Goal: Task Accomplishment & Management: Manage account settings

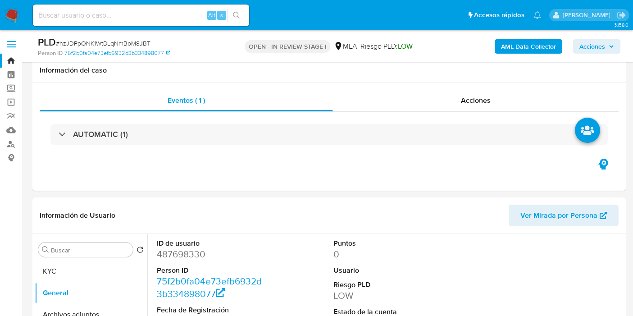
select select "10"
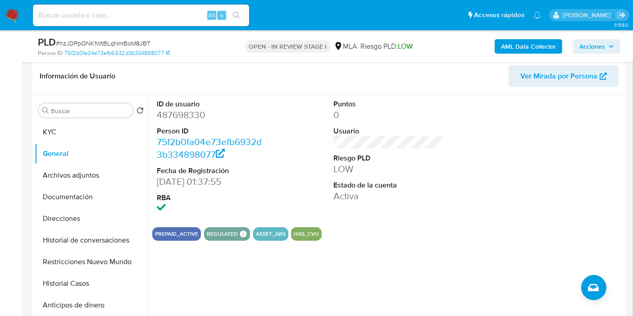
scroll to position [443, 0]
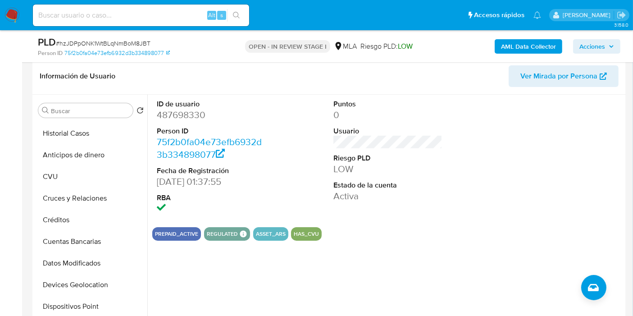
click at [12, 14] on img at bounding box center [12, 15] width 15 height 15
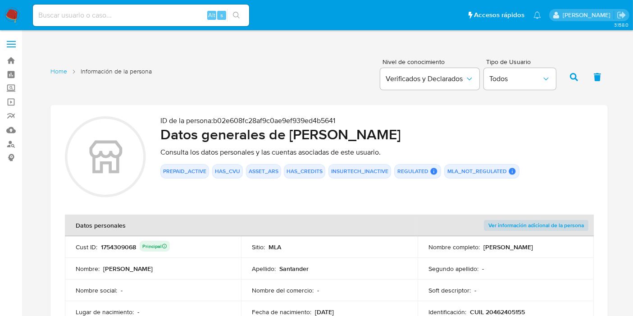
click at [0, 18] on nav "Pausado Ver notificaciones Alt s Accesos rápidos Presiona las siguientes teclas…" at bounding box center [316, 15] width 633 height 30
click at [6, 15] on img at bounding box center [12, 15] width 15 height 15
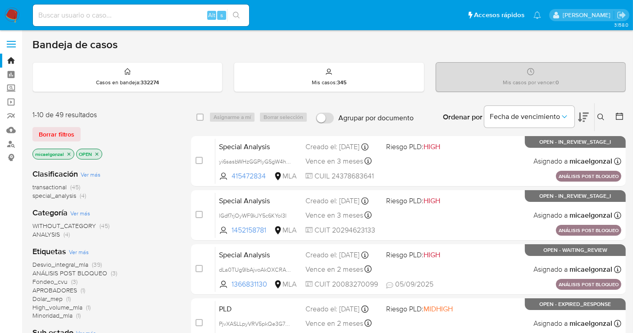
click at [74, 127] on button "Borrar filtros" at bounding box center [56, 134] width 48 height 14
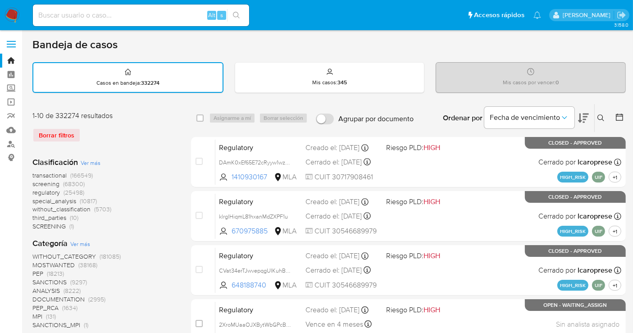
click at [607, 114] on button at bounding box center [602, 118] width 15 height 11
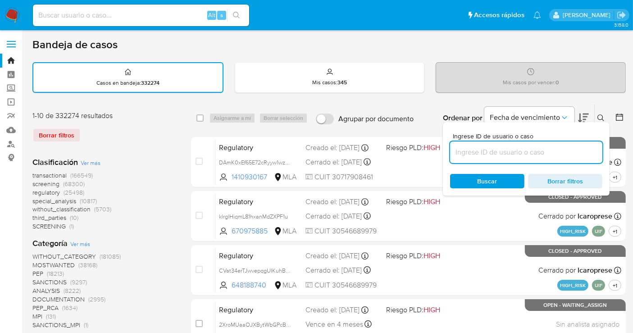
click at [552, 154] on input at bounding box center [526, 152] width 152 height 12
type input "KN8eUYBOeBfLDyxGXqOkwCvV"
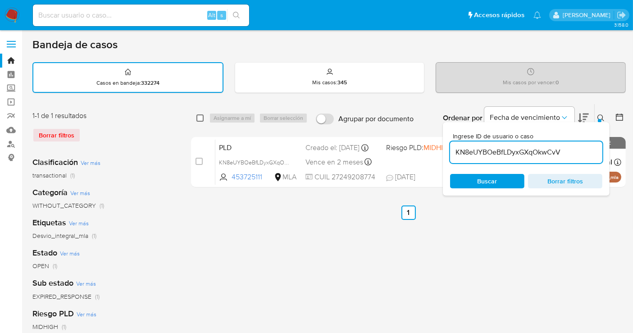
click at [197, 115] on input "checkbox" at bounding box center [199, 117] width 7 height 7
checkbox input "true"
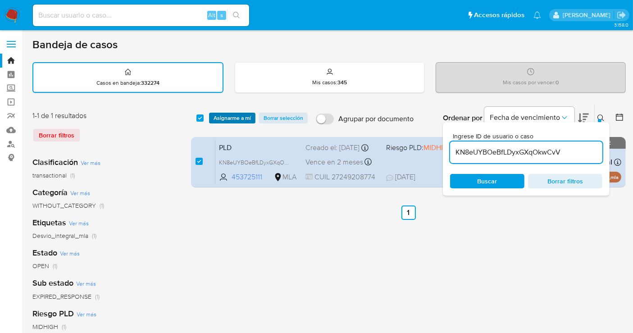
click at [218, 114] on span "Asignarme a mí" at bounding box center [232, 118] width 37 height 9
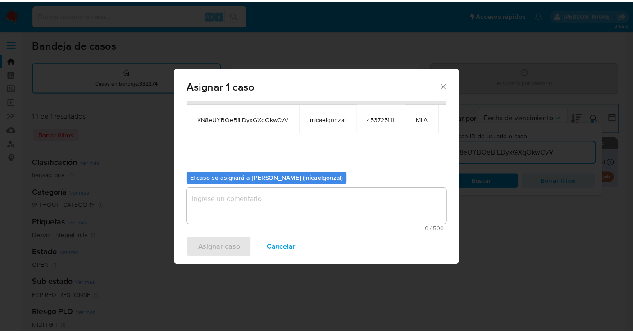
scroll to position [46, 0]
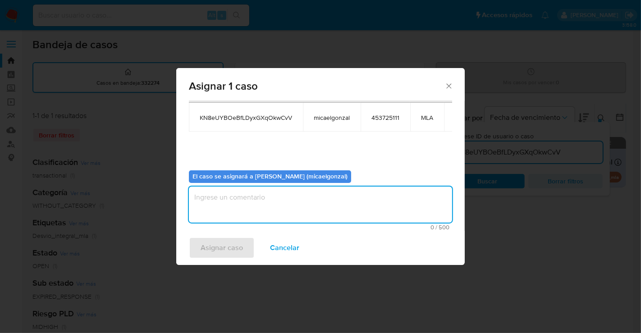
click at [329, 218] on textarea "assign-modal" at bounding box center [320, 204] width 263 height 36
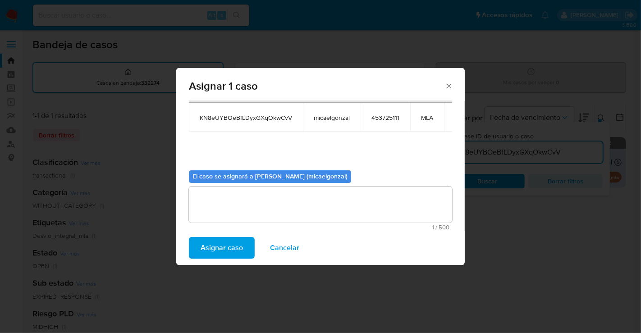
click at [219, 246] on span "Asignar caso" at bounding box center [221, 248] width 42 height 20
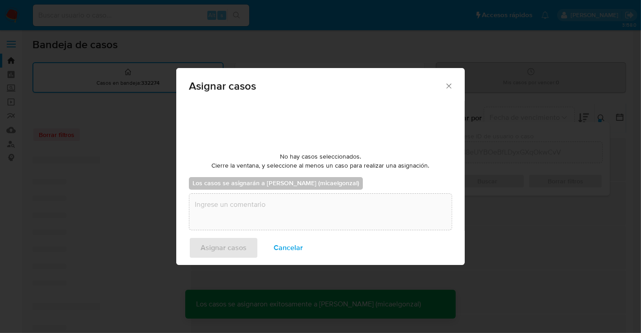
checkbox input "false"
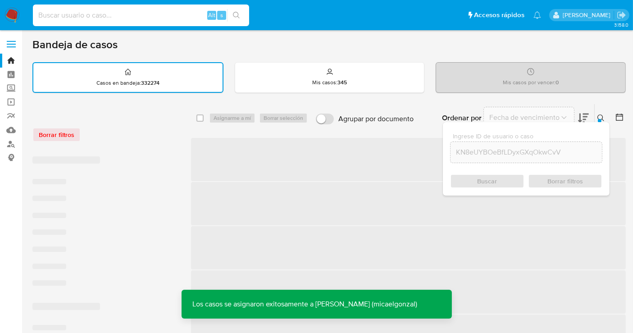
click at [182, 18] on input at bounding box center [141, 15] width 216 height 12
paste input "KN8eUYBOeBfLDyxGXqOkwCvV"
type input "KN8eUYBOeBfLDyxGXqOkwCvV"
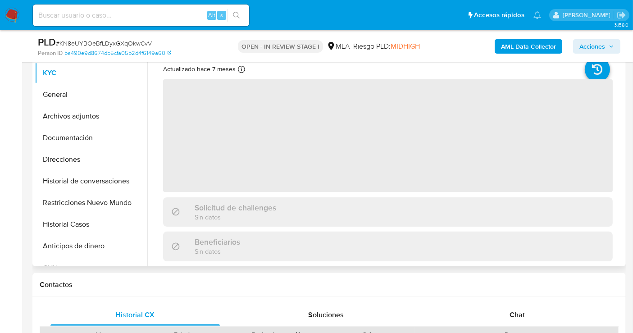
scroll to position [200, 0]
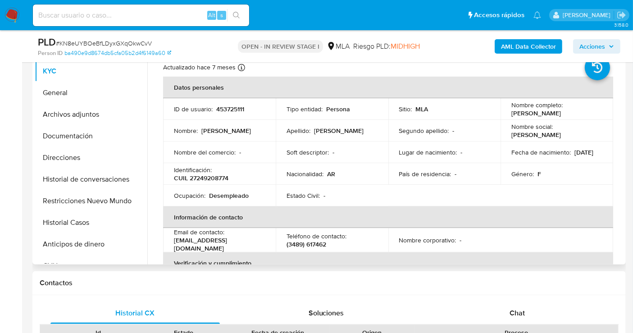
select select "10"
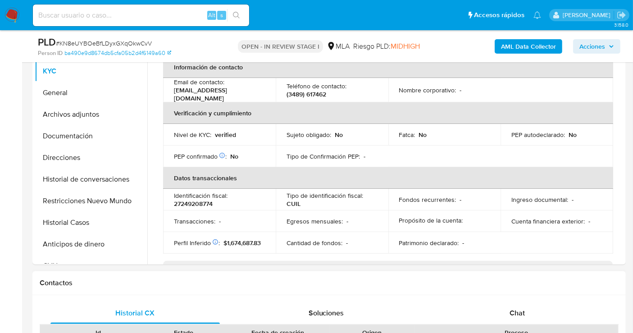
drag, startPoint x: 507, startPoint y: 314, endPoint x: 441, endPoint y: 279, distance: 75.4
click at [507, 314] on div "Chat" at bounding box center [516, 313] width 169 height 22
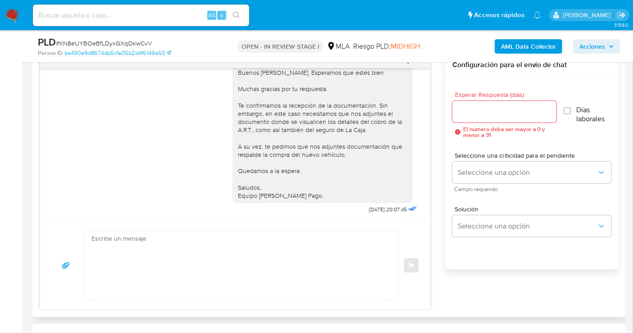
scroll to position [500, 0]
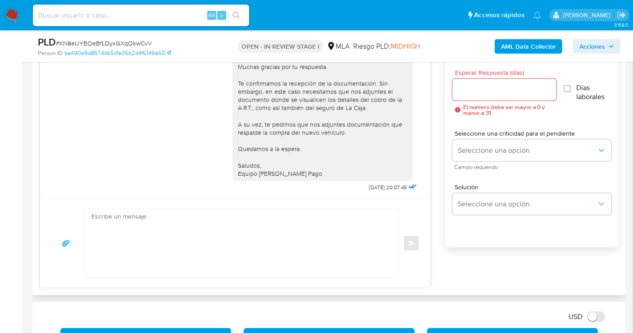
click at [276, 252] on textarea at bounding box center [238, 243] width 295 height 69
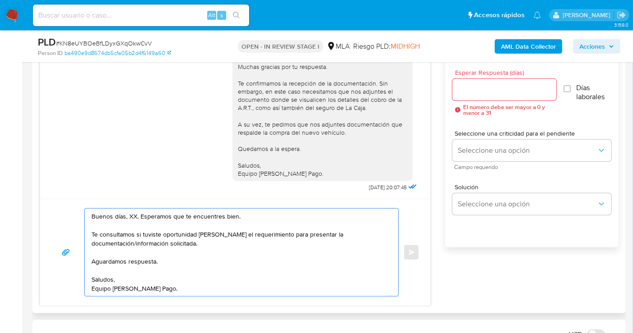
click at [127, 218] on textarea "Buenos días, XX. Esperamos que te encuentres bien. Te consultamos si tuviste op…" at bounding box center [238, 252] width 295 height 87
click at [134, 216] on textarea "Buenos días, XX. Esperamos que te encuentres bien. Te consultamos si tuviste op…" at bounding box center [238, 252] width 295 height 87
click at [133, 215] on textarea "Buenos días, XX. Esperamos que te encuentres bien. Te consultamos si tuviste op…" at bounding box center [238, 252] width 295 height 87
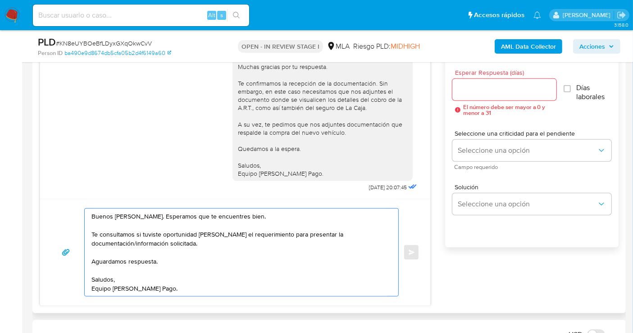
click at [145, 235] on textarea "Buenos días, Deolinda. Esperamos que te encuentres bien. Te consultamos si tuvi…" at bounding box center [238, 252] width 295 height 87
click at [271, 235] on textarea "Buenos días, Deolinda. Esperamos que te encuentres bien. Te consultamos si tuvi…" at bounding box center [238, 252] width 295 height 87
click at [264, 244] on textarea "Buenos días, Deolinda. Esperamos que te encuentres bien. Te consultamos si tuvi…" at bounding box center [238, 252] width 295 height 87
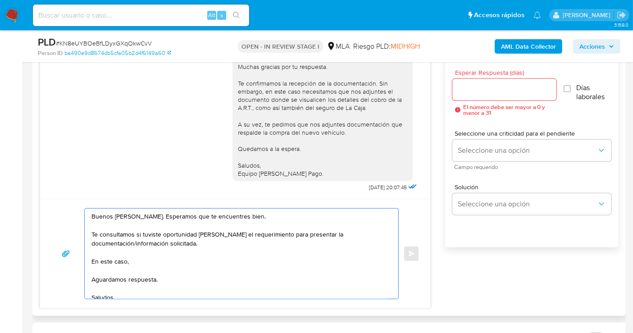
click at [298, 91] on div "Buenos días, Deolinda. Esperamos que estés bien. Muchas gracias por tu respuest…" at bounding box center [322, 111] width 169 height 131
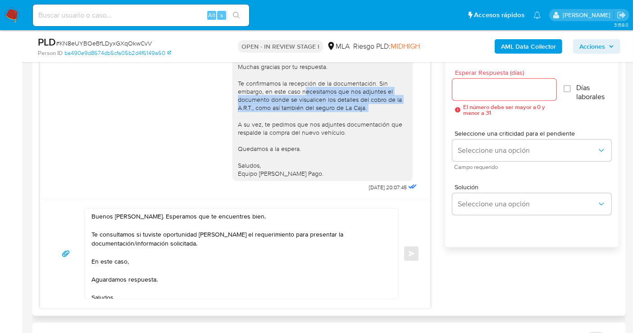
drag, startPoint x: 295, startPoint y: 91, endPoint x: 362, endPoint y: 111, distance: 69.7
click at [362, 111] on div "Buenos días, Deolinda. Esperamos que estés bien. Muchas gracias por tu respuest…" at bounding box center [322, 111] width 169 height 131
copy div "necesitamos que nos adjuntes el documento donde se visualicen los detalles del …"
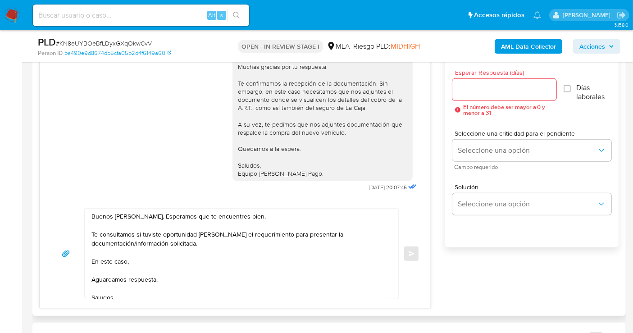
click at [306, 240] on textarea "Buenos días, Deolinda. Esperamos que te encuentres bien. Te consultamos si tuvi…" at bounding box center [238, 254] width 295 height 90
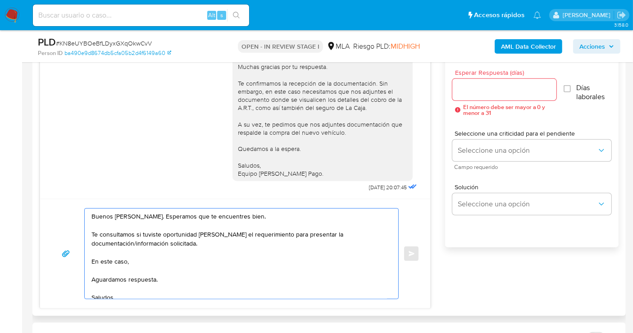
click at [282, 254] on textarea "Buenos días, Deolinda. Esperamos que te encuentres bien. Te consultamos si tuvi…" at bounding box center [238, 254] width 295 height 90
click at [275, 266] on textarea "Buenos días, Deolinda. Esperamos que te encuentres bien. Te consultamos si tuvi…" at bounding box center [238, 254] width 295 height 90
click at [286, 258] on textarea "Buenos días, Deolinda. Esperamos que te encuentres bien. Te consultamos si tuvi…" at bounding box center [238, 254] width 295 height 90
paste textarea "necesitamos que nos adjuntes el documento donde se visualicen los detalles del …"
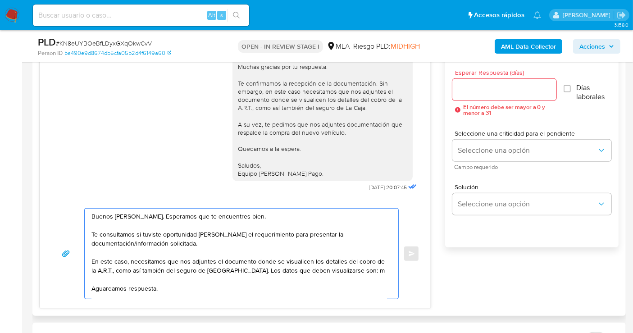
click at [254, 279] on textarea "Buenos días, Deolinda. Esperamos que te encuentres bien. Te consultamos si tuvi…" at bounding box center [238, 254] width 295 height 90
click at [264, 264] on textarea "Buenos días, Deolinda. Esperamos que te encuentres bien. Te consultamos si tuvi…" at bounding box center [238, 254] width 295 height 90
drag, startPoint x: 242, startPoint y: 268, endPoint x: 234, endPoint y: 268, distance: 7.7
click at [241, 268] on textarea "Buenos días, Deolinda. Esperamos que te encuentres bien. Te consultamos si tuvi…" at bounding box center [238, 254] width 295 height 90
drag, startPoint x: 227, startPoint y: 266, endPoint x: 266, endPoint y: 267, distance: 38.7
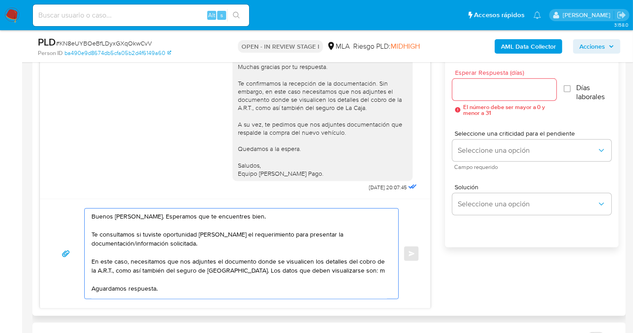
click at [266, 267] on textarea "Buenos días, Deolinda. Esperamos que te encuentres bien. Te consultamos si tuvi…" at bounding box center [238, 254] width 295 height 90
drag, startPoint x: 228, startPoint y: 269, endPoint x: 346, endPoint y: 267, distance: 117.6
click at [346, 267] on textarea "Buenos días, Deolinda. Esperamos que te encuentres bien. Te consultamos si tuvi…" at bounding box center [238, 254] width 295 height 90
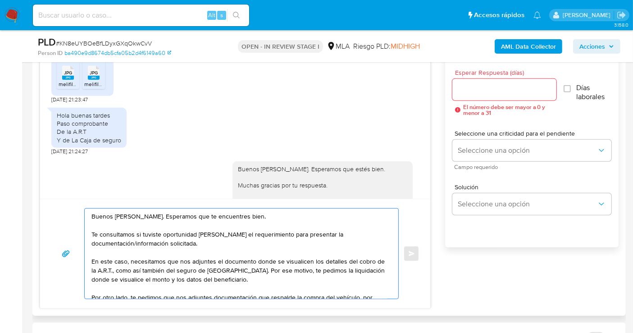
scroll to position [578, 0]
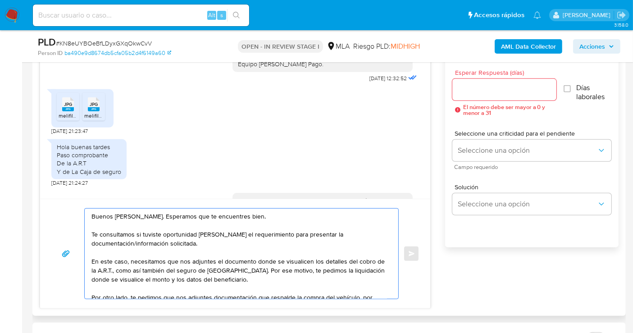
type textarea "Buenos días, Deolinda. Esperamos que te encuentres bien. Te consultamos si tuvi…"
click at [480, 90] on input "Esperar Respuesta (días)" at bounding box center [504, 90] width 104 height 12
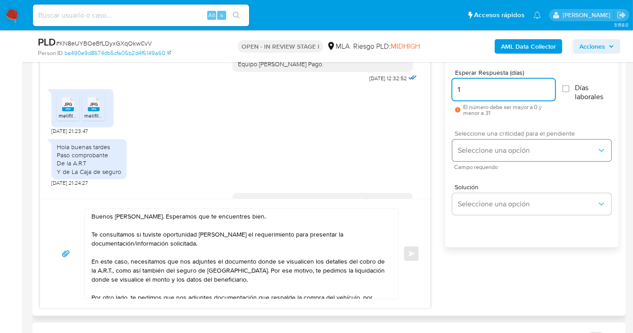
type input "1"
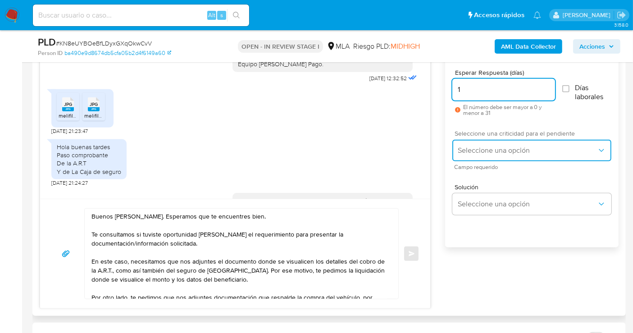
click at [480, 156] on button "Seleccione una opción" at bounding box center [531, 151] width 159 height 22
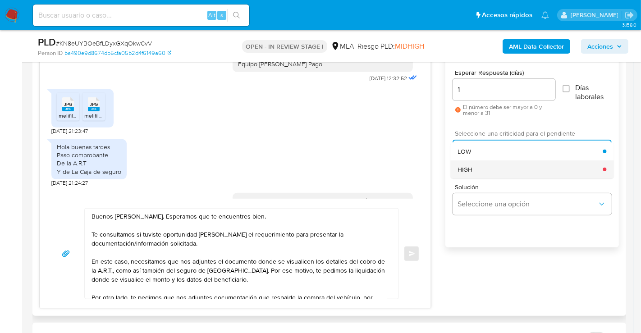
click at [479, 169] on div "HIGH" at bounding box center [529, 169] width 145 height 18
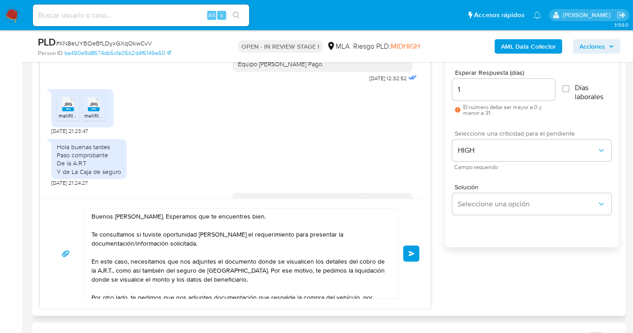
click at [414, 254] on span "Enviar" at bounding box center [412, 253] width 6 height 5
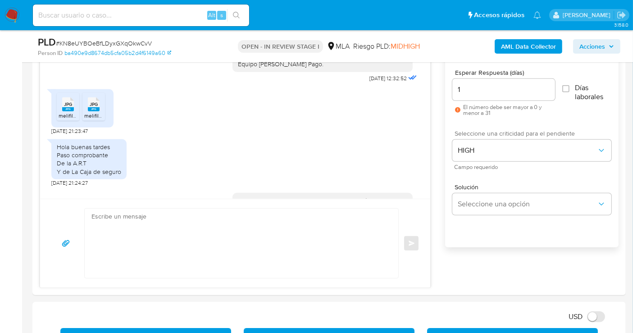
scroll to position [960, 0]
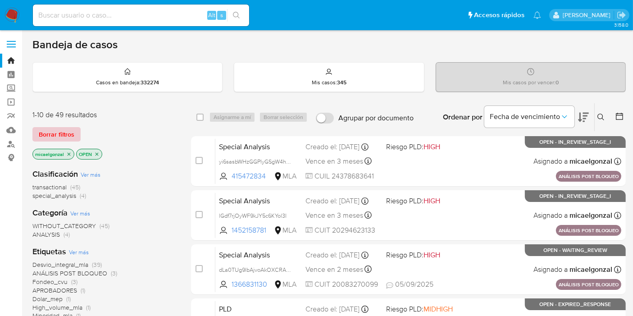
click at [44, 136] on span "Borrar filtros" at bounding box center [57, 134] width 36 height 13
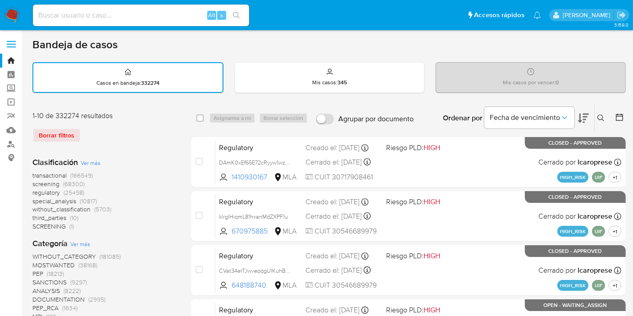
drag, startPoint x: 613, startPoint y: 119, endPoint x: 602, endPoint y: 119, distance: 10.4
click at [611, 119] on div at bounding box center [617, 118] width 16 height 28
click at [602, 119] on icon at bounding box center [600, 117] width 7 height 7
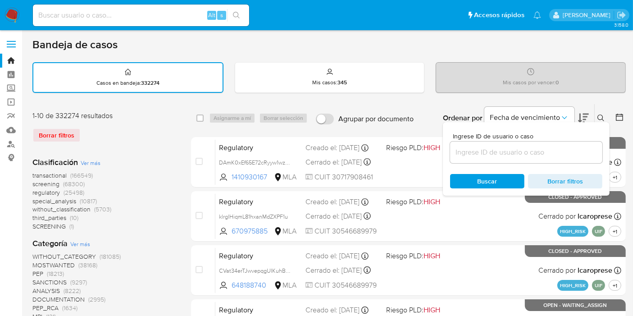
drag, startPoint x: 490, startPoint y: 155, endPoint x: 468, endPoint y: 160, distance: 22.7
click at [490, 155] on input at bounding box center [526, 152] width 152 height 12
type input "v"
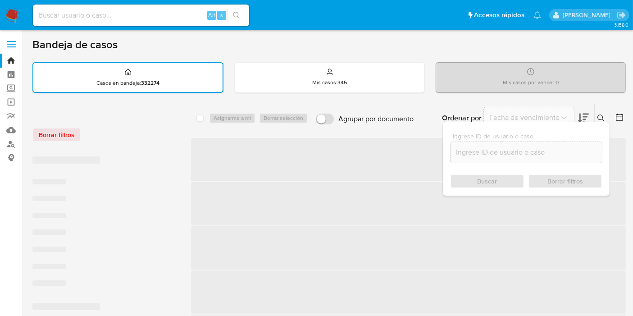
click at [464, 161] on div at bounding box center [526, 152] width 152 height 22
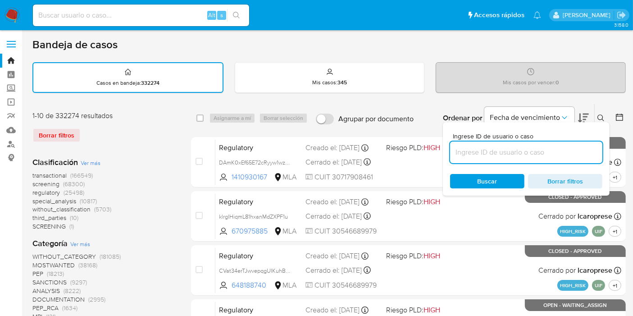
click at [470, 155] on input at bounding box center [526, 152] width 152 height 12
paste input "csJX6bu0WrVYrFDQV0b0b9Ux"
type input "csJX6bu0WrVYrFDQV0b0b9Ux"
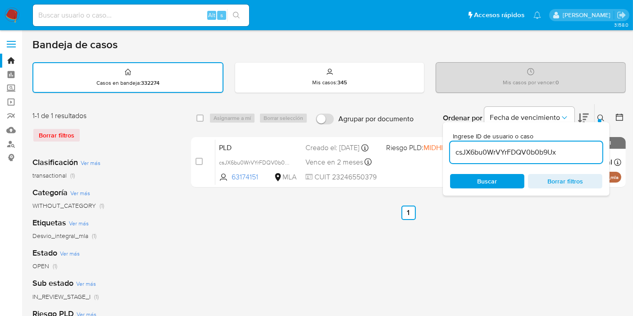
drag, startPoint x: 197, startPoint y: 113, endPoint x: 206, endPoint y: 113, distance: 8.6
click at [200, 114] on input "checkbox" at bounding box center [199, 117] width 7 height 7
checkbox input "true"
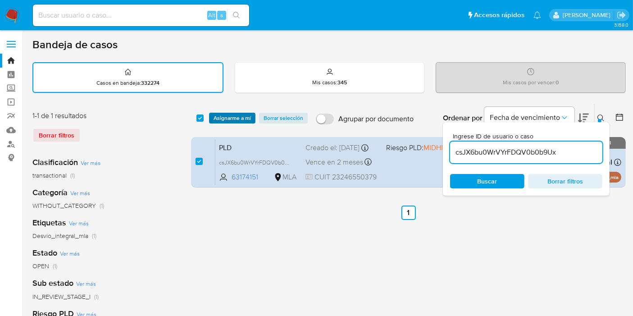
click at [232, 116] on span "Asignarme a mí" at bounding box center [232, 118] width 37 height 9
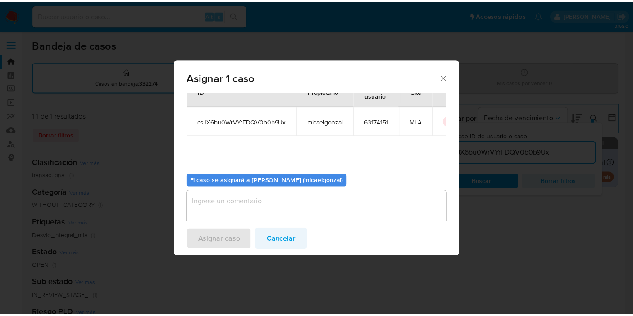
scroll to position [46, 0]
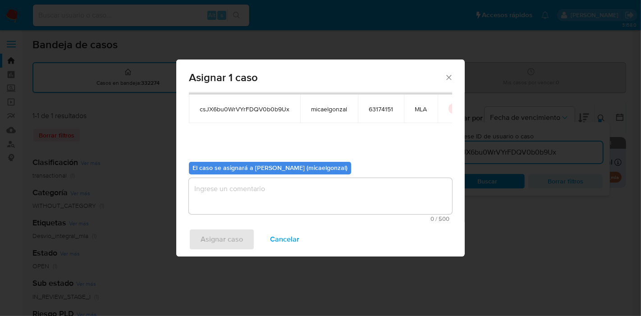
click at [279, 198] on textarea "assign-modal" at bounding box center [320, 196] width 263 height 36
click at [212, 236] on span "Asignar caso" at bounding box center [221, 239] width 42 height 20
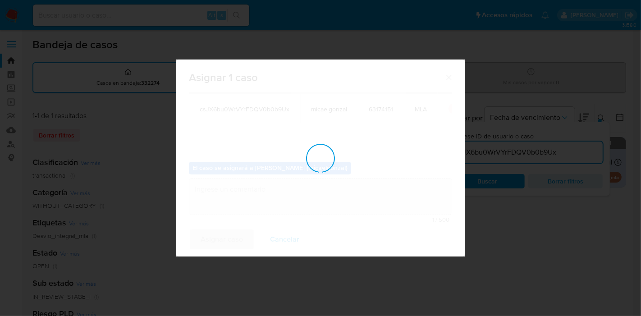
checkbox input "false"
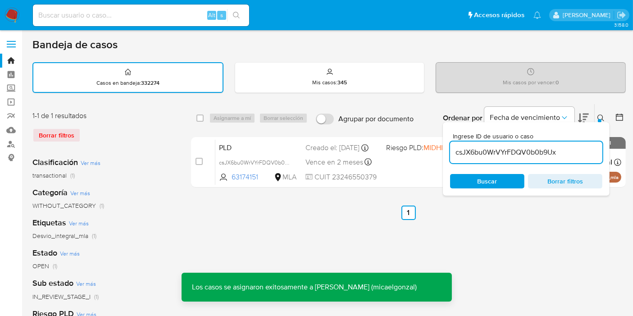
click at [138, 5] on div "Alt s" at bounding box center [141, 16] width 216 height 22
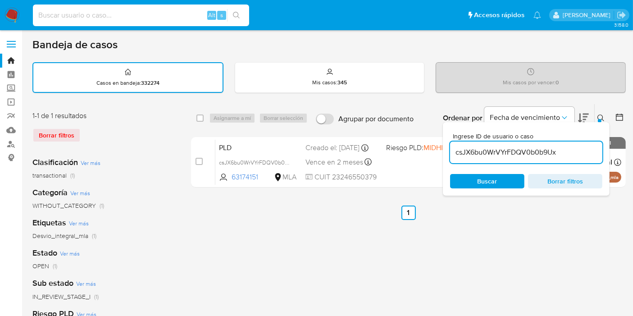
click at [133, 10] on input at bounding box center [141, 15] width 216 height 12
paste input "csJX6bu0WrVYrFDQV0b0b9Ux"
type input "csJX6bu0WrVYrFDQV0b0b9Ux"
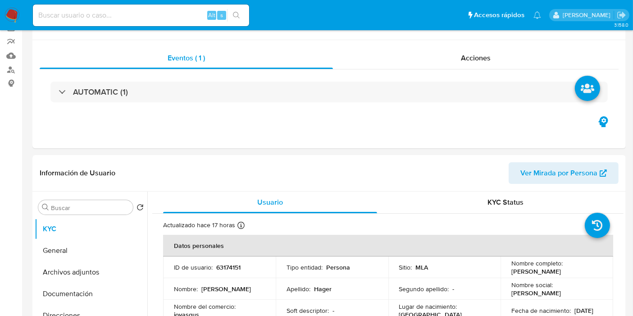
select select "10"
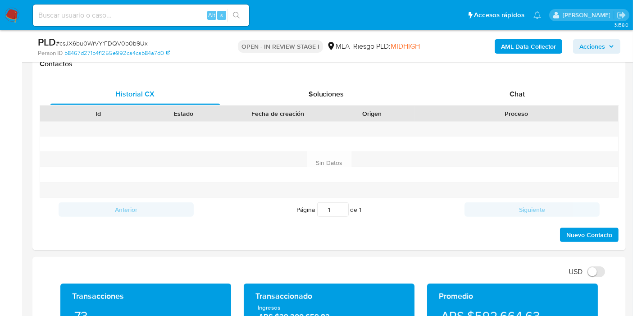
scroll to position [450, 0]
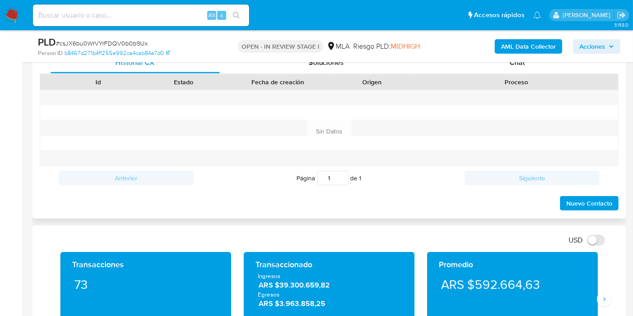
click at [549, 73] on div "Historial CX Soluciones Chat" at bounding box center [329, 63] width 579 height 22
click at [549, 69] on div "Chat" at bounding box center [516, 63] width 169 height 22
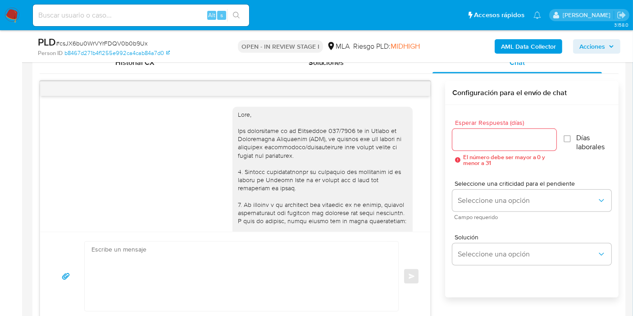
scroll to position [755, 0]
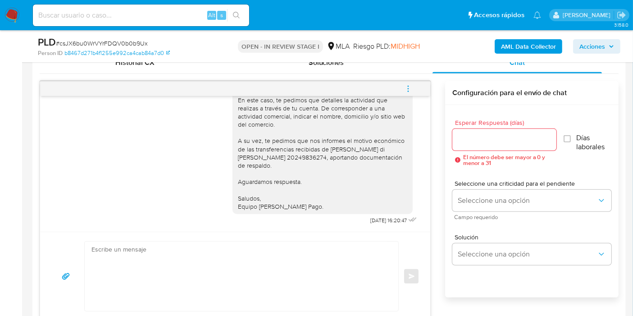
click at [190, 244] on textarea at bounding box center [238, 275] width 295 height 69
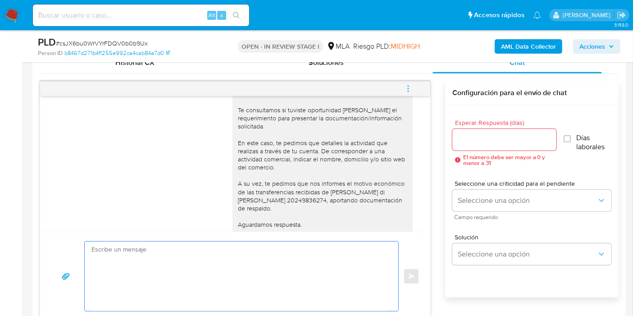
scroll to position [655, 0]
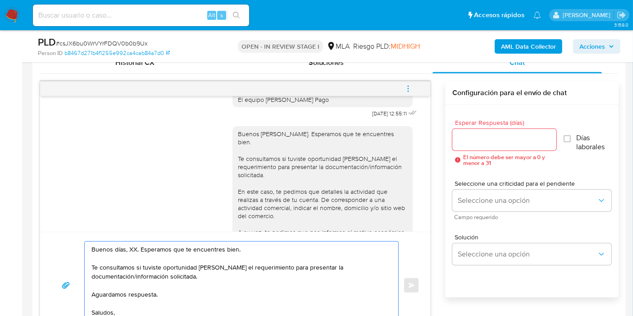
click at [132, 245] on textarea "Buenos días, XX. Esperamos que te encuentres bien. Te consultamos si tuviste op…" at bounding box center [238, 284] width 295 height 87
click at [145, 272] on textarea "Buenos días, Gustavo. Esperamos que te encuentres bien. Te consultamos si tuvis…" at bounding box center [238, 284] width 295 height 87
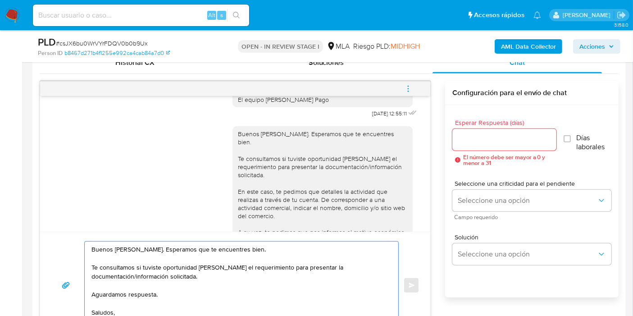
click at [236, 279] on textarea "Buenos días, Gustavo. Esperamos que te encuentres bien. Te consultamos si tuvis…" at bounding box center [238, 284] width 295 height 87
paste textarea "Analizamos tu caso y verificamos que, por la actividad que declaras, correspond…"
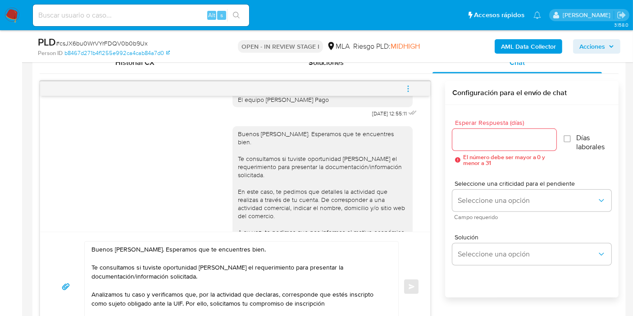
click at [261, 214] on div "Buenos días, Gustavo. Esperamos que te encuentres bien. Te consultamos si tuvis…" at bounding box center [322, 216] width 169 height 172
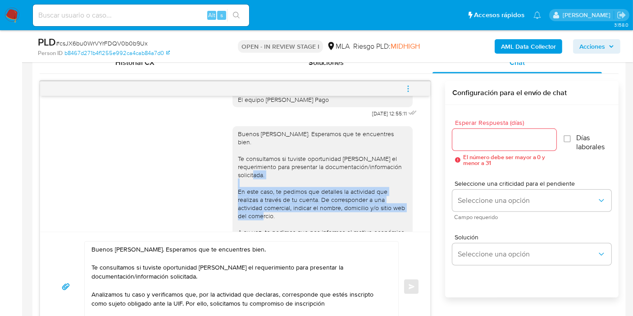
click at [261, 214] on div "Buenos días, Gustavo. Esperamos que te encuentres bien. Te consultamos si tuvis…" at bounding box center [322, 216] width 169 height 172
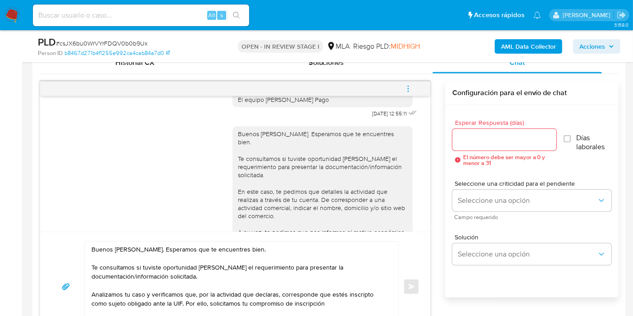
click at [186, 292] on textarea "Buenos días, Gustavo. Esperamos que te encuentres bien. Te consultamos si tuvis…" at bounding box center [238, 286] width 295 height 90
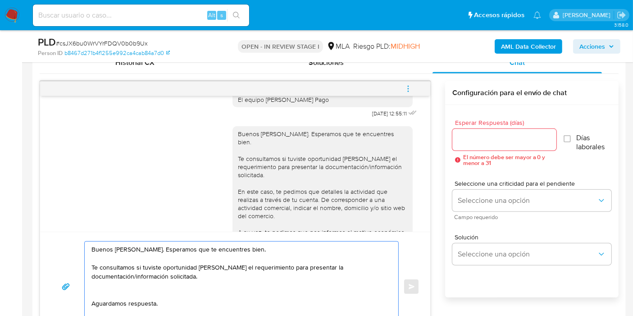
click at [140, 259] on textarea "Buenos días, Gustavo. Esperamos que te encuentres bien. Te consultamos si tuvis…" at bounding box center [238, 286] width 295 height 90
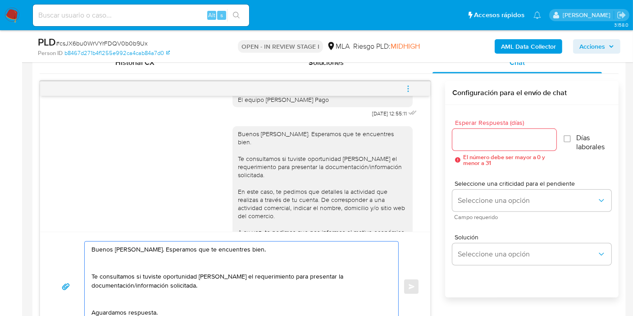
paste textarea "Analizamos tu caso y verificamos que, por la actividad que declaras, correspond…"
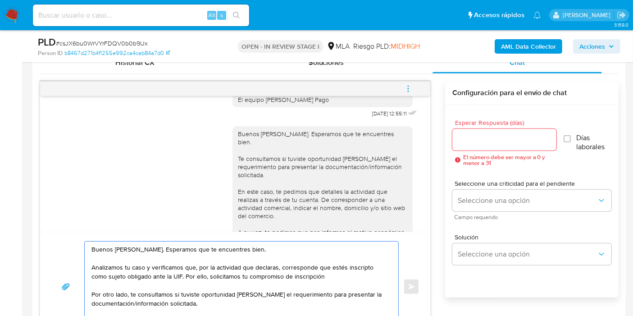
click at [277, 204] on div "Buenos días, Gustavo. Esperamos que te encuentres bien. Te consultamos si tuvis…" at bounding box center [322, 216] width 169 height 172
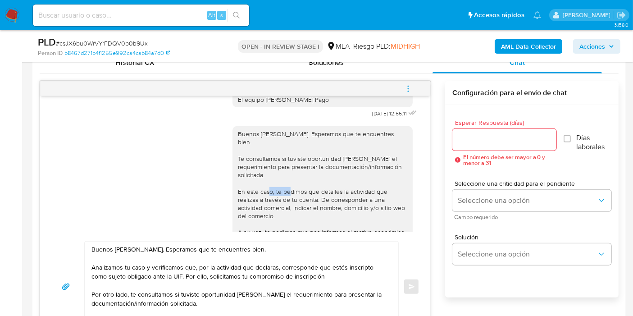
click at [277, 204] on div "Buenos días, Gustavo. Esperamos que te encuentres bien. Te consultamos si tuvis…" at bounding box center [322, 216] width 169 height 172
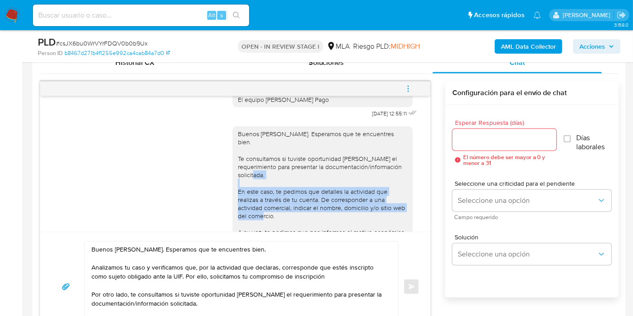
click at [277, 204] on div "Buenos días, Gustavo. Esperamos que te encuentres bien. Te consultamos si tuvis…" at bounding box center [322, 216] width 169 height 172
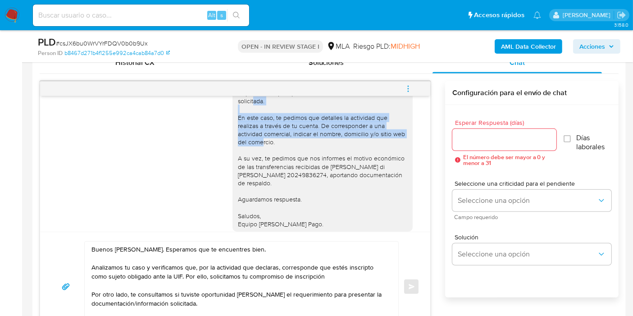
scroll to position [755, 0]
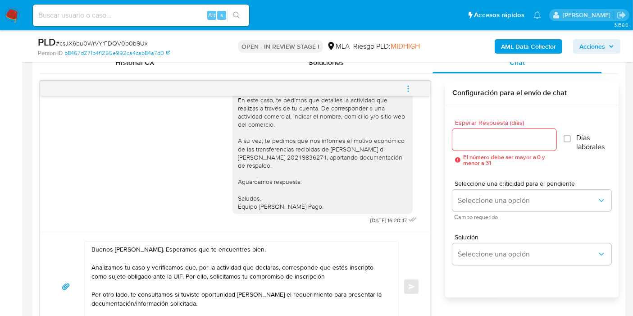
drag, startPoint x: 268, startPoint y: 118, endPoint x: 253, endPoint y: 160, distance: 43.9
click at [253, 160] on div "Buenos días, Gustavo. Esperamos que te encuentres bien. Te consultamos si tuvis…" at bounding box center [322, 124] width 169 height 172
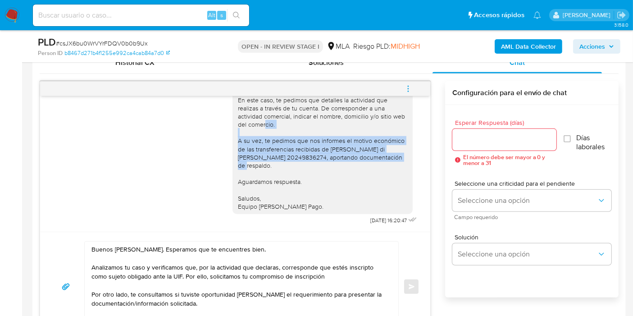
click at [253, 160] on div "Buenos días, Gustavo. Esperamos que te encuentres bien. Te consultamos si tuvis…" at bounding box center [322, 124] width 169 height 172
copy div "A su vez, te pedimos que nos informes el motivo económico de las transferencias…"
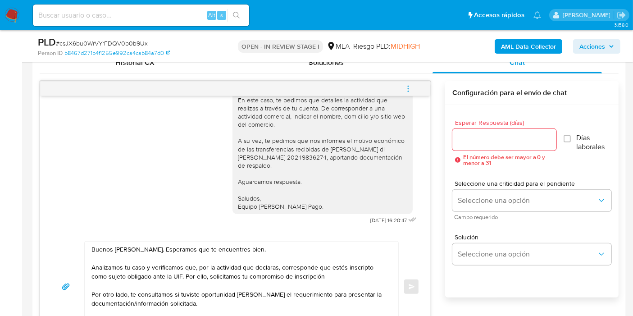
click at [252, 296] on textarea "Buenos días, Gustavo. Esperamos que te encuentres bien. Analizamos tu caso y ve…" at bounding box center [238, 286] width 295 height 90
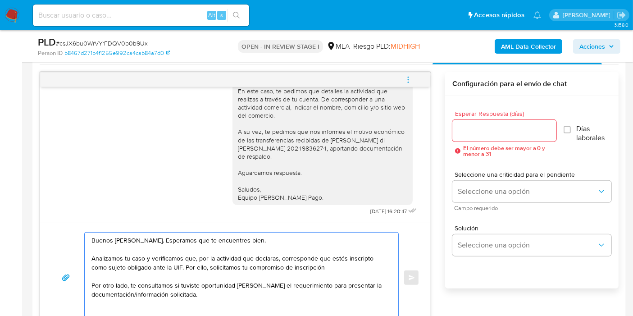
paste textarea "A su vez, te pedimos que nos informes el motivo económico de las transferencias…"
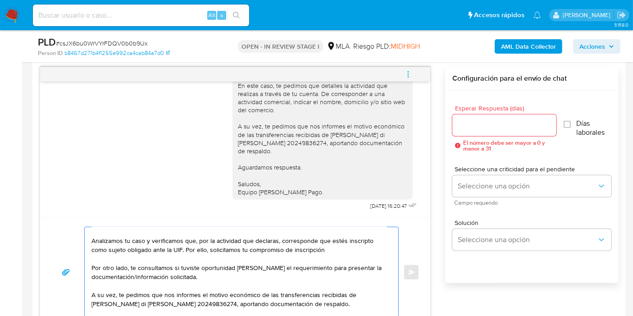
drag, startPoint x: 121, startPoint y: 292, endPoint x: 83, endPoint y: 295, distance: 37.5
click at [83, 295] on div "Buenos días, Gustavo. Esperamos que te encuentres bien. Analizamos tu caso y ve…" at bounding box center [235, 272] width 368 height 91
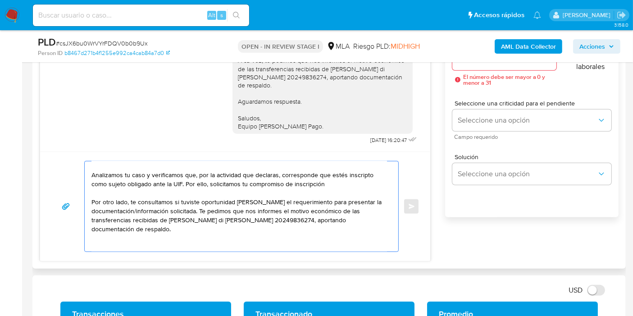
scroll to position [515, 0]
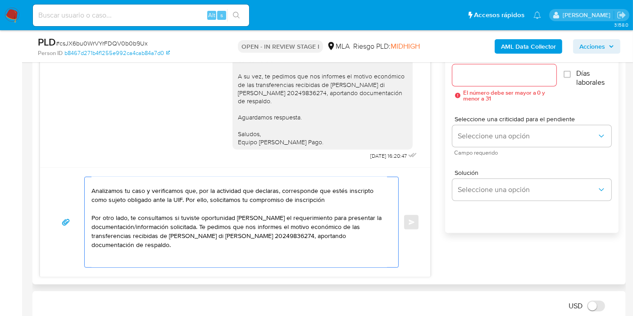
click at [106, 258] on textarea "Buenos días, Gustavo. Esperamos que te encuentres bien. Analizamos tu caso y ve…" at bounding box center [238, 222] width 295 height 90
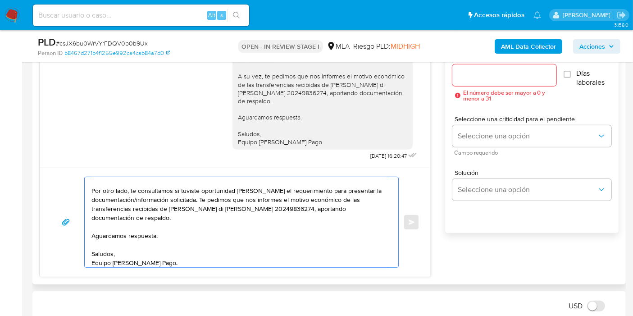
scroll to position [87, 0]
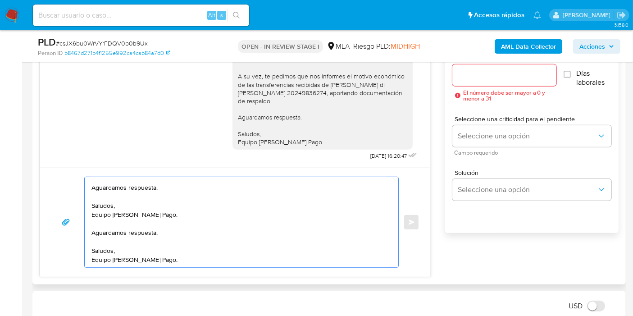
drag, startPoint x: 130, startPoint y: 253, endPoint x: 91, endPoint y: 230, distance: 45.2
click at [91, 230] on div "Buenos días, Gustavo. Esperamos que te encuentres bien. Analizamos tu caso y ve…" at bounding box center [239, 222] width 309 height 90
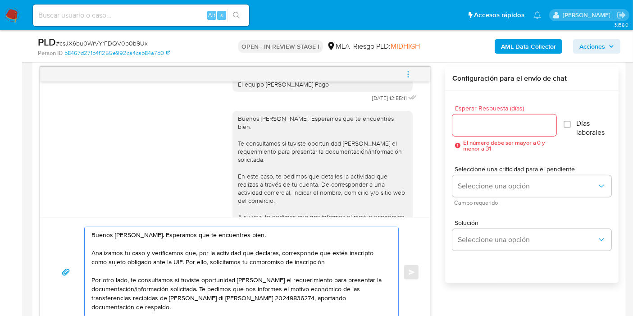
scroll to position [655, 0]
type textarea "Buenos días, Gustavo. Esperamos que te encuentres bien. Analizamos tu caso y ve…"
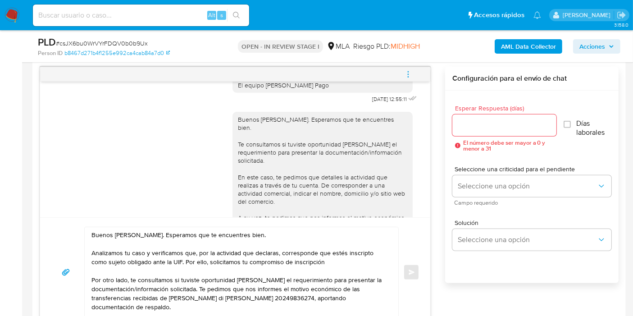
click at [466, 112] on div "Esperar Respuesta (días) El número debe ser mayor a 0 y menor a 31" at bounding box center [504, 128] width 104 height 46
click at [469, 127] on input "Esperar Respuesta (días)" at bounding box center [504, 125] width 104 height 12
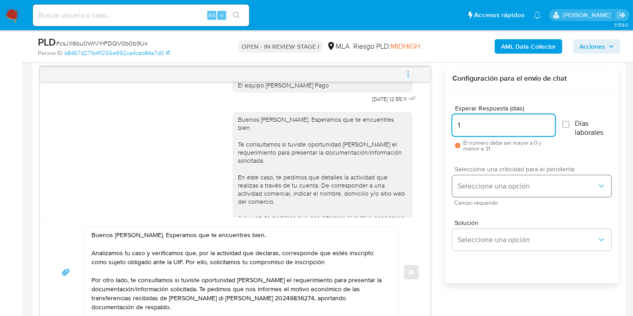
type input "1"
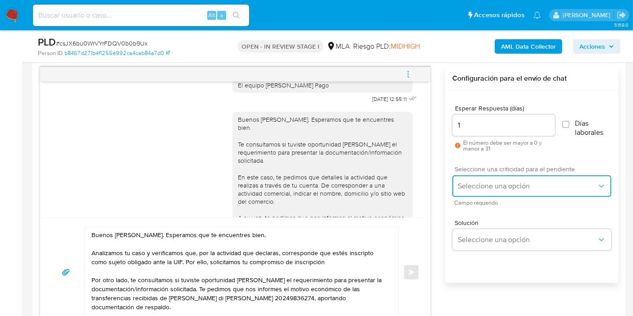
click at [474, 193] on button "Seleccione una opción" at bounding box center [531, 186] width 159 height 22
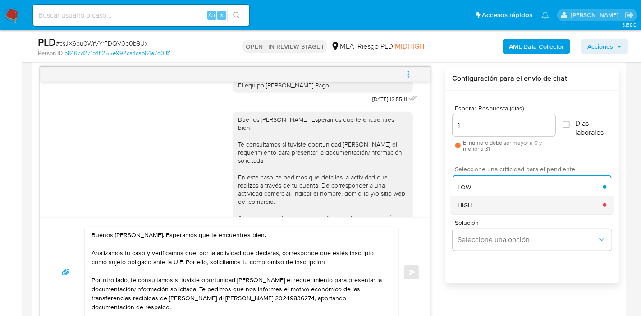
click at [477, 202] on div "HIGH" at bounding box center [529, 205] width 145 height 18
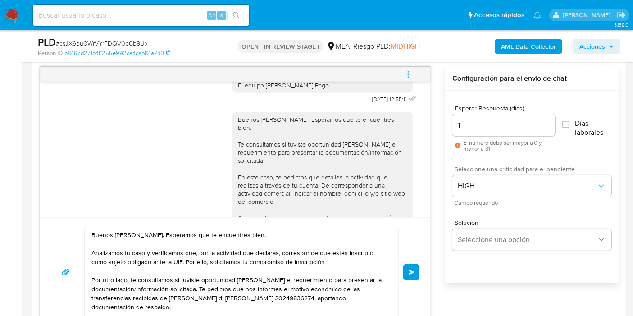
click at [414, 271] on span "Enviar" at bounding box center [412, 271] width 6 height 5
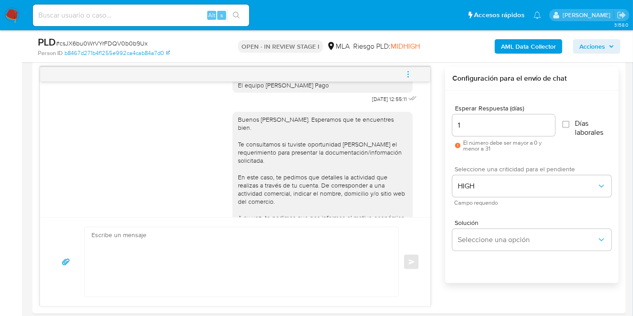
scroll to position [921, 0]
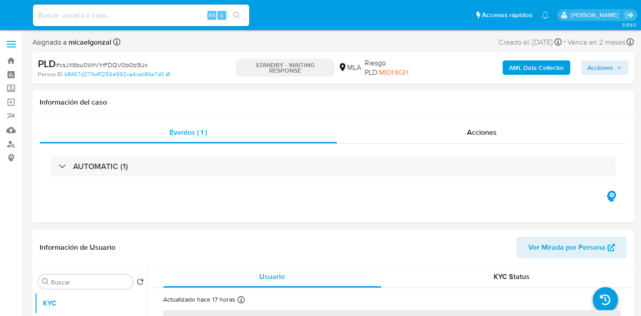
select select "10"
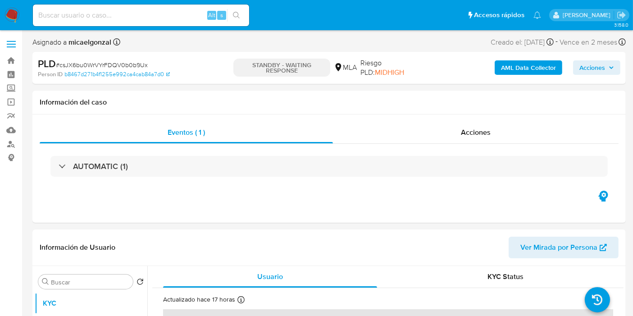
click at [10, 17] on img at bounding box center [12, 15] width 15 height 15
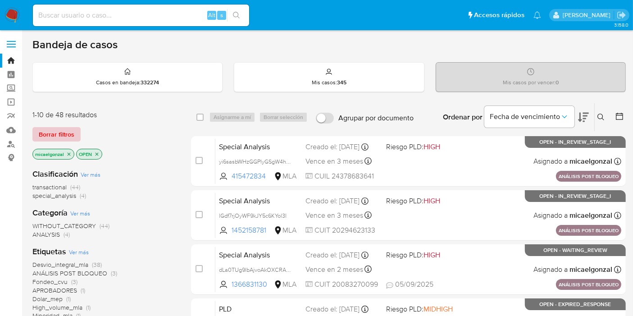
click at [66, 128] on span "Borrar filtros" at bounding box center [57, 134] width 36 height 13
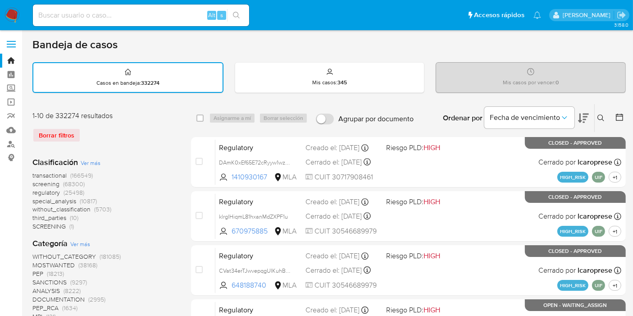
click at [596, 118] on button at bounding box center [602, 118] width 15 height 11
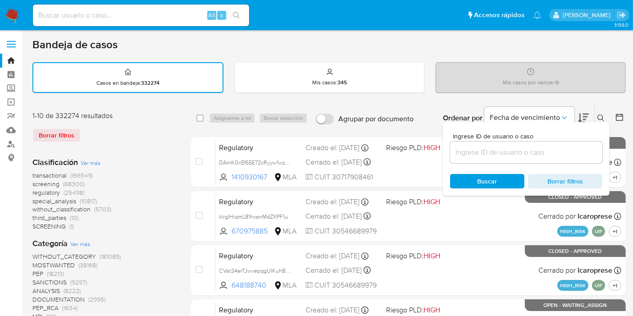
click at [512, 159] on div at bounding box center [526, 152] width 152 height 22
click at [511, 156] on input at bounding box center [526, 152] width 152 height 12
paste input "XiIcpR9MXweKMqttsilPOFsK"
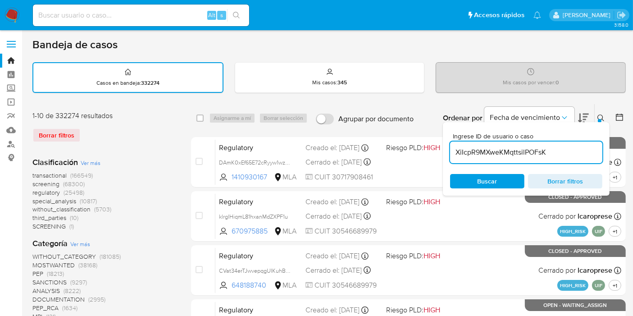
type input "XiIcpR9MXweKMqttsilPOFsK"
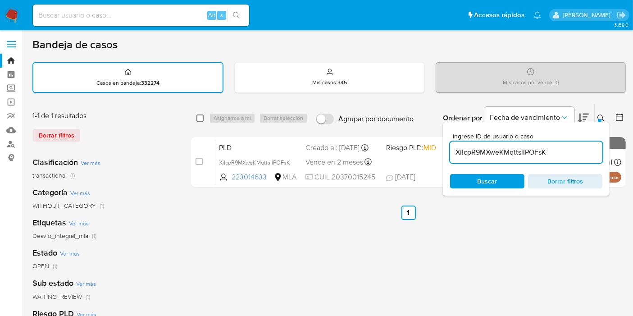
click at [203, 116] on input "checkbox" at bounding box center [199, 117] width 7 height 7
checkbox input "true"
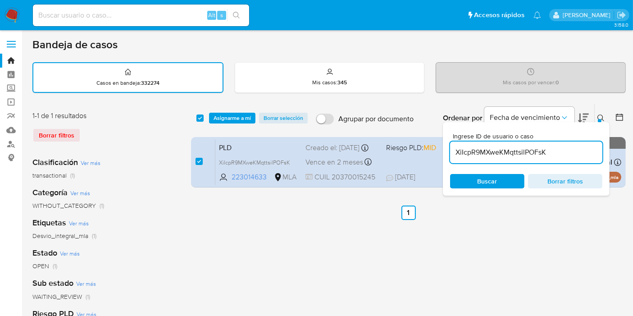
click at [237, 108] on div "select-all-cases-checkbox Asignarme a mí Borrar selección Agrupar por documento…" at bounding box center [408, 118] width 435 height 28
click at [238, 109] on div "select-all-cases-checkbox Asignarme a mí Borrar selección Agrupar por documento…" at bounding box center [408, 118] width 435 height 28
click at [237, 115] on span "Asignarme a mí" at bounding box center [232, 118] width 37 height 9
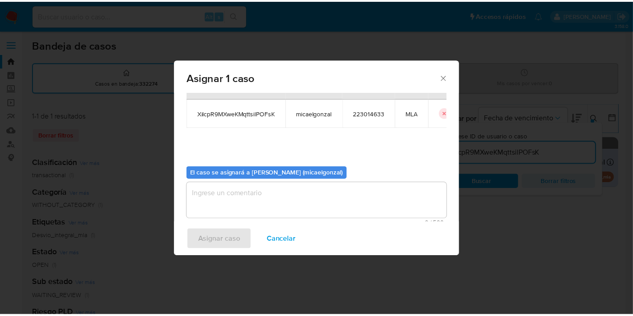
scroll to position [46, 0]
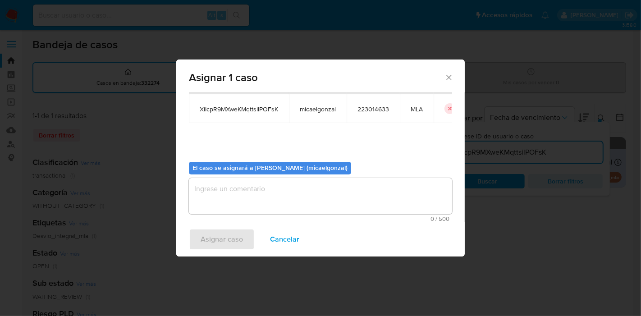
click at [289, 211] on textarea "assign-modal" at bounding box center [320, 196] width 263 height 36
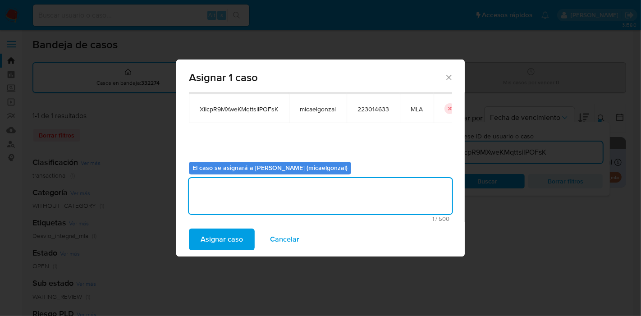
click at [254, 231] on div "Asignar caso Cancelar" at bounding box center [320, 239] width 288 height 34
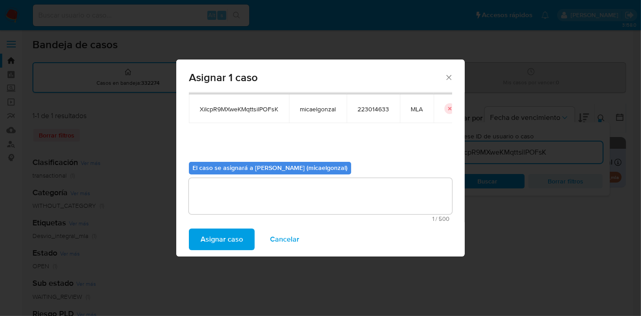
click at [232, 236] on span "Asignar caso" at bounding box center [221, 239] width 42 height 20
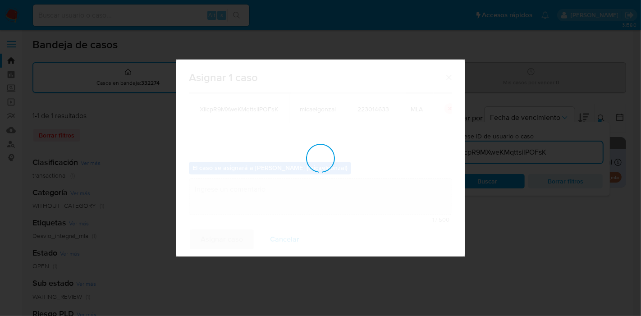
checkbox input "false"
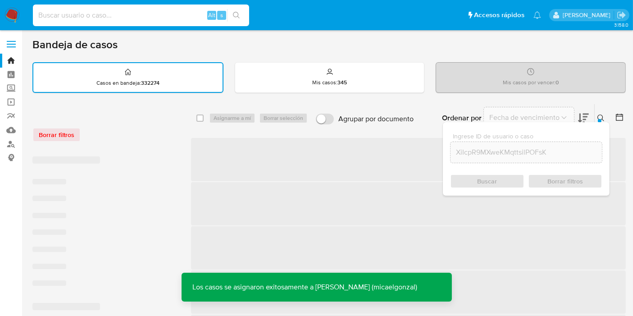
click at [161, 15] on input at bounding box center [141, 15] width 216 height 12
paste input "XiIcpR9MXweKMqttsilPOFsK"
type input "XiIcpR9MXweKMqttsilPOFsK"
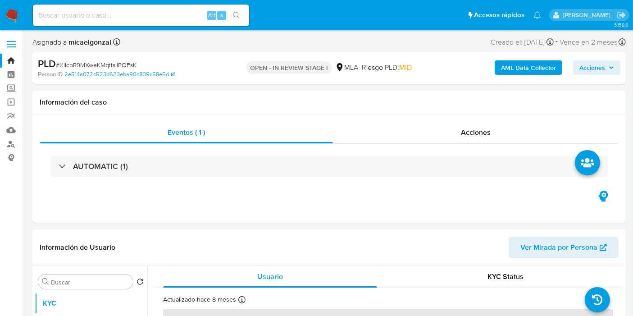
select select "10"
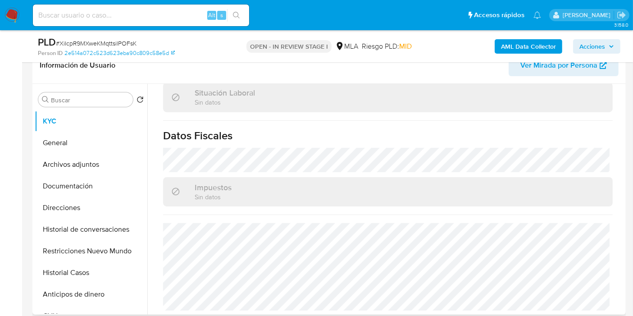
scroll to position [350, 0]
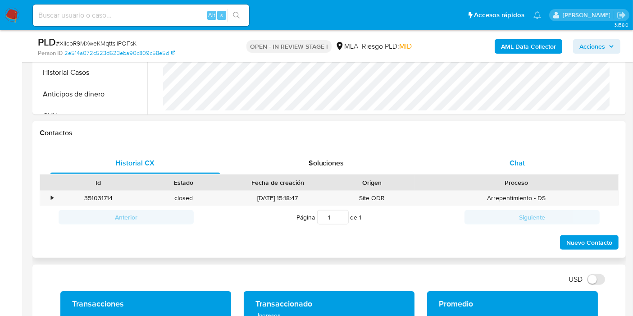
drag, startPoint x: 526, startPoint y: 138, endPoint x: 508, endPoint y: 165, distance: 31.9
click at [511, 159] on div "Contactos Historial CX Soluciones Chat Id Estado Fecha de creación Origen Proce…" at bounding box center [328, 189] width 593 height 137
drag, startPoint x: 504, startPoint y: 174, endPoint x: 514, endPoint y: 168, distance: 12.0
click at [506, 173] on div "Historial CX Soluciones Chat Id Estado Fecha de creación Origen Proceso • 35103…" at bounding box center [329, 201] width 579 height 99
click at [517, 164] on span "Chat" at bounding box center [516, 163] width 15 height 10
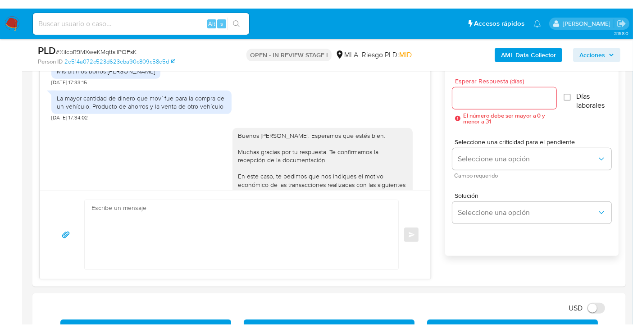
scroll to position [471, 0]
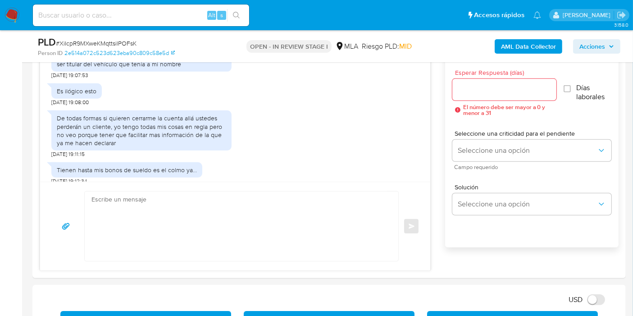
click at [285, 208] on textarea at bounding box center [238, 225] width 295 height 69
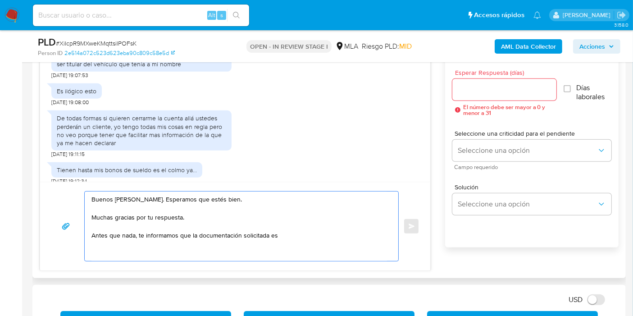
paste textarea "ecesario para cumplir con las regulaciones emitidas por la Unidad de Informació…"
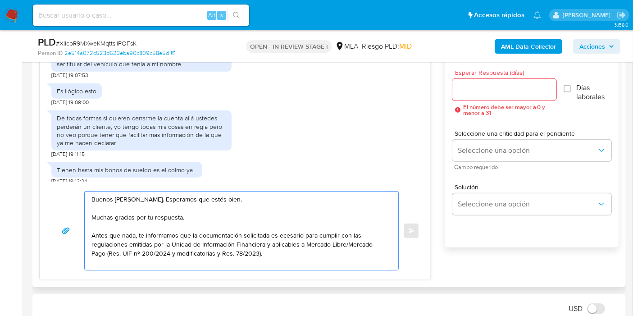
click at [292, 231] on textarea "Buenos [PERSON_NAME]. Esperamos que estés bien. Muchas gracias por tu respuesta…" at bounding box center [238, 230] width 295 height 78
click at [282, 249] on textarea "Buenos [PERSON_NAME]. Esperamos que estés bien. Muchas gracias por tu respuesta…" at bounding box center [238, 230] width 295 height 78
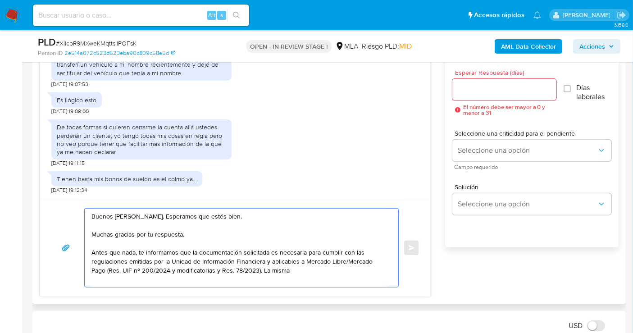
scroll to position [454, 0]
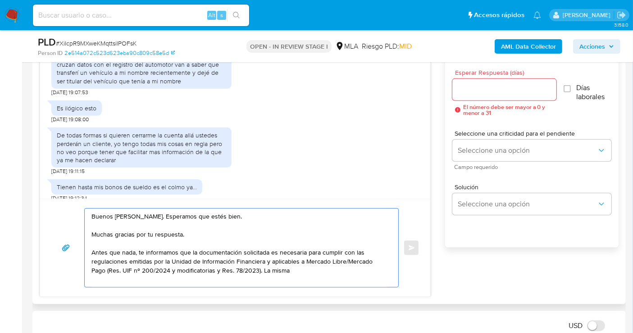
paste textarea "no será divulgada a terceros y formará parte de tu legajo"
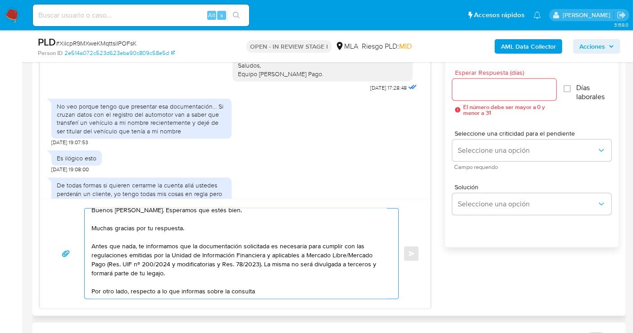
scroll to position [15, 0]
click at [233, 278] on textarea "Buenos [PERSON_NAME]. Esperamos que estés bien. Muchas gracias por tu respuesta…" at bounding box center [238, 254] width 295 height 90
click at [264, 284] on textarea "Buenos [PERSON_NAME]. Esperamos que estés bien. Muchas gracias por tu respuesta…" at bounding box center [238, 254] width 295 height 90
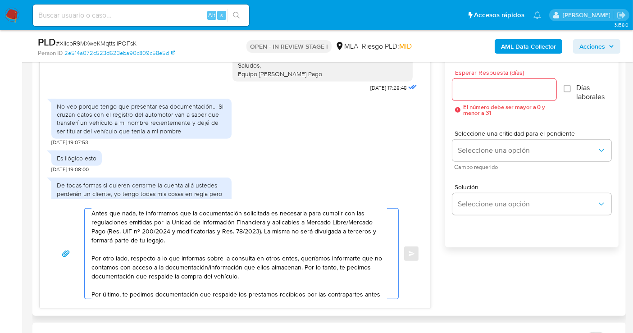
scroll to position [48, 0]
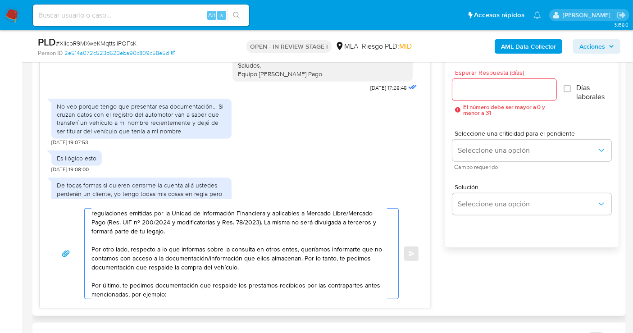
click at [258, 286] on textarea "Buenos [PERSON_NAME]. Esperamos que estés bien. Muchas gracias por tu respuesta…" at bounding box center [238, 254] width 295 height 90
click at [272, 285] on textarea "Buenos [PERSON_NAME]. Esperamos que estés bien. Muchas gracias por tu respuesta…" at bounding box center [238, 254] width 295 height 90
click at [0, 0] on lt-div "Gramática Si es adjetivo o nombre, se escribe con tilde. pr é stamos Descartar" at bounding box center [0, 0] width 0 height 0
click at [0, 0] on lt-span "pr é stamos" at bounding box center [0, 0] width 0 height 0
drag, startPoint x: 275, startPoint y: 284, endPoint x: 262, endPoint y: 293, distance: 15.9
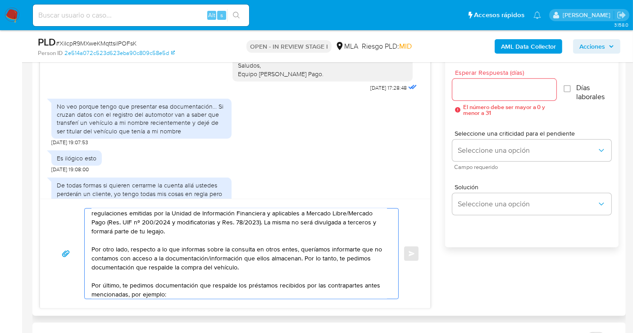
click at [273, 285] on textarea "Buenos [PERSON_NAME]. Esperamos que estés bien. Muchas gracias por tu respuesta…" at bounding box center [238, 254] width 295 height 90
click at [262, 293] on textarea "Buenos días, Franco. Esperamos que estés bien. Muchas gracias por tu respuesta.…" at bounding box center [238, 254] width 295 height 90
drag, startPoint x: 132, startPoint y: 292, endPoint x: 225, endPoint y: 288, distance: 93.3
click at [225, 288] on textarea "Buenos días, Franco. Esperamos que estés bien. Muchas gracias por tu respuesta.…" at bounding box center [238, 254] width 295 height 90
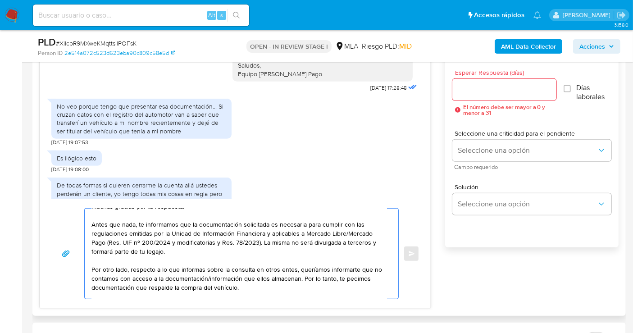
scroll to position [0, 0]
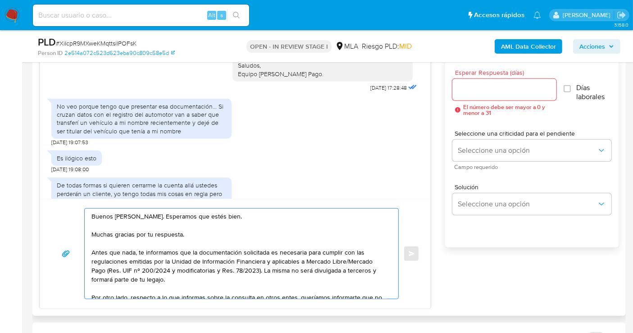
click at [191, 255] on textarea "Buenos días, Franco. Esperamos que estés bien. Muchas gracias por tu respuesta.…" at bounding box center [238, 254] width 295 height 90
click at [166, 249] on textarea "Buenos días, Franco. Esperamos que estés bien. Muchas gracias por tu respuesta.…" at bounding box center [238, 254] width 295 height 90
click at [300, 230] on textarea "Buenos días, Franco. Esperamos que estés bien. Muchas gracias por tu respuesta.…" at bounding box center [238, 254] width 295 height 90
click at [175, 234] on textarea "Buenos días, Franco. Esperamos que estés bien. Muchas gracias por tu respuesta.…" at bounding box center [238, 254] width 295 height 90
click at [159, 248] on textarea "Buenos días, Franco. Esperamos que estés bien. Muchas gracias por tu respuesta.…" at bounding box center [238, 254] width 295 height 90
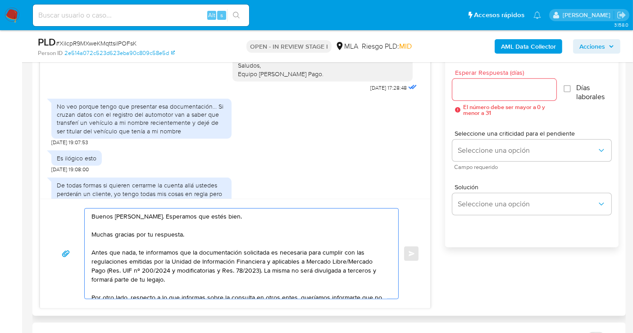
click at [155, 254] on textarea "Buenos días, Franco. Esperamos que estés bien. Muchas gracias por tu respuesta.…" at bounding box center [238, 254] width 295 height 90
click at [241, 258] on textarea "Buenos días, Franco. Esperamos que estés bien. Muchas gracias por tu respuesta.…" at bounding box center [238, 254] width 295 height 90
click at [304, 254] on textarea "Buenos días, Franco. Esperamos que estés bien. Muchas gracias por tu respuesta.…" at bounding box center [238, 254] width 295 height 90
click at [176, 271] on textarea "Buenos días, Franco. Esperamos que estés bien. Muchas gracias por tu respuesta.…" at bounding box center [238, 254] width 295 height 90
click at [246, 266] on textarea "Buenos días, Franco. Esperamos que estés bien. Muchas gracias por tu respuesta.…" at bounding box center [238, 254] width 295 height 90
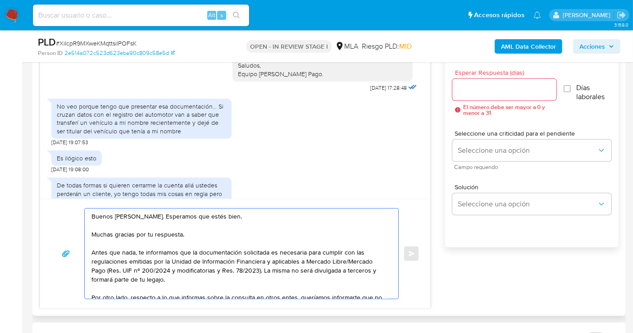
click at [293, 258] on textarea "Buenos días, Franco. Esperamos que estés bien. Muchas gracias por tu respuesta.…" at bounding box center [238, 254] width 295 height 90
type textarea "Buenos días, Franco. Esperamos que estés bien. Muchas gracias por tu respuesta.…"
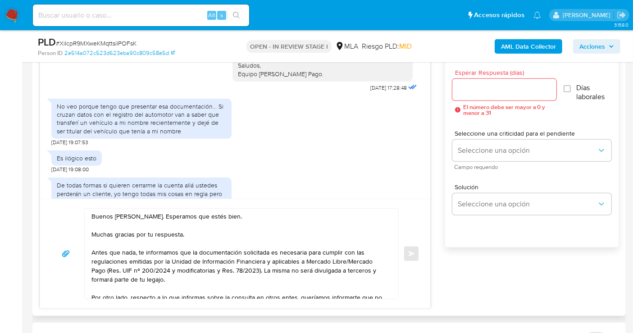
click at [398, 258] on div "Buenos días, Franco. Esperamos que estés bien. Muchas gracias por tu respuesta.…" at bounding box center [241, 253] width 314 height 91
click at [310, 264] on textarea "Buenos días, Franco. Esperamos que estés bien. Muchas gracias por tu respuesta.…" at bounding box center [238, 254] width 295 height 90
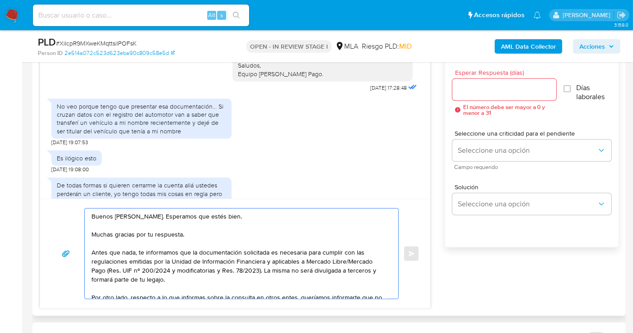
click at [366, 263] on textarea "Buenos días, Franco. Esperamos que estés bien. Muchas gracias por tu respuesta.…" at bounding box center [238, 254] width 295 height 90
click at [223, 266] on textarea "Buenos días, Franco. Esperamos que estés bien. Muchas gracias por tu respuesta.…" at bounding box center [238, 254] width 295 height 90
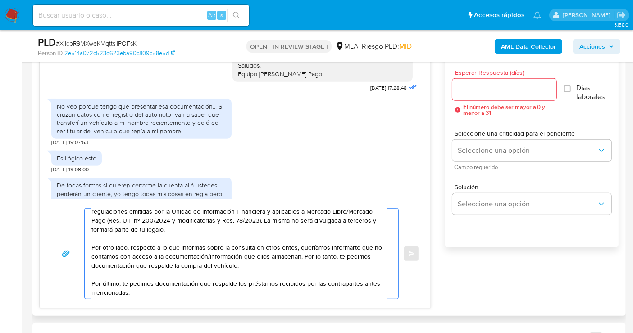
click at [127, 241] on textarea "Buenos días, Franco. Esperamos que estés bien. Muchas gracias por tu respuesta.…" at bounding box center [238, 254] width 295 height 90
click at [233, 256] on textarea "Buenos días, Franco. Esperamos que estés bien. Muchas gracias por tu respuesta.…" at bounding box center [238, 254] width 295 height 90
click at [226, 257] on textarea "Buenos días, Franco. Esperamos que estés bien. Muchas gracias por tu respuesta.…" at bounding box center [238, 254] width 295 height 90
click at [257, 241] on textarea "Buenos días, Franco. Esperamos que estés bien. Muchas gracias por tu respuesta.…" at bounding box center [238, 254] width 295 height 90
click at [286, 253] on textarea "Buenos días, Franco. Esperamos que estés bien. Muchas gracias por tu respuesta.…" at bounding box center [238, 254] width 295 height 90
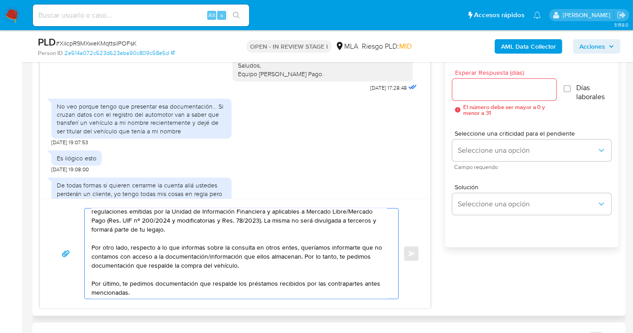
click at [297, 253] on textarea "Buenos días, Franco. Esperamos que estés bien. Muchas gracias por tu respuesta.…" at bounding box center [238, 254] width 295 height 90
click at [123, 249] on textarea "Buenos días, Franco. Esperamos que estés bien. Muchas gracias por tu respuesta.…" at bounding box center [238, 254] width 295 height 90
click at [234, 255] on textarea "Buenos días, Franco. Esperamos que estés bien. Muchas gracias por tu respuesta.…" at bounding box center [238, 254] width 295 height 90
click at [259, 256] on textarea "Buenos días, Franco. Esperamos que estés bien. Muchas gracias por tu respuesta.…" at bounding box center [238, 254] width 295 height 90
click at [264, 258] on textarea "Buenos días, Franco. Esperamos que estés bien. Muchas gracias por tu respuesta.…" at bounding box center [238, 254] width 295 height 90
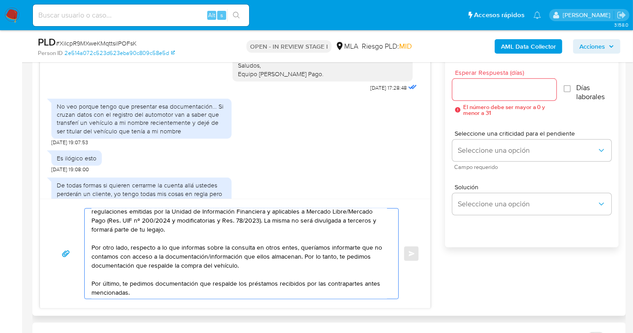
click at [283, 249] on textarea "Buenos días, Franco. Esperamos que estés bien. Muchas gracias por tu respuesta.…" at bounding box center [238, 254] width 295 height 90
click at [268, 266] on textarea "Buenos días, Franco. Esperamos que estés bien. Muchas gracias por tu respuesta.…" at bounding box center [238, 254] width 295 height 90
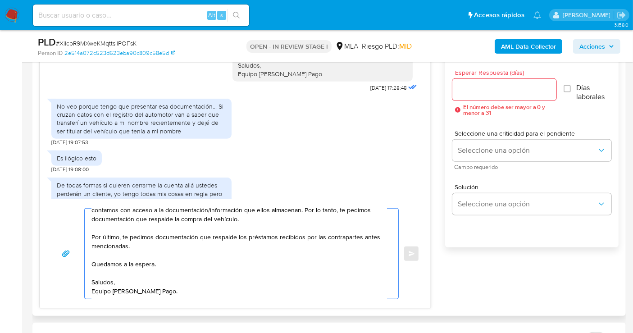
scroll to position [105, 0]
click at [218, 254] on textarea "Buenos días, Franco. Esperamos que estés bien. Muchas gracias por tu respuesta.…" at bounding box center [238, 254] width 295 height 90
click at [179, 244] on textarea "Buenos días, Franco. Esperamos que estés bien. Muchas gracias por tu respuesta.…" at bounding box center [238, 254] width 295 height 90
click at [185, 237] on textarea "Buenos días, Franco. Esperamos que estés bien. Muchas gracias por tu respuesta.…" at bounding box center [238, 254] width 295 height 90
click at [200, 236] on textarea "Buenos días, Franco. Esperamos que estés bien. Muchas gracias por tu respuesta.…" at bounding box center [238, 254] width 295 height 90
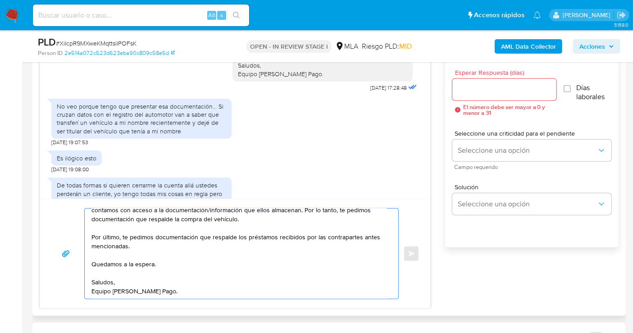
click at [220, 230] on textarea "Buenos días, Franco. Esperamos que estés bien. Muchas gracias por tu respuesta.…" at bounding box center [238, 254] width 295 height 90
click at [315, 232] on textarea "Buenos días, Franco. Esperamos que estés bien. Muchas gracias por tu respuesta.…" at bounding box center [238, 254] width 295 height 90
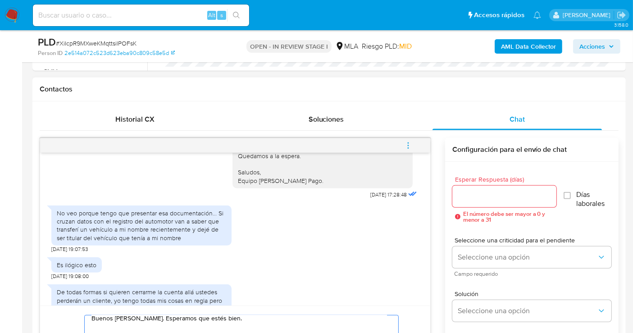
scroll to position [350, 0]
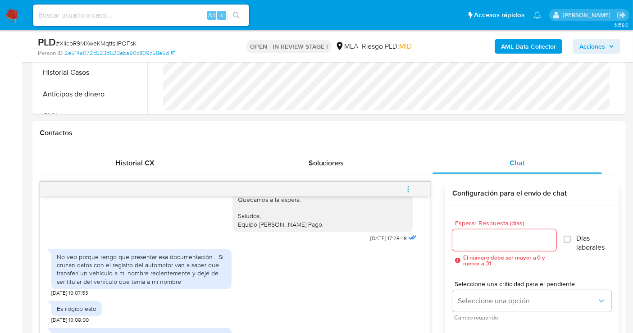
click at [503, 239] on input "Esperar Respuesta (días)" at bounding box center [504, 240] width 104 height 12
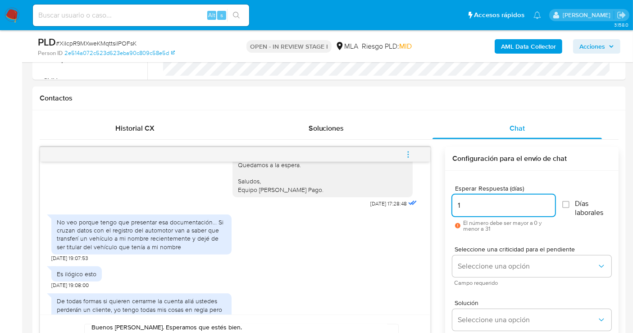
scroll to position [400, 0]
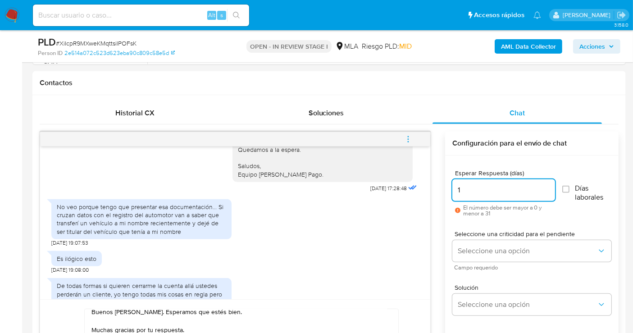
type input "1"
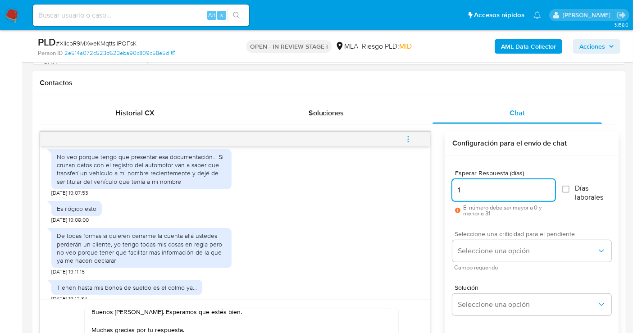
drag, startPoint x: 479, startPoint y: 231, endPoint x: 481, endPoint y: 247, distance: 15.9
click at [479, 233] on span "Seleccione una criticidad para el pendiente" at bounding box center [533, 234] width 159 height 6
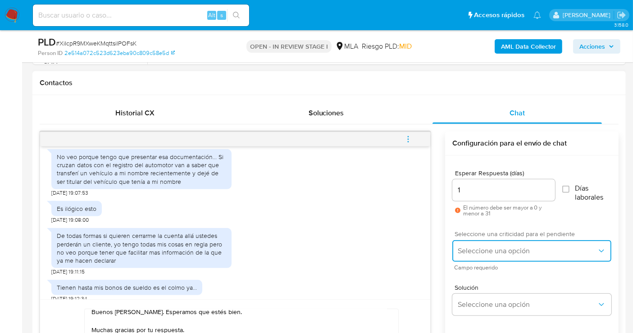
click at [481, 247] on span "Seleccione una opción" at bounding box center [527, 250] width 139 height 9
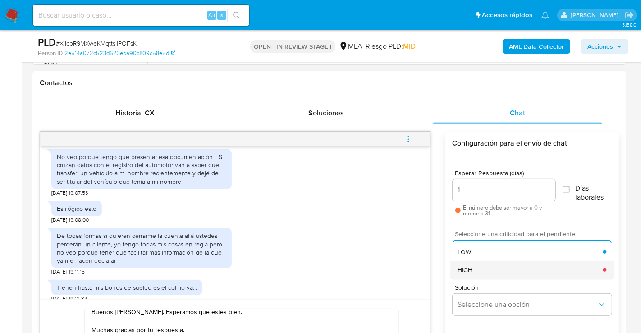
click at [477, 264] on div "HIGH" at bounding box center [529, 270] width 145 height 18
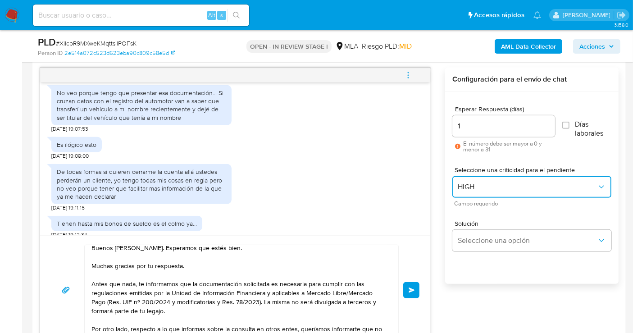
scroll to position [500, 0]
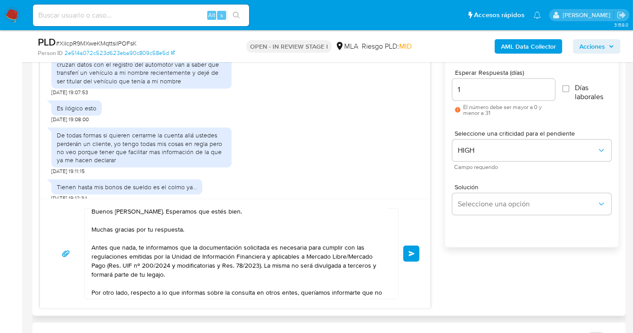
click at [413, 245] on button "Enviar" at bounding box center [411, 253] width 16 height 16
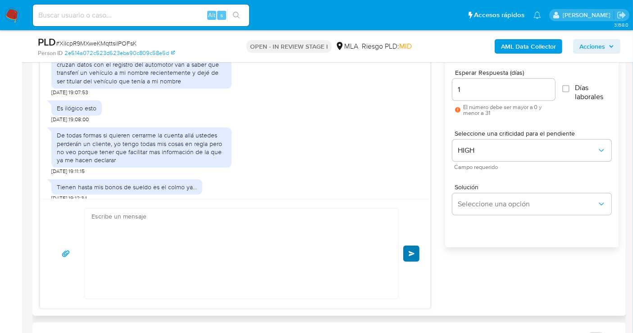
scroll to position [0, 0]
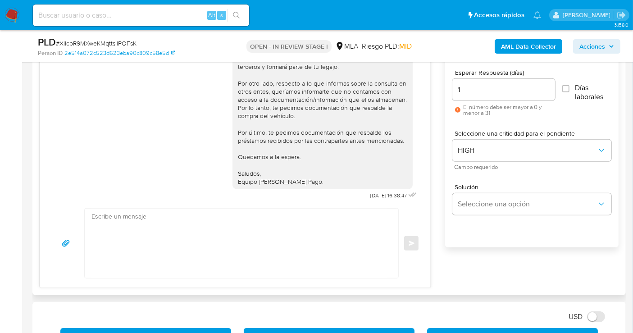
click at [408, 257] on div "Enviar" at bounding box center [235, 243] width 368 height 70
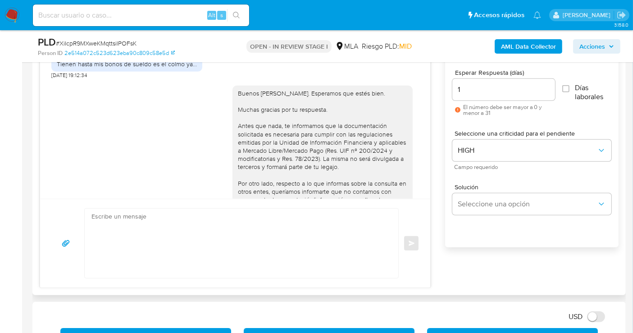
scroll to position [641, 0]
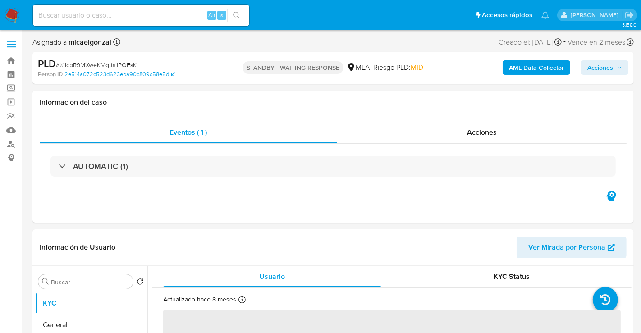
select select "10"
click at [18, 17] on img at bounding box center [12, 15] width 15 height 15
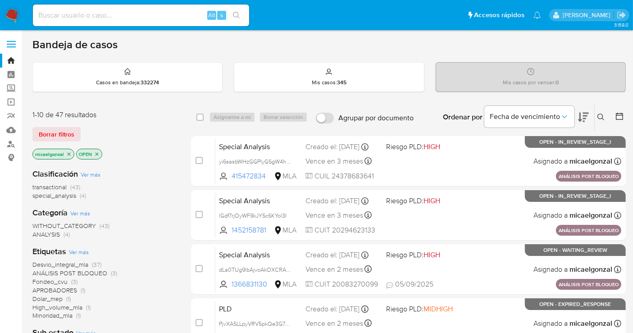
click at [72, 143] on div "1-10 de 47 resultados Borrar filtros micaelgonzal OPEN" at bounding box center [104, 135] width 144 height 51
click at [69, 136] on span "Borrar filtros" at bounding box center [57, 134] width 36 height 13
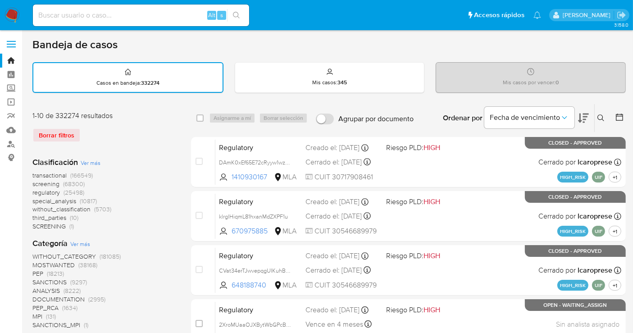
click at [595, 115] on button at bounding box center [602, 118] width 15 height 11
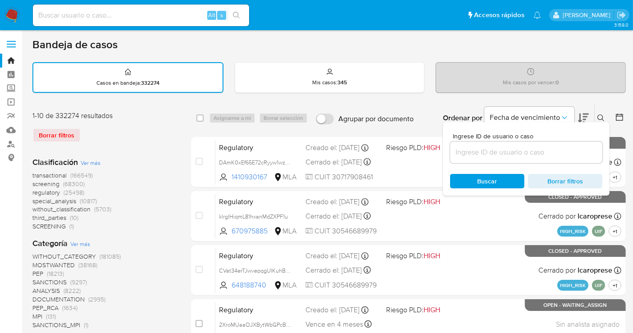
click at [541, 155] on input at bounding box center [526, 152] width 152 height 12
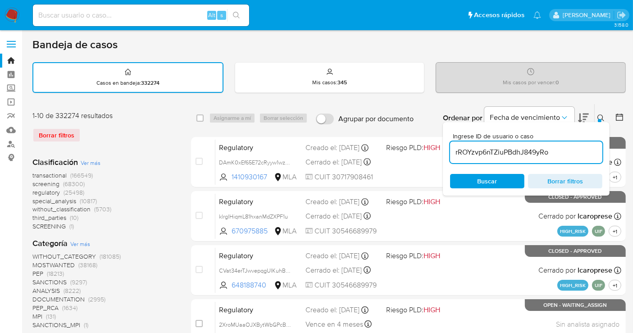
type input "rROYzvp6nTZiuPBdhJ849yRo"
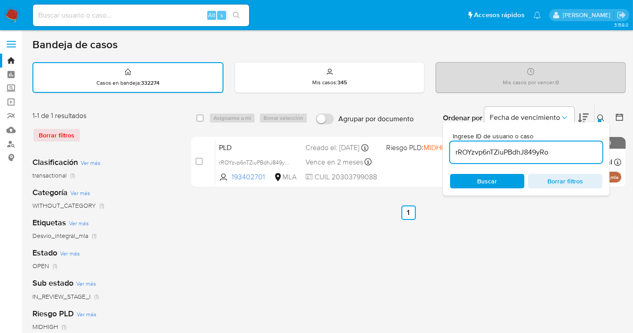
drag, startPoint x: 199, startPoint y: 115, endPoint x: 242, endPoint y: 115, distance: 43.2
click at [199, 115] on input "checkbox" at bounding box center [199, 117] width 7 height 7
checkbox input "true"
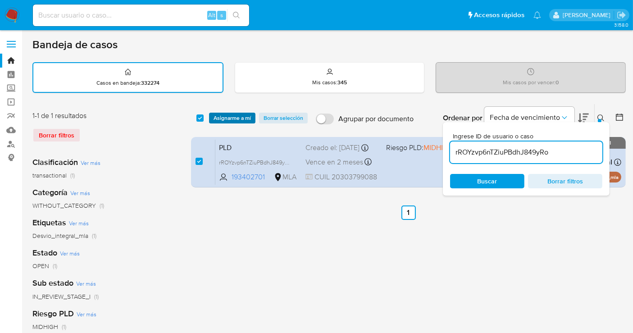
click at [242, 115] on span "Asignarme a mí" at bounding box center [232, 118] width 37 height 9
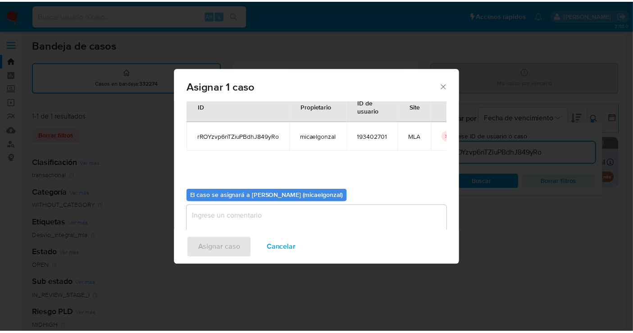
scroll to position [46, 0]
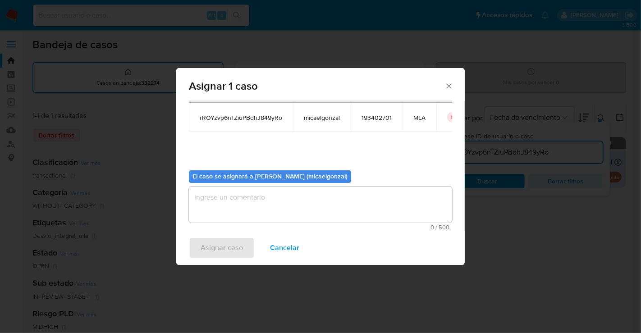
click at [268, 204] on textarea "assign-modal" at bounding box center [320, 204] width 263 height 36
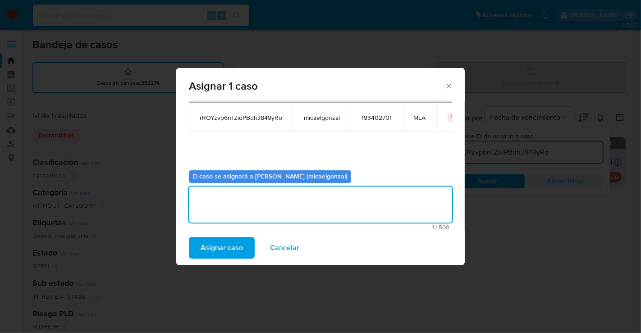
click at [223, 249] on span "Asignar caso" at bounding box center [221, 248] width 42 height 20
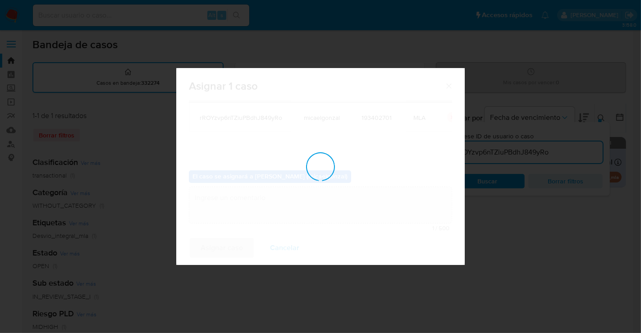
checkbox input "false"
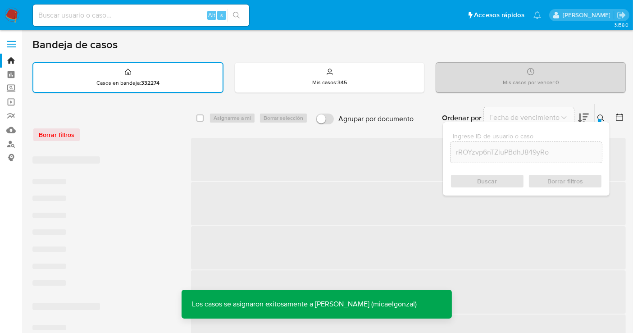
drag, startPoint x: 173, startPoint y: 23, endPoint x: 171, endPoint y: 9, distance: 14.0
click at [172, 11] on div "Alt s" at bounding box center [141, 16] width 216 height 22
click at [171, 9] on div "Alt s" at bounding box center [141, 16] width 216 height 22
click at [165, 18] on input at bounding box center [141, 15] width 216 height 12
paste input "rROYzvp6nTZiuPBdhJ849yRo"
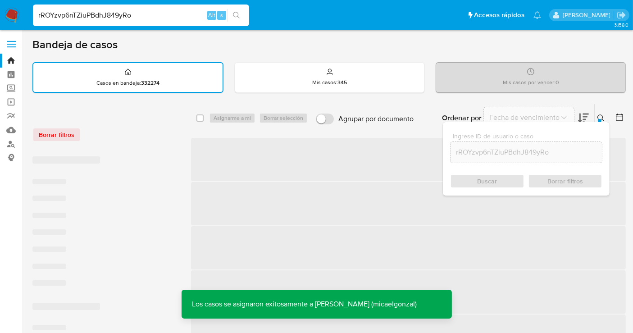
type input "rROYzvp6nTZiuPBdhJ849yRo"
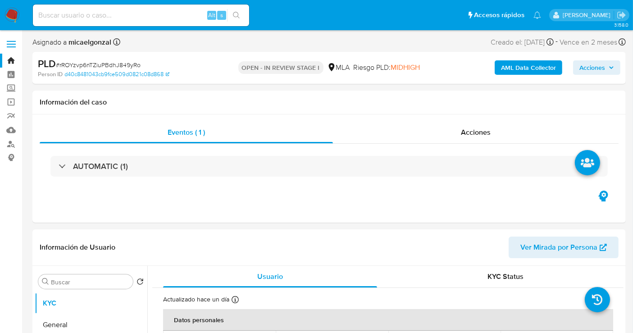
select select "10"
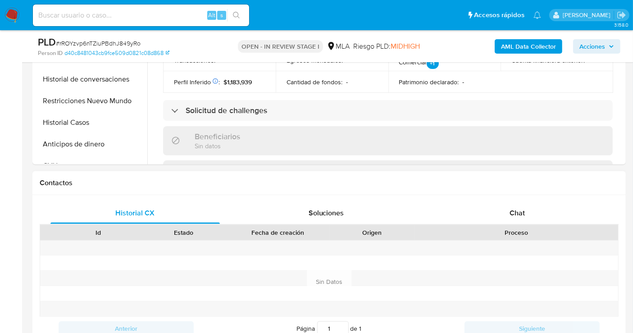
scroll to position [250, 0]
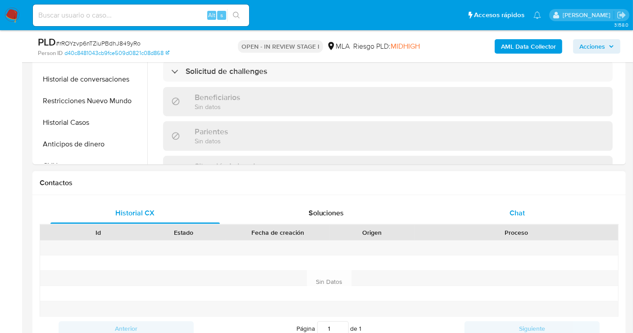
drag, startPoint x: 491, startPoint y: 192, endPoint x: 506, endPoint y: 210, distance: 22.7
click at [492, 192] on div "Contactos" at bounding box center [328, 183] width 593 height 24
drag, startPoint x: 506, startPoint y: 210, endPoint x: 490, endPoint y: 218, distance: 17.5
click at [506, 209] on div "Chat" at bounding box center [516, 213] width 169 height 22
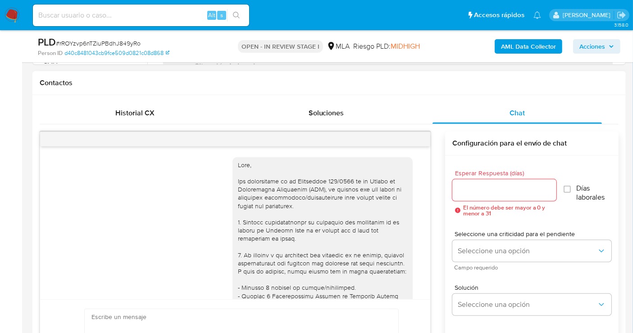
scroll to position [730, 0]
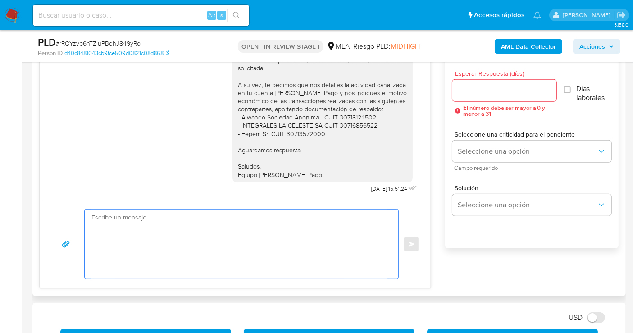
scroll to position [500, 0]
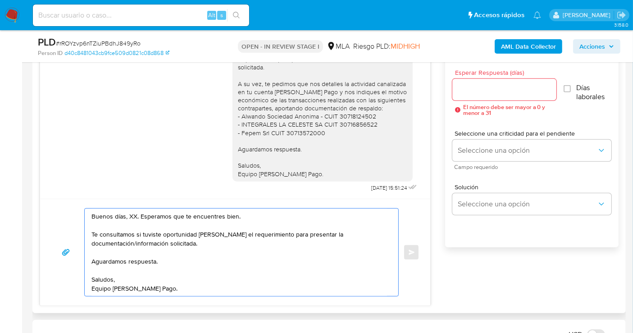
click at [122, 220] on textarea "Buenos días, XX. Esperamos que te encuentres bien. Te consultamos si tuviste op…" at bounding box center [238, 252] width 295 height 87
click at [130, 215] on textarea "Buenos días, XX. Esperamos que te encuentres bien. Te consultamos si tuviste op…" at bounding box center [238, 252] width 295 height 87
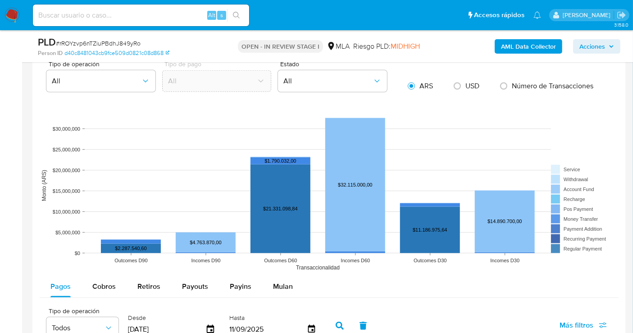
scroll to position [951, 0]
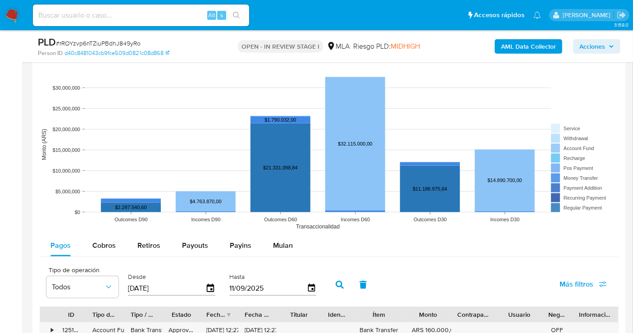
type textarea "Buenos días, Javier. Esperamos que te encuentres bien. Te consultamos si tuvist…"
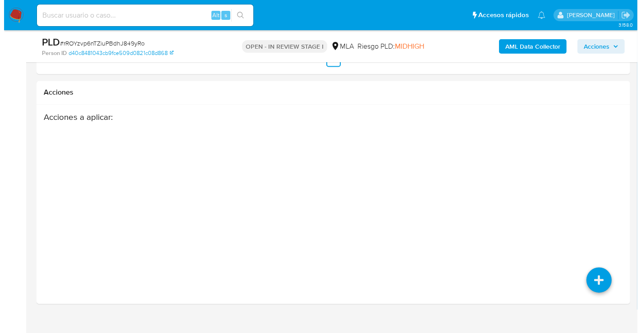
scroll to position [1599, 0]
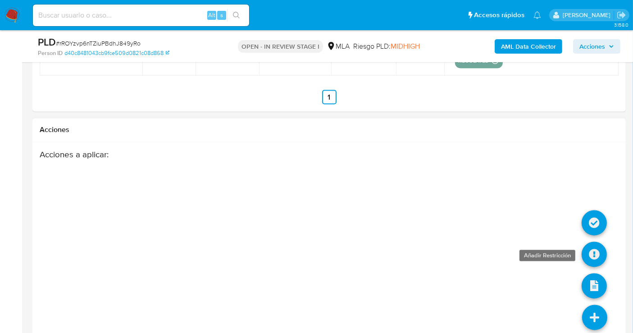
click at [594, 244] on icon at bounding box center [594, 254] width 25 height 25
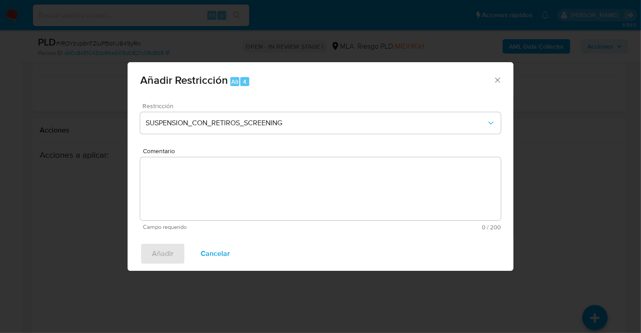
click at [316, 134] on div "Restricción SUSPENSION_CON_RETIROS_SCREENING" at bounding box center [320, 124] width 360 height 43
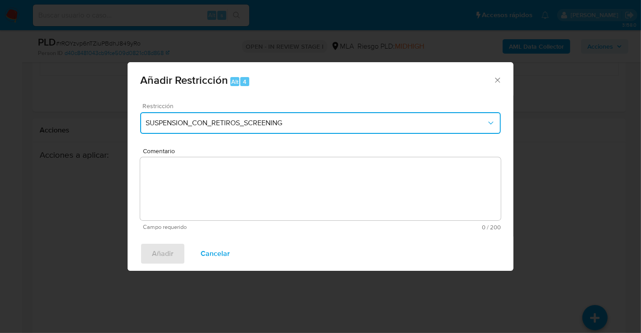
click at [324, 127] on span "SUSPENSION_CON_RETIROS_SCREENING" at bounding box center [315, 122] width 341 height 9
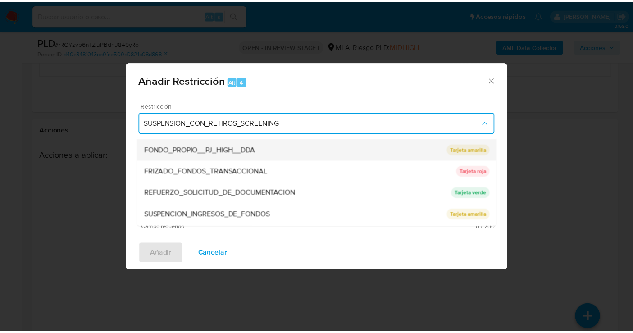
scroll to position [191, 0]
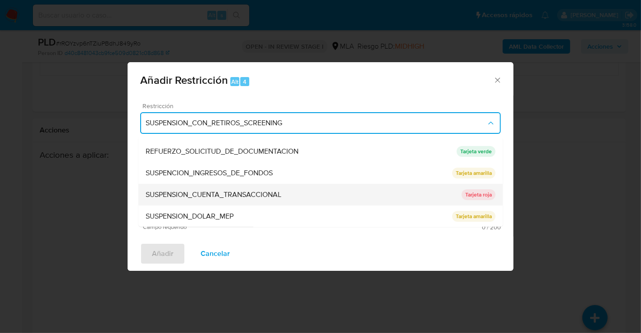
click at [291, 200] on div "SUSPENSION_CUENTA_TRANSACCIONAL" at bounding box center [303, 195] width 316 height 22
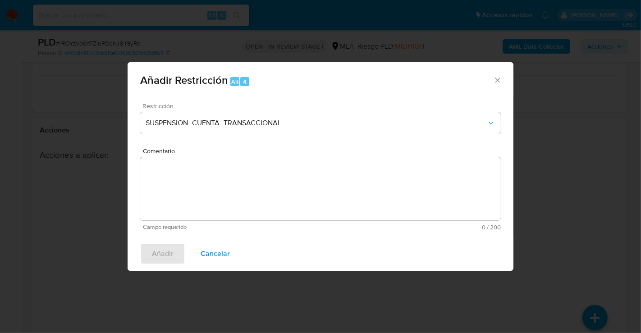
click at [291, 200] on textarea "Comentario" at bounding box center [320, 188] width 360 height 63
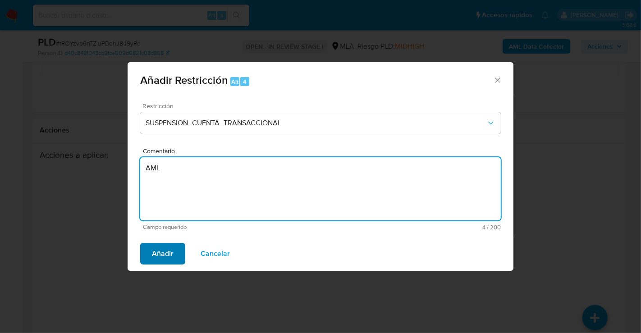
type textarea "AML"
click at [155, 261] on span "Añadir" at bounding box center [163, 254] width 22 height 20
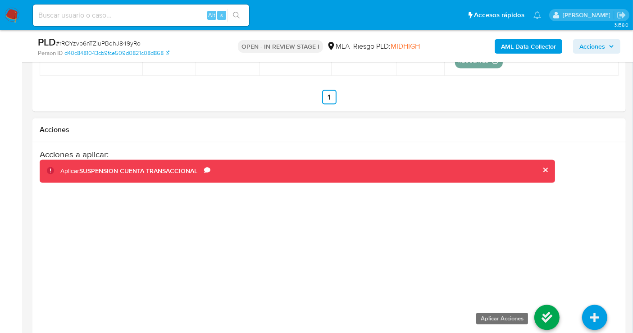
click at [553, 316] on icon at bounding box center [546, 317] width 25 height 25
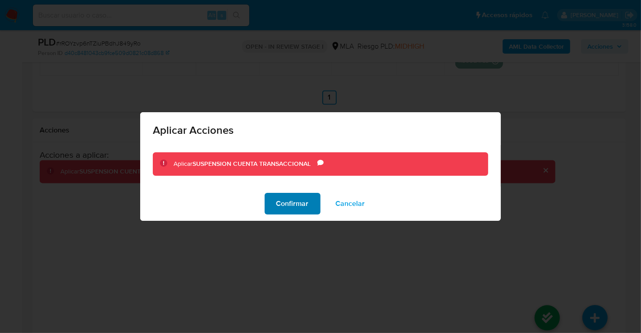
click at [306, 199] on span "Confirmar" at bounding box center [292, 204] width 32 height 20
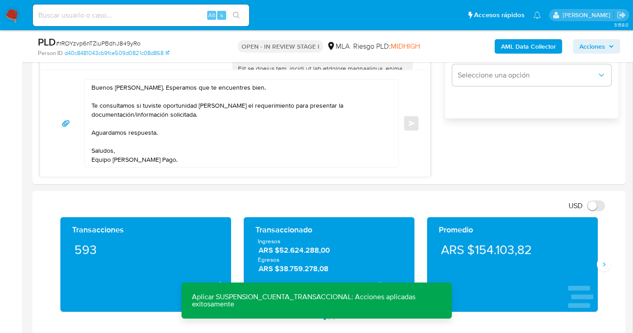
scroll to position [598, 0]
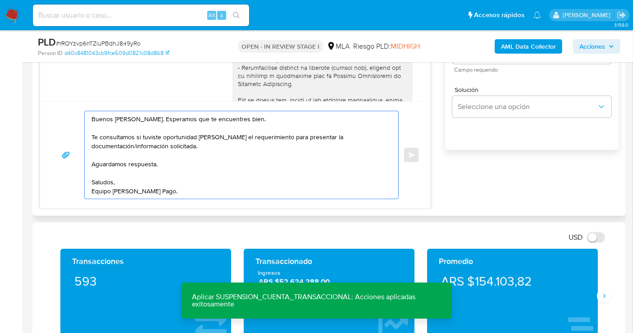
drag, startPoint x: 242, startPoint y: 161, endPoint x: 495, endPoint y: 151, distance: 252.9
click at [244, 159] on textarea "Buenos días, Javier. Esperamos que te encuentres bien. Te consultamos si tuvist…" at bounding box center [238, 154] width 295 height 87
drag, startPoint x: 119, startPoint y: 157, endPoint x: 194, endPoint y: 136, distance: 78.0
click at [121, 156] on textarea "Buenos días, Javier. Esperamos que te encuentres bien. Te consultamos si tuvist…" at bounding box center [238, 154] width 295 height 87
click at [194, 136] on textarea "Buenos días, Javier. Esperamos que te encuentres bien. Te consultamos si tuvist…" at bounding box center [238, 154] width 295 height 87
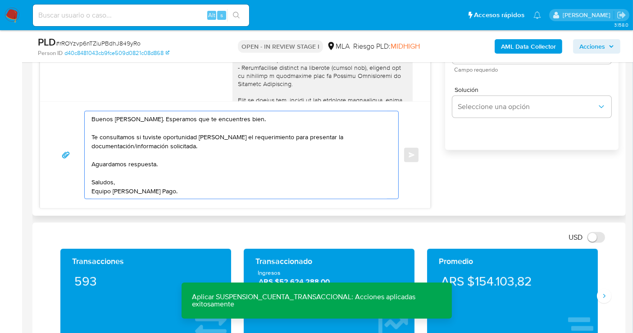
click at [194, 136] on textarea "Buenos días, Javier. Esperamos que te encuentres bien. Te consultamos si tuvist…" at bounding box center [238, 154] width 295 height 87
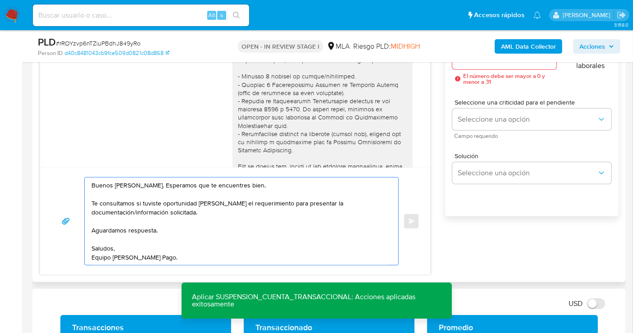
scroll to position [498, 0]
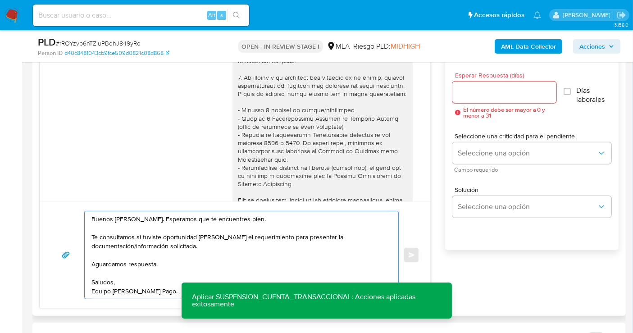
click at [273, 155] on div at bounding box center [322, 216] width 169 height 467
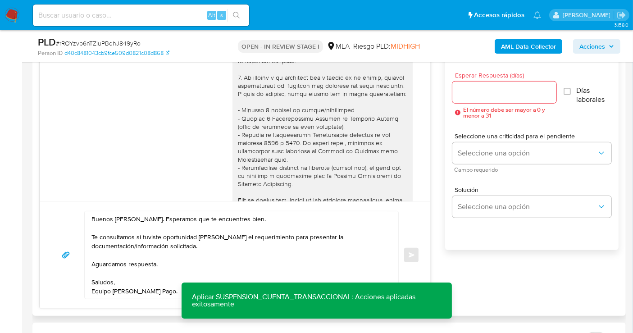
click at [251, 134] on div at bounding box center [322, 216] width 169 height 467
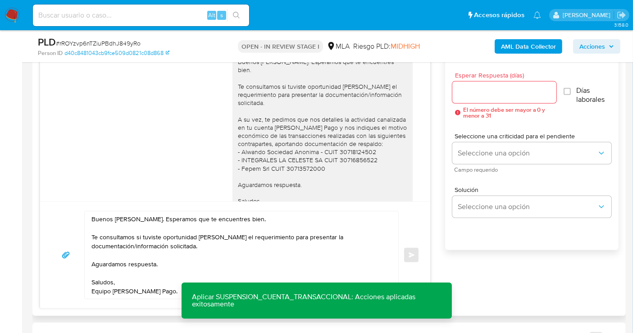
scroll to position [730, 0]
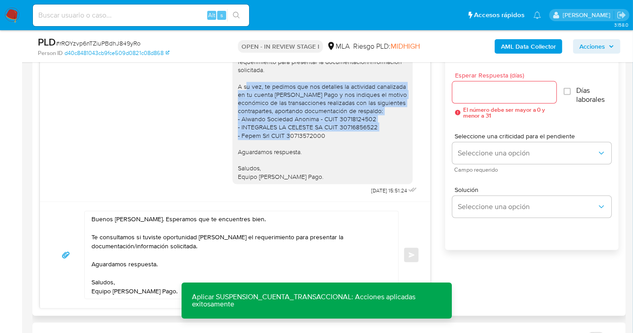
drag, startPoint x: 257, startPoint y: 84, endPoint x: 342, endPoint y: 136, distance: 100.0
click at [342, 136] on div "Buenos días, Javier. Esperamos que te encuentres bien. Te consultamos si tuvist…" at bounding box center [322, 103] width 169 height 156
copy div "te pedimos que nos detalles la actividad canalizada en tu cuenta de Mercado Pag…"
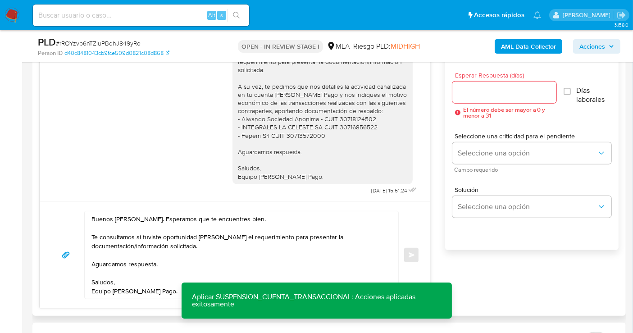
click at [208, 246] on textarea "Buenos días, Javier. Esperamos que te encuentres bien. Te consultamos si tuvist…" at bounding box center [238, 254] width 295 height 87
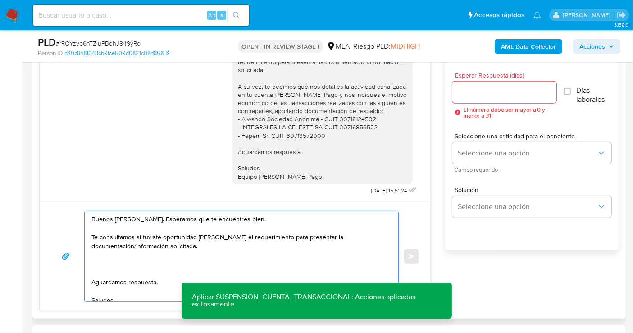
paste textarea "te pedimos que nos detalles la actividad canalizada en tu cuenta de Mercado Pag…"
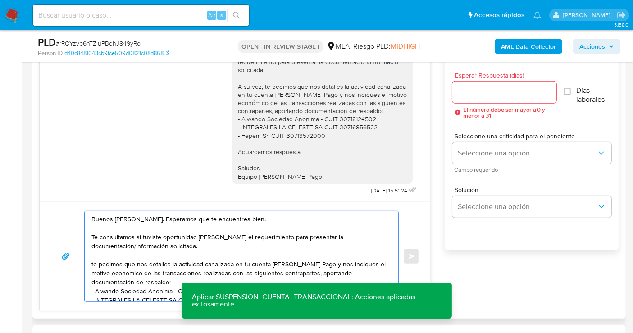
scroll to position [12, 0]
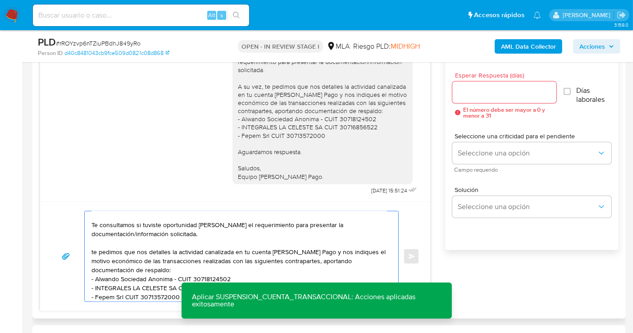
drag, startPoint x: 95, startPoint y: 248, endPoint x: 112, endPoint y: 250, distance: 17.7
click at [97, 248] on textarea "Buenos días, Javier. Esperamos que te encuentres bien. Te consultamos si tuvist…" at bounding box center [238, 256] width 295 height 90
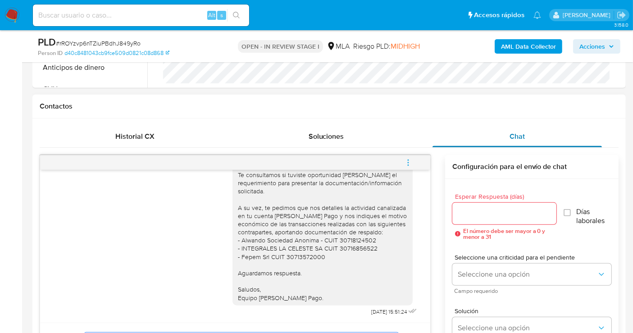
scroll to position [347, 0]
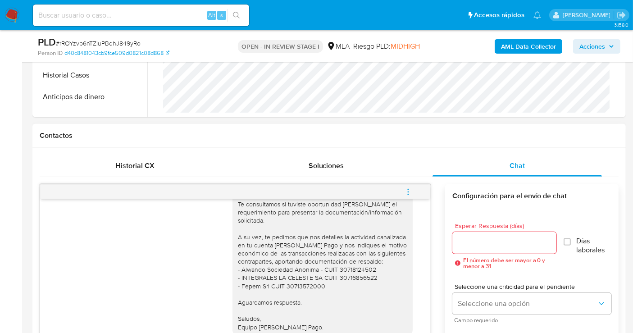
type textarea "Buenos días, Javier. Esperamos que te encuentres bien. Te consultamos si tuvist…"
click at [496, 247] on input "Esperar Respuesta (días)" at bounding box center [504, 243] width 104 height 12
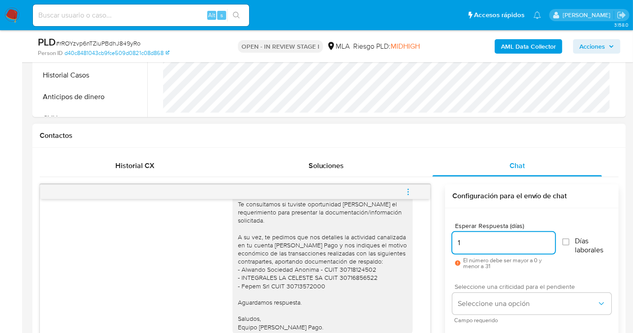
type input "1"
click at [493, 290] on div "Seleccione una criticidad para el pendiente Seleccione una opción Campo requeri…" at bounding box center [531, 302] width 159 height 39
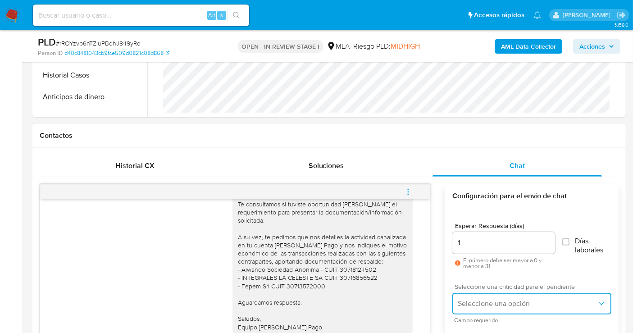
click at [490, 296] on button "Seleccione una opción" at bounding box center [531, 304] width 159 height 22
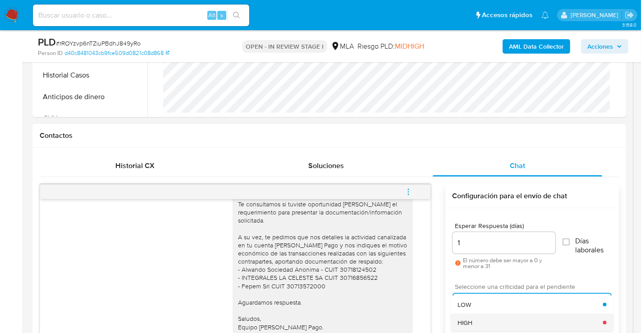
click at [470, 318] on span "HIGH" at bounding box center [464, 322] width 15 height 8
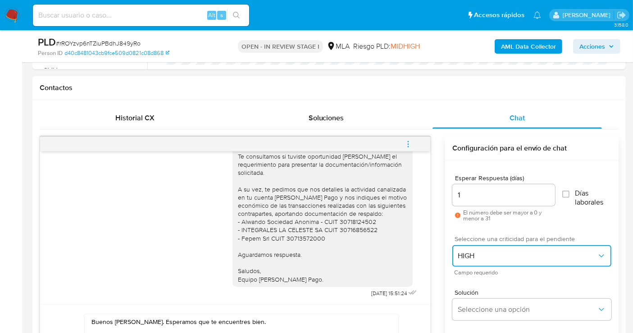
scroll to position [448, 0]
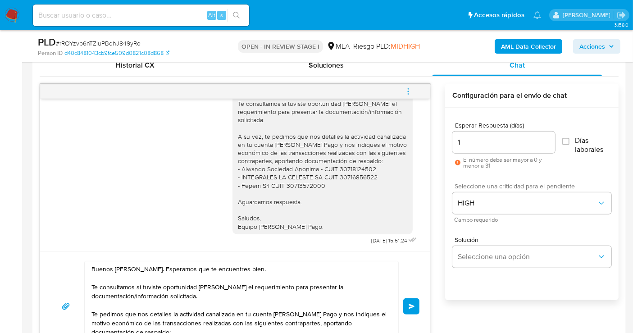
click at [412, 299] on button "Enviar" at bounding box center [411, 306] width 16 height 16
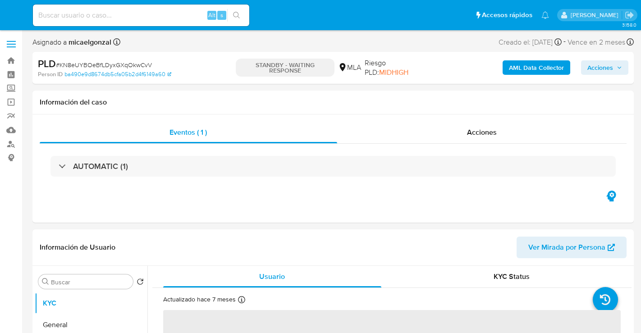
select select "10"
click at [16, 19] on img at bounding box center [12, 15] width 15 height 15
select select "10"
click at [158, 20] on input at bounding box center [141, 15] width 216 height 12
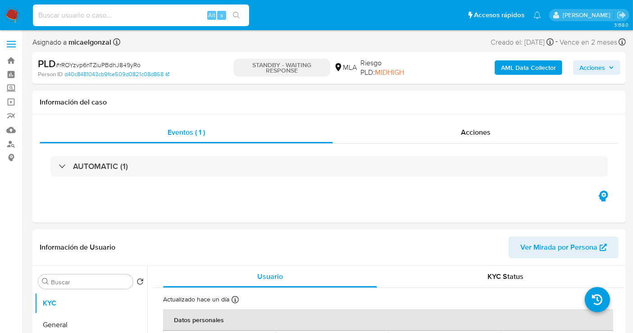
paste input "p9O8bSUJ2W4un2PRknKUZKhs"
type input "p9O8bSUJ2W4un2PRknKUZKhs"
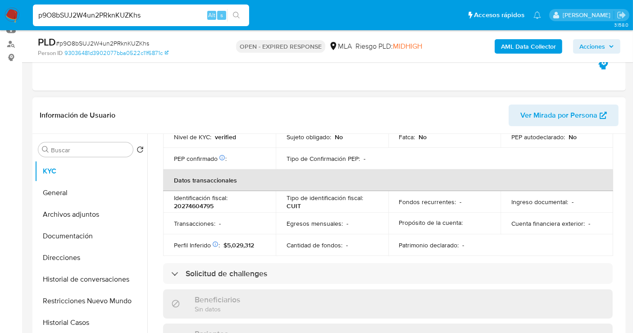
scroll to position [488, 0]
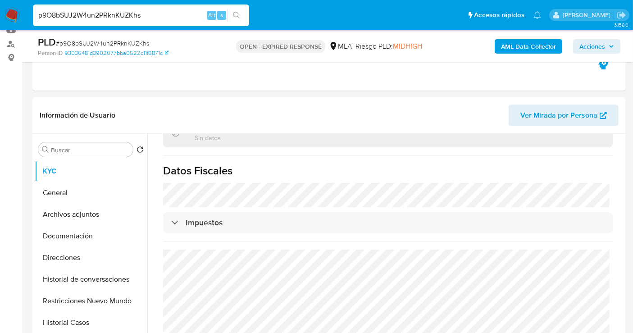
select select "10"
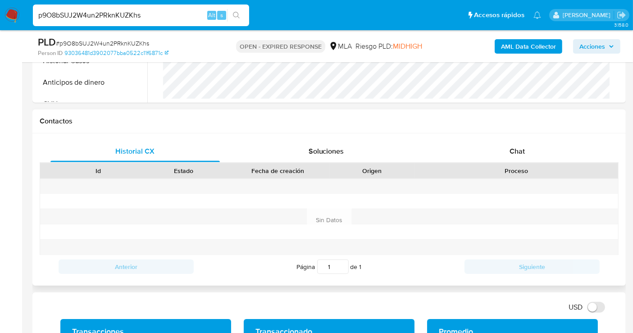
scroll to position [400, 0]
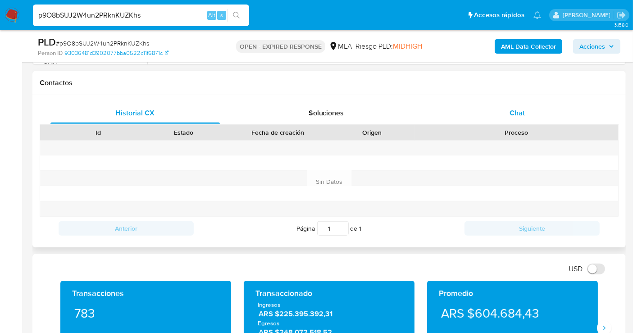
click at [541, 109] on div "Chat" at bounding box center [516, 113] width 169 height 22
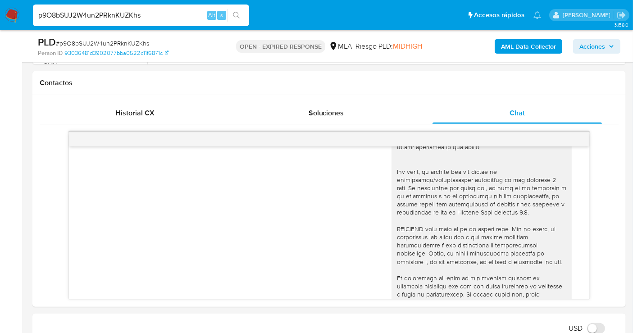
scroll to position [284, 0]
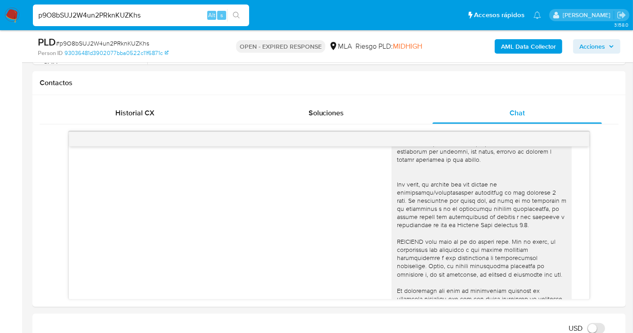
click at [123, 18] on input "p9O8bSUJ2W4un2PRknKUZKhs" at bounding box center [141, 15] width 216 height 12
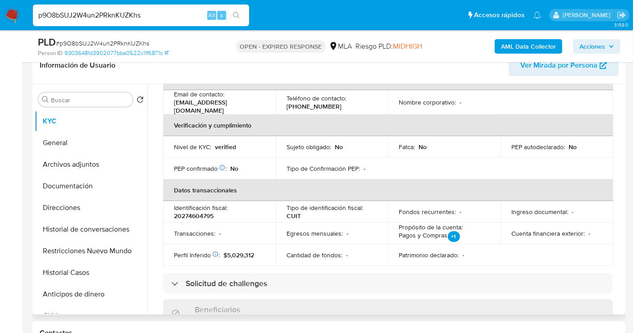
scroll to position [87, 0]
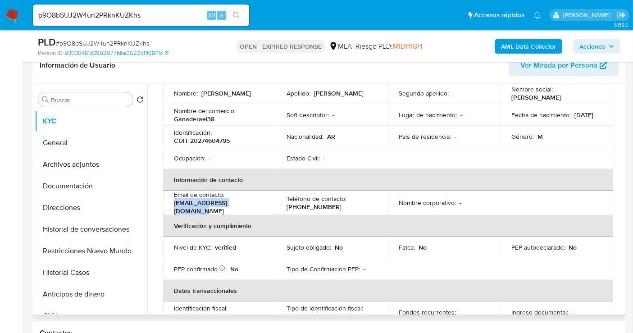
drag, startPoint x: 257, startPoint y: 208, endPoint x: 172, endPoint y: 204, distance: 85.2
click at [172, 204] on td "Email de contacto : [EMAIL_ADDRESS][DOMAIN_NAME]" at bounding box center [219, 203] width 113 height 24
copy p "[EMAIL_ADDRESS][DOMAIN_NAME]"
click at [8, 10] on img at bounding box center [12, 15] width 15 height 15
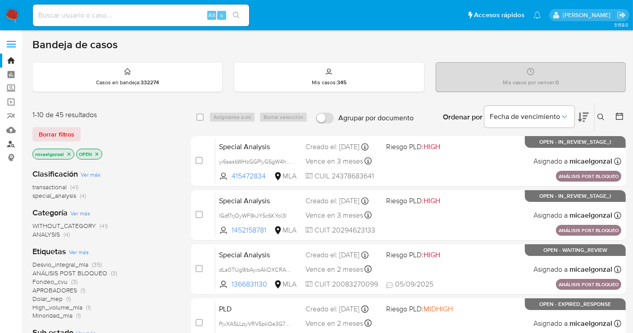
click at [6, 141] on link "Buscador de personas" at bounding box center [53, 144] width 107 height 14
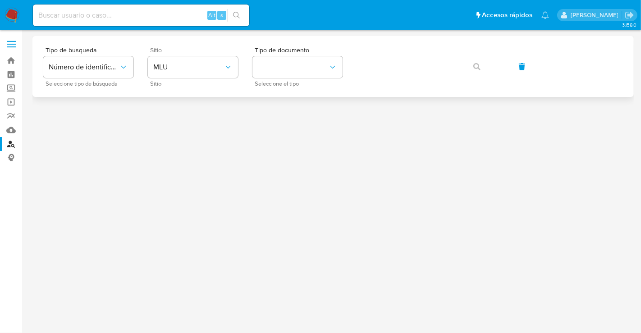
click at [190, 56] on div "Sitio MLU Sitio" at bounding box center [193, 66] width 90 height 39
click at [190, 68] on span "MLU" at bounding box center [188, 67] width 70 height 9
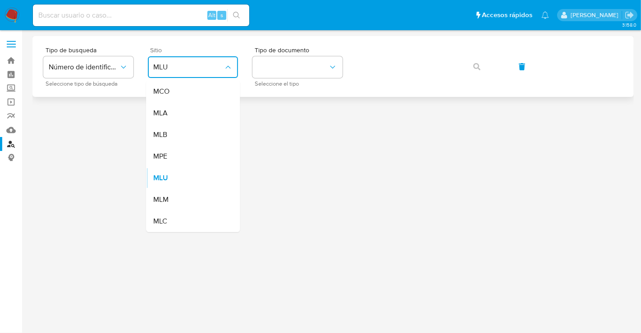
click at [194, 108] on div "MLA" at bounding box center [190, 113] width 74 height 22
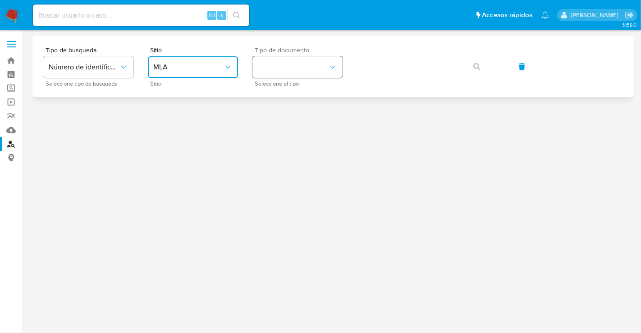
click at [266, 61] on button "identificationType" at bounding box center [297, 67] width 90 height 22
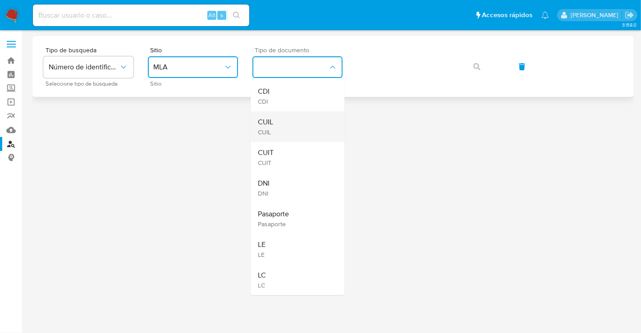
click at [274, 118] on div "CUIL CUIL" at bounding box center [295, 126] width 74 height 31
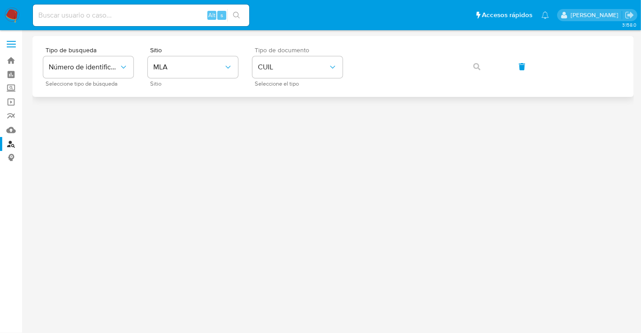
click at [343, 60] on div "Tipo de busqueda Número de identificación Seleccione tipo de búsqueda Sitio MLA…" at bounding box center [332, 66] width 579 height 39
click at [475, 65] on icon "button" at bounding box center [476, 66] width 7 height 7
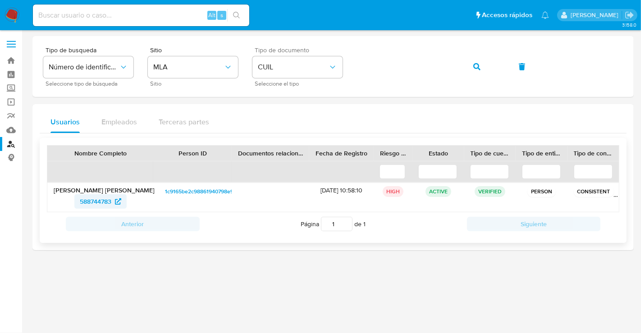
click at [105, 202] on span "588744783" at bounding box center [96, 201] width 32 height 14
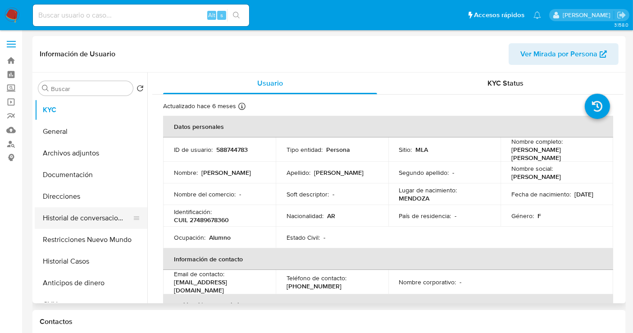
select select "10"
click at [91, 223] on button "Historial de conversaciones" at bounding box center [87, 218] width 105 height 22
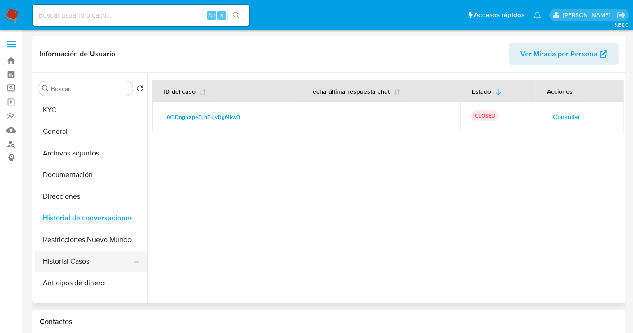
click at [72, 252] on button "Historial Casos" at bounding box center [87, 261] width 105 height 22
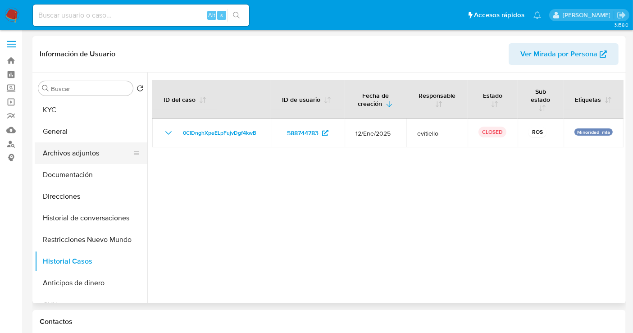
click at [99, 159] on button "Archivos adjuntos" at bounding box center [87, 153] width 105 height 22
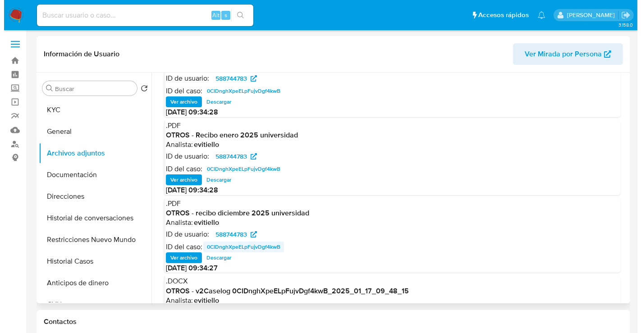
scroll to position [76, 0]
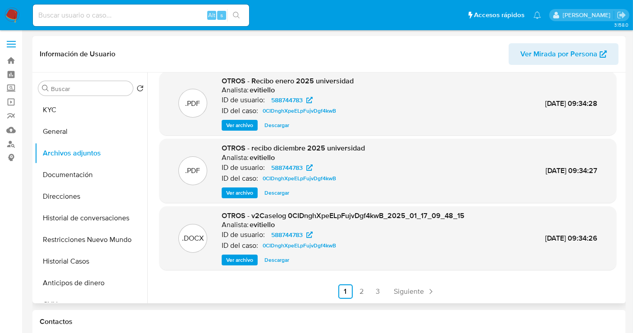
click at [242, 259] on span "Ver archivo" at bounding box center [239, 259] width 27 height 9
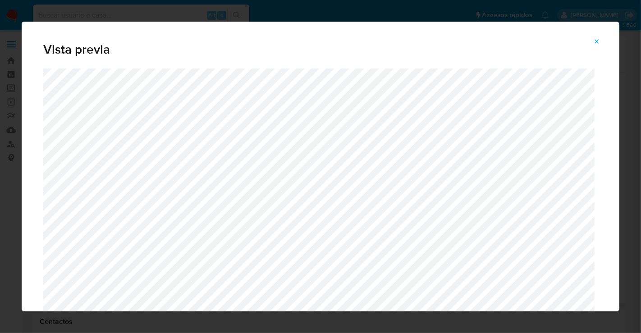
click at [0, 133] on div "Vista previa" at bounding box center [320, 166] width 641 height 333
click at [60, 128] on div "Vista previa" at bounding box center [320, 166] width 641 height 333
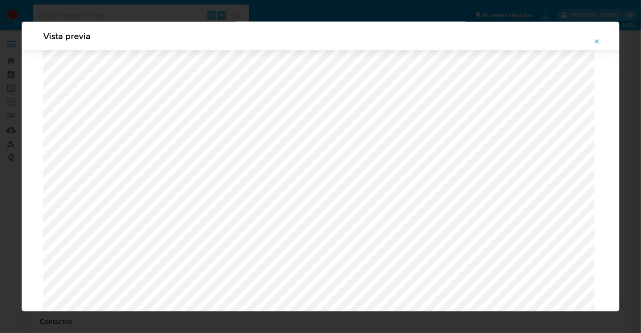
scroll to position [832, 0]
click at [0, 104] on div "Vista previa" at bounding box center [320, 166] width 641 height 333
click at [598, 34] on button "Attachment preview" at bounding box center [596, 41] width 20 height 14
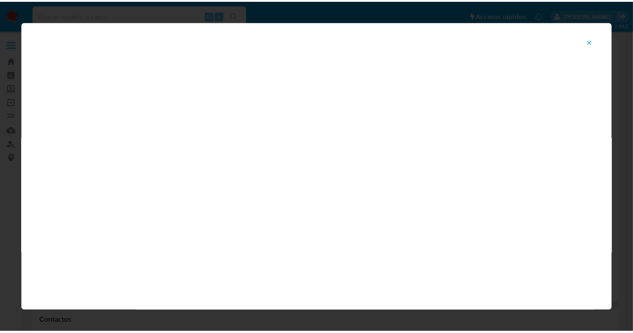
scroll to position [45, 0]
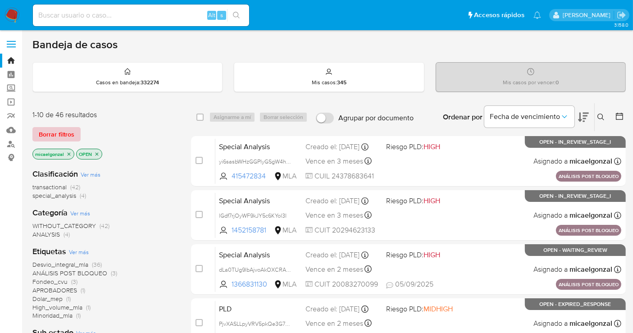
click at [72, 137] on span "Borrar filtros" at bounding box center [57, 134] width 36 height 13
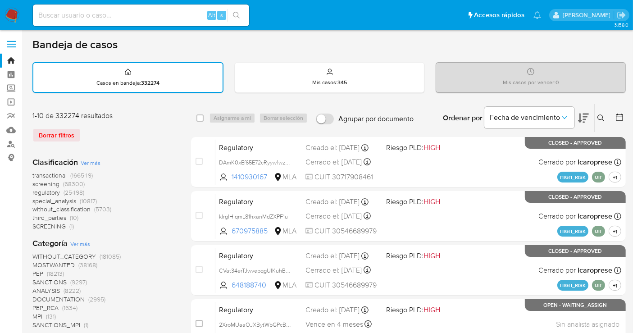
click at [604, 120] on button at bounding box center [602, 118] width 15 height 11
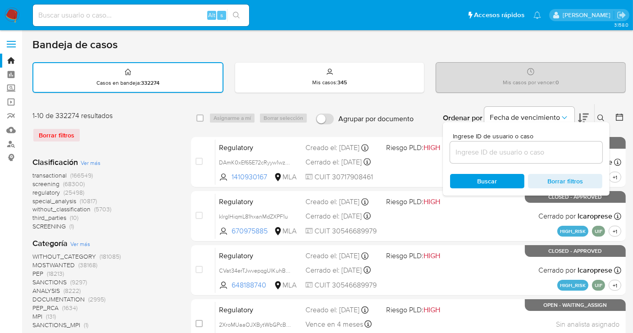
click at [564, 155] on input at bounding box center [526, 152] width 152 height 12
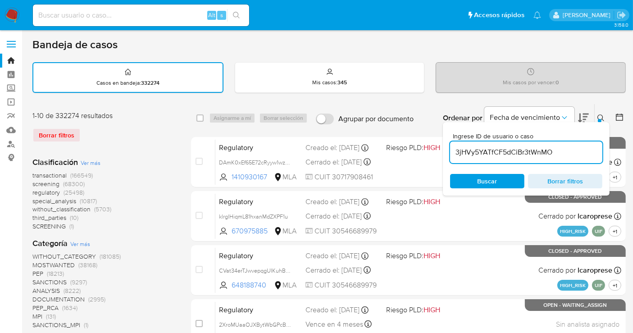
type input "3jHVy5YATfCF5dCiBr3tWnMO"
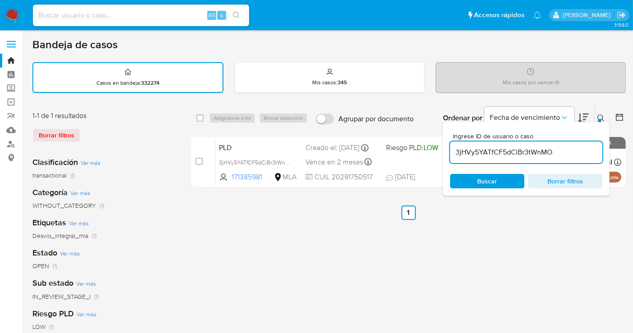
click at [204, 114] on div "select-all-cases-checkbox" at bounding box center [201, 118] width 11 height 11
click at [202, 118] on input "checkbox" at bounding box center [199, 117] width 7 height 7
checkbox input "true"
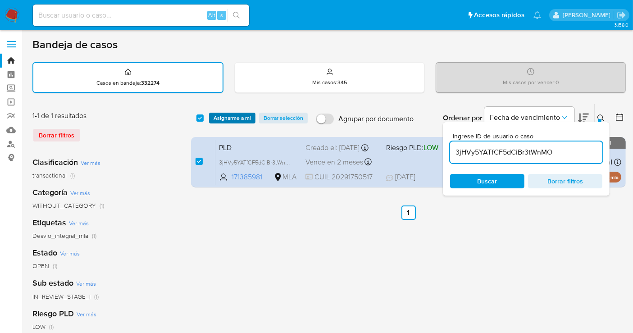
click at [217, 115] on span "Asignarme a mí" at bounding box center [232, 118] width 37 height 9
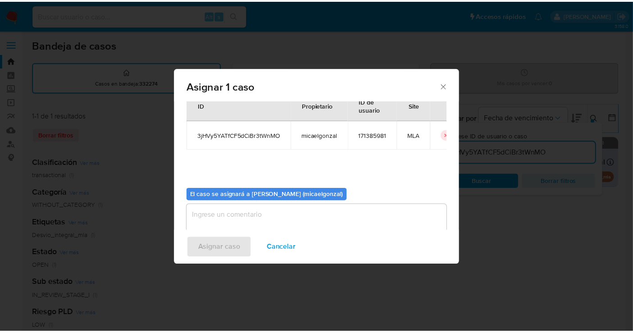
scroll to position [46, 0]
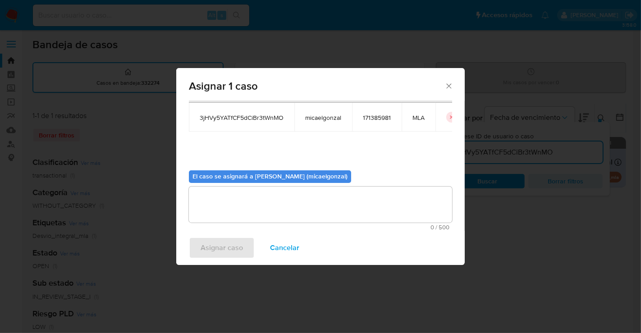
drag, startPoint x: 283, startPoint y: 203, endPoint x: 215, endPoint y: 250, distance: 82.8
click at [283, 203] on textarea "assign-modal" at bounding box center [320, 204] width 263 height 36
click at [207, 255] on span "Asignar caso" at bounding box center [221, 248] width 42 height 20
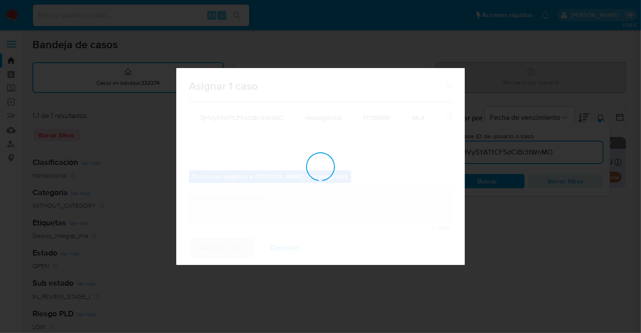
checkbox input "false"
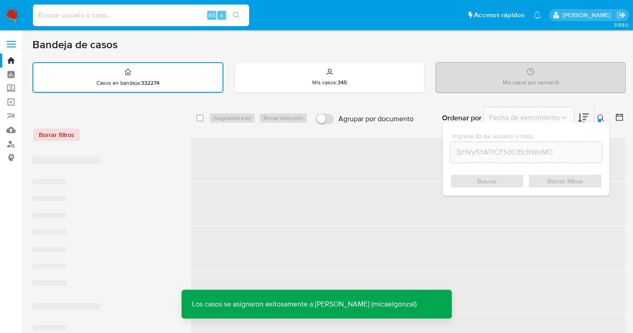
click at [127, 14] on input at bounding box center [141, 15] width 216 height 12
paste input "3jHVy5YATfCF5dCiBr3tWnMO"
type input "3jHVy5YATfCF5dCiBr3tWnMO"
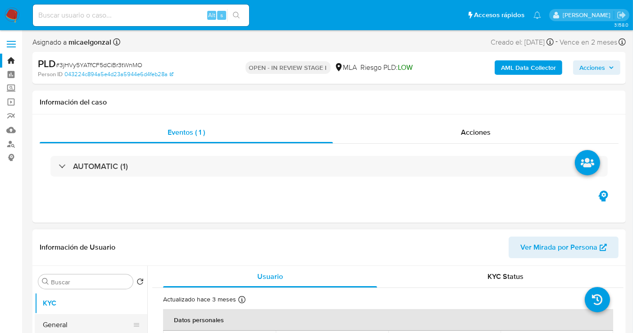
select select "10"
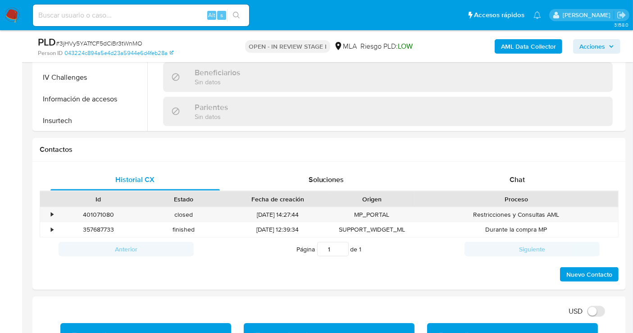
scroll to position [350, 0]
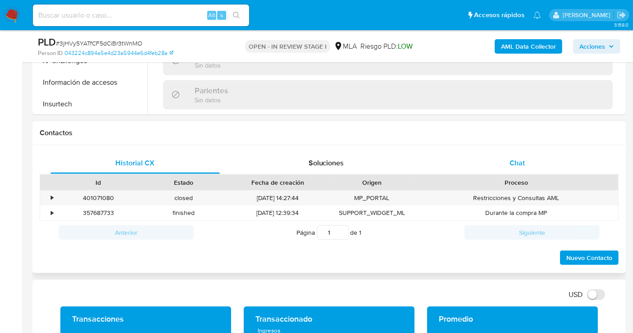
click at [535, 171] on div "Chat" at bounding box center [516, 163] width 169 height 22
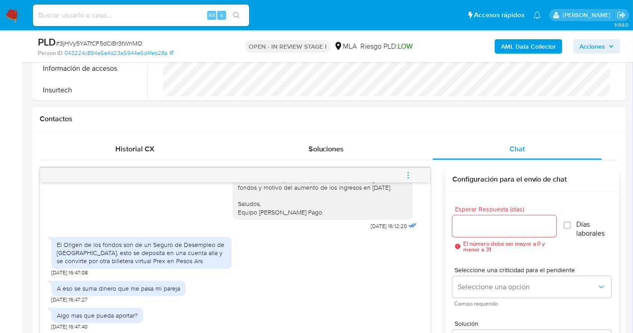
scroll to position [450, 0]
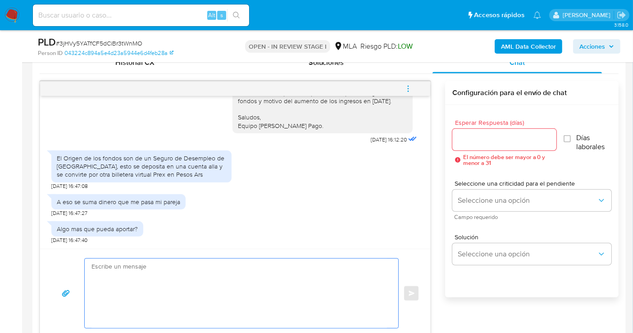
click at [218, 284] on textarea at bounding box center [238, 293] width 295 height 69
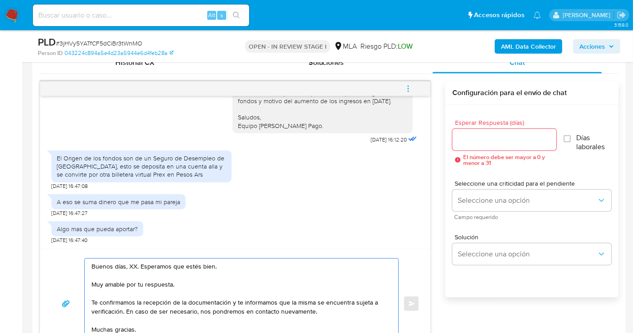
scroll to position [767, 0]
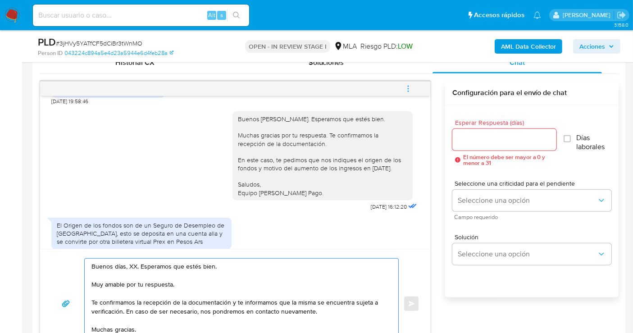
click at [134, 267] on textarea "Buenos días, XX. Esperamos que estés bien. Muy amable por tu respuesta. Te conf…" at bounding box center [238, 304] width 295 height 90
drag, startPoint x: 91, startPoint y: 304, endPoint x: 123, endPoint y: 309, distance: 31.5
click at [123, 309] on textarea "Buenos días, Ariel. Esperamos que estés bien. Muy amable por tu respuesta. Te c…" at bounding box center [238, 304] width 295 height 90
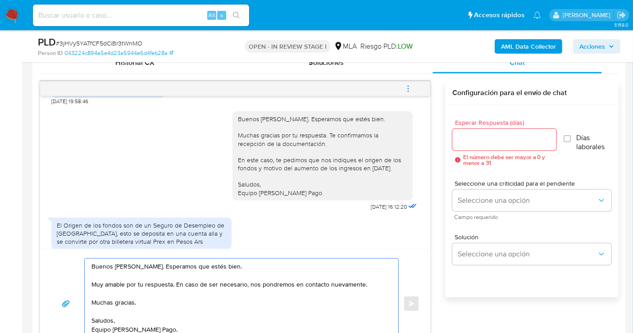
click at [117, 309] on textarea "Buenos días, Ariel. Esperamos que estés bien. Muy amable por tu respuesta. En c…" at bounding box center [238, 304] width 295 height 90
click at [121, 298] on textarea "Buenos días, Ariel. Esperamos que estés bien. Muy amable por tu respuesta. En c…" at bounding box center [238, 304] width 295 height 90
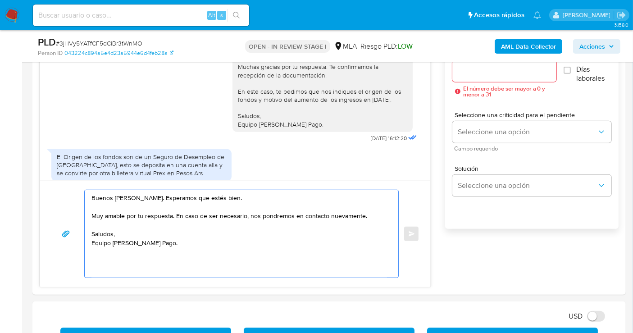
scroll to position [600, 0]
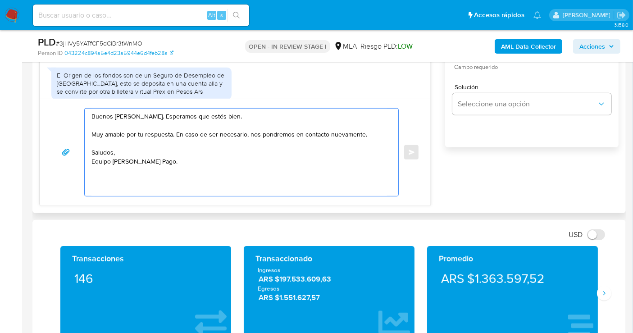
click at [131, 186] on textarea "Buenos días, Ariel. Esperamos que estés bien. Muy amable por tu respuesta. En c…" at bounding box center [238, 152] width 295 height 87
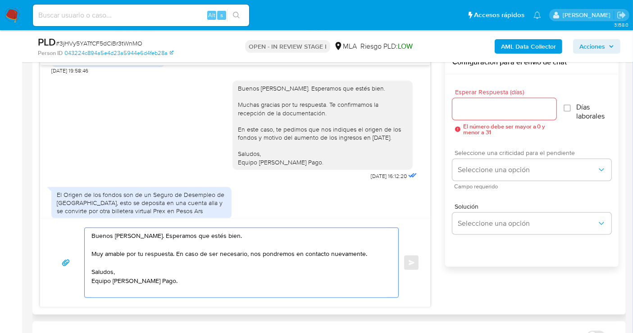
scroll to position [450, 0]
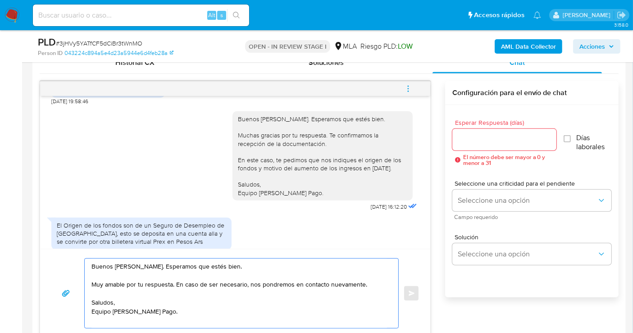
type textarea "Buenos días, Ariel. Esperamos que estés bien. Muy amable por tu respuesta. En c…"
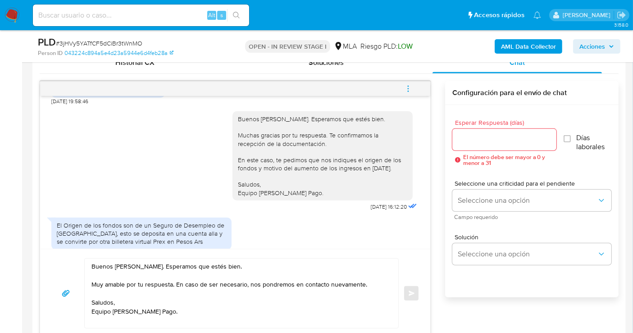
click at [529, 151] on div "Esperar Respuesta (días) El número debe ser mayor a 0 y menor a 31" at bounding box center [504, 142] width 104 height 46
click at [530, 141] on input "Esperar Respuesta (días)" at bounding box center [504, 140] width 104 height 12
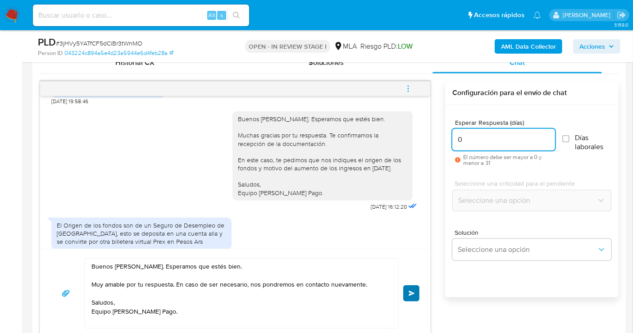
type input "0"
click at [416, 285] on button "Enviar" at bounding box center [411, 293] width 16 height 16
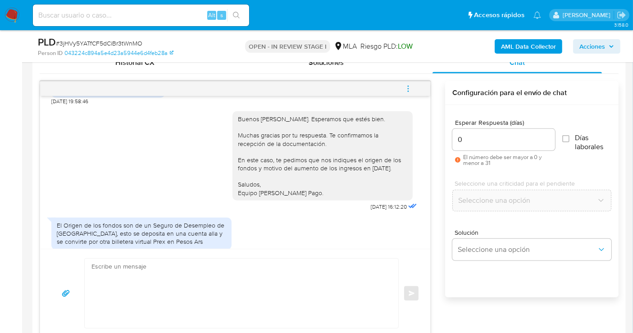
scroll to position [951, 0]
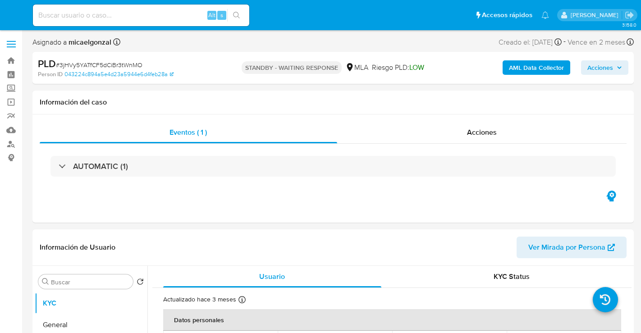
select select "10"
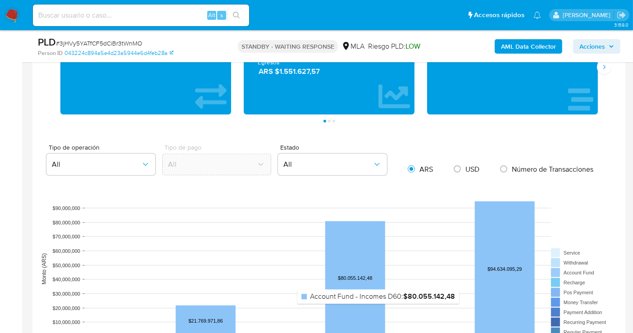
scroll to position [450, 0]
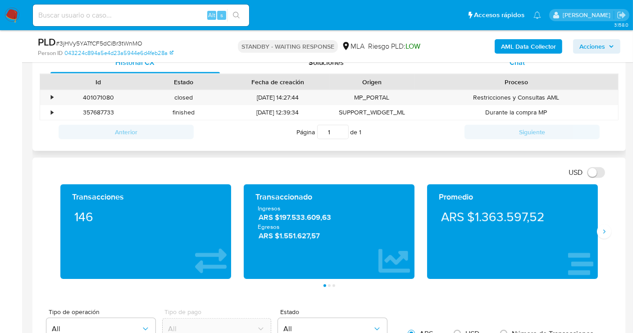
click at [550, 64] on div "Chat" at bounding box center [516, 63] width 169 height 22
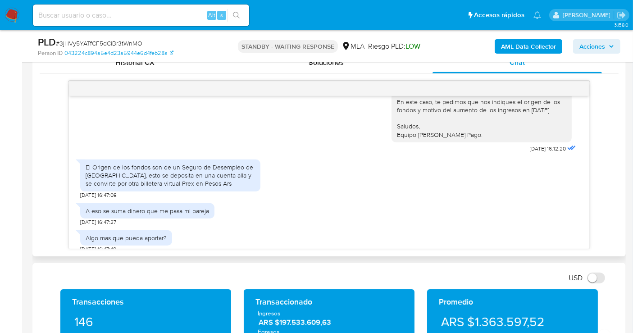
scroll to position [800, 0]
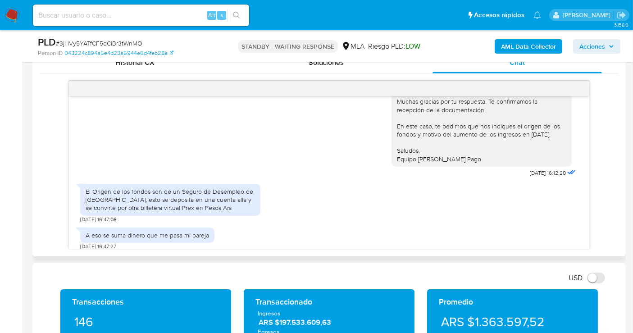
click at [168, 215] on div "El Origen de los fondos son de un Seguro de Desempleo de [GEOGRAPHIC_DATA], est…" at bounding box center [170, 201] width 180 height 44
click at [160, 212] on div "El Origen de los fondos son de un Seguro de Desempleo de [GEOGRAPHIC_DATA], est…" at bounding box center [170, 199] width 169 height 25
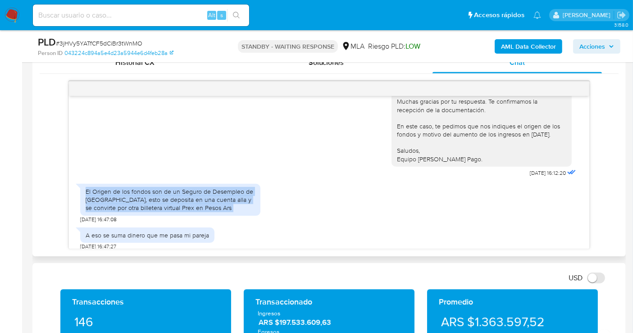
click at [160, 212] on div "El Origen de los fondos son de un Seguro de Desempleo de [GEOGRAPHIC_DATA], est…" at bounding box center [170, 199] width 169 height 25
copy div "El Origen de los fondos son de un Seguro de Desempleo de [GEOGRAPHIC_DATA], est…"
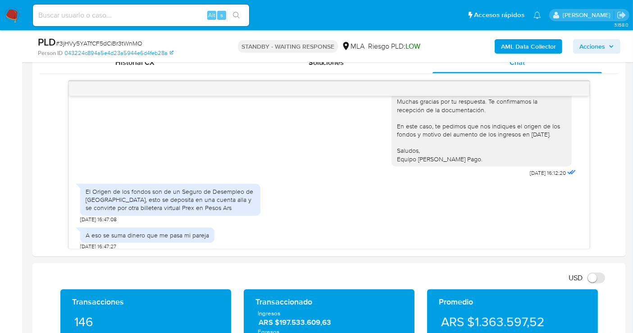
click at [118, 39] on span "# 3jHVy5YATfCF5dCiBr3tWnMO" at bounding box center [99, 43] width 86 height 9
copy span "3jHVy5YATfCF5dCiBr3tWnMO"
click at [15, 16] on img at bounding box center [12, 15] width 15 height 15
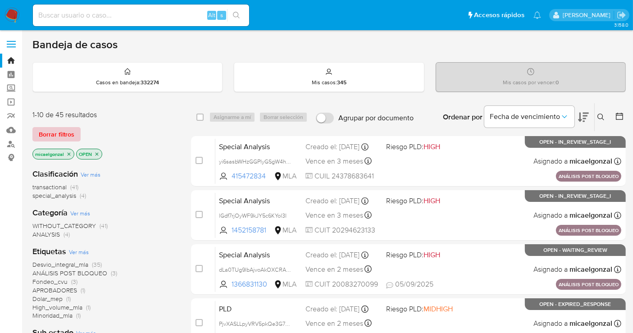
click at [73, 135] on span "Borrar filtros" at bounding box center [57, 134] width 36 height 13
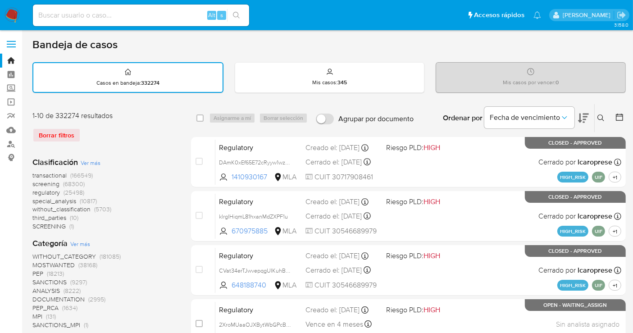
click at [602, 119] on icon at bounding box center [600, 117] width 7 height 7
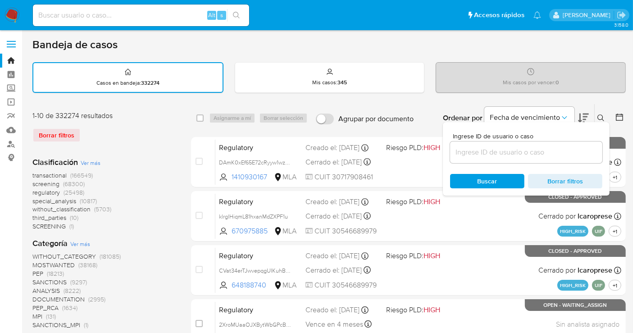
click at [533, 151] on input at bounding box center [526, 152] width 152 height 12
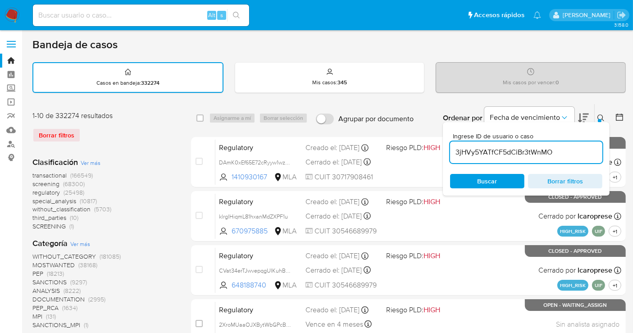
type input "3jHVy5YATfCF5dCiBr3tWnMO"
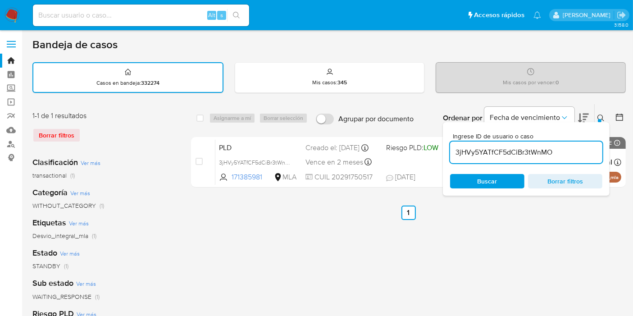
click at [508, 181] on span "Buscar" at bounding box center [487, 181] width 62 height 13
click at [200, 116] on input "checkbox" at bounding box center [199, 117] width 7 height 7
checkbox input "true"
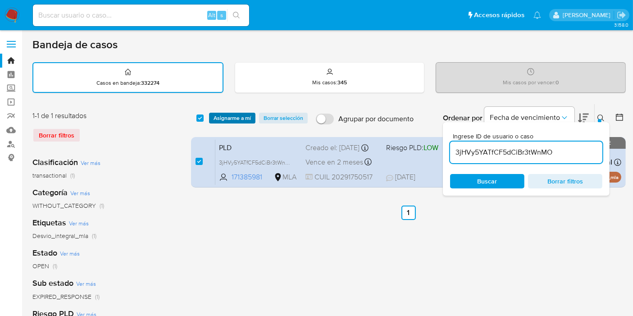
click at [228, 114] on span "Asignarme a mí" at bounding box center [232, 118] width 37 height 9
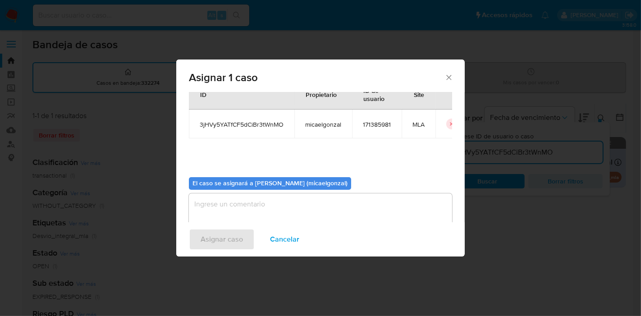
scroll to position [46, 0]
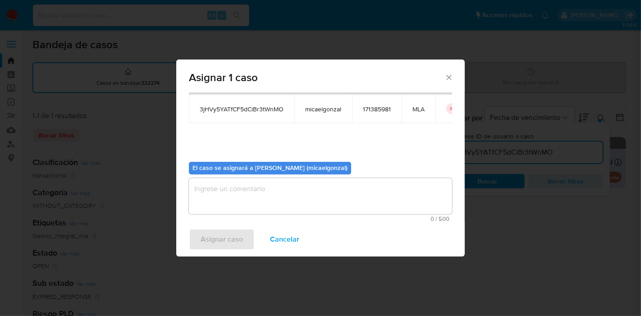
click at [254, 182] on textarea "assign-modal" at bounding box center [320, 196] width 263 height 36
click at [216, 241] on span "Asignar caso" at bounding box center [221, 239] width 42 height 20
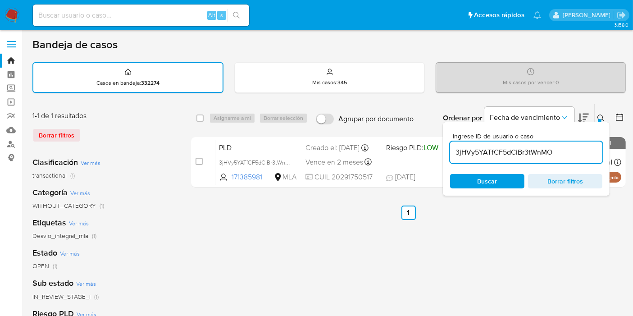
click at [197, 113] on div "select-all-cases-checkbox Asignarme a mí Borrar selección Agrupar por documento…" at bounding box center [408, 118] width 435 height 28
click at [201, 111] on div "select-all-cases-checkbox Asignarme a mí Borrar selección Agrupar por documento…" at bounding box center [408, 118] width 435 height 28
click at [200, 125] on div "select-all-cases-checkbox Asignarme a mí Borrar selección Agrupar por documento…" at bounding box center [408, 118] width 435 height 28
drag, startPoint x: 197, startPoint y: 121, endPoint x: 215, endPoint y: 118, distance: 18.2
click at [197, 121] on div "select-all-cases-checkbox" at bounding box center [199, 118] width 7 height 9
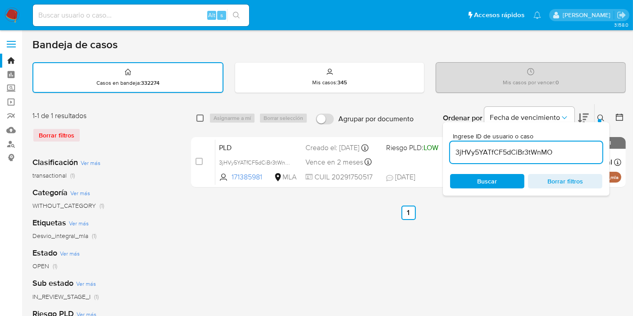
click at [202, 119] on div "select-all-cases-checkbox" at bounding box center [201, 118] width 11 height 11
click at [201, 119] on input "checkbox" at bounding box center [199, 117] width 7 height 7
checkbox input "true"
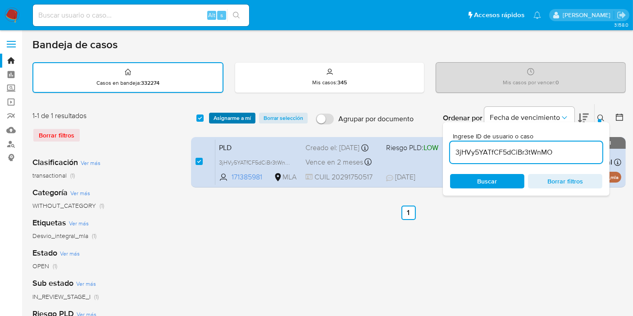
click at [238, 116] on span "Asignarme a mí" at bounding box center [232, 118] width 37 height 9
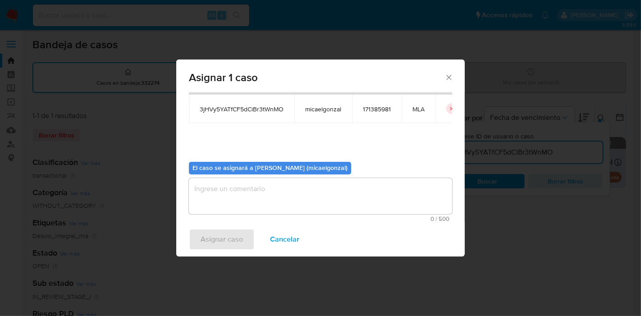
drag, startPoint x: 257, startPoint y: 217, endPoint x: 267, endPoint y: 203, distance: 17.4
click at [263, 209] on div "0 / 500 500 caracteres restantes" at bounding box center [320, 200] width 263 height 44
click at [225, 235] on div "Asignar caso Cancelar" at bounding box center [320, 239] width 288 height 34
click at [250, 194] on textarea "assign-modal" at bounding box center [320, 196] width 263 height 36
click at [211, 244] on span "Asignar caso" at bounding box center [221, 239] width 42 height 20
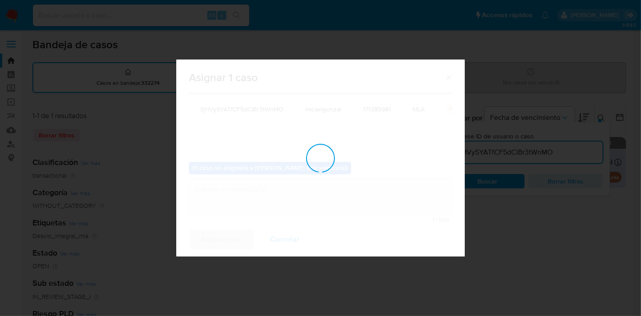
checkbox input "false"
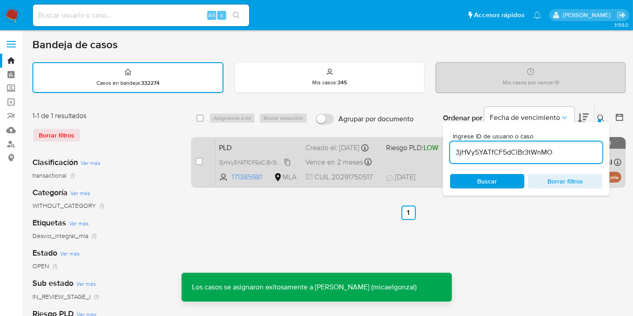
click at [242, 166] on span "3jHVy5YATfCF5dCiBr3tWnMO" at bounding box center [256, 162] width 75 height 10
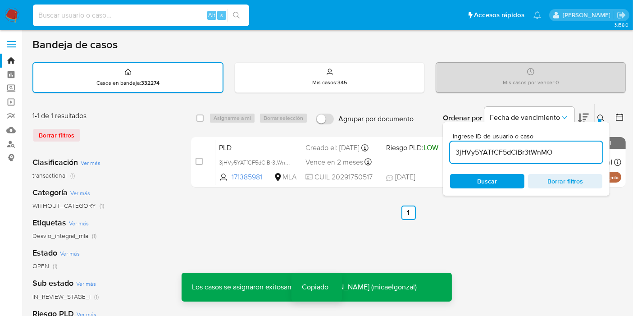
click at [183, 14] on input at bounding box center [141, 15] width 216 height 12
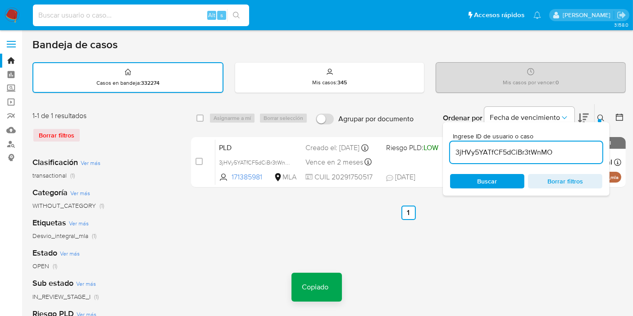
paste input "3jHVy5YATfCF5dCiBr3tWnMO"
type input "3jHVy5YATfCF5dCiBr3tWnMO"
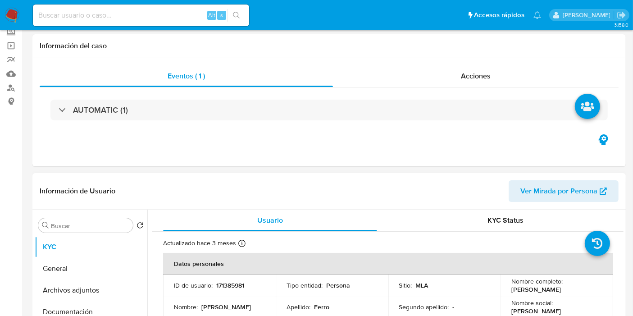
select select "10"
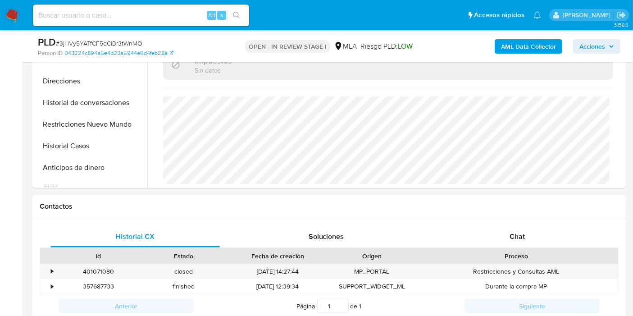
scroll to position [350, 0]
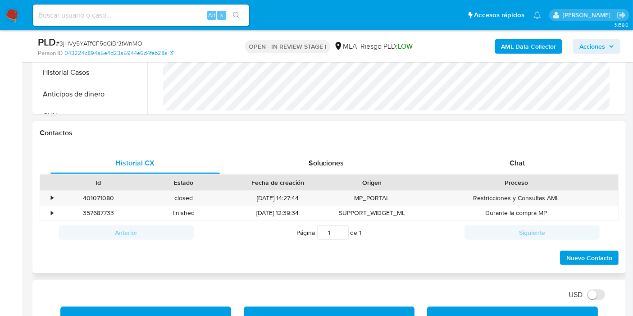
click at [531, 175] on div "Proceso" at bounding box center [516, 182] width 204 height 15
click at [545, 158] on div "Chat" at bounding box center [516, 163] width 169 height 22
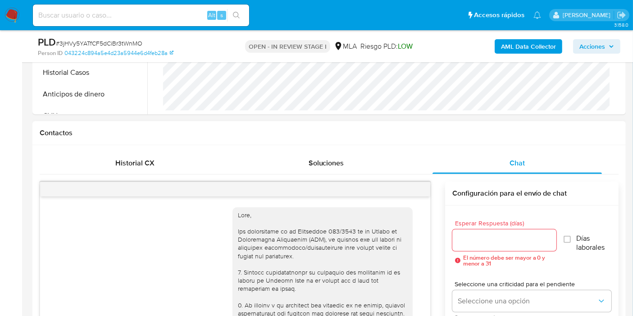
scroll to position [968, 0]
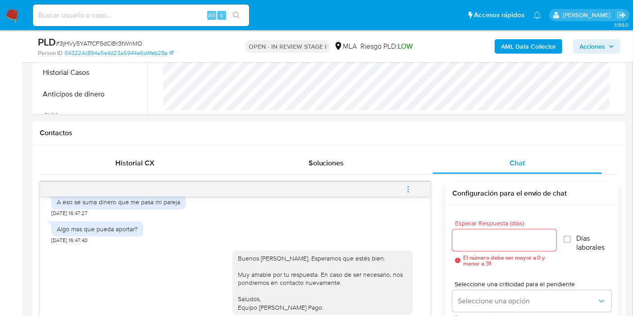
drag, startPoint x: 417, startPoint y: 190, endPoint x: 386, endPoint y: 174, distance: 34.6
click at [417, 190] on button "menu-action" at bounding box center [408, 189] width 30 height 22
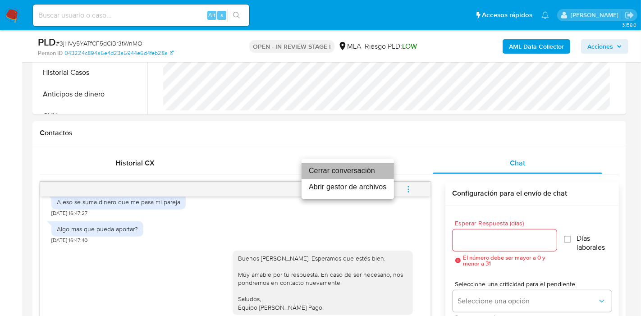
click at [339, 170] on li "Cerrar conversación" at bounding box center [347, 171] width 92 height 16
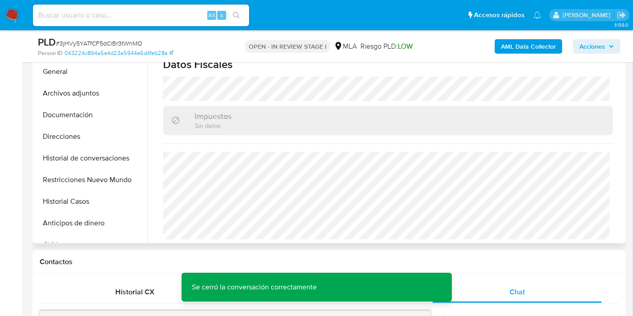
scroll to position [150, 0]
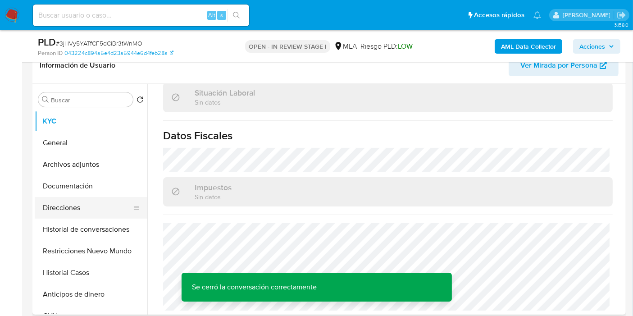
click at [73, 207] on button "Direcciones" at bounding box center [87, 208] width 105 height 22
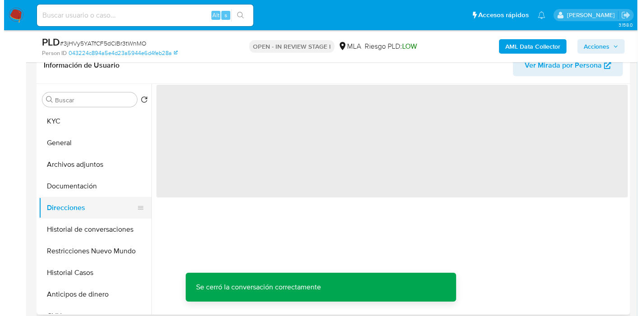
scroll to position [0, 0]
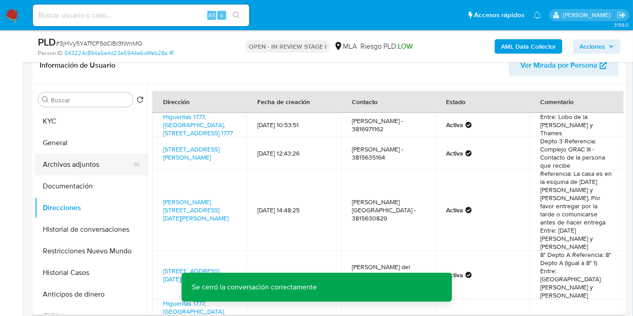
click at [101, 172] on button "Archivos adjuntos" at bounding box center [87, 165] width 105 height 22
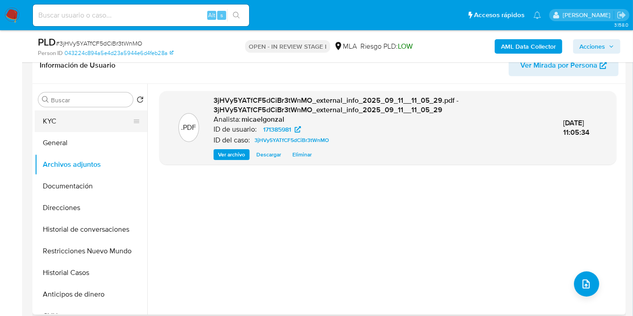
click at [88, 122] on button "KYC" at bounding box center [87, 121] width 105 height 22
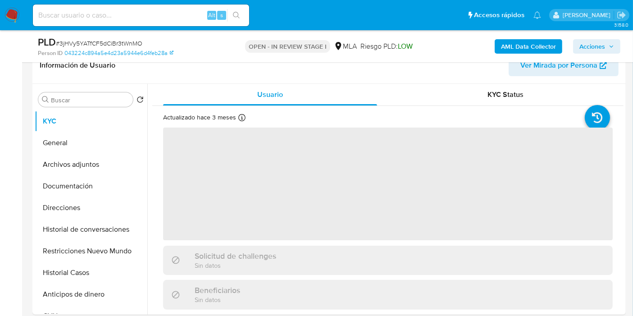
click at [509, 61] on div "PLD # 3jHVy5YATfCF5dCiBr3tWnMO Person ID 043224c894a5e4d23a5944e6d4feb28a OPEN …" at bounding box center [328, 46] width 593 height 32
click at [512, 55] on div "AML Data Collector Acciones" at bounding box center [524, 46] width 192 height 21
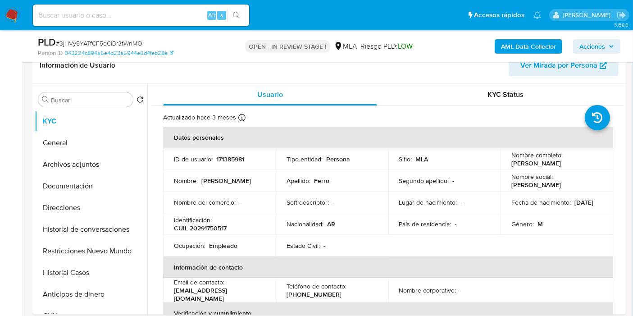
click at [527, 43] on b "AML Data Collector" at bounding box center [528, 46] width 55 height 14
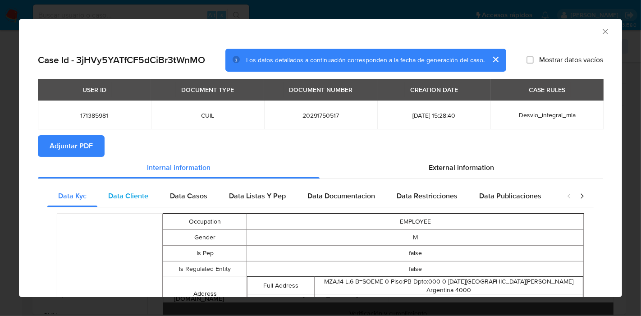
click at [148, 195] on div "Data Cliente" at bounding box center [128, 196] width 62 height 22
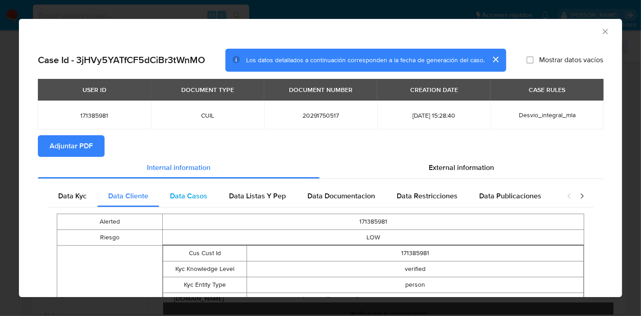
click at [203, 201] on div "Data Casos" at bounding box center [188, 196] width 59 height 22
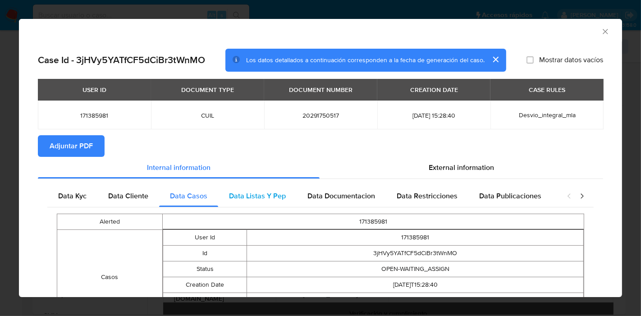
click at [274, 194] on span "Data Listas Y Pep" at bounding box center [257, 196] width 57 height 10
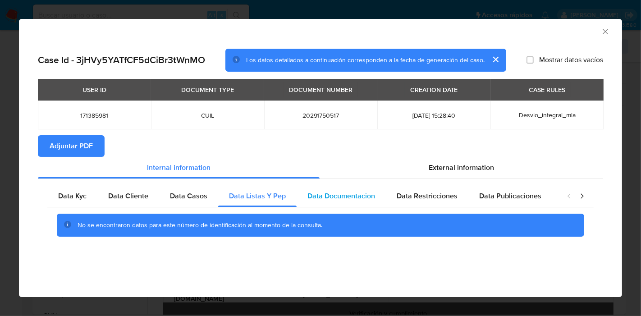
drag, startPoint x: 319, startPoint y: 186, endPoint x: 382, endPoint y: 193, distance: 63.8
click at [321, 186] on div "Data Documentacion" at bounding box center [340, 196] width 89 height 22
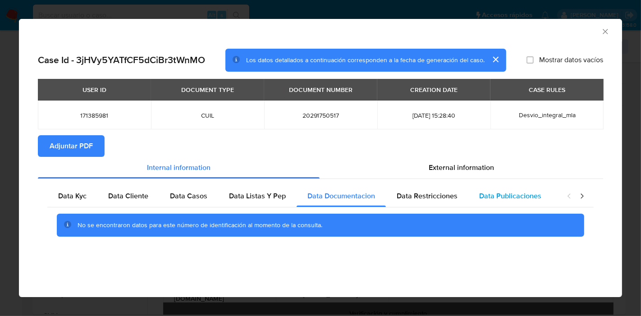
drag, startPoint x: 433, startPoint y: 190, endPoint x: 495, endPoint y: 191, distance: 62.2
click at [444, 191] on span "Data Restricciones" at bounding box center [426, 196] width 61 height 10
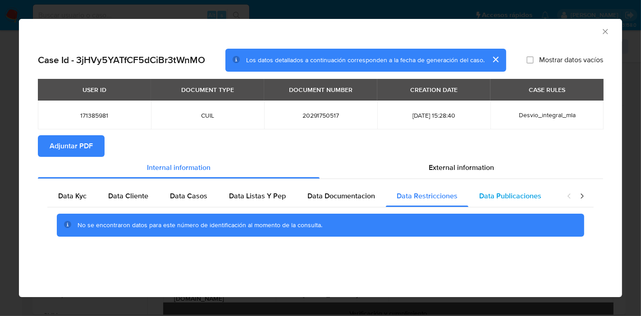
drag, startPoint x: 495, startPoint y: 191, endPoint x: 509, endPoint y: 195, distance: 14.3
click at [496, 191] on span "Data Publicaciones" at bounding box center [510, 196] width 62 height 10
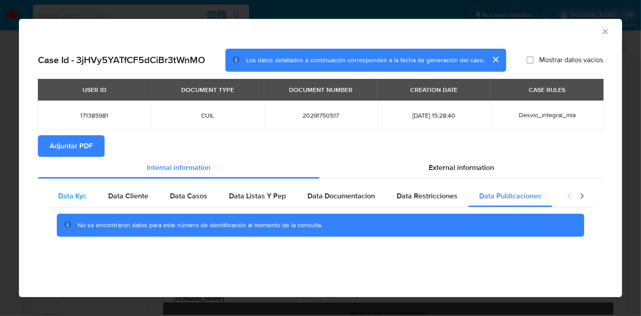
drag, startPoint x: 73, startPoint y: 192, endPoint x: 82, endPoint y: 191, distance: 9.1
click at [78, 191] on span "Data Kyc" at bounding box center [72, 196] width 28 height 10
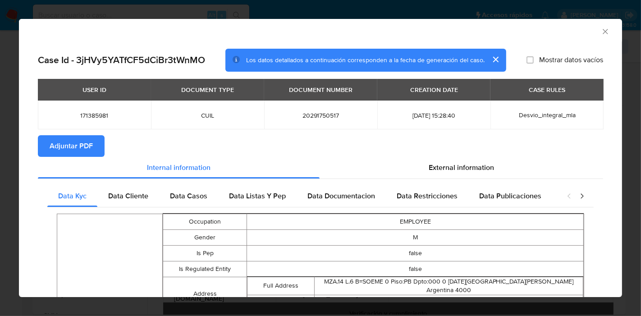
click at [567, 196] on icon "closure-recommendation-modal" at bounding box center [568, 195] width 3 height 5
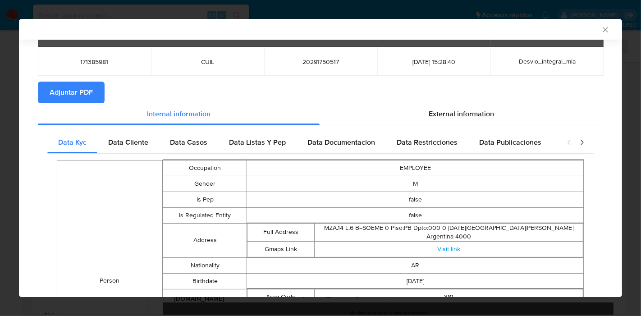
scroll to position [98, 0]
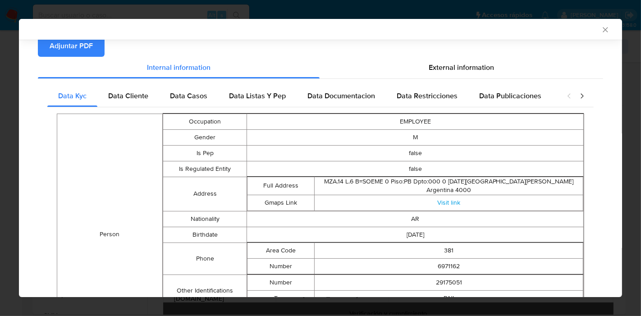
click at [577, 98] on icon "closure-recommendation-modal" at bounding box center [581, 95] width 9 height 9
click at [564, 98] on icon "closure-recommendation-modal" at bounding box center [568, 95] width 9 height 9
click at [464, 66] on span "External information" at bounding box center [460, 67] width 65 height 10
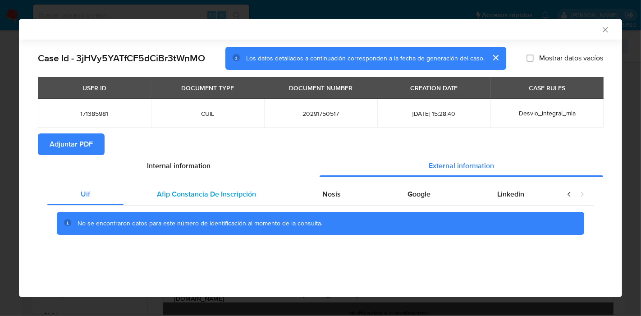
click at [217, 189] on span "Afip Constancia De Inscripción" at bounding box center [206, 194] width 99 height 10
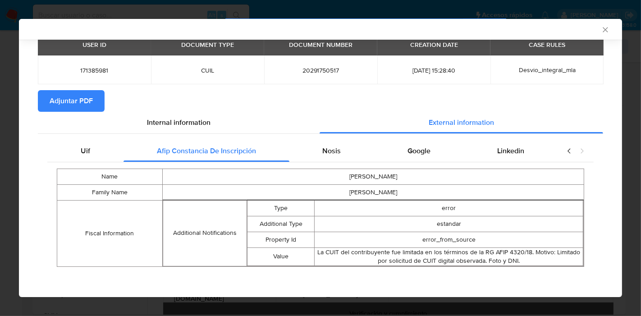
scroll to position [44, 0]
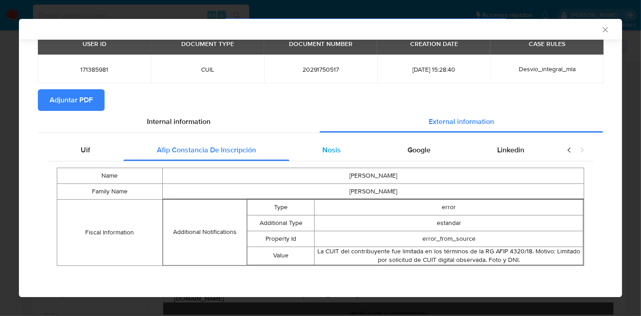
click at [316, 152] on div "Nosis" at bounding box center [331, 150] width 85 height 22
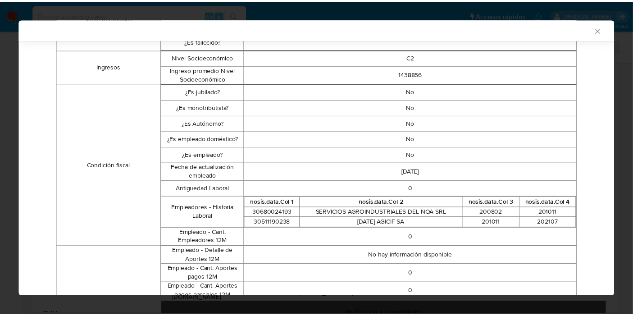
scroll to position [0, 0]
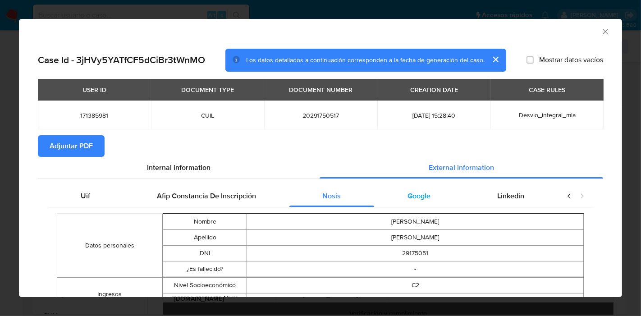
drag, startPoint x: 419, startPoint y: 194, endPoint x: 441, endPoint y: 192, distance: 22.1
click at [422, 194] on span "Google" at bounding box center [418, 196] width 23 height 10
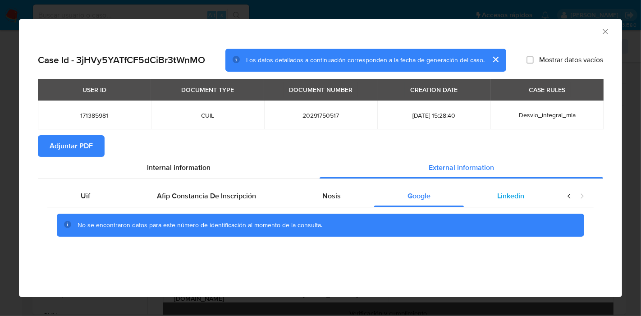
click at [481, 189] on div "Linkedin" at bounding box center [511, 196] width 94 height 22
click at [88, 188] on div "Uif" at bounding box center [85, 196] width 76 height 22
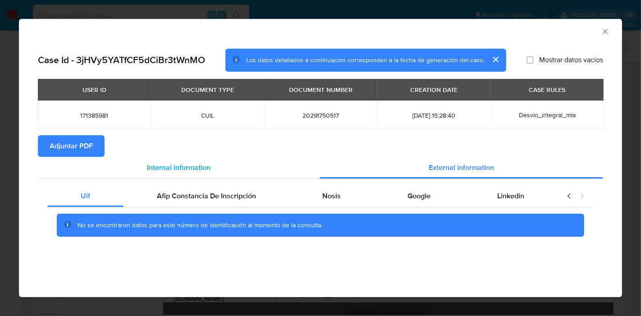
click at [185, 164] on span "Internal information" at bounding box center [179, 167] width 64 height 10
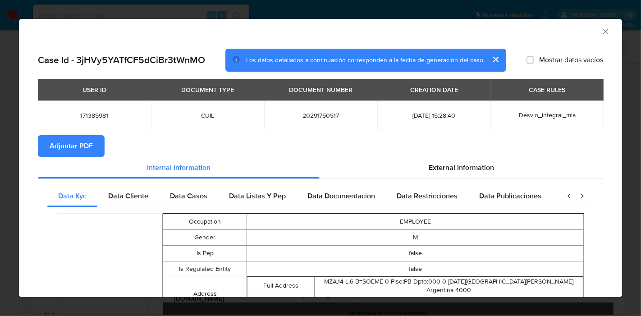
click at [85, 145] on span "Adjuntar PDF" at bounding box center [71, 146] width 43 height 20
click at [0, 41] on div "AML Data Collector Case Id - 3jHVy5YATfCF5dCiBr3tWnMO Los datos detallados a co…" at bounding box center [320, 158] width 641 height 316
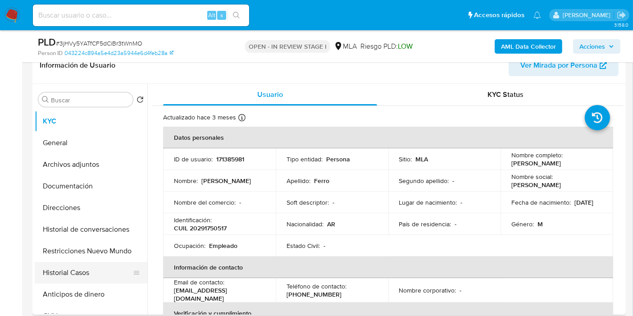
click at [77, 282] on button "Historial Casos" at bounding box center [87, 273] width 105 height 22
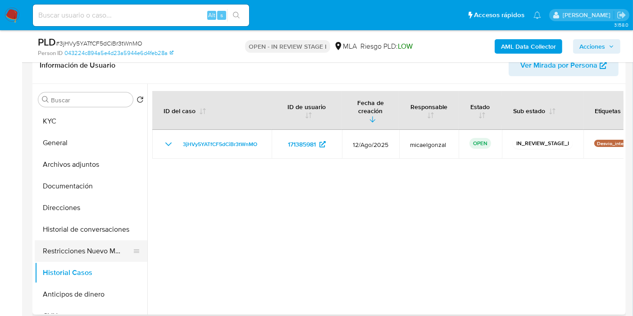
click at [118, 250] on button "Restricciones Nuevo Mundo" at bounding box center [87, 251] width 105 height 22
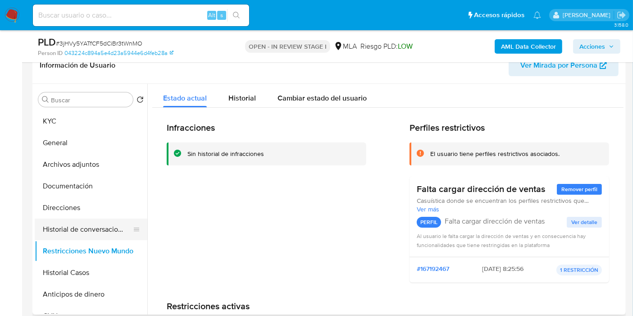
click at [78, 236] on button "Historial de conversaciones" at bounding box center [87, 229] width 105 height 22
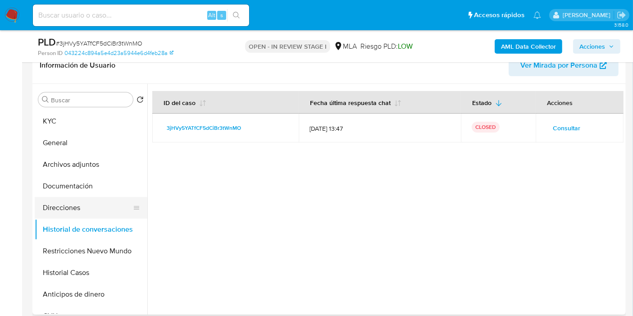
click at [65, 209] on button "Direcciones" at bounding box center [87, 208] width 105 height 22
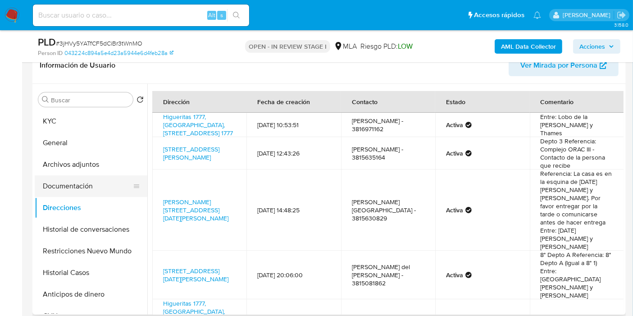
click at [82, 178] on button "Documentación" at bounding box center [87, 186] width 105 height 22
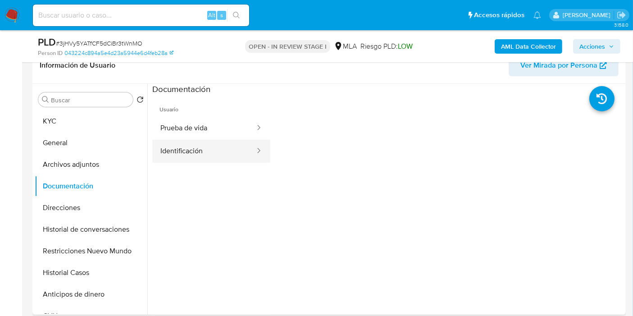
click at [219, 144] on button "Identificación" at bounding box center [204, 151] width 104 height 23
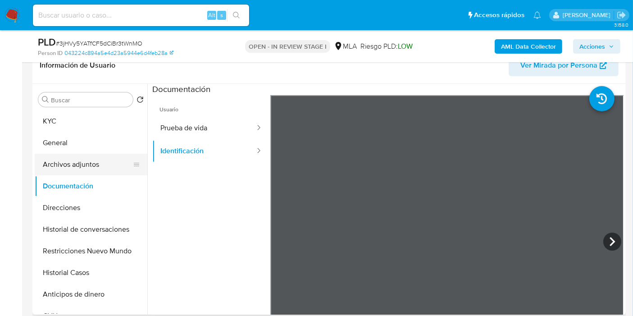
click at [104, 167] on button "Archivos adjuntos" at bounding box center [87, 165] width 105 height 22
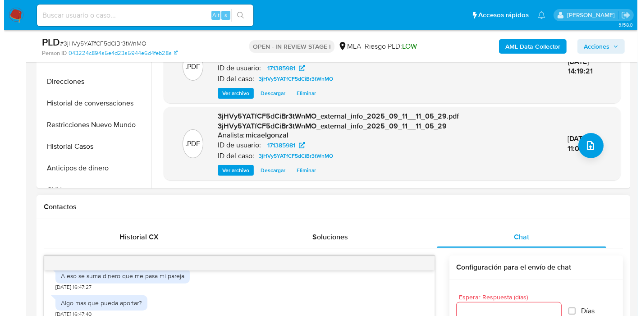
scroll to position [150, 0]
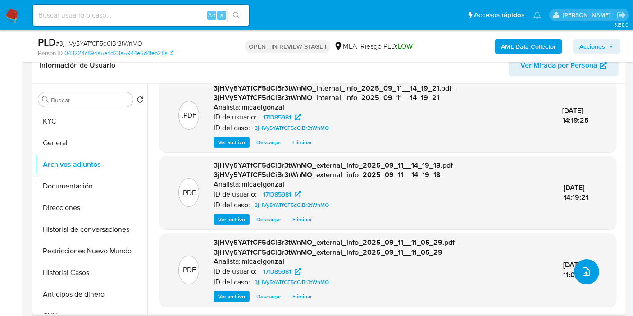
click at [584, 268] on icon "upload-file" at bounding box center [585, 271] width 7 height 9
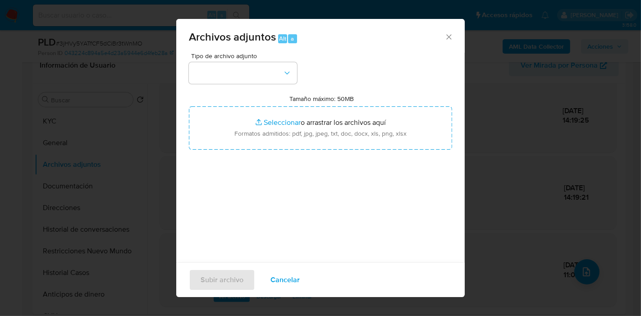
click at [244, 50] on div "Archivos adjuntos Alt a" at bounding box center [320, 36] width 288 height 34
click at [244, 80] on button "button" at bounding box center [243, 73] width 108 height 22
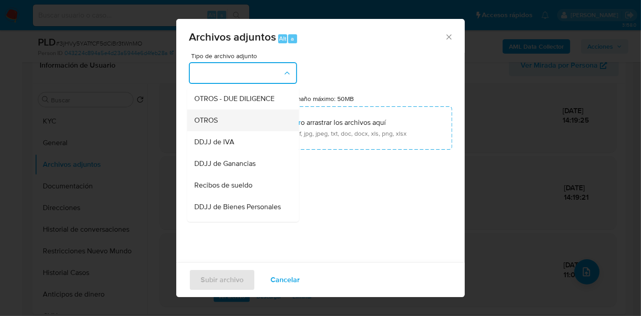
click at [233, 131] on div "OTROS" at bounding box center [240, 120] width 92 height 22
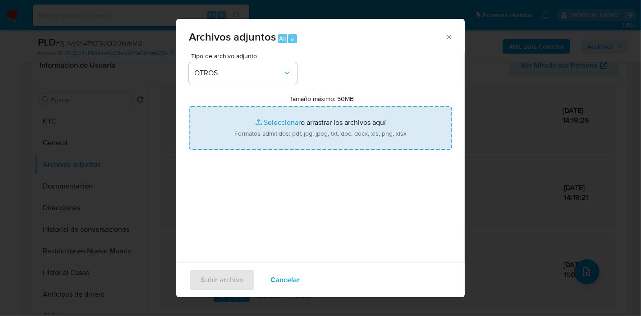
click at [305, 129] on input "Tamaño máximo: 50MB Seleccionar archivos" at bounding box center [320, 127] width 263 height 43
type input "C:\fakepath\Certificacion Negativa - Ariel Alejandro Ferro.pdf"
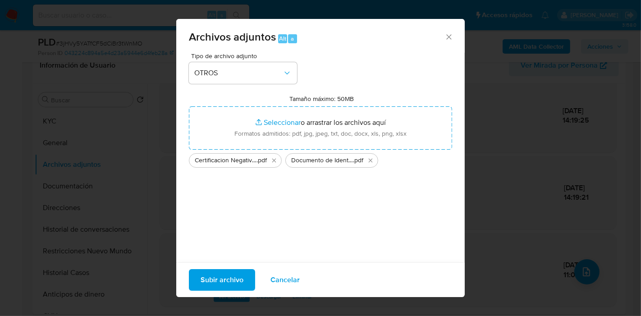
click at [230, 273] on span "Subir archivo" at bounding box center [221, 280] width 43 height 20
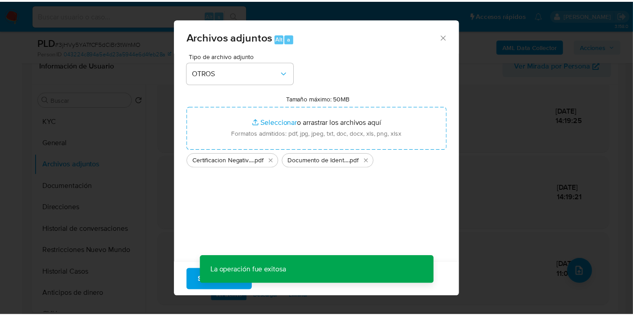
scroll to position [48, 0]
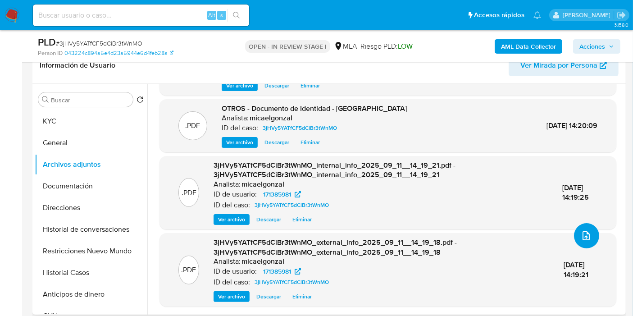
click at [582, 226] on button "upload-file" at bounding box center [586, 235] width 25 height 25
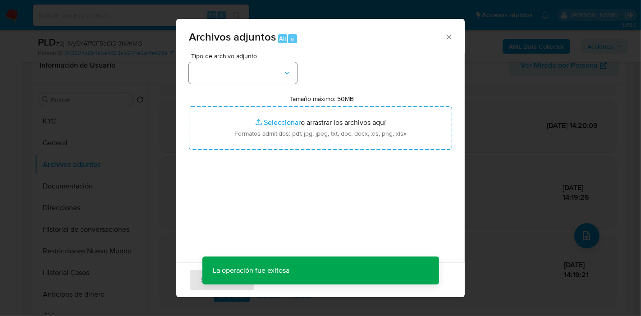
drag, startPoint x: 214, startPoint y: 58, endPoint x: 216, endPoint y: 63, distance: 5.4
click at [214, 59] on span "Tipo de archivo adjunto" at bounding box center [245, 56] width 108 height 6
click at [216, 66] on button "button" at bounding box center [243, 73] width 108 height 22
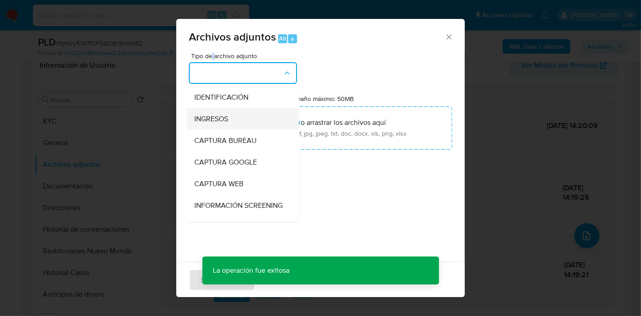
click at [216, 110] on div "INGRESOS" at bounding box center [240, 119] width 92 height 22
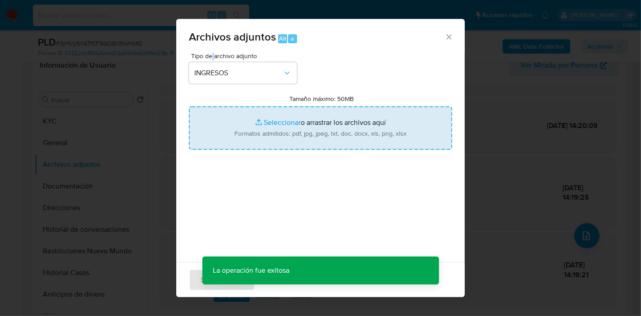
click at [251, 111] on input "Tamaño máximo: 50MB Seleccionar archivos" at bounding box center [320, 127] width 263 height 43
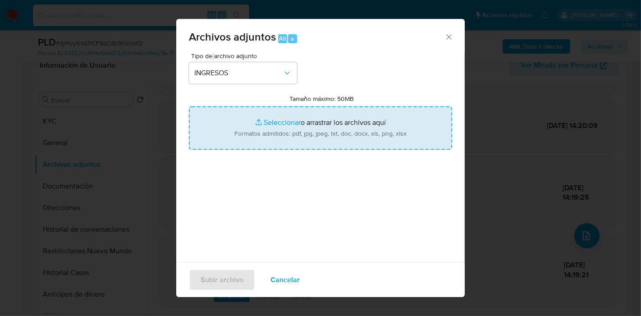
type input "C:\fakepath\Subsidios por Desempleo Legal - Julio 2025.pdf"
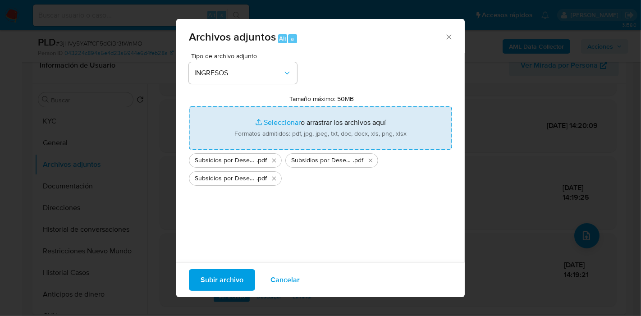
click at [252, 236] on div "Tipo de archivo adjunto INGRESOS Tamaño máximo: 50MB Seleccionar archivos Selec…" at bounding box center [320, 159] width 263 height 213
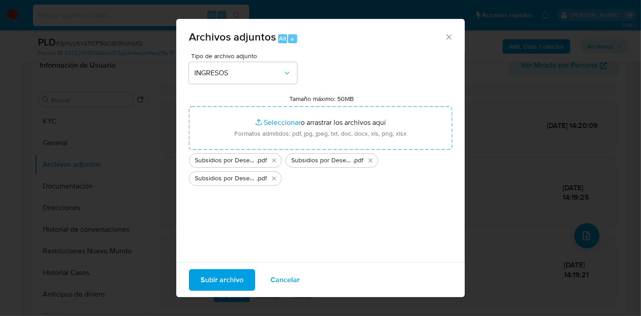
click at [234, 283] on span "Subir archivo" at bounding box center [221, 280] width 43 height 20
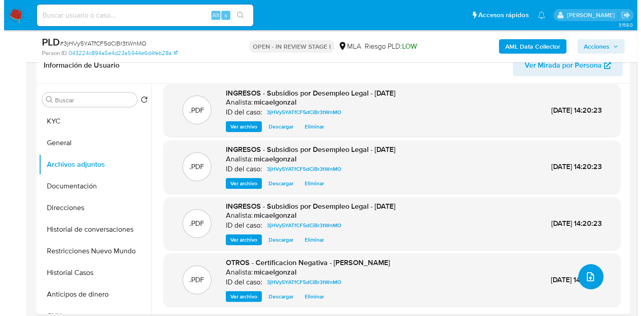
scroll to position [7, 0]
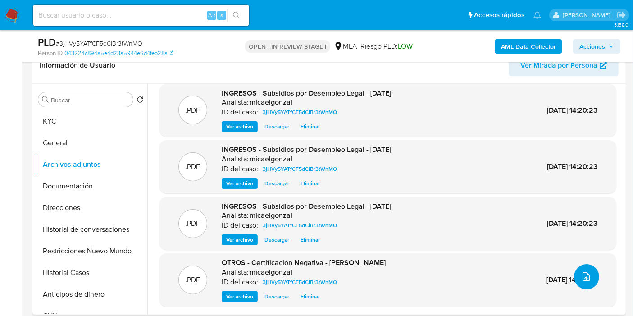
click at [579, 264] on button "upload-file" at bounding box center [586, 276] width 25 height 25
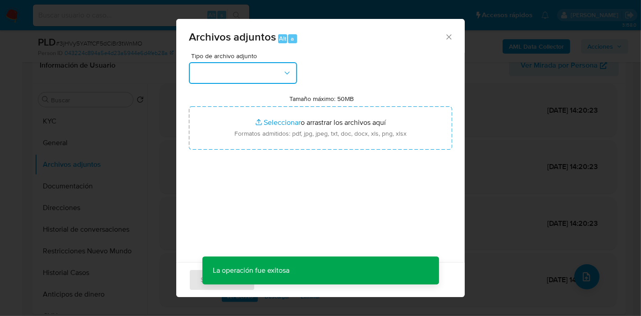
click at [259, 82] on button "button" at bounding box center [243, 73] width 108 height 22
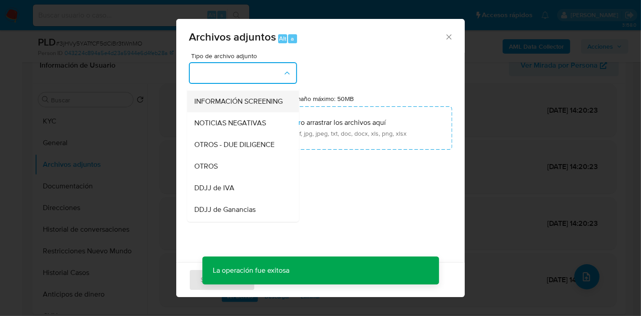
scroll to position [150, 0]
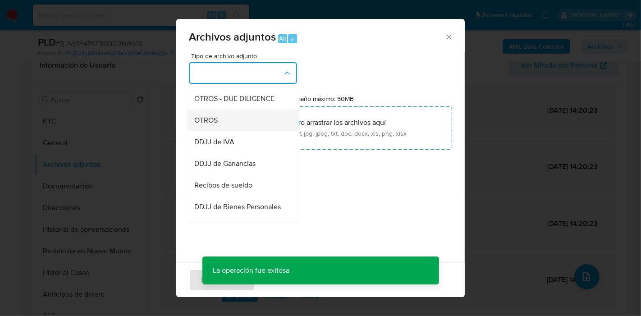
click at [243, 131] on div "OTROS" at bounding box center [240, 120] width 92 height 22
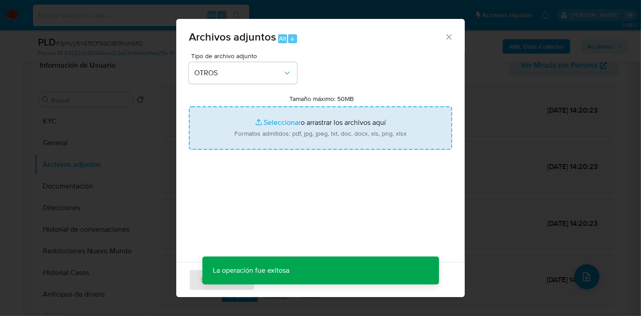
click at [310, 123] on input "Tamaño máximo: 50MB Seleccionar archivos" at bounding box center [320, 127] width 263 height 43
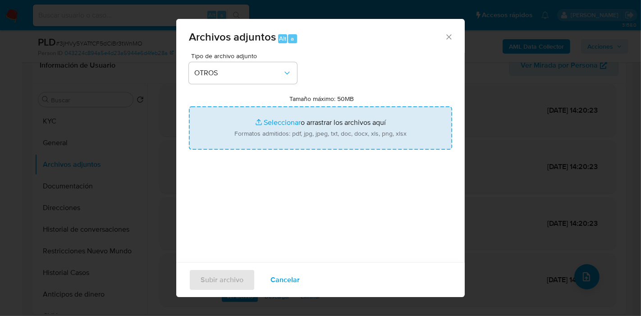
type input "C:\fakepath\Movimientos de Ariel Alejandro Ferro.xlsx"
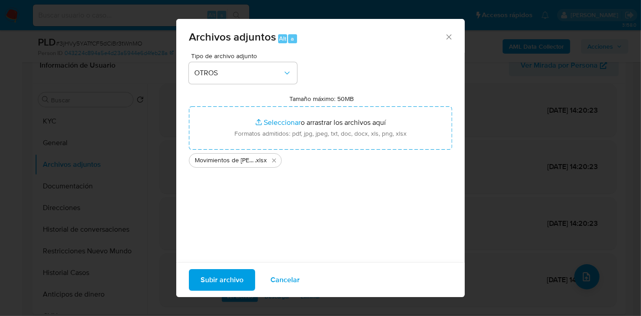
click at [218, 270] on span "Subir archivo" at bounding box center [221, 280] width 43 height 20
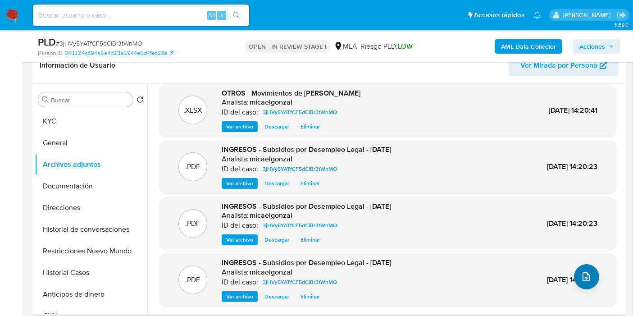
drag, startPoint x: 598, startPoint y: 269, endPoint x: 590, endPoint y: 271, distance: 8.8
click at [597, 268] on div ".PDF INGRESOS - Subsidios por Desempleo Legal - Mayo 2025 Analista: micaelgonza…" at bounding box center [388, 280] width 448 height 44
click at [590, 271] on button "upload-file" at bounding box center [586, 276] width 25 height 25
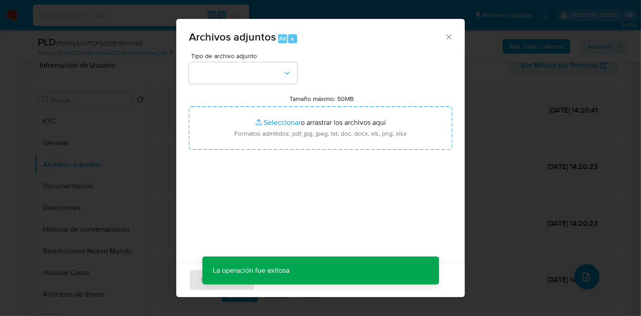
click at [293, 50] on div "Archivos adjuntos Alt a" at bounding box center [320, 36] width 288 height 34
click at [271, 66] on button "button" at bounding box center [243, 73] width 108 height 22
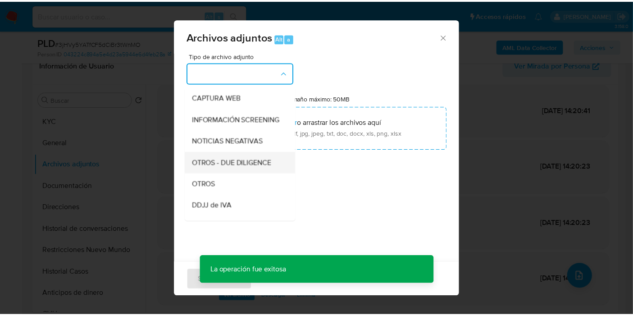
scroll to position [100, 0]
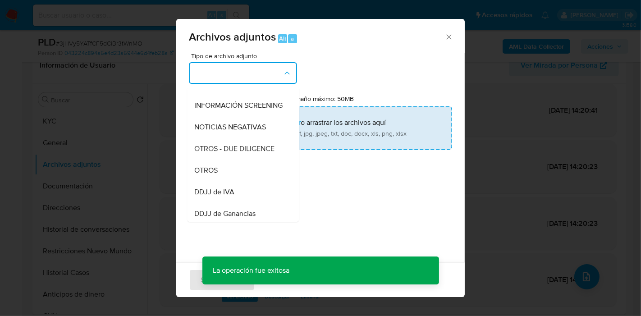
drag, startPoint x: 239, startPoint y: 173, endPoint x: 273, endPoint y: 145, distance: 42.9
click at [239, 172] on div "OTROS" at bounding box center [240, 170] width 92 height 22
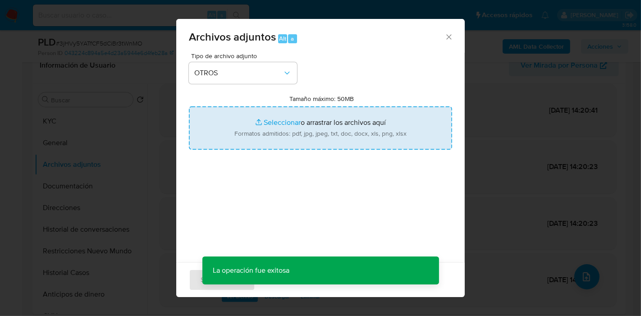
click at [332, 134] on input "Tamaño máximo: 50MB Seleccionar archivos" at bounding box center [320, 127] width 263 height 43
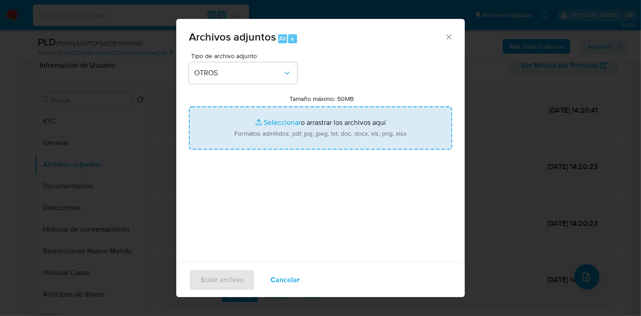
type input "C:\fakepath\Caselog 3jHVy5YATfCF5dCiBr3tWnMO_2025_08_19_06_23_23.docx"
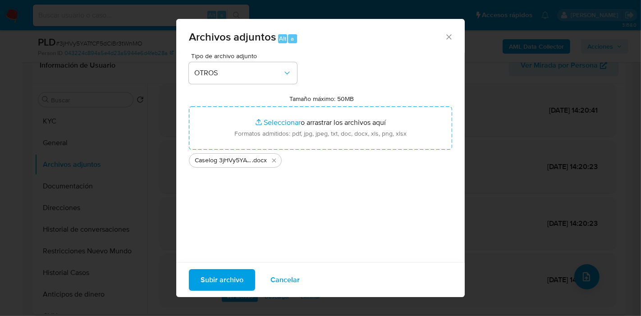
click at [219, 284] on span "Subir archivo" at bounding box center [221, 280] width 43 height 20
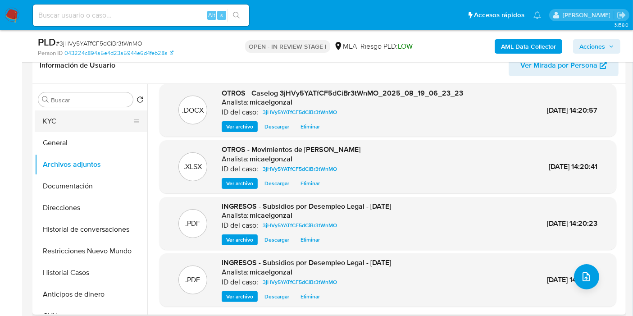
click at [95, 128] on button "KYC" at bounding box center [87, 121] width 105 height 22
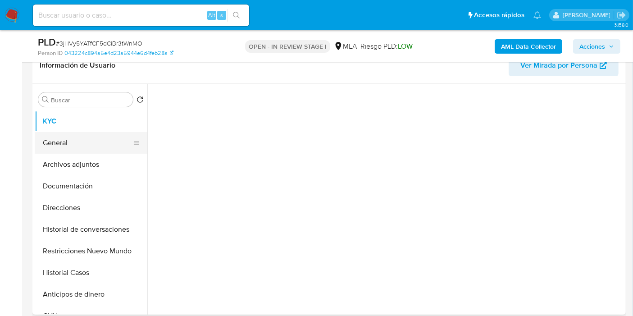
scroll to position [0, 0]
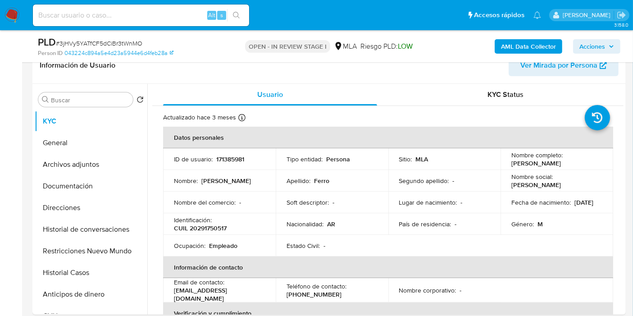
click at [609, 48] on icon "button" at bounding box center [611, 46] width 5 height 5
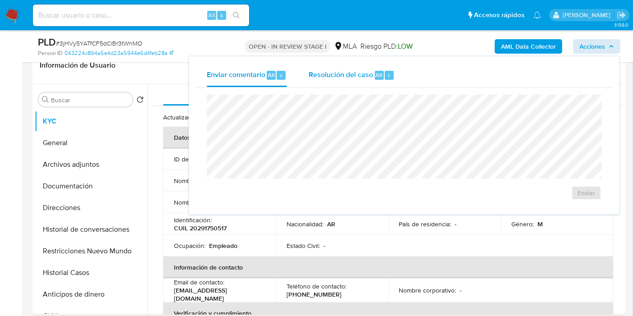
click at [350, 68] on div "Resolución del caso Alt r" at bounding box center [352, 75] width 86 height 23
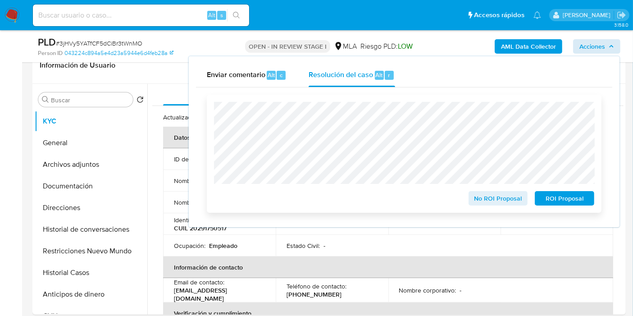
click at [507, 192] on span "No ROI Proposal" at bounding box center [498, 198] width 47 height 13
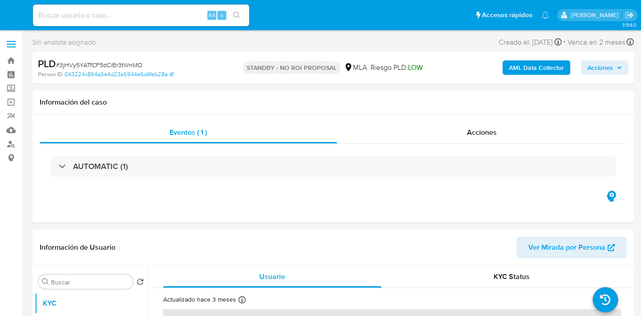
select select "10"
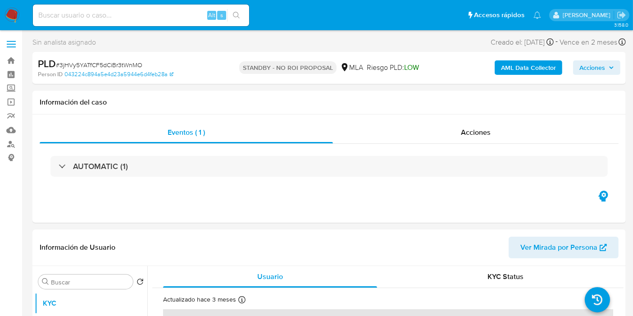
click at [17, 17] on img at bounding box center [12, 15] width 15 height 15
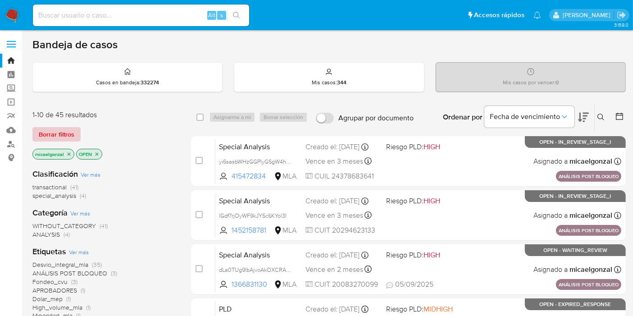
click at [64, 133] on span "Borrar filtros" at bounding box center [57, 134] width 36 height 13
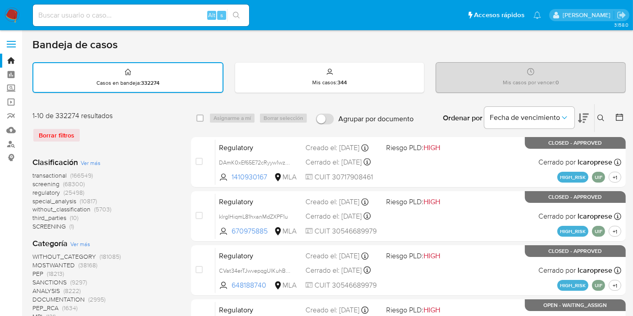
click at [601, 113] on button at bounding box center [602, 118] width 15 height 11
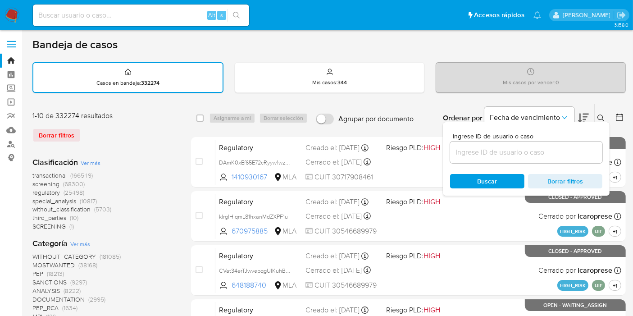
click at [540, 143] on div at bounding box center [526, 152] width 152 height 22
click at [500, 163] on div "Ingrese ID de usuario o caso Buscar Borrar filtros" at bounding box center [526, 158] width 167 height 73
click at [508, 143] on div at bounding box center [526, 152] width 152 height 22
click at [500, 149] on input at bounding box center [526, 152] width 152 height 12
paste input "zqIKeZJZLiC1QqU7LZr13SG8"
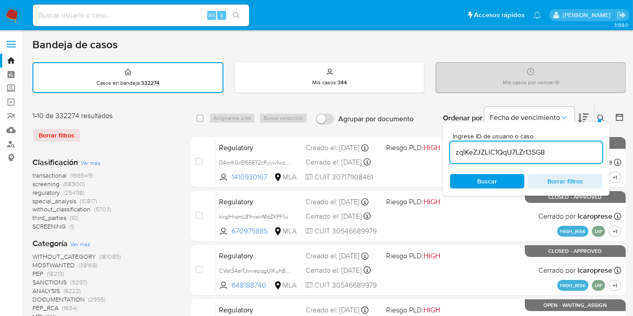
type input "zqIKeZJZLiC1QqU7LZr13SG8"
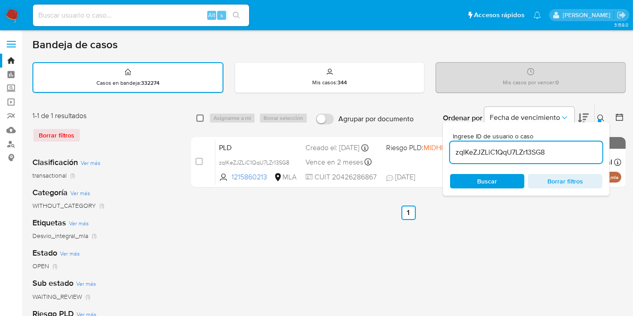
click at [198, 117] on input "checkbox" at bounding box center [199, 117] width 7 height 7
checkbox input "true"
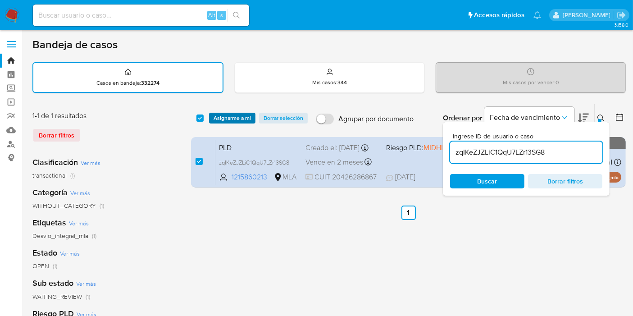
click at [224, 117] on span "Asignarme a mí" at bounding box center [232, 118] width 37 height 9
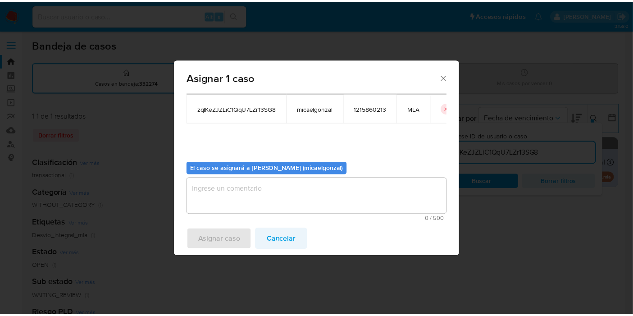
scroll to position [46, 0]
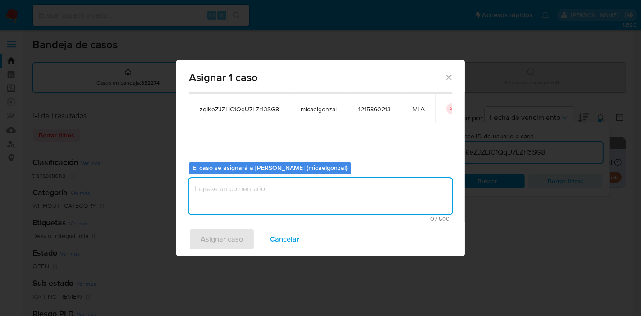
click at [274, 204] on textarea "assign-modal" at bounding box center [320, 196] width 263 height 36
click at [220, 234] on span "Asignar caso" at bounding box center [221, 239] width 42 height 20
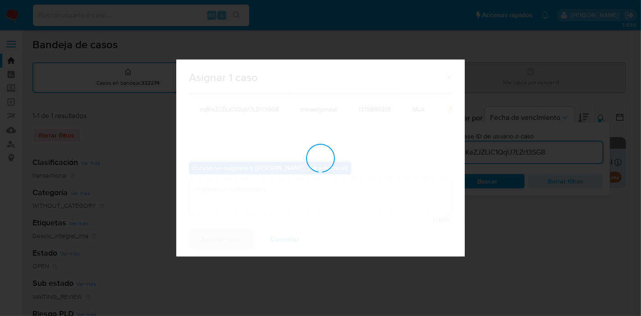
checkbox input "false"
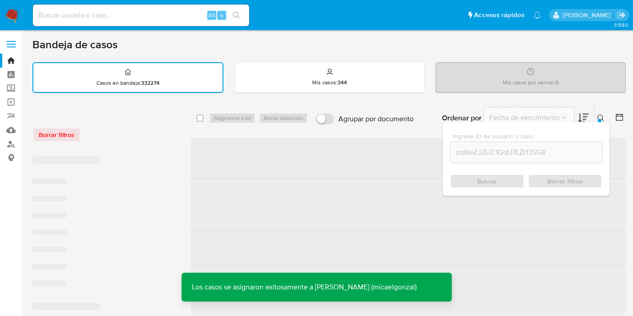
click at [155, 20] on input at bounding box center [141, 15] width 216 height 12
paste input "zqIKeZJZLiC1QqU7LZr13SG8"
type input "zqIKeZJZLiC1QqU7LZr13SG8"
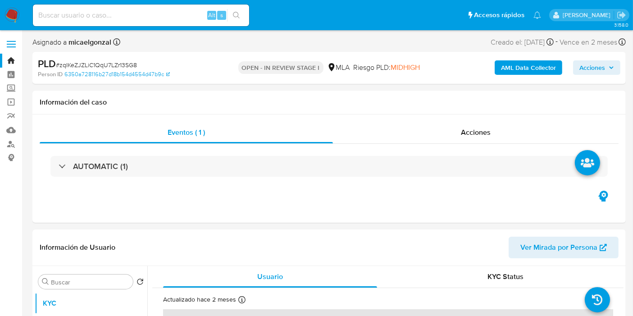
select select "10"
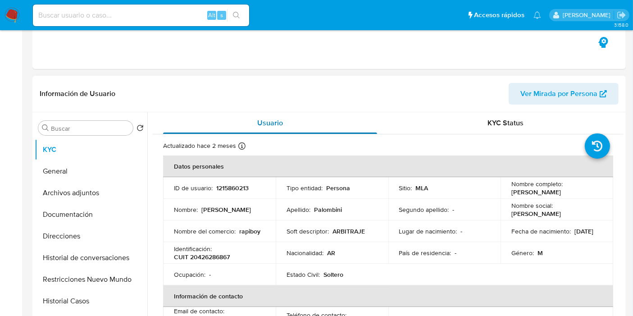
scroll to position [200, 0]
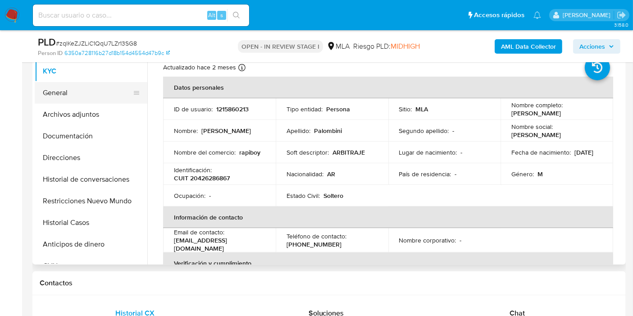
click at [59, 96] on button "General" at bounding box center [87, 93] width 105 height 22
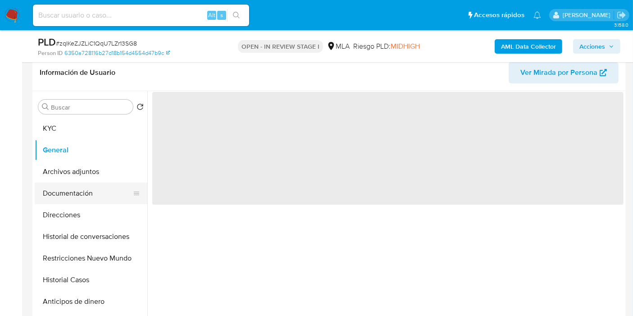
scroll to position [100, 0]
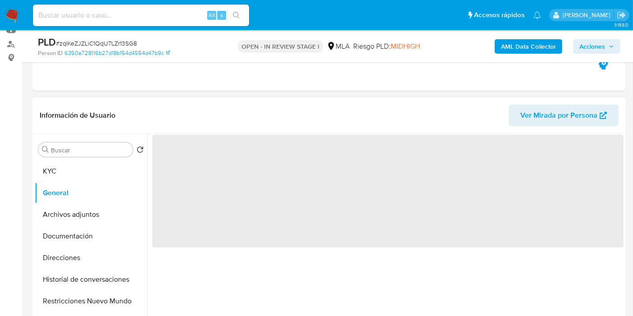
click at [173, 164] on span "‌" at bounding box center [387, 191] width 471 height 113
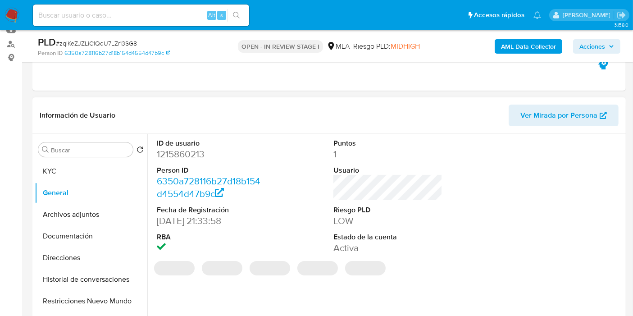
click at [173, 165] on dt "Person ID" at bounding box center [211, 170] width 109 height 10
click at [195, 156] on dd "1215860213" at bounding box center [211, 154] width 109 height 13
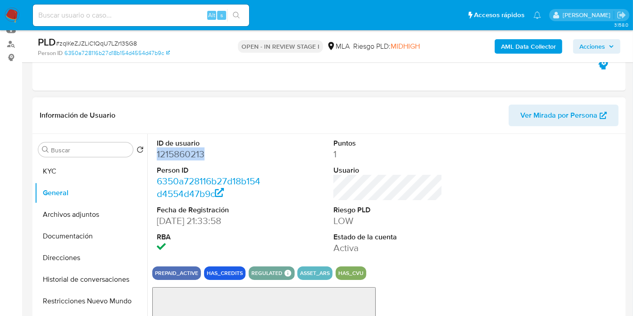
copy dd "1215860213"
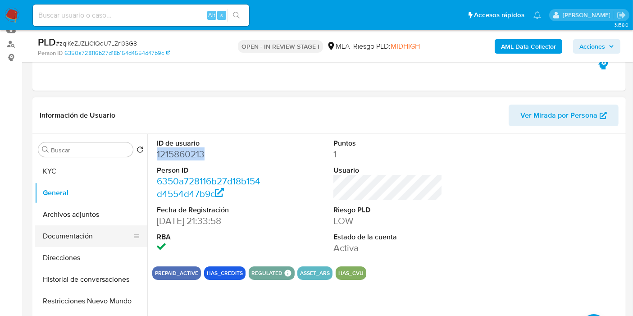
click at [85, 245] on button "Documentación" at bounding box center [87, 236] width 105 height 22
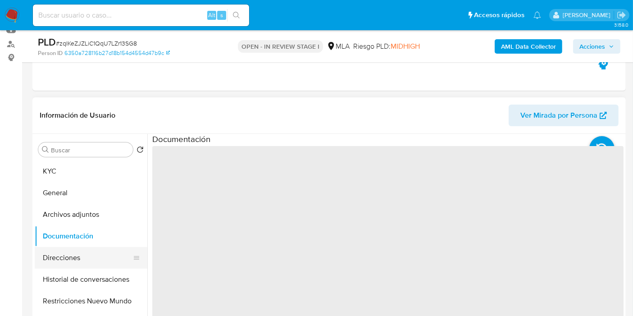
click at [82, 250] on button "Direcciones" at bounding box center [87, 258] width 105 height 22
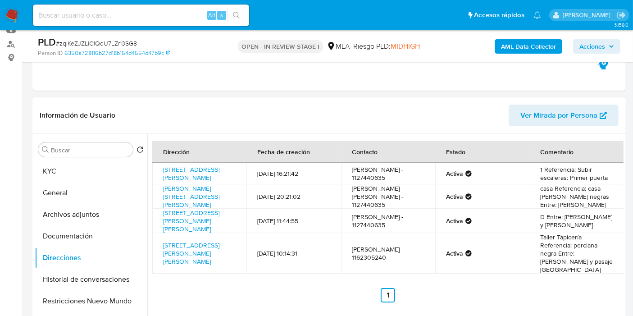
click at [581, 233] on td "D Entre: Nuñez y Manuela Pedraza" at bounding box center [577, 221] width 94 height 24
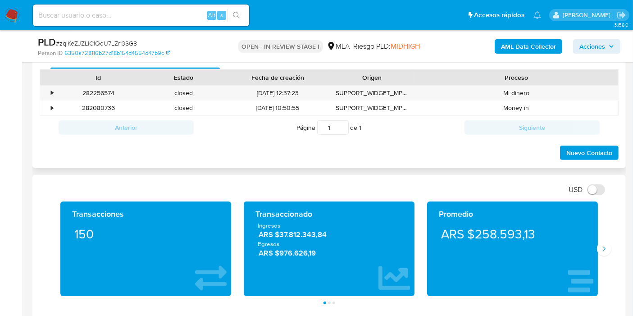
scroll to position [400, 0]
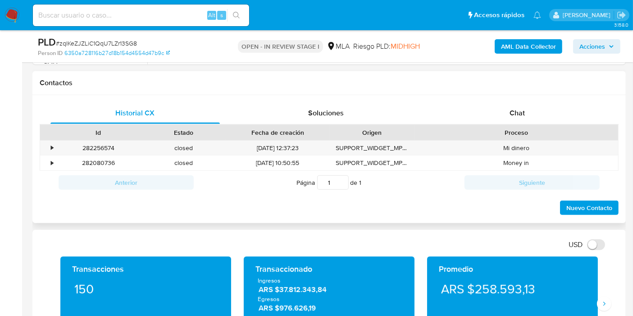
click at [525, 124] on div "Id Estado Fecha de creación Origen Proceso" at bounding box center [329, 132] width 579 height 16
click at [530, 107] on div "Chat" at bounding box center [516, 113] width 169 height 22
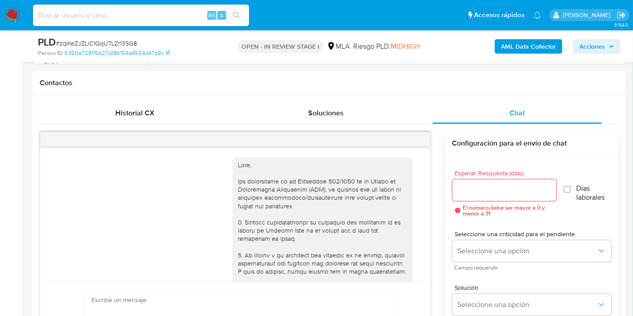
scroll to position [620, 0]
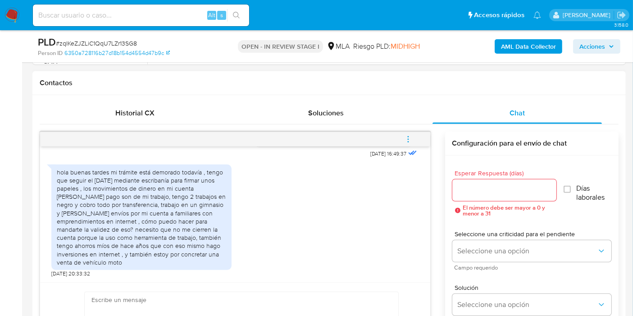
click at [122, 192] on div "hola buenas tardes mi trámite está demorado todavía , tengo que seguir el lunes…" at bounding box center [141, 217] width 169 height 98
drag, startPoint x: 135, startPoint y: 194, endPoint x: 139, endPoint y: 198, distance: 6.1
click at [139, 198] on div "hola buenas tardes mi trámite está demorado todavía , tengo que seguir el lunes…" at bounding box center [141, 217] width 169 height 98
click at [137, 203] on div "hola buenas tardes mi trámite está demorado todavía , tengo que seguir el lunes…" at bounding box center [141, 217] width 169 height 98
drag, startPoint x: 135, startPoint y: 203, endPoint x: 135, endPoint y: 209, distance: 6.8
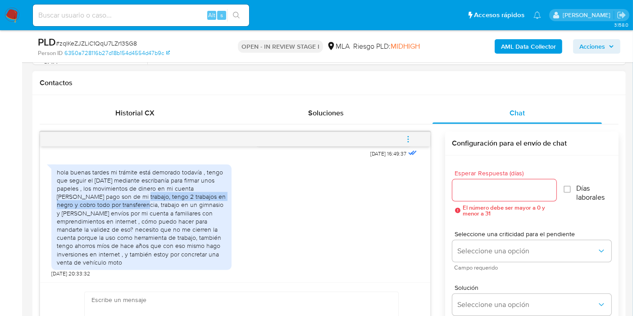
click at [135, 209] on div "hola buenas tardes mi trámite está demorado todavía , tengo que seguir el lunes…" at bounding box center [141, 217] width 169 height 98
click at [134, 216] on div "hola buenas tardes mi trámite está demorado todavía , tengo que seguir el [DATE…" at bounding box center [141, 217] width 169 height 98
click at [133, 223] on div "hola buenas tardes mi trámite está demorado todavía , tengo que seguir el [DATE…" at bounding box center [141, 217] width 169 height 98
click at [140, 215] on div "hola buenas tardes mi trámite está demorado todavía , tengo que seguir el lunes…" at bounding box center [141, 217] width 169 height 98
click at [165, 191] on div "hola buenas tardes mi trámite está demorado todavía , tengo que seguir el lunes…" at bounding box center [141, 217] width 169 height 98
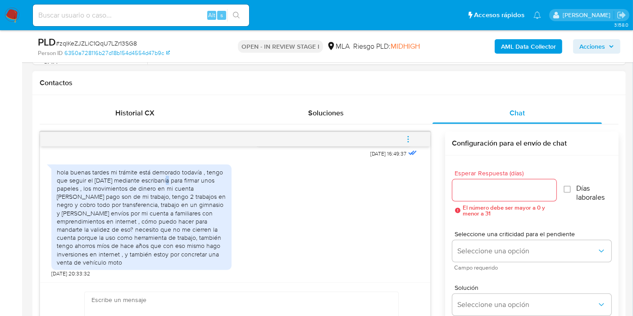
click at [165, 191] on div "hola buenas tardes mi trámite está demorado todavía , tengo que seguir el lunes…" at bounding box center [141, 217] width 169 height 98
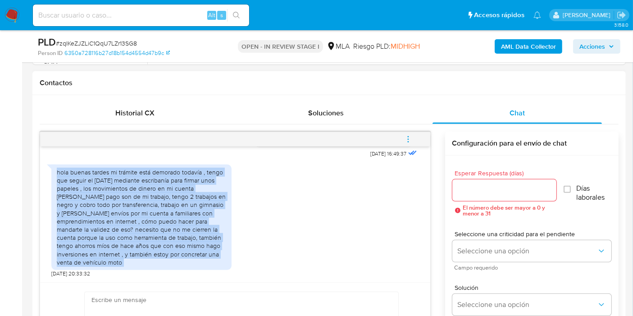
click at [165, 191] on div "hola buenas tardes mi trámite está demorado todavía , tengo que seguir el lunes…" at bounding box center [141, 217] width 169 height 98
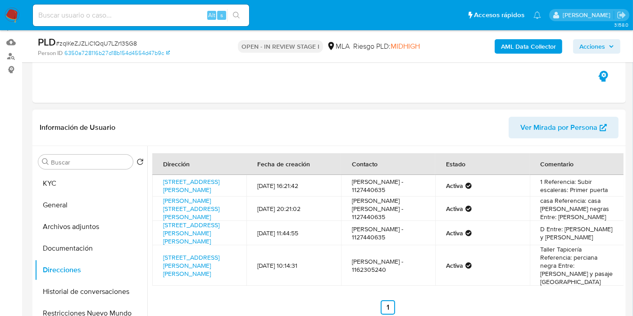
scroll to position [50, 0]
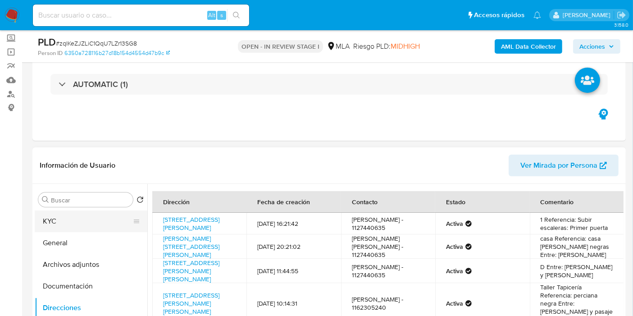
click at [80, 230] on button "KYC" at bounding box center [87, 221] width 105 height 22
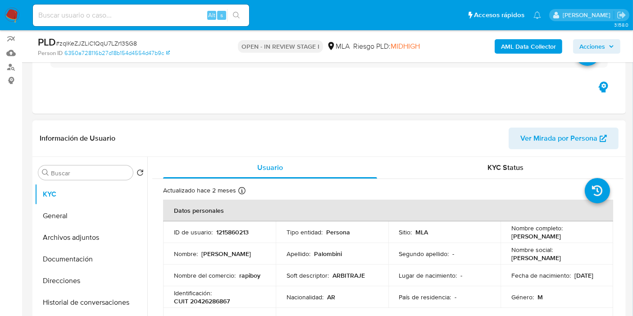
scroll to position [150, 0]
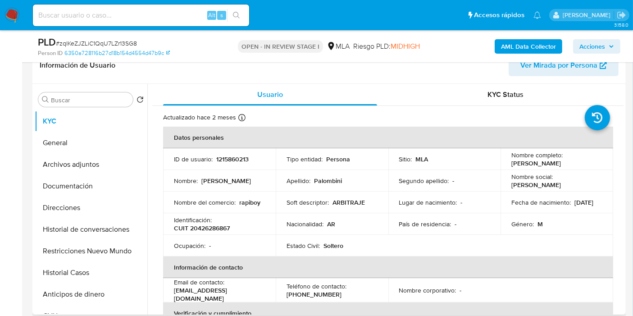
drag, startPoint x: 221, startPoint y: 239, endPoint x: 219, endPoint y: 231, distance: 8.3
click at [219, 238] on td "Ocupación : -" at bounding box center [219, 246] width 113 height 22
click at [219, 231] on p "CUIT 20426286867" at bounding box center [202, 228] width 56 height 8
copy p "20426286867"
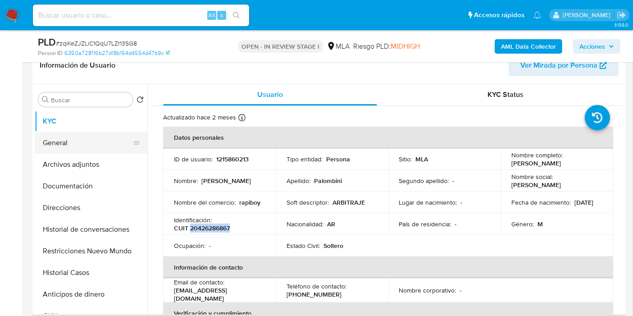
click at [96, 147] on button "General" at bounding box center [87, 143] width 105 height 22
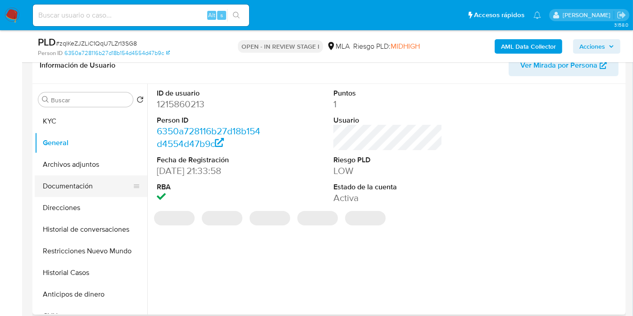
click at [77, 181] on button "Documentación" at bounding box center [87, 186] width 105 height 22
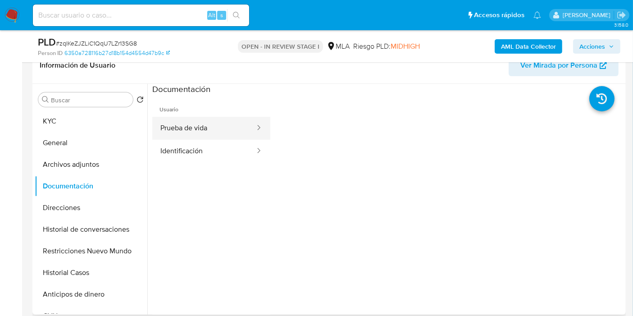
click at [192, 128] on button "Prueba de vida" at bounding box center [204, 128] width 104 height 23
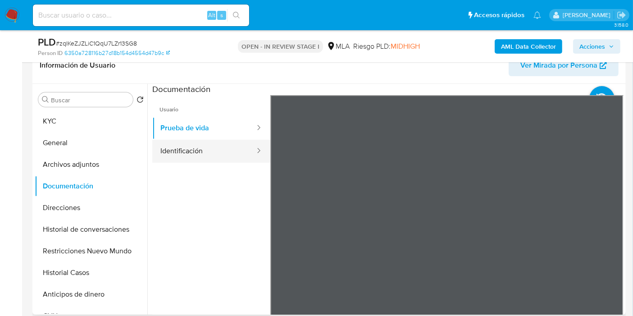
click at [198, 149] on button "Identificación" at bounding box center [204, 151] width 104 height 23
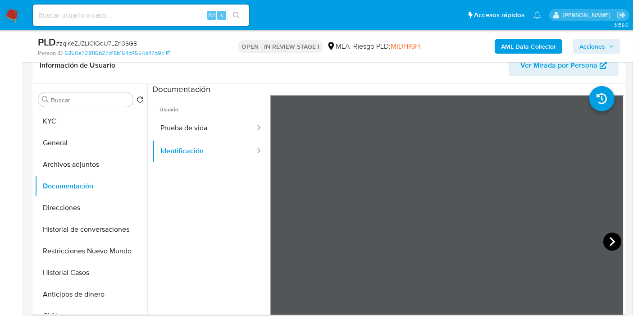
click at [606, 232] on icon at bounding box center [612, 241] width 18 height 18
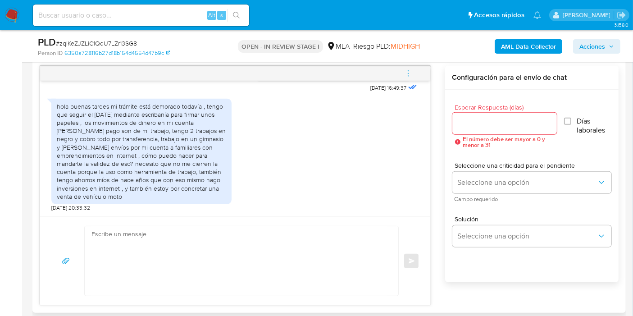
scroll to position [500, 0]
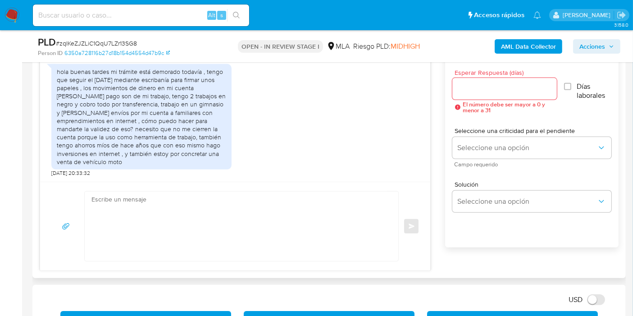
click at [104, 129] on div "hola buenas tardes mi trámite está demorado todavía , tengo que seguir el lunes…" at bounding box center [141, 117] width 169 height 98
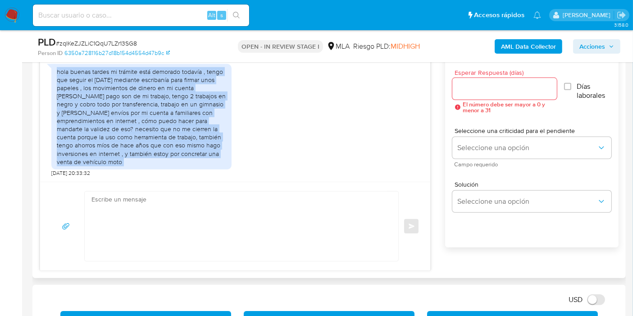
click at [104, 129] on div "hola buenas tardes mi trámite está demorado todavía , tengo que seguir el lunes…" at bounding box center [141, 117] width 169 height 98
copy div "hola buenas tardes mi trámite está demorado todavía , tengo que seguir el lunes…"
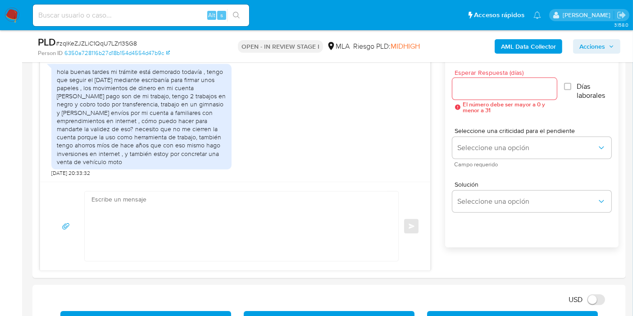
click at [109, 45] on span "# zqIKeZJZLiC1QqU7LZr13SG8" at bounding box center [96, 43] width 81 height 9
copy span "zqIKeZJZLiC1QqU7LZr13SG8"
click at [180, 214] on textarea at bounding box center [238, 225] width 295 height 69
paste textarea "Analizamos tu caso y notamos que la información registra inconsistencias. Verif…"
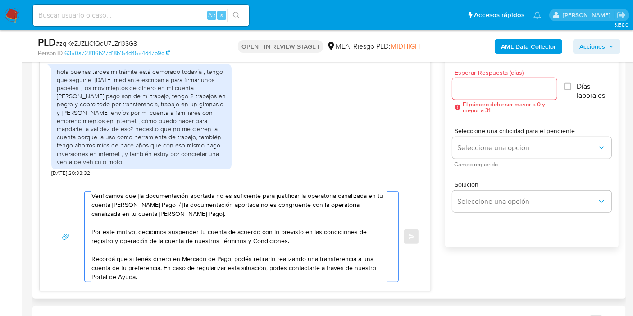
scroll to position [0, 0]
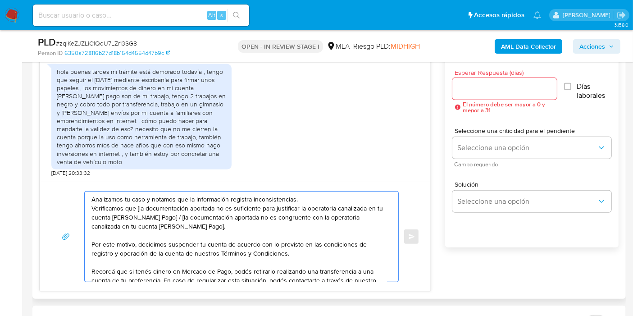
click at [92, 194] on textarea "Analizamos tu caso y notamos que la información registra inconsistencias. Verif…" at bounding box center [238, 236] width 295 height 90
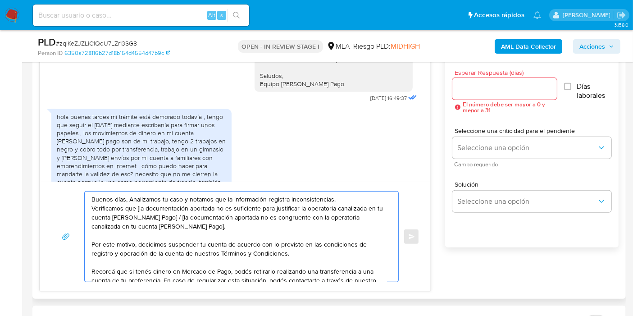
scroll to position [519, 0]
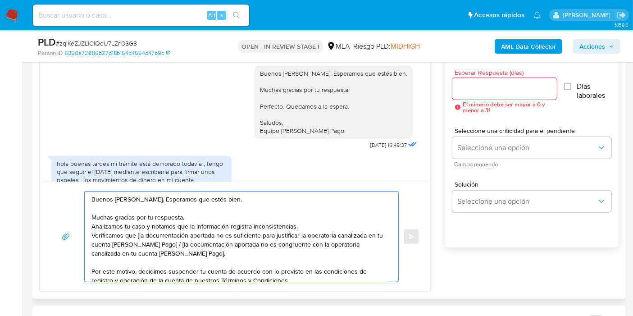
drag, startPoint x: 318, startPoint y: 222, endPoint x: 297, endPoint y: 227, distance: 21.0
click at [297, 227] on textarea "Buenos días, Enzo. Esperamos que estés bien. Muchas gracias por tu respuesta. A…" at bounding box center [238, 236] width 295 height 90
click at [200, 222] on textarea "Buenos días, Enzo. Esperamos que estés bien. Muchas gracias por tu respuesta Ve…" at bounding box center [238, 236] width 295 height 90
drag, startPoint x: 139, startPoint y: 235, endPoint x: 273, endPoint y: 233, distance: 134.2
click at [273, 233] on textarea "Buenos días, Enzo. Esperamos que estés bien. Muchas gracias por tu respuesta Ve…" at bounding box center [238, 236] width 295 height 90
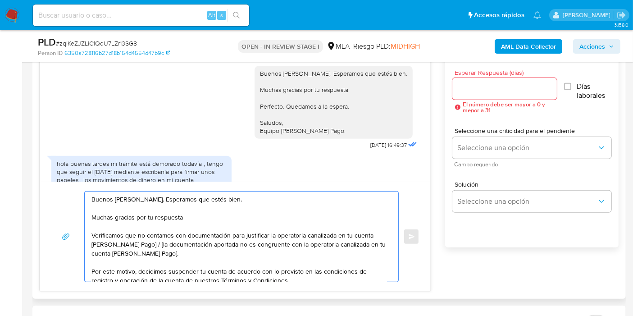
click at [273, 233] on textarea "Buenos días, Enzo. Esperamos que estés bien. Muchas gracias por tu respuesta Ve…" at bounding box center [238, 236] width 295 height 90
click at [200, 241] on textarea "Buenos días, Enzo. Esperamos que estés bien. Muchas gracias por tu respuesta Ve…" at bounding box center [238, 236] width 295 height 90
drag, startPoint x: 143, startPoint y: 242, endPoint x: 171, endPoint y: 252, distance: 29.9
click at [171, 252] on textarea "Buenos días, Enzo. Esperamos que estés bien. Muchas gracias por tu respuesta Ve…" at bounding box center [238, 236] width 295 height 90
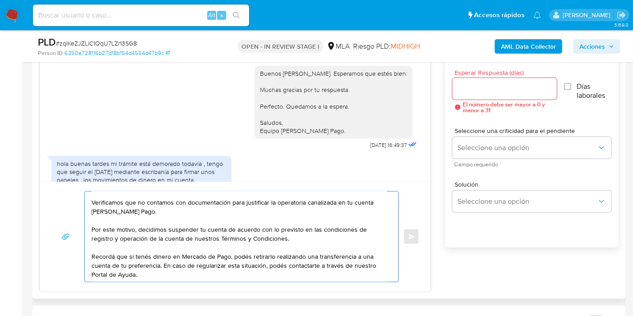
scroll to position [60, 0]
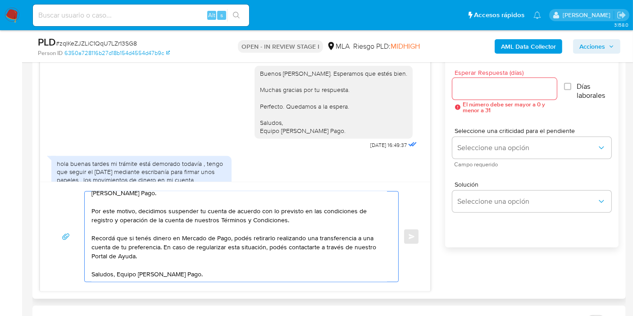
drag, startPoint x: 195, startPoint y: 239, endPoint x: 159, endPoint y: 250, distance: 36.8
click at [194, 239] on textarea "Buenos días, Enzo. Esperamos que estés bien. Muchas gracias por tu respuesta Ve…" at bounding box center [238, 236] width 295 height 90
click at [328, 211] on textarea "Buenos días, Enzo. Esperamos que estés bien. Muchas gracias por tu respuesta Ve…" at bounding box center [238, 236] width 295 height 90
paste textarea "https://www.mercadopago.com.ar/ayuda/terminos-y-condiciones_299"
click at [186, 248] on textarea "Buenos días, Enzo. Esperamos que estés bien. Muchas gracias por tu respuesta Ve…" at bounding box center [238, 236] width 295 height 90
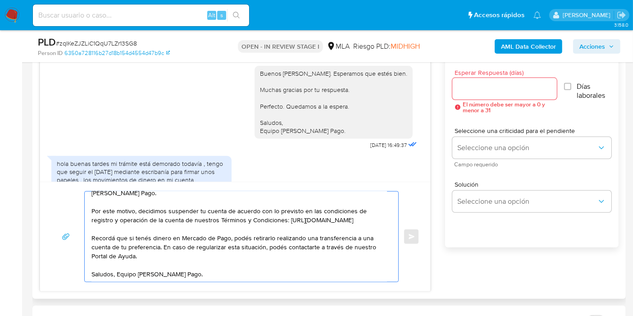
drag, startPoint x: 174, startPoint y: 254, endPoint x: 155, endPoint y: 258, distance: 19.7
click at [173, 255] on textarea "Buenos días, Enzo. Esperamos que estés bien. Muchas gracias por tu respuesta Ve…" at bounding box center [238, 236] width 295 height 90
paste textarea "http://mercadolibre.com.ar/ayuda"
click at [116, 273] on textarea "Buenos días, Enzo. Esperamos que estés bien. Muchas gracias por tu respuesta Ve…" at bounding box center [238, 236] width 295 height 90
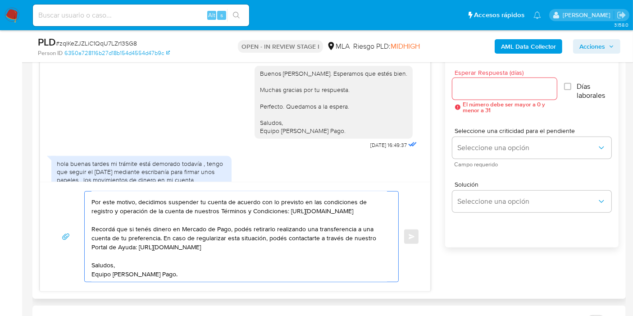
click at [146, 271] on textarea "Buenos días, Enzo. Esperamos que estés bien. Muchas gracias por tu respuesta Ve…" at bounding box center [238, 236] width 295 height 90
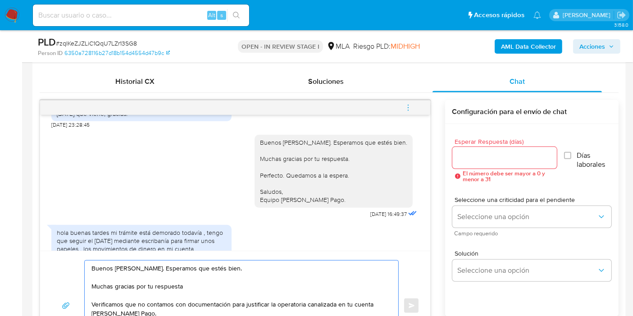
scroll to position [400, 0]
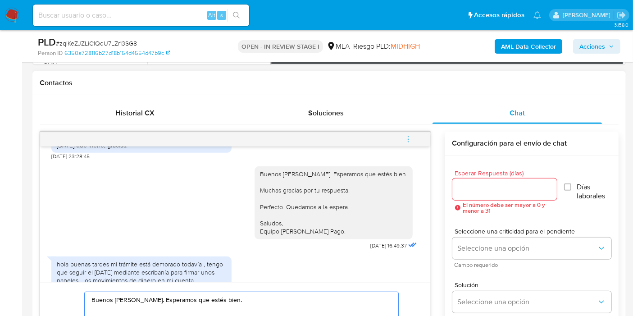
type textarea "Buenos días, Enzo. Esperamos que estés bien. Muchas gracias por tu respuesta Ve…"
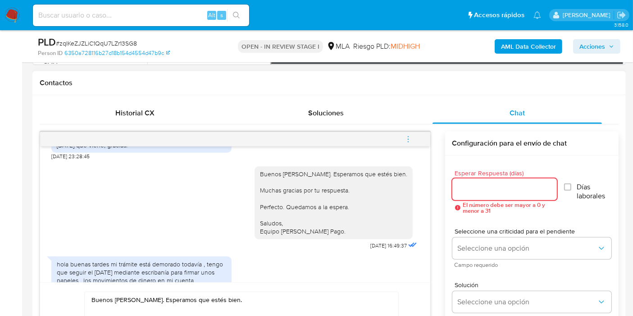
click at [504, 192] on input "Esperar Respuesta (días)" at bounding box center [504, 189] width 105 height 12
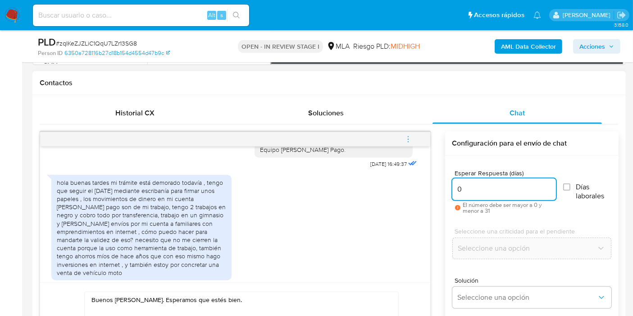
scroll to position [619, 0]
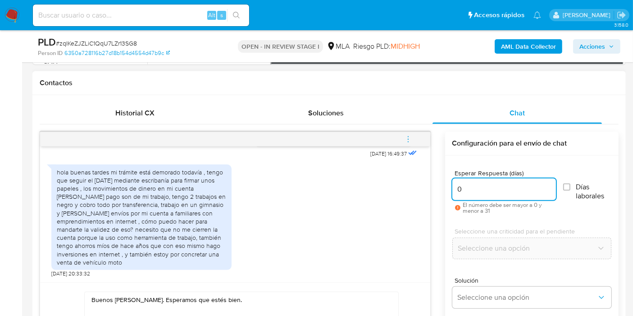
type input "0"
drag, startPoint x: 194, startPoint y: 238, endPoint x: 236, endPoint y: 242, distance: 42.6
click at [195, 238] on div "hola buenas tardes mi trámite está demorado todavía , tengo que seguir el lunes…" at bounding box center [141, 217] width 169 height 98
click at [507, 191] on input "0" at bounding box center [504, 189] width 104 height 12
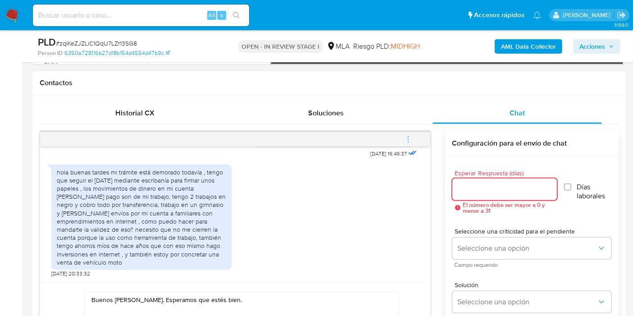
type input "0"
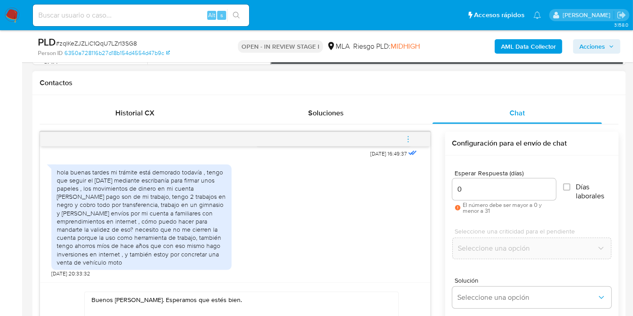
click at [268, 227] on div "hola buenas tardes mi trámite está demorado todavía , tengo que seguir el lunes…" at bounding box center [235, 218] width 368 height 117
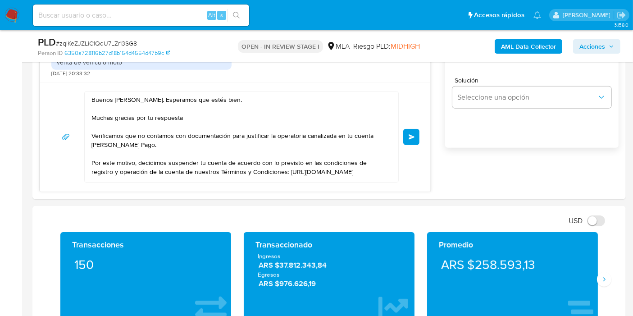
scroll to position [600, 0]
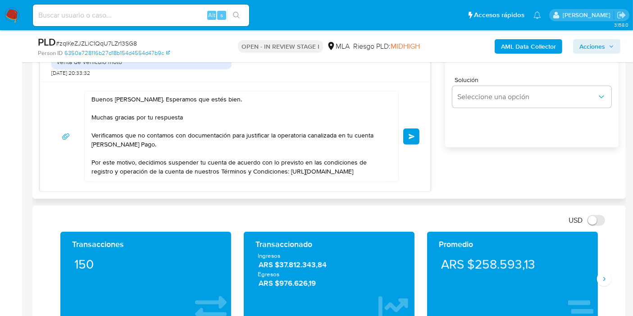
drag, startPoint x: 405, startPoint y: 127, endPoint x: 413, endPoint y: 104, distance: 24.4
click at [413, 104] on div "Buenos días, Enzo. Esperamos que estés bien. Muchas gracias por tu respuesta Ve…" at bounding box center [235, 136] width 368 height 91
click at [410, 142] on button "Enviar" at bounding box center [411, 136] width 16 height 16
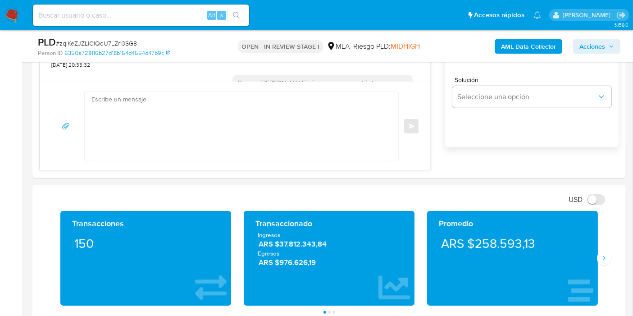
scroll to position [826, 0]
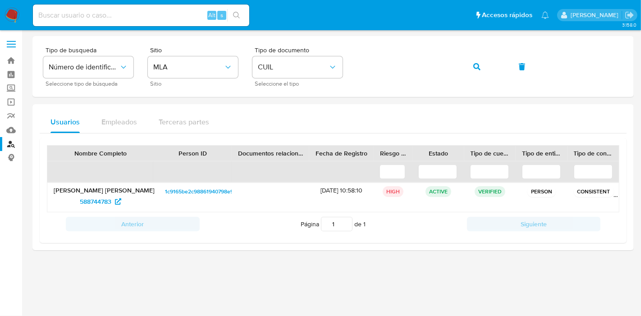
click at [17, 21] on img at bounding box center [12, 15] width 15 height 15
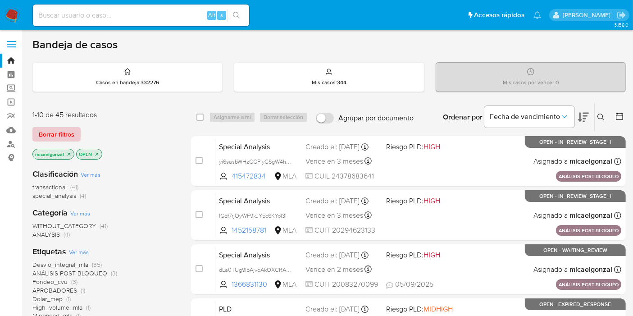
click at [65, 131] on span "Borrar filtros" at bounding box center [57, 134] width 36 height 13
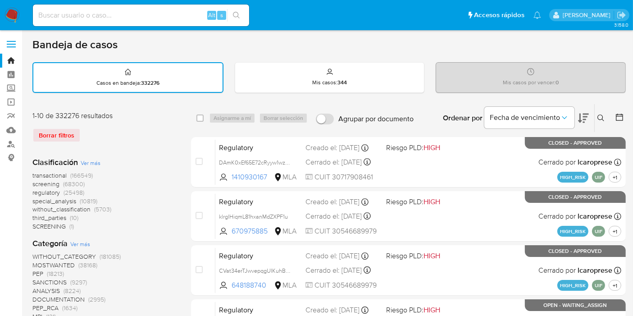
click at [595, 118] on button at bounding box center [602, 118] width 15 height 11
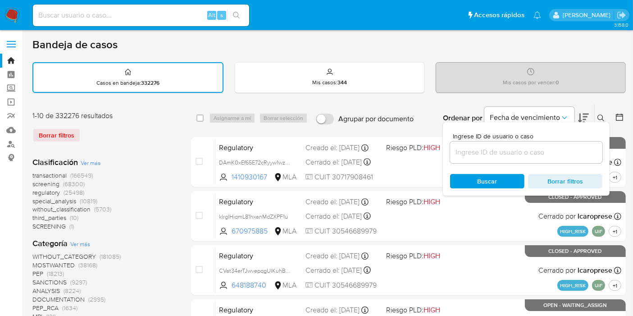
drag, startPoint x: 554, startPoint y: 140, endPoint x: 545, endPoint y: 150, distance: 14.4
click at [552, 142] on div "Ingrese ID de usuario o caso" at bounding box center [526, 148] width 152 height 30
click at [545, 150] on input at bounding box center [526, 152] width 152 height 12
paste input "zqIKeZJZLiC1QqU7LZr13SG8"
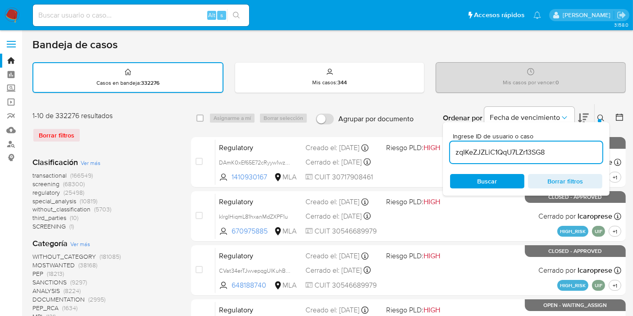
type input "zqIKeZJZLiC1QqU7LZr13SG8"
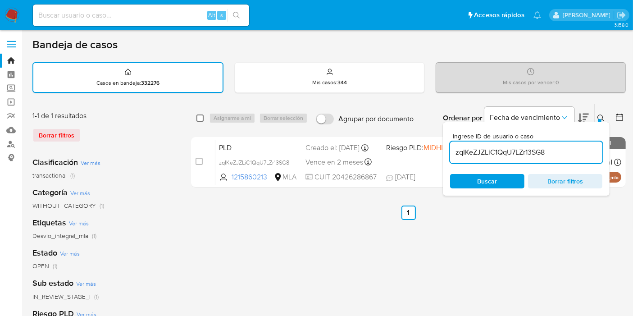
click at [204, 114] on div "select-all-cases-checkbox" at bounding box center [201, 118] width 11 height 11
click at [203, 114] on input "checkbox" at bounding box center [199, 117] width 7 height 7
checkbox input "true"
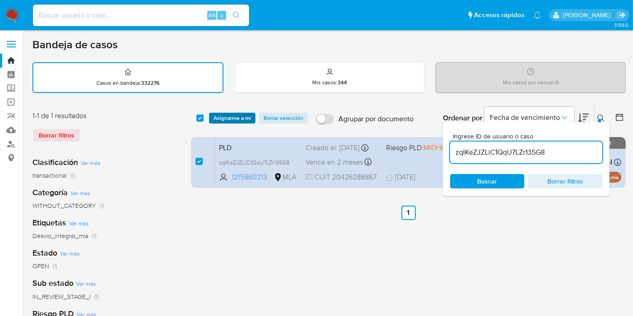
click at [242, 117] on span "Asignarme a mí" at bounding box center [232, 118] width 37 height 9
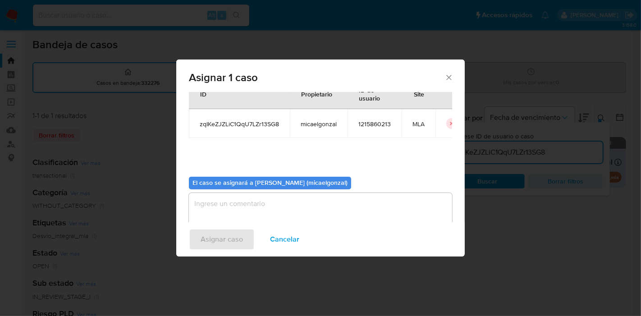
scroll to position [46, 0]
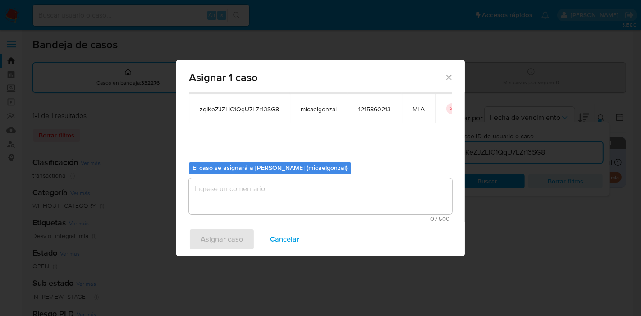
click at [291, 193] on textarea "assign-modal" at bounding box center [320, 196] width 263 height 36
click at [230, 235] on span "Asignar caso" at bounding box center [221, 239] width 42 height 20
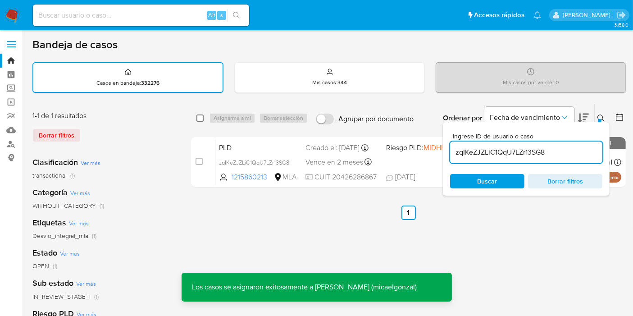
click at [203, 118] on input "checkbox" at bounding box center [199, 117] width 7 height 7
checkbox input "true"
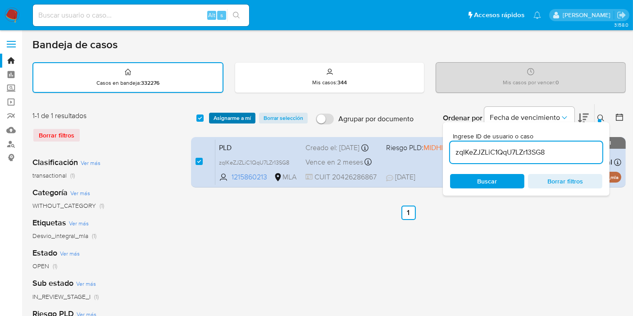
click at [243, 120] on span "Asignarme a mí" at bounding box center [232, 118] width 37 height 9
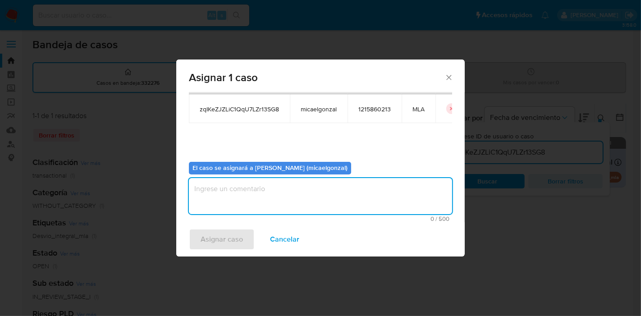
click at [250, 186] on textarea "assign-modal" at bounding box center [320, 196] width 263 height 36
click at [225, 237] on span "Asignar caso" at bounding box center [221, 239] width 42 height 20
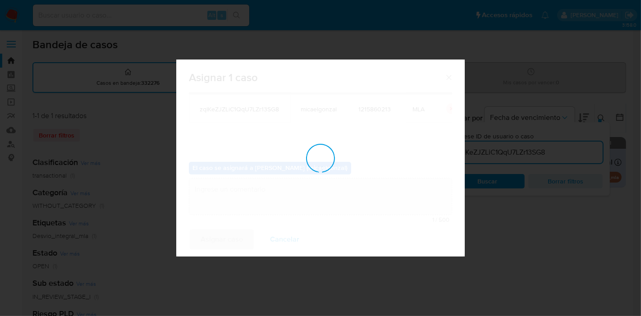
checkbox input "false"
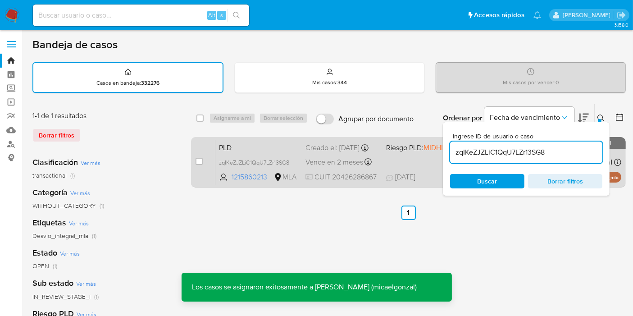
click at [257, 159] on div "PLD zqIKeZJZLiC1QqU7LZr13SG8 1215860213 MLA Riesgo PLD: MIDHIGH Creado el: 12/0…" at bounding box center [418, 161] width 406 height 45
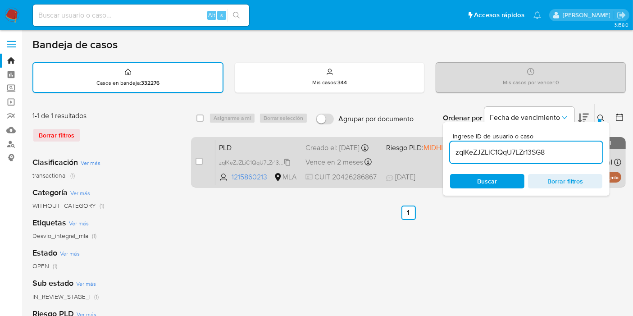
click at [226, 166] on span "zqIKeZJZLiC1QqU7LZr13SG8" at bounding box center [254, 162] width 70 height 10
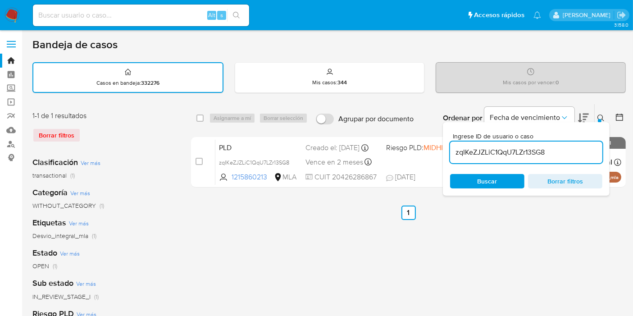
drag, startPoint x: 13, startPoint y: 17, endPoint x: 15, endPoint y: 12, distance: 5.4
click at [13, 17] on img at bounding box center [12, 15] width 15 height 15
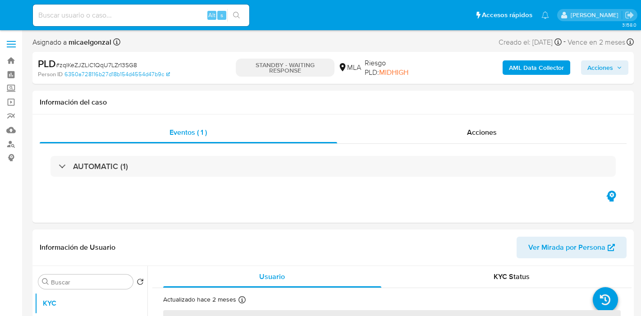
select select "10"
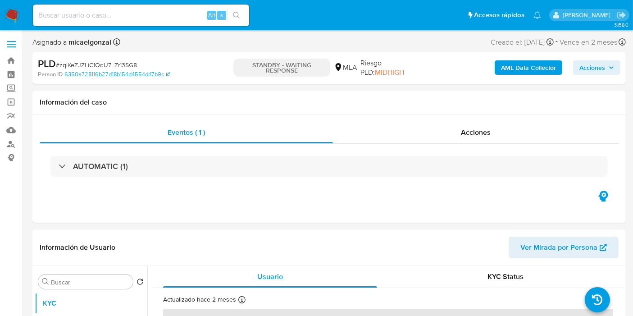
click at [18, 15] on img at bounding box center [12, 15] width 15 height 15
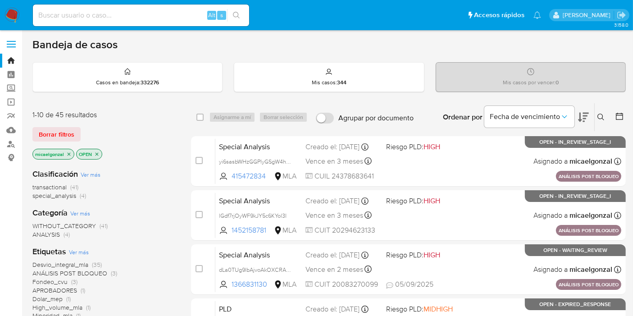
click at [126, 17] on input at bounding box center [141, 15] width 216 height 12
paste input "zqIKeZJZLiC1QqU7LZr13SG8"
type input "zqIKeZJZLiC1QqU7LZr13SG8"
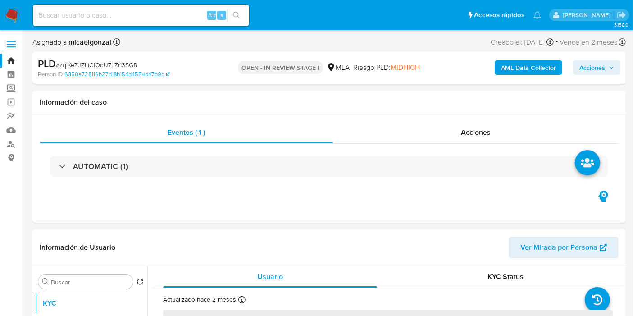
select select "10"
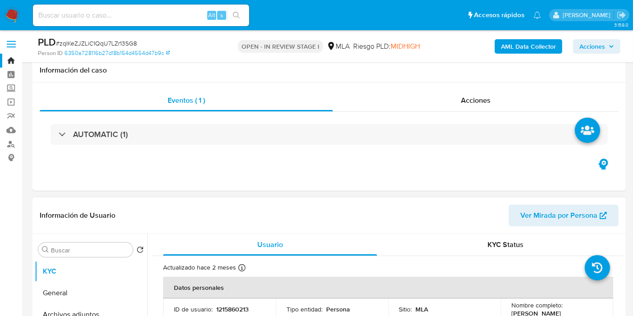
scroll to position [200, 0]
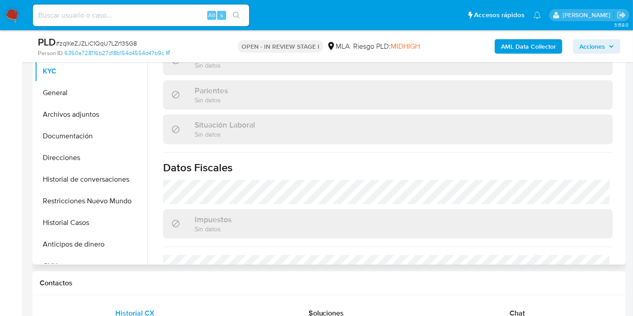
drag, startPoint x: 496, startPoint y: 309, endPoint x: 477, endPoint y: 225, distance: 86.0
click at [497, 307] on div "Chat" at bounding box center [516, 313] width 169 height 22
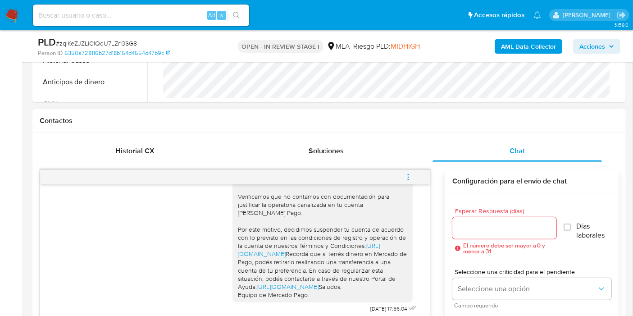
scroll to position [400, 0]
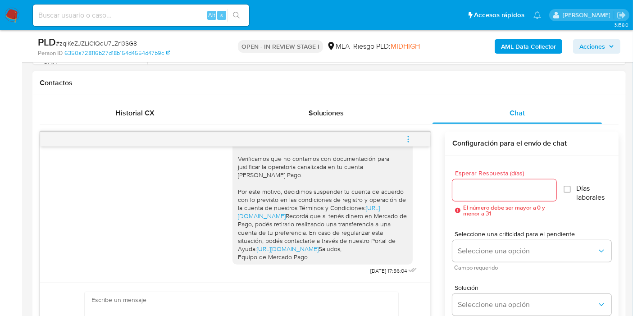
click at [404, 142] on span "menu-action" at bounding box center [408, 139] width 8 height 22
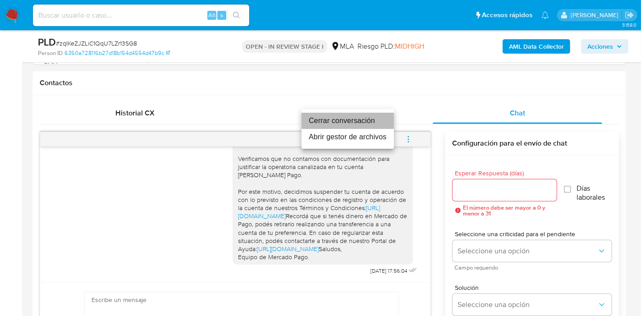
click at [368, 124] on li "Cerrar conversación" at bounding box center [347, 121] width 92 height 16
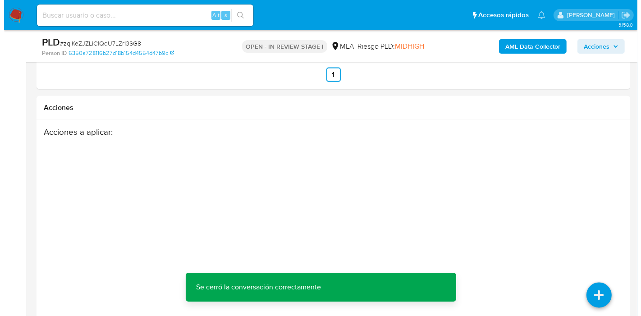
scroll to position [1641, 0]
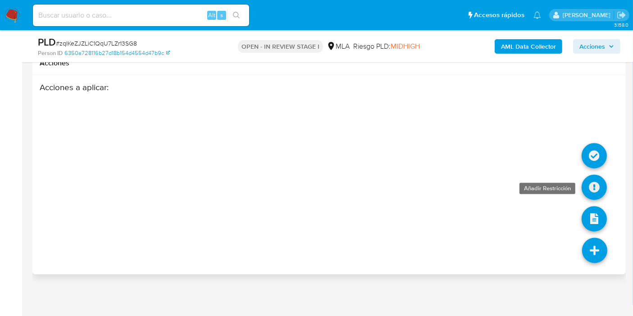
click at [594, 181] on icon at bounding box center [594, 187] width 25 height 25
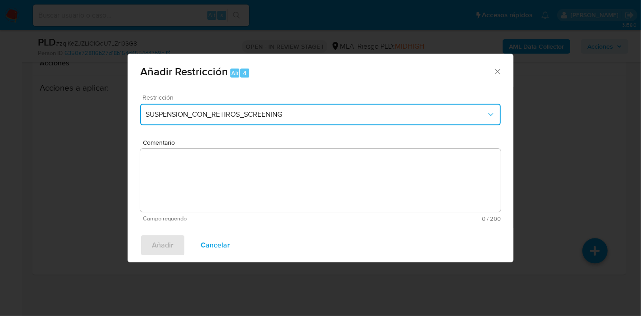
click at [292, 108] on button "SUSPENSION_CON_RETIROS_SCREENING" at bounding box center [320, 115] width 360 height 22
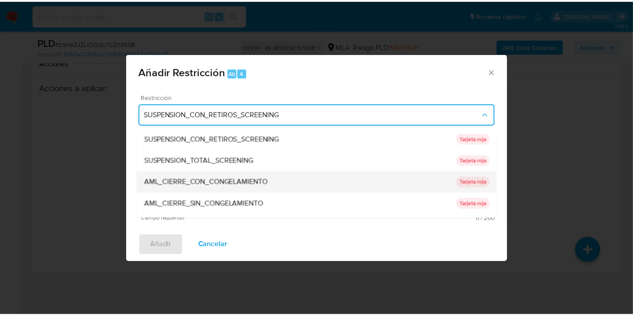
scroll to position [191, 0]
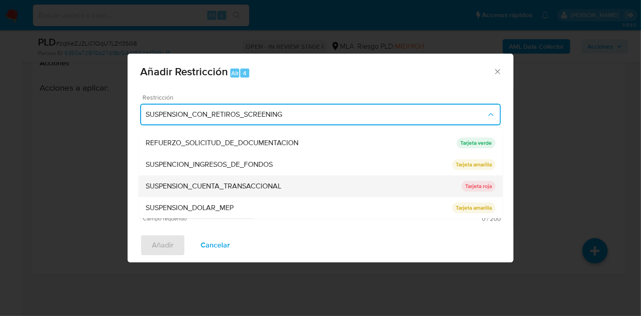
click at [253, 178] on div "SUSPENSION_CUENTA_TRANSACCIONAL" at bounding box center [303, 186] width 316 height 22
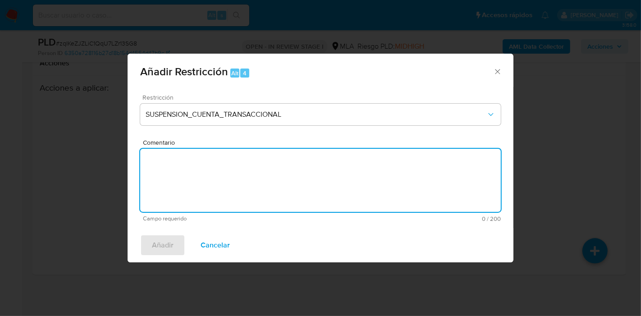
drag, startPoint x: 267, startPoint y: 196, endPoint x: 273, endPoint y: 194, distance: 6.0
click at [271, 195] on textarea "Comentario" at bounding box center [320, 180] width 360 height 63
type textarea "AML"
click at [169, 239] on span "Añadir" at bounding box center [163, 245] width 22 height 20
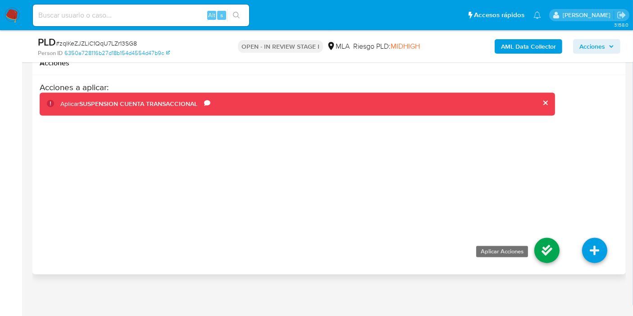
drag, startPoint x: 535, startPoint y: 257, endPoint x: 539, endPoint y: 251, distance: 7.4
click at [539, 251] on icon at bounding box center [546, 250] width 25 height 25
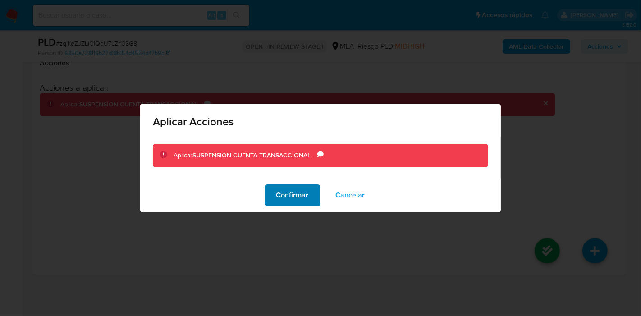
click at [283, 186] on span "Confirmar" at bounding box center [292, 195] width 32 height 20
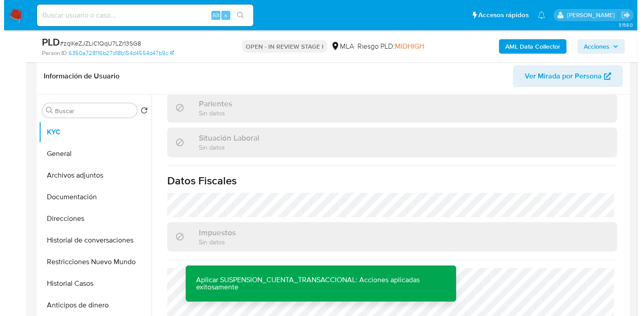
scroll to position [432, 0]
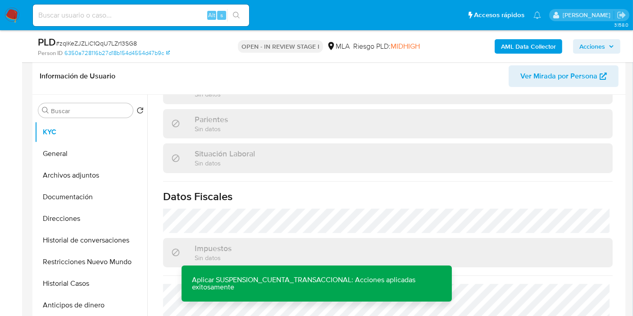
click at [529, 50] on b "AML Data Collector" at bounding box center [528, 46] width 55 height 14
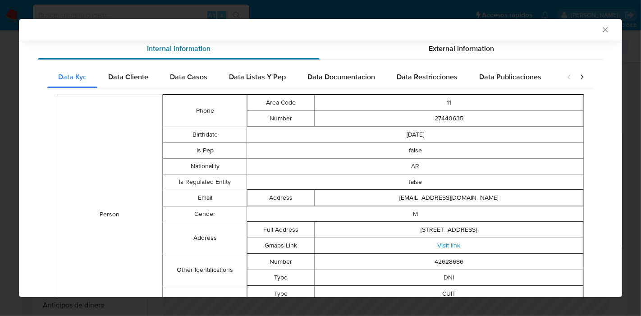
scroll to position [59, 0]
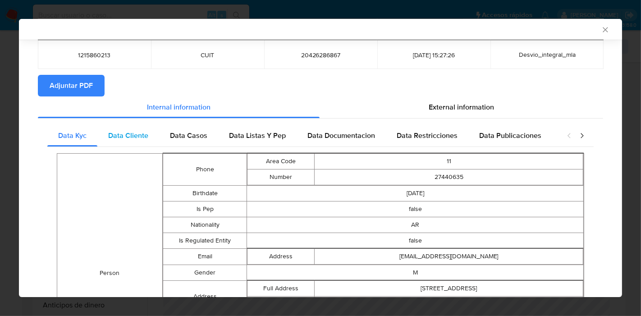
click at [138, 126] on div "Data Cliente" at bounding box center [128, 136] width 62 height 22
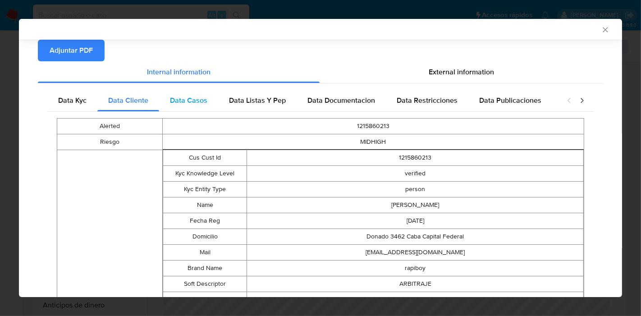
click at [196, 101] on span "Data Casos" at bounding box center [188, 100] width 37 height 10
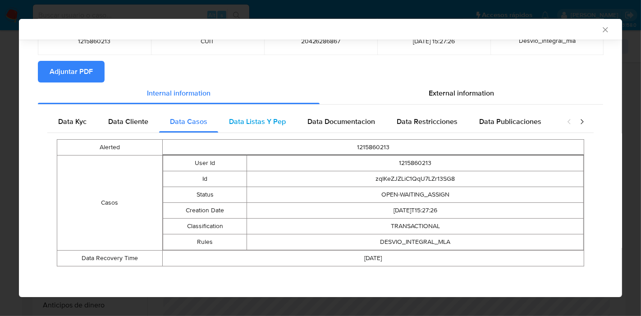
click at [234, 118] on span "Data Listas Y Pep" at bounding box center [257, 121] width 57 height 10
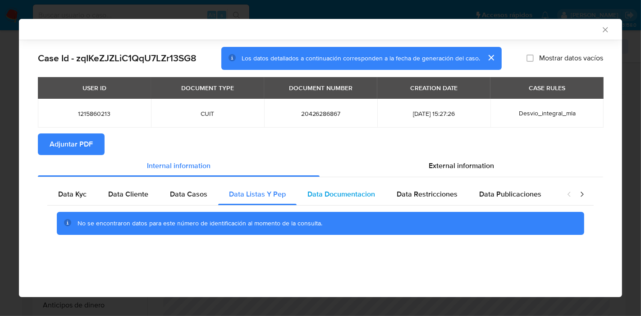
click at [352, 198] on span "Data Documentacion" at bounding box center [341, 194] width 68 height 10
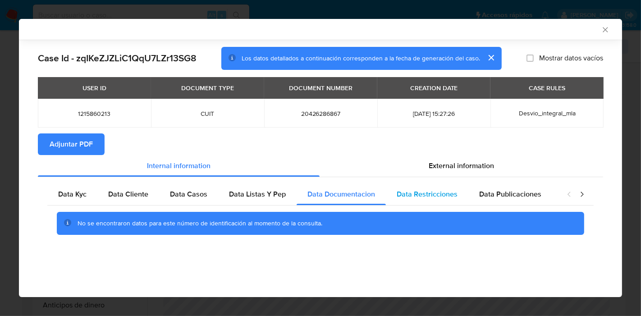
click at [457, 193] on div "Data Restricciones" at bounding box center [427, 194] width 82 height 22
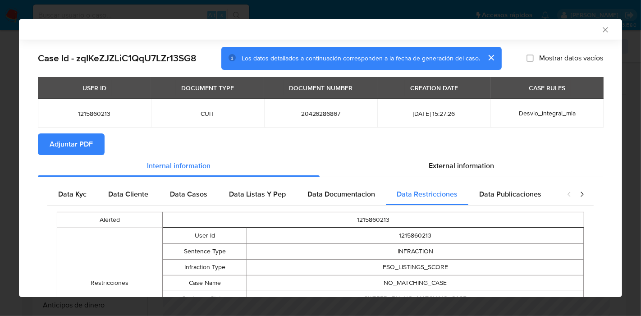
scroll to position [88, 0]
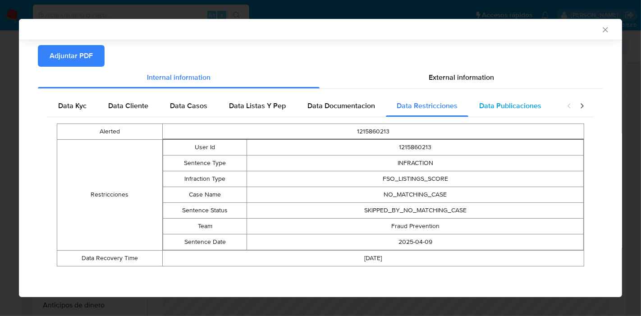
click at [514, 110] on span "Data Publicaciones" at bounding box center [510, 105] width 62 height 10
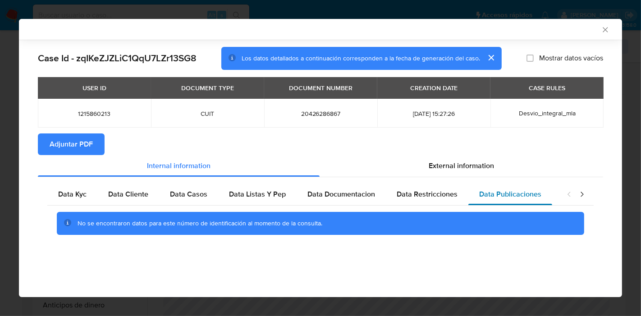
scroll to position [0, 0]
drag, startPoint x: 584, startPoint y: 199, endPoint x: 582, endPoint y: 191, distance: 8.5
click at [584, 198] on div "closure-recommendation-modal" at bounding box center [575, 194] width 36 height 22
click at [582, 191] on icon "closure-recommendation-modal" at bounding box center [581, 194] width 9 height 9
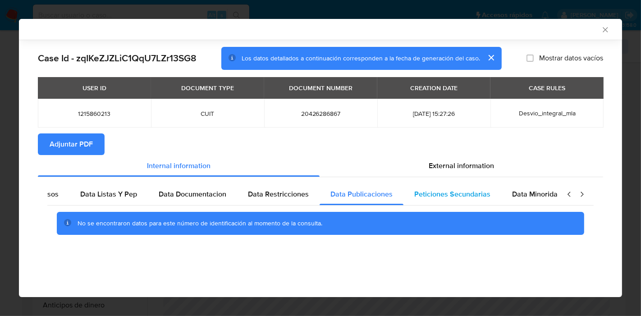
scroll to position [0, 158]
click at [435, 194] on span "Peticiones Secundarias" at bounding box center [442, 194] width 76 height 10
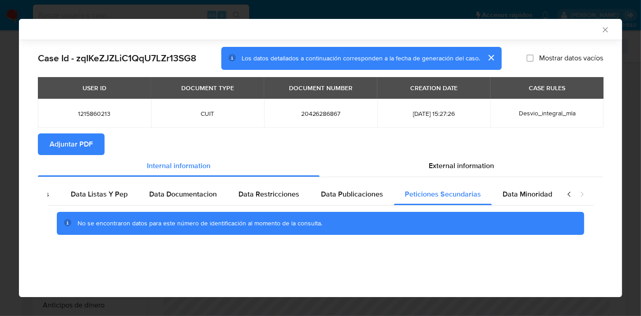
drag, startPoint x: 501, startPoint y: 197, endPoint x: 608, endPoint y: 192, distance: 106.9
click at [504, 197] on span "Data Minoridad" at bounding box center [527, 194] width 50 height 10
click at [571, 193] on icon "closure-recommendation-modal" at bounding box center [568, 194] width 9 height 9
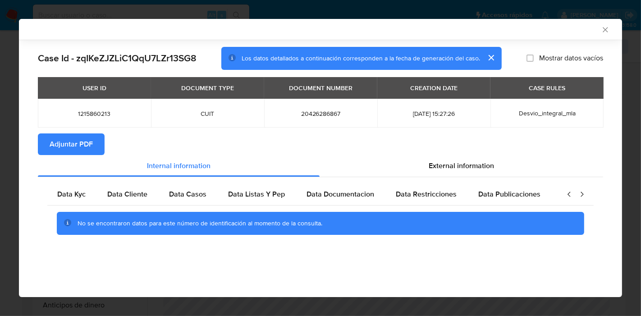
scroll to position [0, 0]
click at [60, 189] on span "Data Kyc" at bounding box center [72, 194] width 28 height 10
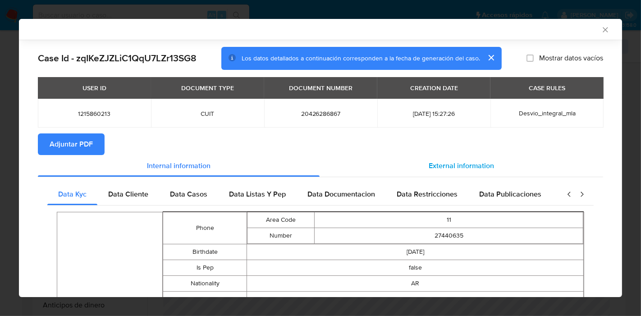
click at [481, 176] on div "External information" at bounding box center [460, 166] width 283 height 22
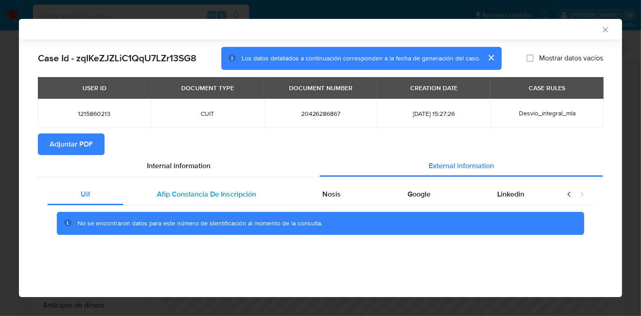
click at [198, 195] on span "Afip Constancia De Inscripción" at bounding box center [206, 194] width 99 height 10
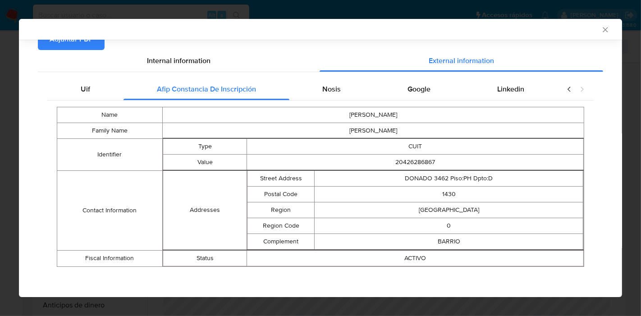
scroll to position [106, 0]
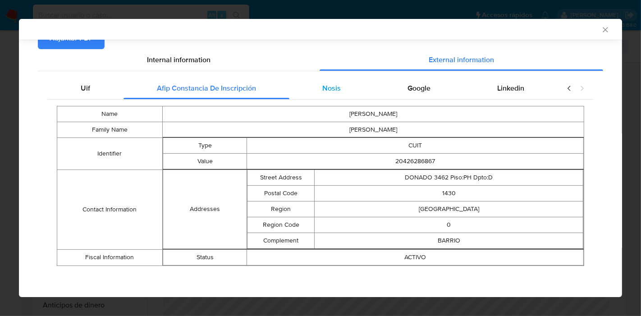
click at [317, 84] on div "Nosis" at bounding box center [331, 88] width 85 height 22
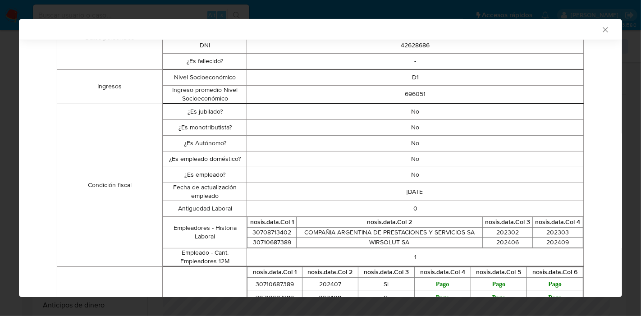
scroll to position [56, 0]
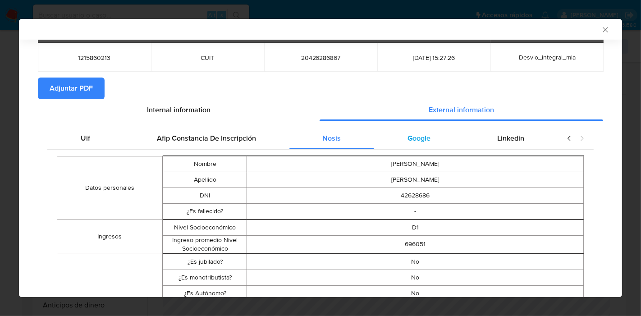
click at [407, 139] on span "Google" at bounding box center [418, 138] width 23 height 10
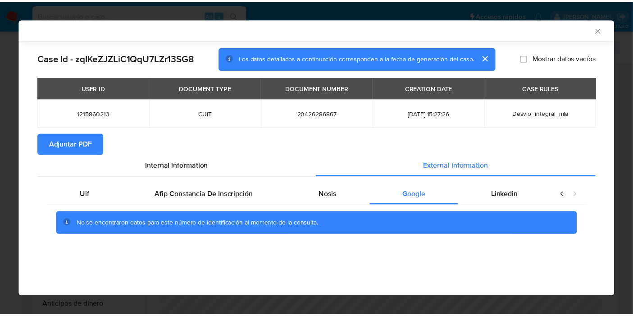
scroll to position [0, 0]
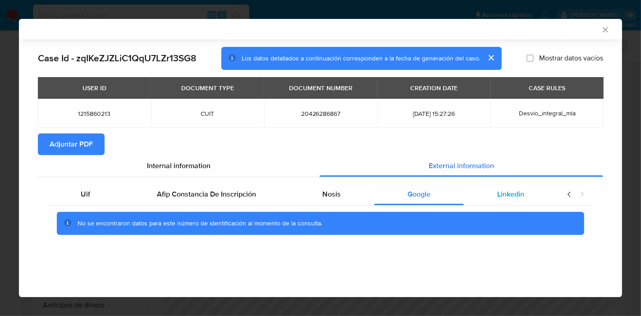
click at [512, 200] on div "Linkedin" at bounding box center [511, 194] width 94 height 22
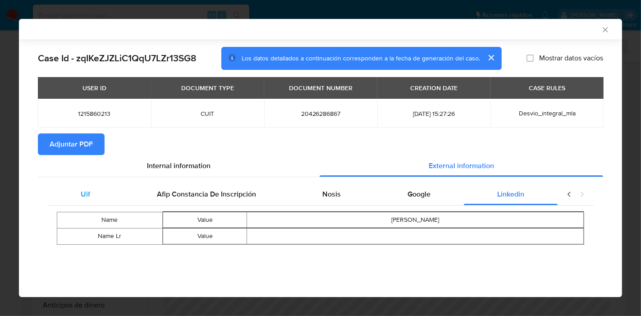
click at [101, 194] on div "Uif" at bounding box center [85, 194] width 76 height 22
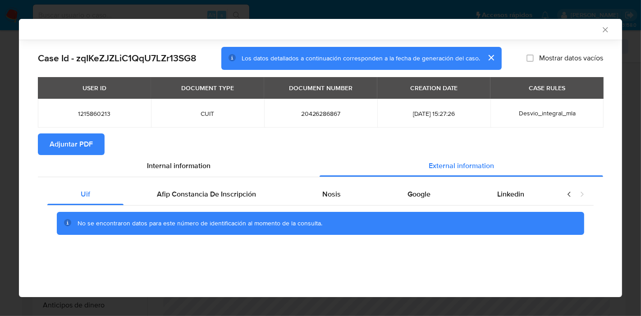
click at [199, 154] on section "Adjuntar PDF" at bounding box center [320, 144] width 565 height 22
click at [193, 160] on span "Internal information" at bounding box center [179, 165] width 64 height 10
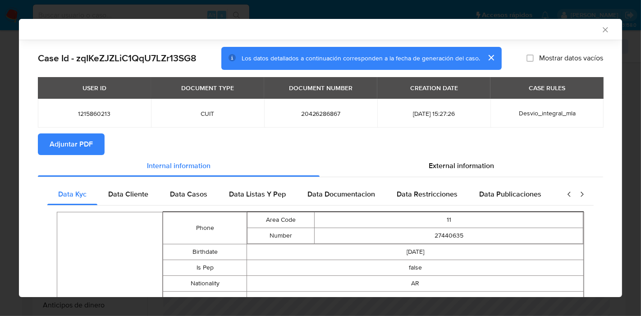
click at [81, 142] on span "Adjuntar PDF" at bounding box center [71, 144] width 43 height 20
click at [9, 122] on div "AML Data Collector Case Id - zqIKeZJZLiC1QqU7LZr13SG8 Los datos detallados a co…" at bounding box center [320, 158] width 641 height 316
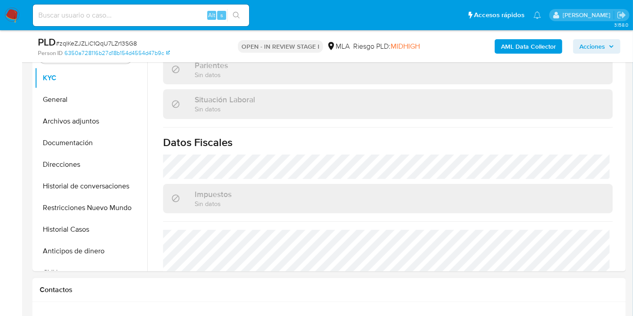
scroll to position [239, 0]
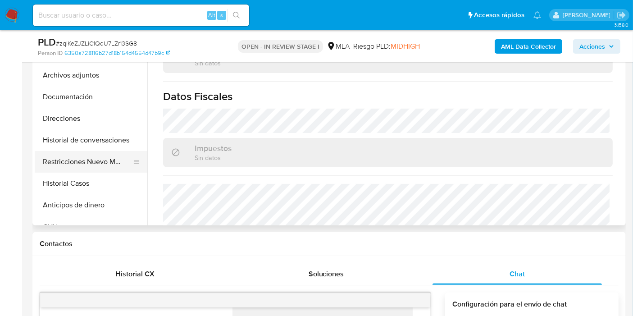
click at [105, 162] on button "Restricciones Nuevo Mundo" at bounding box center [87, 162] width 105 height 22
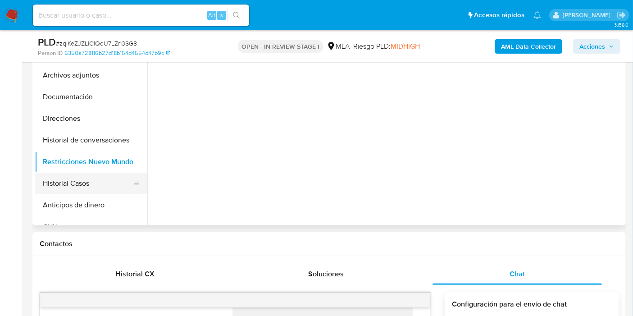
click at [88, 181] on button "Historial Casos" at bounding box center [87, 184] width 105 height 22
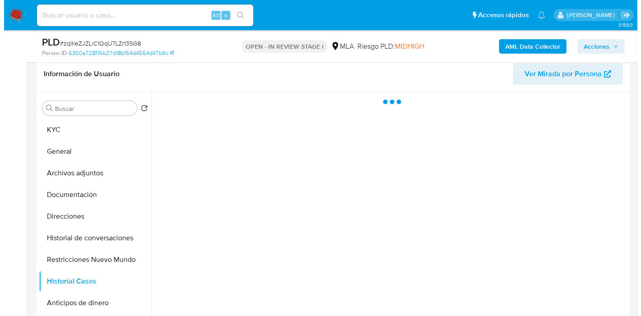
scroll to position [139, 0]
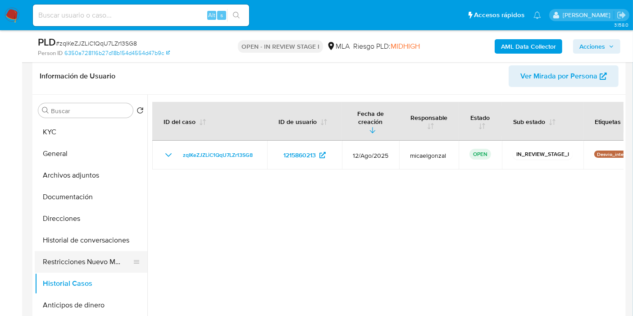
click at [84, 256] on button "Restricciones Nuevo Mundo" at bounding box center [87, 262] width 105 height 22
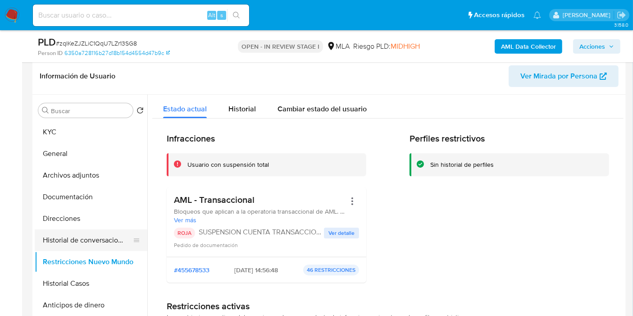
click at [93, 237] on button "Historial de conversaciones" at bounding box center [87, 240] width 105 height 22
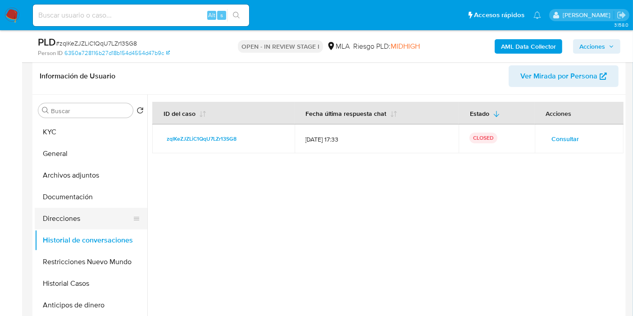
click at [99, 223] on button "Direcciones" at bounding box center [87, 219] width 105 height 22
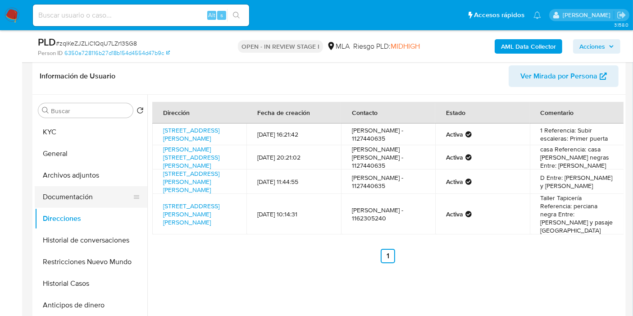
click at [96, 190] on button "Documentación" at bounding box center [87, 197] width 105 height 22
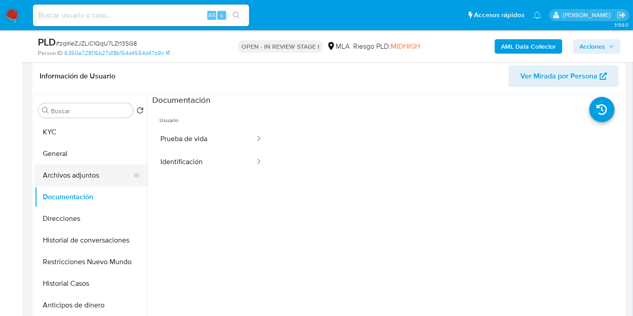
click at [96, 175] on button "Archivos adjuntos" at bounding box center [87, 175] width 105 height 22
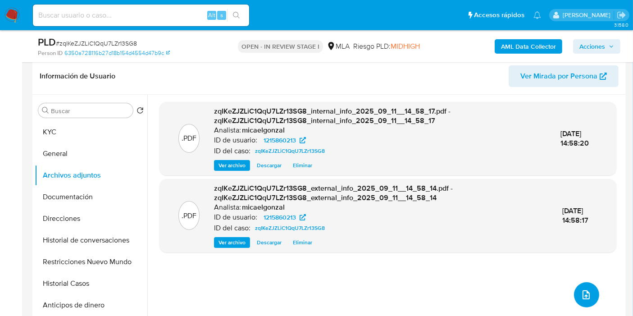
click at [578, 302] on button "upload-file" at bounding box center [586, 294] width 25 height 25
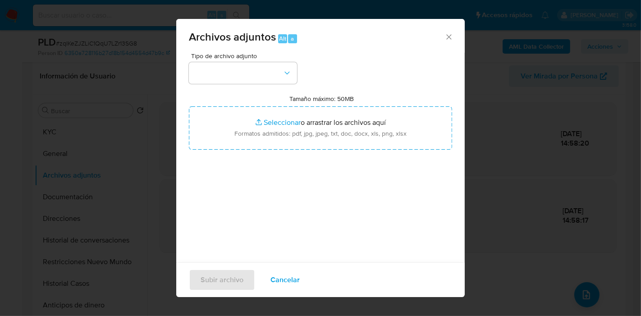
click at [250, 88] on div "Tipo de archivo adjunto Tamaño máximo: 50MB Seleccionar archivos Seleccionar o …" at bounding box center [320, 159] width 263 height 213
click at [264, 76] on button "button" at bounding box center [243, 73] width 108 height 22
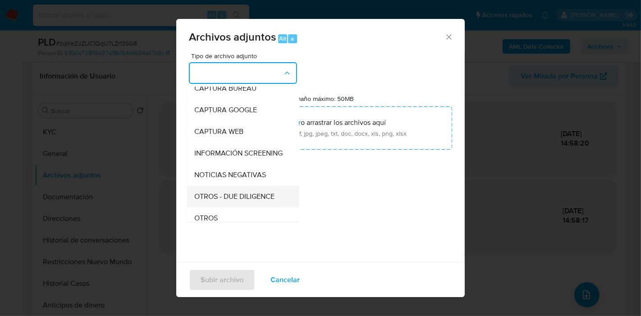
scroll to position [100, 0]
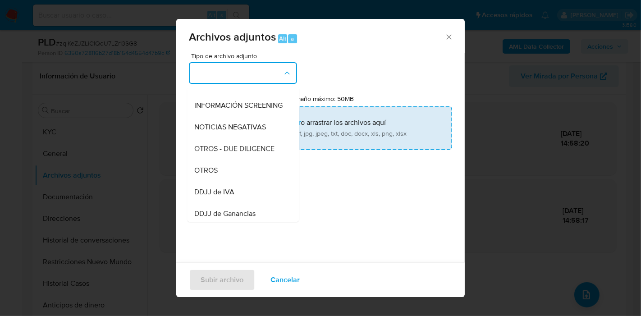
drag, startPoint x: 222, startPoint y: 178, endPoint x: 264, endPoint y: 130, distance: 64.5
click at [222, 178] on div "OTROS" at bounding box center [240, 170] width 92 height 22
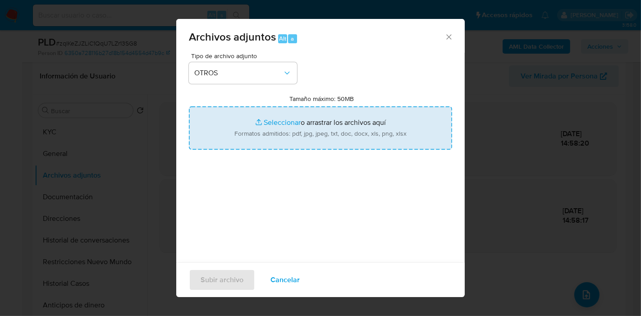
click at [264, 130] on input "Tamaño máximo: 50MB Seleccionar archivos" at bounding box center [320, 127] width 263 height 43
type input "C:\fakepath\Certificacion Negativa - Enzo Jesus Palombini.pdf"
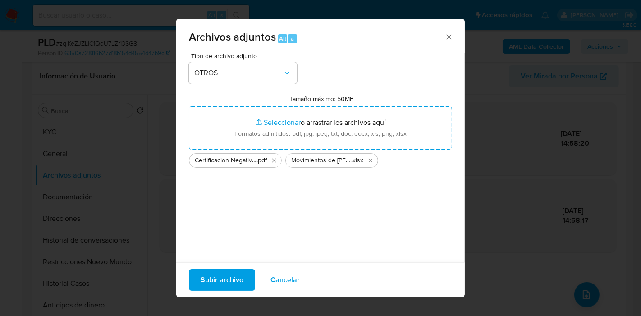
click at [204, 270] on span "Subir archivo" at bounding box center [221, 280] width 43 height 20
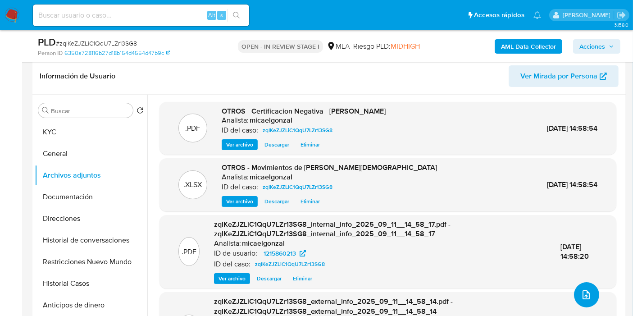
click at [581, 299] on span "upload-file" at bounding box center [586, 294] width 10 height 11
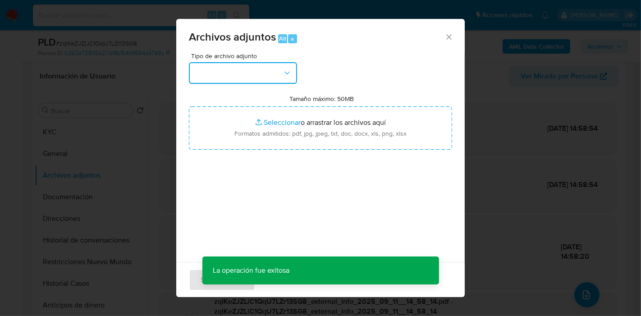
click at [285, 69] on icon "button" at bounding box center [286, 72] width 9 height 9
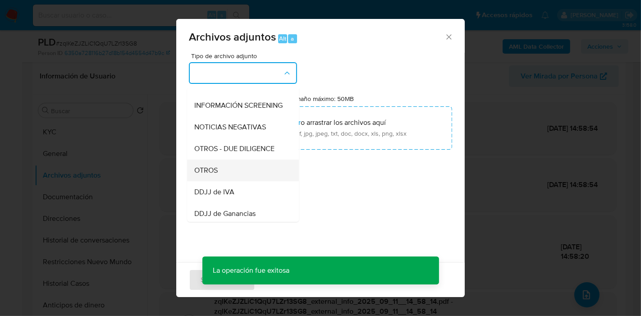
drag, startPoint x: 244, startPoint y: 166, endPoint x: 243, endPoint y: 172, distance: 6.4
click at [243, 172] on ul "IDENTIFICACIÓN INGRESOS CAPTURA BUREAU CAPTURA GOOGLE CAPTURA WEB INFORMACIÓN S…" at bounding box center [243, 239] width 112 height 506
click at [243, 172] on div "OTROS" at bounding box center [240, 170] width 92 height 22
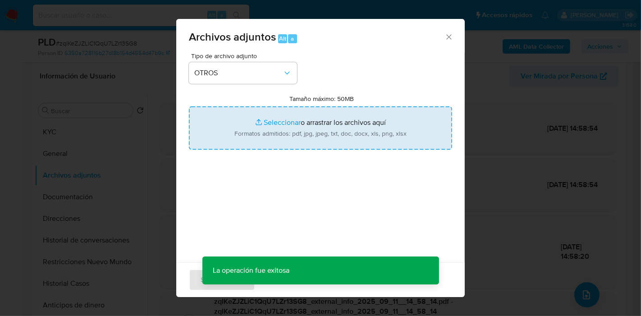
click at [367, 128] on input "Tamaño máximo: 50MB Seleccionar archivos" at bounding box center [320, 127] width 263 height 43
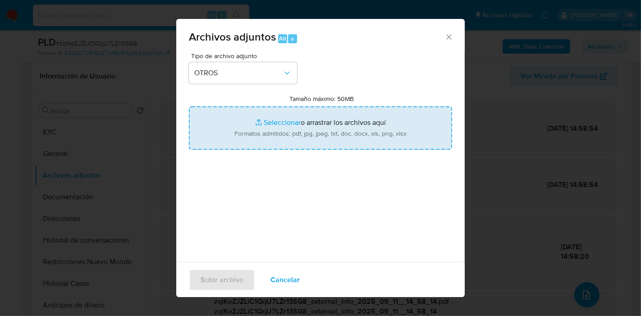
type input "C:\fakepath\Caselog zqIKeZJZLiC1QqU7LZr13SG8_2025_08_19_02_00_05.docx"
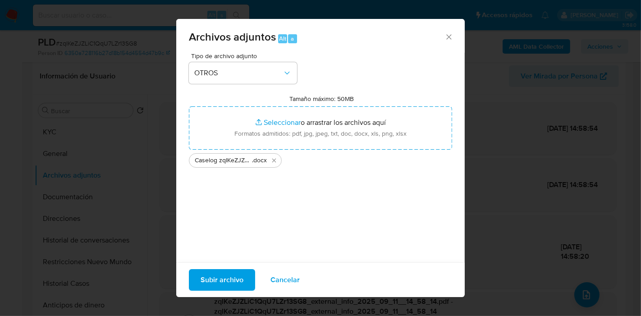
click at [233, 278] on span "Subir archivo" at bounding box center [221, 280] width 43 height 20
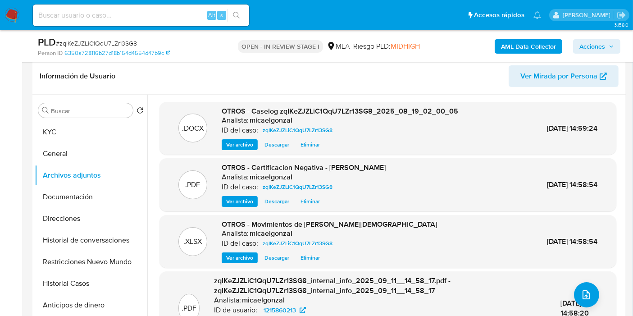
drag, startPoint x: 600, startPoint y: 50, endPoint x: 586, endPoint y: 54, distance: 14.7
click at [599, 50] on span "Acciones" at bounding box center [592, 46] width 26 height 14
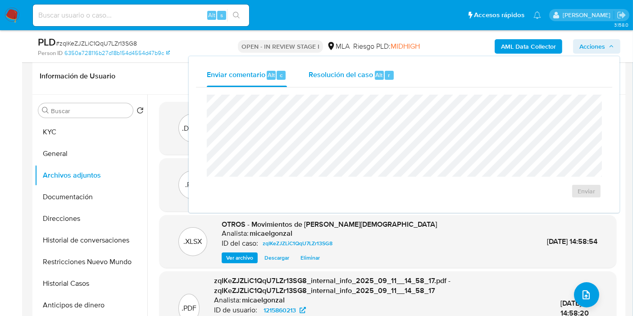
drag, startPoint x: 586, startPoint y: 54, endPoint x: 373, endPoint y: 74, distance: 213.1
click at [376, 73] on span "Alt" at bounding box center [379, 75] width 7 height 9
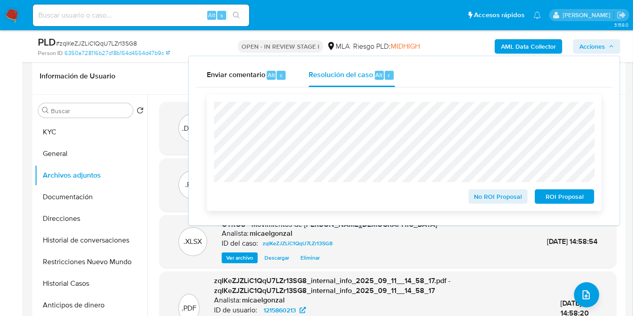
click at [545, 199] on span "ROI Proposal" at bounding box center [564, 196] width 47 height 13
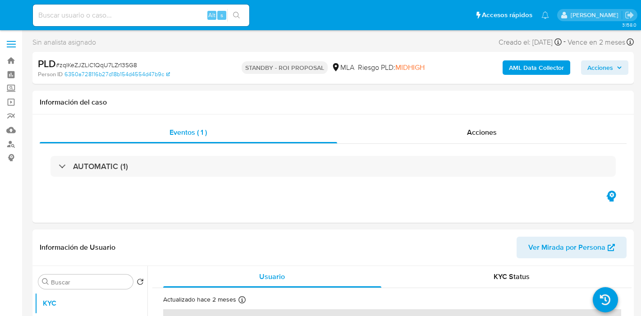
select select "10"
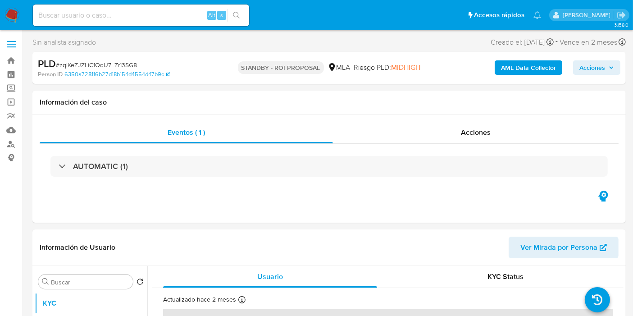
click at [14, 9] on img at bounding box center [12, 15] width 15 height 15
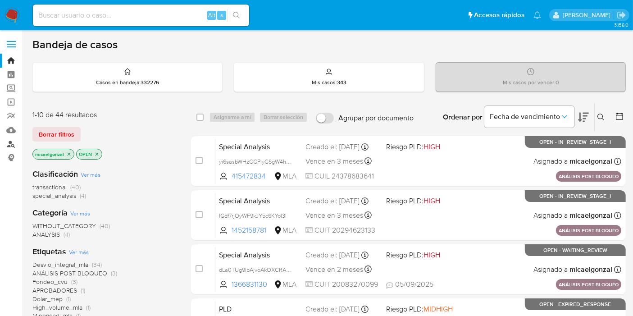
click at [5, 139] on link "Buscador de personas" at bounding box center [53, 144] width 107 height 14
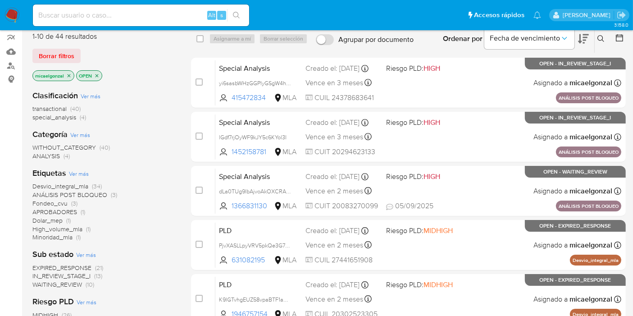
scroll to position [100, 0]
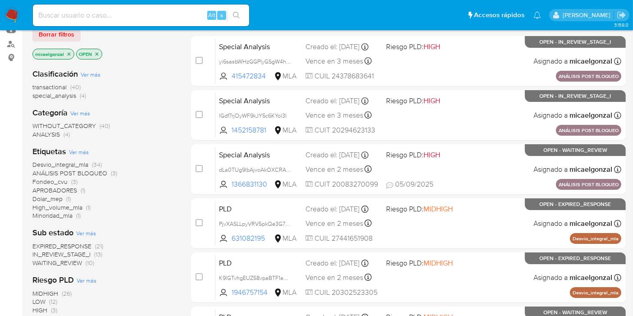
click at [62, 263] on span "WAITING_REVIEW" at bounding box center [57, 262] width 50 height 9
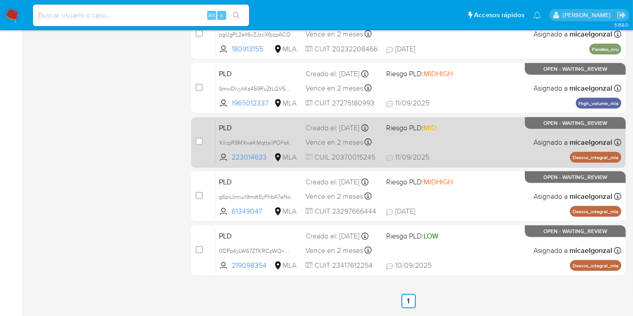
scroll to position [427, 0]
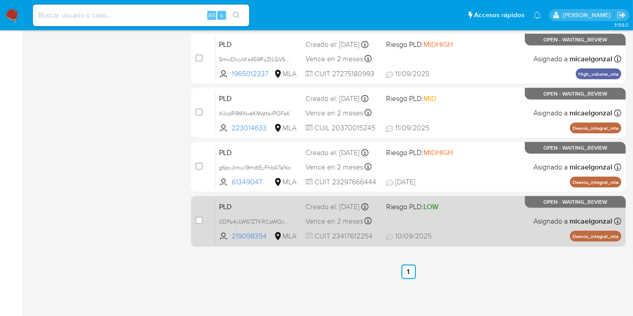
click at [453, 219] on div "PLD 0DPp4yLW67ZTKRCpWQxEGF9P 219098354 MLA Riesgo PLD: LOW Creado el: [DATE] Cr…" at bounding box center [418, 220] width 406 height 45
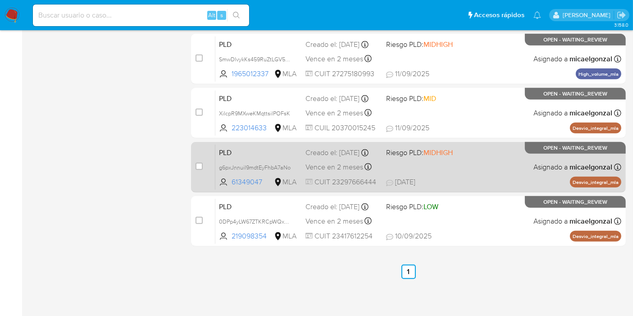
click at [481, 167] on div "PLD g6pxJnnuil9mdtEyFhbA7aNo 61349047 MLA Riesgo PLD: MIDHIGH Creado el: 12/08/…" at bounding box center [418, 166] width 406 height 45
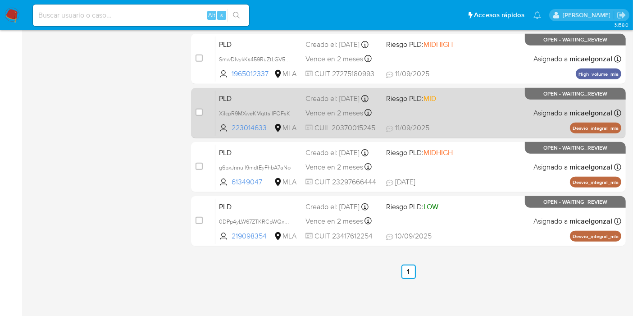
click at [541, 116] on span "Asignado a micaelgonzal" at bounding box center [572, 113] width 79 height 10
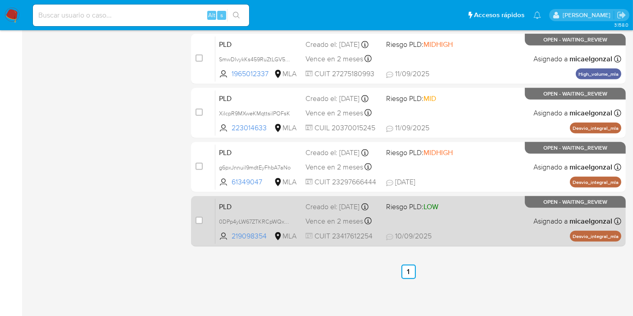
scroll to position [377, 0]
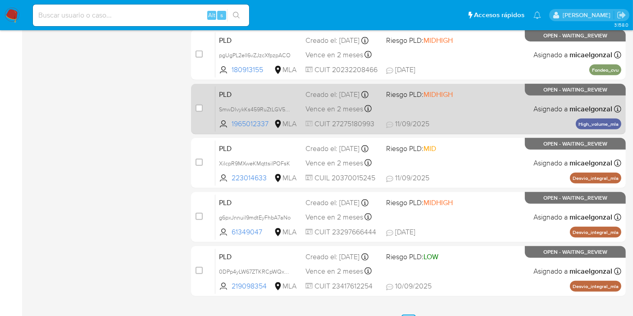
click at [553, 109] on span "Asignado a micaelgonzal" at bounding box center [572, 109] width 79 height 10
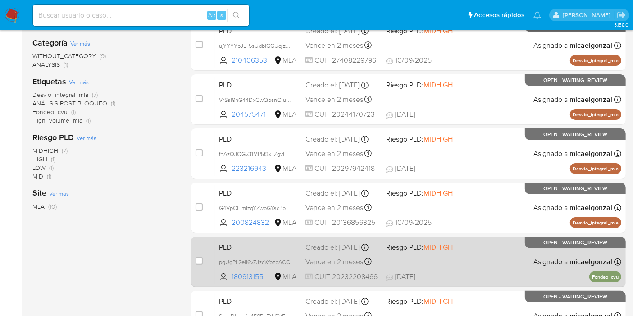
scroll to position [176, 0]
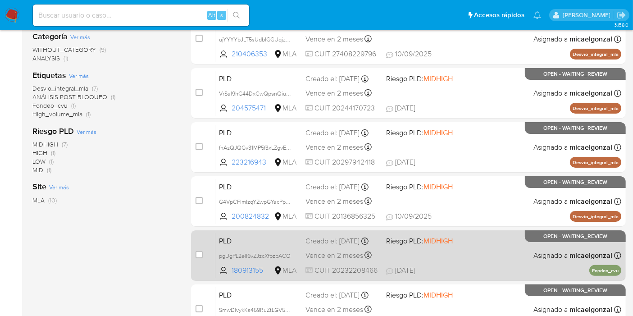
click at [514, 273] on span "26/08/2025 26/08/2025 16:00" at bounding box center [463, 270] width 154 height 10
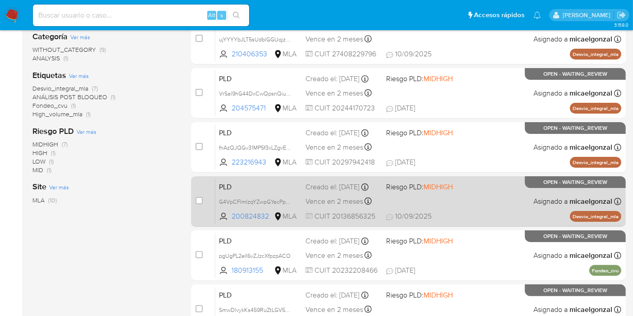
click at [477, 202] on div "PLD G4VpCFImIzqYZwpGYacPpSPi 200824832 MLA Riesgo PLD: MIDHIGH Creado el: 12/08…" at bounding box center [418, 200] width 406 height 45
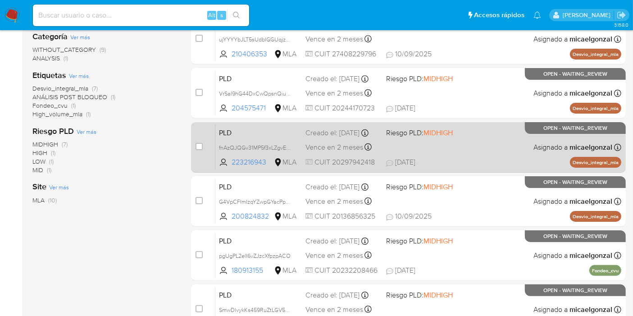
click at [484, 142] on div "PLD fnAzQJQGv31MP5f3xLZgvEDP 223216943 MLA Riesgo PLD: MIDHIGH Creado el: 12/08…" at bounding box center [418, 146] width 406 height 45
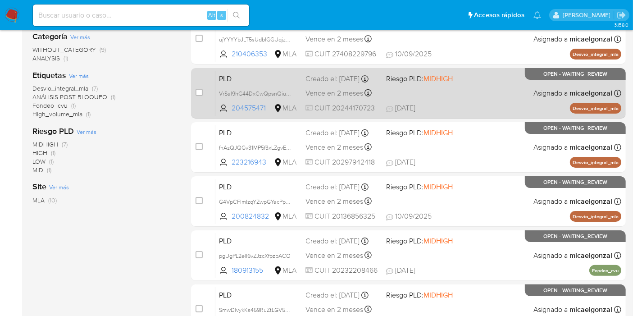
click at [471, 105] on span "21/08/2025 21/08/2025 12:22" at bounding box center [463, 108] width 154 height 10
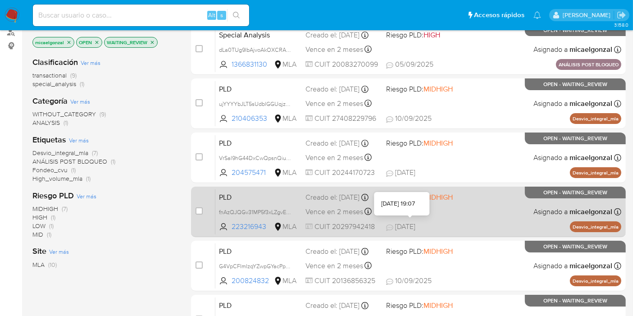
scroll to position [76, 0]
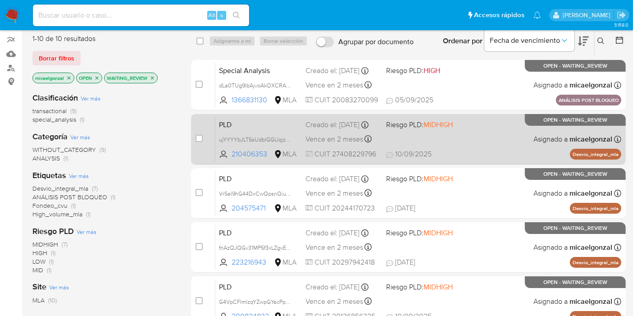
click at [481, 148] on div "PLD ujYYYYbJLT5sUdblGGUqjz8n 210406353 MLA Riesgo PLD: MIDHIGH Creado el: 12/08…" at bounding box center [418, 138] width 406 height 45
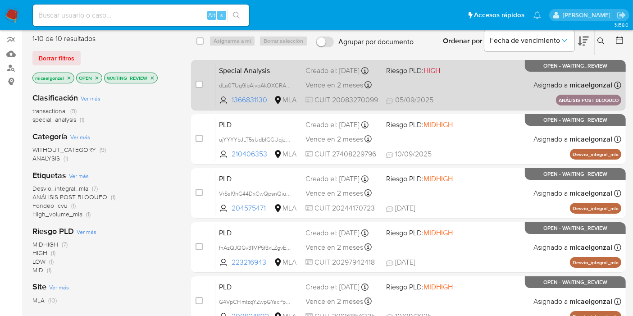
click at [504, 83] on div "Special Analysis dLa0TUg9lbAjvoAkOXCRAHqo 1366831130 MLA Riesgo PLD: HIGH Cread…" at bounding box center [418, 84] width 406 height 45
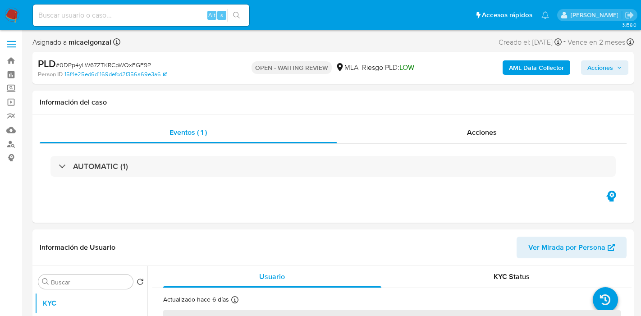
select select "10"
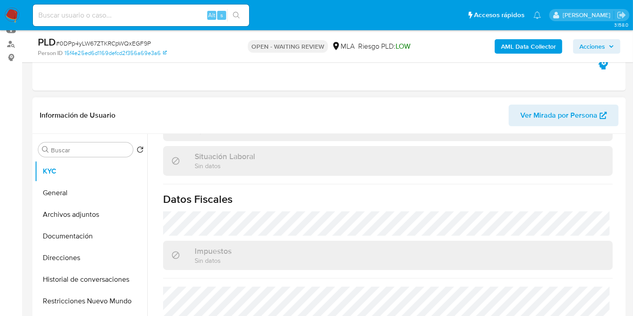
scroll to position [505, 0]
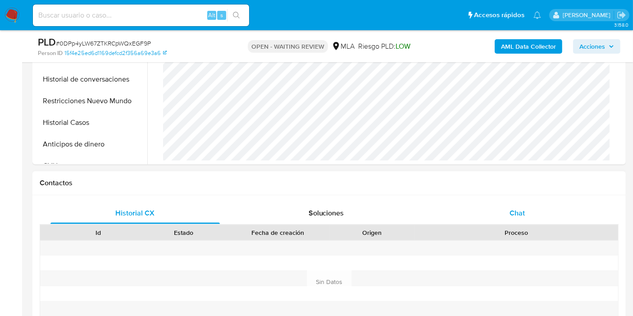
click at [499, 206] on div "Chat" at bounding box center [516, 213] width 169 height 22
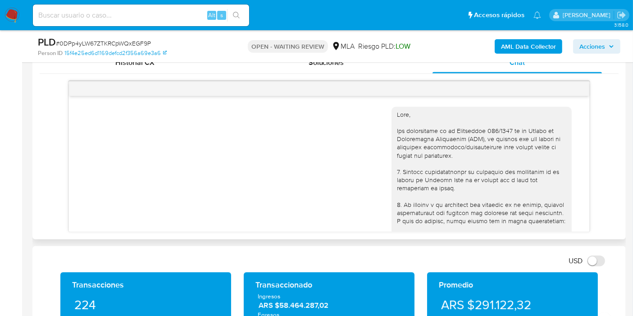
scroll to position [1277, 0]
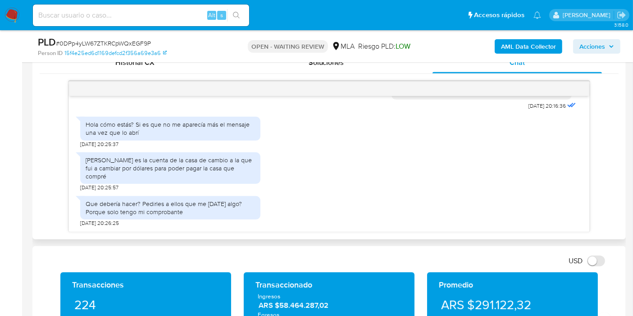
click at [166, 158] on div "[PERSON_NAME] es la cuenta de la casa de cambio a la que fui a cambiar por dóla…" at bounding box center [170, 170] width 180 height 44
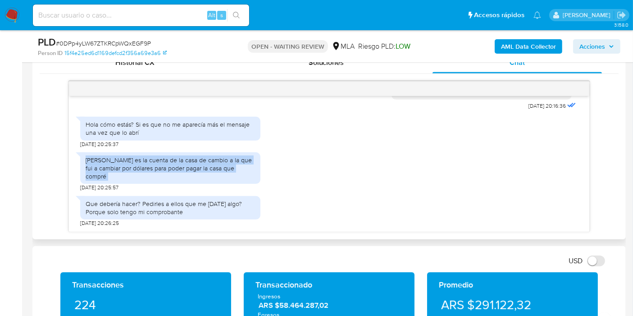
click at [166, 158] on div "[PERSON_NAME] es la cuenta de la casa de cambio a la que fui a cambiar por dóla…" at bounding box center [170, 170] width 180 height 44
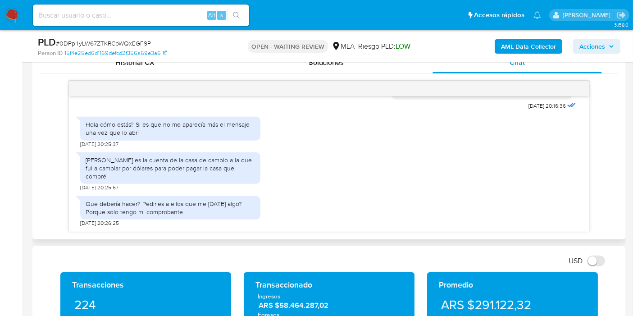
click at [170, 136] on div "Hola cómo estás? Si es que no me aparecía más el mensaje una vez que lo abrí" at bounding box center [170, 128] width 169 height 16
click at [162, 172] on div "[PERSON_NAME] es la cuenta de la casa de cambio a la que fui a cambiar por dóla…" at bounding box center [170, 168] width 169 height 25
click at [162, 172] on div "Esa es la cuenta de la casa de cambio a la que fui a cambiar por dólares para p…" at bounding box center [170, 168] width 169 height 25
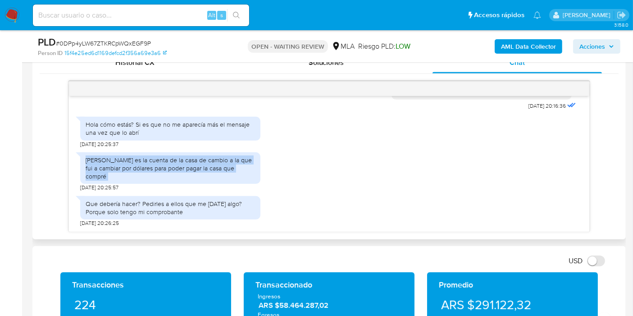
click at [162, 172] on div "Esa es la cuenta de la casa de cambio a la que fui a cambiar por dólares para p…" at bounding box center [170, 168] width 169 height 25
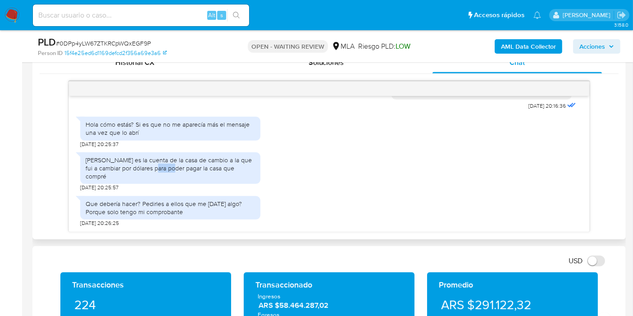
click at [162, 172] on div "Esa es la cuenta de la casa de cambio a la que fui a cambiar por dólares para p…" at bounding box center [170, 168] width 169 height 25
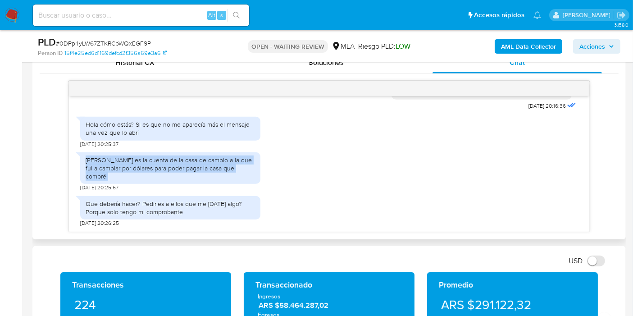
click at [162, 172] on div "Esa es la cuenta de la casa de cambio a la que fui a cambiar por dólares para p…" at bounding box center [170, 168] width 169 height 25
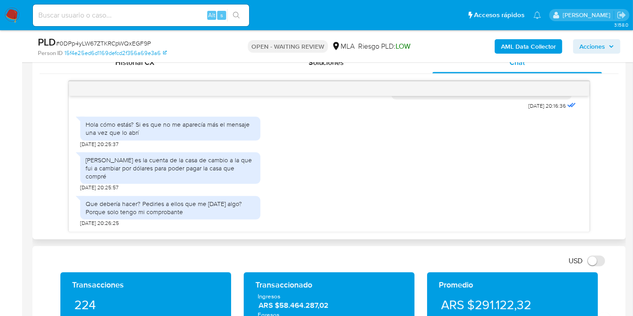
click at [162, 172] on div "Esa es la cuenta de la casa de cambio a la que fui a cambiar por dólares para p…" at bounding box center [170, 168] width 169 height 25
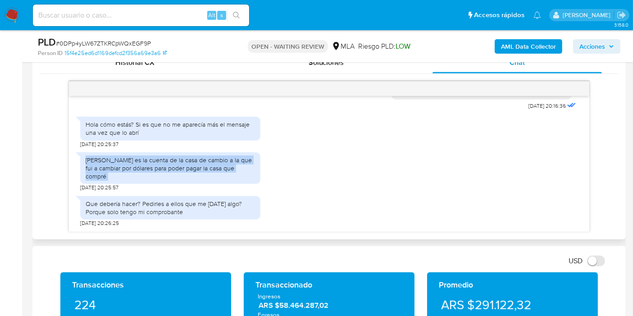
click at [162, 172] on div "Esa es la cuenta de la casa de cambio a la que fui a cambiar por dólares para p…" at bounding box center [170, 168] width 169 height 25
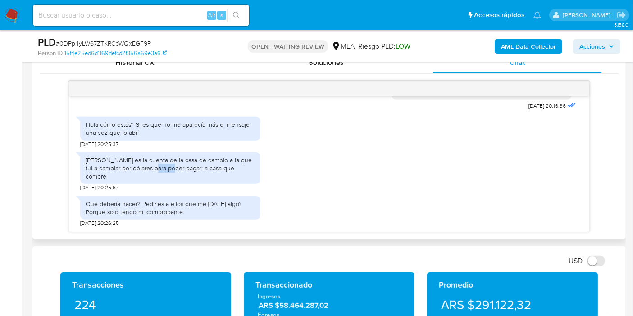
click at [162, 172] on div "Esa es la cuenta de la casa de cambio a la que fui a cambiar por dólares para p…" at bounding box center [170, 168] width 169 height 25
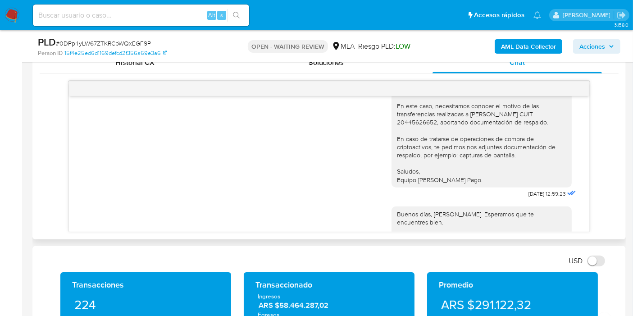
scroll to position [1027, 0]
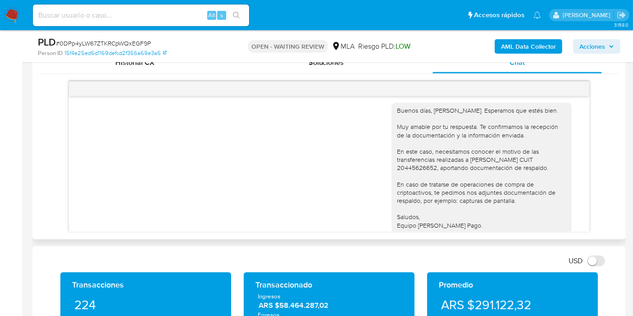
click at [422, 181] on div "Buenos días, María Belén. Esperamos que estés bien. Muy amable por tu respuesta…" at bounding box center [481, 167] width 169 height 123
click at [419, 182] on div "Buenos días, María Belén. Esperamos que estés bien. Muy amable por tu respuesta…" at bounding box center [481, 167] width 169 height 123
drag, startPoint x: 462, startPoint y: 175, endPoint x: 524, endPoint y: 176, distance: 62.2
click at [529, 179] on div "Buenos días, María Belén. Esperamos que estés bien. Muy amable por tu respuesta…" at bounding box center [481, 167] width 169 height 123
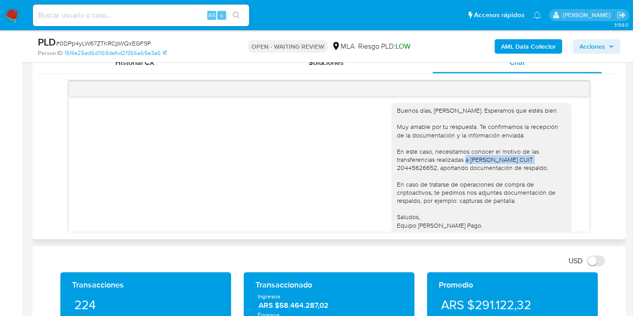
copy div "Tomás Ezequiel Sánche"
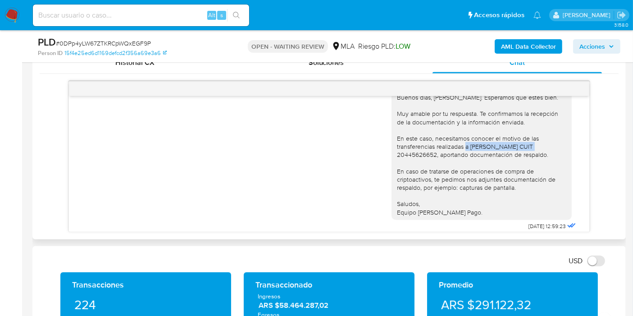
scroll to position [1127, 0]
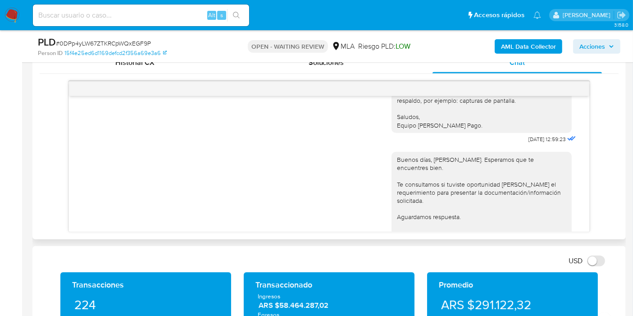
click at [441, 122] on div "Buenos días, María Belén. Esperamos que estés bien. Muy amable por tu respuesta…" at bounding box center [481, 67] width 169 height 123
click at [435, 127] on div "Buenos días, María Belén. Esperamos que estés bien. Muy amable por tu respuesta…" at bounding box center [481, 67] width 169 height 123
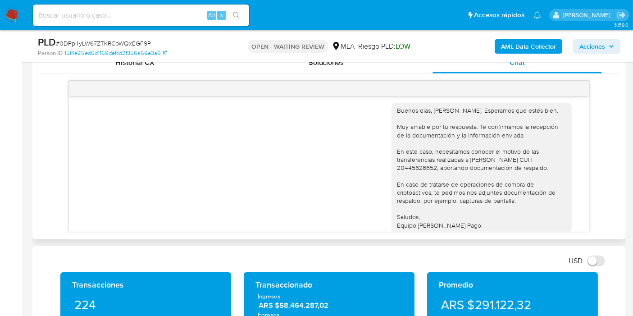
click at [419, 183] on div "Buenos días, María Belén. Esperamos que estés bien. Muy amable por tu respuesta…" at bounding box center [481, 167] width 169 height 123
copy div "20445626652"
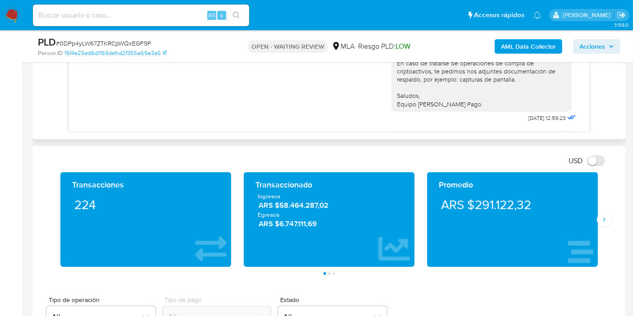
scroll to position [977, 0]
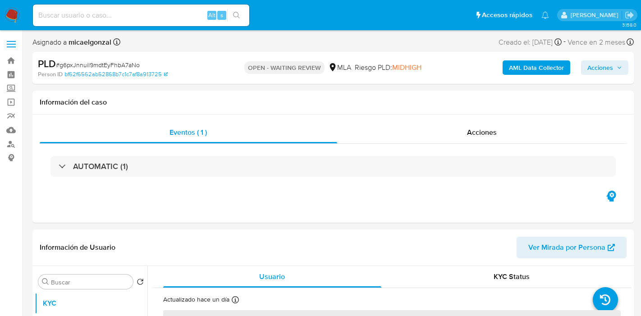
select select "10"
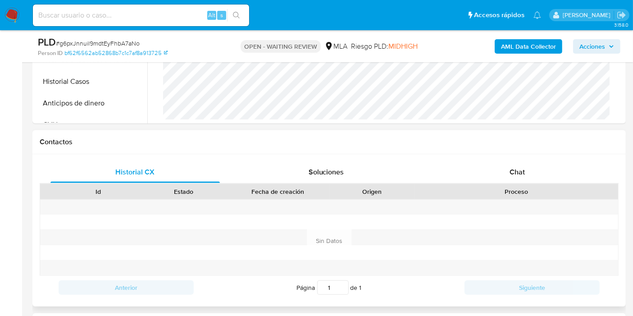
scroll to position [350, 0]
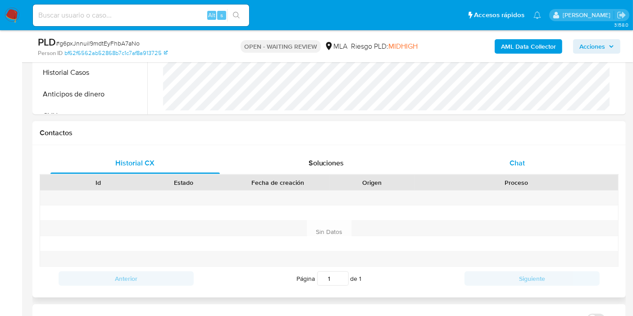
drag, startPoint x: 540, startPoint y: 174, endPoint x: 541, endPoint y: 167, distance: 7.4
click at [541, 175] on div "Proceso" at bounding box center [516, 182] width 204 height 15
click at [541, 165] on div "Chat" at bounding box center [516, 163] width 169 height 22
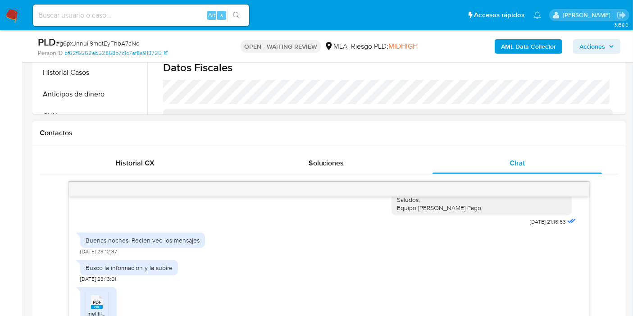
scroll to position [414, 0]
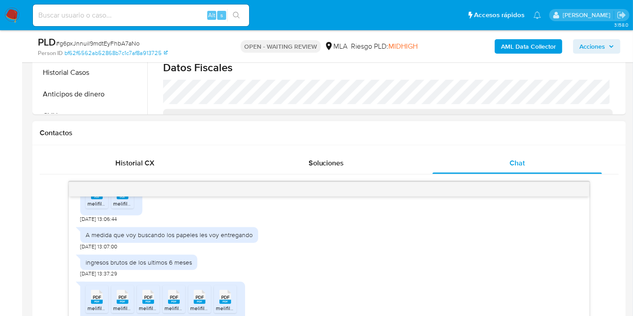
click at [432, 314] on div "PDF PDF melifile1491885831076336074.pdf PDF PDF melifile416925003146081211.pdf …" at bounding box center [329, 302] width 498 height 50
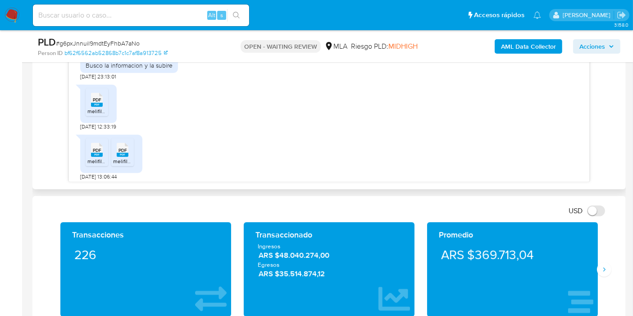
scroll to position [314, 0]
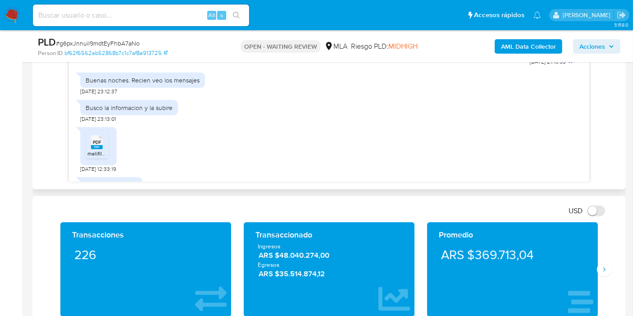
click at [108, 134] on li "PDF PDF melifile7278376745104297461.pdf" at bounding box center [97, 145] width 23 height 28
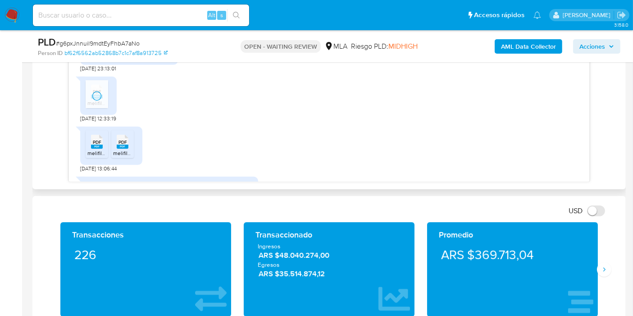
scroll to position [364, 0]
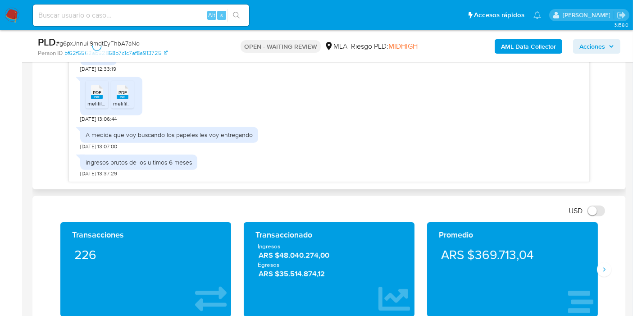
click at [100, 103] on span "melifile6149976613951231382.pdf" at bounding box center [127, 104] width 81 height 8
click at [122, 95] on rect at bounding box center [123, 97] width 12 height 4
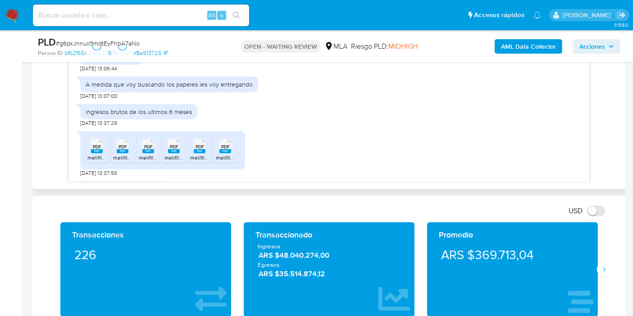
scroll to position [464, 0]
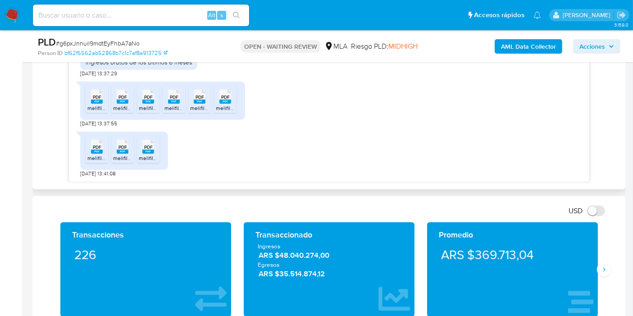
click at [105, 103] on div "PDF PDF" at bounding box center [96, 96] width 19 height 18
drag, startPoint x: 132, startPoint y: 101, endPoint x: 140, endPoint y: 102, distance: 8.6
click at [132, 101] on li "PDF PDF melifile416925003146081211.pdf" at bounding box center [122, 99] width 23 height 28
drag, startPoint x: 148, startPoint y: 103, endPoint x: 170, endPoint y: 102, distance: 22.5
click at [150, 104] on icon "PDF" at bounding box center [148, 97] width 12 height 16
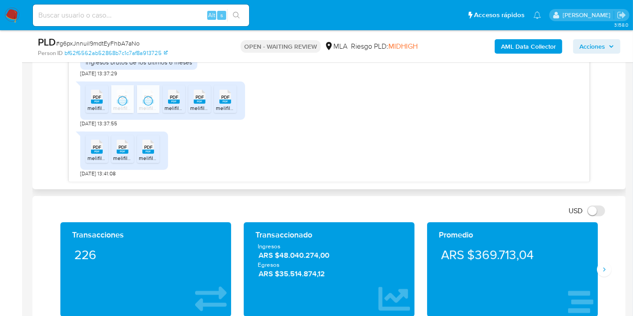
drag, startPoint x: 174, startPoint y: 101, endPoint x: 189, endPoint y: 101, distance: 14.4
click at [176, 101] on rect at bounding box center [174, 102] width 12 height 4
drag, startPoint x: 197, startPoint y: 100, endPoint x: 245, endPoint y: 97, distance: 48.7
click at [202, 100] on rect at bounding box center [200, 102] width 12 height 4
click at [230, 96] on icon at bounding box center [225, 97] width 12 height 14
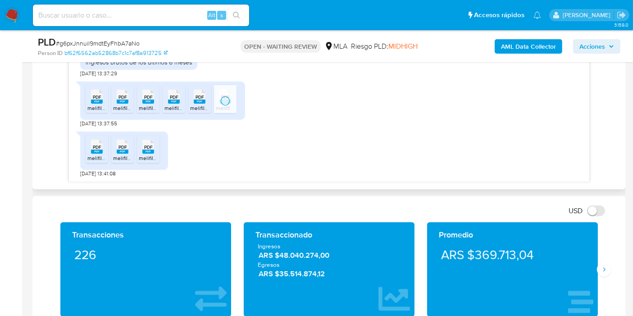
drag, startPoint x: 98, startPoint y: 140, endPoint x: 109, endPoint y: 141, distance: 11.8
click at [98, 140] on icon at bounding box center [97, 147] width 12 height 14
click at [125, 149] on span "PDF" at bounding box center [122, 147] width 9 height 6
click at [145, 148] on span "PDF" at bounding box center [148, 147] width 9 height 6
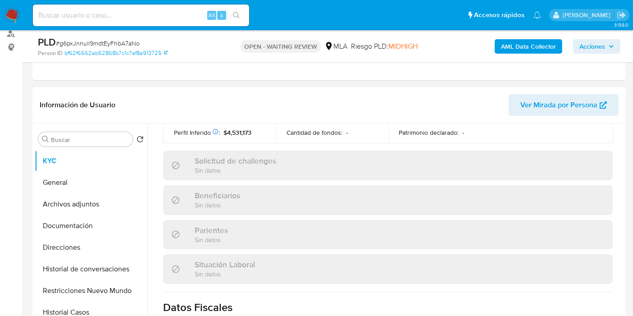
scroll to position [0, 0]
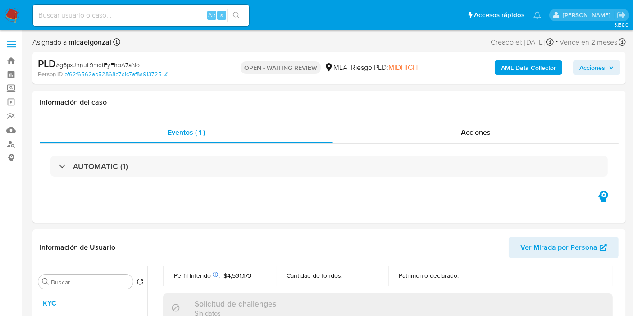
click at [99, 66] on span "# g6pxJnnuil9mdtEyFhbA7aNo" at bounding box center [98, 64] width 84 height 9
copy span "g6pxJnnuil9mdtEyFhbA7aNo"
click at [11, 14] on img at bounding box center [12, 15] width 15 height 15
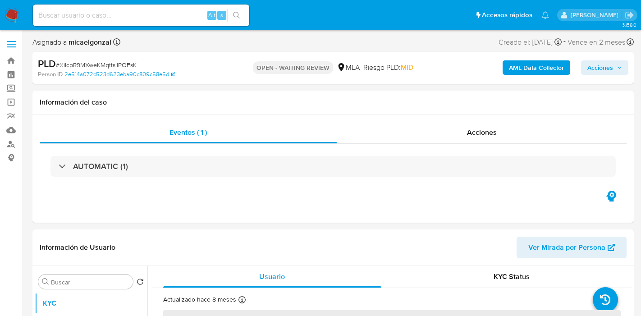
select select "10"
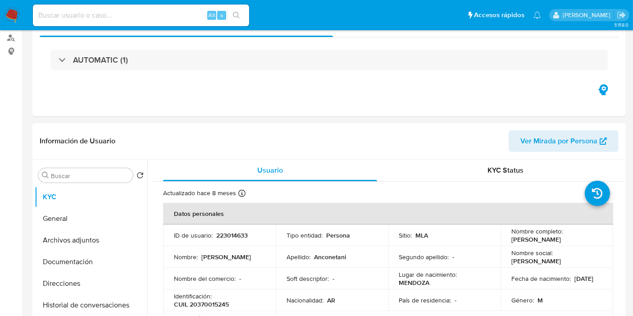
scroll to position [150, 0]
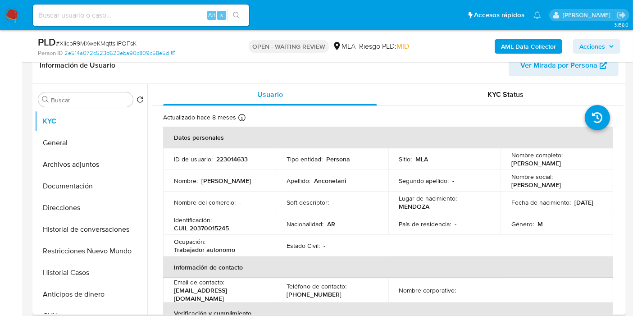
click at [537, 166] on p "[PERSON_NAME]" at bounding box center [536, 163] width 50 height 8
click at [537, 166] on p "Franco Nicolas Anconetani" at bounding box center [536, 163] width 50 height 8
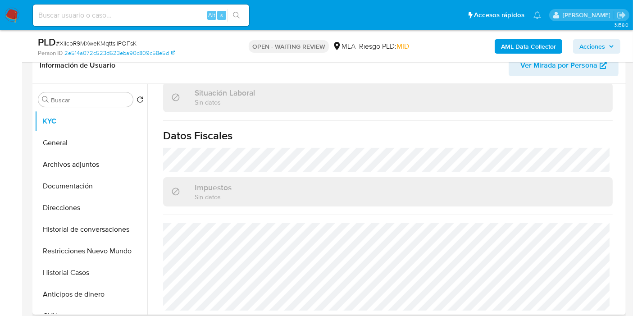
scroll to position [300, 0]
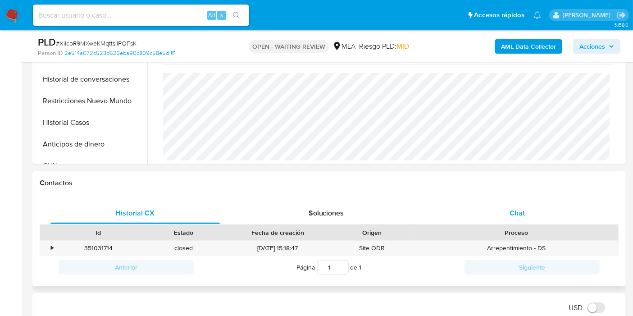
click at [520, 218] on div "Chat" at bounding box center [516, 213] width 169 height 22
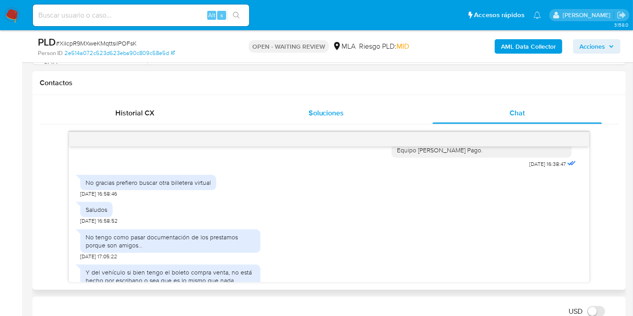
scroll to position [423, 0]
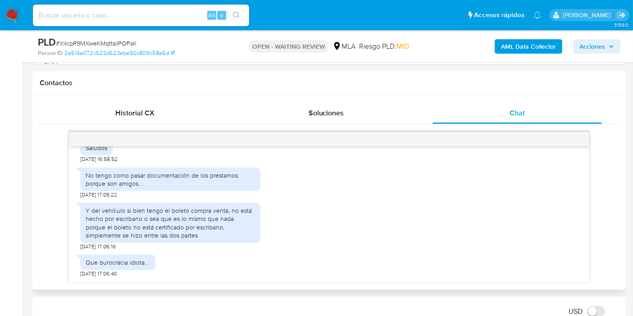
click at [209, 220] on div "Y del vehículo si bien tengo el boleto compra venta, no está hecho por escriban…" at bounding box center [170, 222] width 169 height 33
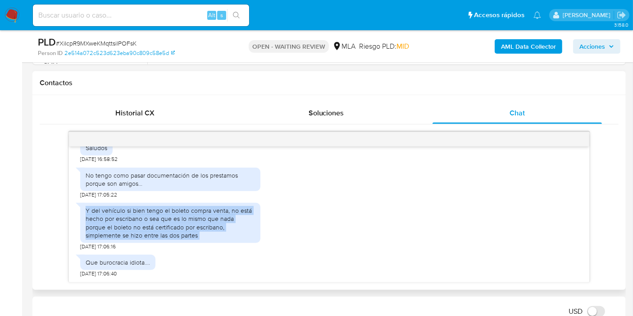
click at [209, 220] on div "Y del vehículo si bien tengo el boleto compra venta, no está hecho por escriban…" at bounding box center [170, 222] width 169 height 33
click at [209, 221] on div "Y del vehículo si bien tengo el boleto compra venta, no está hecho por escriban…" at bounding box center [170, 222] width 169 height 33
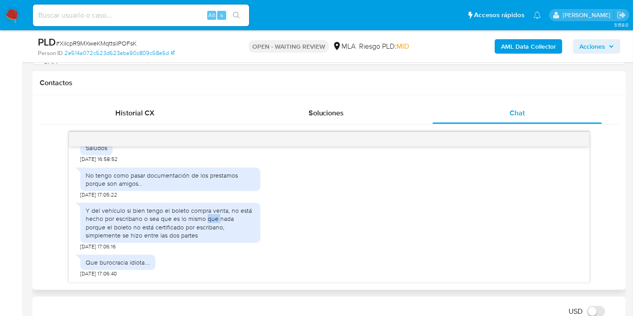
click at [209, 221] on div "Y del vehículo si bien tengo el boleto compra venta, no está hecho por escriban…" at bounding box center [170, 222] width 169 height 33
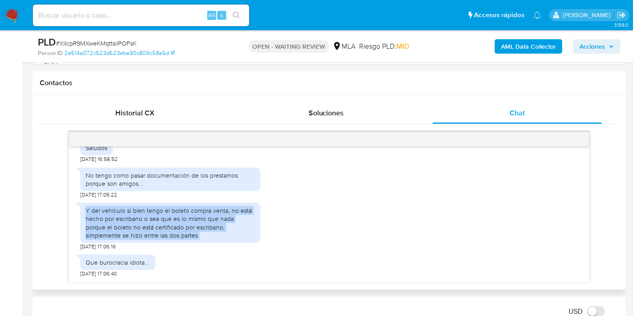
click at [209, 221] on div "Y del vehículo si bien tengo el boleto compra venta, no está hecho por escriban…" at bounding box center [170, 222] width 169 height 33
click at [208, 219] on div "Y del vehículo si bien tengo el boleto compra venta, no está hecho por escriban…" at bounding box center [170, 222] width 169 height 33
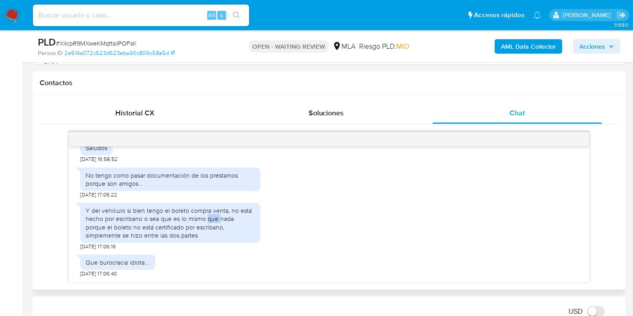
click at [208, 219] on div "Y del vehículo si bien tengo el boleto compra venta, no está hecho por escriban…" at bounding box center [170, 222] width 169 height 33
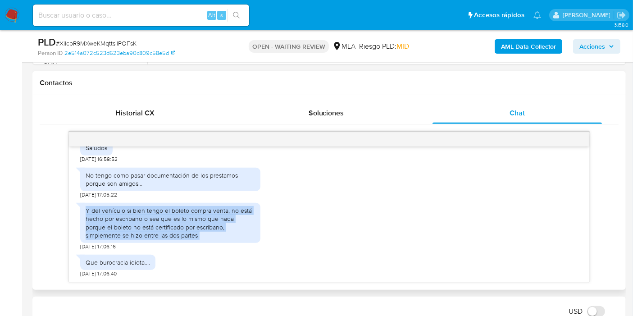
click at [208, 219] on div "Y del vehículo si bien tengo el boleto compra venta, no está hecho por escriban…" at bounding box center [170, 222] width 169 height 33
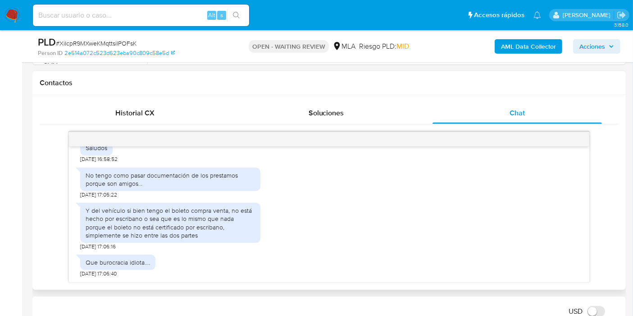
click at [191, 217] on div "Y del vehículo si bien tengo el boleto compra venta, no está hecho por escriban…" at bounding box center [170, 222] width 169 height 33
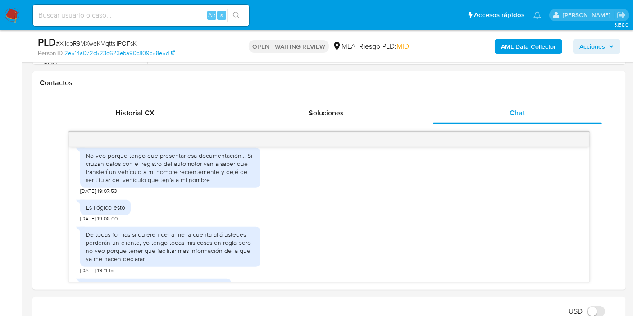
scroll to position [0, 0]
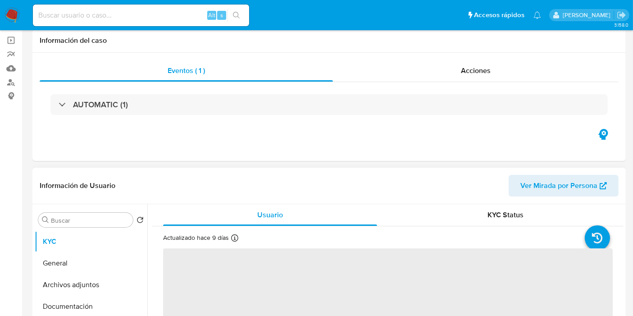
scroll to position [100, 0]
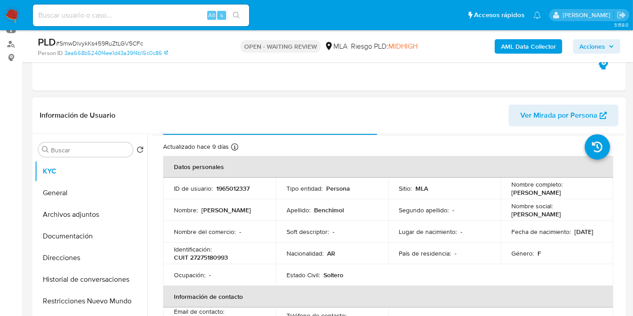
select select "10"
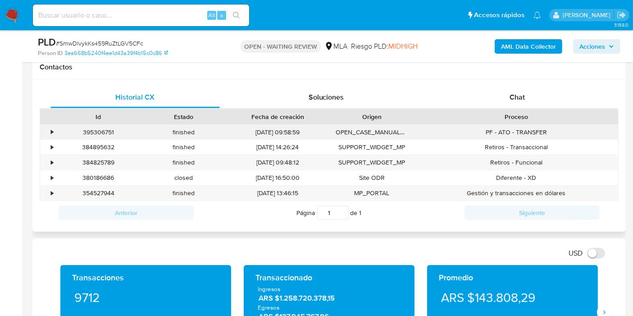
scroll to position [400, 0]
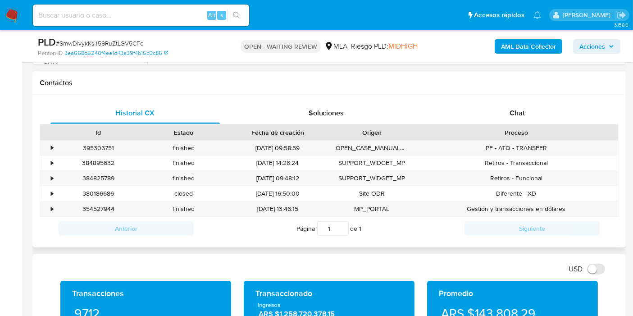
click at [495, 125] on div "Proceso" at bounding box center [516, 132] width 204 height 15
click at [516, 105] on div "Chat" at bounding box center [516, 113] width 169 height 22
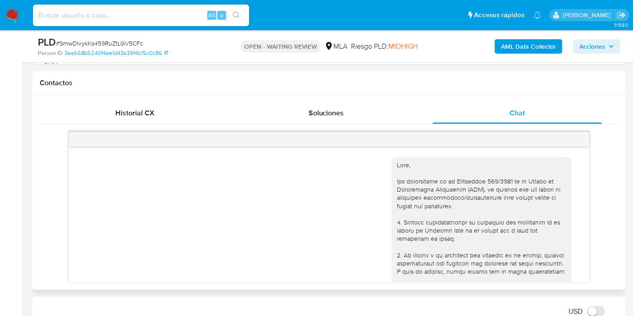
scroll to position [1186, 0]
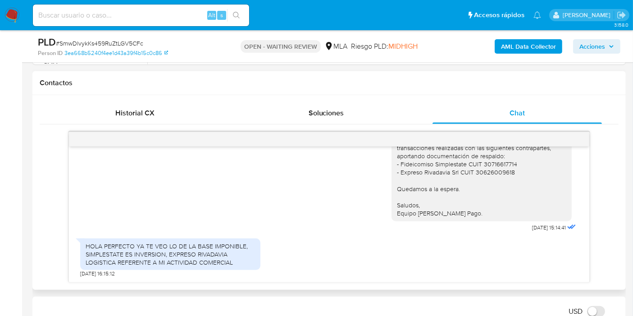
click at [145, 256] on div "HOLA PERFECTO YA TE VEO LO DE LA BASE IMPONIBLE, SIMPLESTATE ES INVERSION, EXPR…" at bounding box center [170, 254] width 169 height 25
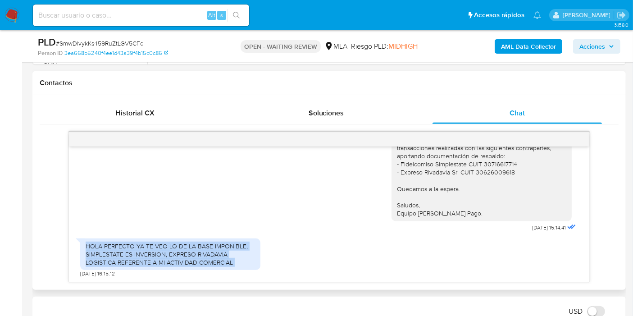
click at [145, 256] on div "HOLA PERFECTO YA TE VEO LO DE LA BASE IMPONIBLE, SIMPLESTATE ES INVERSION, EXPR…" at bounding box center [170, 254] width 169 height 25
click at [204, 259] on div "HOLA PERFECTO YA TE VEO LO DE LA BASE IMPONIBLE, SIMPLESTATE ES INVERSION, EXPR…" at bounding box center [170, 254] width 169 height 25
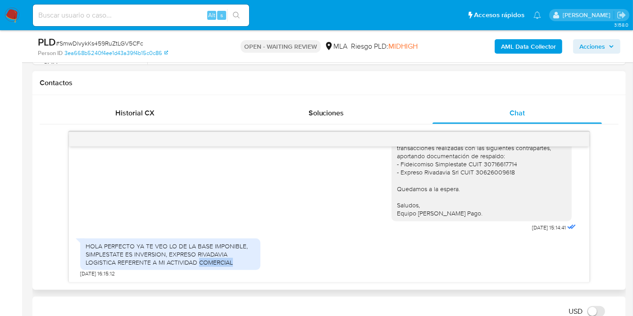
click at [204, 259] on div "HOLA PERFECTO YA TE VEO LO DE LA BASE IMPONIBLE, SIMPLESTATE ES INVERSION, EXPR…" at bounding box center [170, 254] width 169 height 25
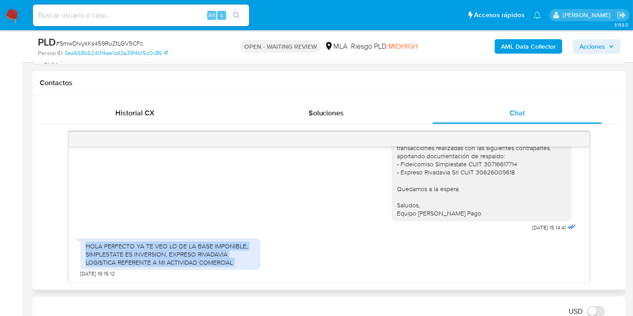
click at [204, 259] on div "HOLA PERFECTO YA TE VEO LO DE LA BASE IMPONIBLE, SIMPLESTATE ES INVERSION, EXPR…" at bounding box center [170, 254] width 169 height 25
click at [251, 256] on div "HOLA PERFECTO YA TE VEO LO DE LA BASE IMPONIBLE, SIMPLESTATE ES INVERSION, EXPR…" at bounding box center [170, 254] width 169 height 25
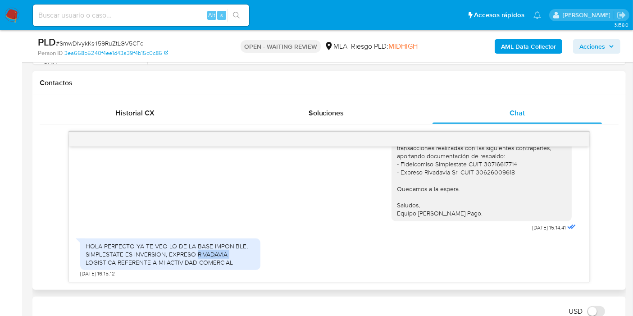
click at [251, 256] on div "HOLA PERFECTO YA TE VEO LO DE LA BASE IMPONIBLE, SIMPLESTATE ES INVERSION, EXPR…" at bounding box center [170, 254] width 169 height 25
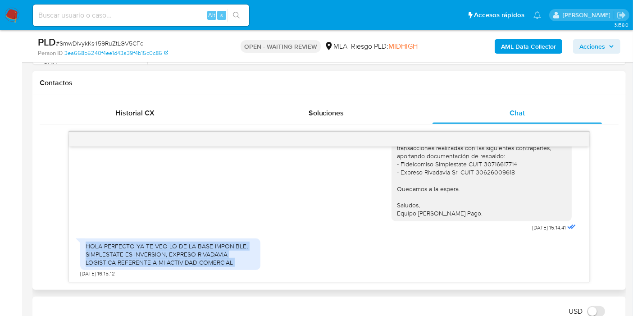
click at [251, 256] on div "HOLA PERFECTO YA TE VEO LO DE LA BASE IMPONIBLE, SIMPLESTATE ES INVERSION, EXPR…" at bounding box center [170, 254] width 169 height 25
click at [240, 255] on div "HOLA PERFECTO YA TE VEO LO DE LA BASE IMPONIBLE, SIMPLESTATE ES INVERSION, EXPR…" at bounding box center [170, 254] width 169 height 25
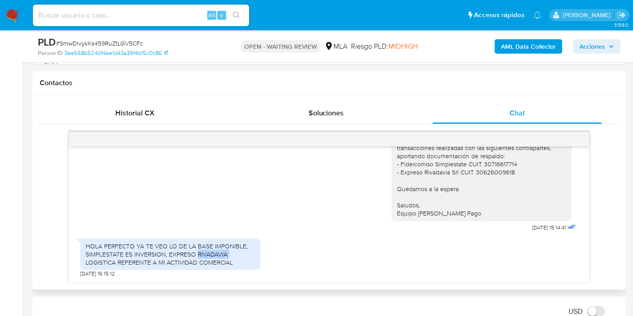
click at [240, 255] on div "HOLA PERFECTO YA TE VEO LO DE LA BASE IMPONIBLE, SIMPLESTATE ES INVERSION, EXPR…" at bounding box center [170, 254] width 169 height 25
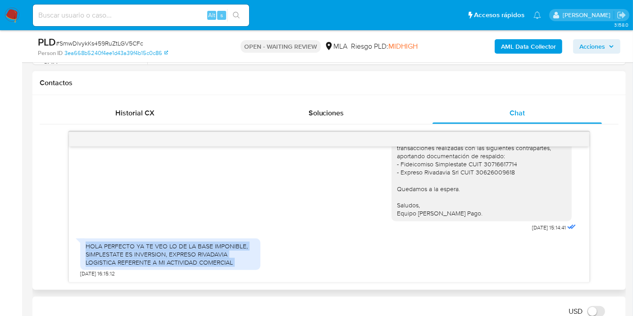
click at [240, 255] on div "HOLA PERFECTO YA TE VEO LO DE LA BASE IMPONIBLE, SIMPLESTATE ES INVERSION, EXPR…" at bounding box center [170, 254] width 169 height 25
click at [241, 255] on div "HOLA PERFECTO YA TE VEO LO DE LA BASE IMPONIBLE, SIMPLESTATE ES INVERSION, EXPR…" at bounding box center [170, 254] width 169 height 25
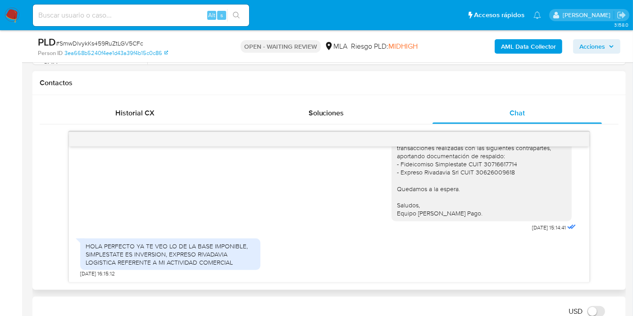
click at [151, 198] on div "Buenos días, Sara. Esperamos que estés bien. Muy amable por tu respuesta. Te co…" at bounding box center [329, 143] width 498 height 182
click at [154, 240] on div "HOLA PERFECTO YA TE VEO LO DE LA BASE IMPONIBLE, SIMPLESTATE ES INVERSION, EXPR…" at bounding box center [170, 254] width 180 height 32
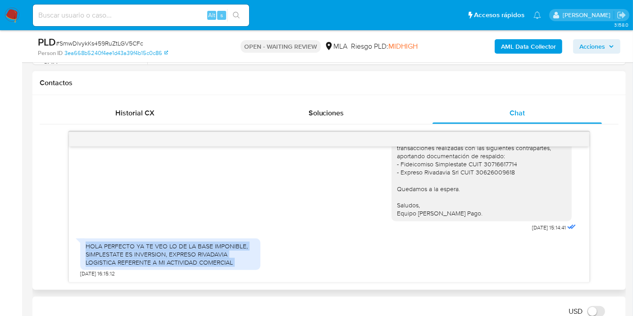
click at [154, 240] on div "HOLA PERFECTO YA TE VEO LO DE LA BASE IMPONIBLE, SIMPLESTATE ES INVERSION, EXPR…" at bounding box center [170, 254] width 180 height 32
click at [181, 250] on div "HOLA PERFECTO YA TE VEO LO DE LA BASE IMPONIBLE, SIMPLESTATE ES INVERSION, EXPR…" at bounding box center [170, 254] width 169 height 25
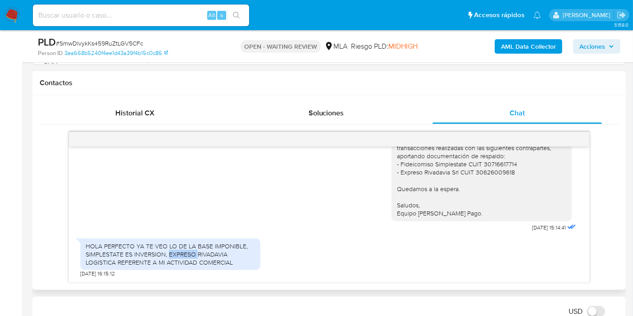
click at [181, 250] on div "HOLA PERFECTO YA TE VEO LO DE LA BASE IMPONIBLE, SIMPLESTATE ES INVERSION, EXPR…" at bounding box center [170, 254] width 169 height 25
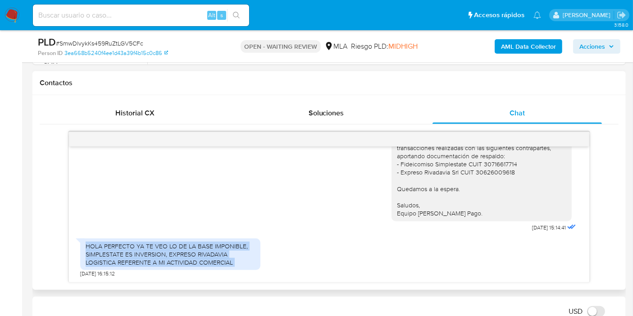
click at [181, 250] on div "HOLA PERFECTO YA TE VEO LO DE LA BASE IMPONIBLE, SIMPLESTATE ES INVERSION, EXPR…" at bounding box center [170, 254] width 169 height 25
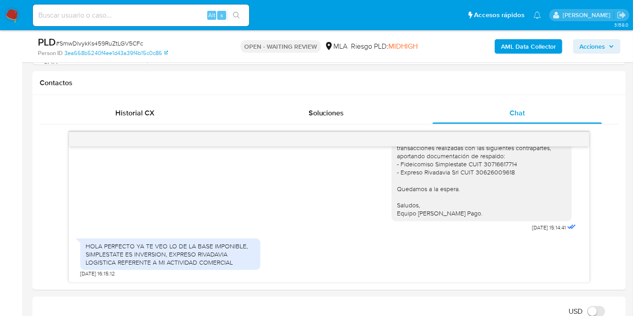
click at [121, 39] on span "# SmwDlvykKs459RuZtLGV5CFc" at bounding box center [99, 43] width 87 height 9
copy span "SmwDlvykKs459RuZtLGV5CFc"
click at [14, 9] on img at bounding box center [12, 15] width 15 height 15
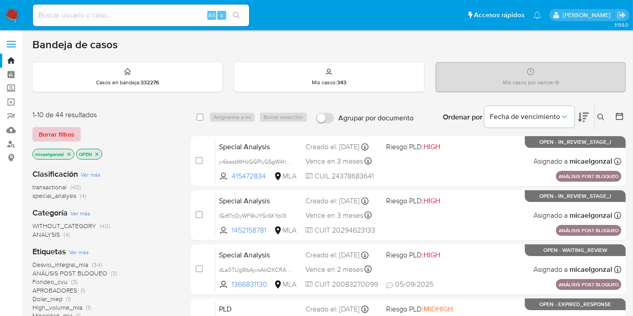
click at [58, 136] on span "Borrar filtros" at bounding box center [57, 134] width 36 height 13
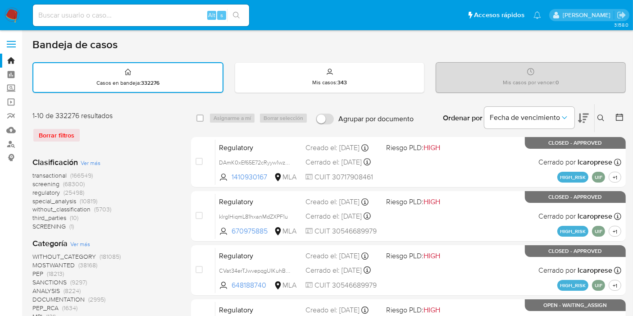
drag, startPoint x: 601, startPoint y: 121, endPoint x: 552, endPoint y: 148, distance: 56.0
click at [600, 121] on button at bounding box center [602, 118] width 15 height 11
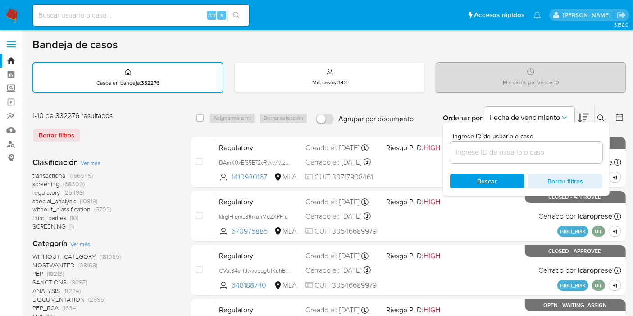
click at [544, 154] on input at bounding box center [526, 152] width 152 height 12
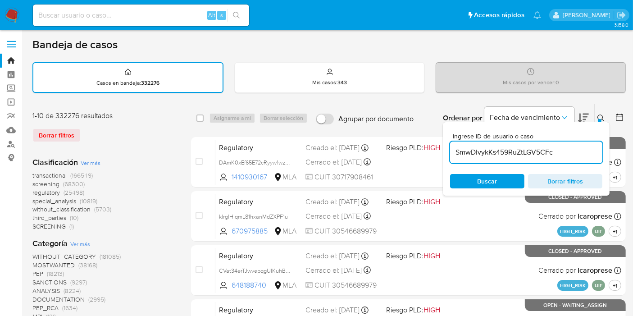
type input "SmwDlvykKs459RuZtLGV5CFc"
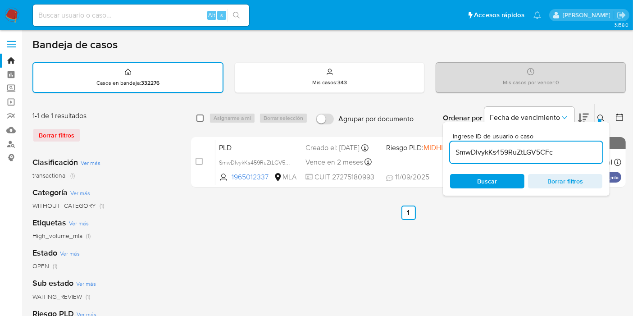
click at [203, 114] on input "checkbox" at bounding box center [199, 117] width 7 height 7
checkbox input "true"
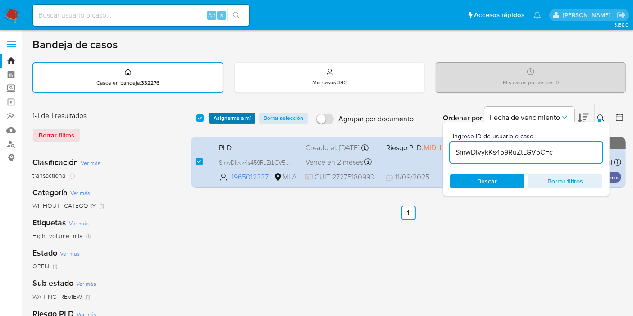
click at [223, 114] on span "Asignarme a mí" at bounding box center [232, 118] width 37 height 9
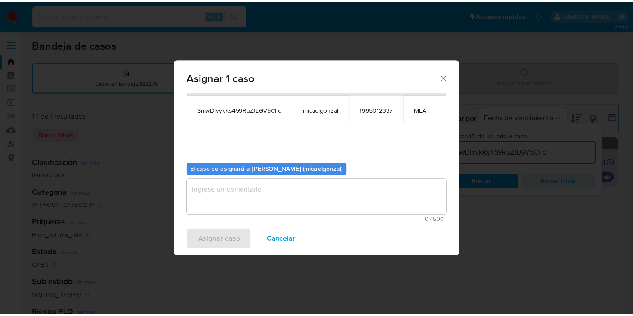
scroll to position [46, 0]
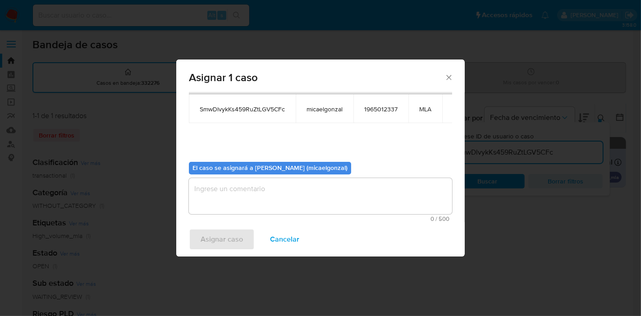
click at [255, 178] on textarea "assign-modal" at bounding box center [320, 196] width 263 height 36
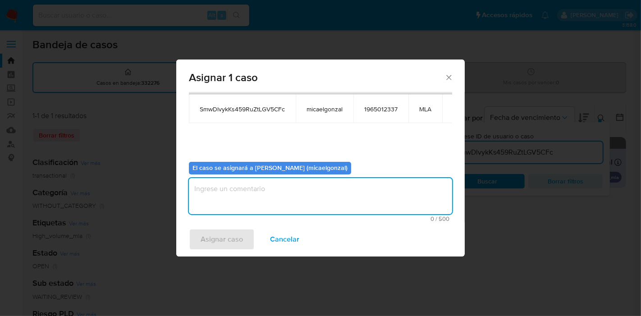
click at [247, 198] on textarea "assign-modal" at bounding box center [320, 196] width 263 height 36
click at [221, 238] on span "Asignar caso" at bounding box center [221, 239] width 42 height 20
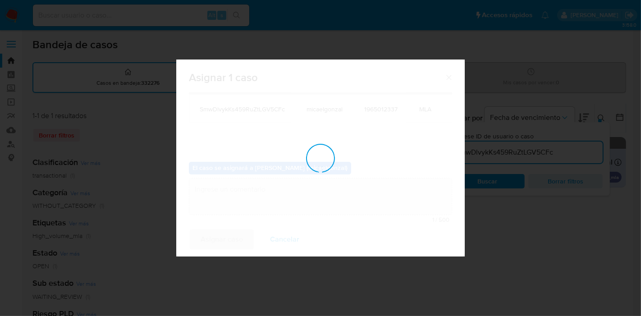
checkbox input "false"
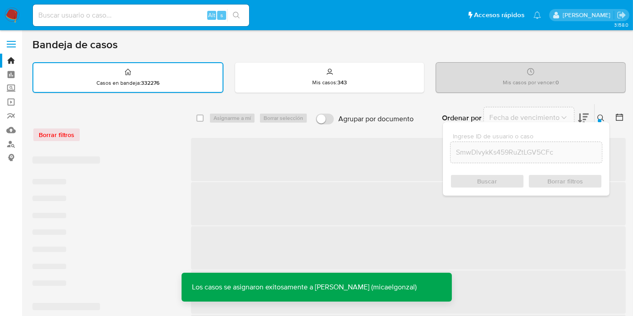
click at [171, 17] on input at bounding box center [141, 15] width 216 height 12
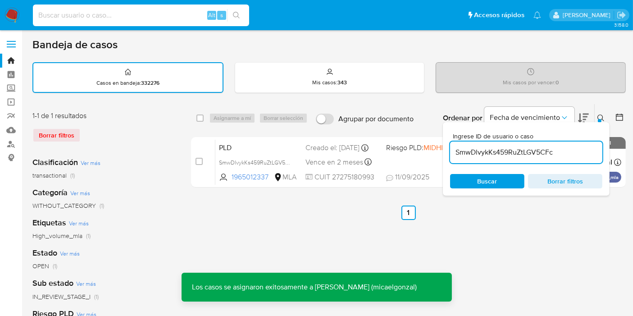
click at [171, 17] on input at bounding box center [141, 15] width 216 height 12
paste input "SmwDlvykKs459RuZtLGV5CFc"
type input "SmwDlvykKs459RuZtLGV5CFc"
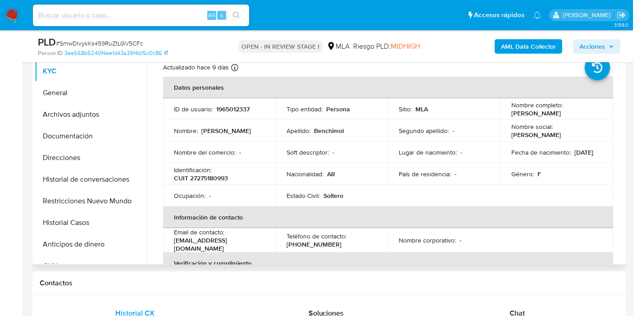
select select "10"
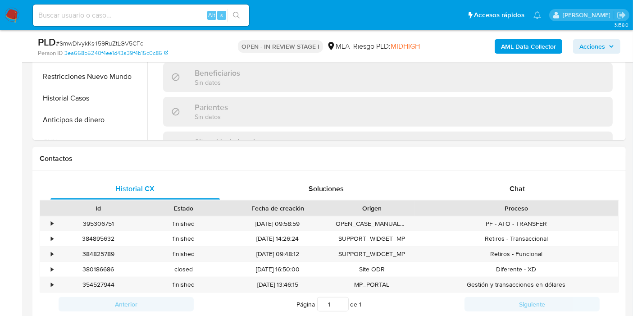
scroll to position [350, 0]
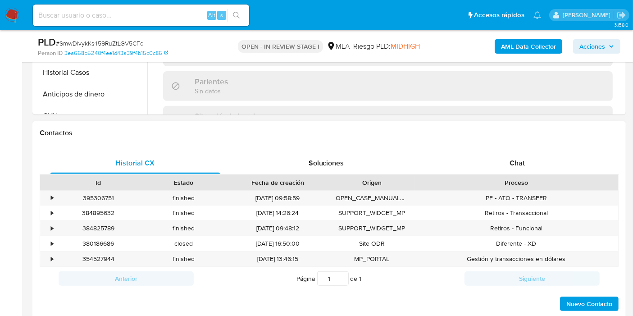
click at [536, 176] on div "Proceso" at bounding box center [516, 182] width 204 height 15
drag, startPoint x: 538, startPoint y: 163, endPoint x: 530, endPoint y: 168, distance: 9.1
click at [538, 163] on div "Chat" at bounding box center [516, 163] width 169 height 22
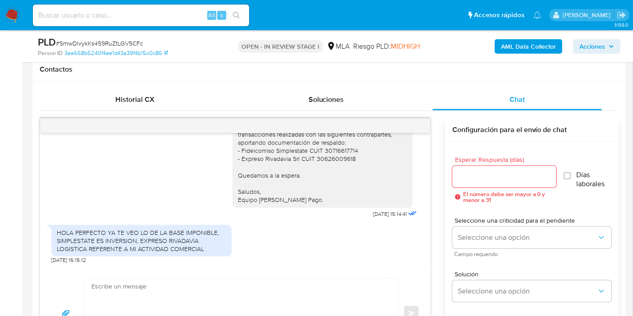
scroll to position [450, 0]
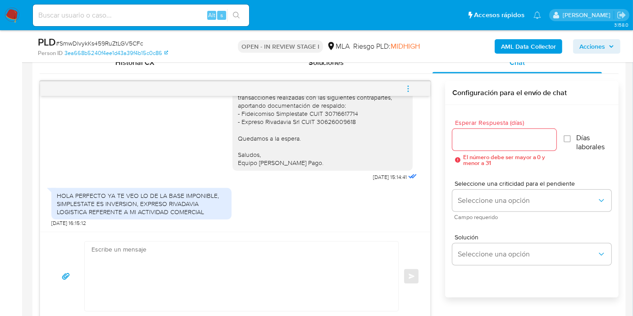
drag, startPoint x: 202, startPoint y: 268, endPoint x: 193, endPoint y: 273, distance: 10.1
click at [199, 271] on textarea at bounding box center [238, 275] width 295 height 69
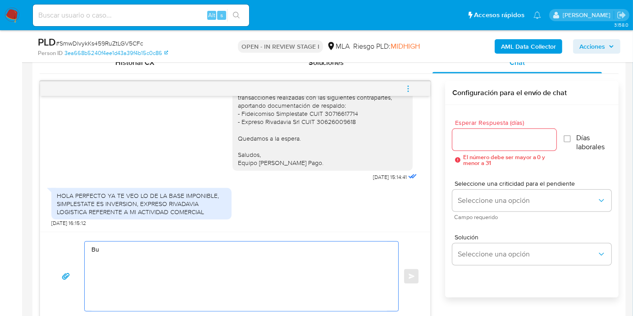
type textarea "B"
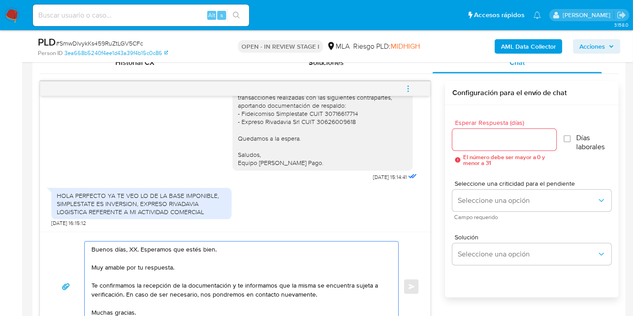
click at [136, 251] on textarea "Buenos días, XX. Esperamos que estés bien. Muy amable por tu respuesta. Te conf…" at bounding box center [238, 286] width 295 height 90
click at [132, 247] on textarea "Buenos días, XX. Esperamos que estés bien. Muy amable por tu respuesta. Te conf…" at bounding box center [238, 286] width 295 height 90
click at [156, 262] on textarea "Buenos días, Sara. Esperamos que estés bien. Muy amable por tu respuesta. Te co…" at bounding box center [238, 286] width 295 height 90
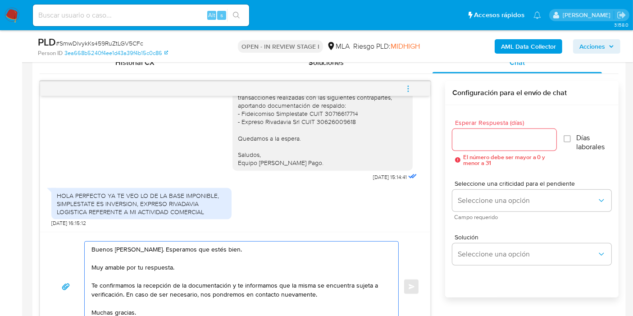
click at [156, 262] on textarea "Buenos días, Sara. Esperamos que estés bien. Muy amable por tu respuesta. Te co…" at bounding box center [238, 286] width 295 height 90
click at [152, 292] on textarea "Buenos días, Sara. Esperamos que estés bien. Muchas gracias por tu respuesta. T…" at bounding box center [238, 286] width 295 height 90
drag, startPoint x: 143, startPoint y: 311, endPoint x: 80, endPoint y: 279, distance: 70.1
click at [80, 279] on div "Buenos días, Sara. Esperamos que estés bien. Muchas gracias por tu respuesta. T…" at bounding box center [235, 286] width 368 height 91
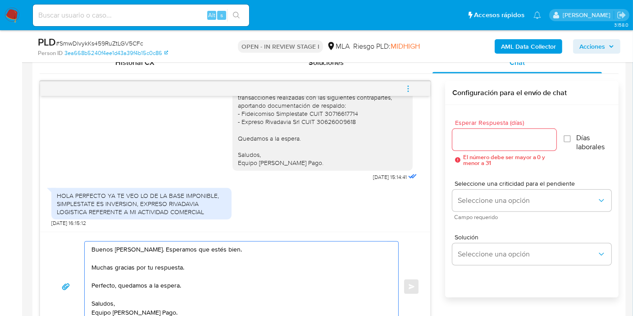
type textarea "Buenos días, Sara. Esperamos que estés bien. Muchas gracias por tu respuesta. P…"
click at [475, 136] on input "Esperar Respuesta (días)" at bounding box center [504, 140] width 104 height 12
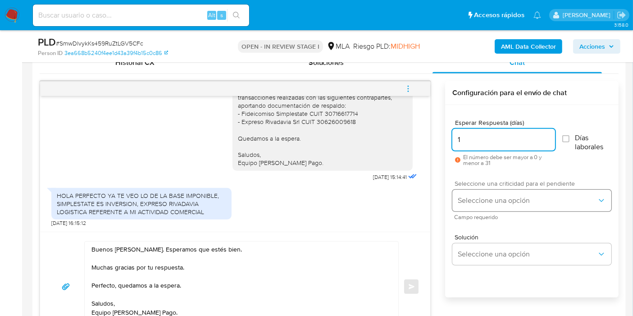
type input "1"
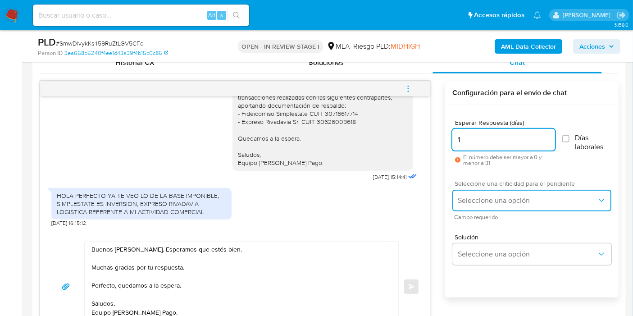
click at [476, 202] on span "Seleccione una opción" at bounding box center [527, 200] width 139 height 9
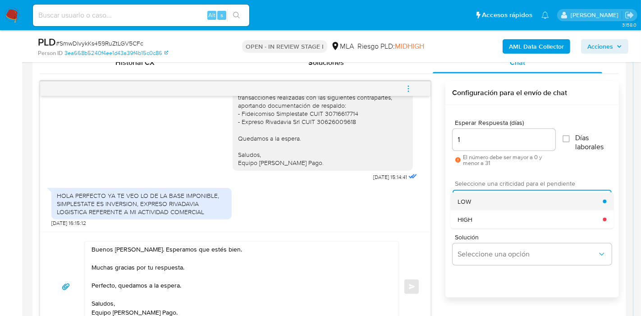
click at [480, 202] on div "LOW" at bounding box center [529, 201] width 145 height 18
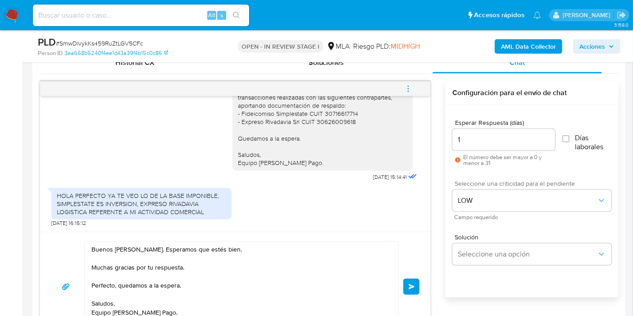
click at [412, 287] on span "Enviar" at bounding box center [412, 286] width 6 height 5
click at [412, 284] on span "Enviar" at bounding box center [412, 286] width 6 height 5
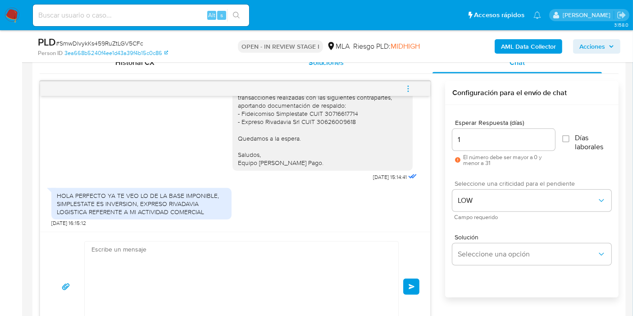
scroll to position [1294, 0]
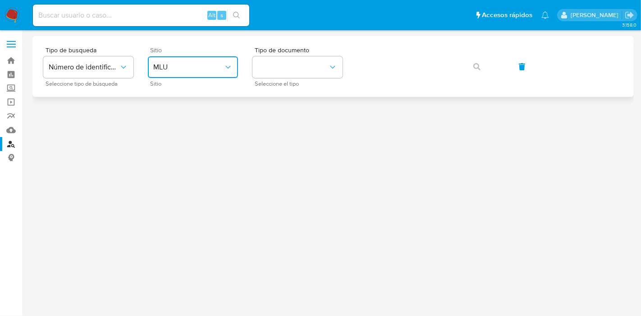
click at [201, 73] on button "MLU" at bounding box center [193, 67] width 90 height 22
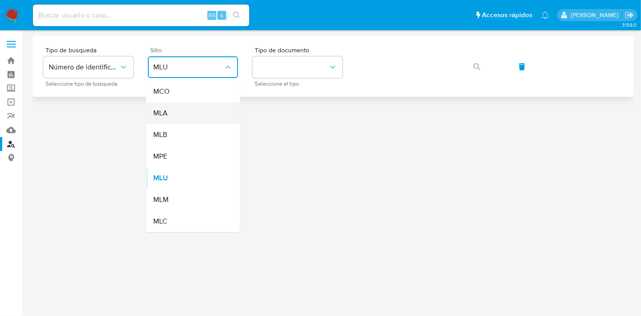
click at [192, 114] on div "MLA" at bounding box center [190, 113] width 74 height 22
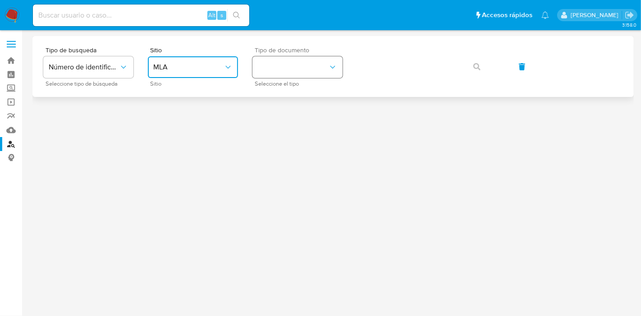
click at [307, 68] on button "identificationType" at bounding box center [297, 67] width 90 height 22
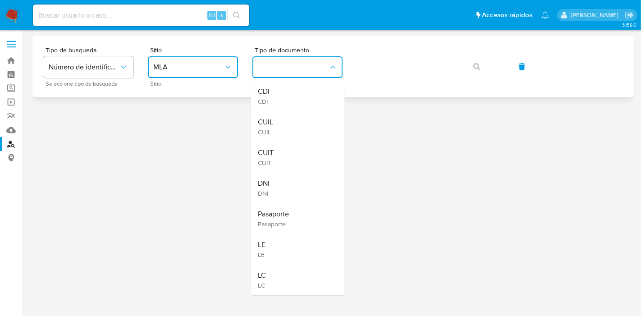
drag, startPoint x: 283, startPoint y: 127, endPoint x: 347, endPoint y: 83, distance: 77.7
click at [284, 125] on div "CUIL CUIL" at bounding box center [295, 126] width 74 height 31
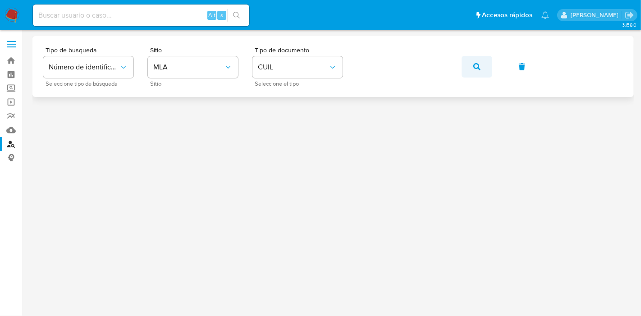
click at [472, 75] on div "Tipo de busqueda Número de identificación Seleccione tipo de búsqueda Sitio MLA…" at bounding box center [332, 66] width 579 height 39
click at [473, 67] on icon "button" at bounding box center [476, 66] width 7 height 7
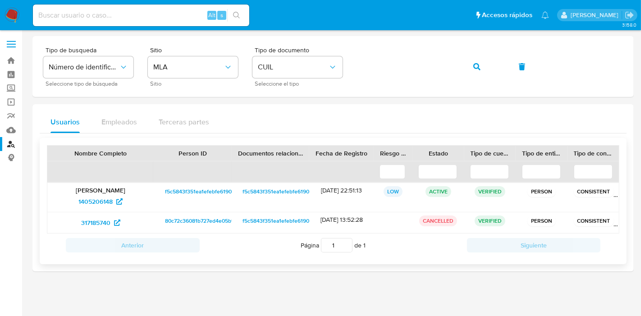
click at [205, 188] on span "f5c5843f351ea1efebfe61908f3a14ee" at bounding box center [209, 191] width 89 height 11
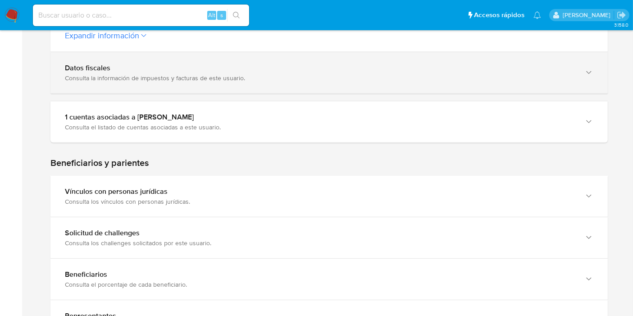
scroll to position [450, 0]
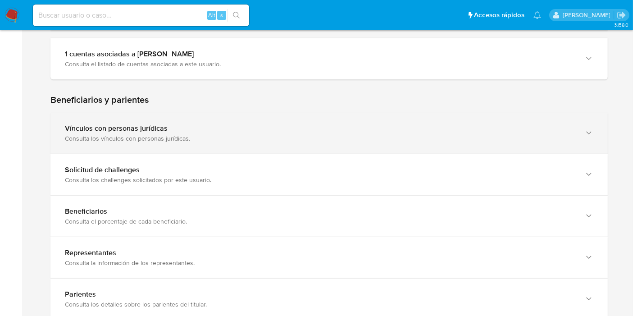
drag, startPoint x: 369, startPoint y: 161, endPoint x: 376, endPoint y: 143, distance: 19.1
click at [376, 143] on div "Beneficiarios y parientes Vínculos con personas jurídicas Consulta los vínculos…" at bounding box center [328, 248] width 557 height 309
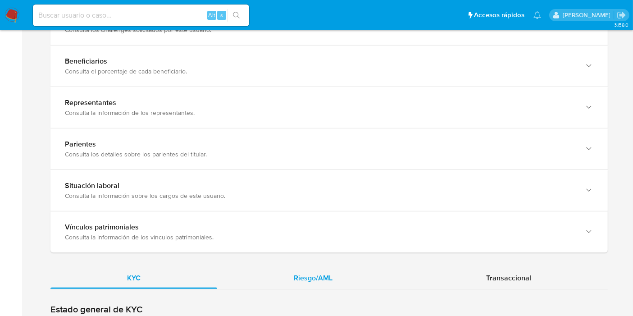
click at [288, 277] on div "Riesgo/AML" at bounding box center [313, 278] width 192 height 22
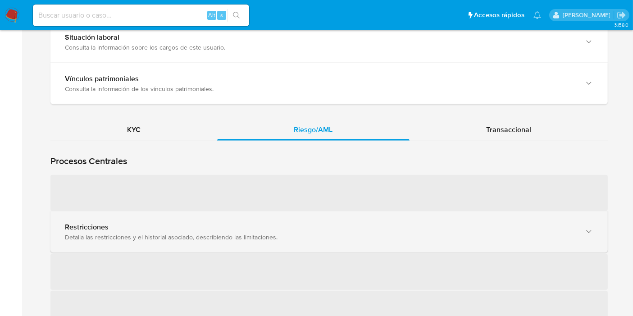
scroll to position [750, 0]
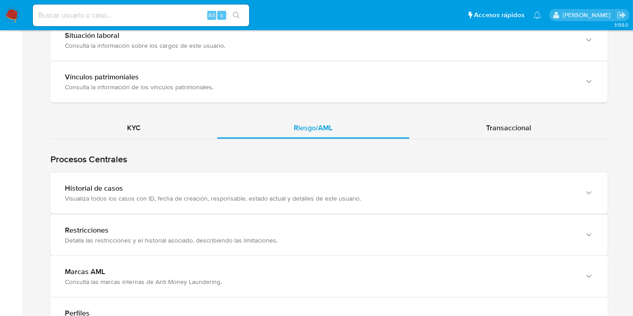
click at [186, 186] on div "Historial de casos" at bounding box center [320, 188] width 510 height 9
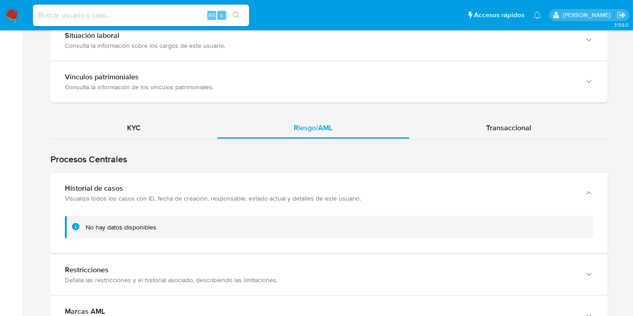
click at [186, 186] on div "Historial de casos" at bounding box center [320, 188] width 510 height 9
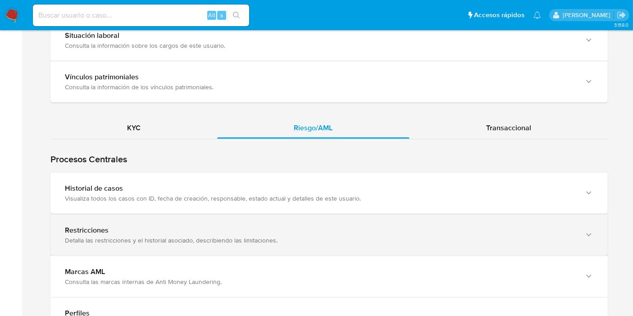
click at [136, 248] on div "Restricciones Detalla las restricciones y el historial asociado, describiendo l…" at bounding box center [328, 234] width 557 height 41
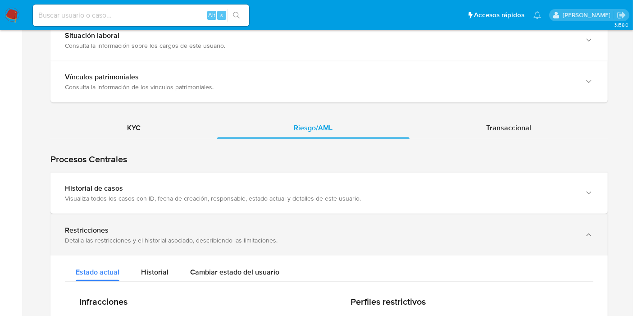
click at [145, 236] on div "Detalla las restricciones y el historial asociado, describiendo las limitacione…" at bounding box center [320, 240] width 510 height 8
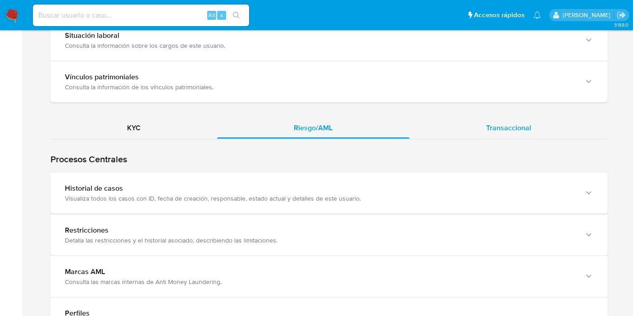
click at [505, 124] on span "Transaccional" at bounding box center [508, 128] width 45 height 10
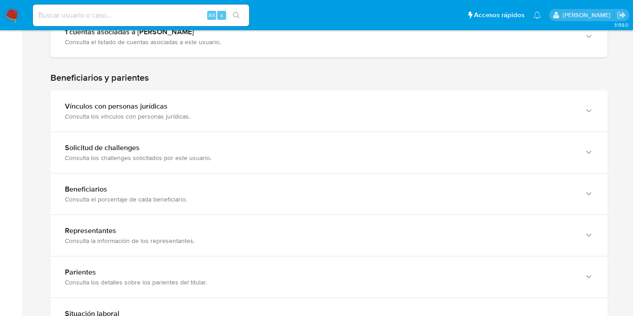
scroll to position [450, 0]
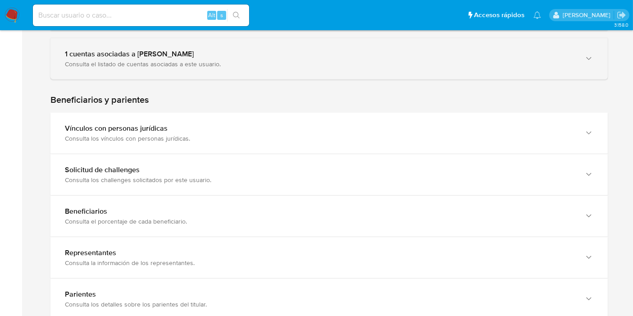
click at [155, 64] on div "Consulta el listado de cuentas asociadas a este usuario." at bounding box center [320, 64] width 510 height 8
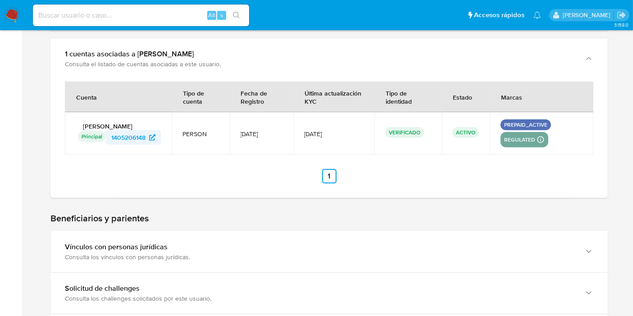
click at [118, 137] on span "1405206148" at bounding box center [128, 137] width 34 height 14
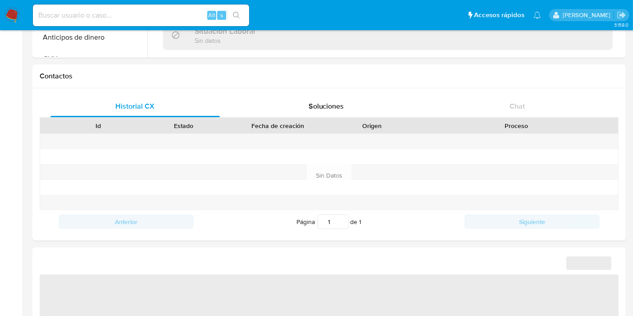
scroll to position [482, 0]
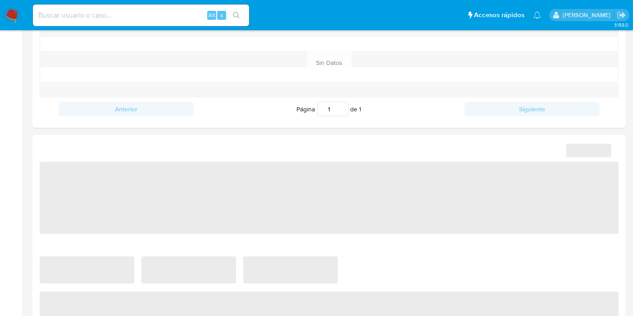
select select "10"
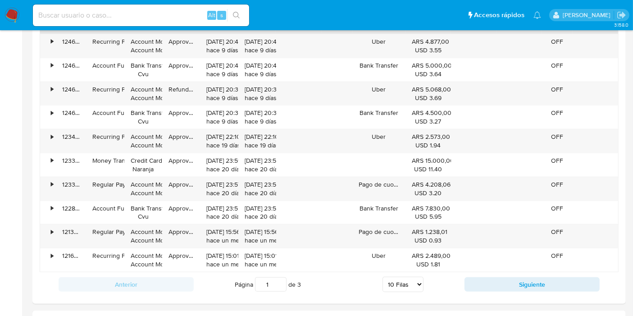
scroll to position [951, 0]
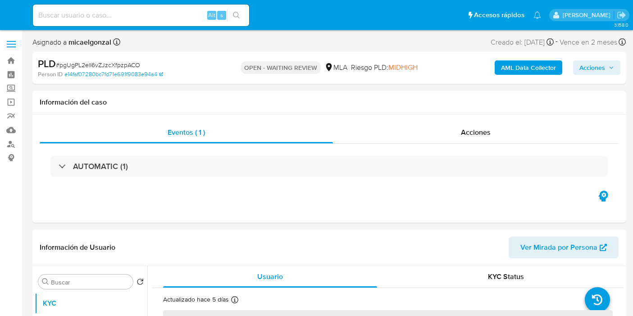
select select "10"
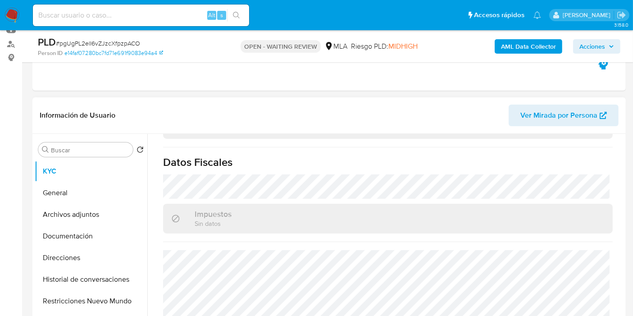
scroll to position [350, 0]
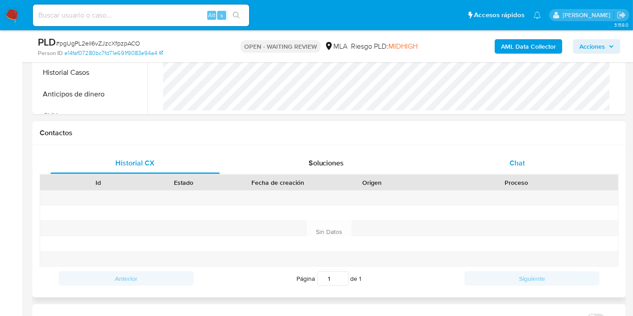
click at [551, 158] on div "Chat" at bounding box center [516, 163] width 169 height 22
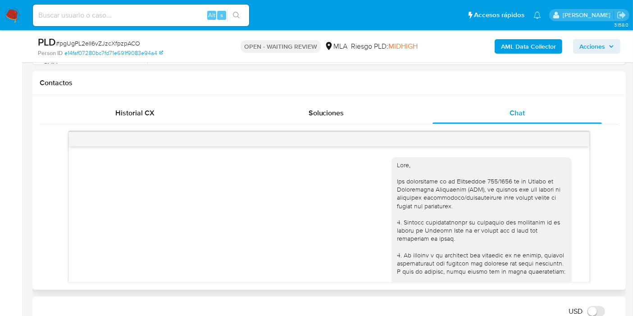
scroll to position [838, 0]
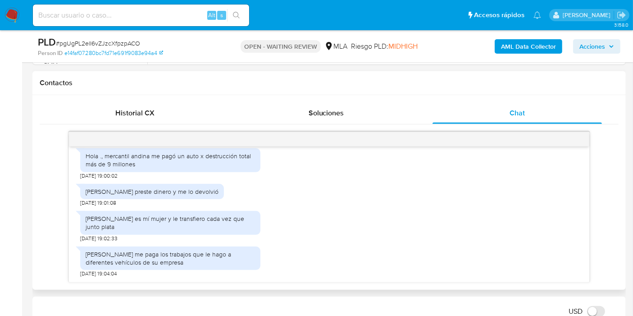
click at [192, 263] on div "[PERSON_NAME] me paga los trabajos que le hago a diferentes vehículos de su emp…" at bounding box center [170, 258] width 169 height 16
click at [197, 252] on div "[PERSON_NAME] me paga los trabajos que le hago a diferentes vehículos de su emp…" at bounding box center [170, 258] width 169 height 16
click at [199, 250] on div "[PERSON_NAME] me paga los trabajos que le hago a diferentes vehículos de su emp…" at bounding box center [170, 258] width 169 height 16
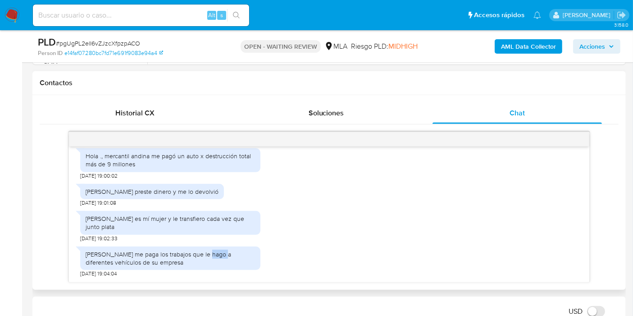
click at [199, 250] on div "[PERSON_NAME] me paga los trabajos que le hago a diferentes vehículos de su emp…" at bounding box center [170, 258] width 169 height 16
click at [206, 187] on div "[PERSON_NAME] preste dinero y me lo devolvió" at bounding box center [152, 191] width 133 height 8
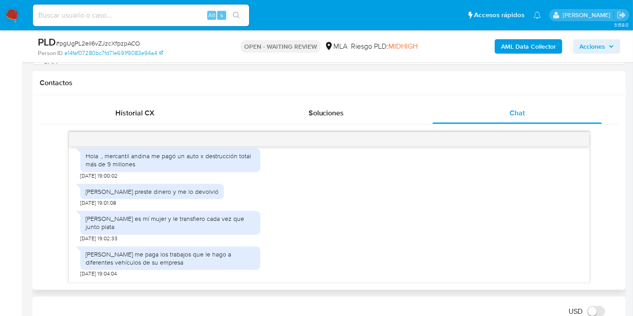
click at [215, 166] on div "Hola ., mercantil andina me pagó un auto x destrucción total más de 9 millones" at bounding box center [170, 160] width 169 height 16
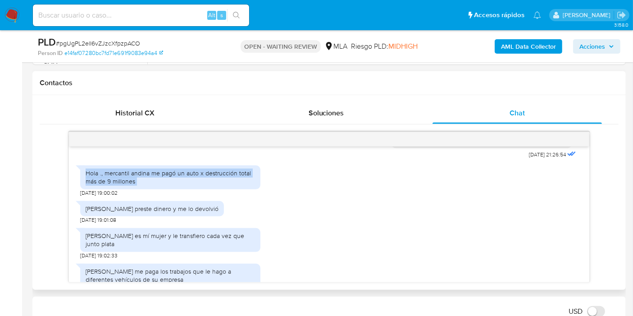
scroll to position [787, 0]
click at [138, 213] on div "[PERSON_NAME] preste dinero y me lo devolvió" at bounding box center [152, 208] width 133 height 8
click at [140, 213] on div "[PERSON_NAME] preste dinero y me lo devolvió" at bounding box center [152, 208] width 133 height 8
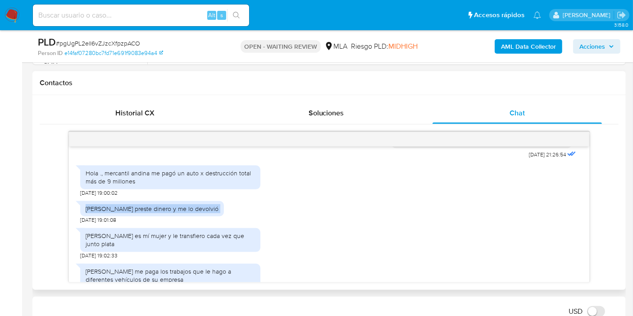
click at [140, 213] on div "[PERSON_NAME] preste dinero y me lo devolvió" at bounding box center [152, 208] width 133 height 8
click at [155, 223] on div "[PERSON_NAME] preste dinero y me lo devolvió [DATE] 19:01:08" at bounding box center [152, 209] width 144 height 27
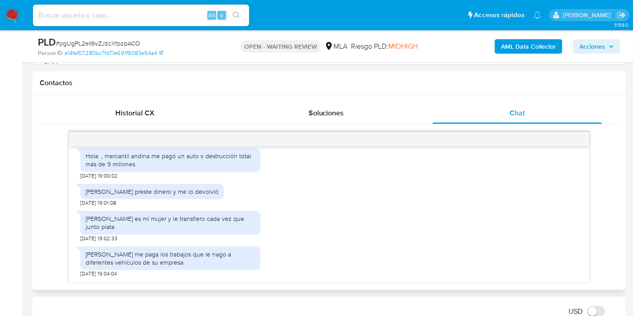
click at [146, 233] on div "[PERSON_NAME] es mí mujer y le transfiero cada vez que junto plata" at bounding box center [170, 222] width 180 height 23
click at [140, 244] on div "[PERSON_NAME] me paga los trabajos que le hago a diferentes vehículos de su emp…" at bounding box center [170, 260] width 180 height 36
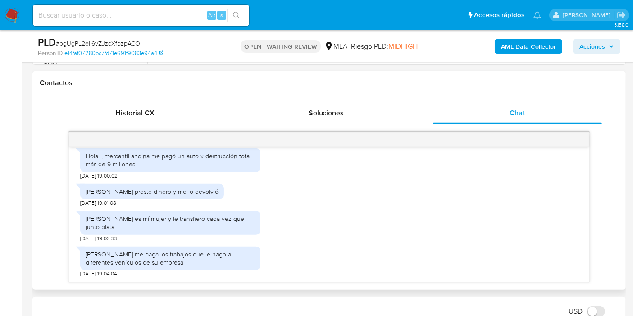
click at [136, 250] on div "[PERSON_NAME] me paga los trabajos que le hago a diferentes vehículos de su emp…" at bounding box center [170, 258] width 169 height 16
click at [143, 250] on div "[PERSON_NAME] me paga los trabajos que le hago a diferentes vehículos de su emp…" at bounding box center [170, 258] width 169 height 16
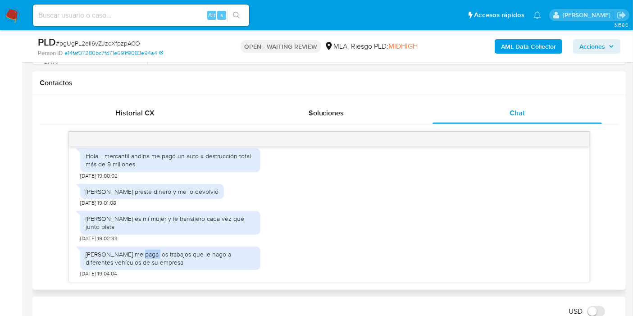
click at [143, 250] on div "[PERSON_NAME] me paga los trabajos que le hago a diferentes vehículos de su emp…" at bounding box center [170, 258] width 169 height 16
click at [144, 250] on div "[PERSON_NAME] me paga los trabajos que le hago a diferentes vehículos de su emp…" at bounding box center [170, 258] width 169 height 16
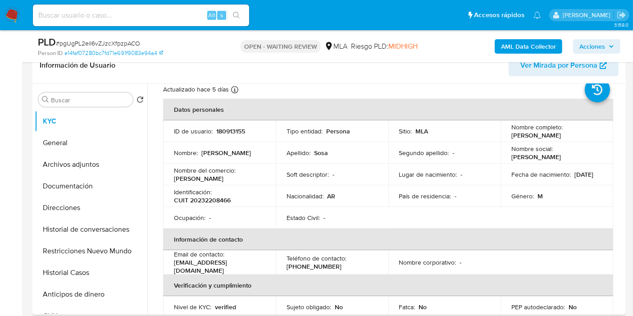
scroll to position [0, 0]
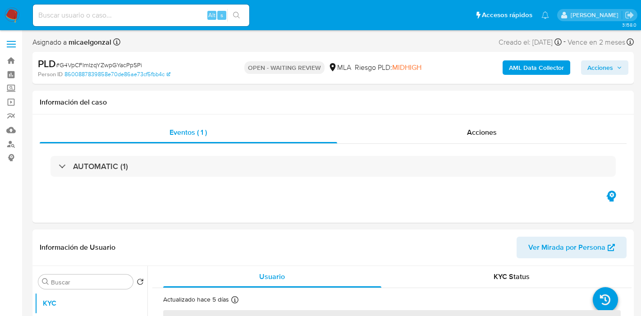
select select "10"
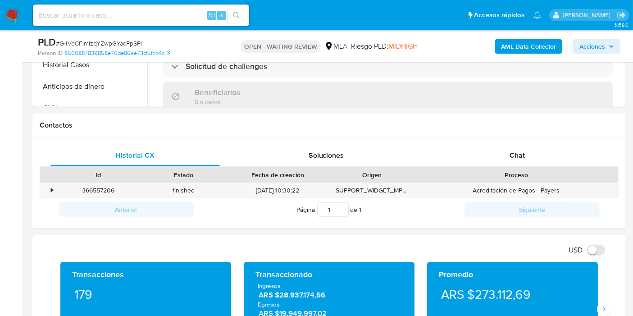
scroll to position [400, 0]
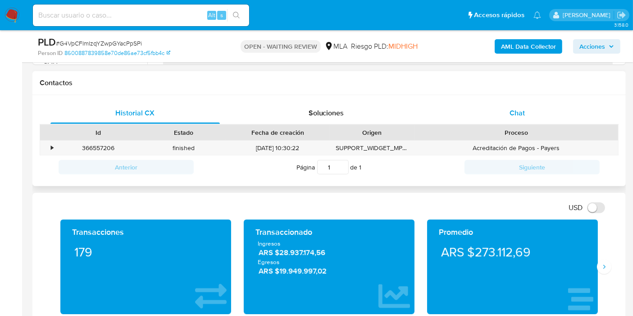
click at [537, 116] on div "Chat" at bounding box center [516, 113] width 169 height 22
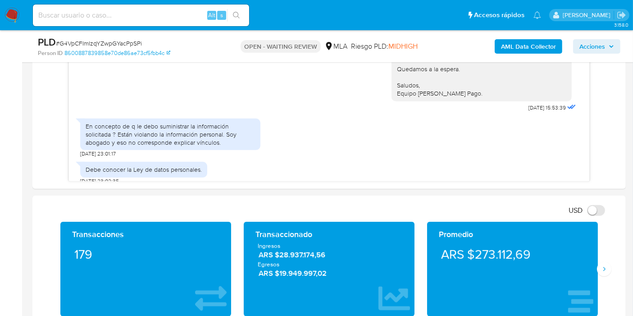
scroll to position [500, 0]
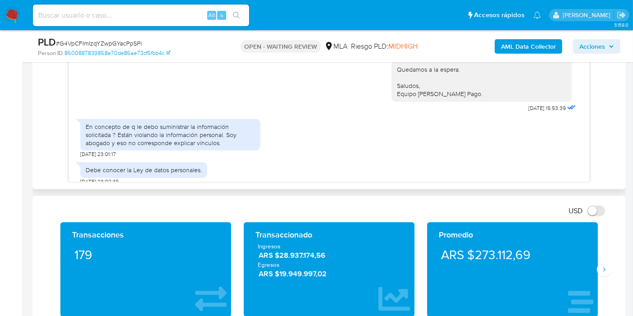
click at [170, 158] on div "Debe conocer la Ley de datos personales. 10/09/2025 23:02:35" at bounding box center [143, 171] width 127 height 27
click at [154, 166] on div "Debe conocer la Ley de datos personales." at bounding box center [144, 170] width 116 height 8
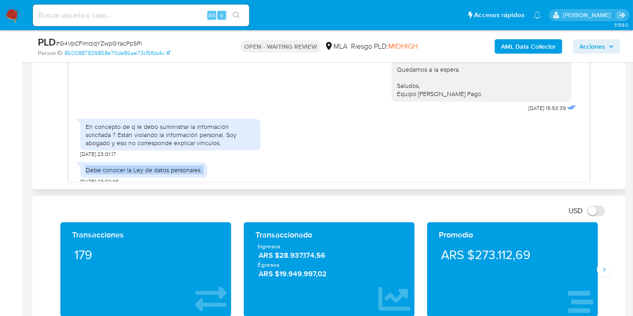
click at [154, 166] on div "Debe conocer la Ley de datos personales." at bounding box center [144, 170] width 116 height 8
click at [162, 143] on div "En concepto de q le debo suministrar la información solicitada ? Están violando…" at bounding box center [170, 136] width 180 height 44
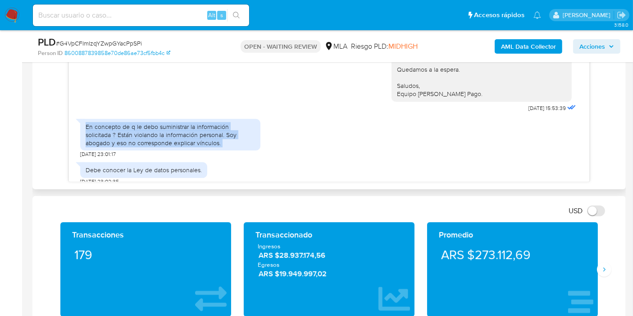
click at [162, 143] on div "En concepto de q le debo suministrar la información solicitada ? Están violando…" at bounding box center [170, 136] width 180 height 44
click at [163, 136] on div "En concepto de q le debo suministrar la información solicitada ? Están violando…" at bounding box center [170, 135] width 169 height 25
click at [164, 135] on div "En concepto de q le debo suministrar la información solicitada ? Están violando…" at bounding box center [170, 135] width 169 height 25
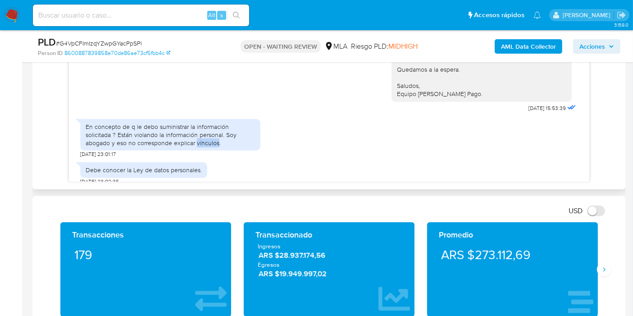
click at [164, 135] on div "En concepto de q le debo suministrar la información solicitada ? Están violando…" at bounding box center [170, 135] width 169 height 25
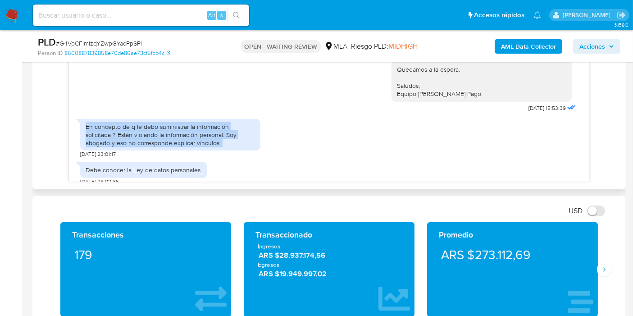
click at [164, 135] on div "En concepto de q le debo suministrar la información solicitada ? Están violando…" at bounding box center [170, 135] width 169 height 25
click at [172, 127] on div "En concepto de q le debo suministrar la información solicitada ? Están violando…" at bounding box center [170, 135] width 169 height 25
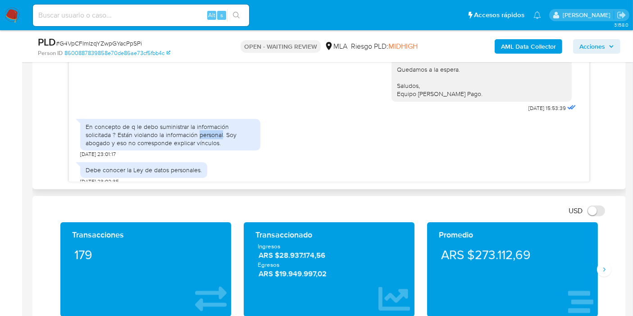
click at [172, 127] on div "En concepto de q le debo suministrar la información solicitada ? Están violando…" at bounding box center [170, 135] width 169 height 25
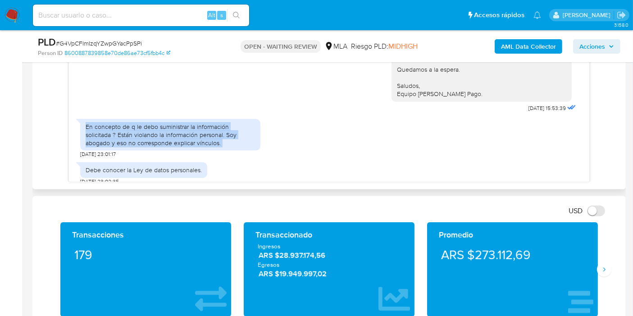
click at [172, 127] on div "En concepto de q le debo suministrar la información solicitada ? Están violando…" at bounding box center [170, 135] width 169 height 25
click at [153, 134] on div "En concepto de q le debo suministrar la información solicitada ? Están violando…" at bounding box center [170, 135] width 169 height 25
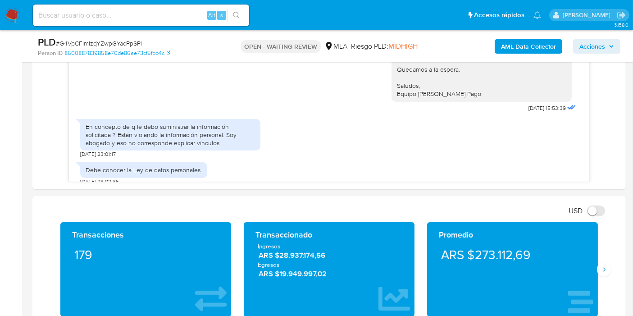
click at [118, 45] on span "# G4VpCFImIzqYZwpGYacPpSPi" at bounding box center [99, 43] width 86 height 9
copy span "G4VpCFImIzqYZwpGYacPpSPi"
click at [18, 22] on img at bounding box center [12, 15] width 15 height 15
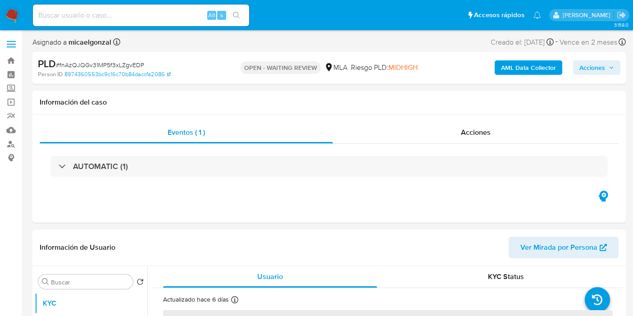
select select "10"
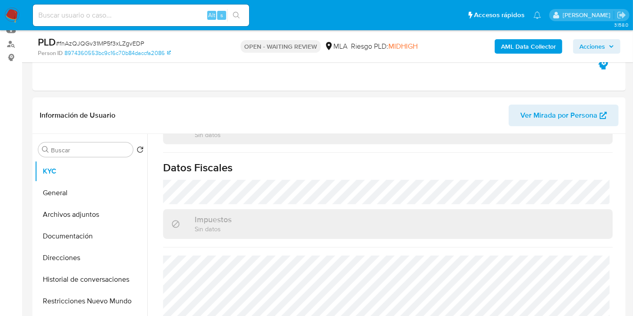
scroll to position [250, 0]
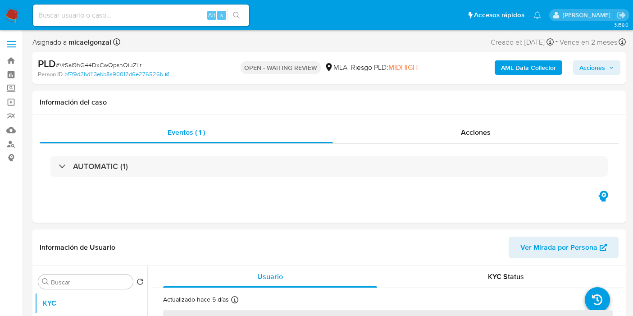
select select "10"
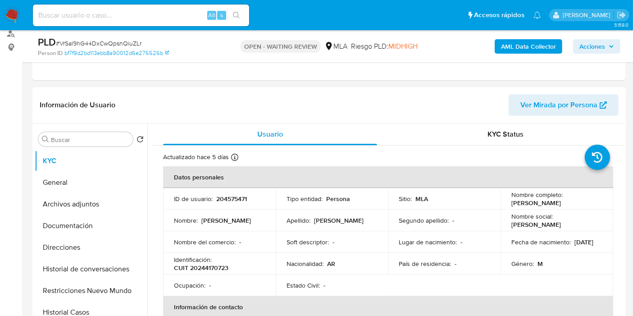
scroll to position [200, 0]
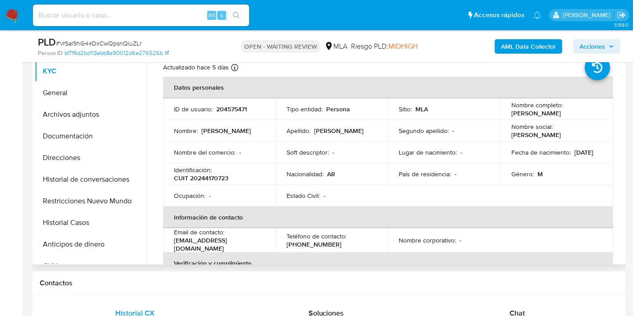
click at [502, 159] on td "Fecha de nacimiento : [DEMOGRAPHIC_DATA]" at bounding box center [556, 152] width 113 height 22
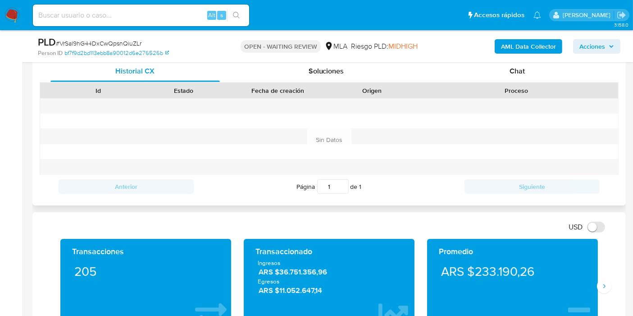
scroll to position [400, 0]
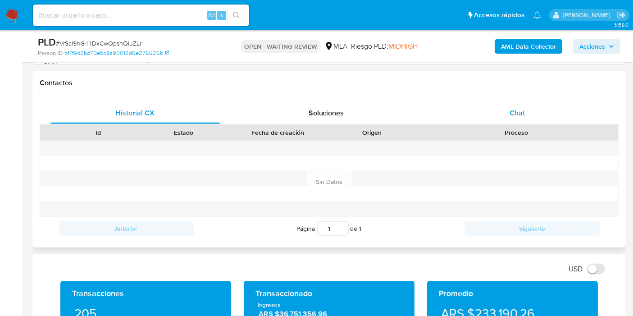
click at [545, 120] on div "Chat" at bounding box center [516, 113] width 169 height 22
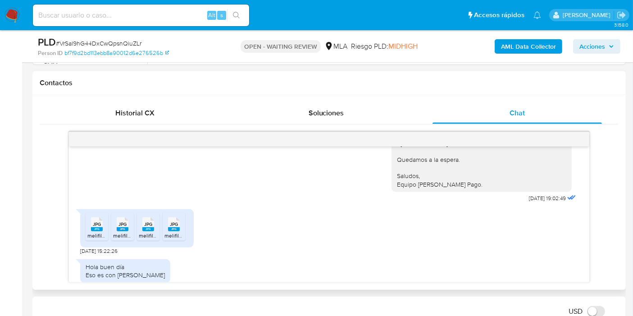
scroll to position [607, 0]
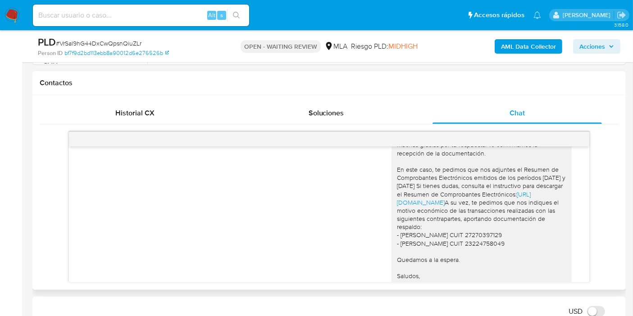
click at [475, 250] on div "Buenos [PERSON_NAME]. Esperamos que estés bien. Muchas gracias por tu respuesta…" at bounding box center [481, 206] width 169 height 164
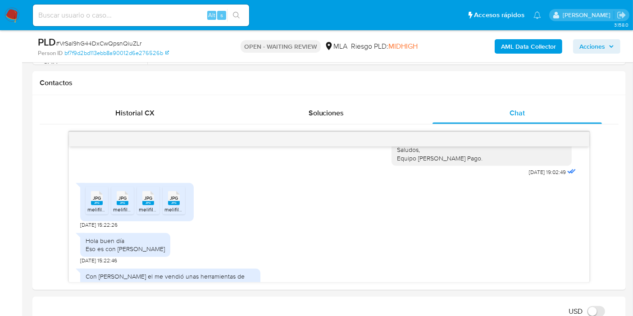
scroll to position [707, 0]
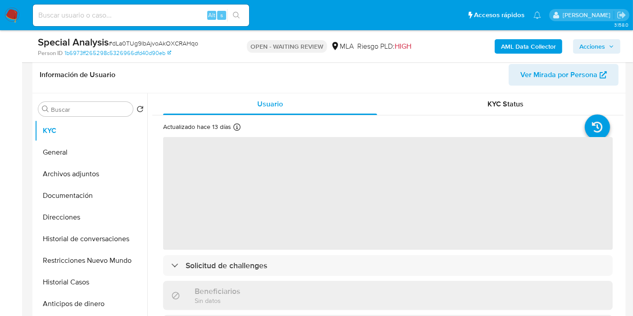
scroll to position [150, 0]
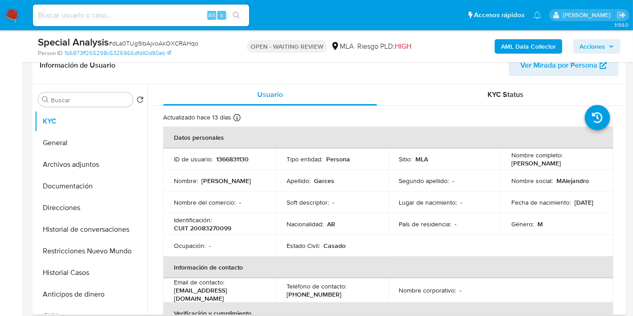
select select "10"
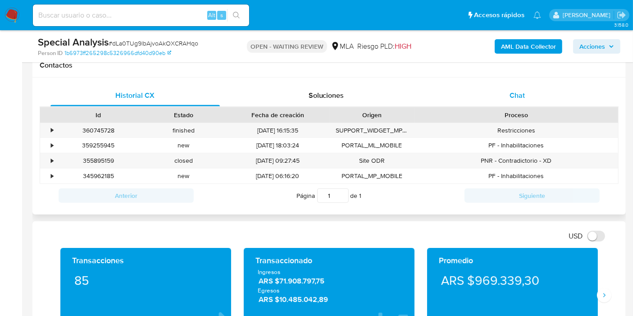
scroll to position [350, 0]
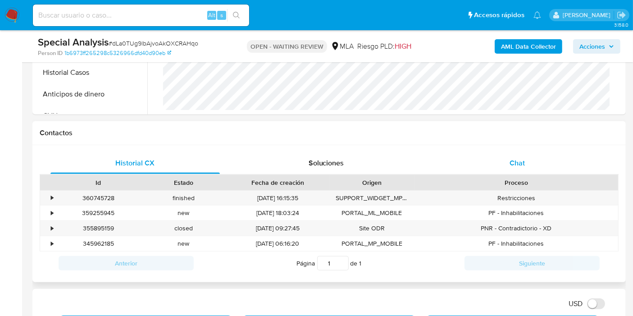
click at [488, 152] on div "Chat" at bounding box center [516, 163] width 169 height 22
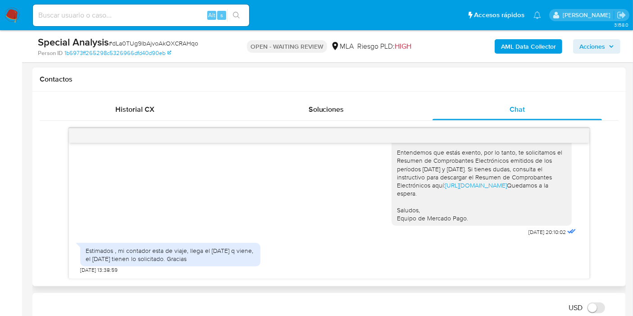
scroll to position [500, 0]
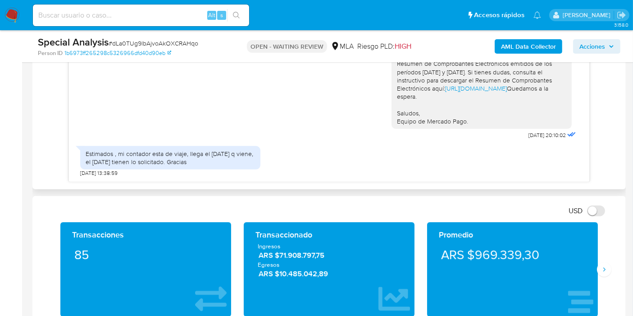
click at [204, 161] on div "Estimados , mi contador esta de viaje, llega el jueves q viene, el viernes 12/9…" at bounding box center [170, 158] width 169 height 16
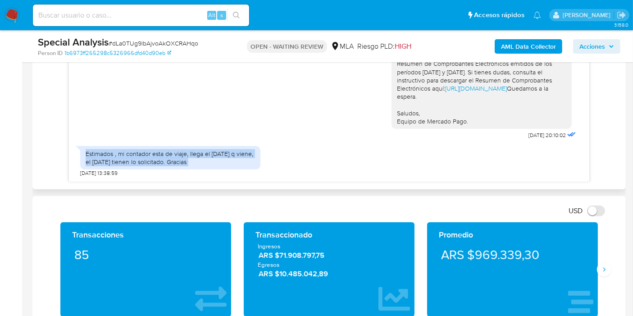
click at [204, 161] on div "Estimados , mi contador esta de viaje, llega el jueves q viene, el viernes 12/9…" at bounding box center [170, 158] width 169 height 16
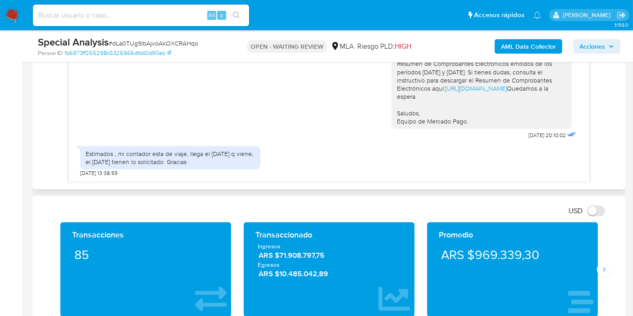
click at [204, 161] on div "Estimados , mi contador esta de viaje, llega el jueves q viene, el viernes 12/9…" at bounding box center [170, 158] width 169 height 16
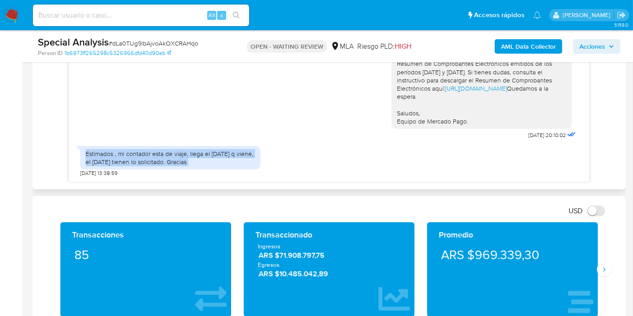
click at [204, 161] on div "Estimados , mi contador esta de viaje, llega el jueves q viene, el viernes 12/9…" at bounding box center [170, 158] width 169 height 16
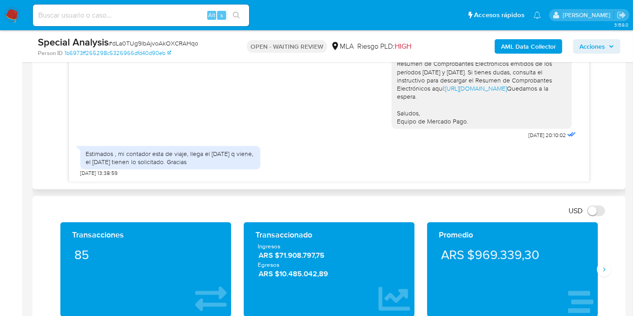
click at [204, 161] on div "Estimados , mi contador esta de viaje, llega el jueves q viene, el viernes 12/9…" at bounding box center [170, 158] width 169 height 16
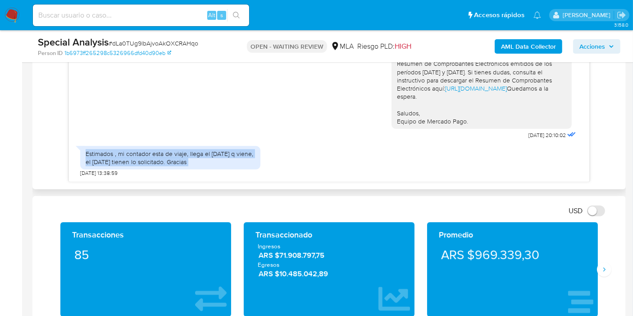
click at [204, 161] on div "Estimados , mi contador esta de viaje, llega el jueves q viene, el viernes 12/9…" at bounding box center [170, 158] width 169 height 16
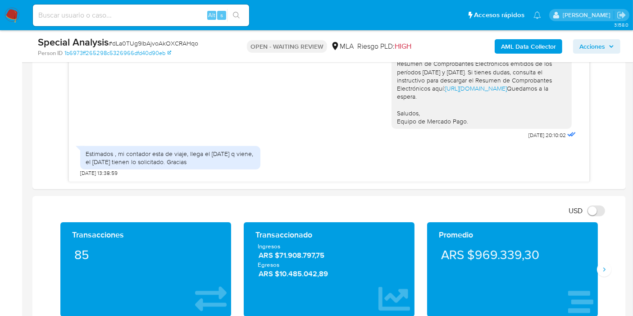
click at [146, 42] on span "# dLa0TUg9lbAjvoAkOXCRAHqo" at bounding box center [154, 43] width 90 height 9
copy span "dLa0TUg9lbAjvoAkOXCRAHqo"
click at [15, 12] on img at bounding box center [12, 15] width 15 height 15
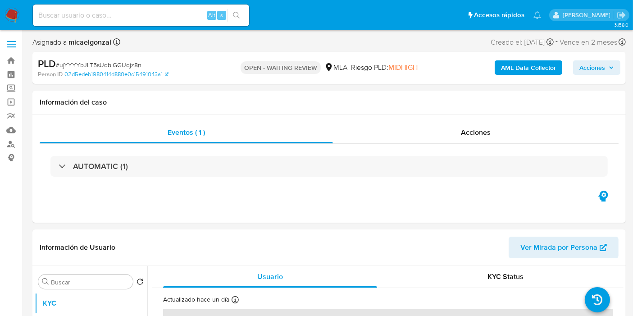
select select "10"
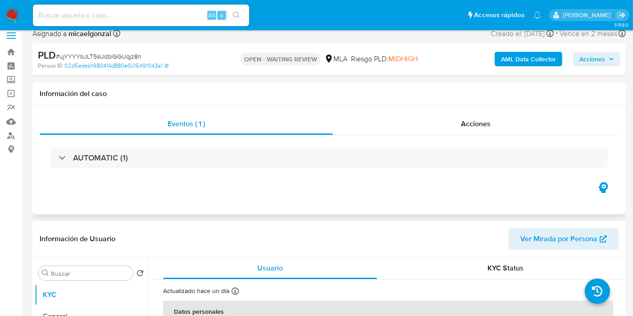
scroll to position [150, 0]
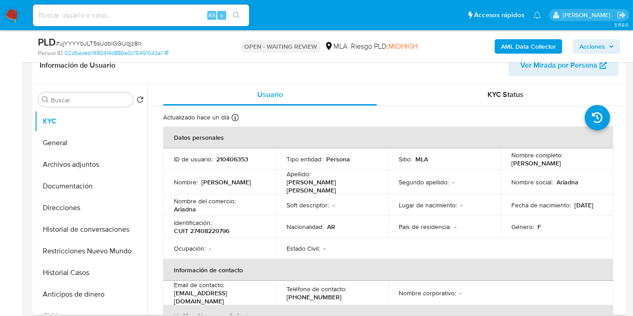
click at [561, 165] on p "[PERSON_NAME]" at bounding box center [536, 163] width 50 height 8
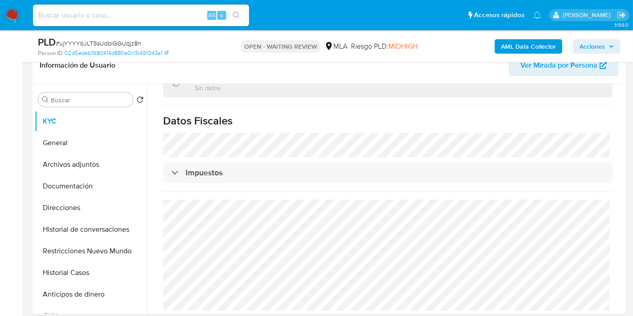
scroll to position [350, 0]
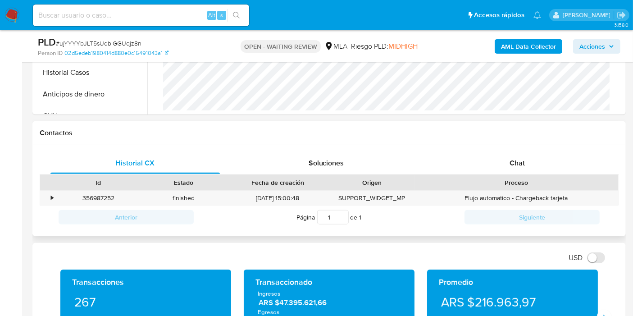
drag, startPoint x: 527, startPoint y: 195, endPoint x: 532, endPoint y: 188, distance: 7.9
click at [529, 192] on div "Flujo automatico - Chargeback tarjeta" at bounding box center [516, 198] width 204 height 15
click at [541, 165] on div "Chat" at bounding box center [516, 163] width 169 height 22
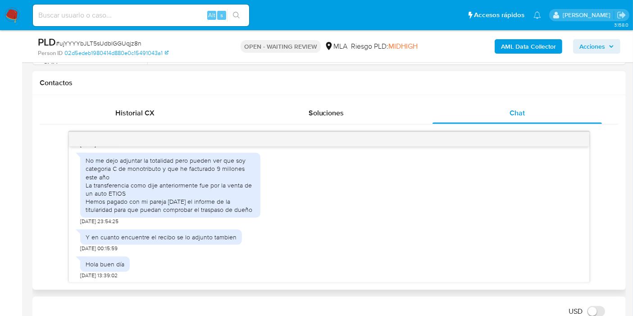
scroll to position [663, 0]
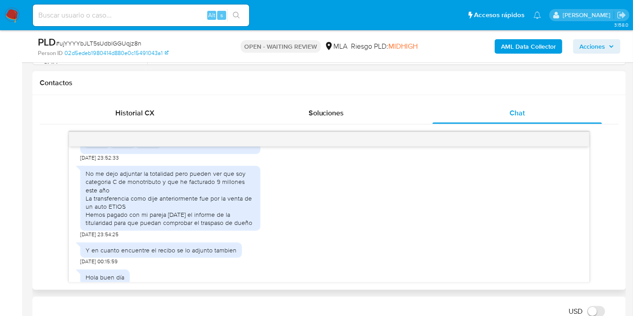
click at [167, 229] on div "No me dejo adjuntar la totalidad pero pueden ver que soy categoria C de monotri…" at bounding box center [170, 199] width 180 height 77
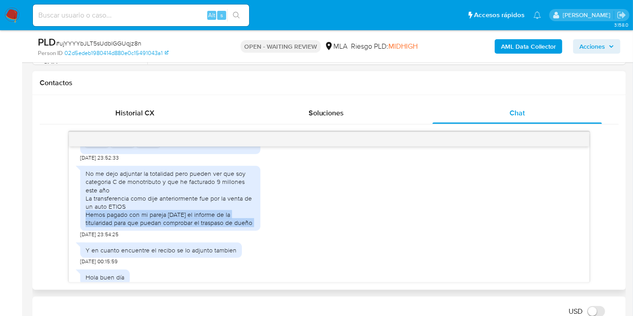
click at [167, 229] on div "No me dejo adjuntar la totalidad pero pueden ver que soy categoria C de monotri…" at bounding box center [170, 199] width 180 height 77
click at [179, 226] on div "No me dejo adjuntar la totalidad pero pueden ver que soy categoria C de monotri…" at bounding box center [170, 198] width 180 height 64
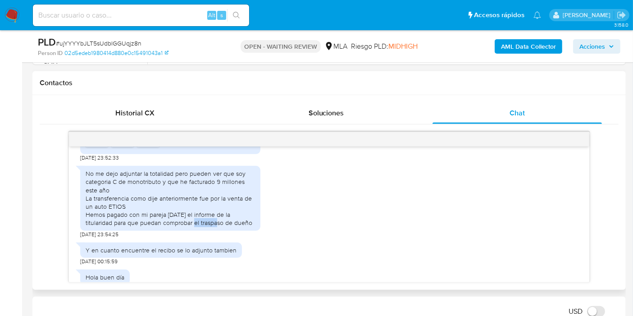
click at [179, 226] on div "No me dejo adjuntar la totalidad pero pueden ver que soy categoria C de monotri…" at bounding box center [170, 198] width 180 height 64
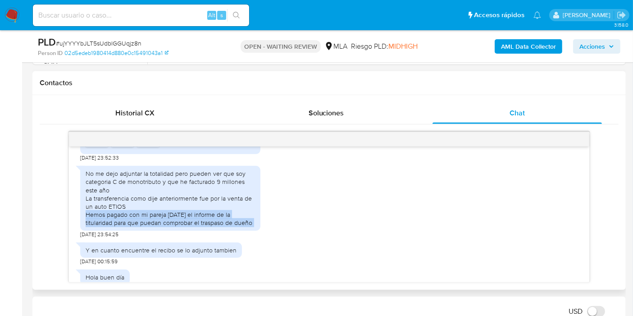
click at [179, 226] on div "No me dejo adjuntar la totalidad pero pueden ver que soy categoria C de monotri…" at bounding box center [170, 198] width 180 height 64
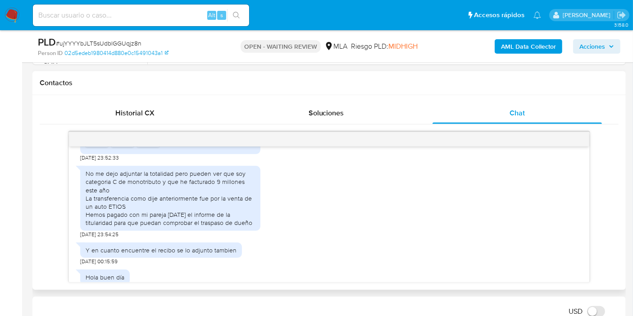
click at [168, 255] on div "Y en cuanto encuentre el recibo se lo adjunto tambien" at bounding box center [161, 249] width 162 height 15
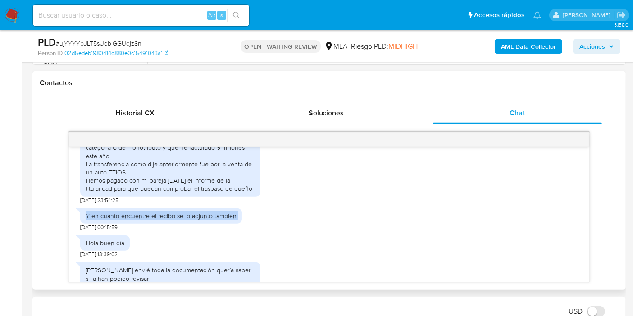
scroll to position [713, 0]
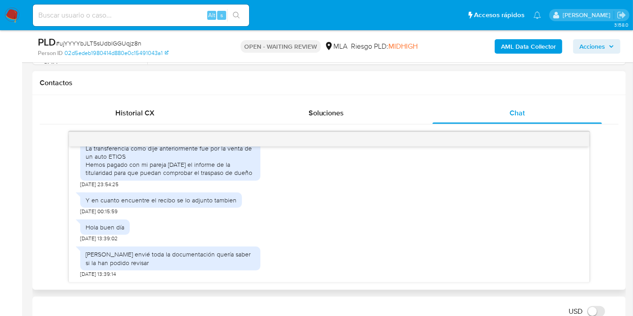
click at [151, 250] on div "Anoche envié toda la documentación quería saber si la han podido revisar" at bounding box center [170, 258] width 169 height 16
click at [143, 265] on div "Anoche envié toda la documentación quería saber si la han podido revisar" at bounding box center [170, 258] width 169 height 16
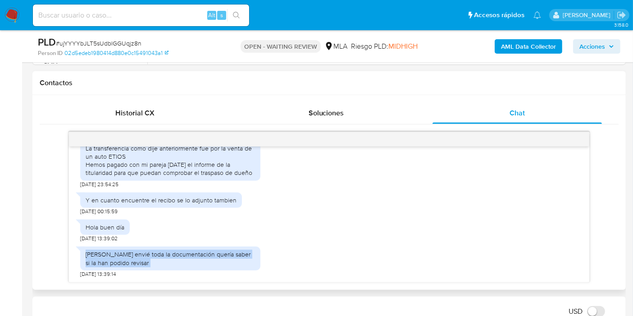
click at [143, 264] on div "Anoche envié toda la documentación quería saber si la han podido revisar" at bounding box center [170, 258] width 169 height 16
click at [145, 251] on div "Anoche envié toda la documentación quería saber si la han podido revisar" at bounding box center [170, 258] width 169 height 16
drag, startPoint x: 145, startPoint y: 251, endPoint x: 150, endPoint y: 241, distance: 11.7
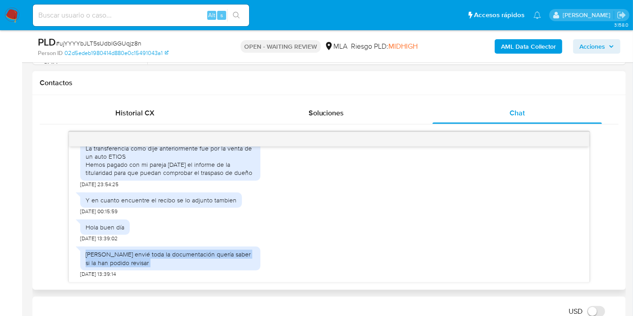
click at [149, 243] on div "Anoche envié toda la documentación quería saber si la han podido revisar 11/09/…" at bounding box center [170, 260] width 180 height 36
click at [150, 123] on div "Historial CX" at bounding box center [134, 113] width 169 height 22
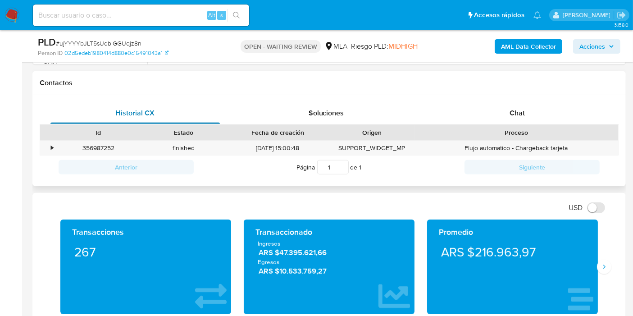
click at [150, 123] on div "Historial CX" at bounding box center [134, 113] width 169 height 22
click at [487, 121] on div "Chat" at bounding box center [516, 113] width 169 height 22
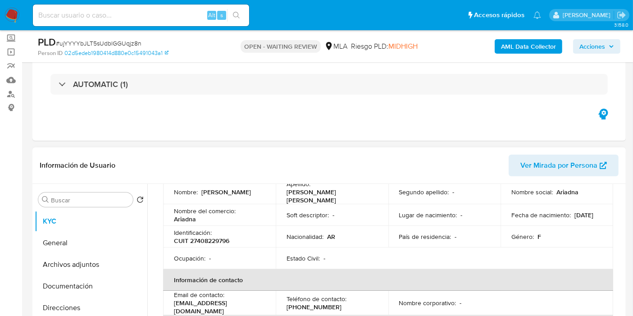
scroll to position [0, 0]
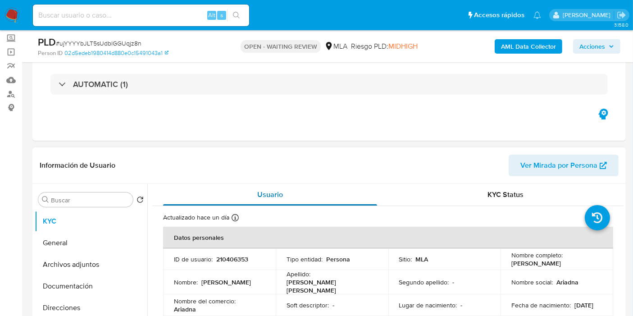
click at [173, 194] on div "Usuario" at bounding box center [270, 195] width 214 height 22
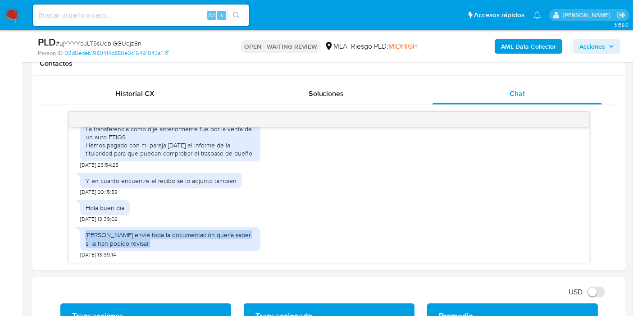
scroll to position [350, 0]
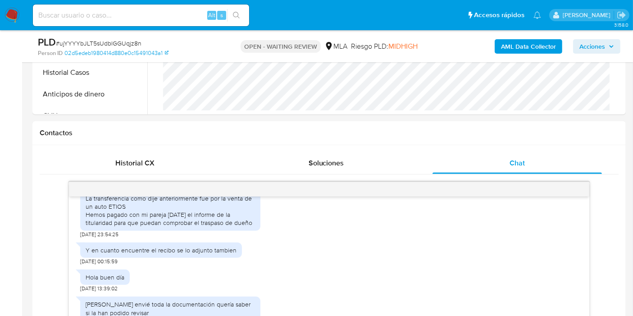
click at [132, 42] on span "# ujYYYYbJLT5sUdblGGUqjz8n" at bounding box center [99, 43] width 86 height 9
copy span "ujYYYYbJLT5sUdblGGUqjz8n"
click at [13, 17] on img at bounding box center [12, 15] width 15 height 15
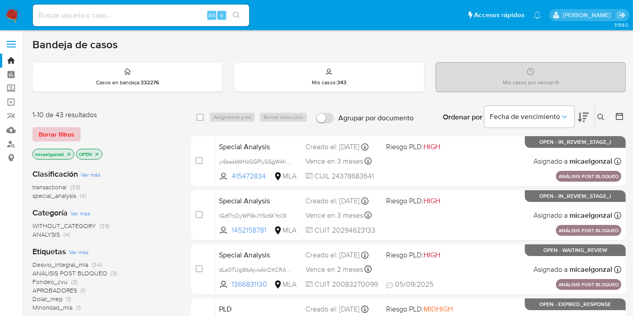
click at [72, 134] on span "Borrar filtros" at bounding box center [57, 134] width 36 height 13
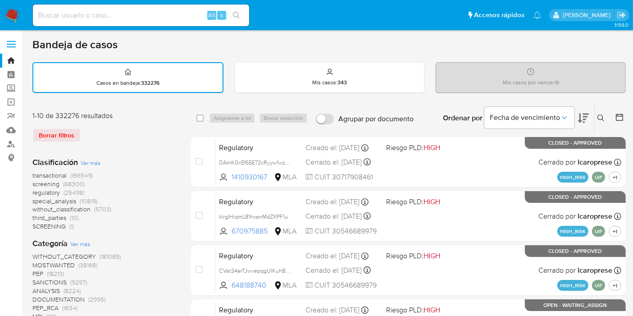
click at [603, 114] on icon at bounding box center [600, 117] width 7 height 7
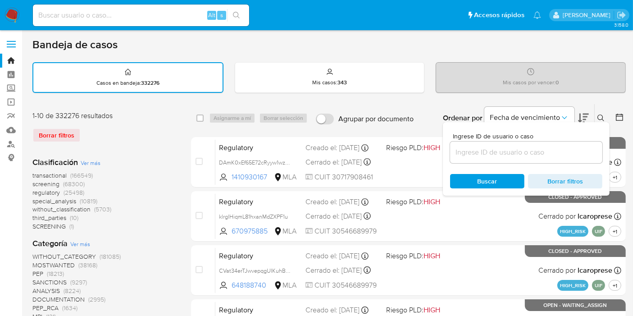
click at [545, 151] on input at bounding box center [526, 152] width 152 height 12
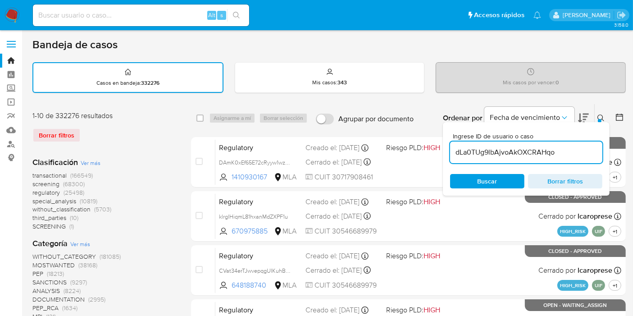
type input "dLa0TUg9lbAjvoAkOXCRAHqo"
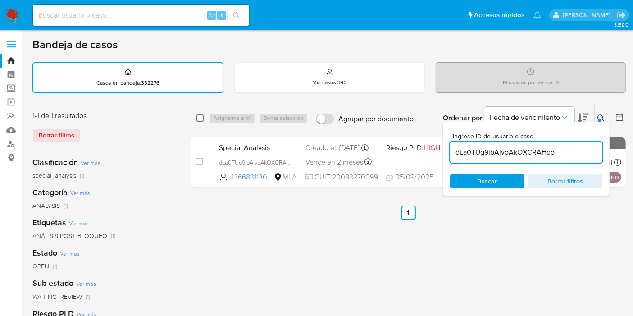
click at [202, 114] on input "checkbox" at bounding box center [199, 117] width 7 height 7
checkbox input "true"
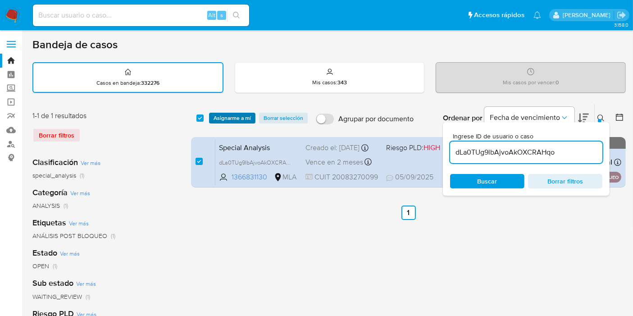
click at [227, 115] on span "Asignarme a mí" at bounding box center [232, 118] width 37 height 9
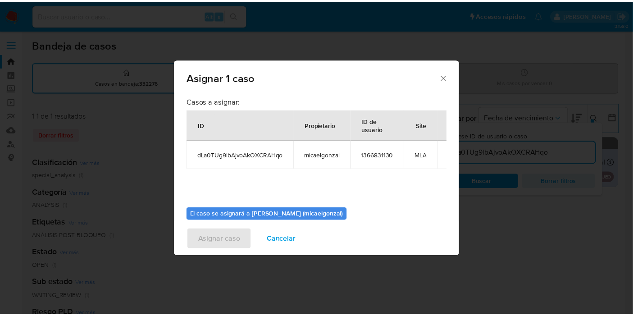
scroll to position [46, 0]
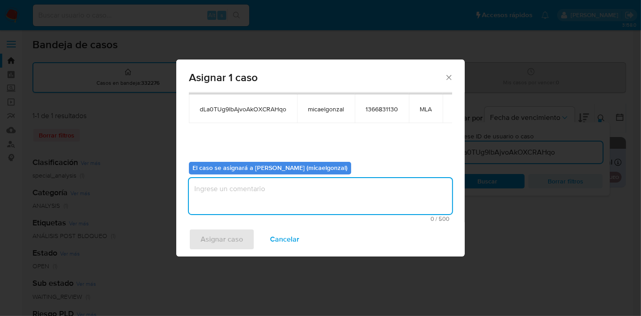
click at [298, 205] on textarea "assign-modal" at bounding box center [320, 196] width 263 height 36
click at [214, 227] on div "Asignar caso Cancelar" at bounding box center [320, 239] width 288 height 34
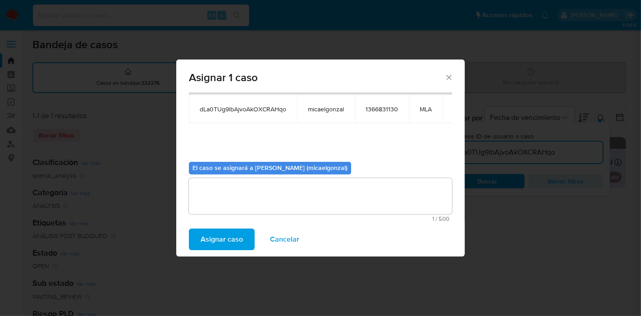
click at [215, 232] on span "Asignar caso" at bounding box center [221, 239] width 42 height 20
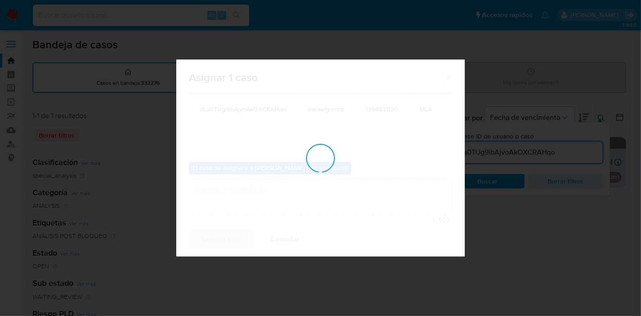
checkbox input "false"
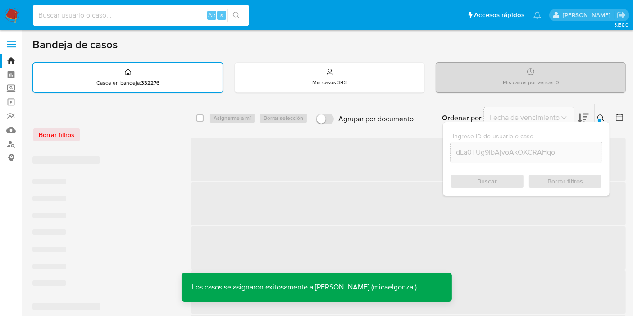
click at [117, 13] on input at bounding box center [141, 15] width 216 height 12
paste input "dLa0TUg9lbAjvoAkOXCRAHqo"
type input "dLa0TUg9lbAjvoAkOXCRAHqo"
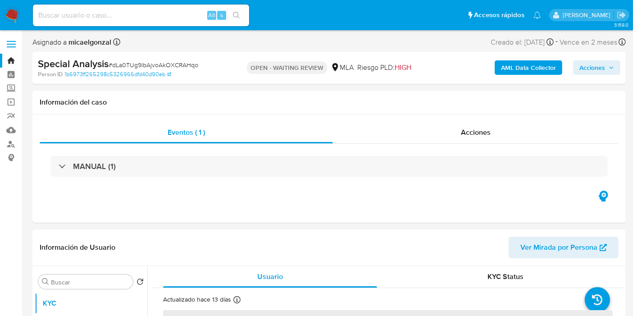
select select "10"
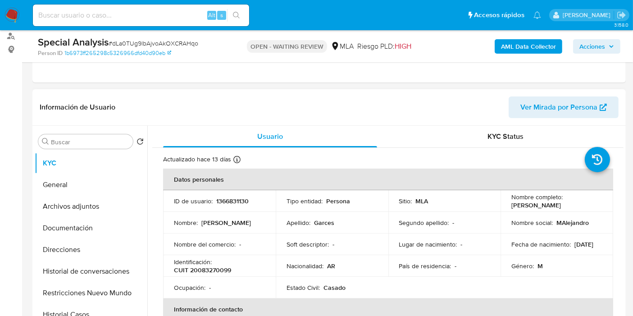
scroll to position [150, 0]
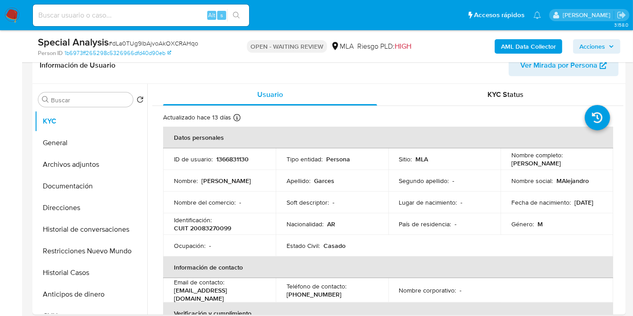
click at [143, 46] on span "# dLa0TUg9lbAjvoAkOXCRAHqo" at bounding box center [154, 43] width 90 height 9
click at [144, 45] on span "# dLa0TUg9lbAjvoAkOXCRAHqo" at bounding box center [154, 43] width 90 height 9
copy span "dLa0TUg9lbAjvoAkOXCRAHqo"
click at [18, 10] on img at bounding box center [12, 15] width 15 height 15
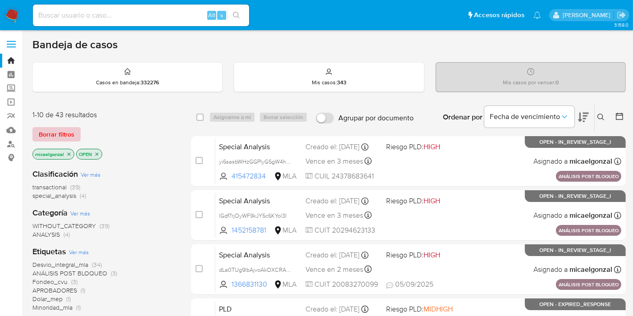
click at [72, 128] on span "Borrar filtros" at bounding box center [57, 134] width 36 height 13
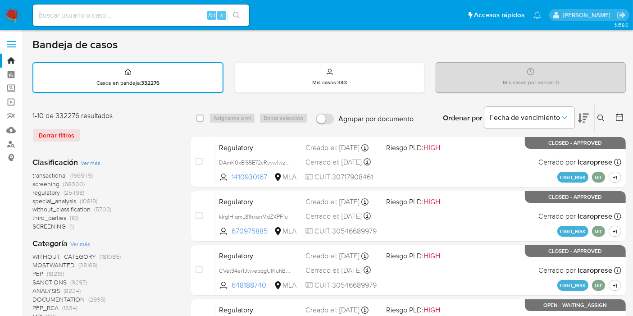
click at [601, 118] on icon at bounding box center [600, 117] width 7 height 7
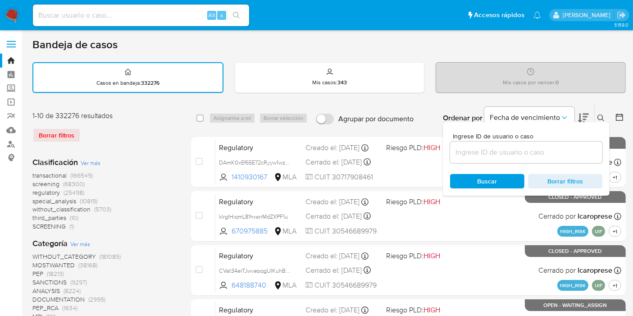
click at [548, 158] on div at bounding box center [526, 152] width 152 height 22
click at [544, 156] on input at bounding box center [526, 152] width 152 height 12
paste input "dLa0TUg9lbAjvoAkOXCRAHqo"
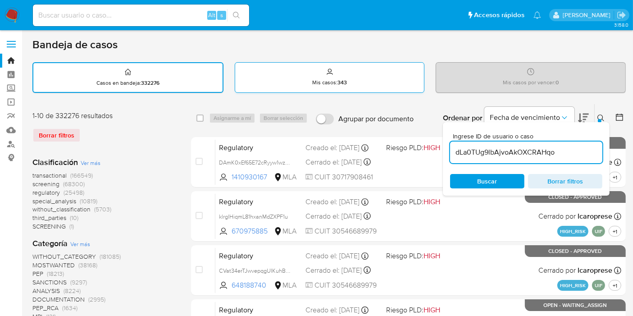
type input "dLa0TUg9lbAjvoAkOXCRAHqo"
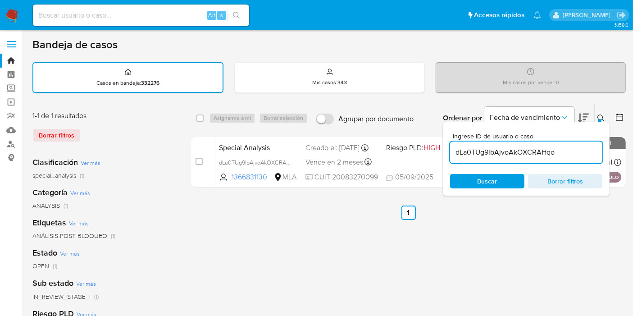
click at [199, 114] on div "select-all-cases-checkbox" at bounding box center [199, 118] width 7 height 9
click at [202, 116] on input "checkbox" at bounding box center [199, 117] width 7 height 7
checkbox input "true"
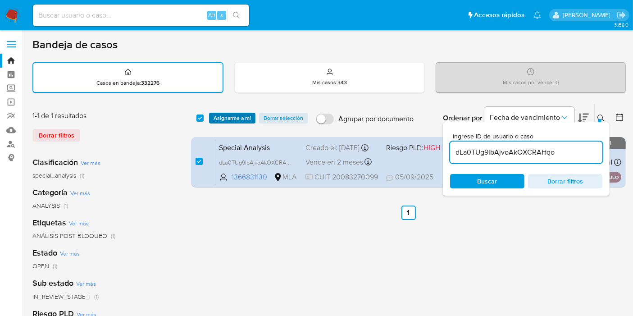
click at [227, 115] on span "Asignarme a mí" at bounding box center [232, 118] width 37 height 9
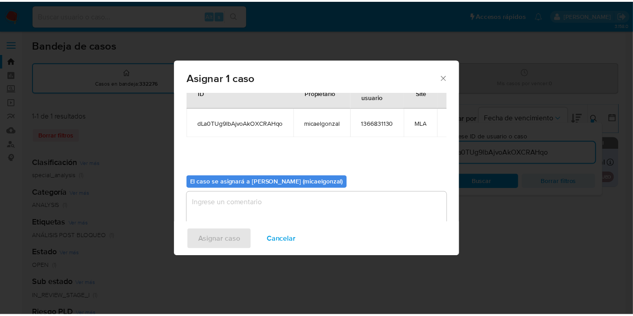
scroll to position [46, 0]
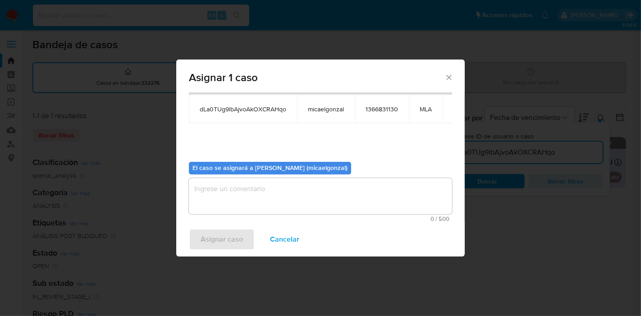
drag, startPoint x: 314, startPoint y: 186, endPoint x: 309, endPoint y: 187, distance: 5.3
click at [312, 186] on textarea "assign-modal" at bounding box center [320, 196] width 263 height 36
click at [231, 234] on span "Asignar caso" at bounding box center [221, 239] width 42 height 20
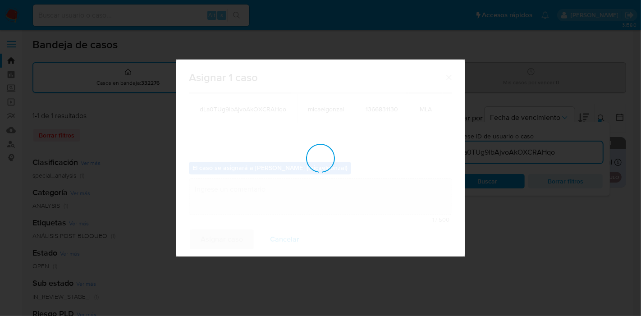
checkbox input "false"
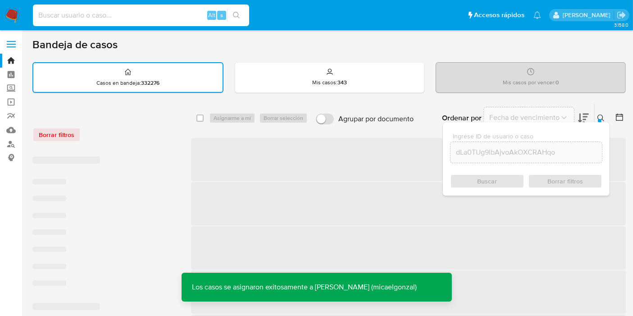
click at [159, 21] on input at bounding box center [141, 15] width 216 height 12
paste input "dLa0TUg9lbAjvoAkOXCRAHqo"
type input "dLa0TUg9lbAjvoAkOXCRAHqo"
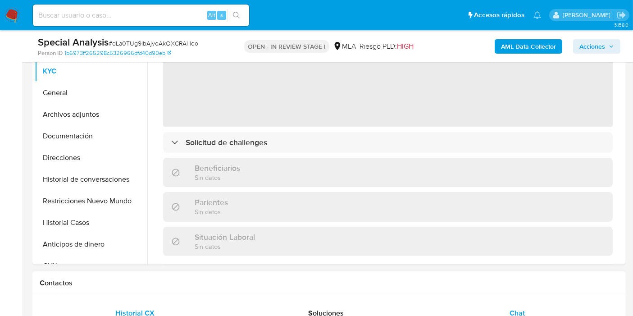
scroll to position [100, 0]
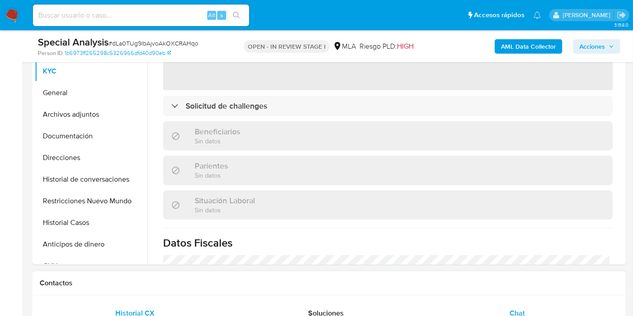
click at [539, 313] on div "Chat" at bounding box center [516, 313] width 169 height 22
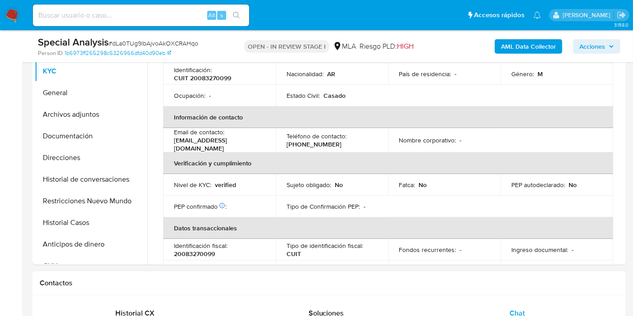
select select "10"
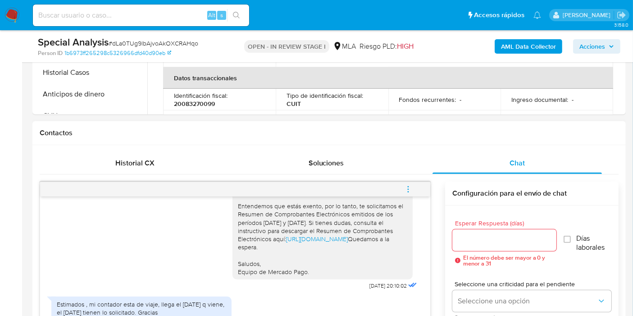
scroll to position [450, 0]
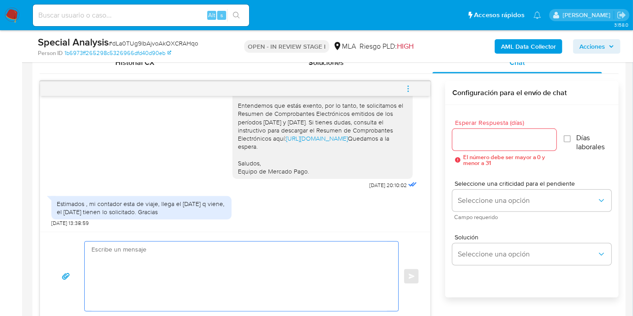
click at [234, 264] on textarea at bounding box center [238, 275] width 295 height 69
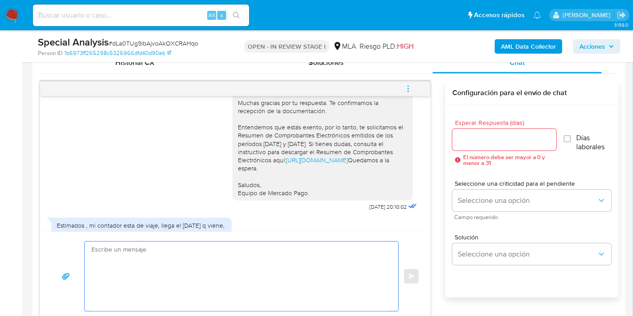
scroll to position [946, 0]
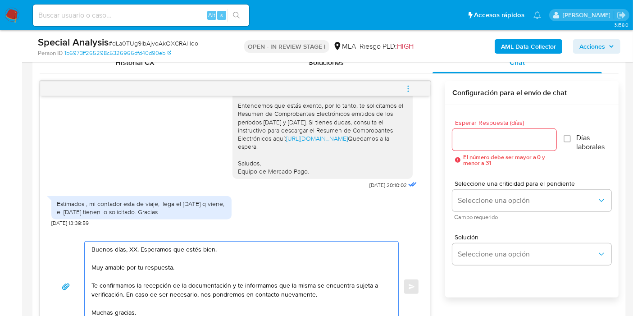
click at [123, 248] on textarea "Buenos días, XX. Esperamos que estés bien. Muy amable por tu respuesta. Te conf…" at bounding box center [238, 286] width 295 height 90
click at [132, 249] on textarea "Buenos días, XX. Esperamos que estés bien. Muy amable por tu respuesta. Te conf…" at bounding box center [238, 286] width 295 height 90
drag, startPoint x: 187, startPoint y: 284, endPoint x: 152, endPoint y: 285, distance: 35.1
click at [186, 284] on textarea "Buenos días, Miguel. Esperamos que estés bien. Muy amable por tu respuesta. Te …" at bounding box center [238, 286] width 295 height 90
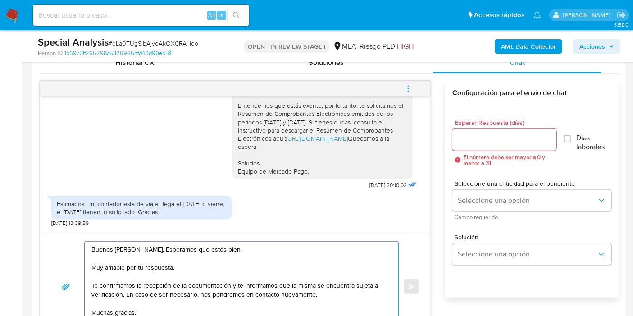
click at [152, 285] on textarea "Buenos días, Miguel. Esperamos que estés bien. Muy amable por tu respuesta. Te …" at bounding box center [238, 286] width 295 height 90
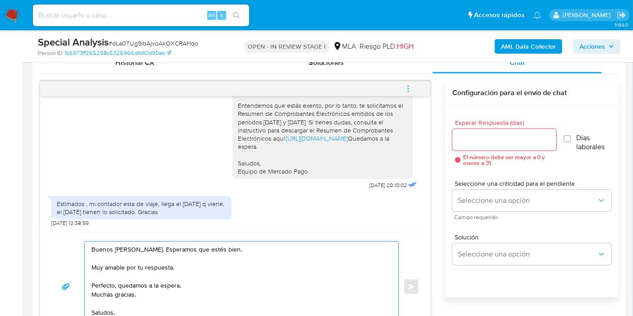
drag, startPoint x: 141, startPoint y: 300, endPoint x: 89, endPoint y: 292, distance: 52.9
click at [89, 292] on div "Buenos días, Miguel. Esperamos que estés bien. Muy amable por tu respuesta. Per…" at bounding box center [239, 286] width 309 height 90
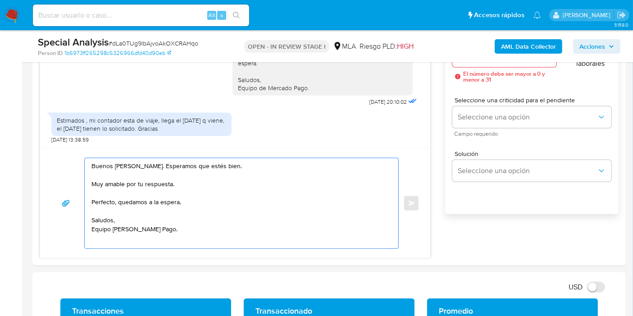
scroll to position [600, 0]
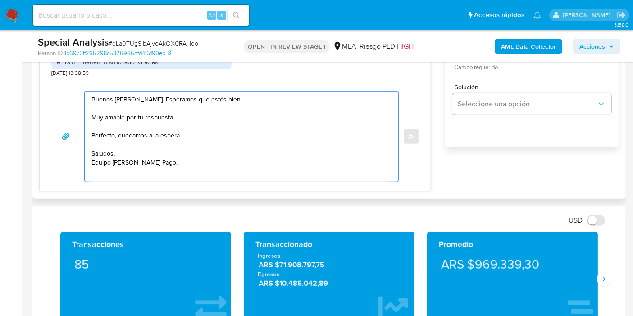
click at [115, 178] on textarea "Buenos días, Miguel. Esperamos que estés bien. Muy amable por tu respuesta. Per…" at bounding box center [238, 136] width 295 height 90
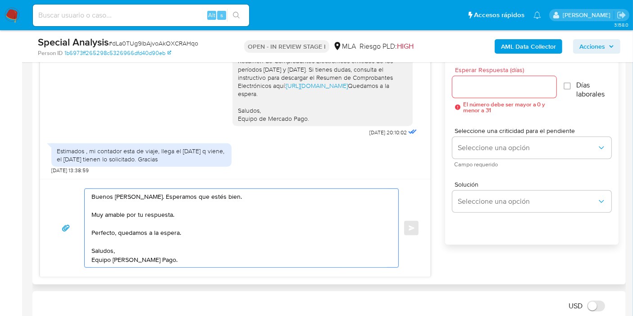
scroll to position [500, 0]
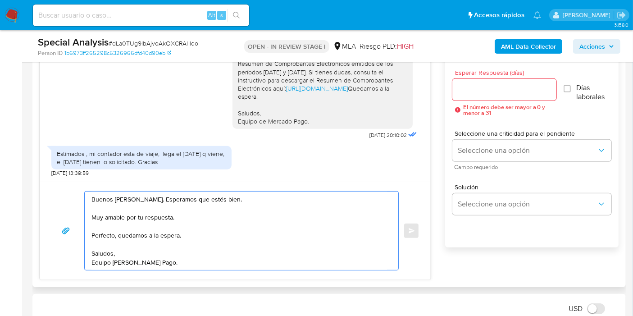
type textarea "Buenos días, Miguel. Esperamos que estés bien. Muy amable por tu respuesta. Per…"
click at [491, 92] on input "Esperar Respuesta (días)" at bounding box center [504, 90] width 104 height 12
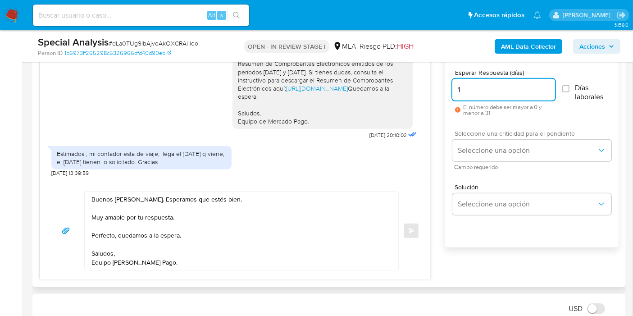
type input "1"
click at [477, 161] on div "Seleccione una criticidad para el pendiente Seleccione una opción Campo requeri…" at bounding box center [531, 149] width 159 height 39
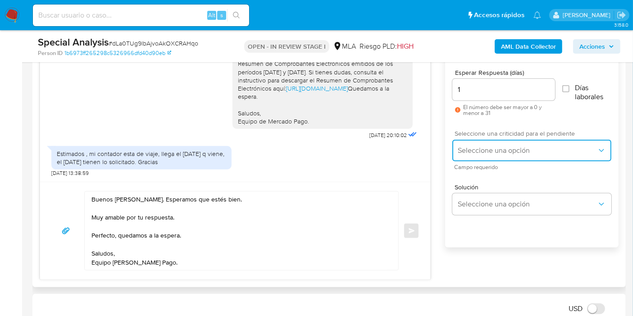
click at [486, 151] on span "Seleccione una opción" at bounding box center [527, 150] width 139 height 9
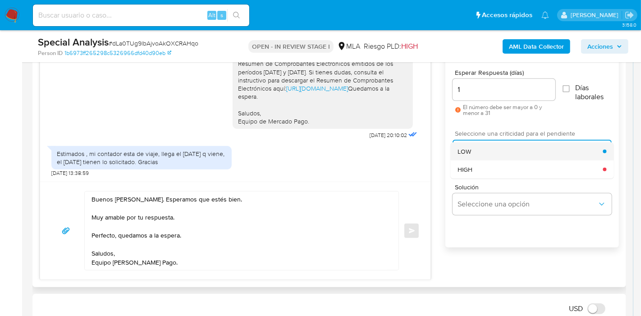
click at [484, 155] on div "LOW" at bounding box center [529, 151] width 145 height 18
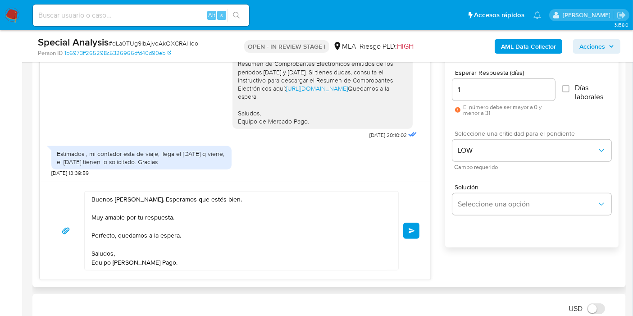
click at [414, 237] on button "Enviar" at bounding box center [411, 231] width 16 height 16
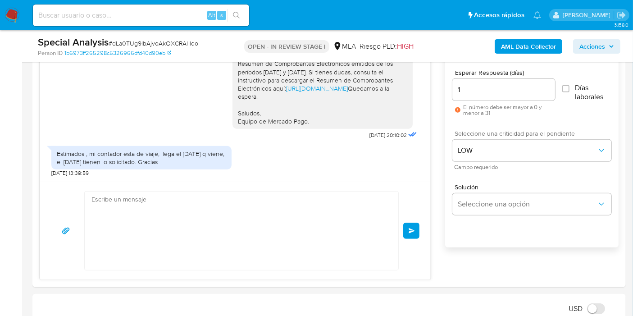
scroll to position [1038, 0]
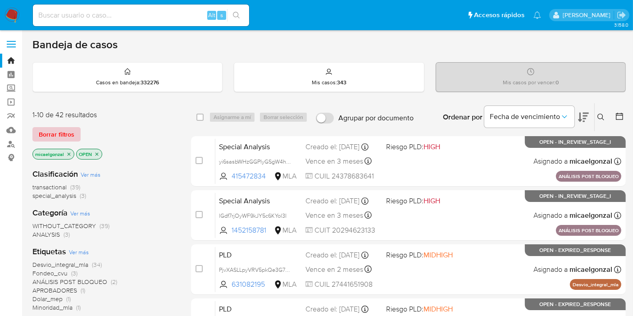
click at [63, 128] on span "Borrar filtros" at bounding box center [57, 134] width 36 height 13
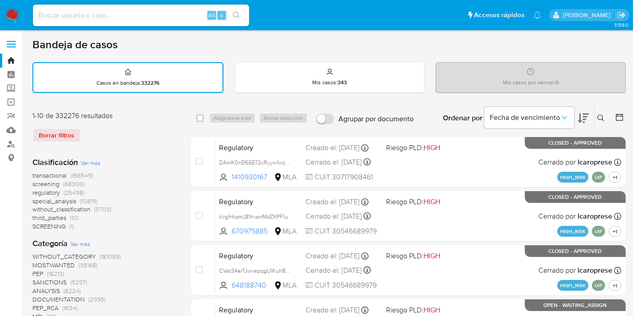
click at [602, 117] on icon at bounding box center [600, 117] width 7 height 7
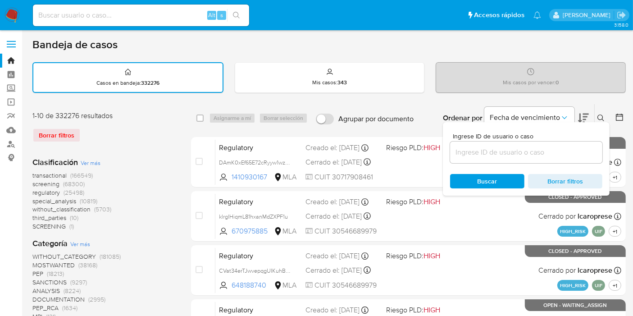
click at [549, 151] on input at bounding box center [526, 152] width 152 height 12
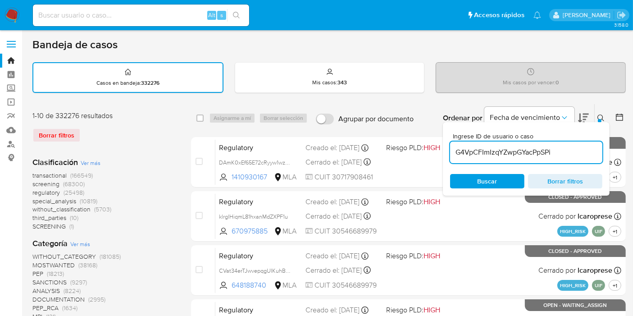
type input "G4VpCFImIzqYZwpGYacPpSPi"
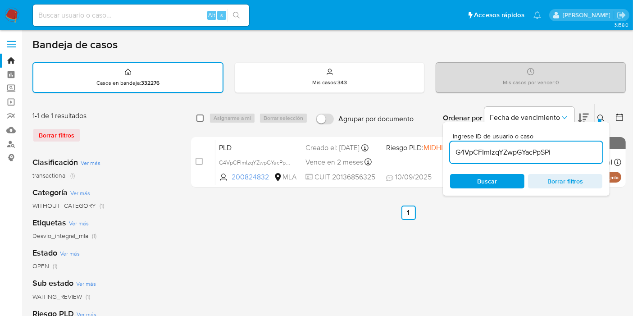
click at [202, 115] on input "checkbox" at bounding box center [199, 117] width 7 height 7
checkbox input "true"
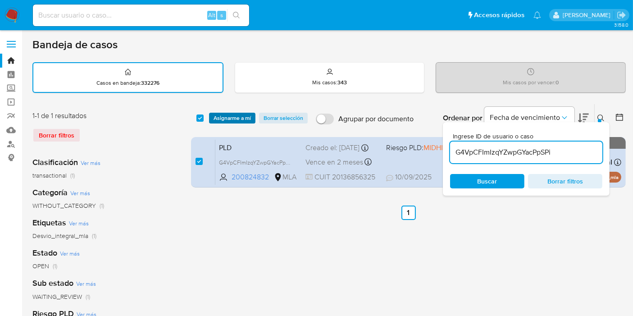
click at [226, 118] on span "Asignarme a mí" at bounding box center [232, 118] width 37 height 9
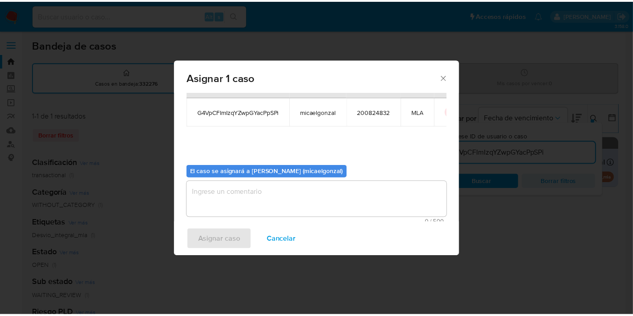
scroll to position [46, 0]
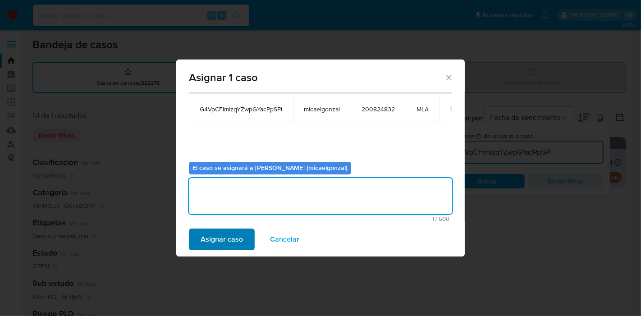
drag, startPoint x: 227, startPoint y: 190, endPoint x: 201, endPoint y: 231, distance: 48.6
click at [227, 190] on textarea "assign-modal" at bounding box center [320, 196] width 263 height 36
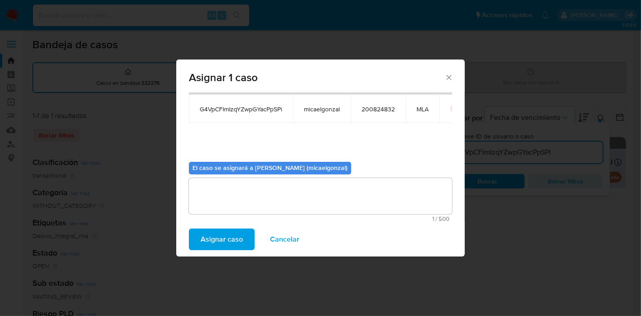
click at [201, 231] on span "Asignar caso" at bounding box center [221, 239] width 42 height 20
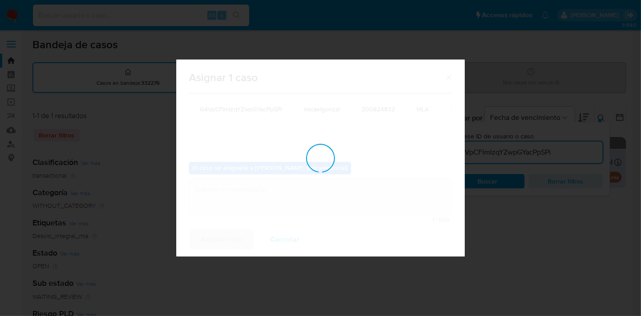
checkbox input "false"
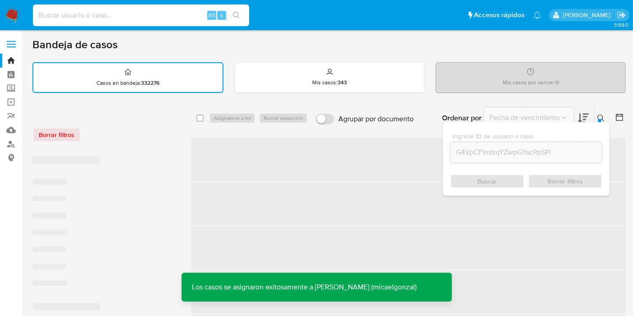
click at [159, 18] on input at bounding box center [141, 15] width 216 height 12
paste input "G4VpCFImIzqYZwpGYacPpSPi"
type input "G4VpCFImIzqYZwpGYacPpSPi"
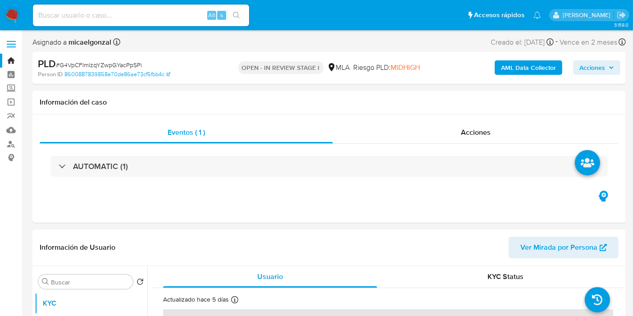
select select "10"
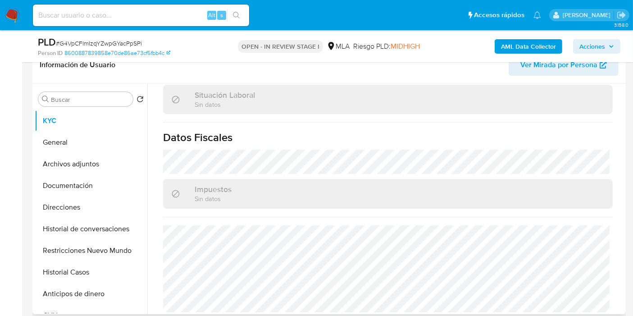
scroll to position [350, 0]
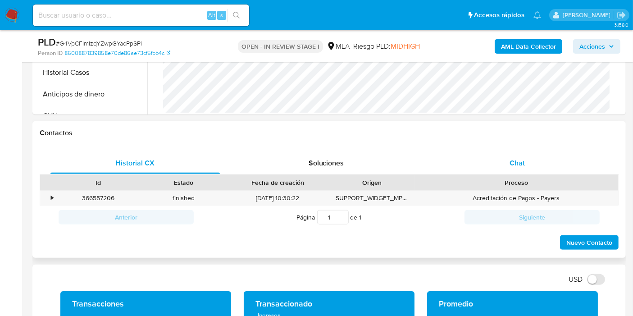
click at [526, 164] on div "Chat" at bounding box center [516, 163] width 169 height 22
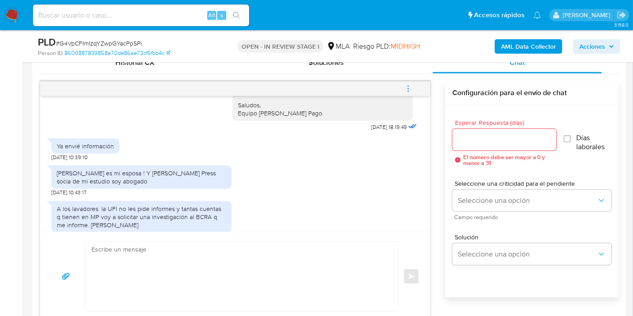
scroll to position [329, 0]
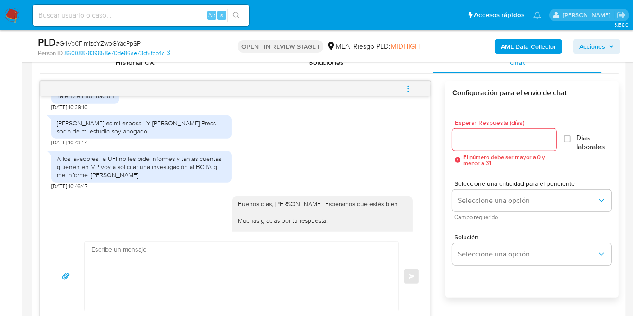
click at [278, 281] on textarea at bounding box center [238, 275] width 295 height 69
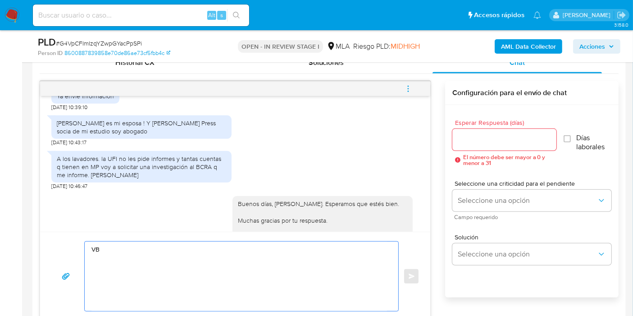
type textarea "V"
type textarea "b"
type textarea "V"
paste textarea "para cumplir con las regulaciones emitidas por la Unidad de Información Financi…"
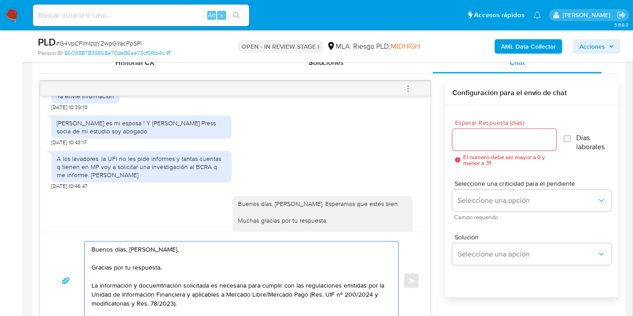
click at [150, 280] on textarea "Buenos días, Miguel Angel. Gracias por tu respuesta. La información y docuemtna…" at bounding box center [238, 280] width 295 height 78
click at [0, 0] on lt-strong "mentación" at bounding box center [0, 0] width 0 height 0
click at [318, 286] on textarea "Buenos días, Miguel Angel. Gracias por tu respuesta. La información y documenta…" at bounding box center [238, 280] width 295 height 78
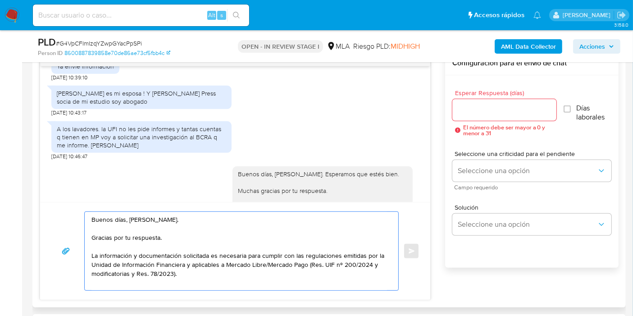
scroll to position [500, 0]
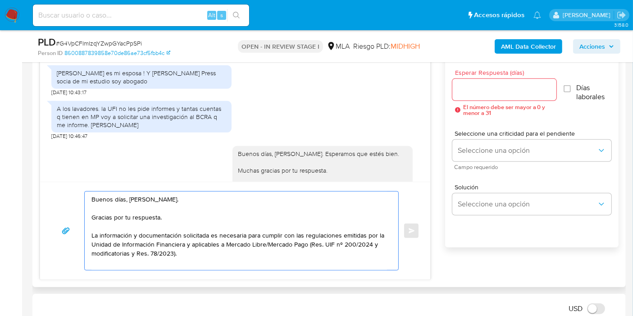
click at [327, 247] on textarea "Buenos días, Miguel Angel. Gracias por tu respuesta. La información y documenta…" at bounding box center [238, 230] width 295 height 78
click at [318, 255] on textarea "Buenos días, Miguel Angel. Gracias por tu respuesta. La información y documenta…" at bounding box center [238, 230] width 295 height 78
click at [291, 254] on textarea "Buenos días, Miguel Angel. Gracias por tu respuesta. La información y documenta…" at bounding box center [238, 230] width 295 height 78
paste textarea "no será divulgada a terceros y formará parte de tu legajo"
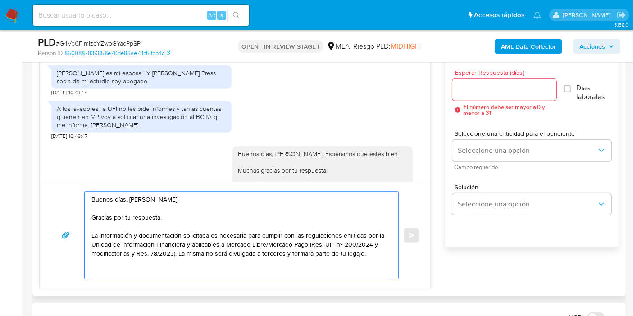
click at [152, 196] on textarea "Buenos días, Miguel Angel. Gracias por tu respuesta. La información y documenta…" at bounding box center [238, 234] width 295 height 87
click at [160, 199] on textarea "Buenos días, Miguel Angel. Gracias por tu respuesta. La información y documenta…" at bounding box center [238, 234] width 295 height 87
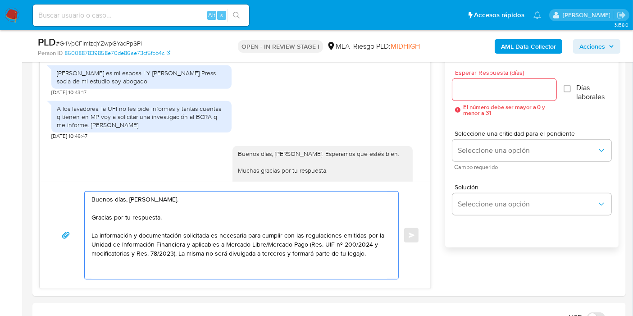
click at [0, 0] on lt-div "Posible error Posible error de ortografía. Miguel Á ngel Descartar" at bounding box center [0, 0] width 0 height 0
click at [0, 0] on lt-span "Miguel Á ngel" at bounding box center [0, 0] width 0 height 0
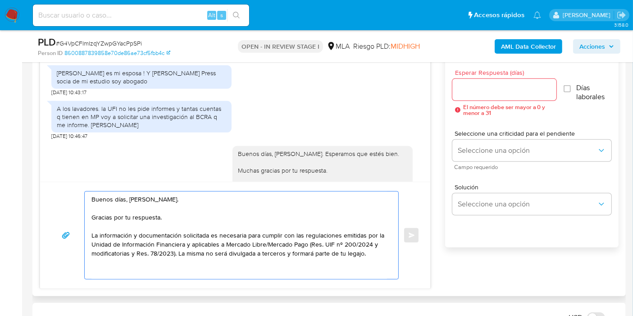
click at [164, 194] on textarea "Buenos días, Miguel Ángel. Gracias por tu respuesta. La información y documenta…" at bounding box center [238, 234] width 295 height 87
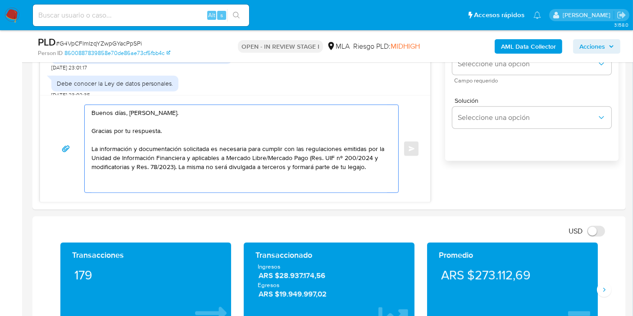
scroll to position [650, 0]
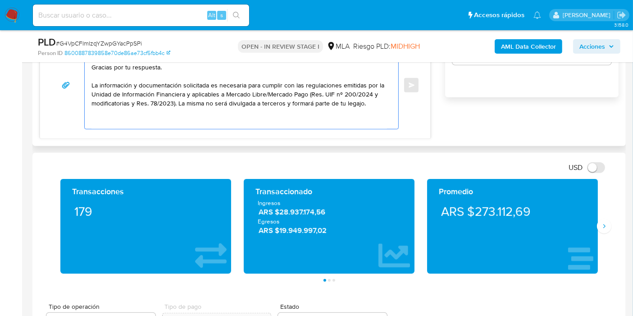
click at [158, 67] on textarea "Buenos días, Miguel Ángel. Gracias por tu respuesta. La información y documenta…" at bounding box center [238, 84] width 295 height 87
drag, startPoint x: 132, startPoint y: 114, endPoint x: 122, endPoint y: 136, distance: 25.2
click at [132, 115] on textarea "Buenos días, Miguel Ángel. Gracias por tu respuesta. La información y documenta…" at bounding box center [238, 84] width 295 height 87
click at [137, 124] on textarea "Buenos días, Miguel Ángel. Gracias por tu respuesta. La información y documenta…" at bounding box center [238, 84] width 295 height 87
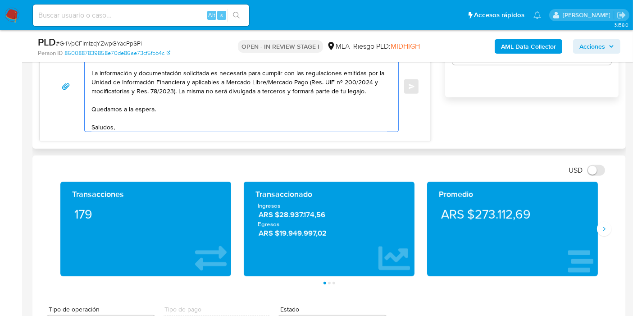
scroll to position [21, 0]
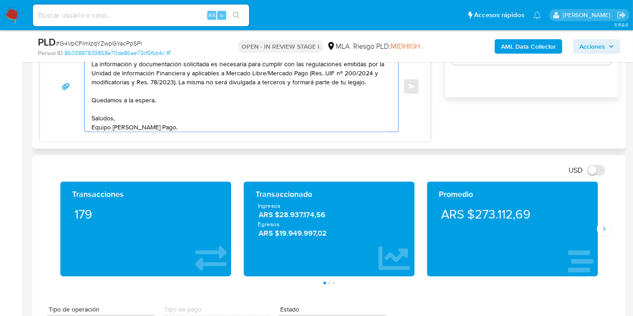
click at [136, 95] on textarea "Buenos días, Miguel Ángel. Gracias por tu respuesta. La información y documenta…" at bounding box center [238, 86] width 295 height 90
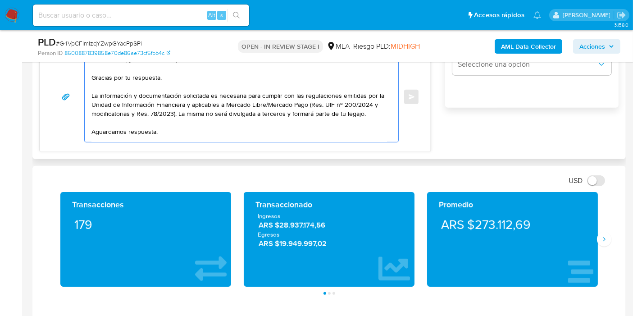
scroll to position [500, 0]
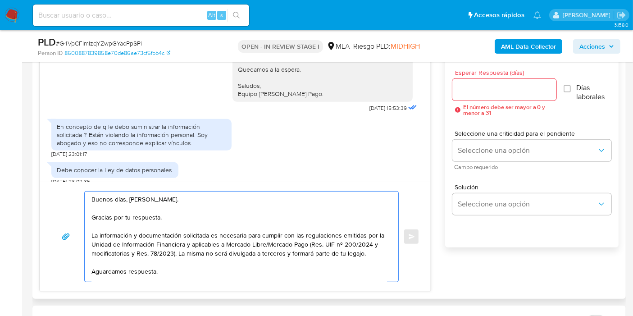
type textarea "Buenos días, Miguel Ángel. Gracias por tu respuesta. La información y documenta…"
click at [485, 84] on input "Esperar Respuesta (días)" at bounding box center [504, 90] width 104 height 12
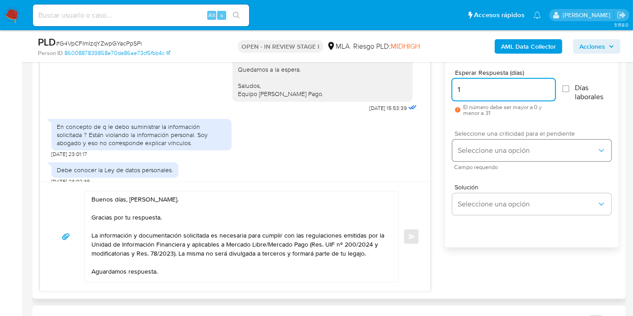
type input "1"
click at [486, 142] on button "Seleccione una opción" at bounding box center [531, 151] width 159 height 22
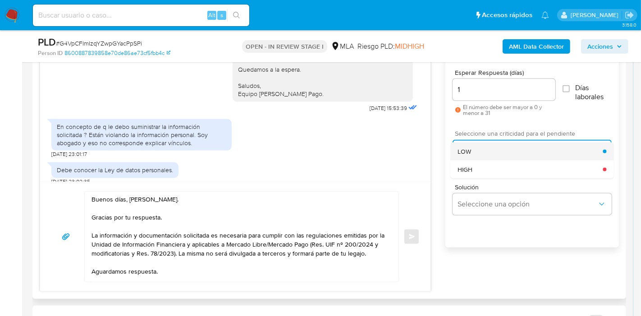
click at [486, 150] on div "LOW" at bounding box center [529, 151] width 145 height 18
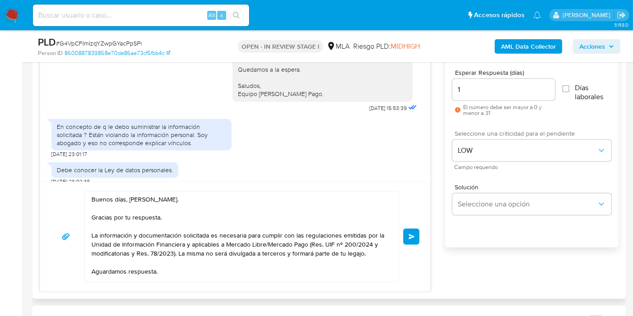
click at [412, 234] on span "Enviar" at bounding box center [412, 236] width 6 height 5
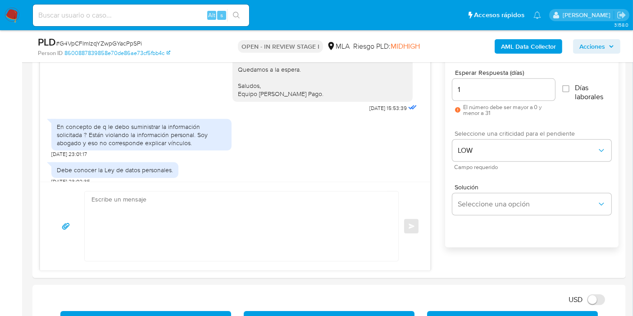
scroll to position [629, 0]
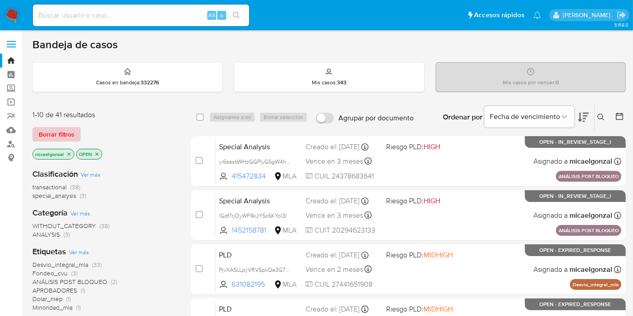
click at [53, 134] on span "Borrar filtros" at bounding box center [57, 134] width 36 height 13
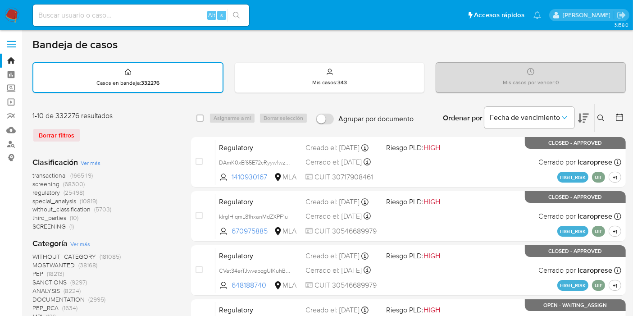
click at [604, 114] on button at bounding box center [602, 118] width 15 height 11
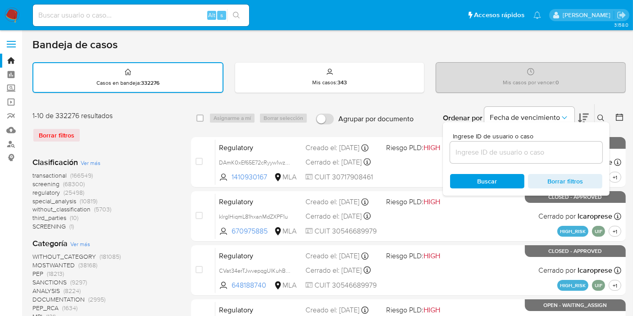
click at [489, 157] on div at bounding box center [526, 152] width 152 height 22
click at [489, 156] on input at bounding box center [526, 152] width 152 height 12
paste input "ujYYYYbJLT5sUdblGGUqjz8n"
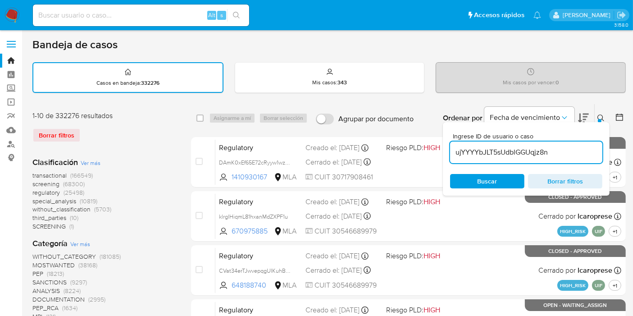
type input "ujYYYYbJLT5sUdblGGUqjz8n"
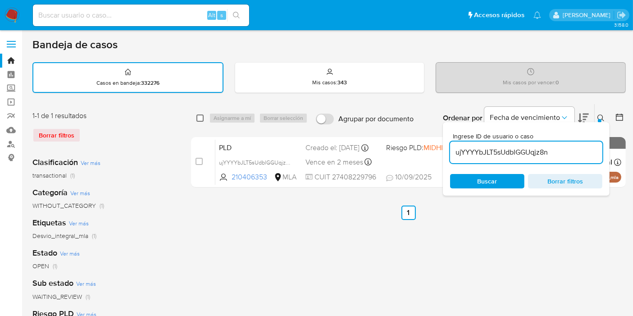
click at [200, 118] on input "checkbox" at bounding box center [199, 117] width 7 height 7
checkbox input "true"
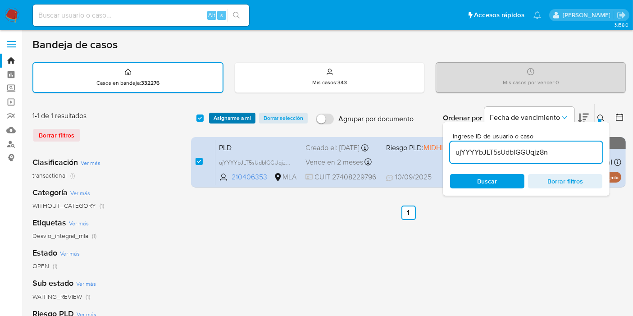
click at [221, 120] on span "Asignarme a mí" at bounding box center [232, 118] width 37 height 9
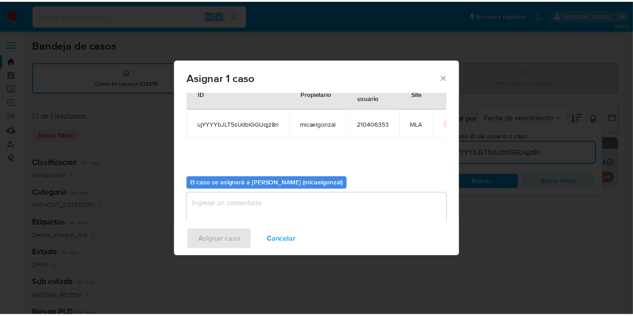
scroll to position [46, 0]
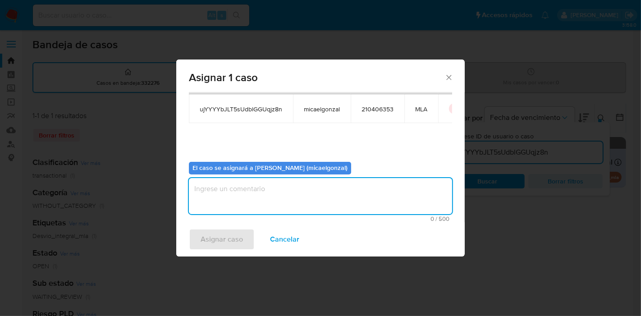
click at [305, 207] on textarea "assign-modal" at bounding box center [320, 196] width 263 height 36
click at [218, 227] on div "Asignar caso Cancelar" at bounding box center [320, 239] width 288 height 34
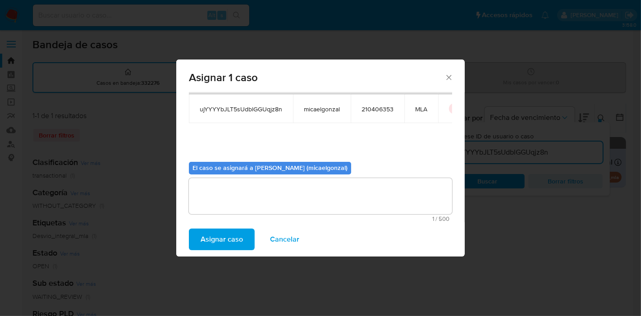
click at [215, 235] on span "Asignar caso" at bounding box center [221, 239] width 42 height 20
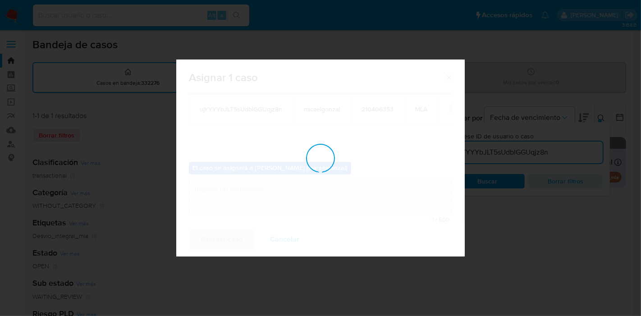
checkbox input "false"
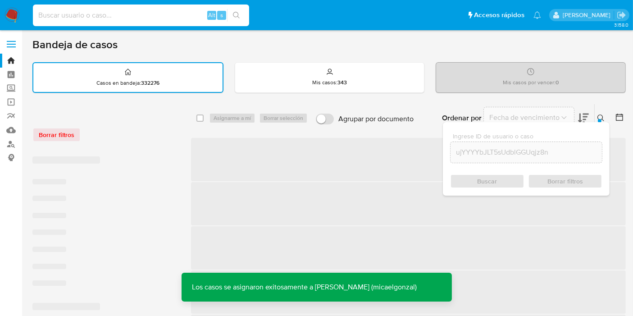
click at [132, 18] on input at bounding box center [141, 15] width 216 height 12
paste input "ujYYYYbJLT5sUdblGGUqjz8n"
type input "ujYYYYbJLT5sUdblGGUqjz8n"
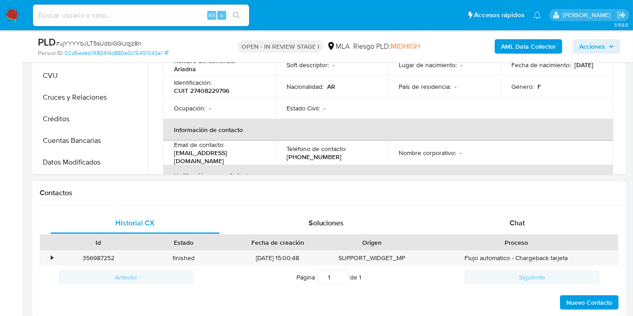
scroll to position [350, 0]
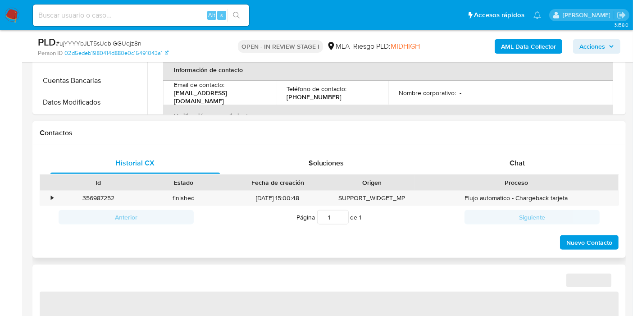
select select "10"
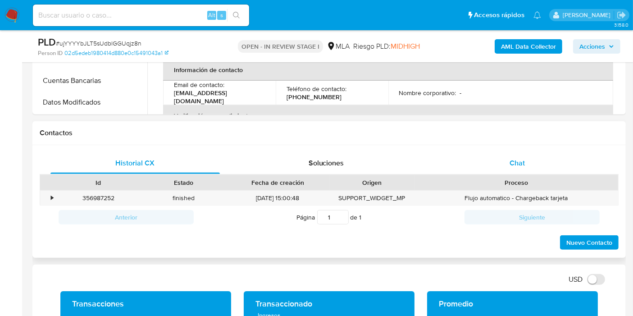
drag, startPoint x: 504, startPoint y: 180, endPoint x: 518, endPoint y: 157, distance: 26.5
click at [505, 179] on div "Proceso" at bounding box center [516, 182] width 191 height 9
click at [518, 158] on span "Chat" at bounding box center [516, 163] width 15 height 10
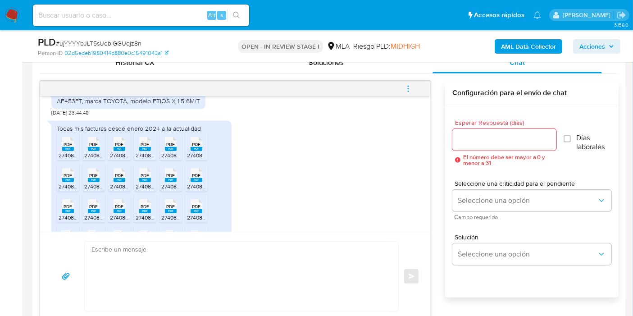
scroll to position [313, 0]
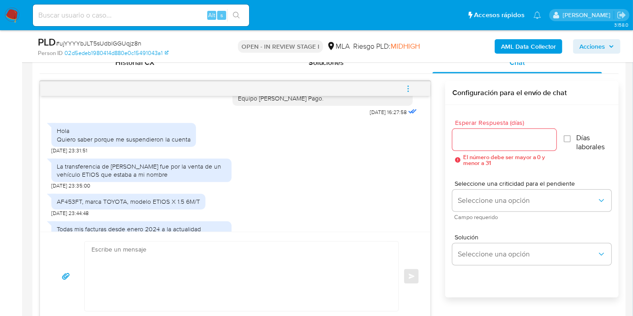
click at [123, 191] on div "AF453FT, marca TOYOTA, modelo ETIOS X 1.5 6M/T [DATE] 23:44:48" at bounding box center [128, 202] width 154 height 27
click at [117, 197] on div "AF453FT, marca TOYOTA, modelo ETIOS X 1.5 6M/T" at bounding box center [128, 201] width 143 height 8
copy div "AF453FT, marca TOYOTA, modelo ETIOS X 1.5 6M/T"
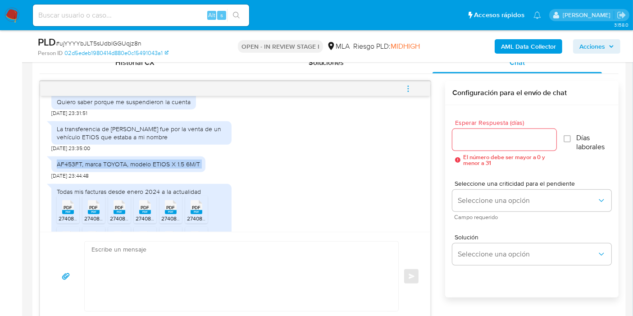
scroll to position [363, 0]
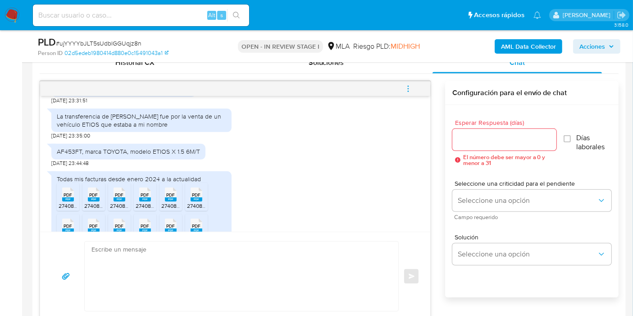
click at [64, 187] on icon at bounding box center [68, 194] width 12 height 14
click at [89, 196] on div "PDF PDF" at bounding box center [93, 194] width 19 height 18
drag, startPoint x: 123, startPoint y: 201, endPoint x: 137, endPoint y: 201, distance: 14.4
click at [123, 201] on icon "PDF" at bounding box center [120, 194] width 12 height 16
drag, startPoint x: 146, startPoint y: 201, endPoint x: 173, endPoint y: 204, distance: 27.6
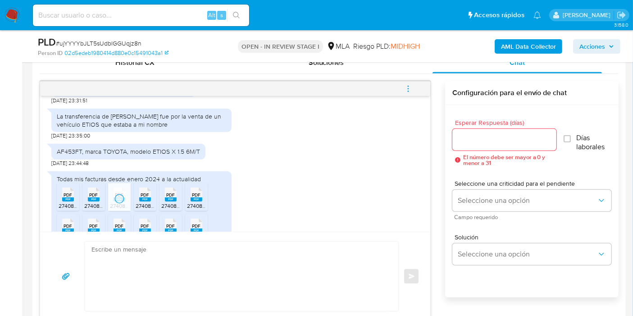
click at [146, 201] on icon "PDF" at bounding box center [145, 194] width 12 height 16
drag, startPoint x: 171, startPoint y: 200, endPoint x: 189, endPoint y: 198, distance: 18.6
click at [175, 200] on rect at bounding box center [171, 199] width 12 height 4
click at [192, 196] on span "PDF" at bounding box center [196, 195] width 9 height 6
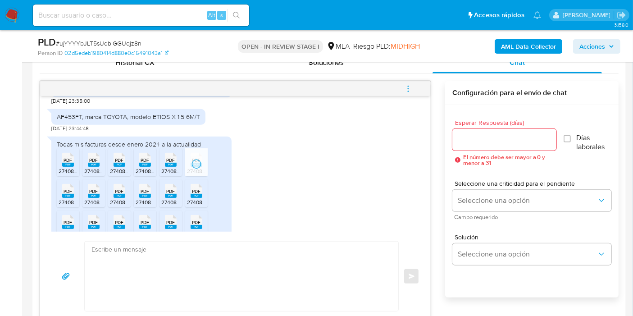
scroll to position [413, 0]
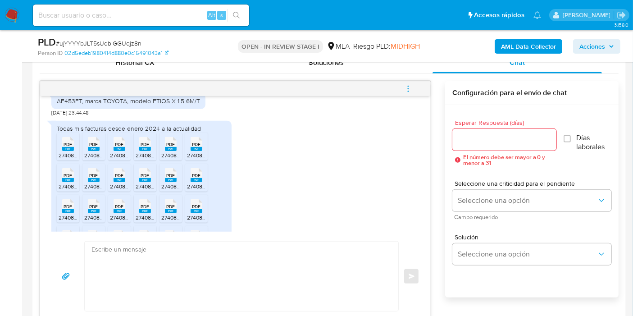
drag, startPoint x: 66, startPoint y: 173, endPoint x: 85, endPoint y: 179, distance: 19.4
click at [72, 176] on span "PDF" at bounding box center [68, 176] width 9 height 6
drag, startPoint x: 92, startPoint y: 181, endPoint x: 109, endPoint y: 183, distance: 17.8
click at [92, 181] on rect at bounding box center [94, 180] width 12 height 4
click at [118, 184] on span "27408229796_011_00001_00000100.pdf" at bounding box center [158, 186] width 97 height 8
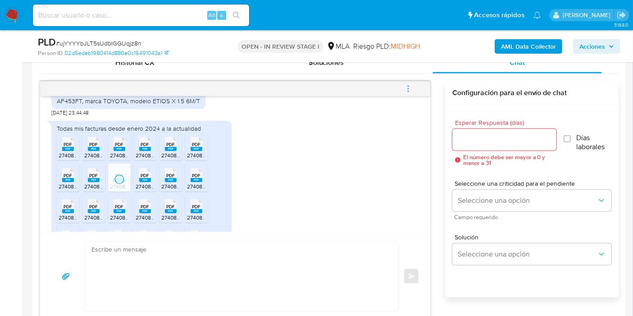
drag, startPoint x: 146, startPoint y: 183, endPoint x: 172, endPoint y: 187, distance: 25.9
click at [154, 185] on span "27408229796_011_00001_00000095.pdf" at bounding box center [185, 186] width 99 height 8
drag, startPoint x: 173, startPoint y: 187, endPoint x: 190, endPoint y: 187, distance: 17.1
click at [182, 187] on ul "PDF PDF 27408229796_011_00001_00000093.pdf PDF PDF 27408229796_011_00001_000001…" at bounding box center [141, 241] width 169 height 218
click at [207, 181] on li "PDF PDF 27408229796_011_00001_00000105.pdf" at bounding box center [196, 178] width 23 height 28
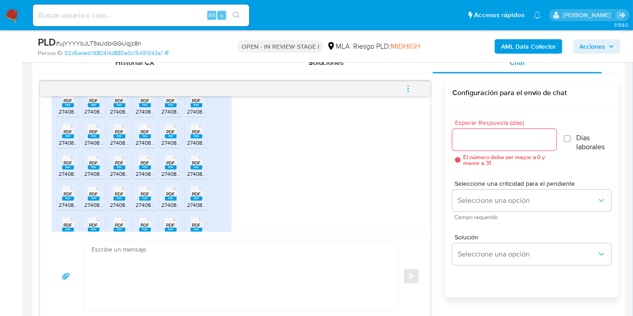
scroll to position [463, 0]
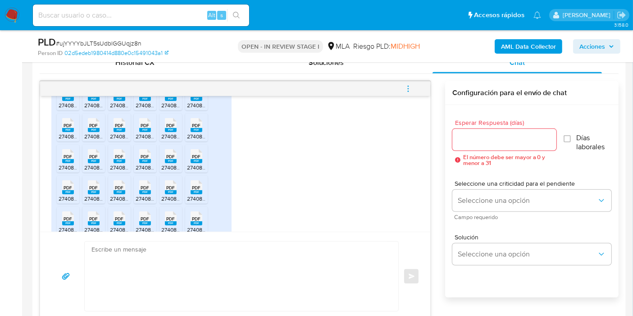
drag, startPoint x: 65, startPoint y: 154, endPoint x: 85, endPoint y: 157, distance: 19.6
click at [65, 154] on span "PDF" at bounding box center [68, 157] width 9 height 6
drag, startPoint x: 92, startPoint y: 159, endPoint x: 123, endPoint y: 165, distance: 32.1
click at [95, 160] on rect at bounding box center [94, 161] width 12 height 4
drag, startPoint x: 123, startPoint y: 165, endPoint x: 144, endPoint y: 164, distance: 20.7
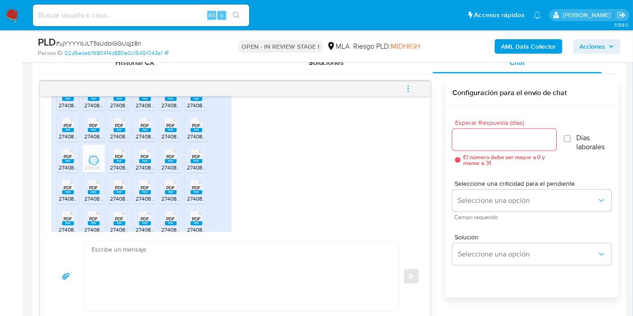
click at [127, 165] on span "27408229796_011_00001_00000092.pdf" at bounding box center [159, 168] width 99 height 8
click at [145, 164] on span "27408229796_011_00001_00000108.pdf" at bounding box center [184, 168] width 97 height 8
click at [160, 164] on li "PDF PDF 27408229796_011_00001_00000110.pdf" at bounding box center [170, 159] width 23 height 28
drag, startPoint x: 187, startPoint y: 164, endPoint x: 157, endPoint y: 172, distance: 31.1
click at [187, 164] on span "27408229796_011_00001_00000109.pdf" at bounding box center [235, 168] width 97 height 8
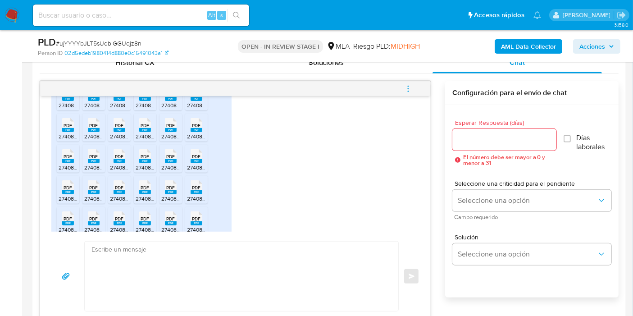
click at [65, 191] on rect at bounding box center [68, 192] width 12 height 4
drag, startPoint x: 91, startPoint y: 195, endPoint x: 122, endPoint y: 195, distance: 31.1
click at [95, 195] on span "27408229796_011_00001_00000114.pdf" at bounding box center [132, 199] width 96 height 8
click at [123, 195] on span "27408229796_011_00001_00000113.pdf" at bounding box center [158, 199] width 96 height 8
click at [150, 193] on rect at bounding box center [145, 192] width 12 height 4
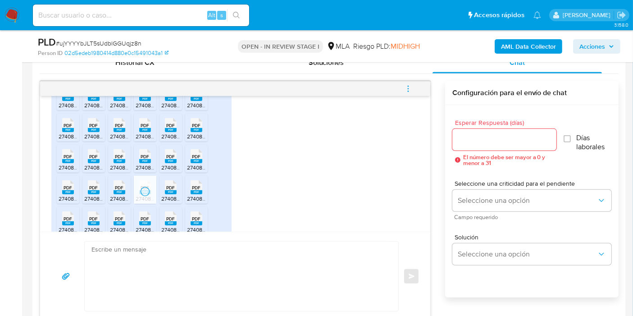
drag, startPoint x: 163, startPoint y: 193, endPoint x: 195, endPoint y: 197, distance: 31.8
click at [165, 193] on div "PDF PDF" at bounding box center [170, 186] width 19 height 18
click at [199, 197] on span "27408229796_011_00001_00000115.pdf" at bounding box center [235, 199] width 96 height 8
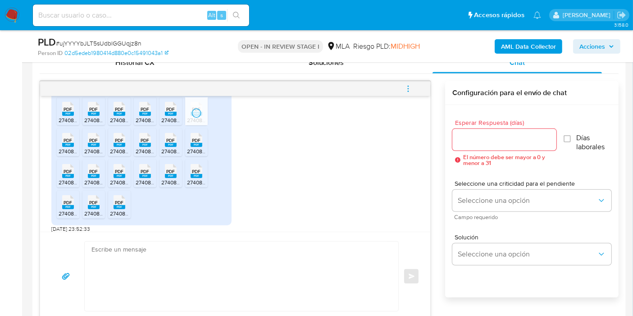
scroll to position [563, 0]
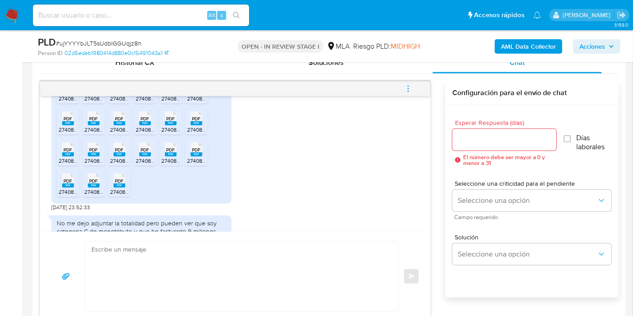
click at [78, 121] on li "PDF PDF 27408229796_013_00001_00000003.pdf" at bounding box center [68, 121] width 23 height 28
drag, startPoint x: 89, startPoint y: 123, endPoint x: 107, endPoint y: 127, distance: 18.3
click at [89, 123] on rect at bounding box center [94, 123] width 12 height 4
drag, startPoint x: 116, startPoint y: 128, endPoint x: 141, endPoint y: 133, distance: 25.3
click at [116, 128] on span "27408229796_011_00001_00000119.pdf" at bounding box center [158, 130] width 96 height 8
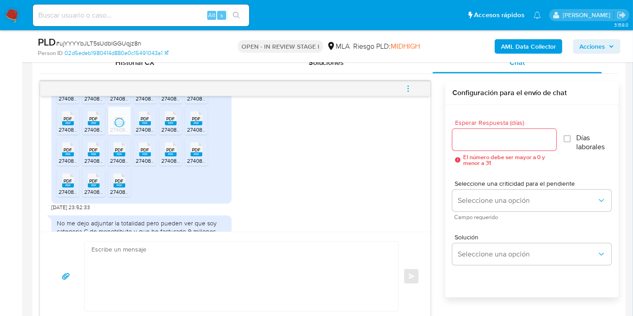
drag, startPoint x: 147, startPoint y: 128, endPoint x: 162, endPoint y: 127, distance: 14.9
click at [150, 127] on span "27408229796_011_00001_00000118.pdf" at bounding box center [184, 130] width 96 height 8
click at [168, 127] on span "27408229796_011_00001_00000122.pdf" at bounding box center [209, 130] width 97 height 8
drag, startPoint x: 194, startPoint y: 131, endPoint x: 168, endPoint y: 134, distance: 26.8
click at [194, 131] on span "27408229796_011_00001_00000120.pdf" at bounding box center [235, 130] width 97 height 8
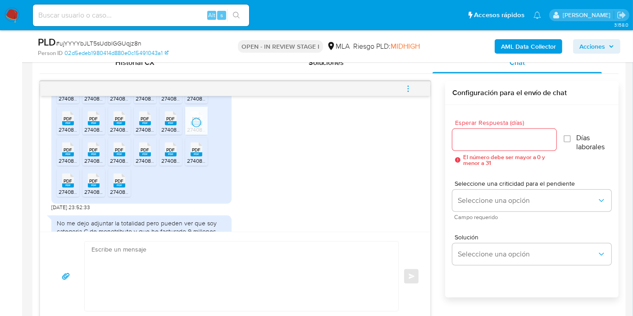
click at [70, 147] on span "PDF" at bounding box center [68, 150] width 9 height 6
drag, startPoint x: 93, startPoint y: 150, endPoint x: 114, endPoint y: 152, distance: 20.8
click at [95, 150] on span "PDF" at bounding box center [94, 150] width 9 height 6
drag, startPoint x: 125, startPoint y: 151, endPoint x: 133, endPoint y: 151, distance: 8.1
click at [126, 151] on div "PDF PDF" at bounding box center [119, 149] width 19 height 18
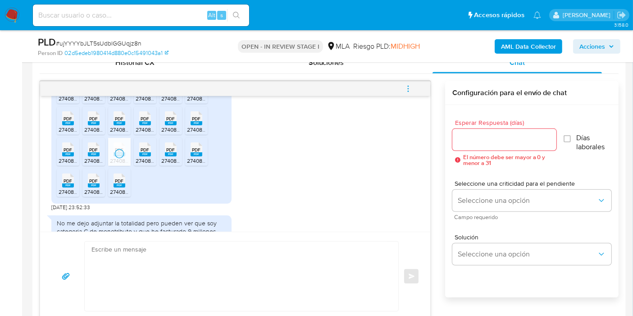
drag, startPoint x: 145, startPoint y: 154, endPoint x: 159, endPoint y: 155, distance: 13.5
click at [147, 154] on rect at bounding box center [145, 154] width 12 height 4
click at [167, 155] on rect at bounding box center [171, 154] width 12 height 4
drag, startPoint x: 194, startPoint y: 155, endPoint x: 179, endPoint y: 155, distance: 14.9
click at [194, 155] on rect at bounding box center [197, 154] width 12 height 4
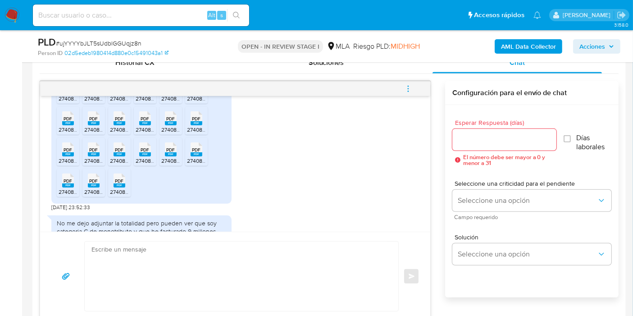
click at [73, 179] on icon at bounding box center [68, 180] width 12 height 14
click at [90, 179] on span "PDF" at bounding box center [94, 181] width 9 height 6
click at [109, 181] on li "PDF PDF 27408229796_011_00001_00000136.pdf" at bounding box center [119, 183] width 23 height 28
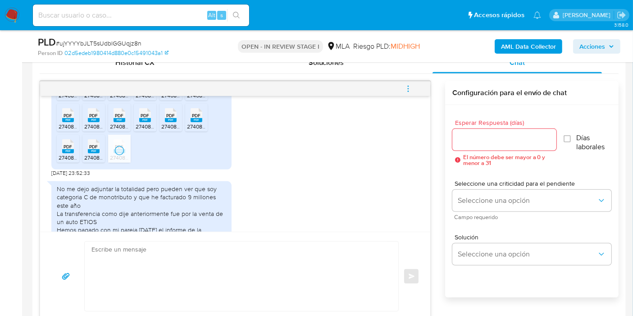
scroll to position [613, 0]
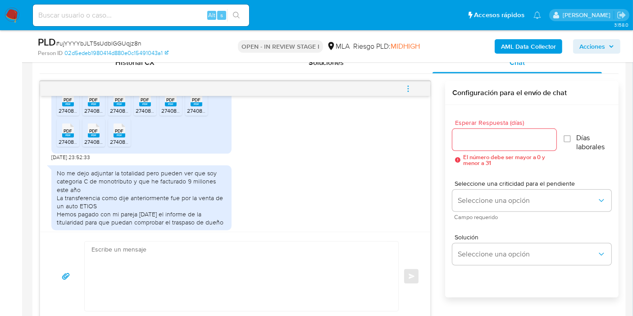
click at [164, 189] on div "No me dejo adjuntar la totalidad pero pueden ver que soy categoria C de monotri…" at bounding box center [141, 197] width 169 height 57
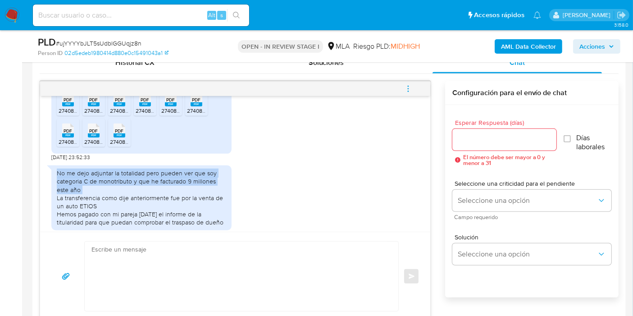
click at [164, 190] on div "No me dejo adjuntar la totalidad pero pueden ver que soy categoria C de monotri…" at bounding box center [141, 197] width 169 height 57
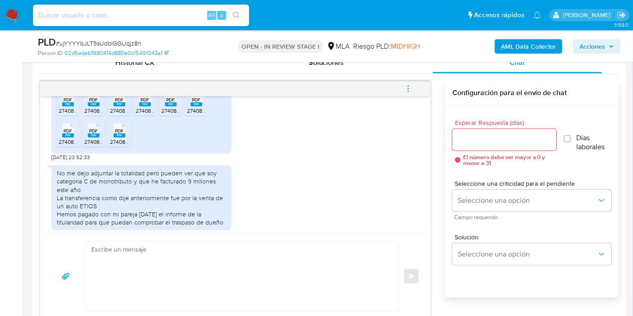
click at [150, 216] on div "No me dejo adjuntar la totalidad pero pueden ver que soy categoria C de monotri…" at bounding box center [141, 197] width 169 height 57
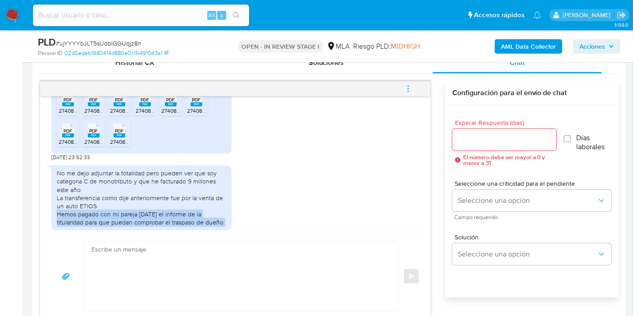
click at [150, 216] on div "No me dejo adjuntar la totalidad pero pueden ver que soy categoria C de monotri…" at bounding box center [141, 197] width 169 height 57
click at [152, 213] on div "No me dejo adjuntar la totalidad pero pueden ver que soy categoria C de monotri…" at bounding box center [141, 197] width 169 height 57
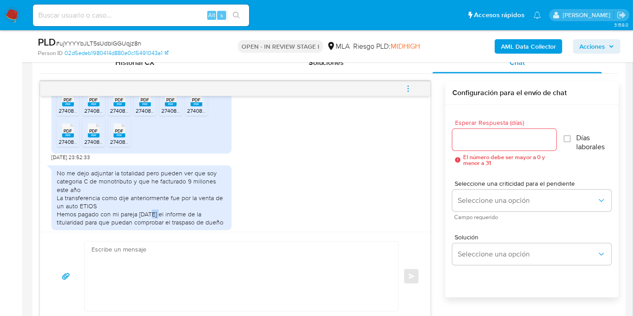
click at [152, 213] on div "No me dejo adjuntar la totalidad pero pueden ver que soy categoria C de monotri…" at bounding box center [141, 197] width 169 height 57
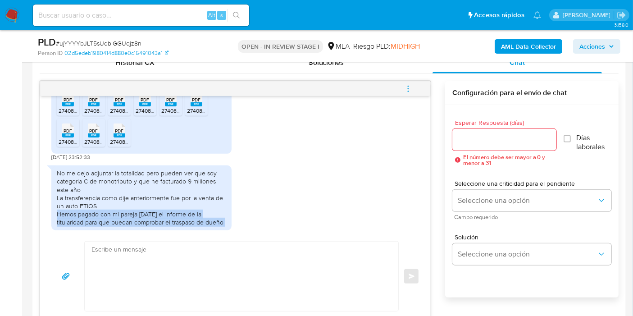
click at [152, 213] on div "No me dejo adjuntar la totalidad pero pueden ver que soy categoria C de monotri…" at bounding box center [141, 197] width 169 height 57
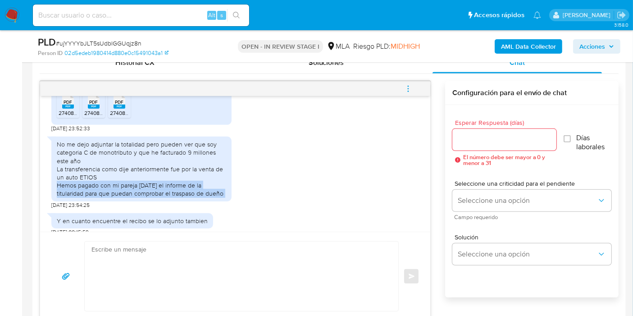
scroll to position [663, 0]
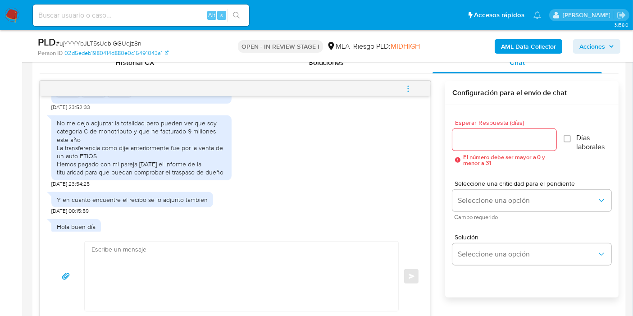
click at [188, 192] on div "Y en cuanto encuentre el recibo se lo adjunto tambien" at bounding box center [132, 199] width 162 height 15
click at [189, 191] on div "Y en cuanto encuentre el recibo se lo adjunto tambien 11/09/2025 00:15:59" at bounding box center [132, 200] width 162 height 27
drag, startPoint x: 189, startPoint y: 191, endPoint x: 181, endPoint y: 191, distance: 8.6
click at [186, 191] on div "Y en cuanto encuentre el recibo se lo adjunto tambien 11/09/2025 00:15:59" at bounding box center [132, 200] width 162 height 27
click at [171, 193] on div "Y en cuanto encuentre el recibo se lo adjunto tambien" at bounding box center [132, 199] width 162 height 15
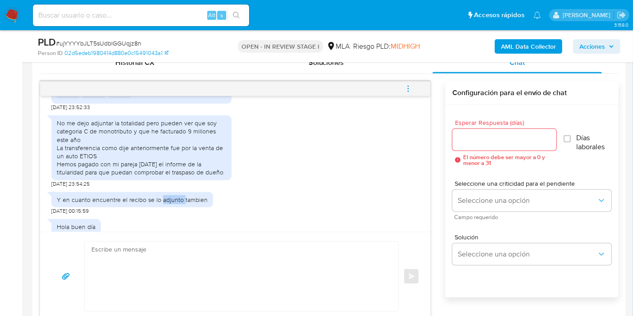
click at [171, 193] on div "Y en cuanto encuentre el recibo se lo adjunto tambien" at bounding box center [132, 199] width 162 height 15
click at [203, 169] on div "No me dejo adjuntar la totalidad pero pueden ver que soy categoria C de monotri…" at bounding box center [141, 147] width 169 height 57
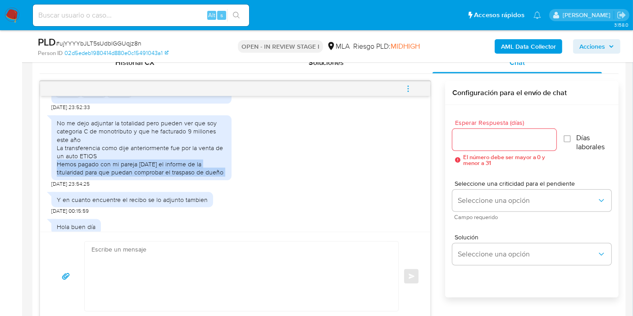
click at [203, 169] on div "No me dejo adjuntar la totalidad pero pueden ver que soy categoria C de monotri…" at bounding box center [141, 147] width 169 height 57
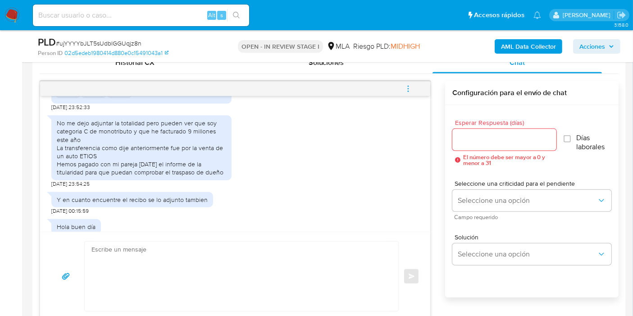
click at [136, 190] on div "Y en cuanto encuentre el recibo se lo adjunto tambien 11/09/2025 00:15:59" at bounding box center [132, 200] width 162 height 27
click at [135, 192] on div "Y en cuanto encuentre el recibo se lo adjunto tambien" at bounding box center [132, 199] width 162 height 15
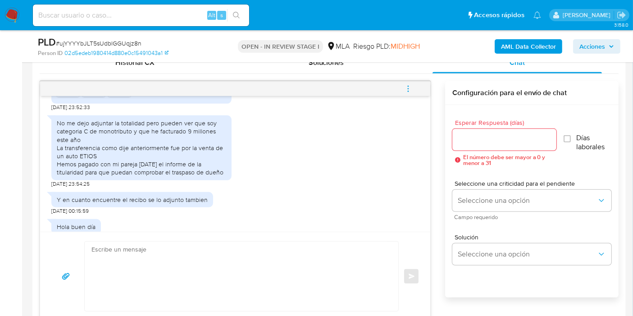
click at [161, 205] on div "Y en cuanto encuentre el recibo se lo adjunto tambien" at bounding box center [132, 199] width 162 height 15
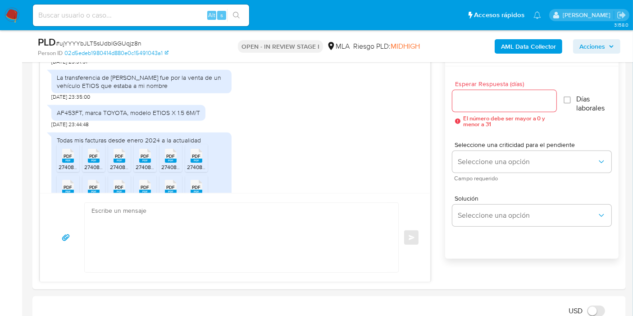
scroll to position [450, 0]
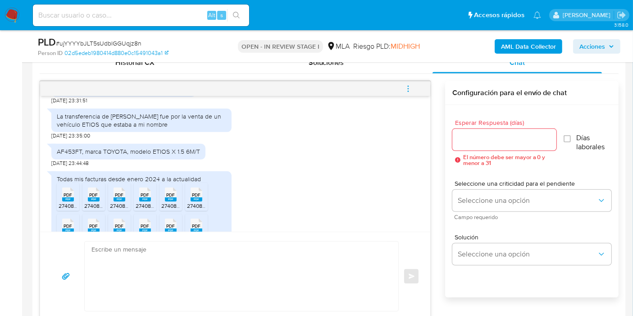
click at [199, 279] on textarea at bounding box center [238, 275] width 295 height 69
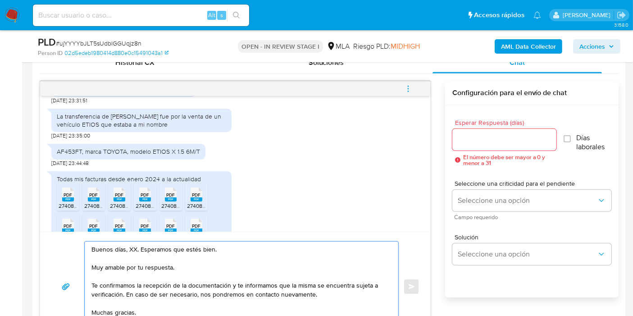
click at [132, 245] on textarea "Buenos días, XX. Esperamos que estés bien. Muy amable por tu respuesta. Te conf…" at bounding box center [238, 286] width 295 height 90
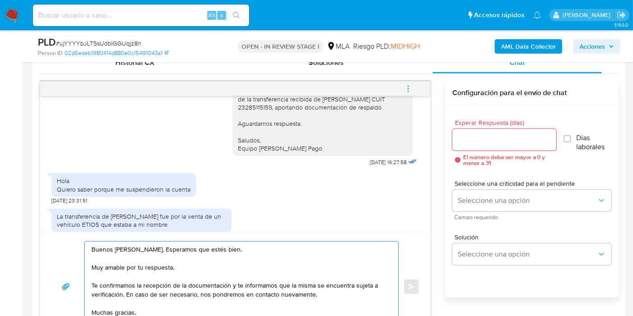
scroll to position [113, 0]
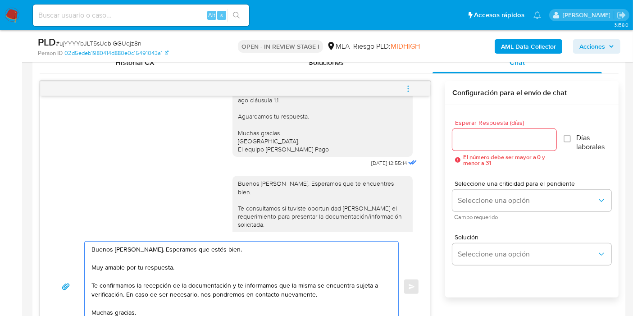
click at [186, 279] on textarea "Buenos días, Ariadna. Esperamos que estés bien. Muy amable por tu respuesta. Te…" at bounding box center [238, 286] width 295 height 90
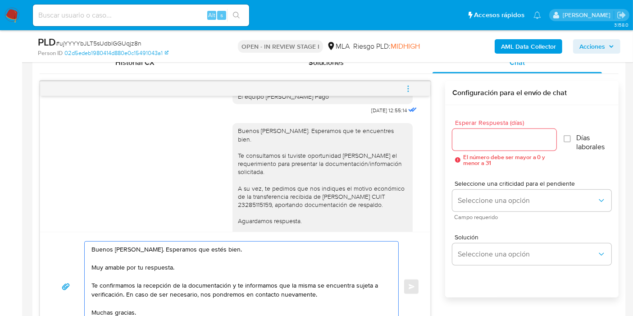
scroll to position [213, 0]
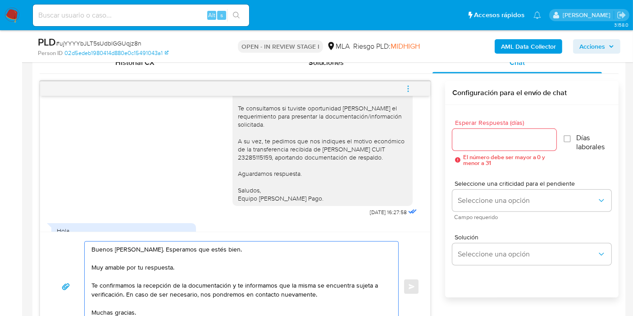
click at [145, 265] on textarea "Buenos días, Ariadna. Esperamos que estés bien. Muy amable por tu respuesta. Te…" at bounding box center [238, 286] width 295 height 90
click at [147, 264] on textarea "Buenos días, Ariadna. Esperamos que estés bien. Muy amable por tu respuesta. Te…" at bounding box center [238, 286] width 295 height 90
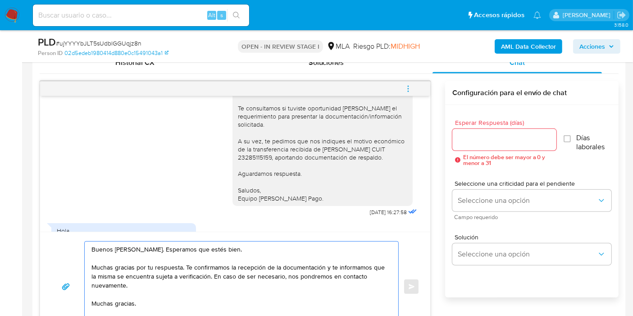
click at [280, 267] on textarea "Buenos días, Ariadna. Esperamos que estés bien. Muchas gracias por tu respuesta…" at bounding box center [238, 286] width 295 height 90
drag, startPoint x: 327, startPoint y: 264, endPoint x: 333, endPoint y: 284, distance: 20.5
click at [333, 284] on textarea "Buenos días, Ariadna. Esperamos que estés bien. Muchas gracias por tu respuesta…" at bounding box center [238, 286] width 295 height 90
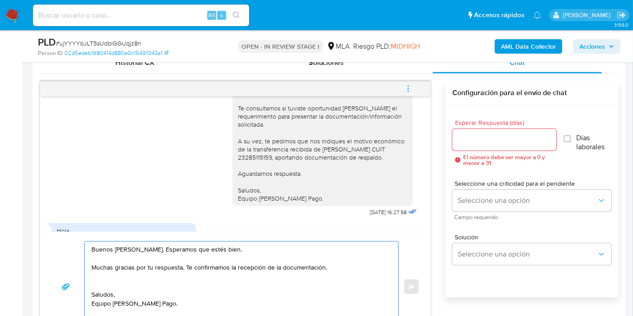
drag, startPoint x: 202, startPoint y: 304, endPoint x: 17, endPoint y: 287, distance: 185.9
click at [319, 284] on textarea "Buenos días, Ariadna. Esperamos que estés bien. Muchas gracias por tu respuesta…" at bounding box center [238, 286] width 295 height 90
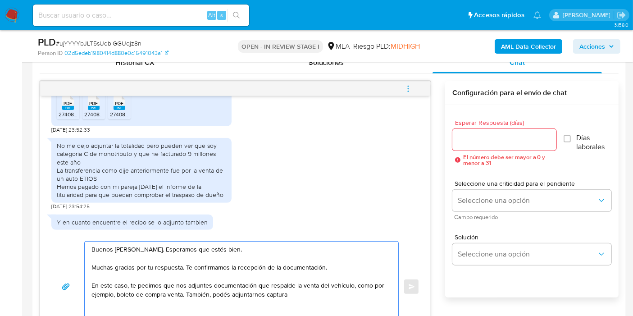
scroll to position [663, 0]
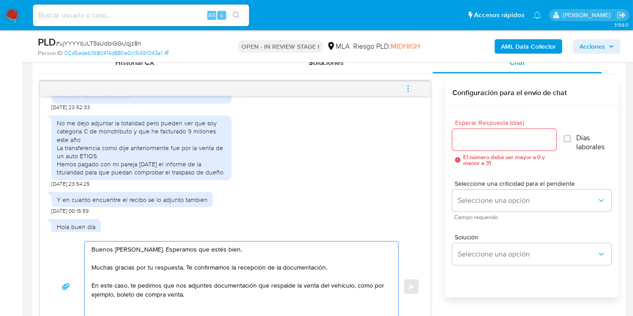
click at [144, 294] on textarea "Buenos días, Ariadna. Esperamos que estés bien. Muchas gracias por tu respuesta…" at bounding box center [238, 286] width 295 height 90
click at [152, 294] on textarea "Buenos días, Ariadna. Esperamos que estés bien. Muchas gracias por tu respuesta…" at bounding box center [238, 286] width 295 height 90
click at [162, 287] on textarea "Buenos días, Ariadna. Esperamos que estés bien. Muchas gracias por tu respuesta…" at bounding box center [238, 286] width 295 height 90
click at [211, 279] on textarea "Buenos días, Ariadna. Esperamos que estés bien. Muchas gracias por tu respuesta…" at bounding box center [238, 286] width 295 height 90
click at [325, 289] on textarea "Buenos días, Ariadna. Esperamos que estés bien. Muchas gracias por tu respuesta…" at bounding box center [238, 286] width 295 height 90
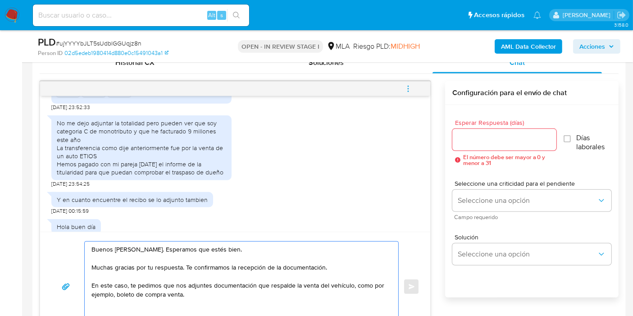
click at [309, 282] on textarea "Buenos días, Ariadna. Esperamos que estés bien. Muchas gracias por tu respuesta…" at bounding box center [238, 286] width 295 height 90
click at [273, 292] on textarea "Buenos días, Ariadna. Esperamos que estés bien. Muchas gracias por tu respuesta…" at bounding box center [238, 286] width 295 height 90
click at [292, 286] on textarea "Buenos días, Ariadna. Esperamos que estés bien. Muchas gracias por tu respuesta…" at bounding box center [238, 286] width 295 height 90
click at [184, 288] on textarea "Buenos días, Ariadna. Esperamos que estés bien. Muchas gracias por tu respuesta…" at bounding box center [238, 286] width 295 height 90
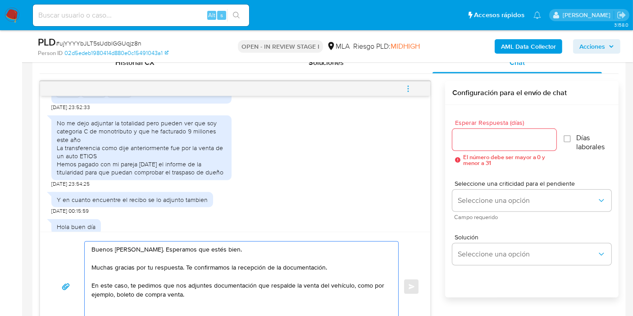
click at [291, 288] on textarea "Buenos días, Ariadna. Esperamos que estés bien. Muchas gracias por tu respuesta…" at bounding box center [238, 286] width 295 height 90
click at [213, 282] on textarea "Buenos días, Ariadna. Esperamos que estés bien. Muchas gracias por tu respuesta…" at bounding box center [238, 286] width 295 height 90
click at [211, 282] on textarea "Buenos días, Ariadna. Esperamos que estés bien. Muchas gracias por tu respuesta…" at bounding box center [238, 286] width 295 height 90
click at [229, 286] on textarea "Buenos días, Ariadna. Esperamos que estés bien. Muchas gracias por tu respuesta…" at bounding box center [238, 286] width 295 height 90
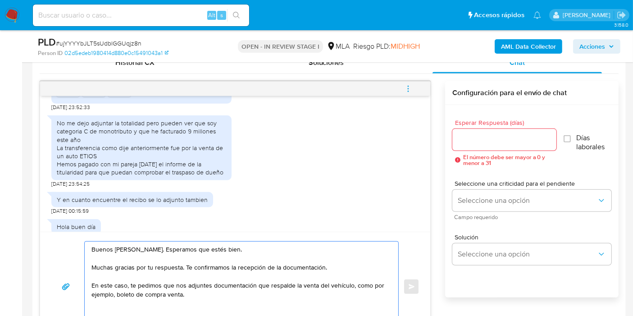
drag, startPoint x: 142, startPoint y: 280, endPoint x: 161, endPoint y: 283, distance: 19.1
click at [171, 280] on textarea "Buenos días, Ariadna. Esperamos que estés bien. Muchas gracias por tu respuesta…" at bounding box center [238, 286] width 295 height 90
click at [161, 283] on textarea "Buenos días, Ariadna. Esperamos que estés bien. Muchas gracias por tu respuesta…" at bounding box center [238, 286] width 295 height 90
drag, startPoint x: 135, startPoint y: 282, endPoint x: 173, endPoint y: 281, distance: 37.8
click at [173, 281] on textarea "Buenos días, Ariadna. Esperamos que estés bien. Muchas gracias por tu respuesta…" at bounding box center [238, 286] width 295 height 90
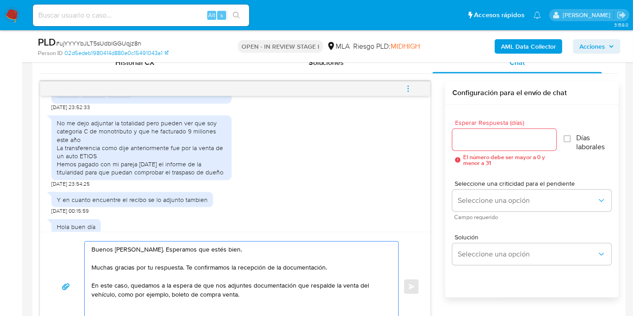
drag, startPoint x: 119, startPoint y: 294, endPoint x: 242, endPoint y: 293, distance: 123.0
click at [242, 293] on textarea "Buenos días, Ariadna. Esperamos que estés bien. Muchas gracias por tu respuesta…" at bounding box center [238, 286] width 295 height 90
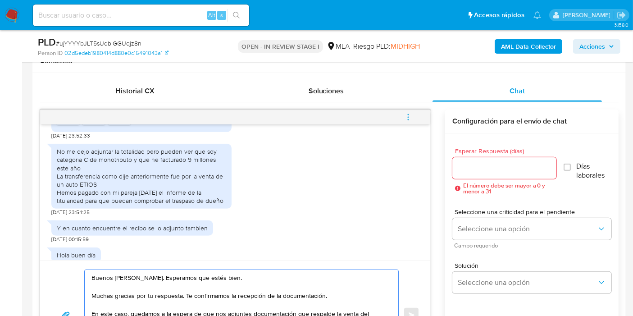
scroll to position [409, 0]
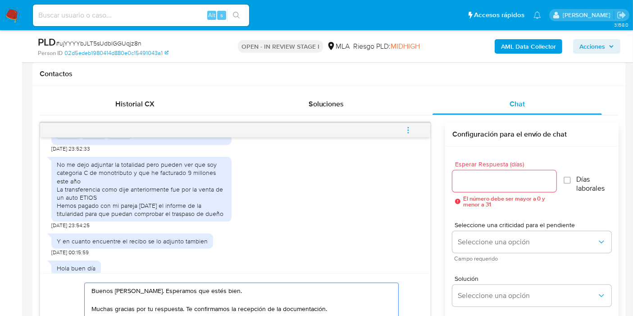
type textarea "Buenos días, Ariadna. Esperamos que estés bien. Muchas gracias por tu respuesta…"
click at [511, 177] on input "Esperar Respuesta (días)" at bounding box center [504, 181] width 104 height 12
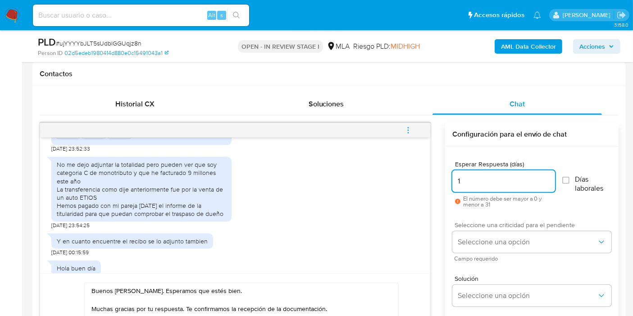
type input "1"
click at [477, 227] on span "Seleccione una criticidad para el pendiente" at bounding box center [533, 225] width 159 height 6
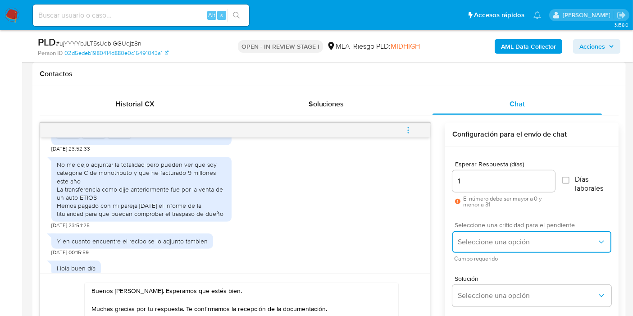
click at [473, 247] on button "Seleccione una opción" at bounding box center [531, 242] width 159 height 22
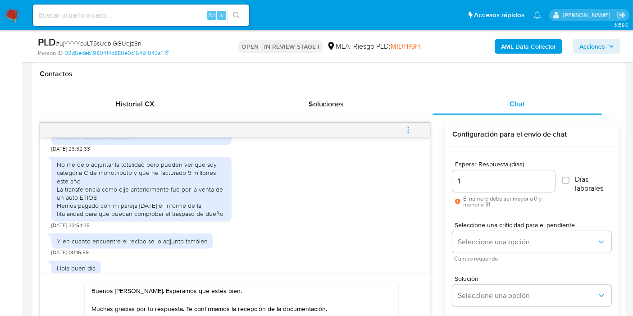
click at [281, 239] on div "Y en cuanto encuentre el recibo se lo adjunto tambien 11/09/2025 00:15:59" at bounding box center [235, 242] width 368 height 27
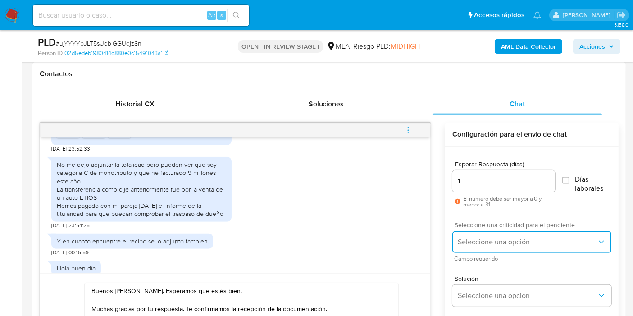
click at [493, 231] on button "Seleccione una opción" at bounding box center [531, 242] width 159 height 22
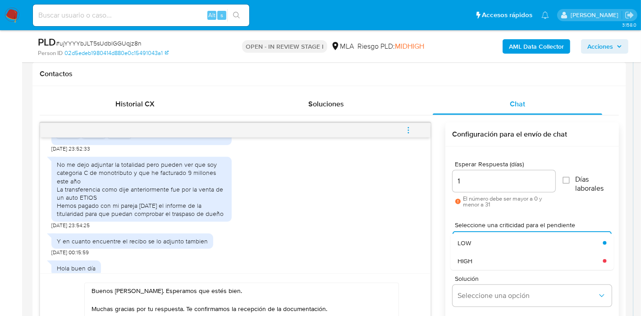
drag, startPoint x: 483, startPoint y: 242, endPoint x: 354, endPoint y: 242, distance: 128.8
click at [354, 242] on div "Hola, Esperamos que te encuentres muy bien. Te consultamos si tuviste oportunid…" at bounding box center [329, 253] width 579 height 260
click at [354, 242] on div "Y en cuanto encuentre el recibo se lo adjunto tambien 11/09/2025 00:15:59" at bounding box center [235, 242] width 368 height 27
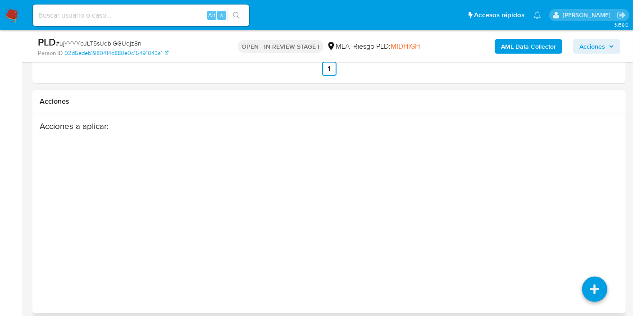
scroll to position [1661, 0]
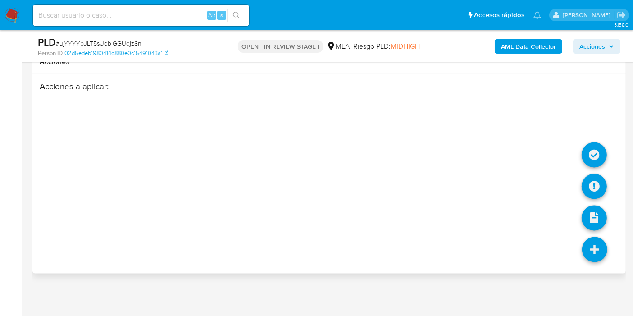
click at [597, 255] on icon at bounding box center [594, 249] width 25 height 25
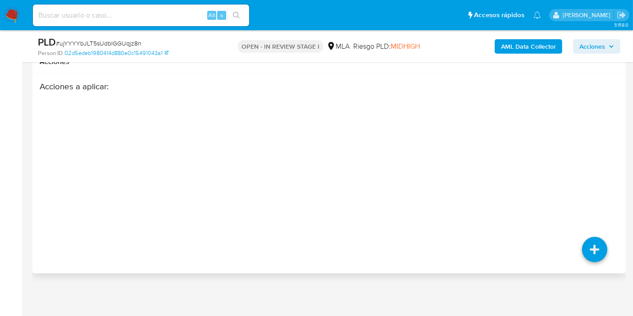
click at [364, 195] on div "Acciones a aplicar :" at bounding box center [297, 154] width 515 height 144
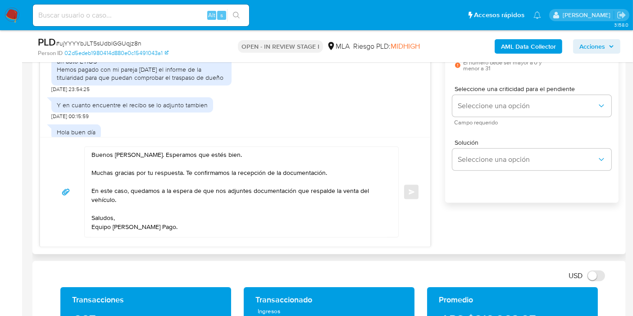
scroll to position [510, 0]
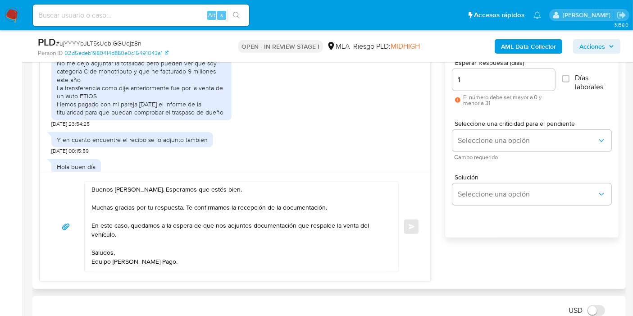
click at [341, 205] on textarea "Buenos días, Ariadna. Esperamos que estés bien. Muchas gracias por tu respuesta…" at bounding box center [238, 227] width 295 height 90
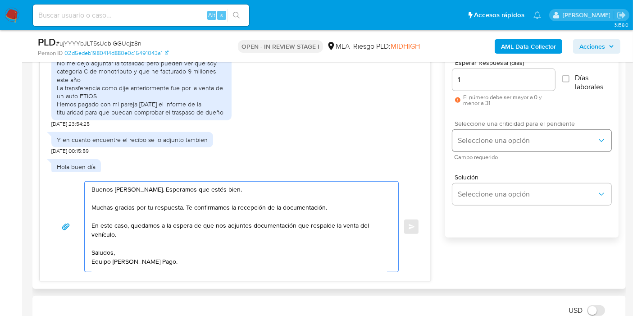
click at [510, 127] on div "Seleccione una criticidad para el pendiente Seleccione una opción Campo requeri…" at bounding box center [531, 139] width 159 height 39
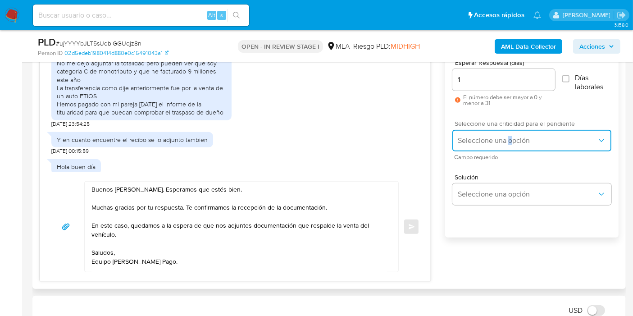
click at [504, 136] on span "Seleccione una opción" at bounding box center [527, 140] width 139 height 9
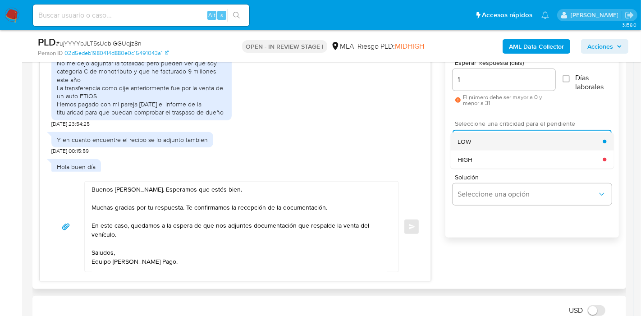
click at [487, 146] on div "LOW" at bounding box center [529, 141] width 145 height 18
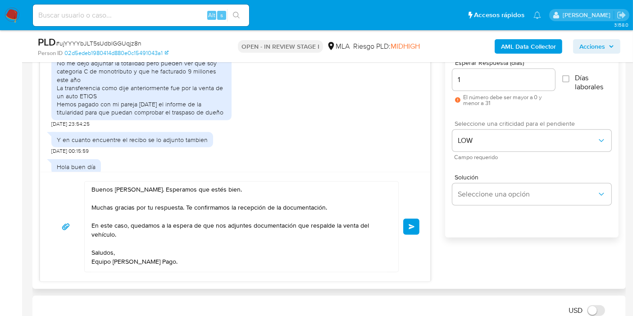
click at [395, 231] on div "Buenos días, Ariadna. Esperamos que estés bien. Muchas gracias por tu respuesta…" at bounding box center [241, 226] width 314 height 91
click at [417, 231] on button "Enviar" at bounding box center [411, 226] width 16 height 16
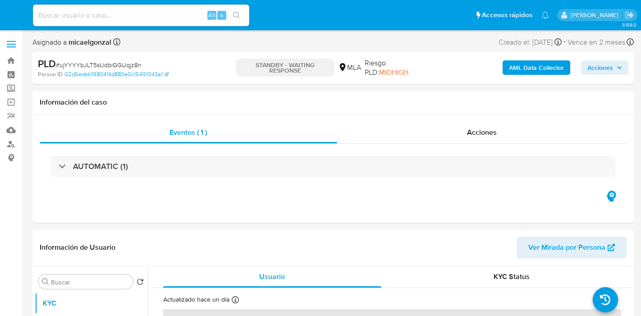
select select "10"
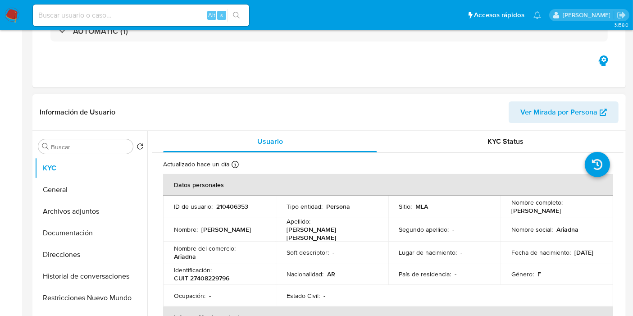
scroll to position [150, 0]
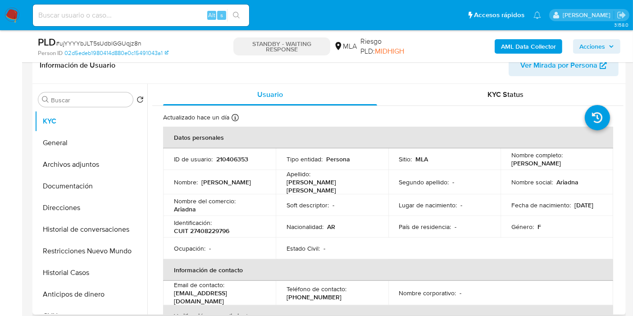
click at [342, 203] on div "Soft descriptor : -" at bounding box center [331, 205] width 91 height 8
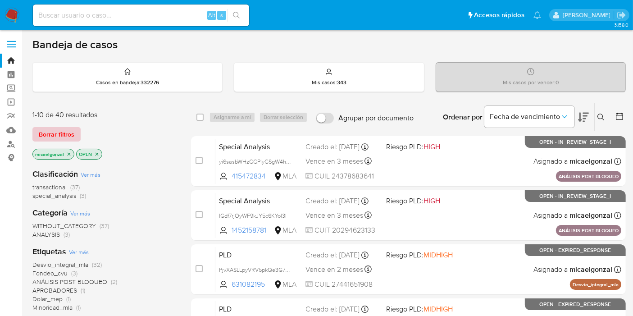
click at [64, 128] on span "Borrar filtros" at bounding box center [57, 134] width 36 height 13
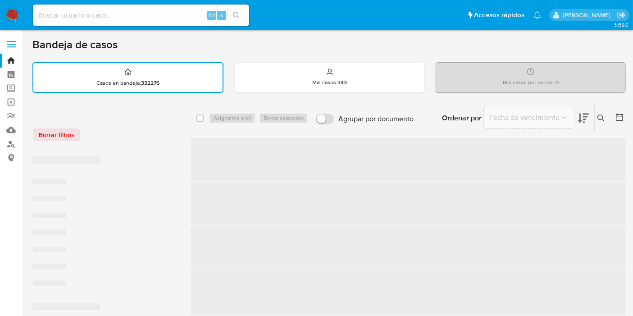
click at [63, 142] on div "Borrar filtros" at bounding box center [104, 130] width 144 height 38
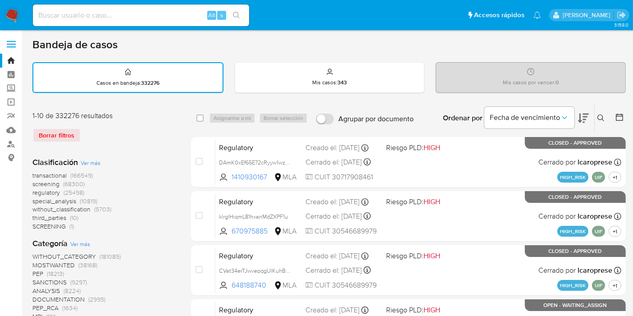
click at [603, 113] on button at bounding box center [602, 118] width 15 height 11
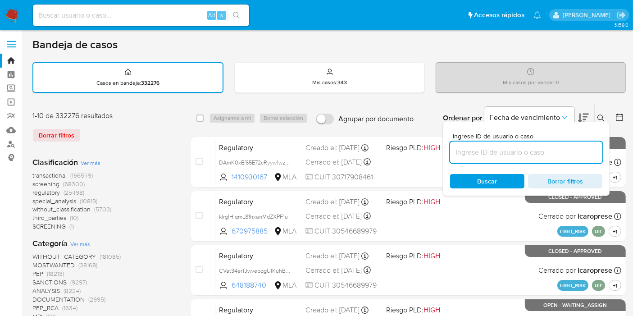
drag, startPoint x: 562, startPoint y: 154, endPoint x: 554, endPoint y: 156, distance: 8.1
click at [562, 154] on input at bounding box center [526, 152] width 152 height 12
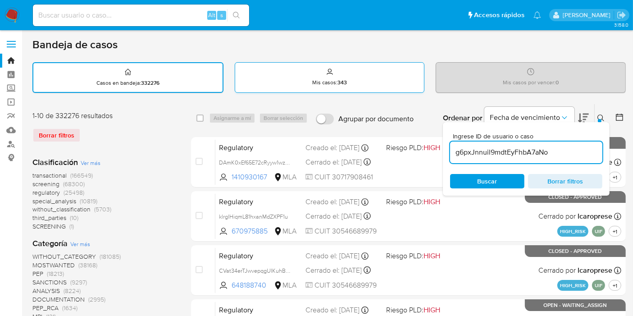
type input "g6pxJnnuil9mdtEyFhbA7aNo"
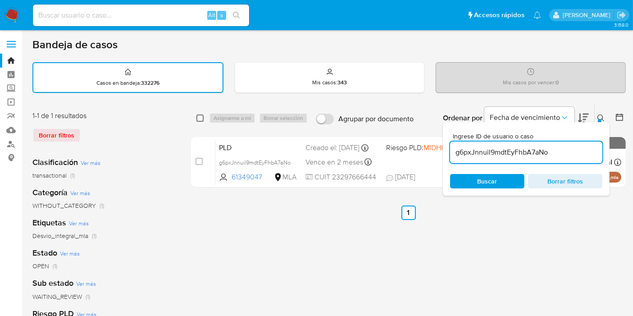
click at [200, 122] on div "select-all-cases-checkbox" at bounding box center [201, 118] width 11 height 11
click at [200, 120] on input "checkbox" at bounding box center [199, 117] width 7 height 7
checkbox input "true"
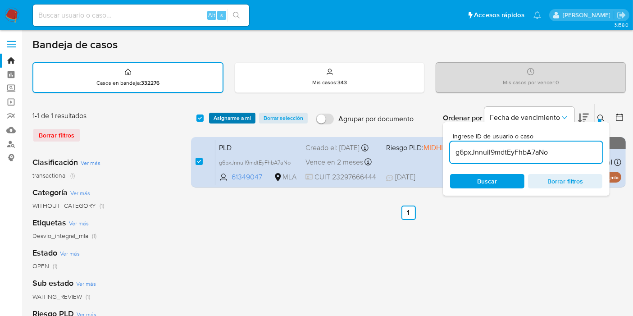
click at [229, 114] on span "Asignarme a mí" at bounding box center [232, 118] width 37 height 9
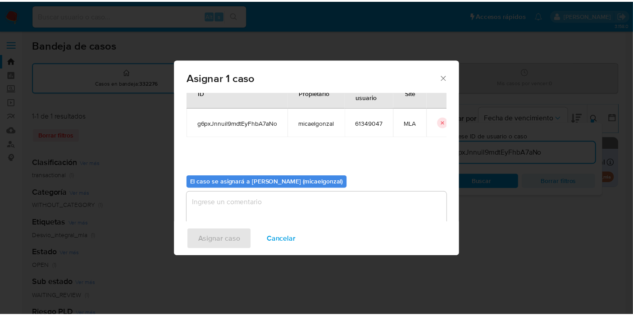
scroll to position [46, 0]
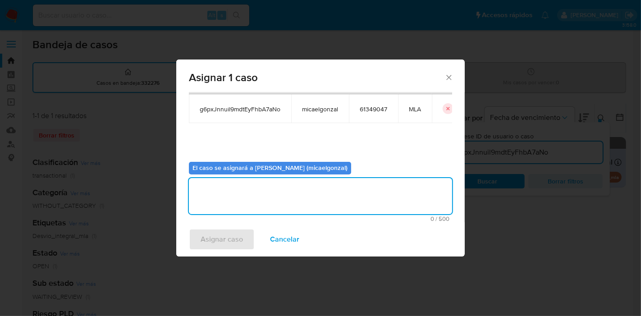
click at [233, 205] on textarea "assign-modal" at bounding box center [320, 196] width 263 height 36
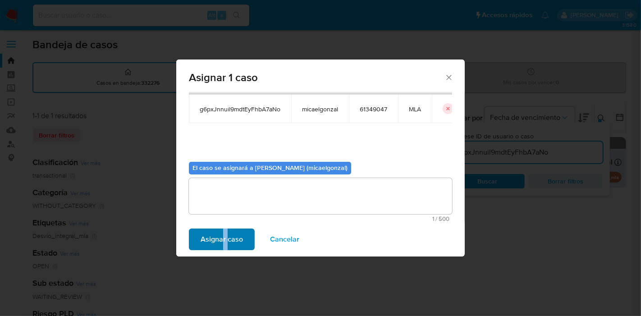
drag, startPoint x: 223, startPoint y: 251, endPoint x: 227, endPoint y: 239, distance: 13.1
click at [227, 239] on div "Asignar caso Cancelar" at bounding box center [320, 239] width 288 height 34
click at [227, 239] on span "Asignar caso" at bounding box center [221, 239] width 42 height 20
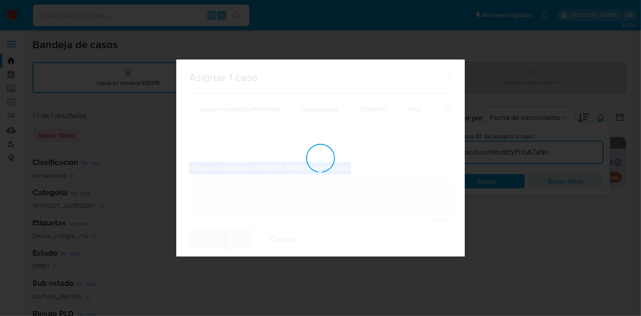
checkbox input "false"
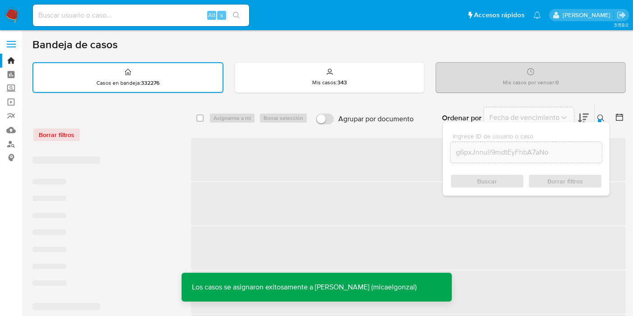
click at [175, 22] on div "Alt s" at bounding box center [141, 16] width 216 height 22
click at [177, 18] on input at bounding box center [141, 15] width 216 height 12
paste input "g6pxJnnuil9mdtEyFhbA7aNo"
type input "g6pxJnnuil9mdtEyFhbA7aNo"
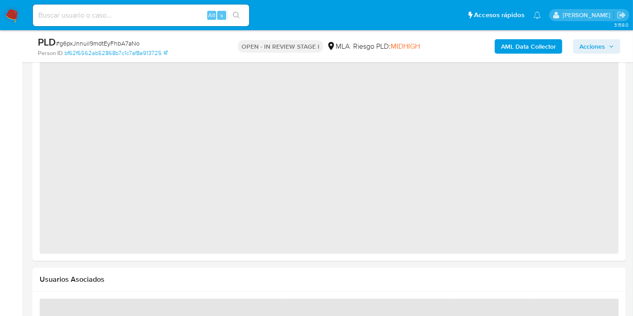
scroll to position [482, 0]
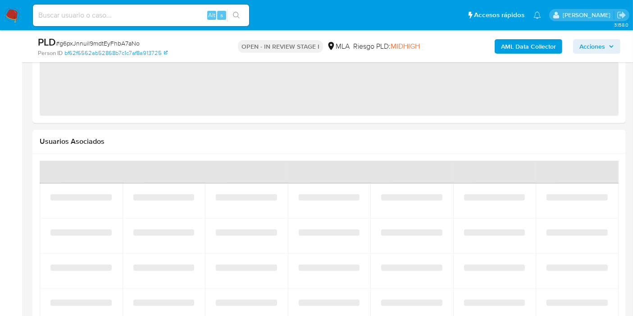
select select "10"
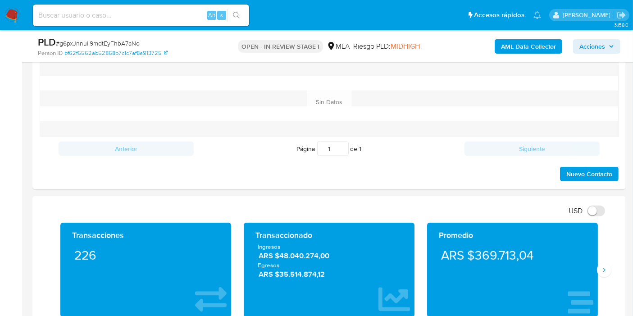
scroll to position [450, 0]
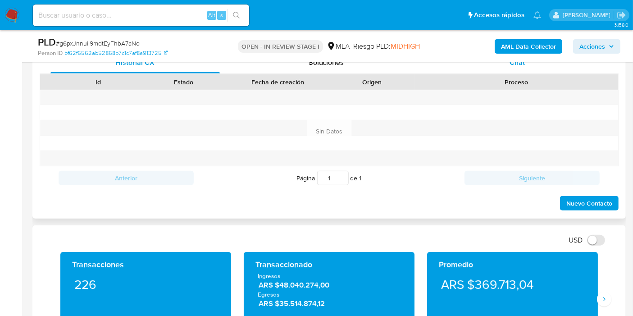
click at [568, 68] on div "Chat" at bounding box center [516, 63] width 169 height 22
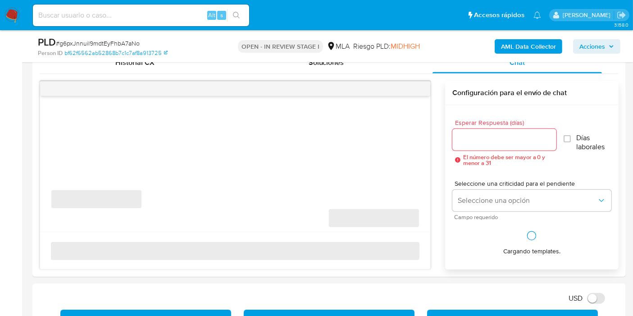
scroll to position [500, 0]
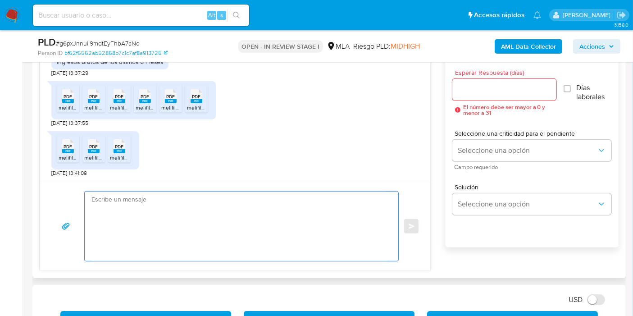
click at [254, 201] on textarea at bounding box center [238, 225] width 295 height 69
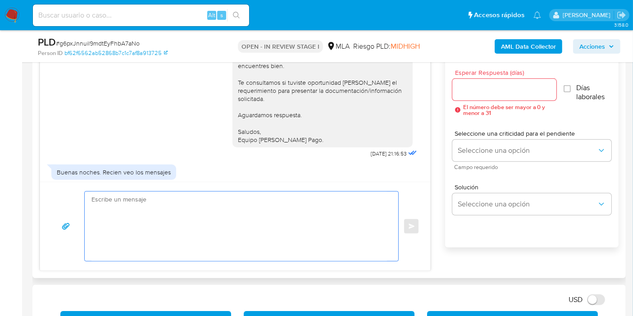
scroll to position [164, 0]
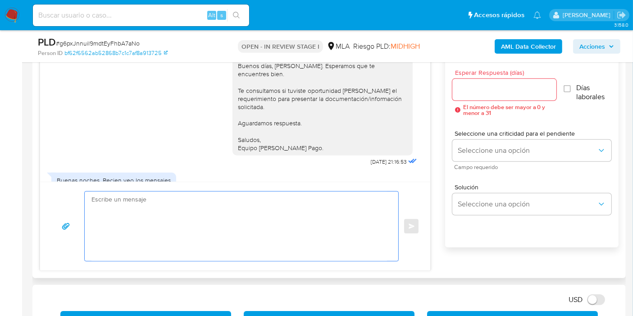
click at [160, 236] on textarea at bounding box center [238, 225] width 295 height 69
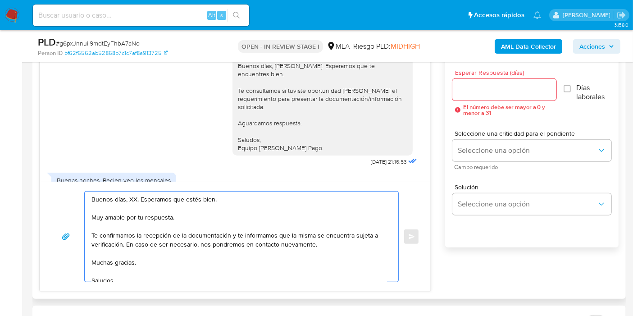
click at [134, 197] on textarea "Buenos días, XX. Esperamos que estés bien. Muy amable por tu respuesta. Te conf…" at bounding box center [238, 236] width 295 height 90
click at [132, 197] on textarea "Buenos días, XX. Esperamos que estés bien. Muy amable por tu respuesta. Te conf…" at bounding box center [238, 236] width 295 height 90
click at [140, 210] on textarea "Buenos días, María Silvina. Esperamos que estés bien. Muy amable por tu respues…" at bounding box center [238, 236] width 295 height 90
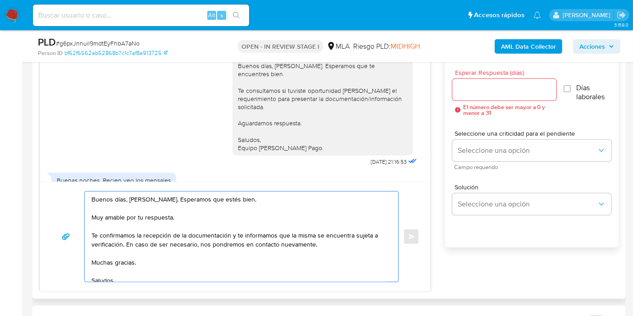
click at [140, 210] on textarea "Buenos días, María Silvina. Esperamos que estés bien. Muy amable por tu respues…" at bounding box center [238, 236] width 295 height 90
click at [141, 218] on textarea "Buenos días, María Silvina. Esperamos que estés bien. Muy amable por tu respues…" at bounding box center [238, 236] width 295 height 90
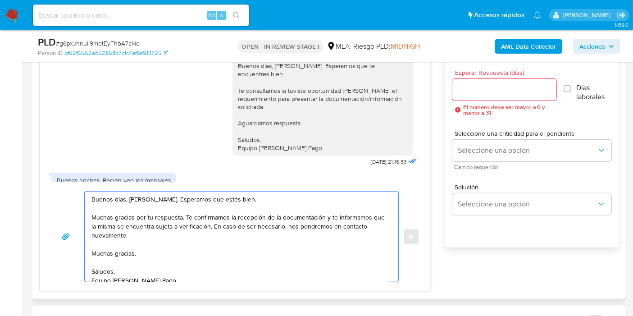
click at [371, 224] on textarea "Buenos días, María Silvina. Esperamos que estés bien. Muchas gracias por tu res…" at bounding box center [238, 236] width 295 height 90
click at [262, 232] on textarea "Buenos días, María Silvina. Esperamos que estés bien. Muchas gracias por tu res…" at bounding box center [238, 236] width 295 height 90
drag, startPoint x: 323, startPoint y: 217, endPoint x: 333, endPoint y: 241, distance: 26.4
click at [333, 241] on textarea "Buenos días, María Silvina. Esperamos que estés bien. Muchas gracias por tu res…" at bounding box center [238, 236] width 295 height 90
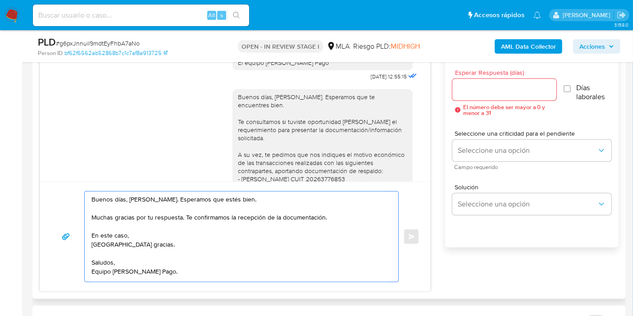
scroll to position [700, 0]
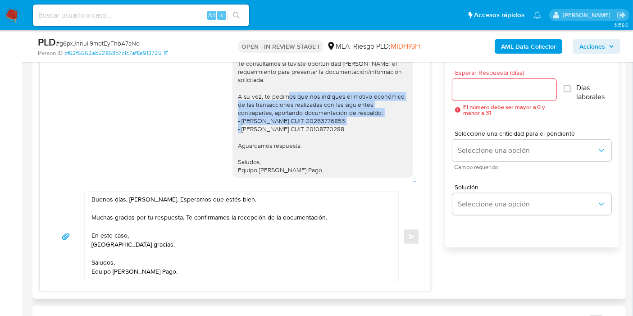
drag, startPoint x: 300, startPoint y: 119, endPoint x: 358, endPoint y: 143, distance: 62.8
click at [358, 143] on div "Buenos días, María Silvina. Esperamos que te encuentres bien. Te consultamos si…" at bounding box center [322, 104] width 169 height 139
copy div "nos indiques el motivo económico de las transacciones realizadas con las siguie…"
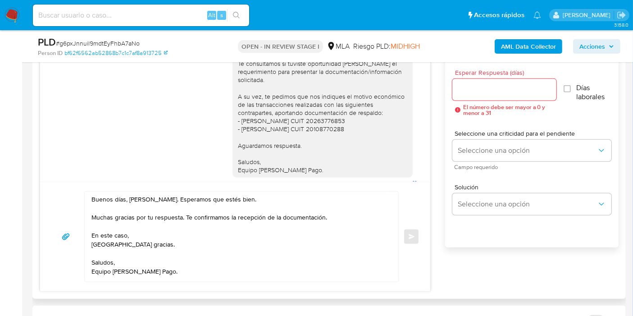
drag, startPoint x: 233, startPoint y: 222, endPoint x: 218, endPoint y: 234, distance: 19.5
click at [230, 224] on textarea "Buenos días, María Silvina. Esperamos que estés bien. Muchas gracias por tu res…" at bounding box center [238, 236] width 295 height 90
click at [216, 236] on textarea "Buenos días, María Silvina. Esperamos que estés bien. Muchas gracias por tu res…" at bounding box center [238, 236] width 295 height 90
paste textarea "nos indiques el motivo económico de las transacciones realizadas con las siguie…"
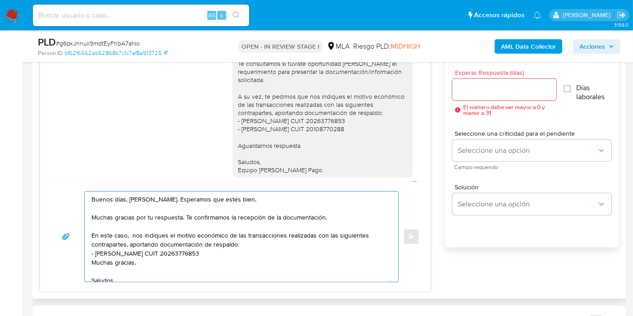
drag, startPoint x: 130, startPoint y: 232, endPoint x: 152, endPoint y: 241, distance: 23.7
click at [131, 232] on textarea "Buenos días, María Silvina. Esperamos que estés bien. Muchas gracias por tu res…" at bounding box center [238, 236] width 295 height 90
click at [308, 247] on textarea "Buenos días, María Silvina. Esperamos que estés bien. Muchas gracias por tu res…" at bounding box center [238, 236] width 295 height 90
click at [209, 233] on textarea "Buenos días, María Silvina. Esperamos que estés bien. Muchas gracias por tu res…" at bounding box center [238, 236] width 295 height 90
click at [173, 240] on textarea "Buenos días, María Silvina. Esperamos que estés bien. Muchas gracias por tu res…" at bounding box center [238, 236] width 295 height 90
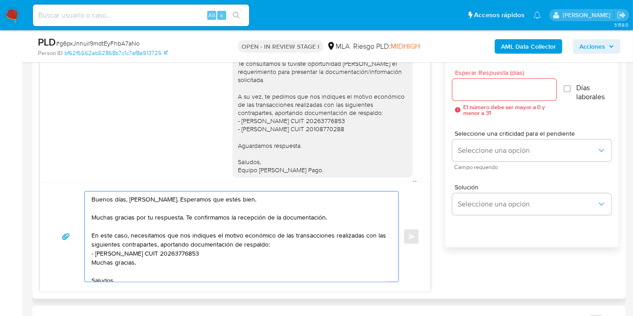
click at [236, 236] on textarea "Buenos días, María Silvina. Esperamos que estés bien. Muchas gracias por tu res…" at bounding box center [238, 236] width 295 height 90
click at [314, 236] on textarea "Buenos días, María Silvina. Esperamos que estés bien. Muchas gracias por tu res…" at bounding box center [238, 236] width 295 height 90
drag, startPoint x: 96, startPoint y: 250, endPoint x: 215, endPoint y: 251, distance: 118.9
click at [215, 251] on textarea "Buenos días, María Silvina. Esperamos que estés bien. Muchas gracias por tu res…" at bounding box center [238, 236] width 295 height 90
click at [91, 242] on div "Buenos días, María Silvina. Esperamos que estés bien. Muchas gracias por tu res…" at bounding box center [239, 236] width 309 height 90
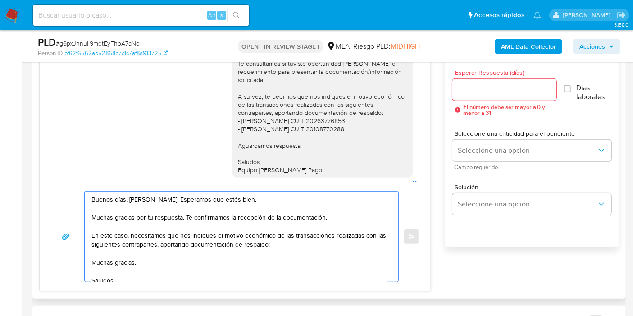
drag, startPoint x: 91, startPoint y: 242, endPoint x: 165, endPoint y: 241, distance: 73.9
click at [165, 241] on textarea "Buenos días, María Silvina. Esperamos que estés bien. Muchas gracias por tu res…" at bounding box center [238, 236] width 295 height 90
paste textarea "Mauricio Rodrigo Lazza CUIT 20263776853"
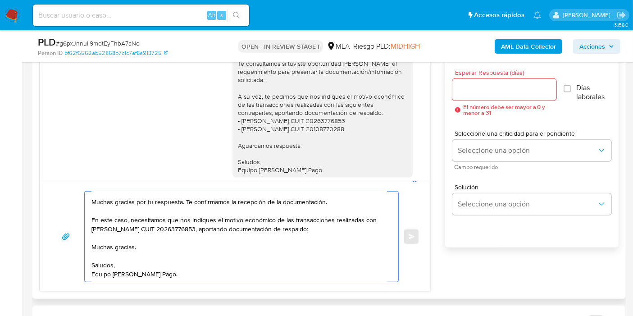
drag, startPoint x: 133, startPoint y: 276, endPoint x: 125, endPoint y: 282, distance: 10.4
click at [133, 276] on textarea "Buenos días, María Silvina. Esperamos que estés bien. Muchas gracias por tu res…" at bounding box center [238, 236] width 295 height 90
click at [107, 245] on textarea "Buenos días, María Silvina. Esperamos que estés bien. Muchas gracias por tu res…" at bounding box center [238, 236] width 295 height 90
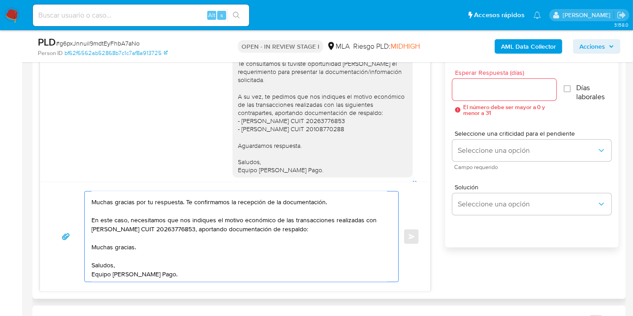
click at [107, 245] on textarea "Buenos días, María Silvina. Esperamos que estés bien. Muchas gracias por tu res…" at bounding box center [238, 236] width 295 height 90
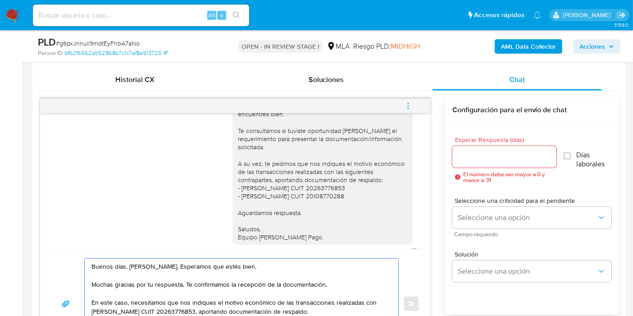
scroll to position [450, 0]
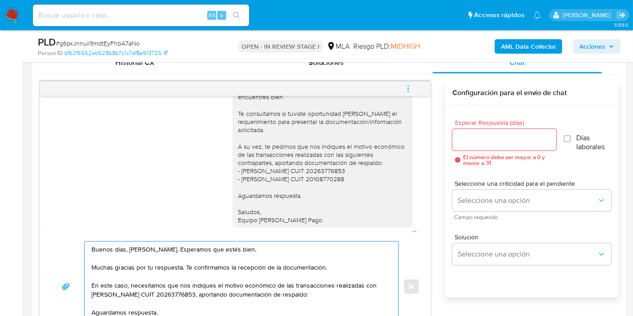
type textarea "Buenos días, María Silvina. Esperamos que estés bien. Muchas gracias por tu res…"
click at [522, 130] on div at bounding box center [504, 140] width 104 height 22
click at [504, 142] on input "Esperar Respuesta (días)" at bounding box center [504, 140] width 104 height 12
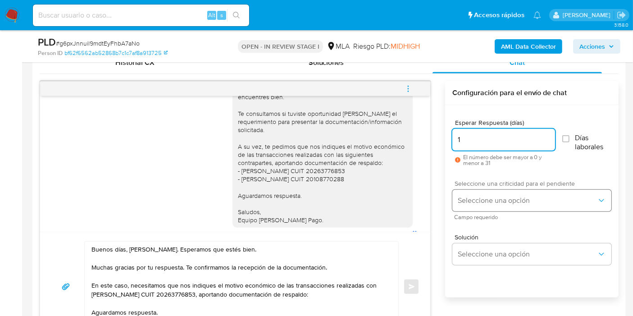
type input "1"
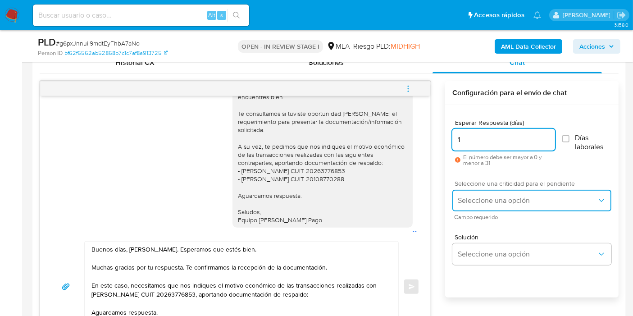
click at [506, 204] on span "Seleccione una opción" at bounding box center [527, 200] width 139 height 9
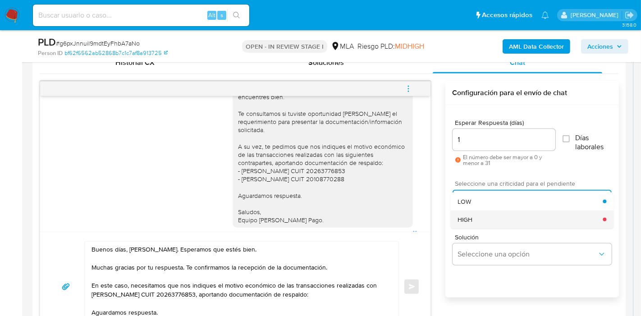
click at [484, 218] on div "HIGH" at bounding box center [529, 219] width 145 height 18
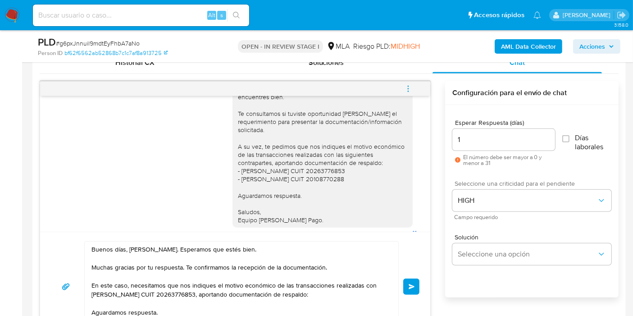
click at [413, 281] on button "Enviar" at bounding box center [411, 286] width 16 height 16
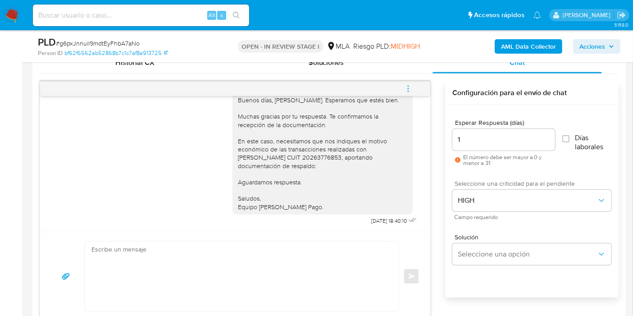
scroll to position [1305, 0]
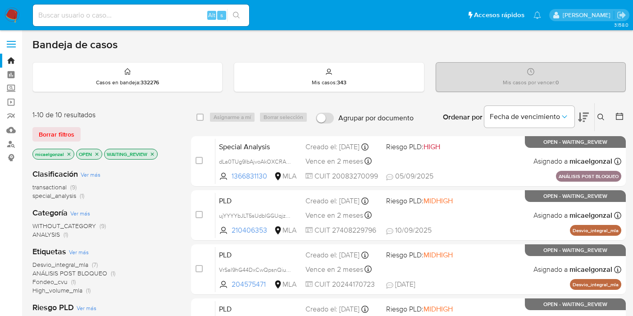
scroll to position [76, 0]
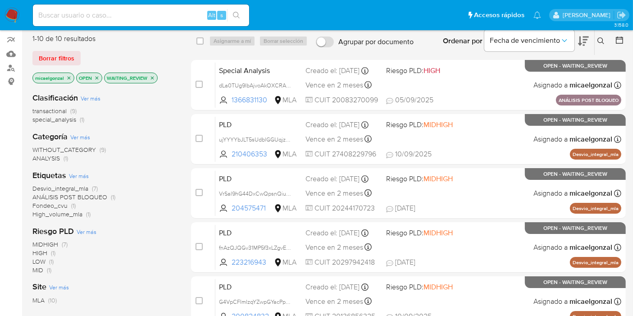
drag, startPoint x: 17, startPoint y: 5, endPoint x: 10, endPoint y: 20, distance: 17.3
click at [15, 14] on nav "Pausado Ver notificaciones Alt s Accesos rápidos Presiona las siguientes teclas…" at bounding box center [316, 15] width 633 height 30
click at [10, 20] on img at bounding box center [12, 15] width 15 height 15
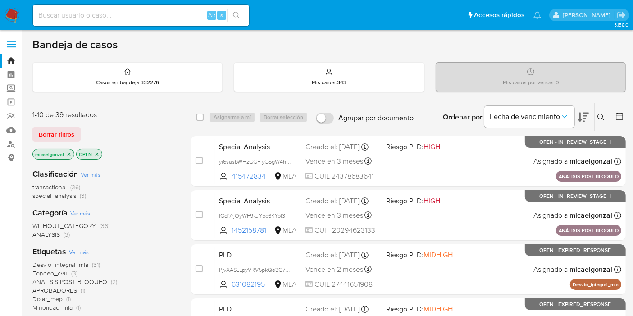
click at [9, 11] on img at bounding box center [12, 15] width 15 height 15
click at [16, 9] on img at bounding box center [12, 15] width 15 height 15
click at [89, 18] on input at bounding box center [141, 15] width 216 height 12
paste input "SmwDlvykKs459RuZtLGV5CFc"
type input "SmwDlvykKs459RuZtLGV5CFc"
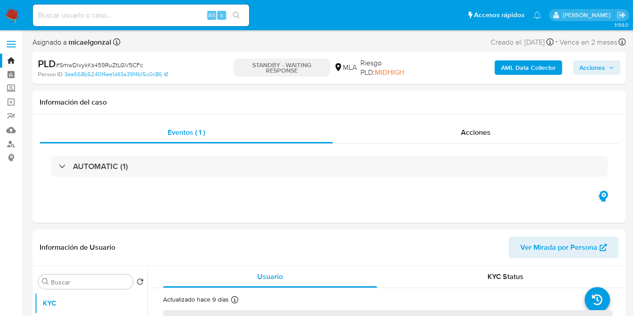
click at [8, 11] on img at bounding box center [12, 15] width 15 height 15
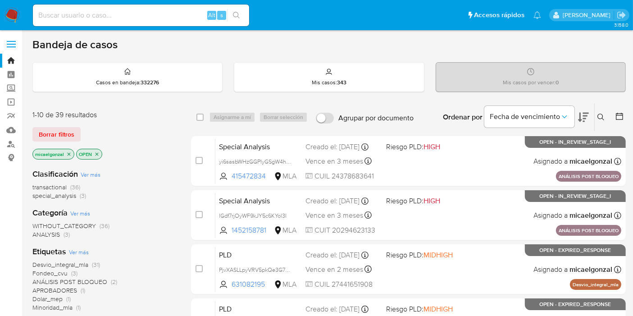
click at [14, 18] on img at bounding box center [12, 15] width 15 height 15
click at [59, 125] on div "1-10 de 39 resultados Borrar filtros micaelgonzal OPEN" at bounding box center [104, 135] width 144 height 51
click at [50, 138] on span "Borrar filtros" at bounding box center [57, 134] width 36 height 13
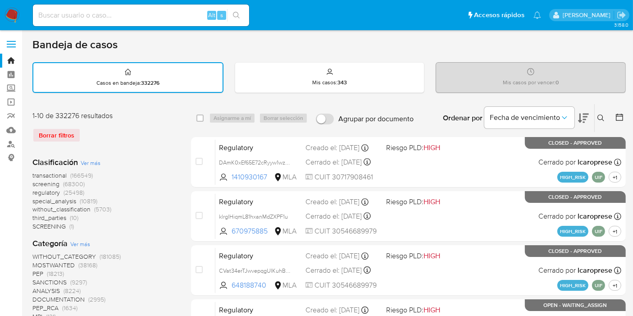
click at [596, 113] on button at bounding box center [602, 118] width 15 height 11
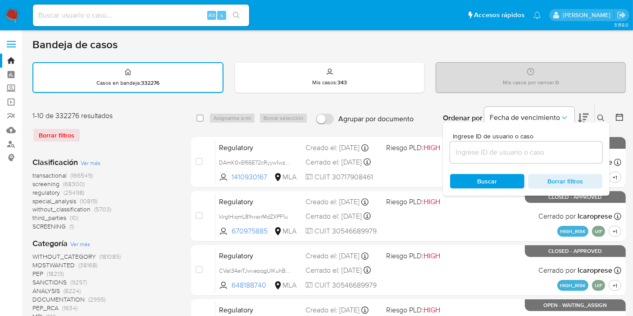
click at [518, 155] on input at bounding box center [526, 152] width 152 height 12
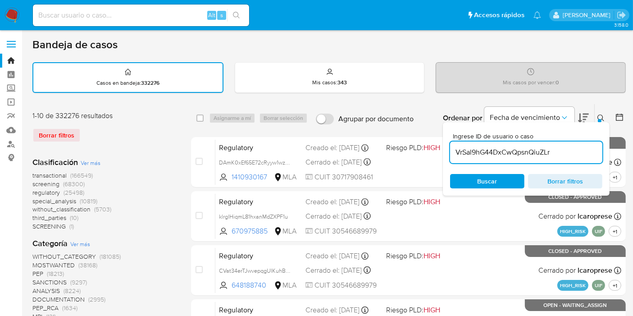
type input "VrSal9hG44DxCwQpsnQiuZLr"
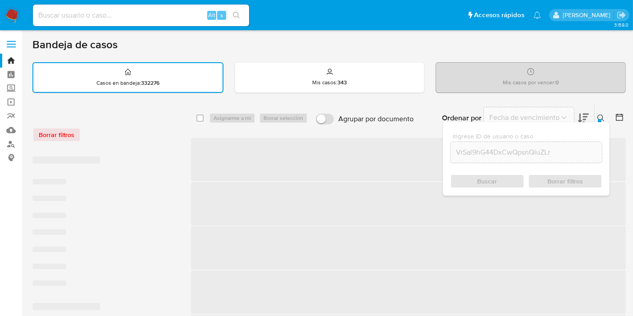
click at [195, 117] on div "select-all-cases-checkbox Asignarme a mí Borrar selección Agrupar por documento…" at bounding box center [408, 118] width 435 height 28
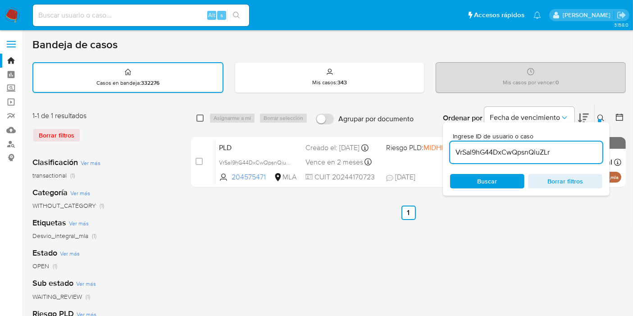
drag, startPoint x: 198, startPoint y: 116, endPoint x: 211, endPoint y: 116, distance: 13.1
click at [198, 116] on input "checkbox" at bounding box center [199, 117] width 7 height 7
checkbox input "true"
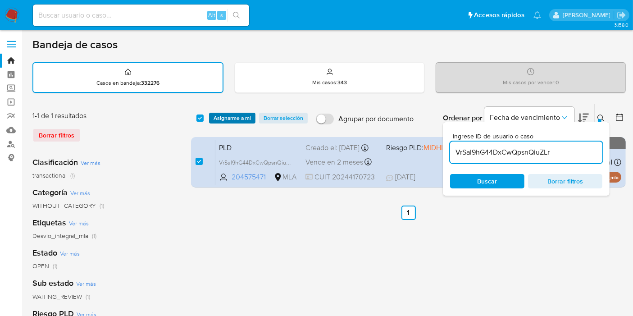
click at [214, 116] on span "Asignarme a mí" at bounding box center [232, 118] width 37 height 9
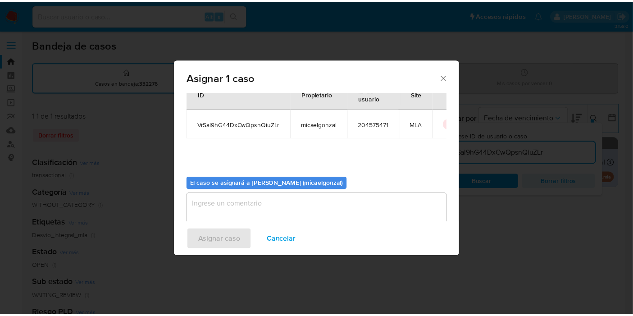
scroll to position [46, 0]
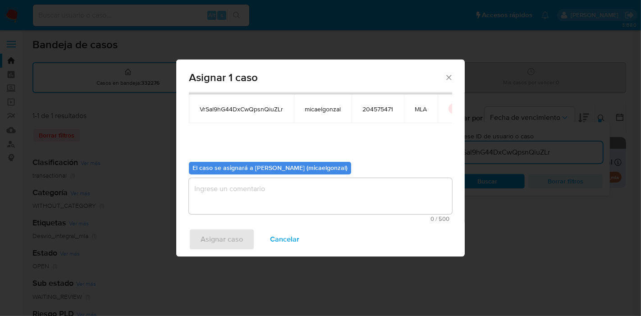
click at [308, 203] on textarea "assign-modal" at bounding box center [320, 196] width 263 height 36
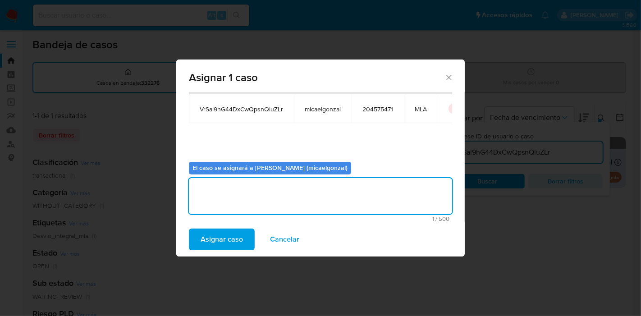
click at [221, 245] on span "Asignar caso" at bounding box center [221, 239] width 42 height 20
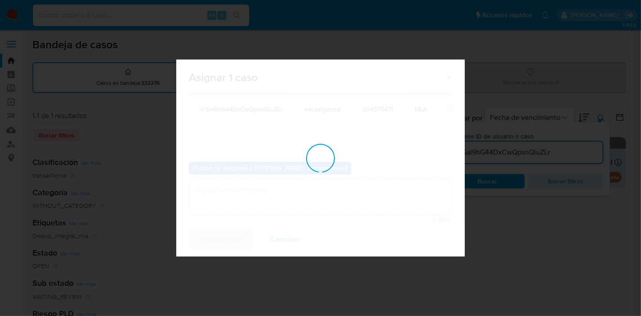
checkbox input "false"
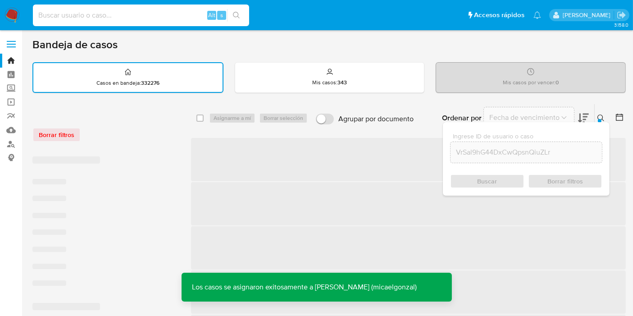
click at [168, 13] on input at bounding box center [141, 15] width 216 height 12
paste input "VrSal9hG44DxCwQpsnQiuZLr"
type input "VrSal9hG44DxCwQpsnQiuZLr"
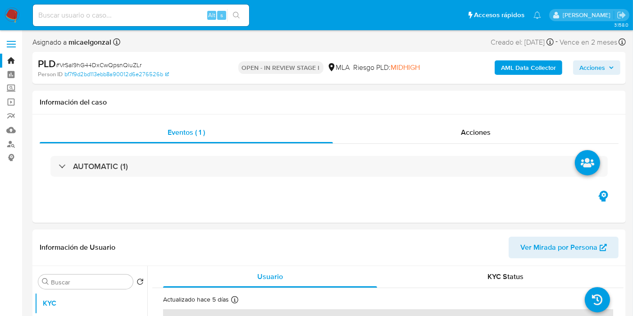
select select "10"
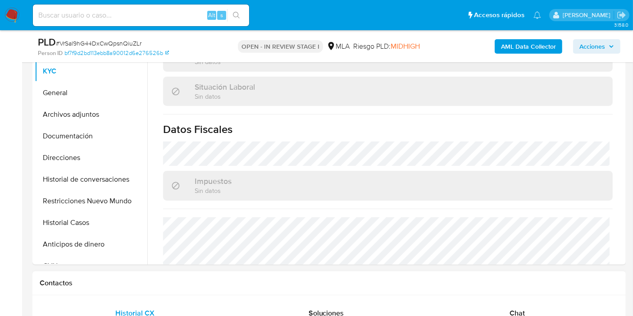
scroll to position [496, 0]
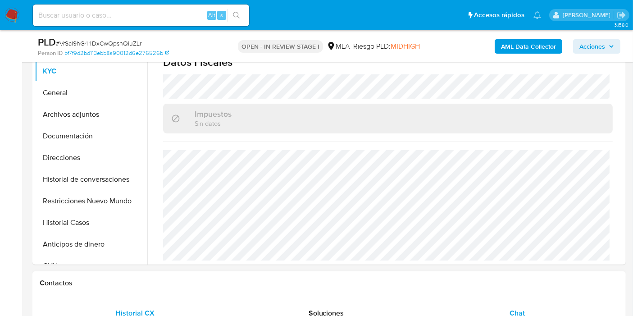
drag, startPoint x: 520, startPoint y: 299, endPoint x: 511, endPoint y: 306, distance: 11.5
click at [511, 306] on div "Chat" at bounding box center [516, 313] width 169 height 22
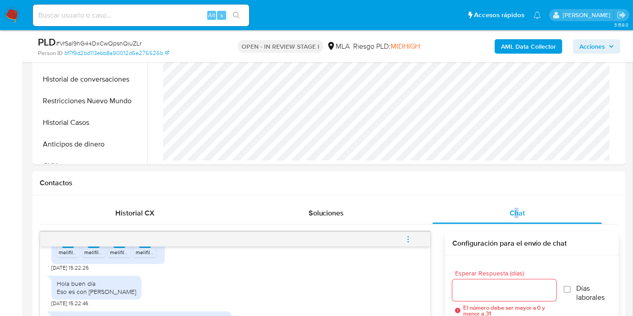
scroll to position [200, 0]
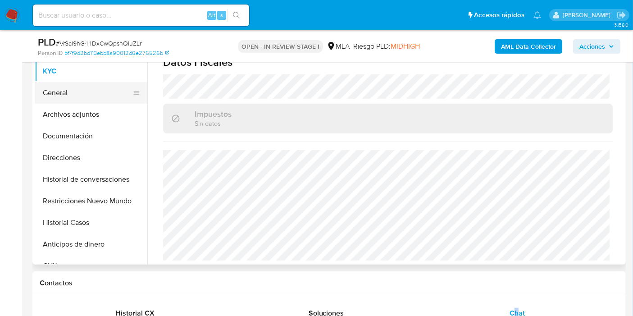
click at [91, 89] on button "General" at bounding box center [87, 93] width 105 height 22
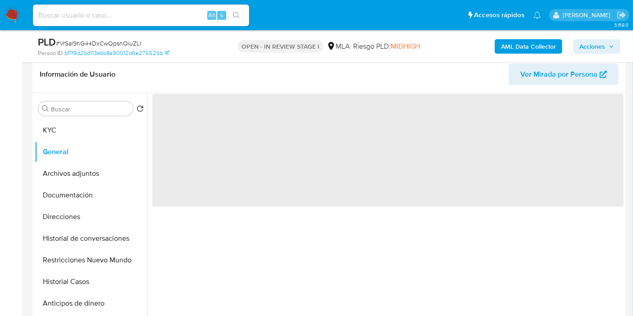
scroll to position [100, 0]
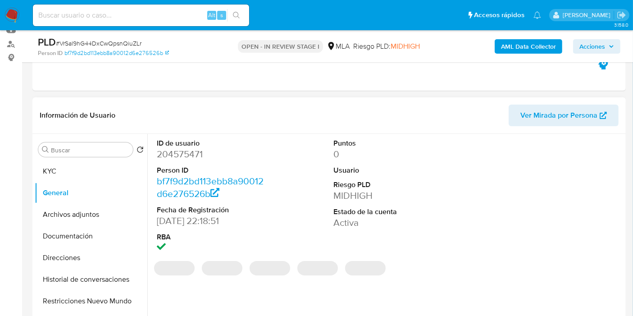
click at [186, 155] on dd "204575471" at bounding box center [211, 154] width 109 height 13
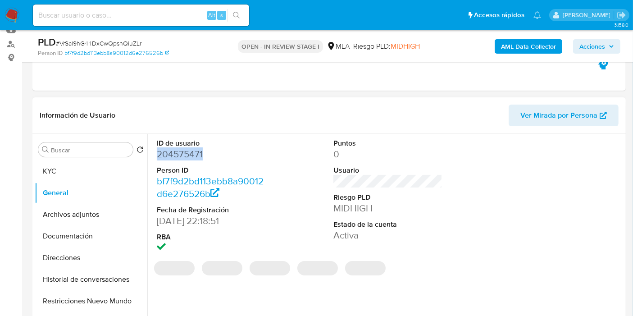
click at [186, 155] on dd "204575471" at bounding box center [211, 154] width 109 height 13
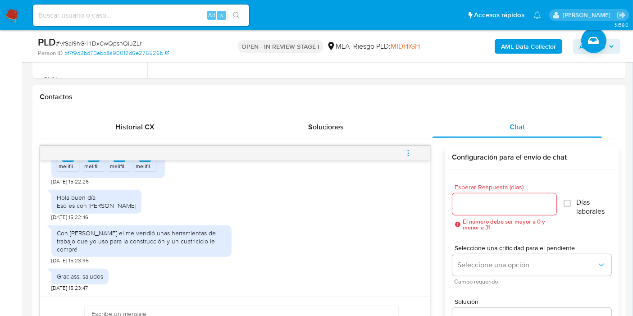
scroll to position [400, 0]
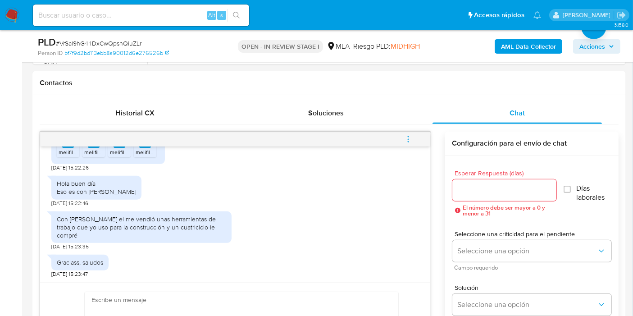
click at [13, 13] on img at bounding box center [12, 15] width 15 height 15
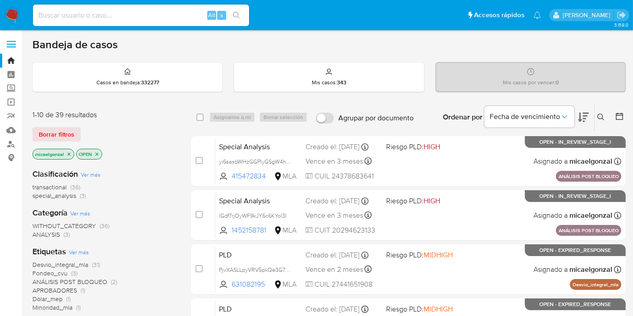
click at [103, 20] on input at bounding box center [141, 15] width 216 height 12
paste input "kSMvatyXCCS8BpIN6Qm57DwY"
type input "kSMvatyXCCS8BpIN6Qm57DwY"
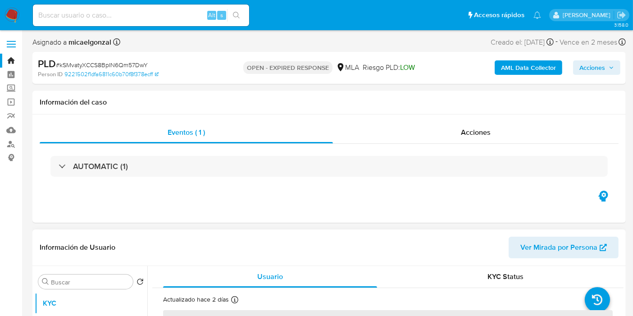
select select "10"
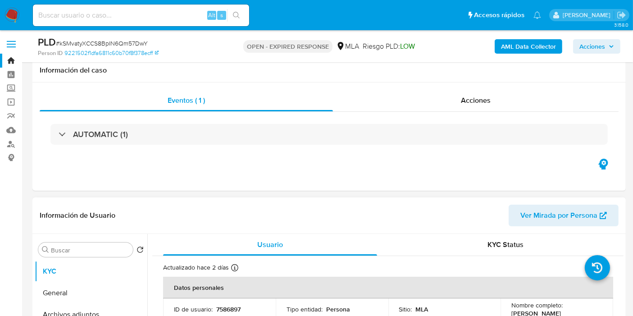
scroll to position [200, 0]
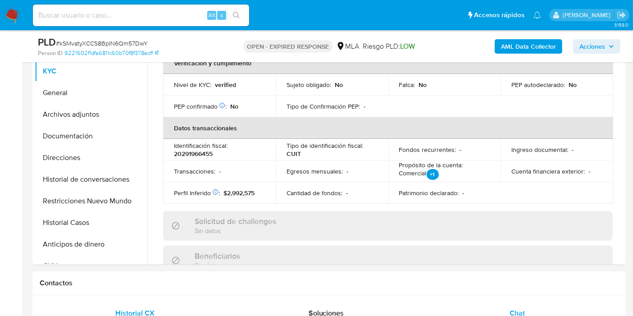
click at [520, 303] on div "Chat" at bounding box center [516, 313] width 169 height 22
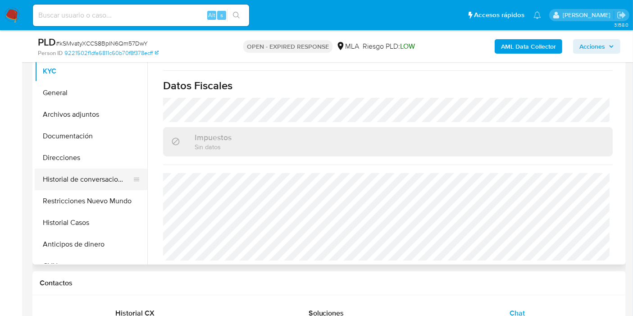
scroll to position [50, 0]
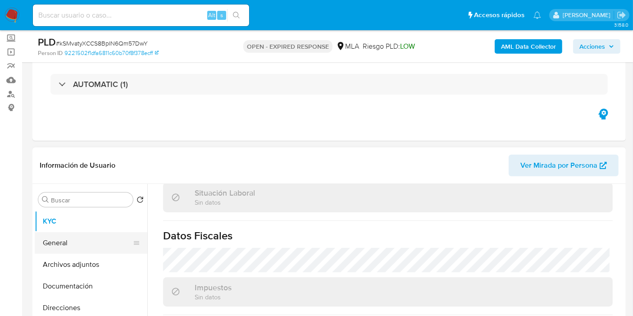
click at [61, 246] on button "General" at bounding box center [87, 243] width 105 height 22
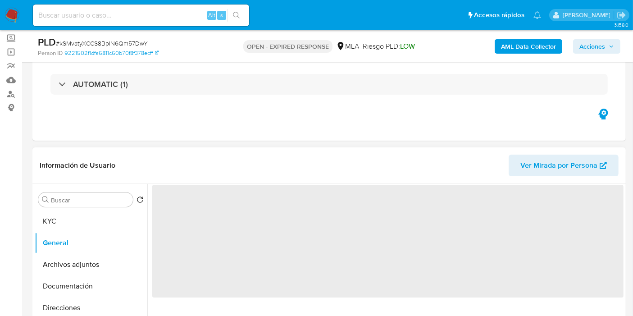
scroll to position [0, 0]
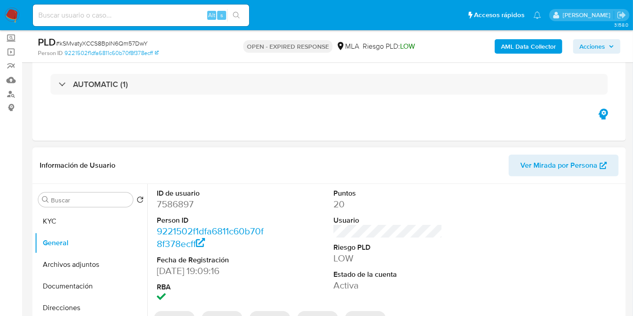
click at [191, 210] on dl "ID de usuario 7586897 Person ID 9221502f1dfa6811c60b70f8f378ecff Fecha de Regis…" at bounding box center [211, 246] width 109 height 116
click at [182, 207] on dd "7586897" at bounding box center [211, 204] width 109 height 13
copy dd "7586897"
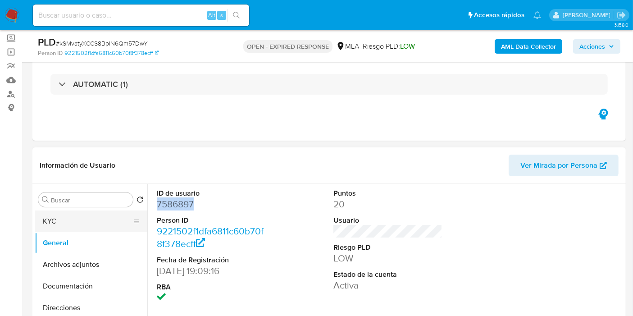
click at [83, 217] on button "KYC" at bounding box center [87, 221] width 105 height 22
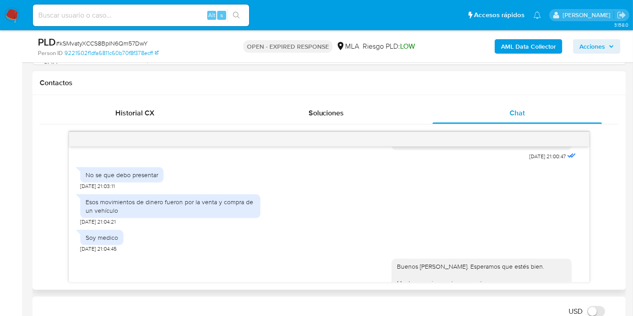
scroll to position [995, 0]
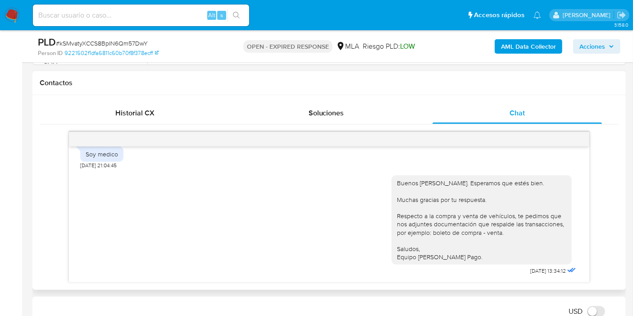
click at [452, 239] on div "Buenos días, José. Esperamos que estés bien. Muchas gracias por tu respuesta. R…" at bounding box center [481, 220] width 169 height 82
click at [453, 237] on div "Buenos días, José. Esperamos que estés bien. Muchas gracias por tu respuesta. R…" at bounding box center [481, 220] width 169 height 82
click at [463, 218] on div "Buenos días, José. Esperamos que estés bien. Muchas gracias por tu respuesta. R…" at bounding box center [481, 220] width 169 height 82
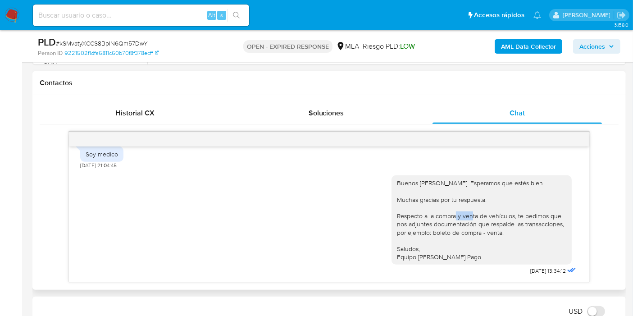
click at [463, 218] on div "Buenos días, José. Esperamos que estés bien. Muchas gracias por tu respuesta. R…" at bounding box center [481, 220] width 169 height 82
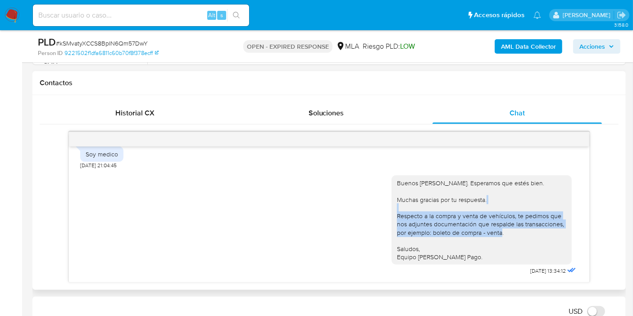
click at [463, 218] on div "Buenos días, [PERSON_NAME]. Esperamos que estés bien. Muchas gracias por tu res…" at bounding box center [481, 220] width 169 height 82
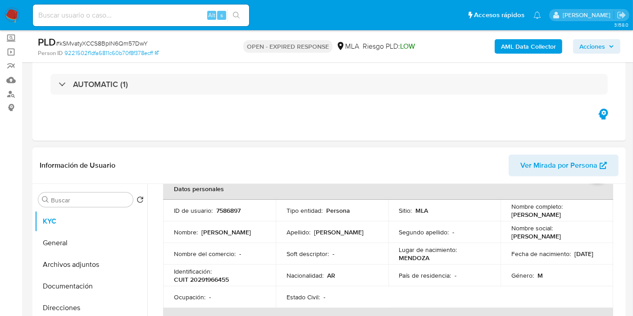
scroll to position [0, 0]
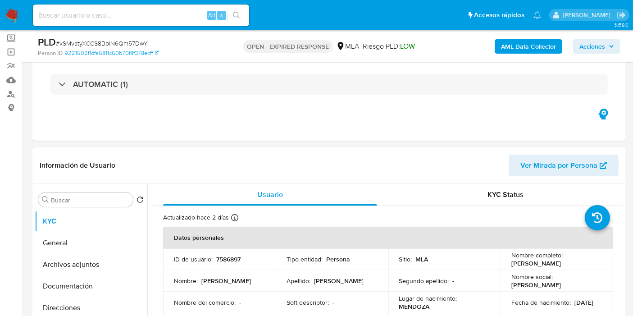
click at [98, 13] on input at bounding box center [141, 15] width 216 height 12
paste input "KolGJdHHFl1KZFx9RFLLU5gk"
type input "KolGJdHHFl1KZFx9RFLLU5gk"
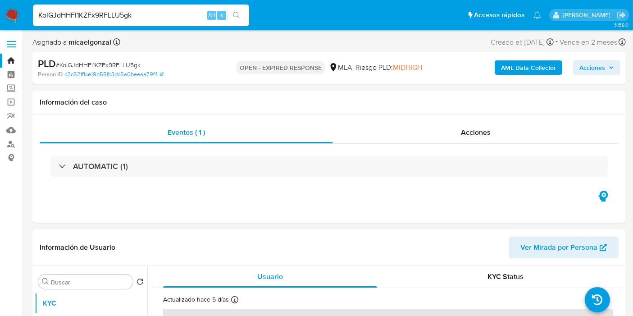
select select "10"
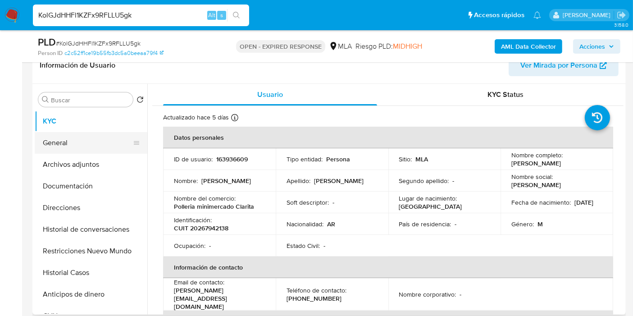
click at [93, 145] on button "General" at bounding box center [87, 143] width 105 height 22
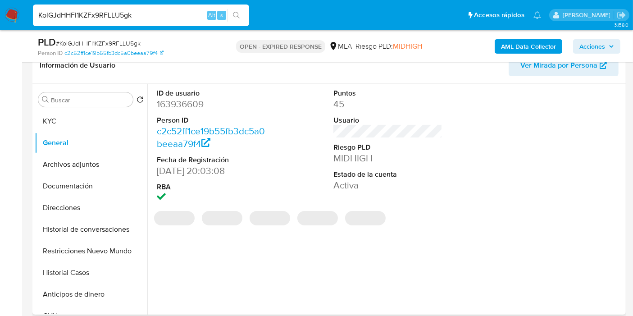
click at [197, 100] on dd "163936609" at bounding box center [211, 104] width 109 height 13
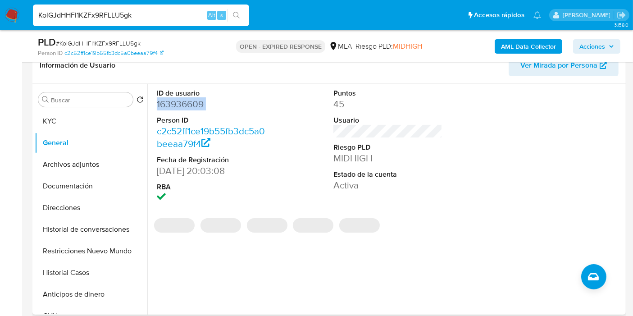
copy dd "163936609"
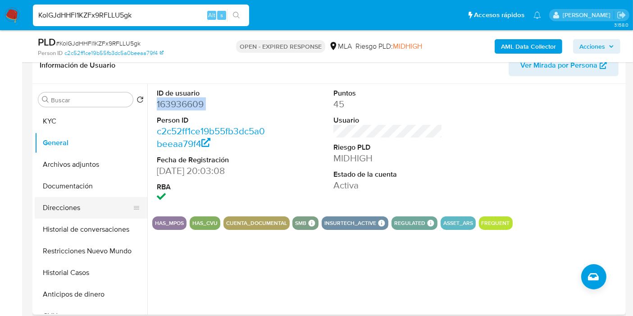
click at [58, 200] on button "Direcciones" at bounding box center [87, 208] width 105 height 22
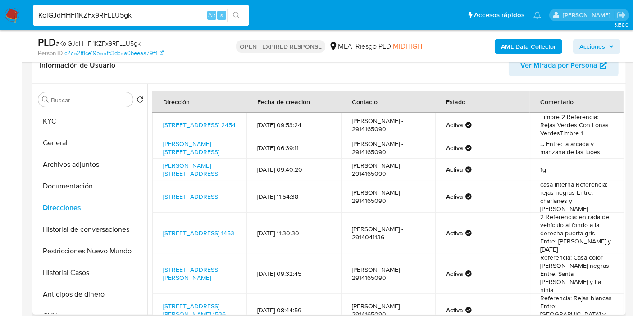
scroll to position [65, 0]
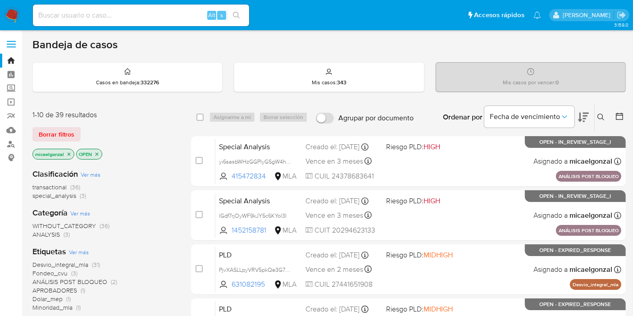
click at [87, 14] on input at bounding box center [141, 15] width 216 height 12
paste input "nYOsJjvP4PoYaxIfogQXCoeb"
type input "nYOsJjvP4PoYaxIfogQXCoeb"
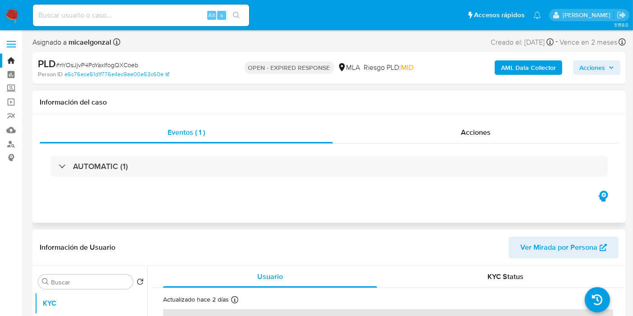
select select "10"
click at [255, 191] on div "Eventos ( 1 ) Acciones AUTOMATIC (1)" at bounding box center [328, 168] width 593 height 108
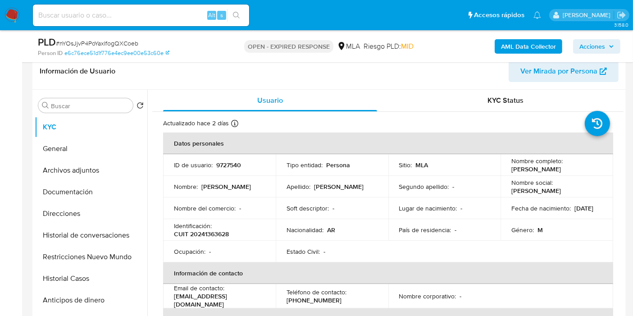
scroll to position [200, 0]
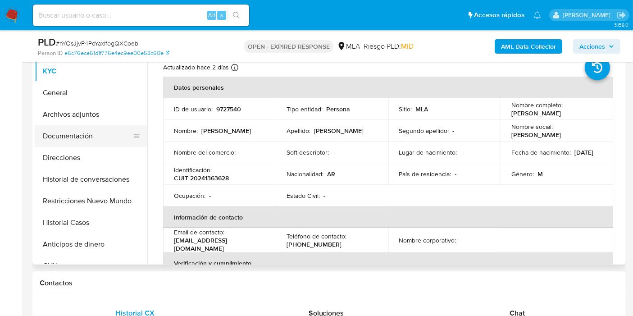
click at [77, 142] on button "Documentación" at bounding box center [87, 136] width 105 height 22
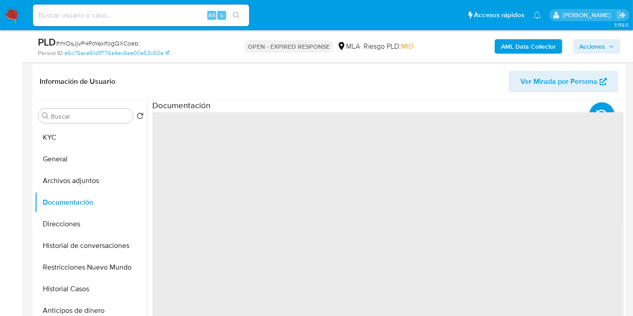
scroll to position [100, 0]
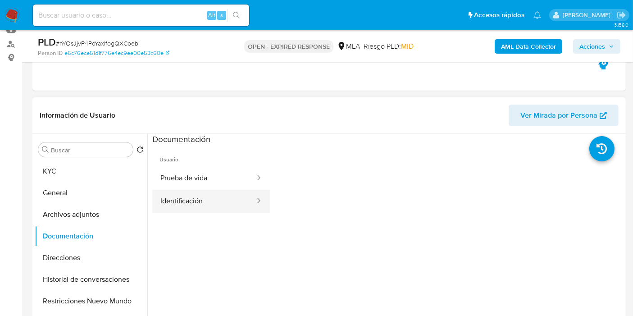
click at [211, 202] on button "Identificación" at bounding box center [204, 201] width 104 height 23
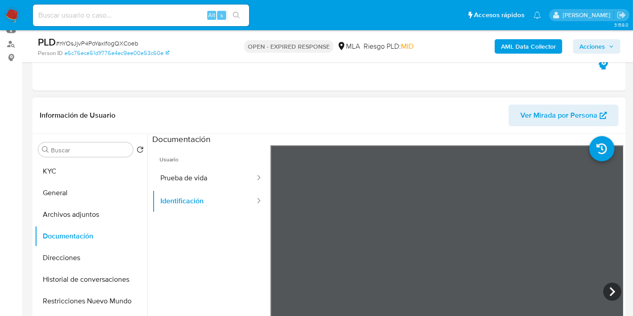
scroll to position [15, 0]
click at [610, 291] on icon at bounding box center [612, 291] width 18 height 18
click at [90, 195] on button "General" at bounding box center [87, 193] width 105 height 22
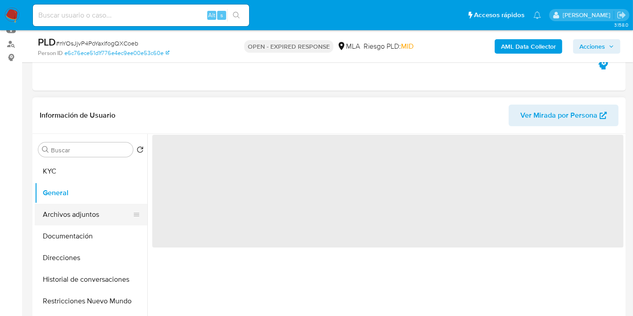
click at [81, 212] on button "Archivos adjuntos" at bounding box center [87, 215] width 105 height 22
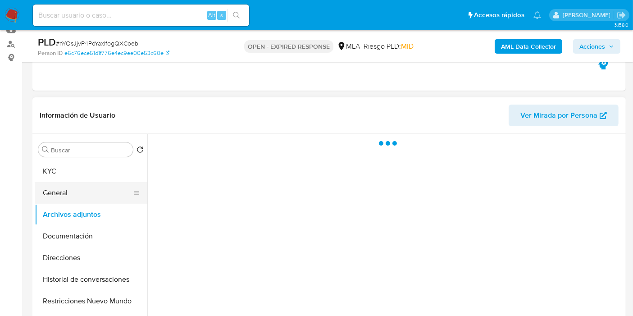
click at [86, 186] on button "General" at bounding box center [87, 193] width 105 height 22
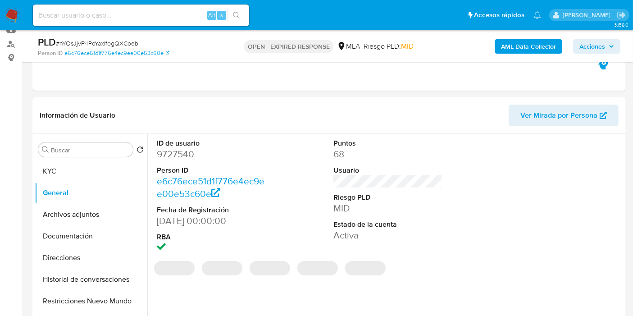
click at [178, 149] on dd "9727540" at bounding box center [211, 154] width 109 height 13
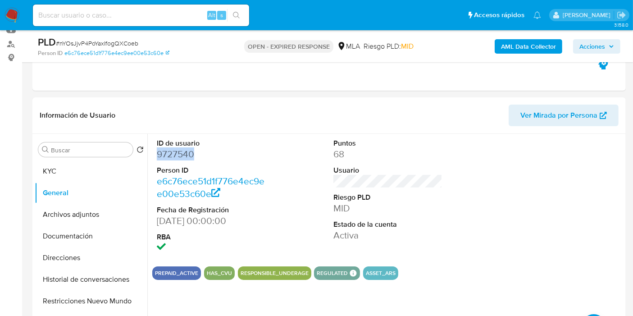
copy dd "9727540"
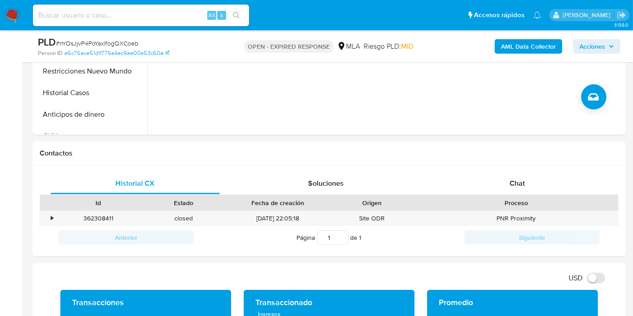
scroll to position [400, 0]
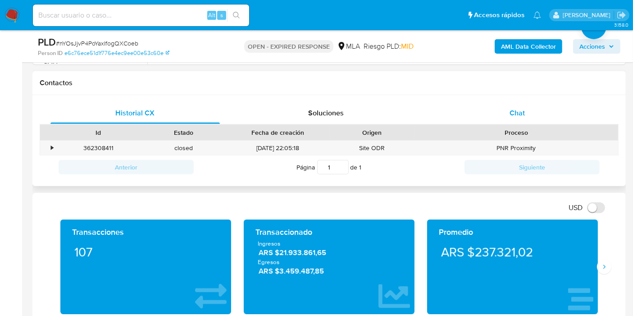
click at [516, 122] on div "Chat" at bounding box center [516, 113] width 169 height 22
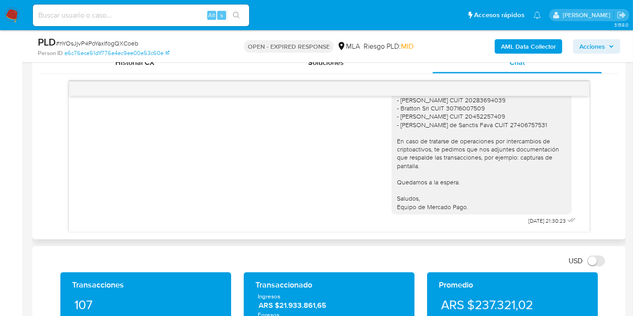
scroll to position [691, 0]
click at [115, 46] on span "# nYOsJjvP4PoYaxIfogQXCoeb" at bounding box center [97, 43] width 82 height 9
copy span "nYOsJjvP4PoYaxIfogQXCoeb"
click at [12, 17] on img at bounding box center [12, 15] width 15 height 15
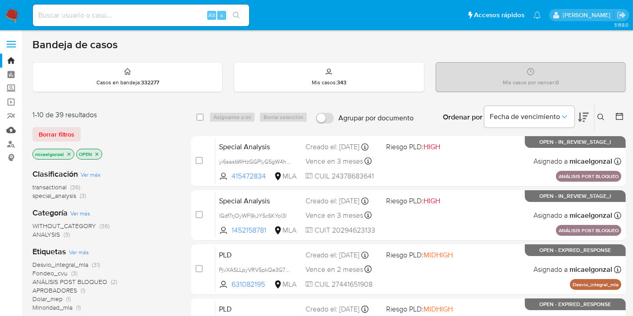
click at [14, 132] on link "Mulan" at bounding box center [53, 130] width 107 height 14
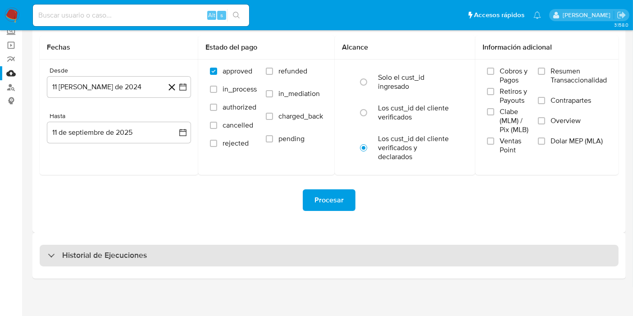
click at [193, 252] on div "Historial de Ejecuciones" at bounding box center [329, 256] width 579 height 22
select select "10"
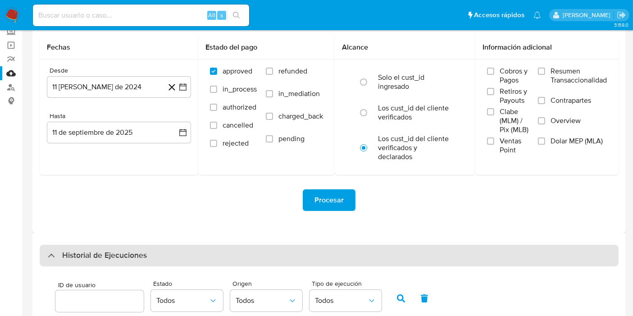
scroll to position [157, 0]
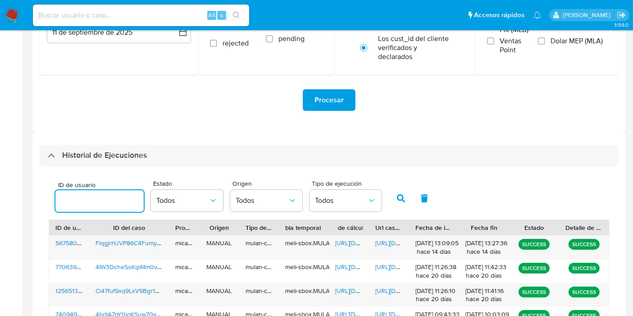
click at [91, 200] on input "number" at bounding box center [99, 201] width 88 height 12
type input "9727540"
click at [395, 205] on button "button" at bounding box center [400, 198] width 23 height 22
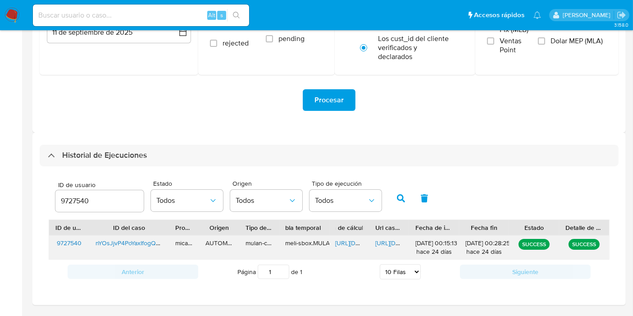
click at [395, 244] on span "https://docs.google.com/document/d/12h_hyessiI4z-XiJDrIhj698BeR-JsKvArm9B4XmL3Y…" at bounding box center [406, 242] width 62 height 9
click at [9, 15] on img at bounding box center [12, 15] width 15 height 15
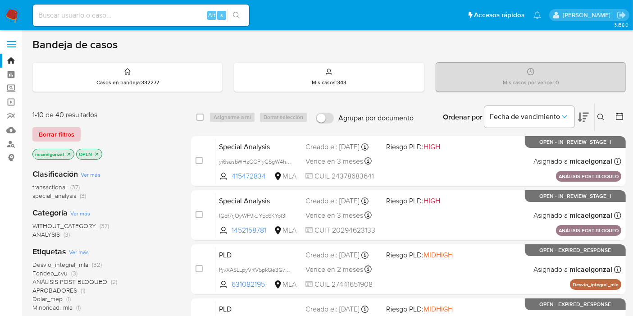
click at [59, 137] on span "Borrar filtros" at bounding box center [57, 134] width 36 height 13
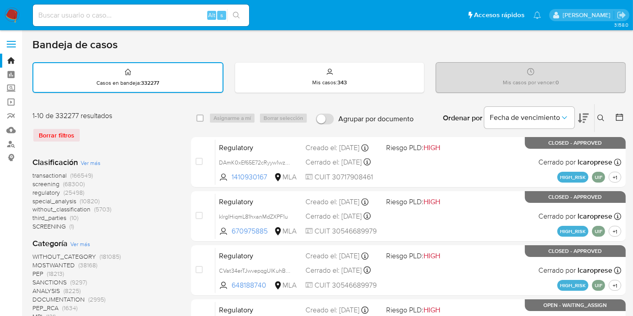
click at [604, 110] on div "Ingrese ID de usuario o caso Buscar Borrar filtros" at bounding box center [601, 118] width 15 height 28
click at [602, 119] on icon at bounding box center [600, 117] width 7 height 7
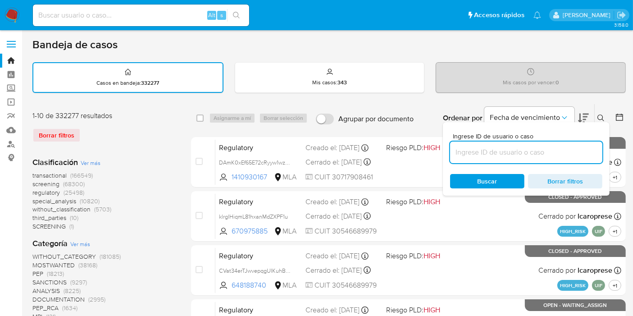
click at [509, 146] on input at bounding box center [526, 152] width 152 height 12
type input "nYOsJjvP4PoYaxIfogQXCoeb"
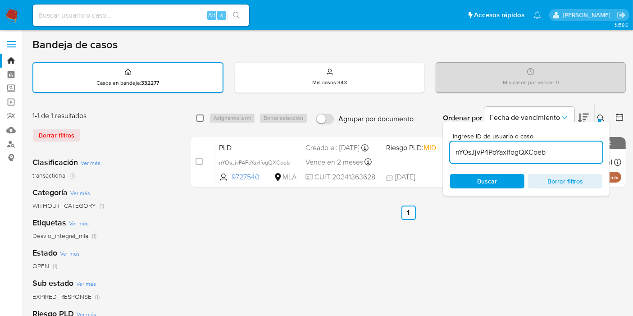
click at [199, 119] on input "checkbox" at bounding box center [199, 117] width 7 height 7
checkbox input "true"
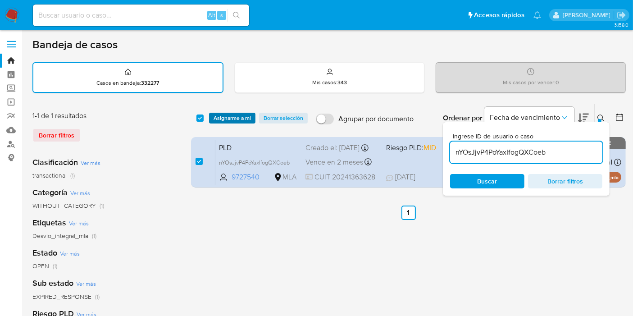
click at [232, 119] on span "Asignarme a mí" at bounding box center [232, 118] width 37 height 9
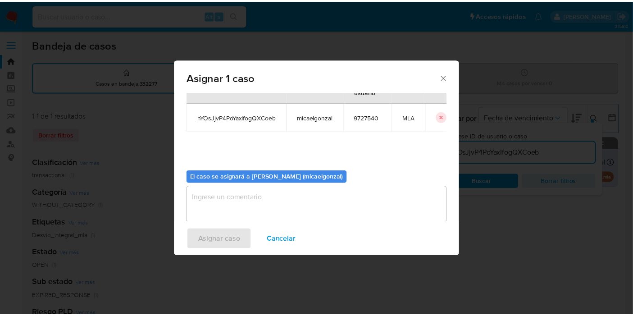
scroll to position [46, 0]
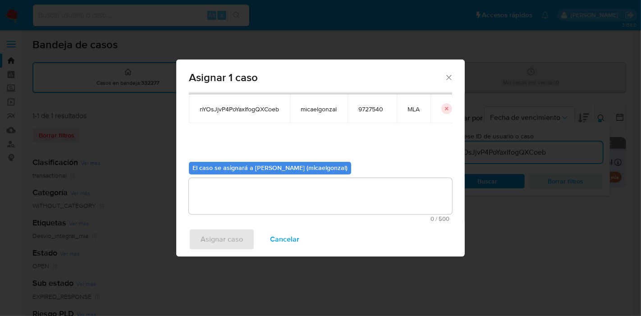
click at [257, 201] on textarea "assign-modal" at bounding box center [320, 196] width 263 height 36
click at [229, 236] on span "Asignar caso" at bounding box center [221, 239] width 42 height 20
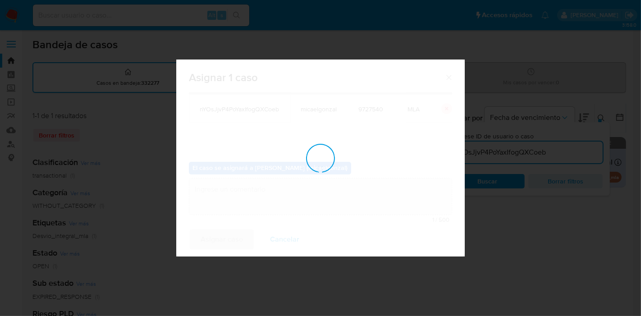
checkbox input "false"
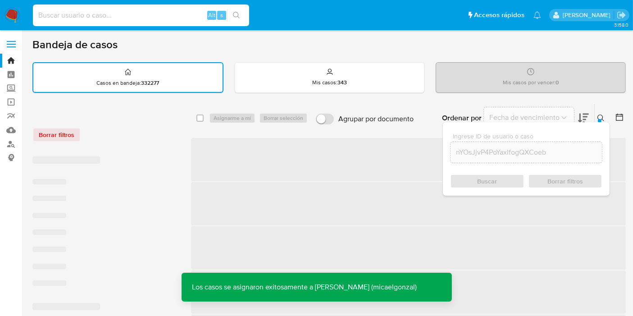
click at [122, 18] on input at bounding box center [141, 15] width 216 height 12
paste input "nYOsJjvP4PoYaxIfogQXCoeb"
type input "nYOsJjvP4PoYaxIfogQXCoeb"
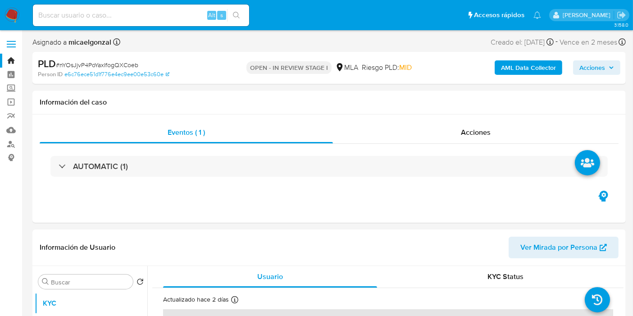
select select "10"
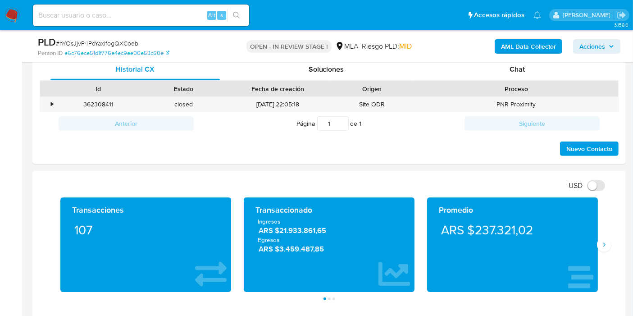
scroll to position [400, 0]
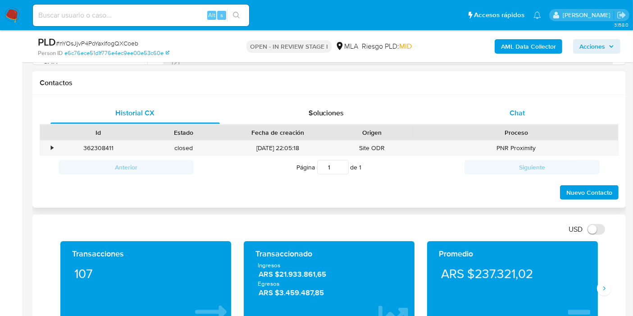
click at [546, 119] on div "Chat" at bounding box center [516, 113] width 169 height 22
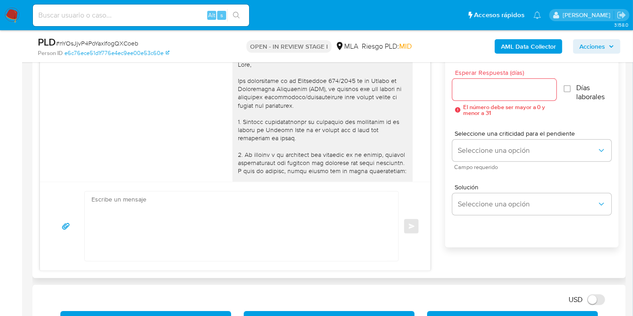
scroll to position [692, 0]
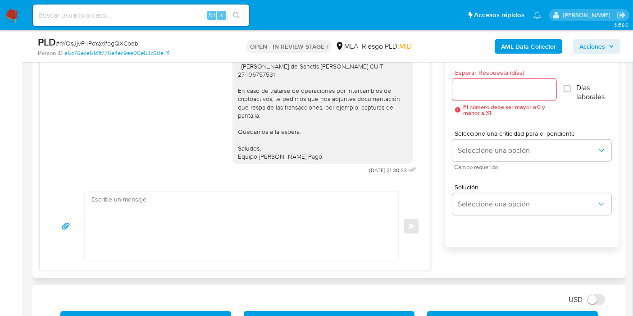
click at [306, 233] on textarea at bounding box center [238, 225] width 295 height 69
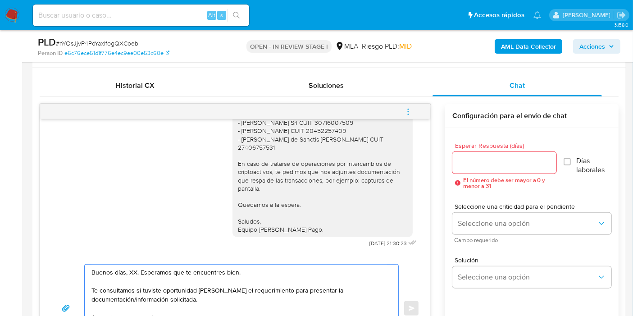
scroll to position [500, 0]
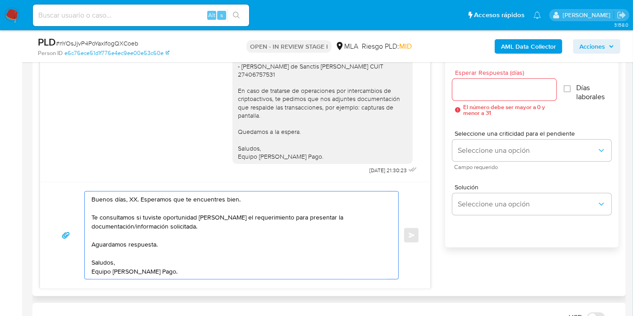
click at [129, 200] on textarea "Buenos días, XX. Esperamos que te encuentres bien. Te consultamos si tuviste op…" at bounding box center [238, 234] width 295 height 87
click at [223, 216] on textarea "Buenos días, Juan. Esperamos que te encuentres bien. Te consultamos si tuviste …" at bounding box center [238, 234] width 295 height 87
click at [173, 276] on textarea "Buenos días, Juan. Esperamos que te encuentres bien. Te consultamos si tuviste …" at bounding box center [238, 234] width 295 height 87
type textarea "Buenos días, Juan. Esperamos que te encuentres bien. Te consultamos si tuviste …"
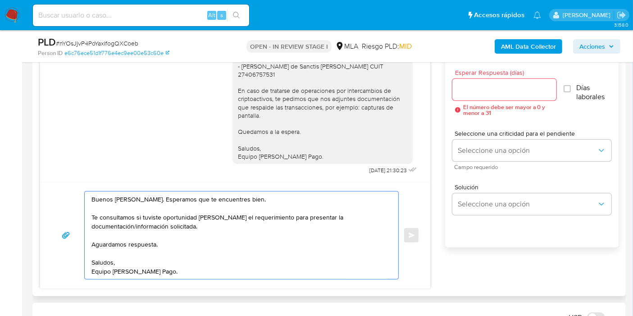
drag, startPoint x: 495, startPoint y: 95, endPoint x: 491, endPoint y: 110, distance: 15.5
click at [496, 95] on div at bounding box center [504, 90] width 104 height 22
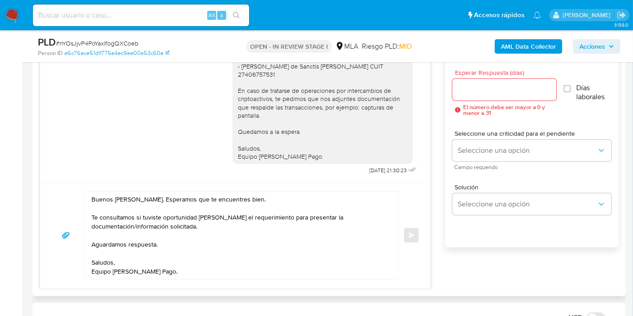
click at [497, 93] on input "Esperar Respuesta (días)" at bounding box center [504, 90] width 104 height 12
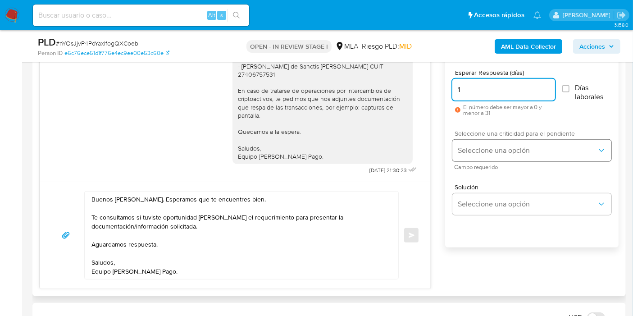
type input "1"
click at [512, 160] on button "Seleccione una opción" at bounding box center [531, 151] width 159 height 22
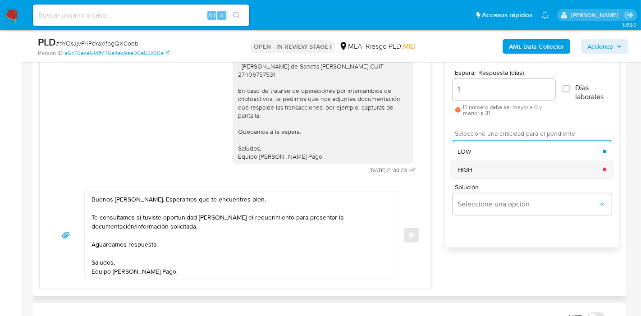
click at [503, 169] on div "HIGH" at bounding box center [529, 169] width 145 height 18
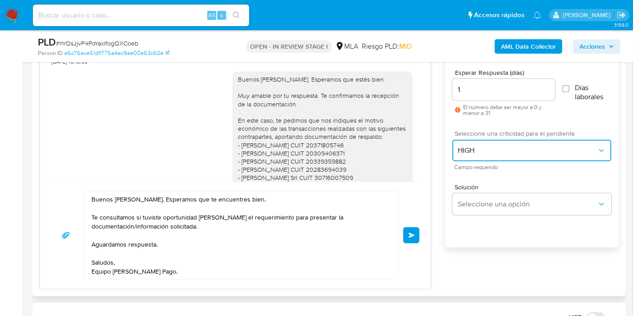
scroll to position [491, 0]
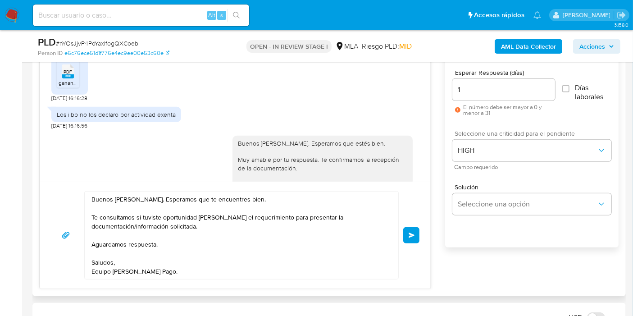
click at [405, 236] on button "Enviar" at bounding box center [411, 235] width 16 height 16
click at [414, 234] on span "Enviar" at bounding box center [412, 234] width 6 height 5
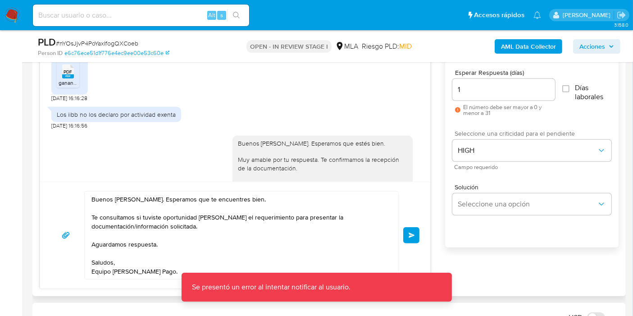
click at [421, 228] on div "Buenos días, Juan. Esperamos que te encuentres bien. Te consultamos si tuviste …" at bounding box center [235, 235] width 390 height 107
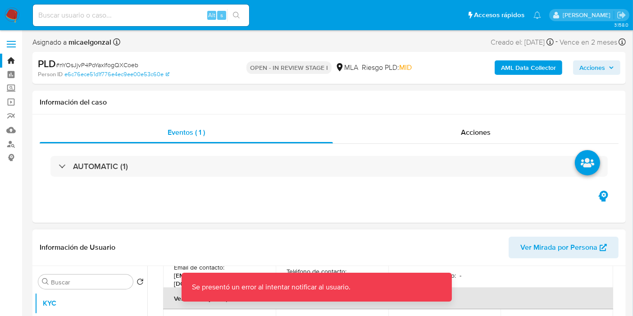
scroll to position [145, 0]
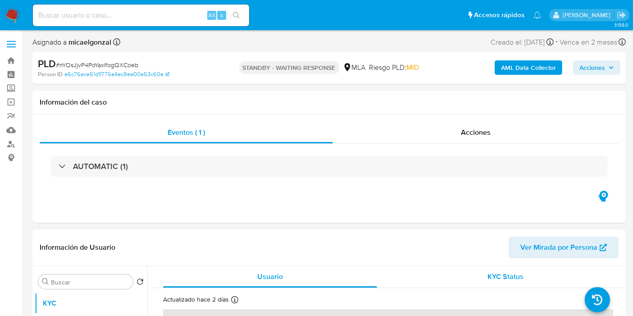
select select "10"
drag, startPoint x: 20, startPoint y: 22, endPoint x: 16, endPoint y: 20, distance: 4.6
click at [20, 22] on nav "Pausado Ver notificaciones Alt s Accesos rápidos Presiona las siguientes teclas…" at bounding box center [316, 15] width 633 height 30
click at [8, 19] on img at bounding box center [12, 15] width 15 height 15
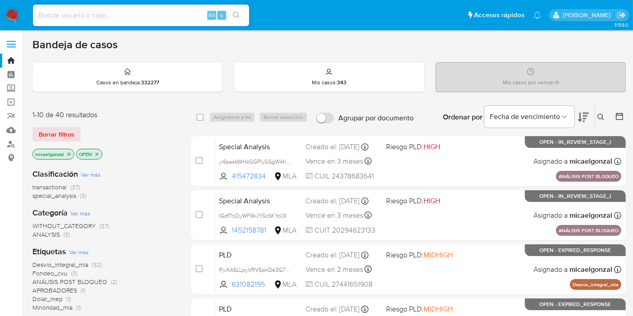
drag, startPoint x: 52, startPoint y: 141, endPoint x: 64, endPoint y: 129, distance: 16.6
click at [53, 141] on div "1-10 de 40 resultados Borrar filtros micaelgonzal OPEN" at bounding box center [104, 135] width 144 height 51
click at [64, 129] on span "Borrar filtros" at bounding box center [57, 134] width 36 height 13
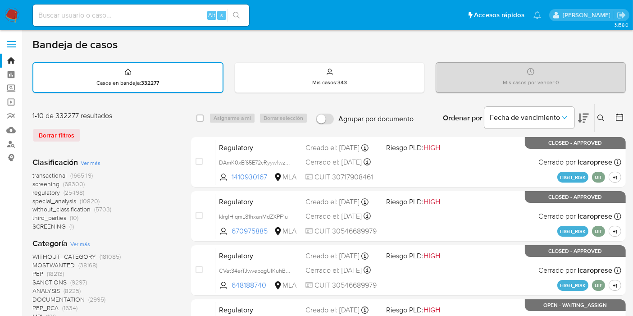
click at [601, 121] on button at bounding box center [602, 118] width 15 height 11
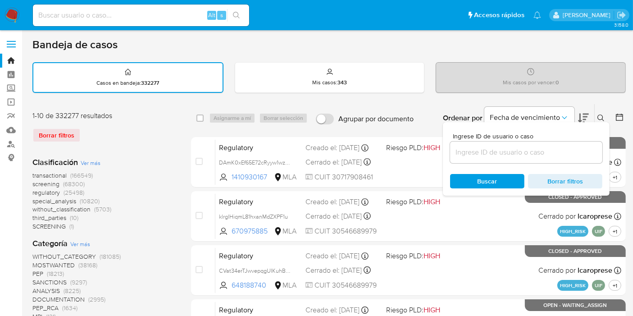
drag, startPoint x: 537, startPoint y: 157, endPoint x: 532, endPoint y: 155, distance: 5.3
click at [535, 156] on div at bounding box center [526, 152] width 152 height 22
click at [532, 155] on input at bounding box center [526, 152] width 152 height 12
paste input "K9lGTvhgEUZ58vpaBTF1aoZM"
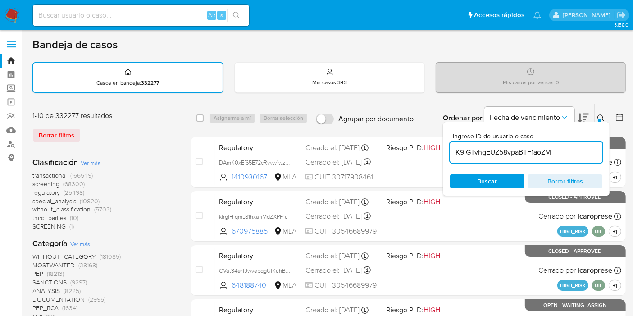
type input "K9lGTvhgEUZ58vpaBTF1aoZM"
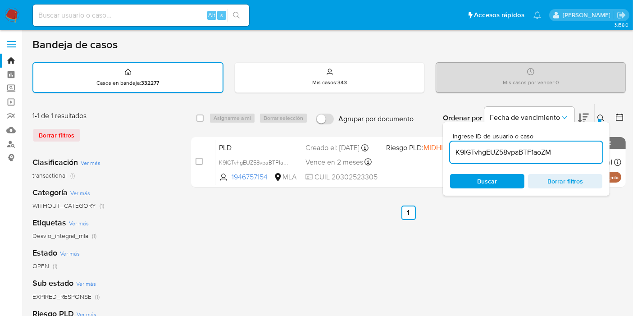
click at [204, 117] on div "select-all-cases-checkbox" at bounding box center [201, 118] width 11 height 11
drag, startPoint x: 200, startPoint y: 118, endPoint x: 240, endPoint y: 117, distance: 39.2
click at [200, 118] on input "checkbox" at bounding box center [199, 117] width 7 height 7
checkbox input "true"
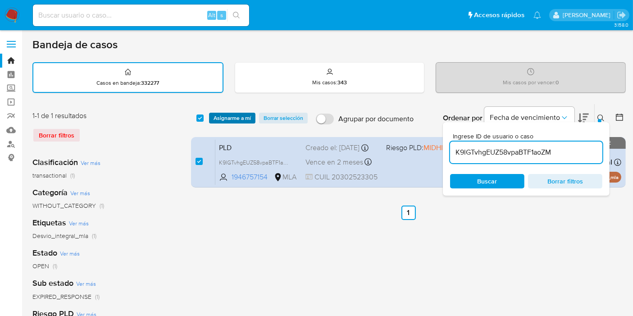
click at [240, 117] on span "Asignarme a mí" at bounding box center [232, 118] width 37 height 9
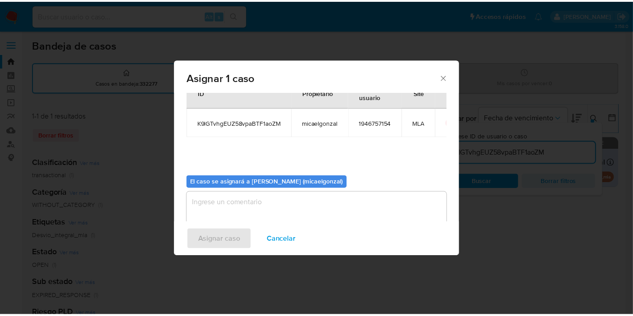
scroll to position [46, 0]
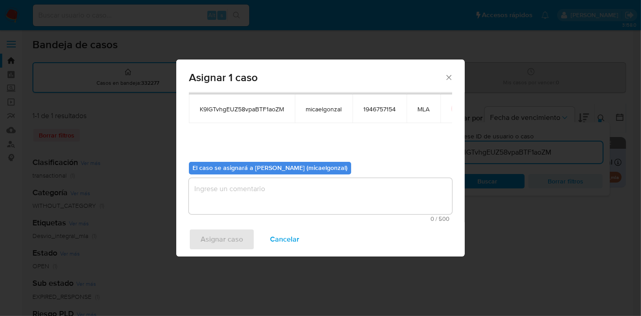
click at [290, 173] on div "El caso se asignará a Micaela Estefania Gonzalez (micaelgonzal)" at bounding box center [270, 168] width 162 height 13
click at [283, 194] on textarea "assign-modal" at bounding box center [320, 196] width 263 height 36
click at [205, 245] on span "Asignar caso" at bounding box center [221, 239] width 42 height 20
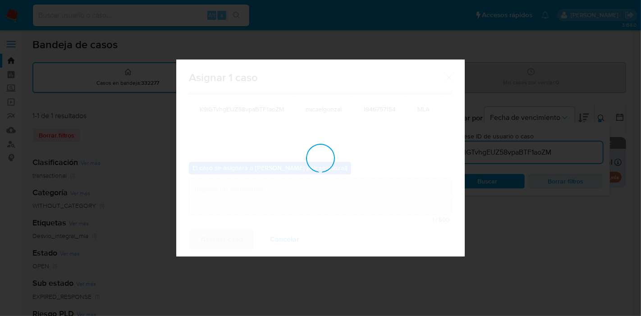
checkbox input "false"
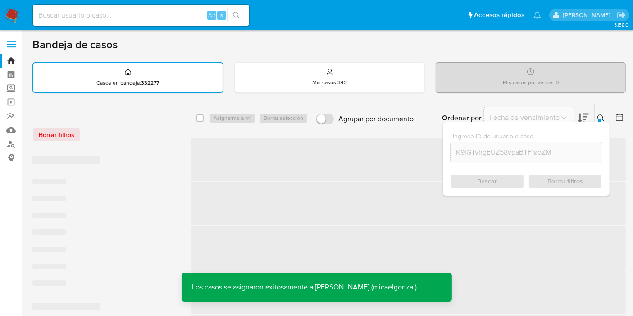
click at [146, 22] on div "Alt s" at bounding box center [141, 16] width 216 height 22
click at [157, 14] on input at bounding box center [141, 15] width 216 height 12
paste input "K9lGTvhgEUZ58vpaBTF1aoZM"
type input "K9lGTvhgEUZ58vpaBTF1aoZM"
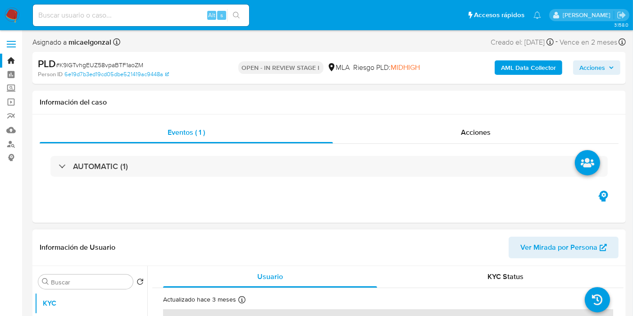
select select "10"
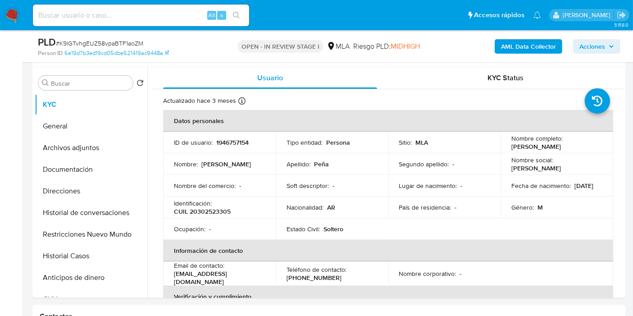
scroll to position [200, 0]
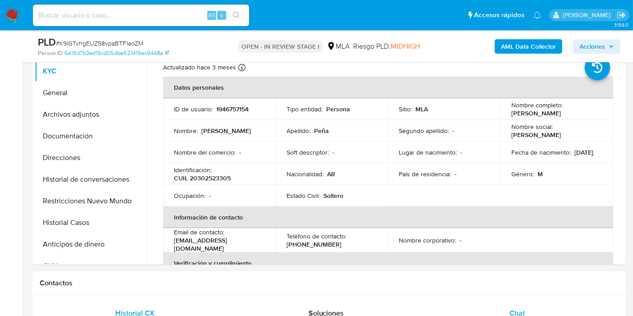
click at [515, 314] on span "Chat" at bounding box center [516, 313] width 15 height 10
click at [516, 311] on span "Chat" at bounding box center [516, 313] width 15 height 10
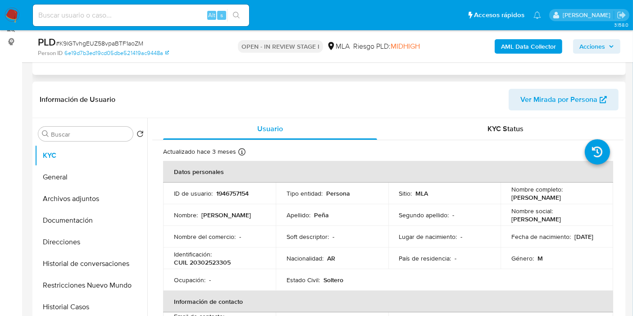
scroll to position [50, 0]
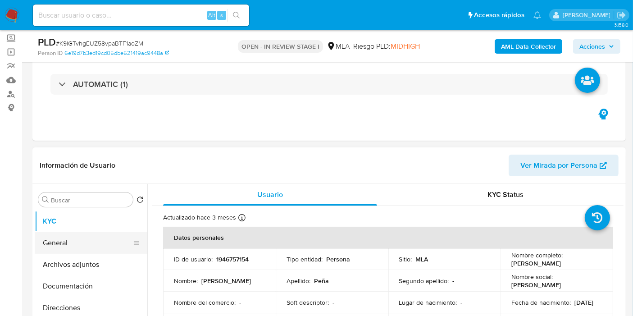
click at [75, 251] on button "General" at bounding box center [87, 243] width 105 height 22
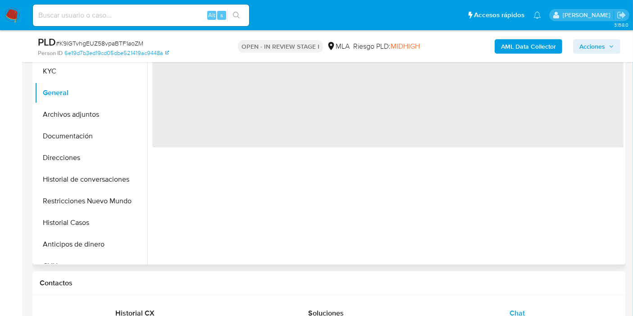
scroll to position [100, 0]
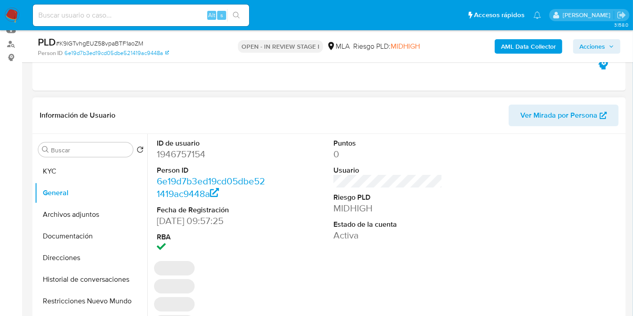
click at [191, 156] on dd "1946757154" at bounding box center [211, 154] width 109 height 13
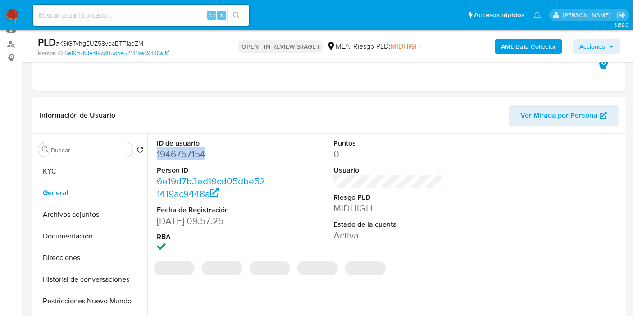
click at [191, 156] on dd "1946757154" at bounding box center [211, 154] width 109 height 13
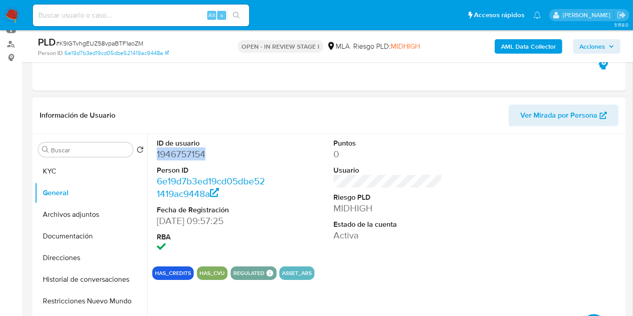
copy dd "1946757154"
click at [67, 243] on button "Documentación" at bounding box center [87, 236] width 105 height 22
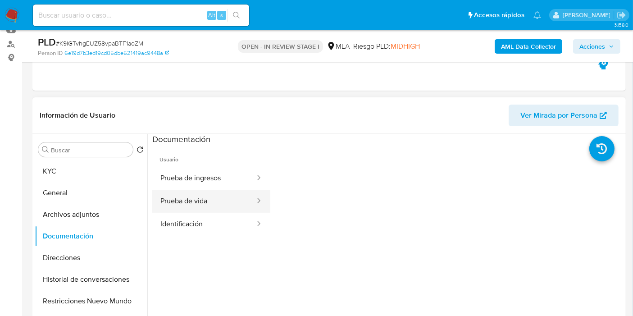
click at [199, 192] on button "Prueba de vida" at bounding box center [204, 201] width 104 height 23
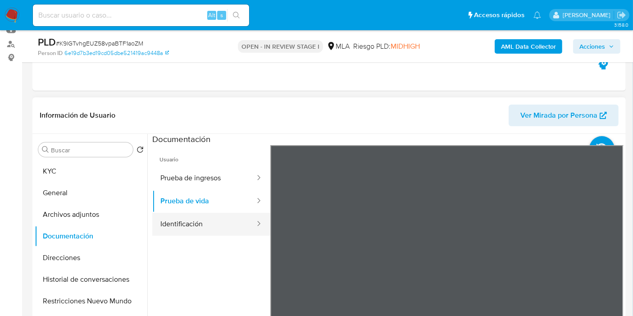
drag, startPoint x: 204, startPoint y: 235, endPoint x: 210, endPoint y: 225, distance: 11.7
click at [207, 232] on button "Identificación" at bounding box center [204, 224] width 104 height 23
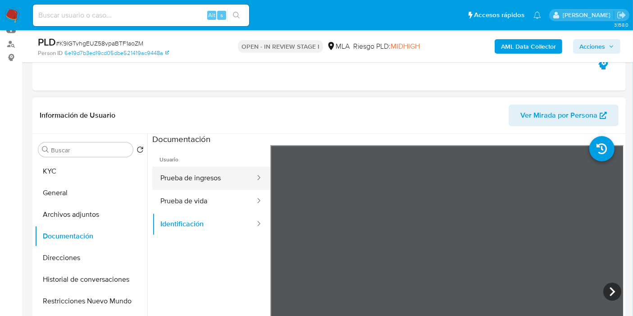
click at [220, 173] on button "Prueba de ingresos" at bounding box center [204, 178] width 104 height 23
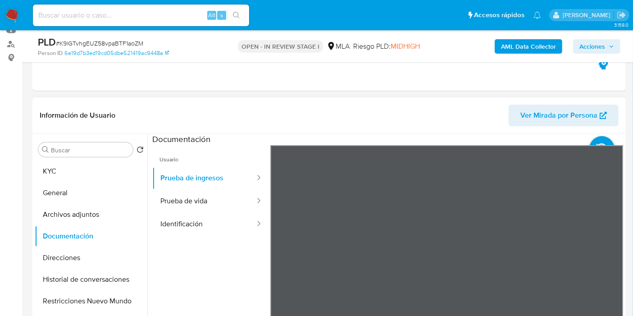
scroll to position [15, 0]
click at [77, 167] on button "KYC" at bounding box center [87, 171] width 105 height 22
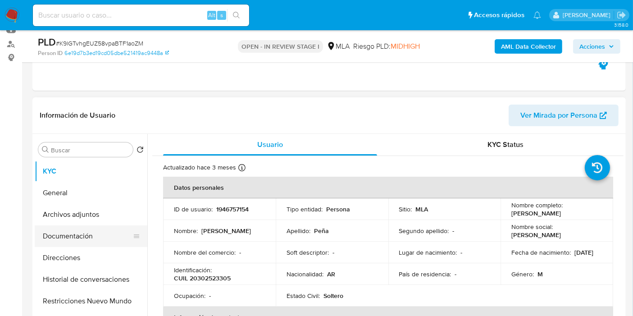
drag, startPoint x: 82, startPoint y: 214, endPoint x: 76, endPoint y: 230, distance: 17.2
click at [82, 214] on button "Archivos adjuntos" at bounding box center [91, 215] width 113 height 22
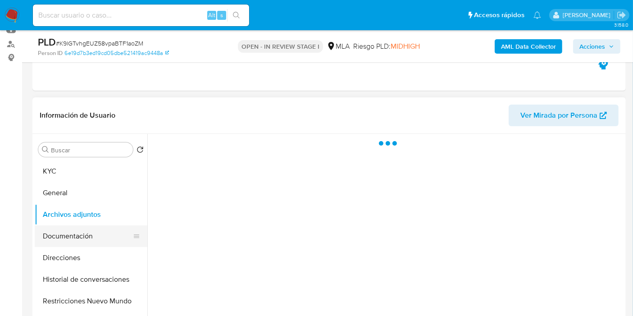
click at [73, 237] on button "Documentación" at bounding box center [87, 236] width 105 height 22
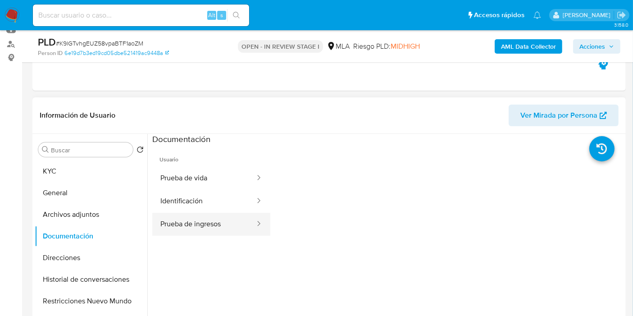
click at [186, 214] on button "Prueba de ingresos" at bounding box center [204, 224] width 104 height 23
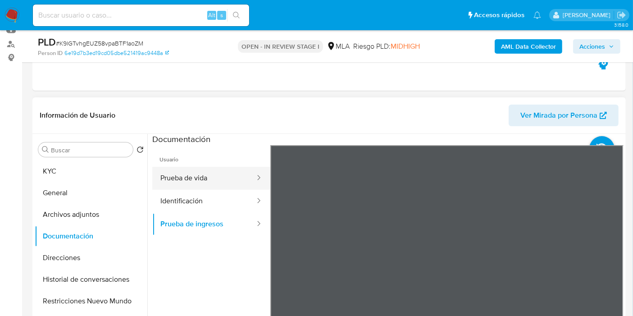
drag, startPoint x: 154, startPoint y: 181, endPoint x: 174, endPoint y: 186, distance: 20.5
click at [154, 181] on button "Prueba de vida" at bounding box center [204, 178] width 104 height 23
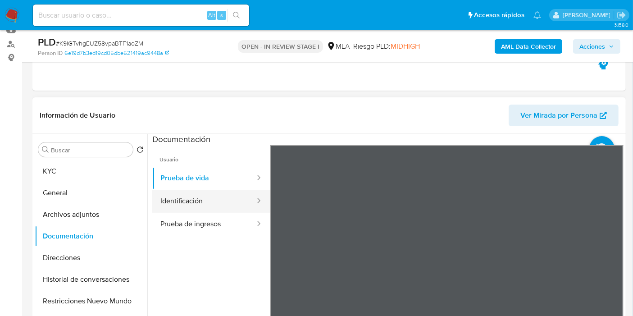
click at [220, 191] on button "Identificación" at bounding box center [204, 201] width 104 height 23
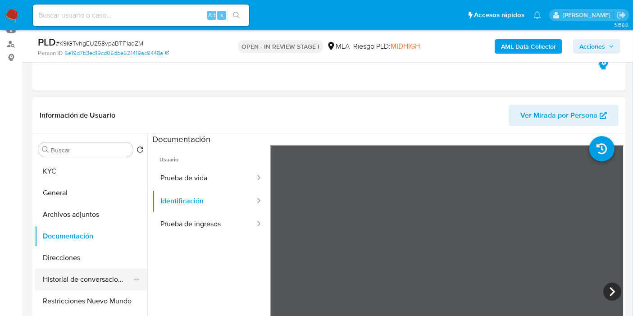
click at [82, 285] on button "Historial de conversaciones" at bounding box center [87, 279] width 105 height 22
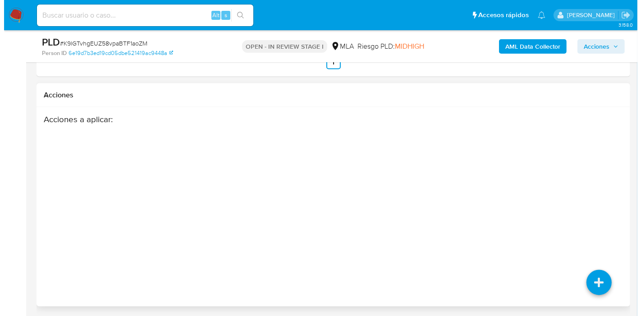
scroll to position [1601, 0]
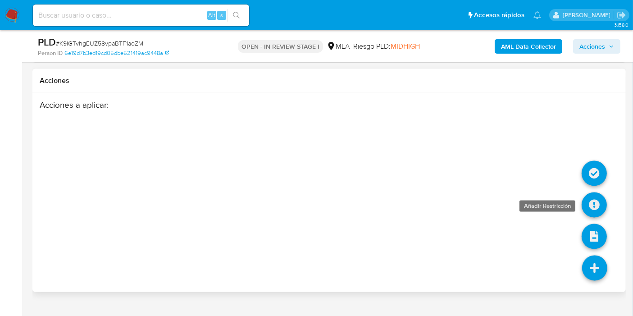
click at [598, 200] on link at bounding box center [594, 204] width 25 height 25
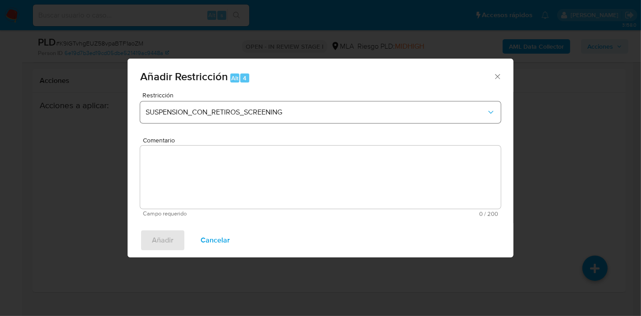
drag, startPoint x: 315, startPoint y: 100, endPoint x: 311, endPoint y: 104, distance: 6.1
click at [314, 101] on div "Restricción SUSPENSION_CON_RETIROS_SCREENING" at bounding box center [320, 113] width 360 height 43
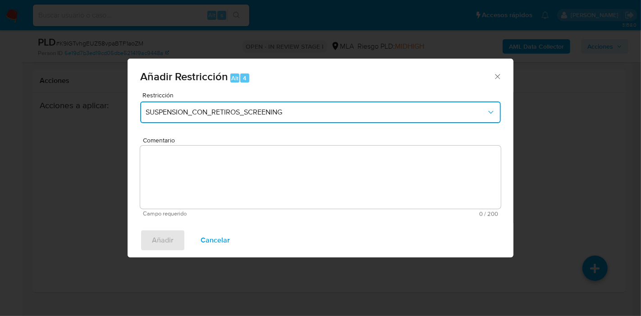
click at [311, 104] on button "SUSPENSION_CON_RETIROS_SCREENING" at bounding box center [320, 112] width 360 height 22
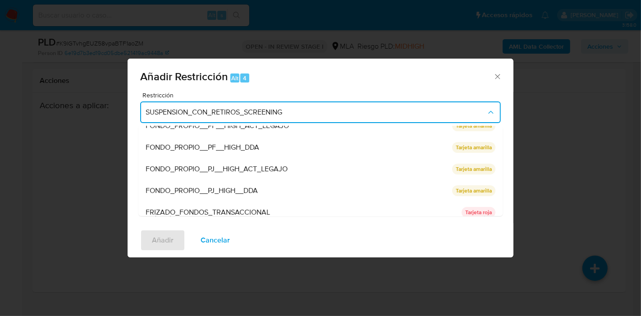
scroll to position [191, 0]
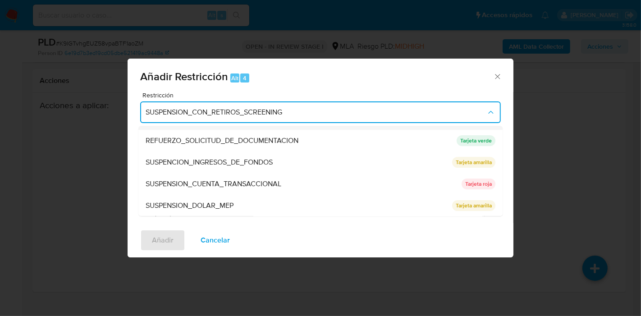
click at [313, 127] on div "FRIZADO_FONDOS_TRANSACCIONAL" at bounding box center [300, 119] width 310 height 22
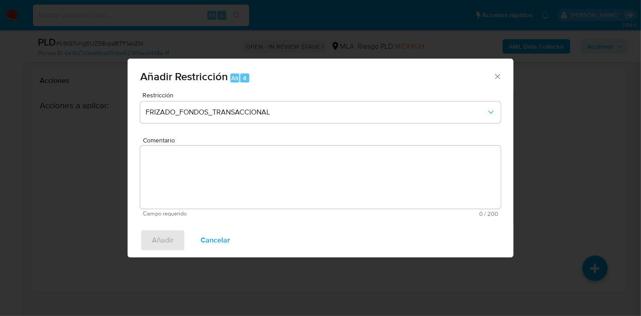
click at [313, 127] on div "Restricción FRIZADO_FONDOS_TRANSACCIONAL" at bounding box center [320, 113] width 360 height 43
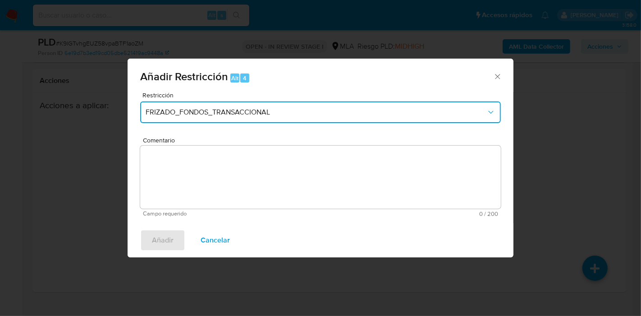
click at [318, 108] on span "FRIZADO_FONDOS_TRANSACCIONAL" at bounding box center [315, 112] width 341 height 9
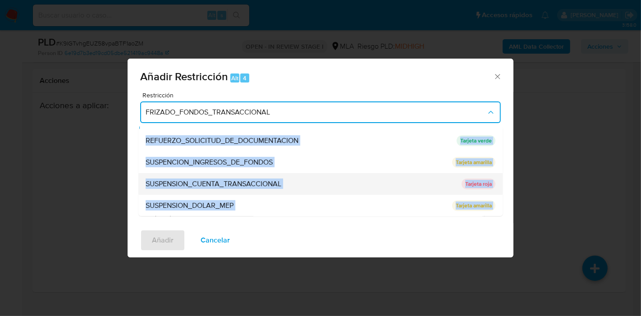
click at [251, 181] on span "SUSPENSION_CUENTA_TRANSACCIONAL" at bounding box center [213, 183] width 136 height 9
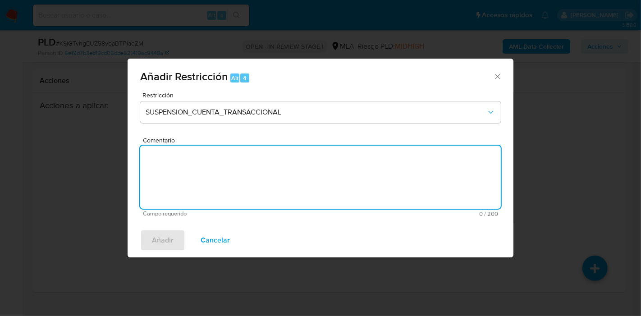
click at [291, 189] on textarea "Comentario" at bounding box center [320, 176] width 360 height 63
type textarea "AML"
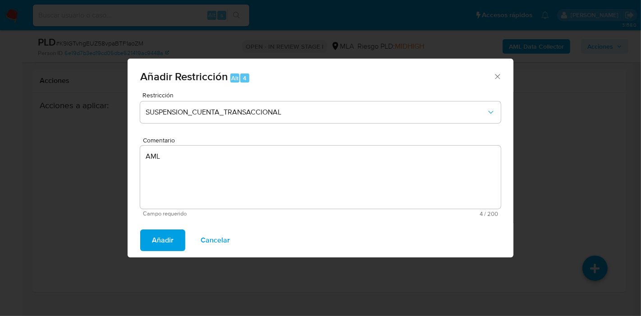
click at [144, 235] on button "Añadir" at bounding box center [162, 240] width 45 height 22
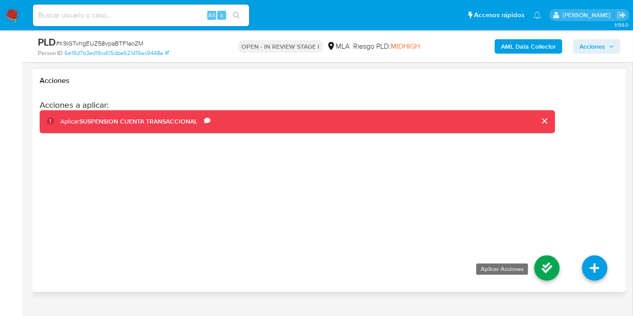
click at [557, 263] on link at bounding box center [546, 267] width 25 height 25
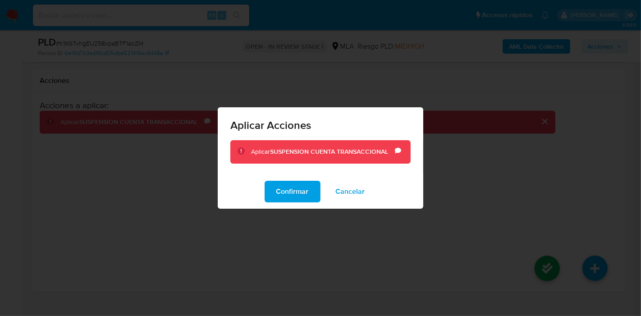
click at [302, 203] on div "Confirmar Cancelar" at bounding box center [320, 191] width 205 height 34
click at [293, 192] on span "Confirmar" at bounding box center [292, 192] width 32 height 20
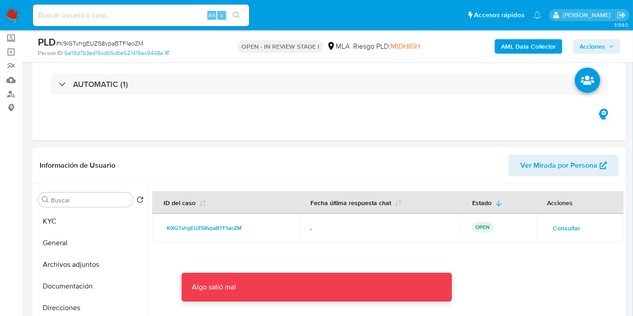
scroll to position [50, 0]
click at [52, 234] on button "General" at bounding box center [87, 243] width 105 height 22
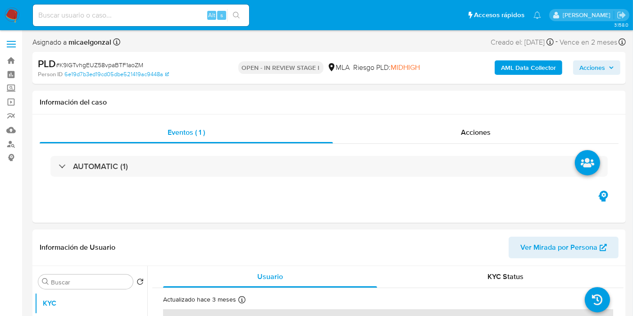
select select "10"
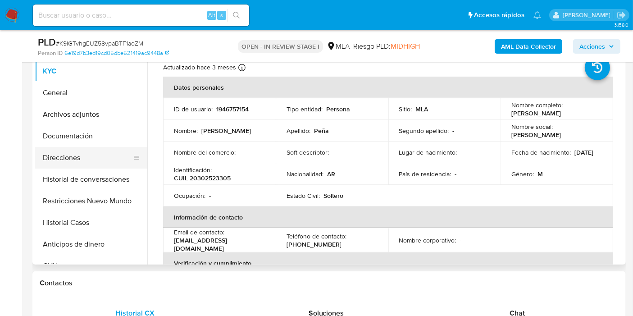
drag, startPoint x: 92, startPoint y: 129, endPoint x: 86, endPoint y: 157, distance: 28.6
click at [92, 129] on button "Documentación" at bounding box center [91, 136] width 113 height 22
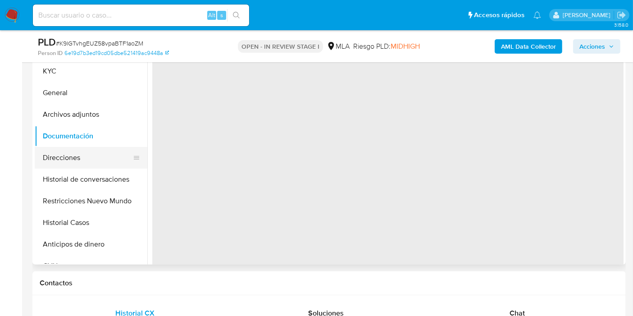
click at [84, 164] on button "Direcciones" at bounding box center [87, 158] width 105 height 22
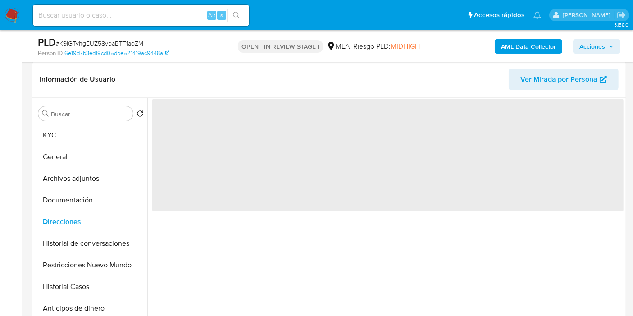
scroll to position [100, 0]
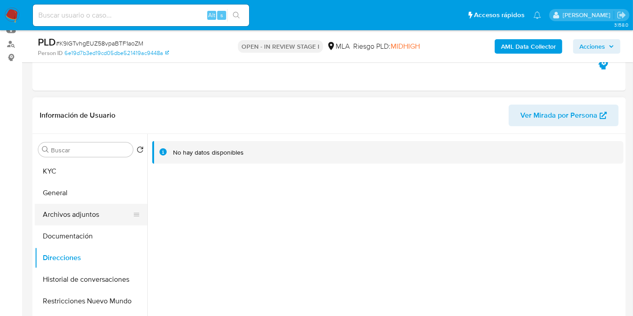
click at [53, 217] on button "Archivos adjuntos" at bounding box center [87, 215] width 105 height 22
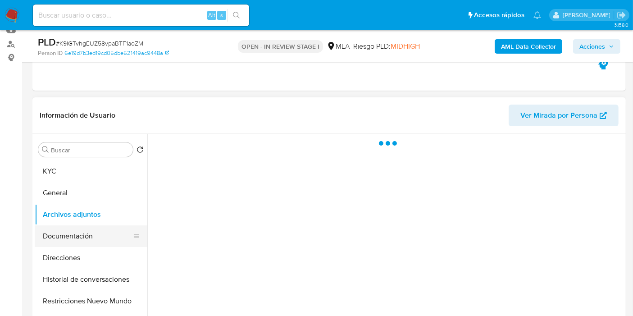
click at [61, 237] on button "Documentación" at bounding box center [87, 236] width 105 height 22
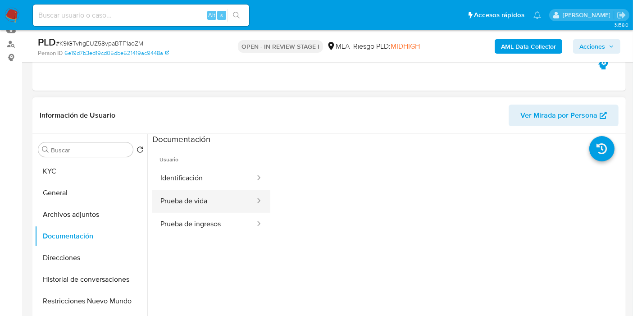
click at [187, 198] on button "Prueba de vida" at bounding box center [204, 201] width 104 height 23
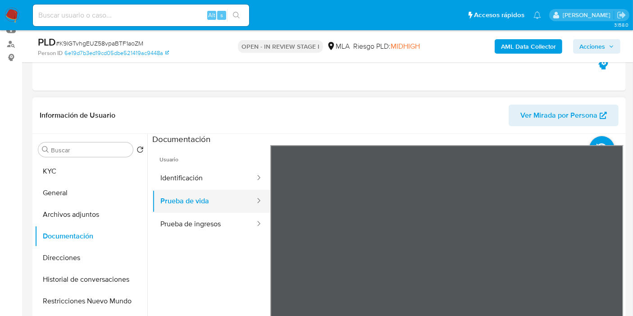
click at [215, 210] on button "Prueba de vida" at bounding box center [204, 201] width 104 height 23
click at [217, 236] on ul "Usuario Identificación Prueba de vida Prueba de ingresos" at bounding box center [211, 274] width 118 height 259
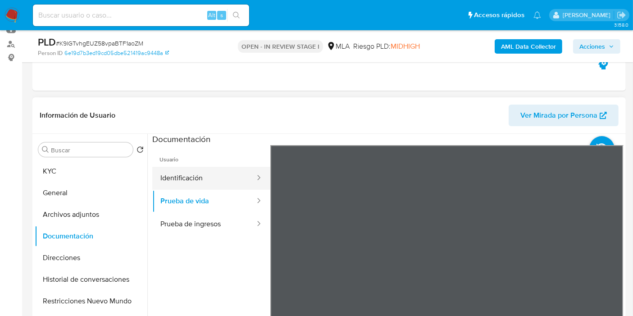
click at [214, 182] on button "Identificación" at bounding box center [204, 178] width 104 height 23
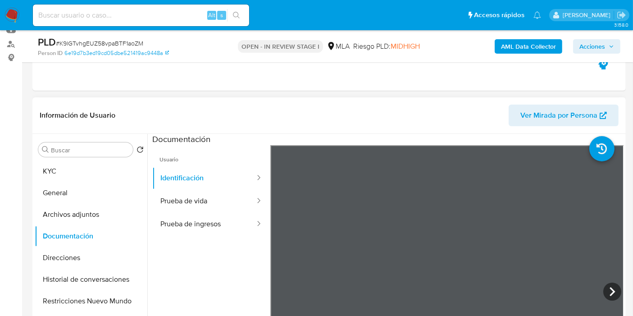
scroll to position [15, 0]
click at [604, 289] on icon at bounding box center [612, 291] width 18 height 18
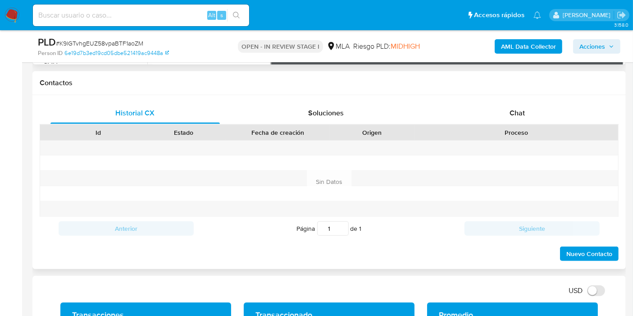
click at [525, 107] on div "Chat" at bounding box center [516, 113] width 169 height 22
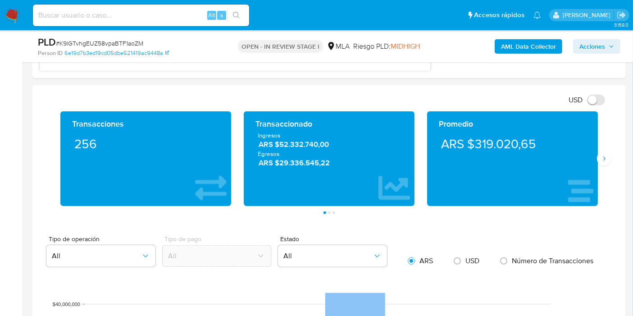
scroll to position [500, 0]
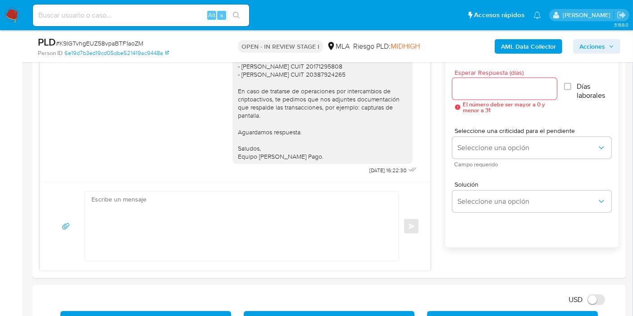
drag, startPoint x: 14, startPoint y: 4, endPoint x: 11, endPoint y: 10, distance: 7.3
click at [14, 5] on nav "Pausado Ver notificaciones Alt s Accesos rápidos Presiona las siguientes teclas…" at bounding box center [316, 15] width 633 height 30
click at [11, 10] on img at bounding box center [12, 15] width 15 height 15
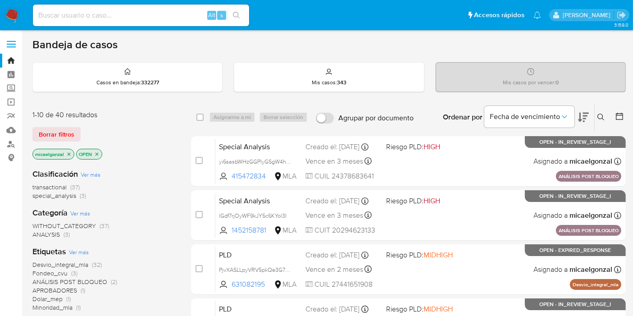
click at [122, 14] on input at bounding box center [141, 15] width 216 height 12
paste input "K9lGTvhgEUZ58vpaBTF1aoZM"
type input "K9lGTvhgEUZ58vpaBTF1aoZM"
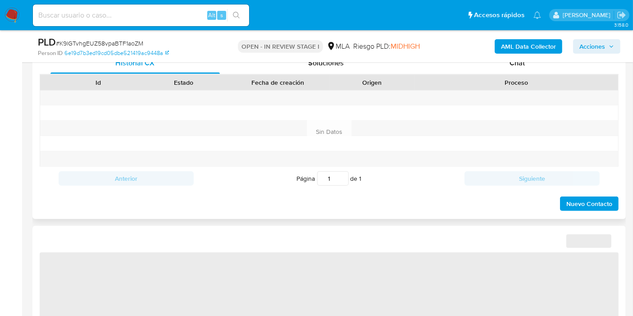
scroll to position [400, 0]
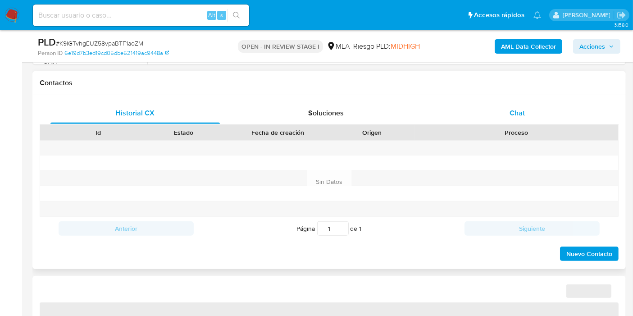
click at [537, 109] on div "Chat" at bounding box center [516, 113] width 169 height 22
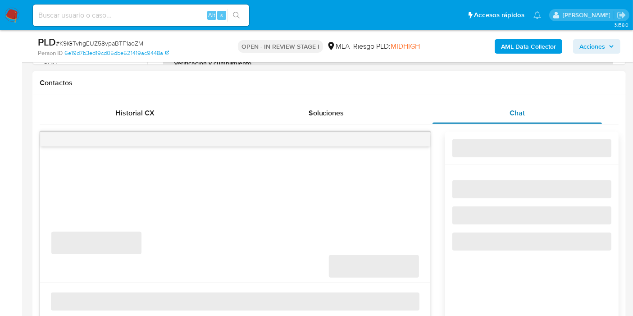
select select "10"
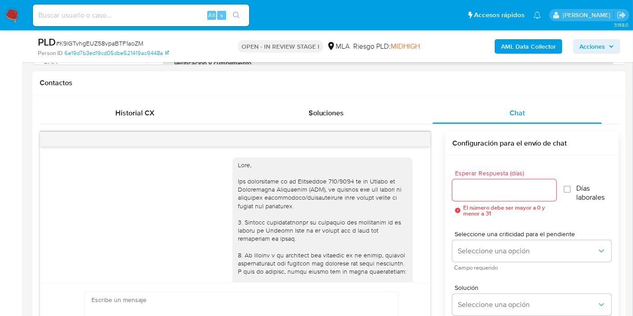
scroll to position [821, 0]
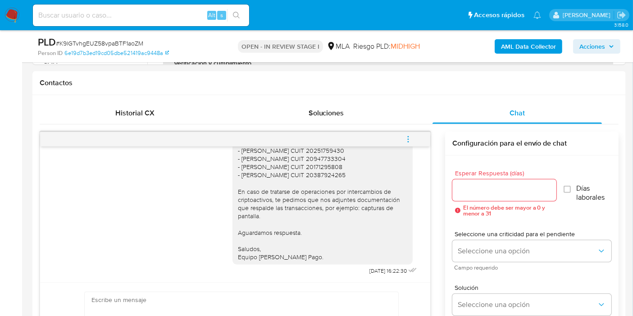
drag, startPoint x: 124, startPoint y: 20, endPoint x: 126, endPoint y: 14, distance: 5.6
click at [126, 15] on div "Alt s" at bounding box center [141, 16] width 216 height 22
click at [126, 14] on input at bounding box center [141, 15] width 216 height 12
paste input "ujYYYYbJLT5sUdblGGUqjz8n"
type input "ujYYYYbJLT5sUdblGGUqjz8n"
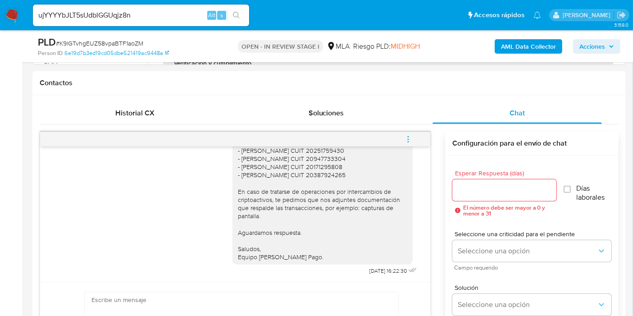
click at [236, 7] on div "ujYYYYbJLT5sUdblGGUqjz8n Alt s" at bounding box center [141, 16] width 216 height 22
click at [232, 14] on button "search-icon" at bounding box center [236, 15] width 18 height 13
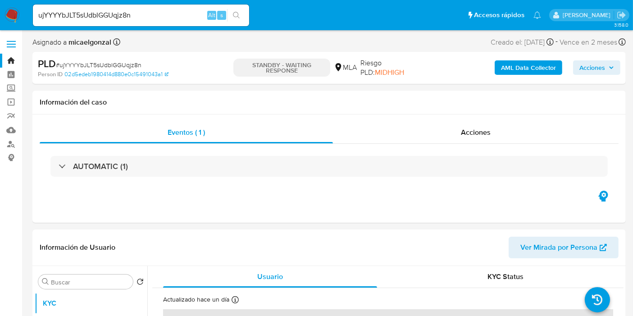
select select "10"
click at [6, 17] on img at bounding box center [12, 15] width 15 height 15
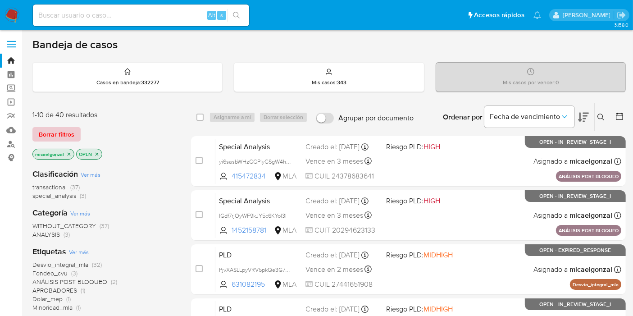
click at [47, 131] on span "Borrar filtros" at bounding box center [57, 134] width 36 height 13
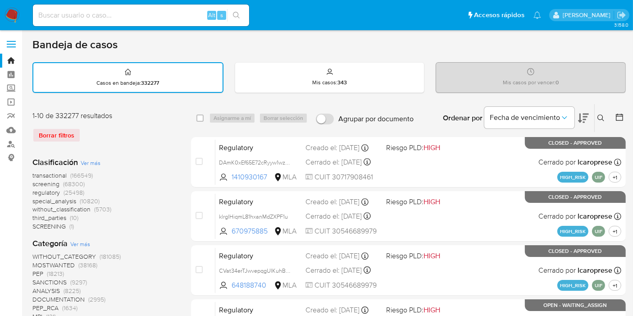
click at [601, 122] on button at bounding box center [602, 118] width 15 height 11
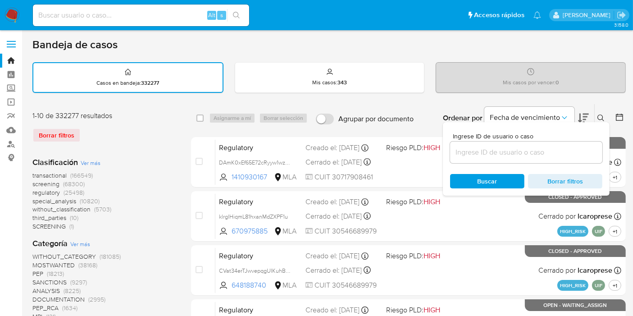
click at [535, 153] on input at bounding box center [526, 152] width 152 height 12
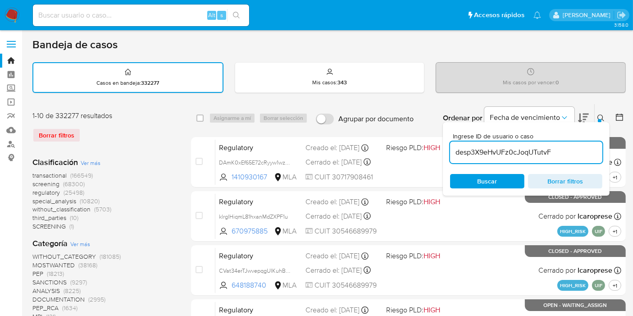
type input "desp3X9eHvUFz0cJoqUTutvF"
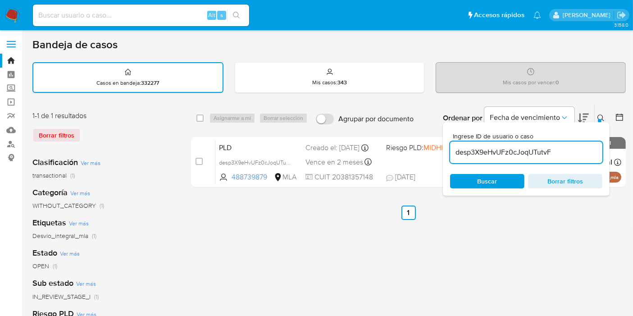
click at [204, 116] on div "select-all-cases-checkbox Asignarme a mí Borrar selección Agrupar por documento…" at bounding box center [408, 118] width 435 height 28
click at [201, 121] on div "select-all-cases-checkbox" at bounding box center [199, 118] width 7 height 9
drag, startPoint x: 229, startPoint y: 119, endPoint x: 217, endPoint y: 119, distance: 12.6
click at [225, 119] on div "Asignarme a mí Borrar selección" at bounding box center [260, 118] width 102 height 11
drag, startPoint x: 190, startPoint y: 119, endPoint x: 199, endPoint y: 119, distance: 9.0
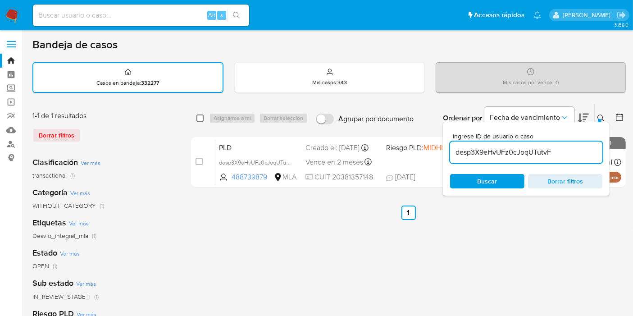
click at [196, 119] on div "1-1 de 1 resultados Borrar filtros Clasificación Ver más transactional (1) Cate…" at bounding box center [328, 301] width 593 height 395
click at [199, 119] on input "checkbox" at bounding box center [199, 117] width 7 height 7
checkbox input "true"
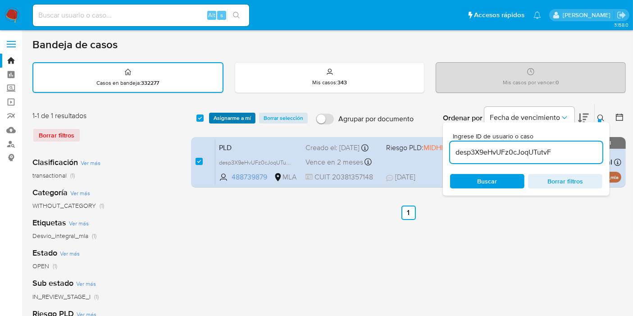
click at [222, 117] on span "Asignarme a mí" at bounding box center [232, 118] width 37 height 9
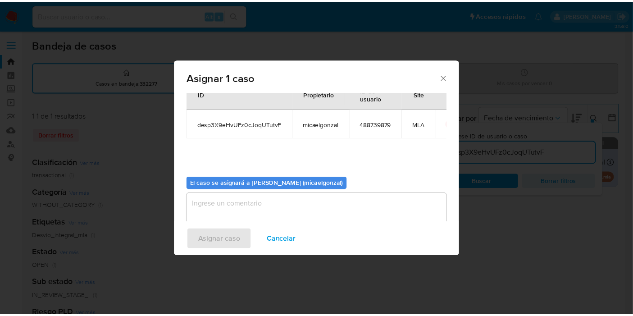
scroll to position [46, 0]
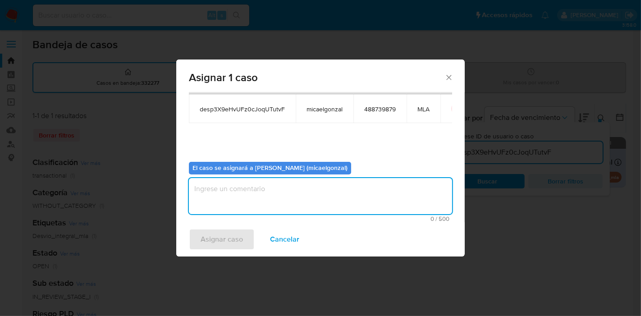
click at [244, 183] on textarea "assign-modal" at bounding box center [320, 196] width 263 height 36
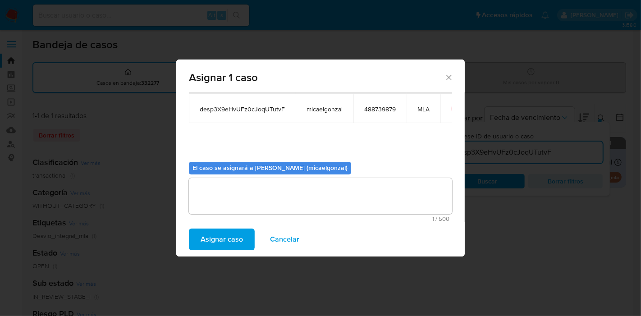
click at [223, 250] on div "Asignar caso Cancelar" at bounding box center [320, 239] width 288 height 34
click at [227, 247] on span "Asignar caso" at bounding box center [221, 239] width 42 height 20
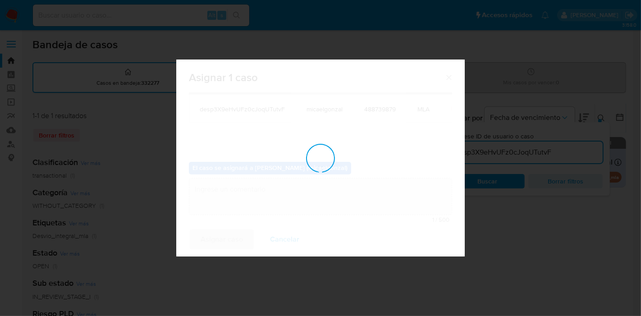
checkbox input "false"
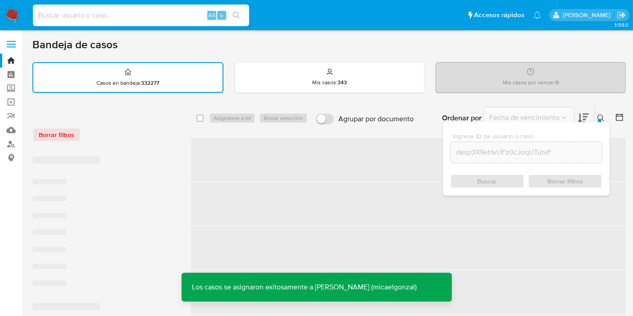
click at [168, 13] on input at bounding box center [141, 15] width 216 height 12
paste input "desp3X9eHvUFz0cJoqUTutvF"
type input "desp3X9eHvUFz0cJoqUTutvF"
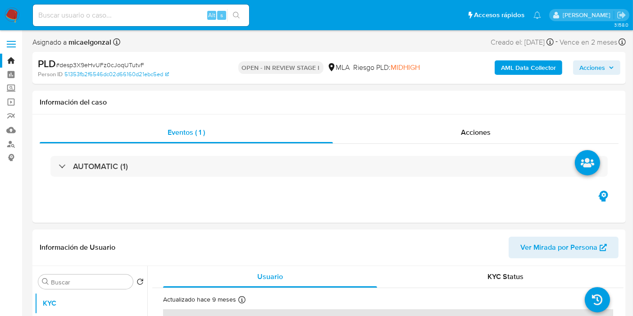
select select "10"
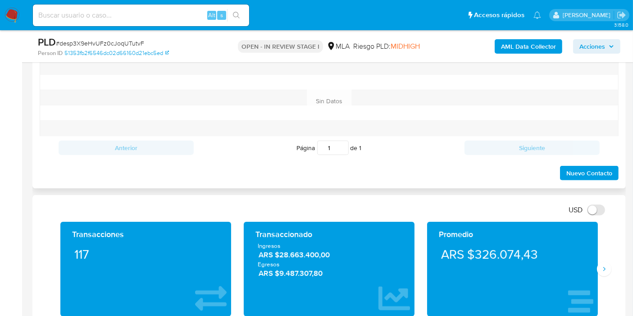
scroll to position [450, 0]
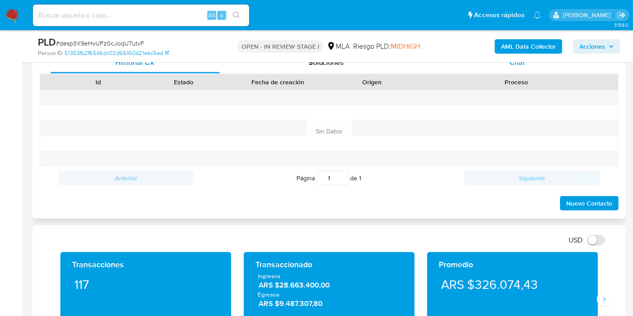
click at [551, 63] on div "Chat" at bounding box center [516, 63] width 169 height 22
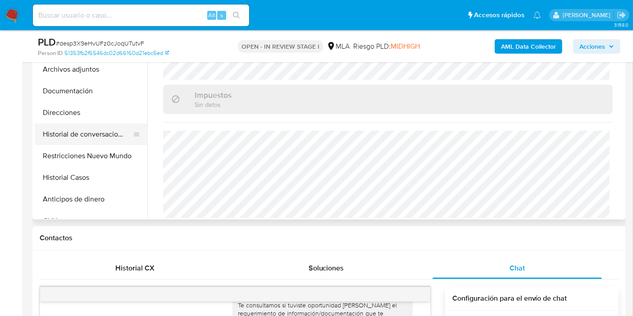
scroll to position [200, 0]
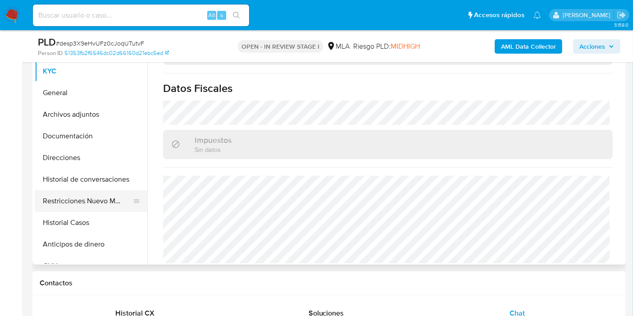
click at [98, 193] on button "Restricciones Nuevo Mundo" at bounding box center [87, 201] width 105 height 22
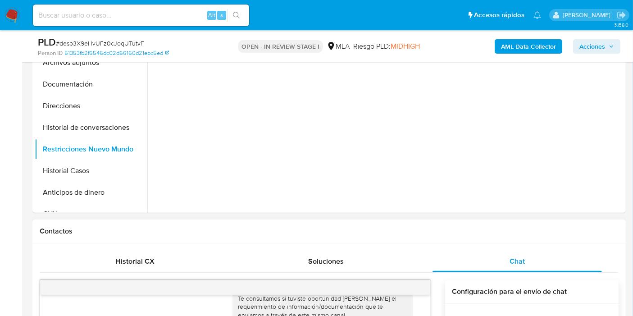
scroll to position [300, 0]
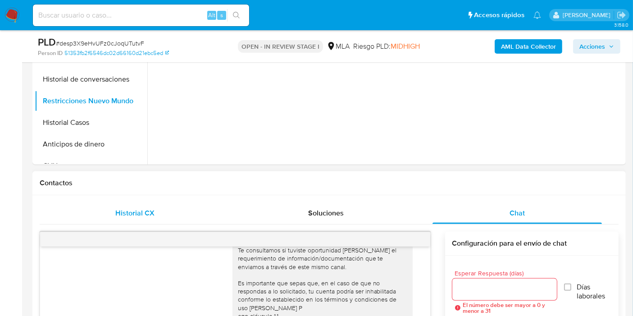
click at [158, 210] on div "Historial CX" at bounding box center [134, 213] width 169 height 22
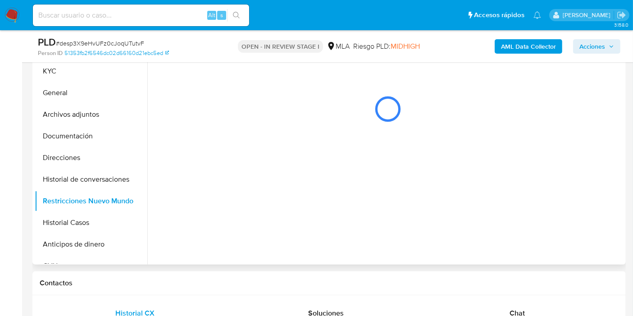
scroll to position [150, 0]
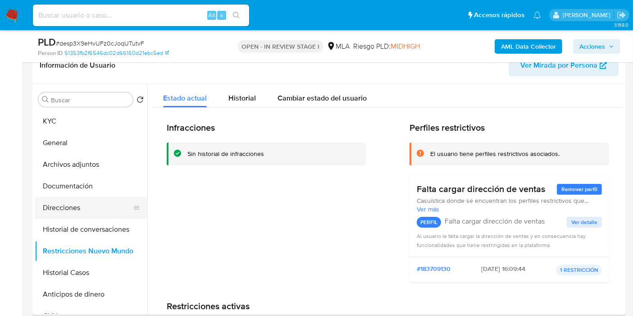
click at [101, 204] on button "Direcciones" at bounding box center [87, 208] width 105 height 22
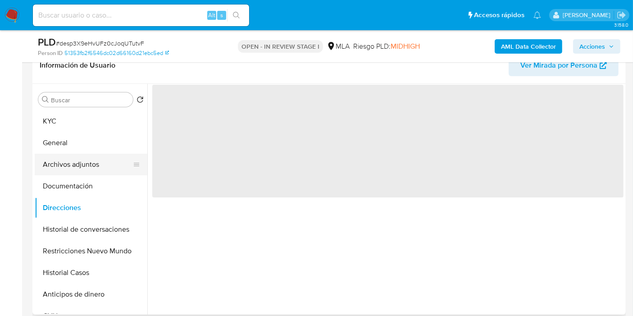
click at [101, 167] on button "Archivos adjuntos" at bounding box center [87, 165] width 105 height 22
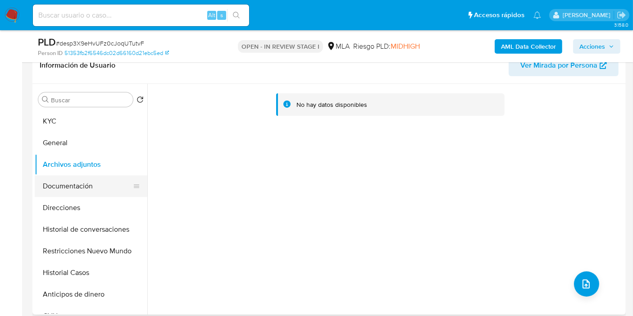
click at [85, 184] on button "Documentación" at bounding box center [87, 186] width 105 height 22
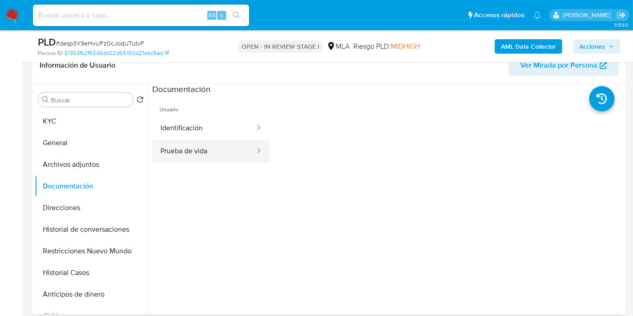
click at [249, 152] on div at bounding box center [256, 151] width 14 height 10
click at [230, 140] on button "Prueba de vida" at bounding box center [204, 151] width 104 height 23
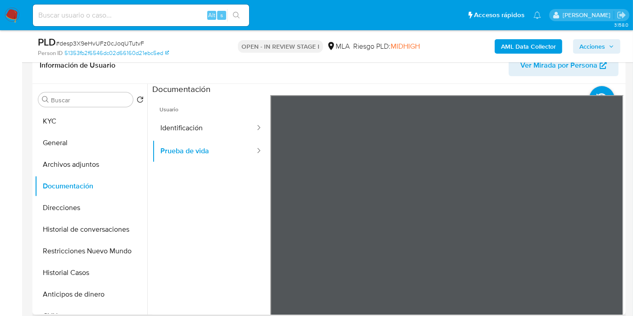
click at [203, 115] on span "Usuario" at bounding box center [211, 106] width 118 height 22
click at [209, 122] on button "Identificación" at bounding box center [204, 128] width 104 height 23
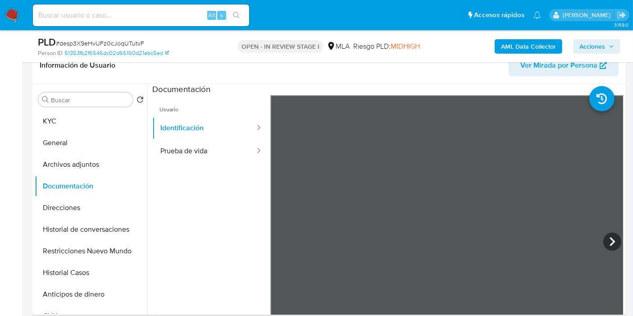
scroll to position [554, 0]
click at [606, 241] on icon at bounding box center [612, 241] width 18 height 18
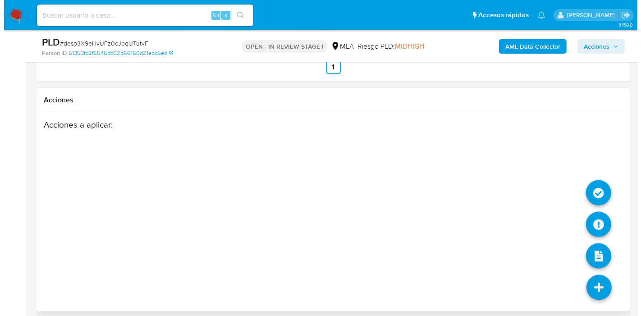
scroll to position [1500, 0]
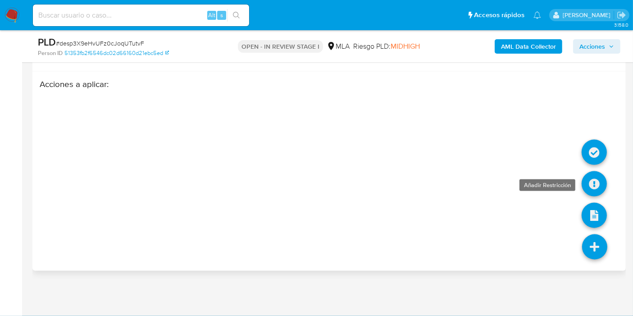
click at [595, 182] on link at bounding box center [594, 183] width 25 height 25
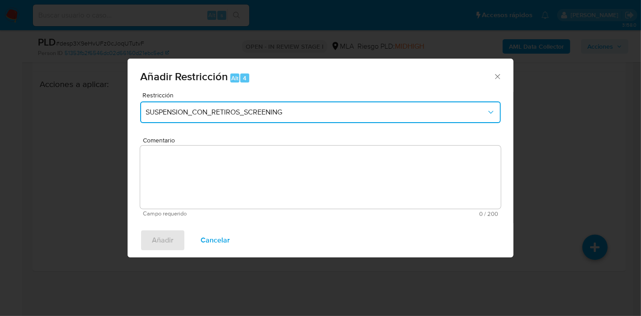
click at [400, 110] on span "SUSPENSION_CON_RETIROS_SCREENING" at bounding box center [315, 112] width 341 height 9
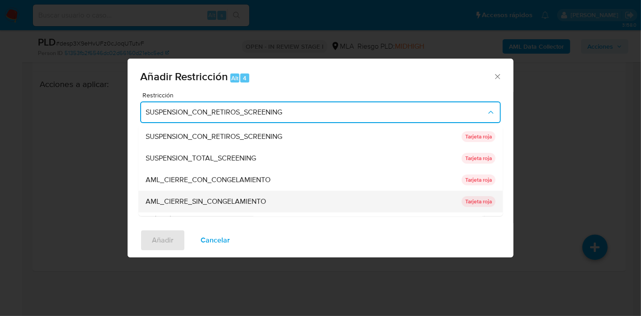
scroll to position [191, 0]
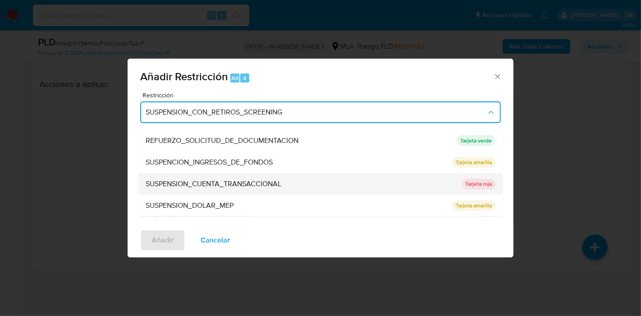
click at [338, 190] on div "SUSPENSION_CUENTA_TRANSACCIONAL" at bounding box center [300, 184] width 310 height 22
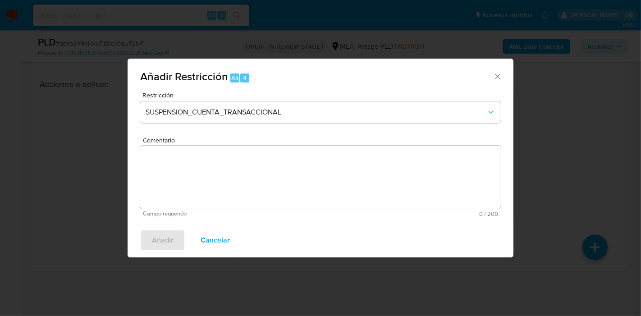
click at [338, 190] on textarea "Comentario" at bounding box center [320, 176] width 360 height 63
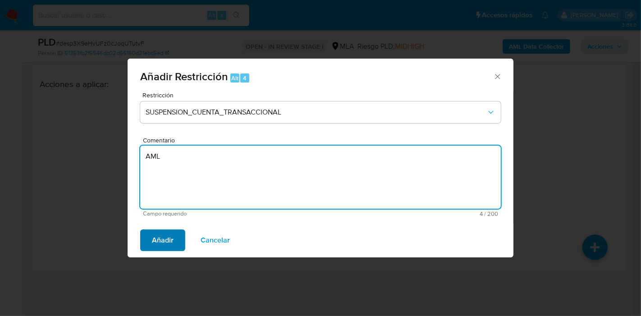
type textarea "AML"
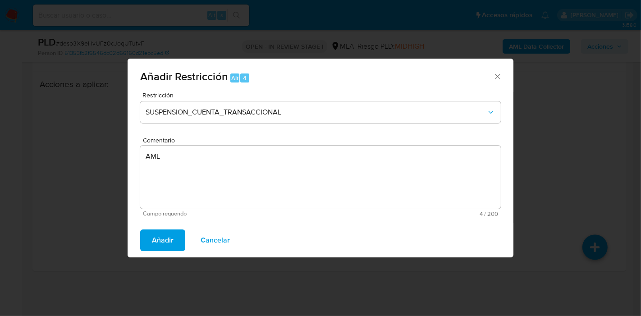
click at [162, 239] on span "Añadir" at bounding box center [163, 240] width 22 height 20
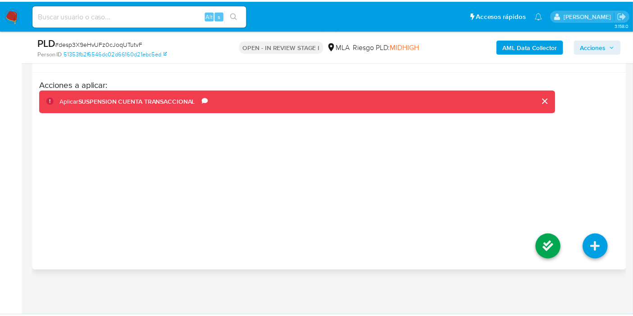
scroll to position [1480, 0]
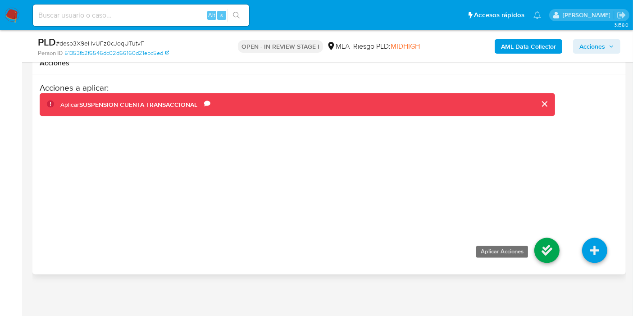
click at [547, 263] on link at bounding box center [546, 250] width 25 height 25
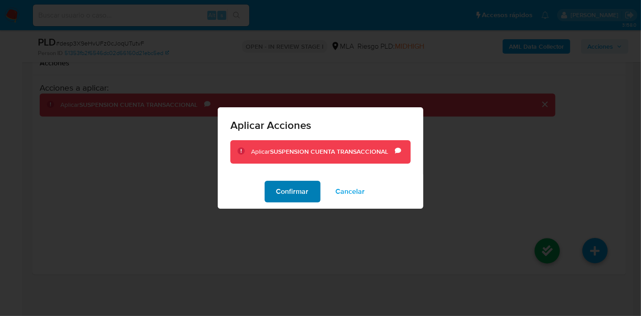
click at [270, 195] on button "Confirmar" at bounding box center [292, 192] width 56 height 22
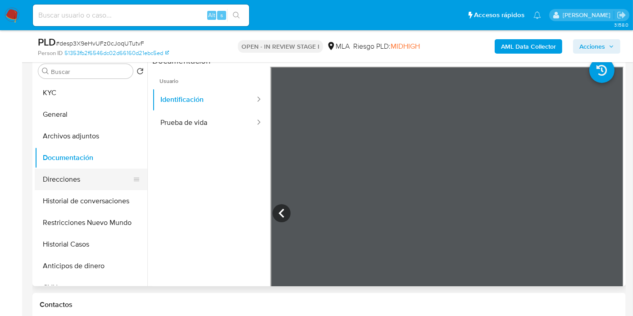
scroll to position [0, 0]
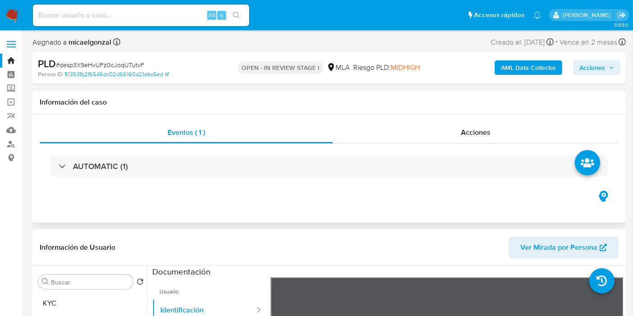
click at [71, 183] on div "AUTOMATIC (1)" at bounding box center [329, 166] width 579 height 45
drag, startPoint x: 85, startPoint y: 273, endPoint x: 80, endPoint y: 289, distance: 16.1
click at [82, 282] on div "Buscar" at bounding box center [85, 281] width 95 height 14
drag, startPoint x: 75, startPoint y: 299, endPoint x: 149, endPoint y: 248, distance: 90.3
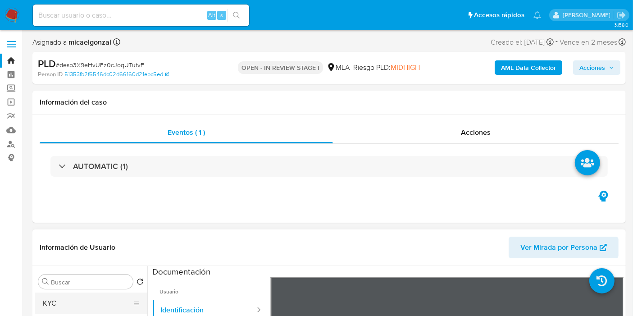
click at [74, 299] on button "KYC" at bounding box center [87, 303] width 105 height 22
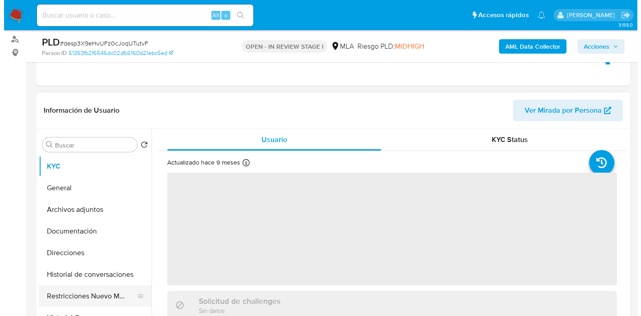
scroll to position [150, 0]
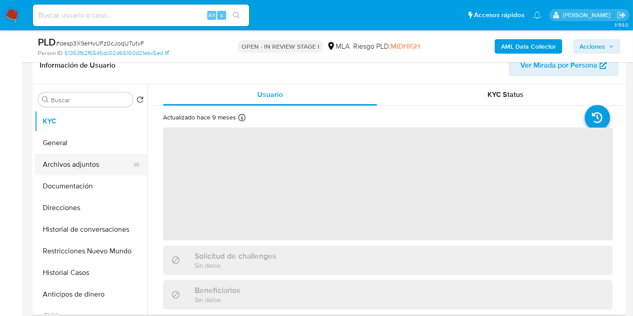
click at [68, 167] on button "Archivos adjuntos" at bounding box center [87, 165] width 105 height 22
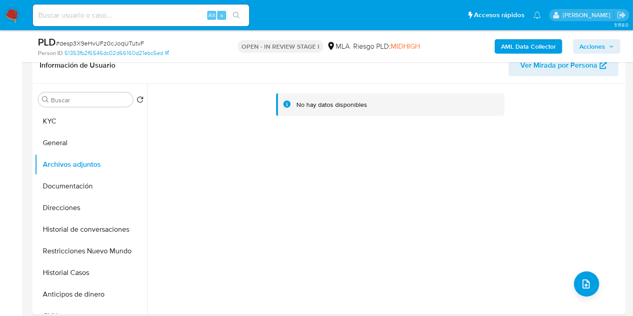
click at [516, 54] on div "AML Data Collector Acciones" at bounding box center [524, 46] width 192 height 21
click at [523, 48] on b "AML Data Collector" at bounding box center [528, 46] width 55 height 14
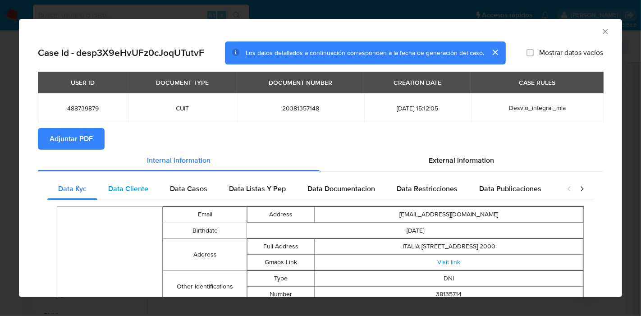
click at [140, 191] on span "Data Cliente" at bounding box center [128, 188] width 40 height 10
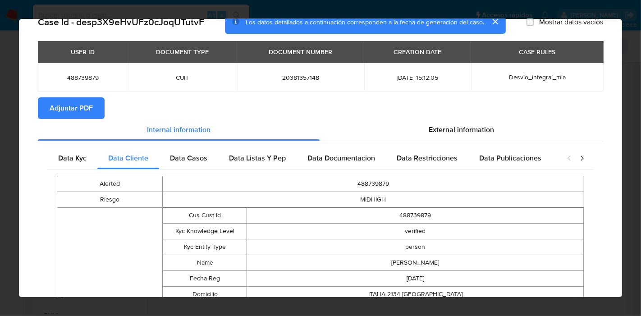
scroll to position [0, 0]
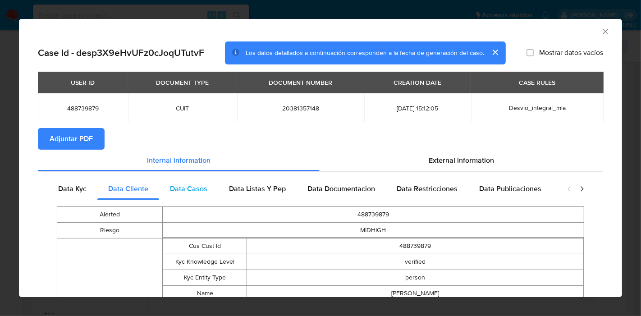
click at [180, 197] on div "Data Casos" at bounding box center [188, 189] width 59 height 22
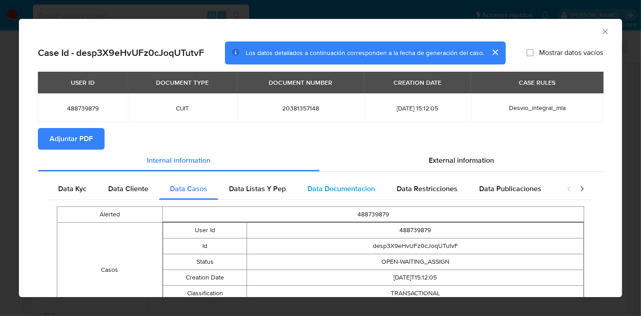
scroll to position [65, 0]
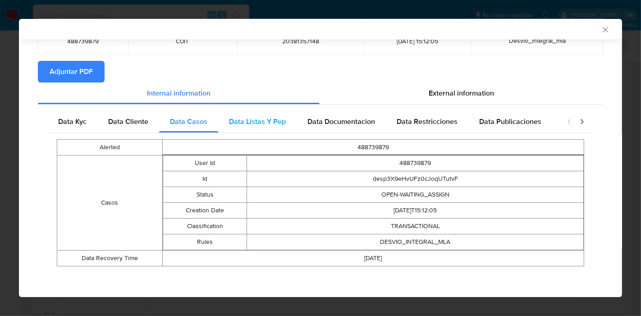
click at [260, 127] on div "Data Listas Y Pep" at bounding box center [257, 122] width 78 height 22
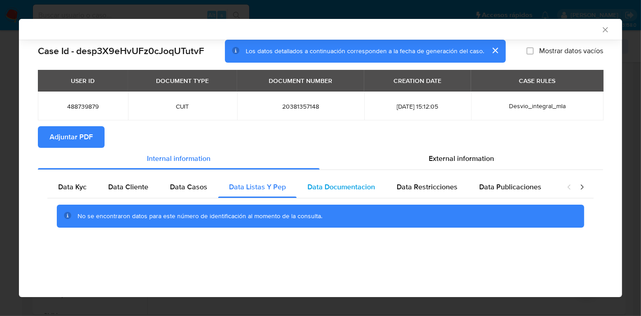
click at [338, 191] on span "Data Documentacion" at bounding box center [341, 187] width 68 height 10
click at [399, 186] on span "Data Restricciones" at bounding box center [426, 187] width 61 height 10
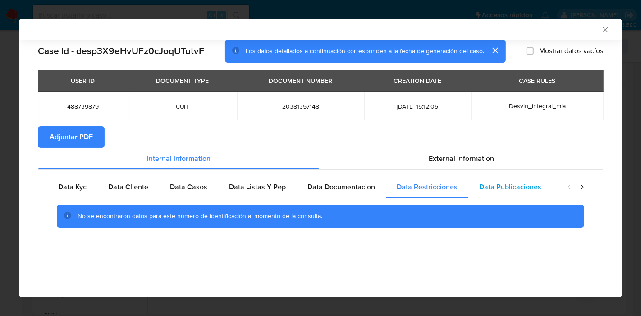
click at [484, 183] on span "Data Publicaciones" at bounding box center [510, 187] width 62 height 10
click at [581, 185] on icon "closure-recommendation-modal" at bounding box center [581, 186] width 3 height 5
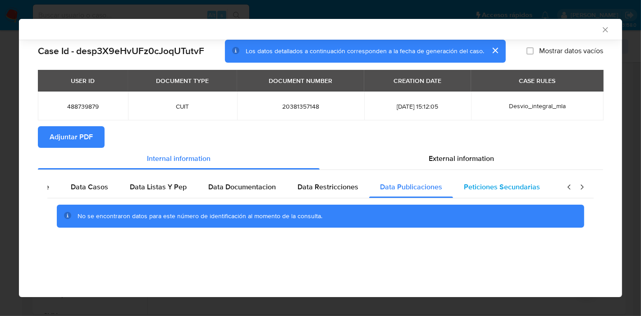
scroll to position [0, 158]
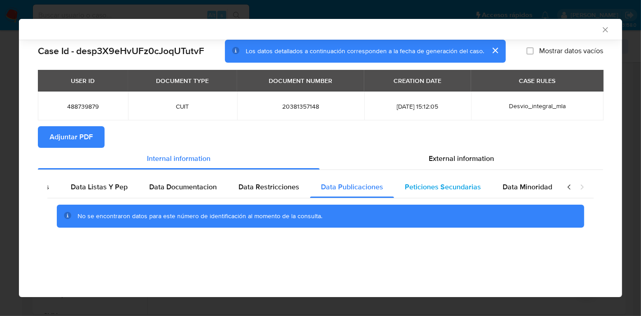
click at [455, 190] on span "Peticiones Secundarias" at bounding box center [442, 187] width 76 height 10
click at [543, 190] on span "Data Minoridad" at bounding box center [527, 187] width 50 height 10
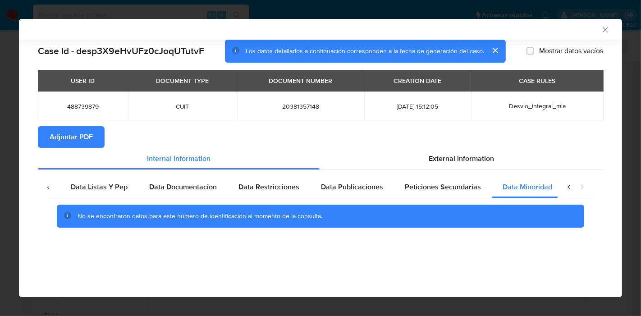
click at [567, 186] on icon "closure-recommendation-modal" at bounding box center [568, 186] width 9 height 9
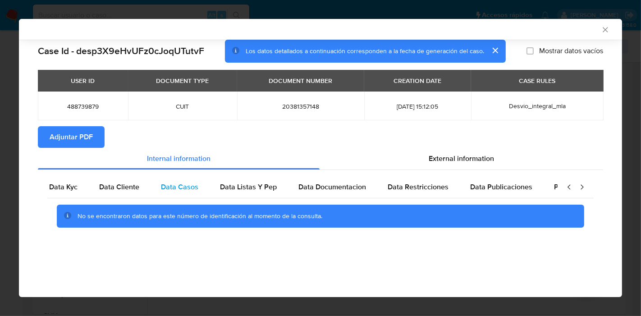
scroll to position [0, 0]
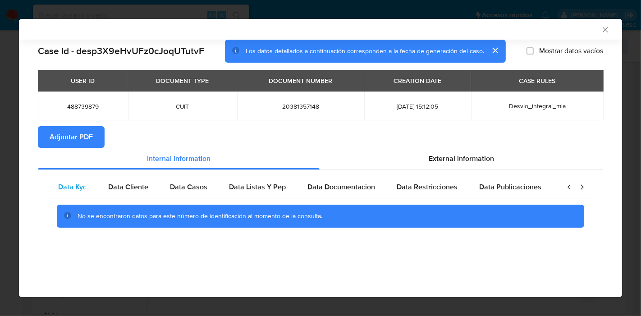
click at [84, 176] on div "Data Kyc" at bounding box center [72, 187] width 50 height 22
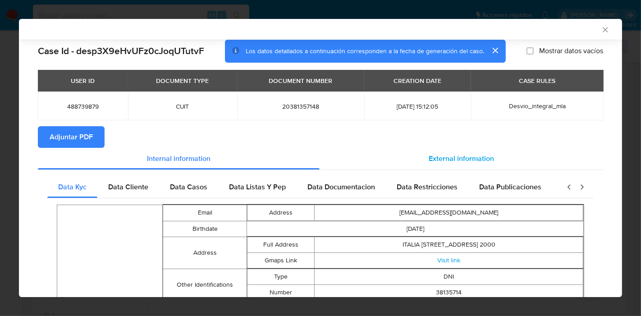
click at [475, 162] on span "External information" at bounding box center [460, 158] width 65 height 10
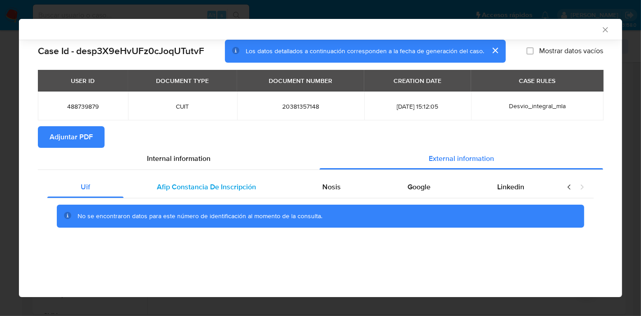
click at [162, 179] on div "Afip Constancia De Inscripción" at bounding box center [206, 187] width 166 height 22
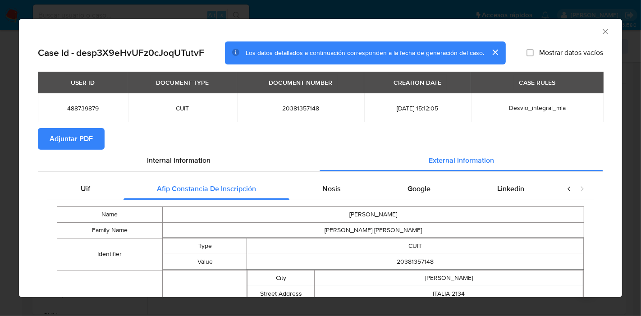
click at [336, 193] on div "Nosis" at bounding box center [331, 189] width 85 height 22
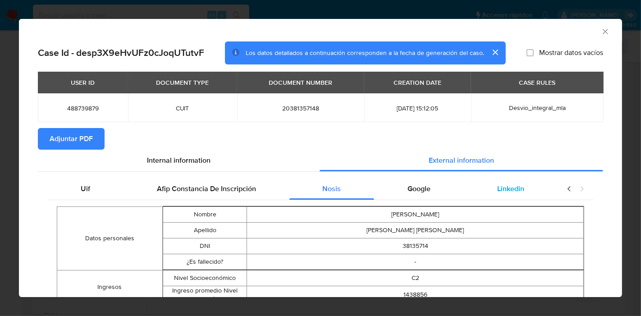
drag, startPoint x: 436, startPoint y: 195, endPoint x: 480, endPoint y: 183, distance: 45.6
click at [437, 194] on div "Google" at bounding box center [419, 189] width 90 height 22
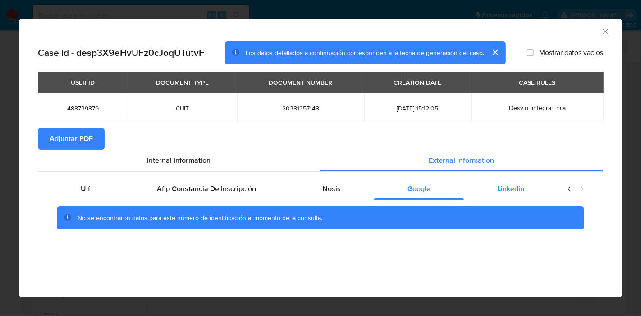
click at [509, 178] on div "Linkedin" at bounding box center [511, 189] width 94 height 22
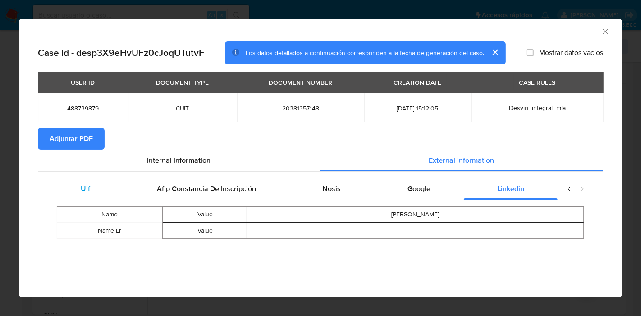
click at [73, 183] on div "Uif" at bounding box center [85, 189] width 76 height 22
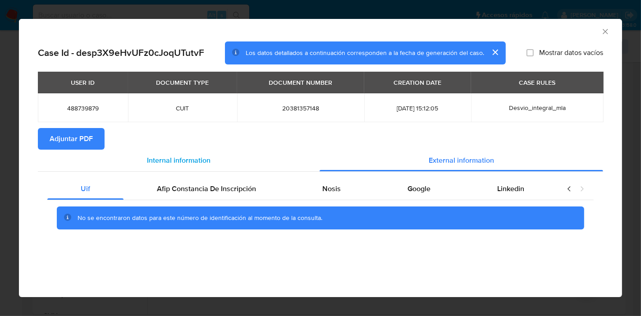
click at [134, 162] on div "Internal information" at bounding box center [179, 161] width 282 height 22
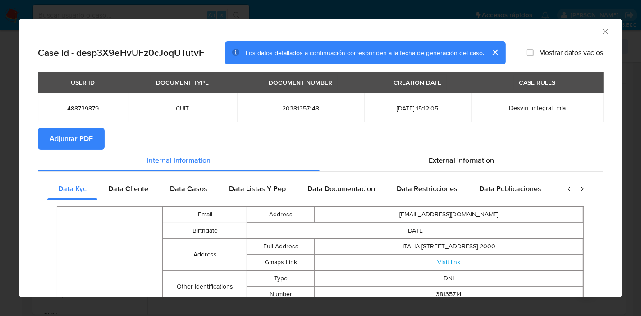
click at [61, 141] on span "Adjuntar PDF" at bounding box center [71, 139] width 43 height 20
click at [0, 205] on div "AML Data Collector Case Id - desp3X9eHvUFz0cJoqUTutvF Los datos detallados a co…" at bounding box center [320, 158] width 641 height 316
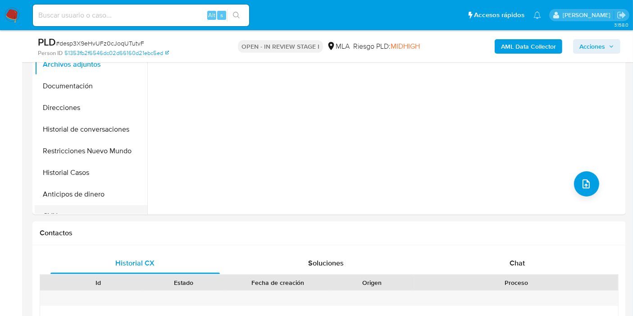
click at [82, 210] on button "CVU" at bounding box center [87, 216] width 105 height 22
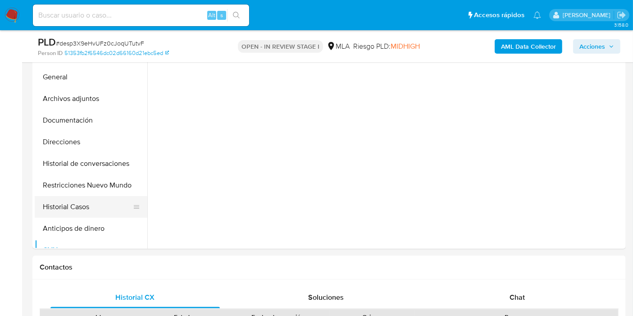
scroll to position [200, 0]
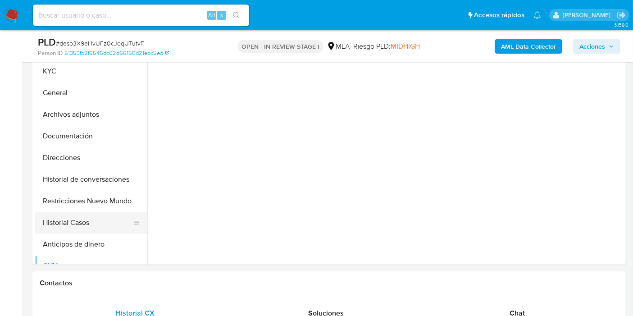
click at [94, 217] on button "Historial Casos" at bounding box center [87, 223] width 105 height 22
click at [101, 212] on button "Historial Casos" at bounding box center [87, 223] width 105 height 22
click at [111, 204] on button "Restricciones Nuevo Mundo" at bounding box center [87, 201] width 105 height 22
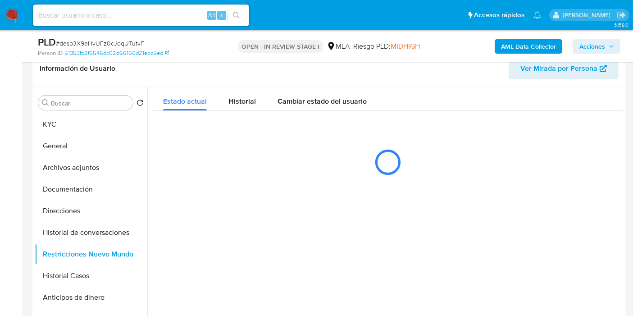
scroll to position [150, 0]
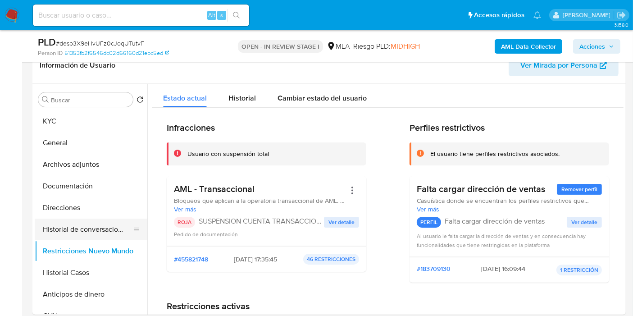
click at [94, 227] on button "Historial de conversaciones" at bounding box center [87, 229] width 105 height 22
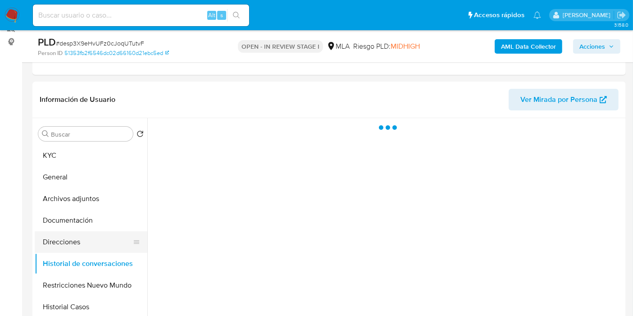
scroll to position [100, 0]
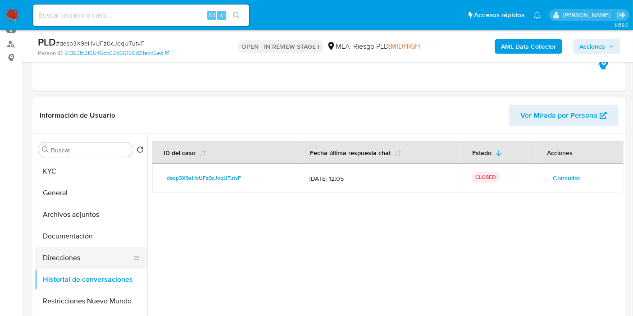
click at [82, 256] on button "Direcciones" at bounding box center [87, 258] width 105 height 22
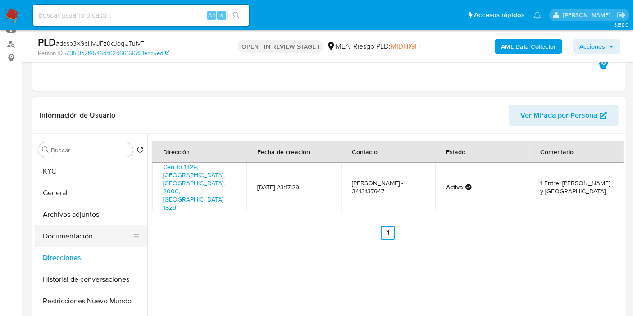
click at [68, 227] on button "Documentación" at bounding box center [87, 236] width 105 height 22
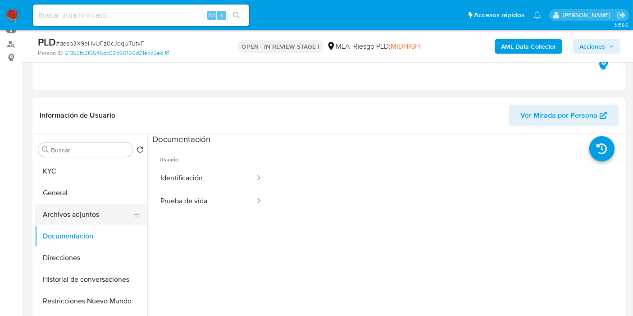
click at [82, 214] on button "Archivos adjuntos" at bounding box center [87, 215] width 105 height 22
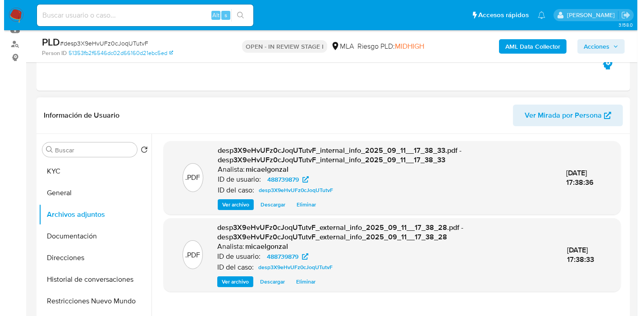
scroll to position [200, 0]
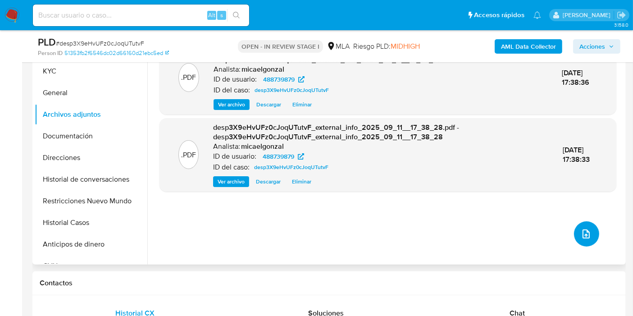
click at [590, 232] on button "upload-file" at bounding box center [586, 233] width 25 height 25
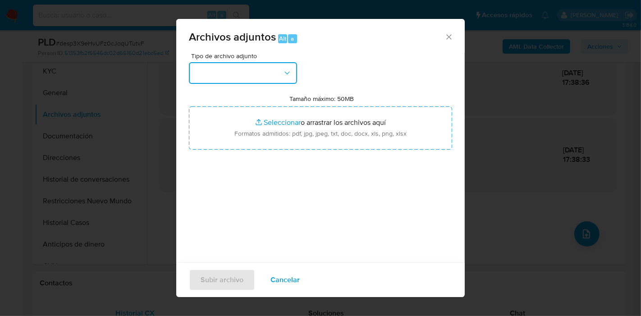
click at [263, 71] on button "button" at bounding box center [243, 73] width 108 height 22
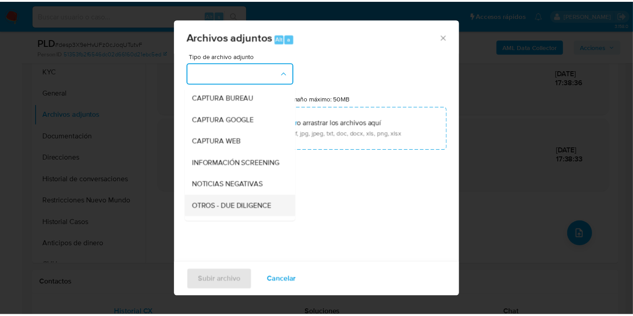
scroll to position [100, 0]
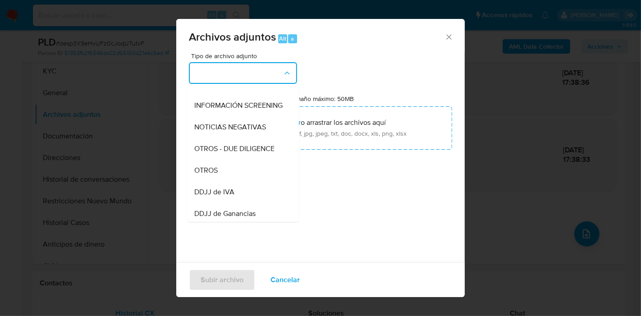
drag, startPoint x: 230, startPoint y: 186, endPoint x: 249, endPoint y: 159, distance: 33.7
click at [230, 181] on div "OTROS" at bounding box center [240, 170] width 92 height 22
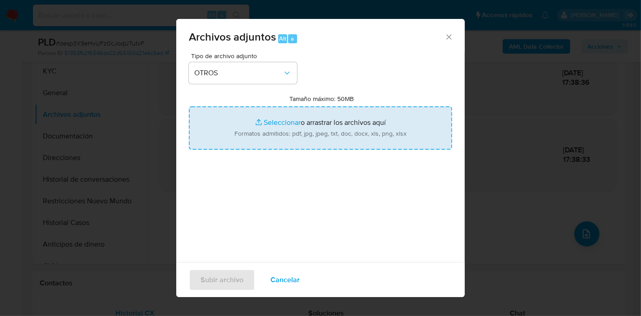
click at [315, 118] on input "Tamaño máximo: 50MB Seleccionar archivos" at bounding box center [320, 127] width 263 height 43
type input "C:\fakepath\Movimientos de Brian Jonatan Murua Collura.xlsx"
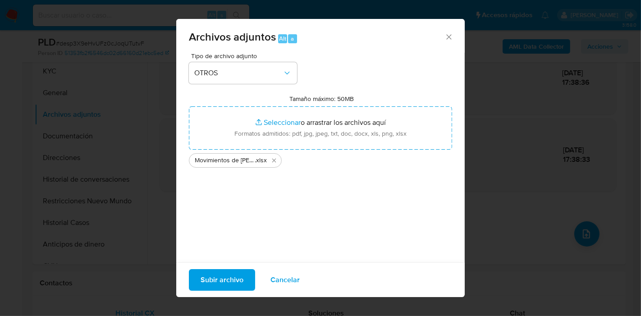
click at [224, 277] on span "Subir archivo" at bounding box center [221, 280] width 43 height 20
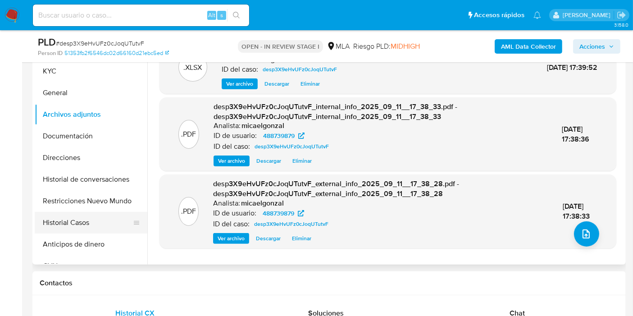
click at [64, 212] on button "Historial Casos" at bounding box center [87, 223] width 105 height 22
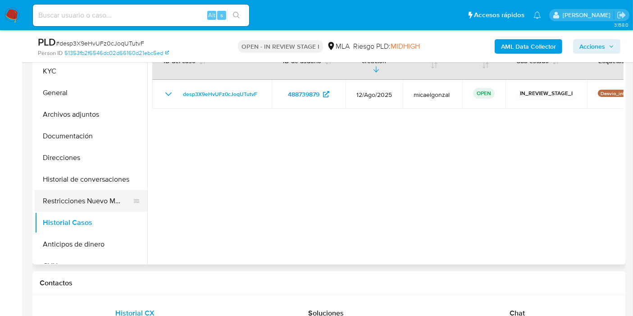
click at [99, 197] on button "Restricciones Nuevo Mundo" at bounding box center [87, 201] width 105 height 22
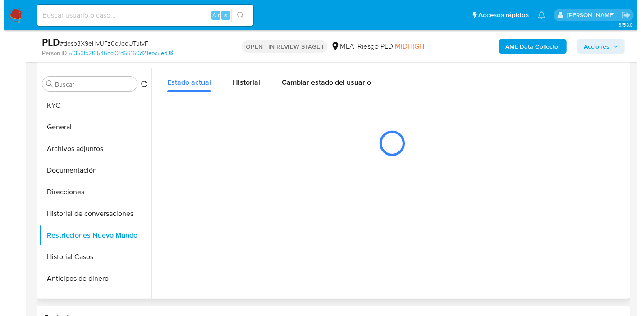
scroll to position [150, 0]
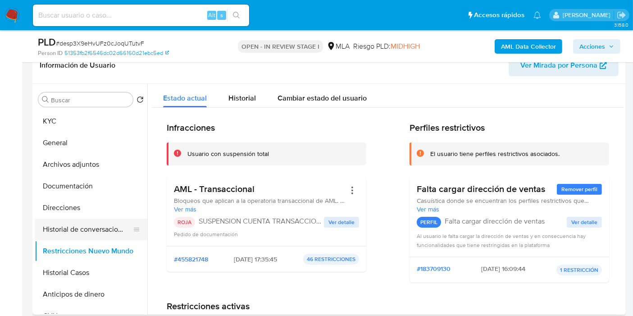
click at [69, 225] on button "Historial de conversaciones" at bounding box center [87, 229] width 105 height 22
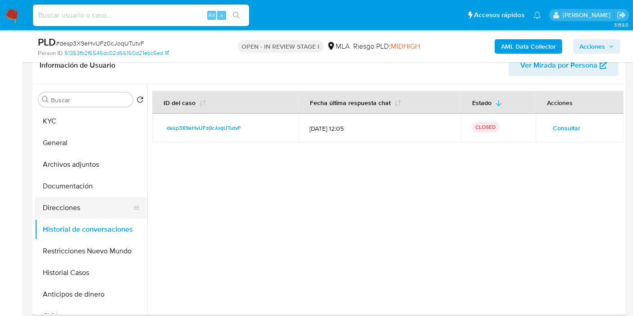
click at [79, 216] on button "Direcciones" at bounding box center [87, 208] width 105 height 22
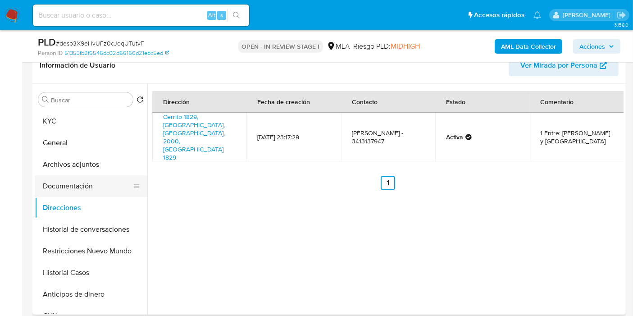
click at [103, 183] on button "Documentación" at bounding box center [87, 186] width 105 height 22
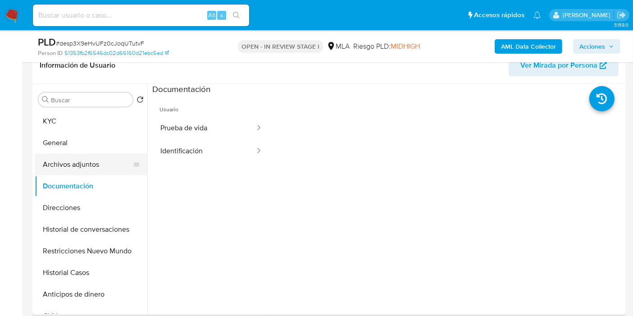
click at [86, 155] on button "Archivos adjuntos" at bounding box center [87, 165] width 105 height 22
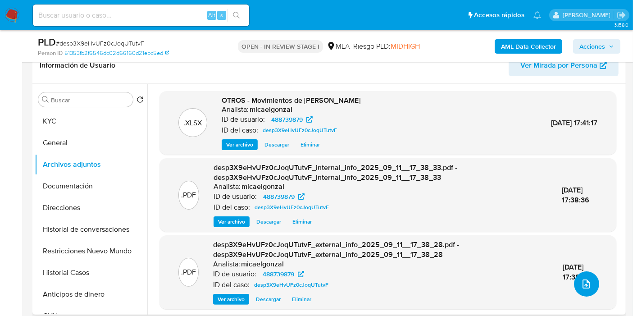
click at [577, 289] on button "upload-file" at bounding box center [586, 283] width 25 height 25
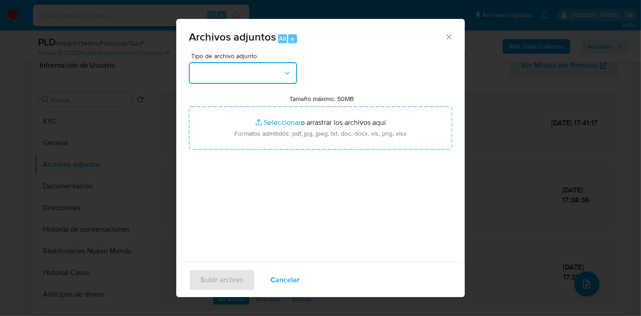
click at [257, 75] on button "button" at bounding box center [243, 73] width 108 height 22
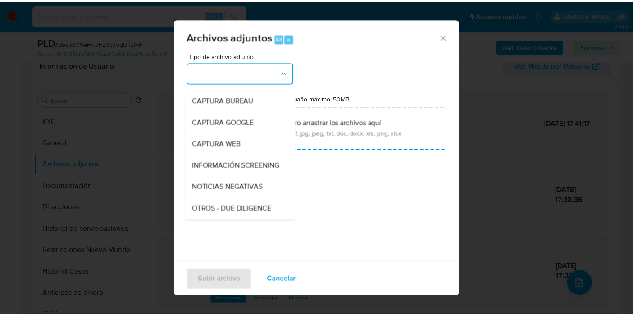
scroll to position [100, 0]
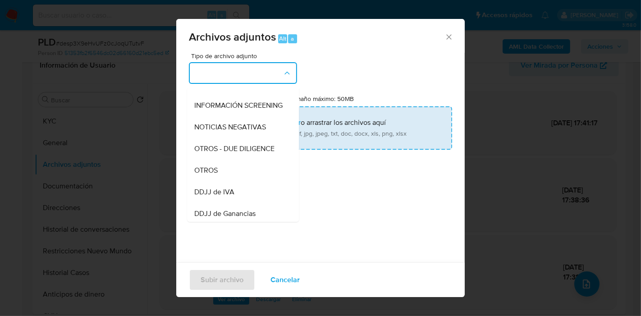
drag, startPoint x: 254, startPoint y: 181, endPoint x: 300, endPoint y: 123, distance: 74.1
click at [255, 179] on div "OTROS" at bounding box center [240, 170] width 92 height 22
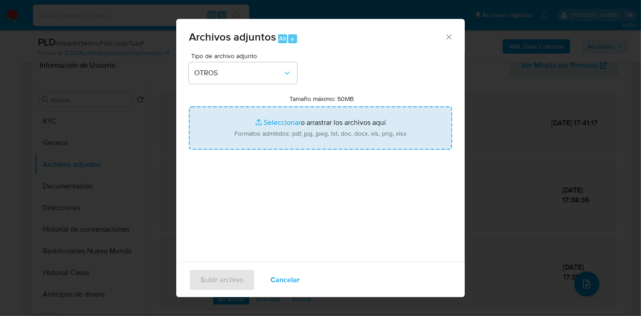
click at [300, 123] on input "Tamaño máximo: 50MB Seleccionar archivos" at bounding box center [320, 127] width 263 height 43
type input "C:\fakepath\Caselog desp3X9eHvUFz0cJoqUTutvF_2025_08_19_08_25_15.docx"
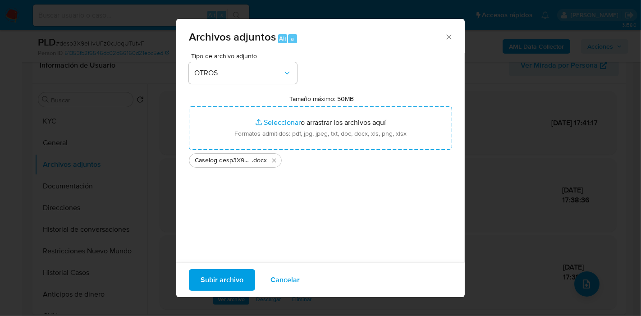
click at [214, 266] on div "Subir archivo Cancelar" at bounding box center [320, 279] width 288 height 35
click at [214, 275] on span "Subir archivo" at bounding box center [221, 280] width 43 height 20
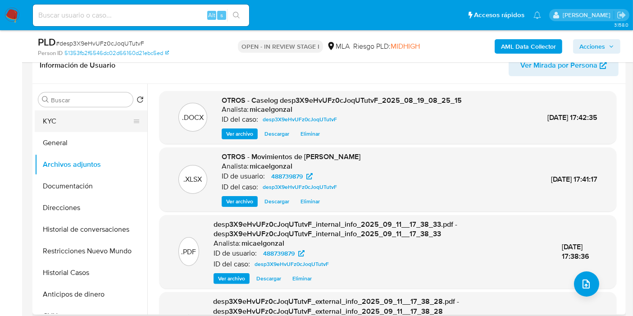
click at [99, 124] on button "KYC" at bounding box center [87, 121] width 105 height 22
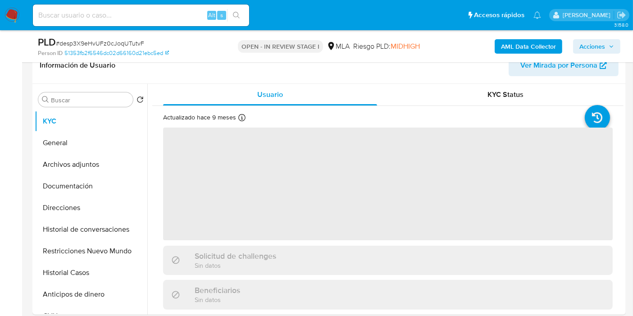
click at [598, 44] on span "Acciones" at bounding box center [592, 46] width 26 height 14
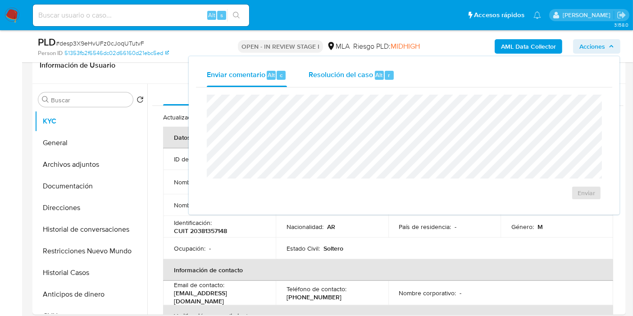
click at [385, 74] on div "r" at bounding box center [389, 75] width 9 height 9
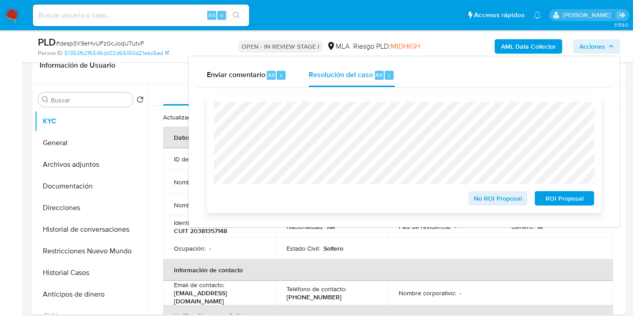
click at [574, 200] on span "ROI Proposal" at bounding box center [564, 198] width 47 height 13
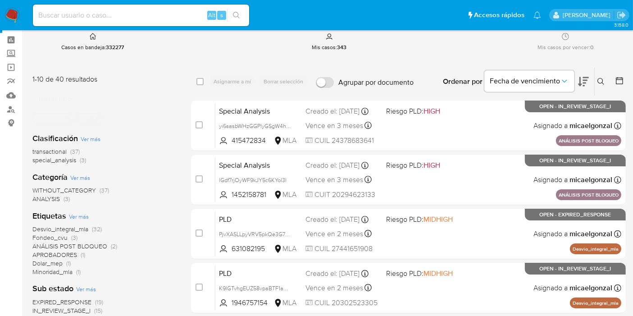
scroll to position [50, 0]
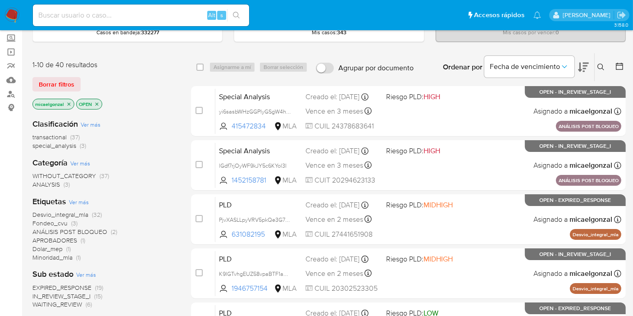
click at [73, 304] on span "WAITING_REVIEW" at bounding box center [57, 304] width 50 height 9
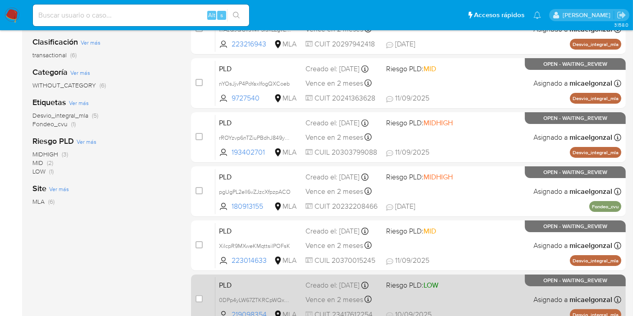
scroll to position [182, 0]
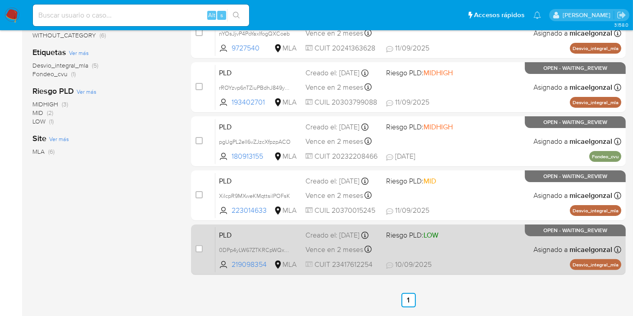
click at [453, 246] on div "PLD 0DPp4yLW67ZTKRCpWQxEGF9P 219098354 MLA Riesgo PLD: LOW Creado el: [DATE] Cr…" at bounding box center [418, 249] width 406 height 45
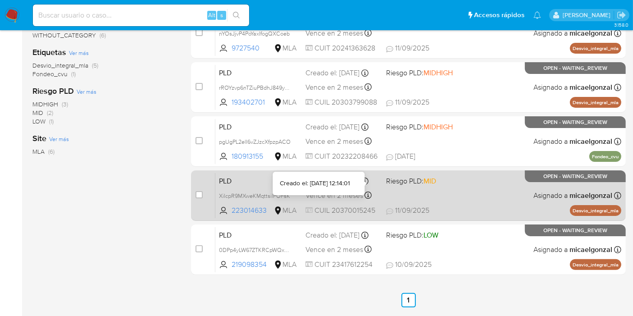
click at [368, 185] on icon at bounding box center [364, 180] width 7 height 7
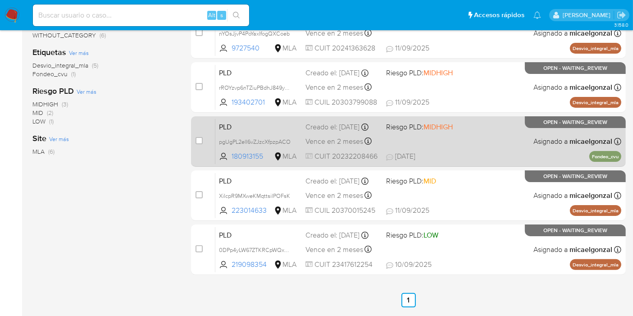
click at [455, 140] on div "PLD pgUgPL2elI6vZJzcXfpzpACO 180913155 MLA Riesgo PLD: MIDHIGH Creado el: [DATE…" at bounding box center [418, 140] width 406 height 45
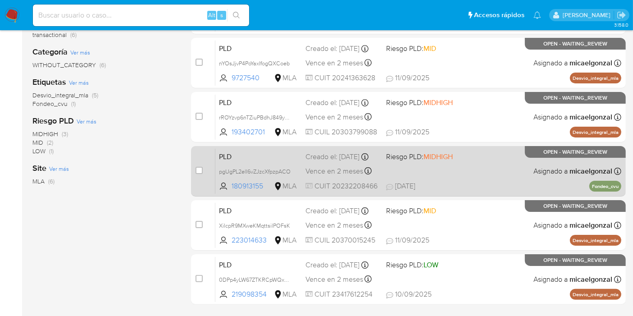
scroll to position [132, 0]
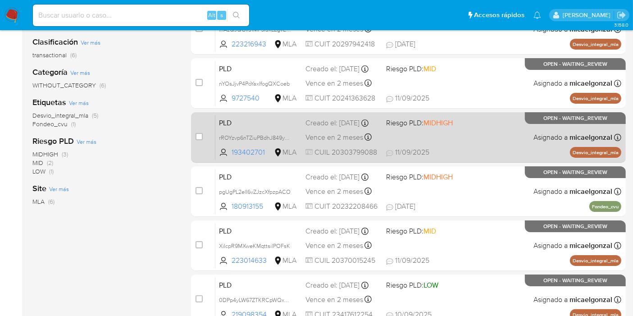
click at [436, 154] on span "[DATE] [DATE] 16:52" at bounding box center [463, 152] width 154 height 10
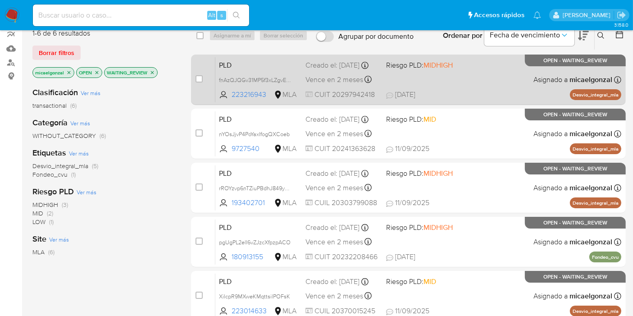
scroll to position [32, 0]
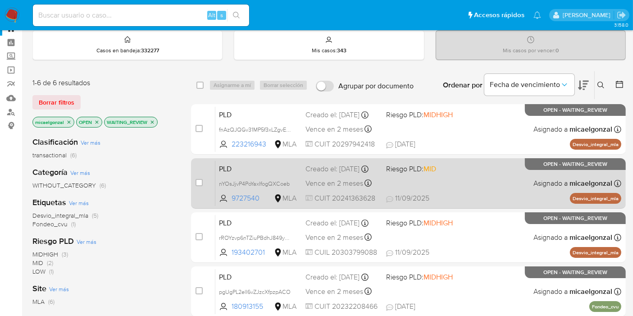
click at [447, 158] on div "case-item-checkbox No es posible asignar el caso PLD nYOsJjvP4PoYaxIfogQXCoeb 9…" at bounding box center [408, 183] width 435 height 50
click at [414, 164] on div "PLD nYOsJjvP4PoYaxIfogQXCoeb 9727540 MLA Riesgo PLD: MID Creado el: [DATE] Crea…" at bounding box center [418, 182] width 406 height 45
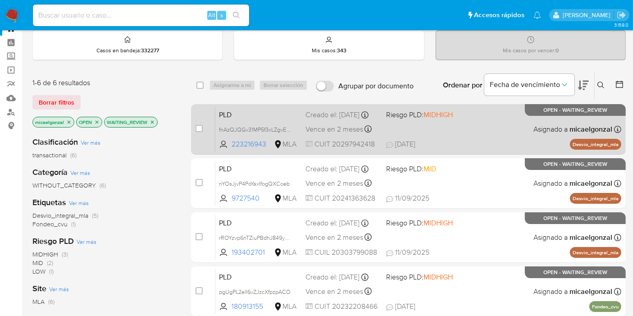
click at [450, 120] on span "MIDHIGH" at bounding box center [437, 114] width 29 height 10
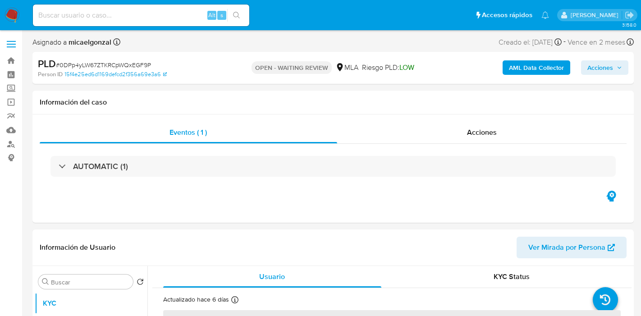
select select "10"
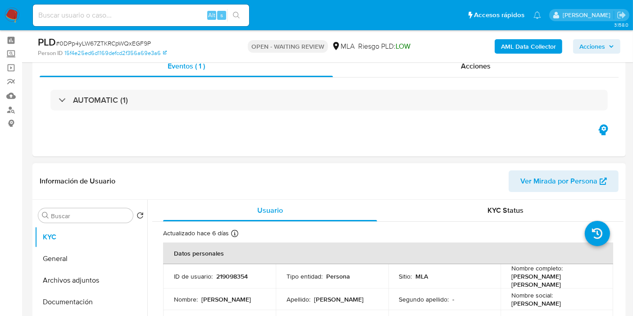
scroll to position [50, 0]
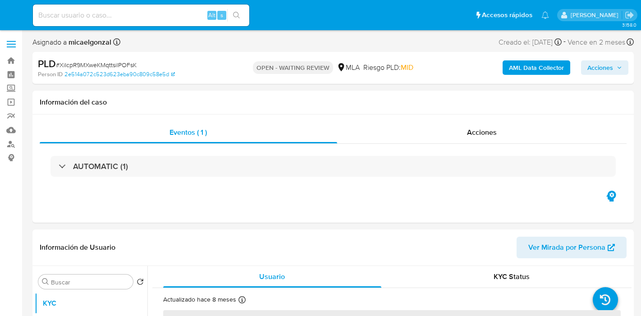
select select "10"
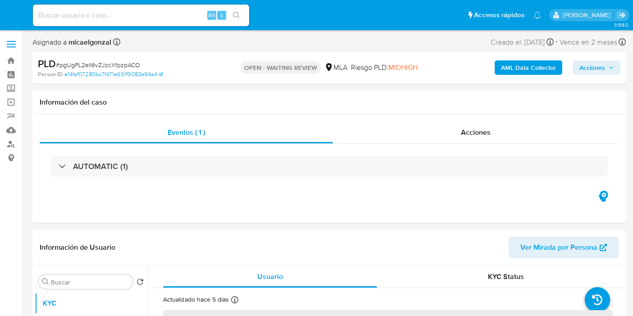
select select "10"
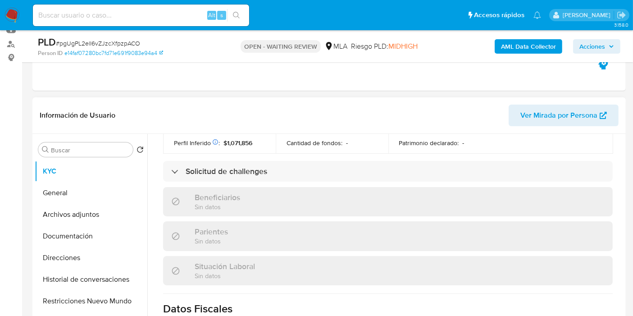
scroll to position [496, 0]
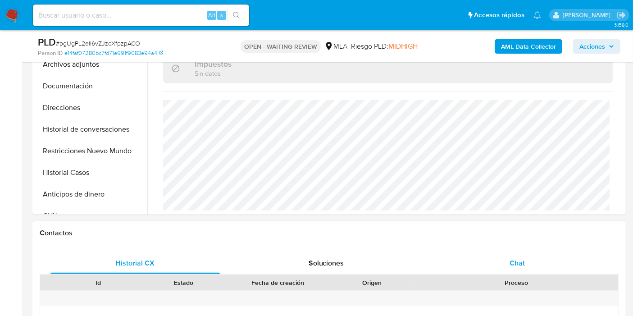
click at [496, 263] on div "Chat" at bounding box center [516, 263] width 169 height 22
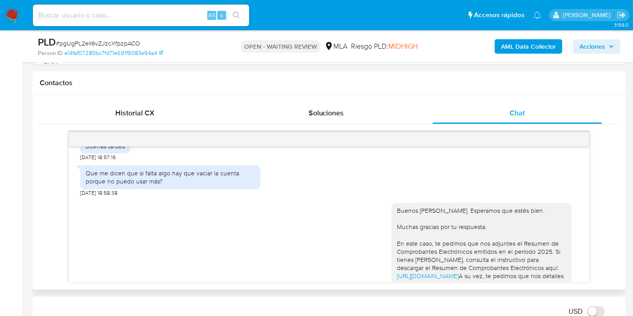
scroll to position [337, 0]
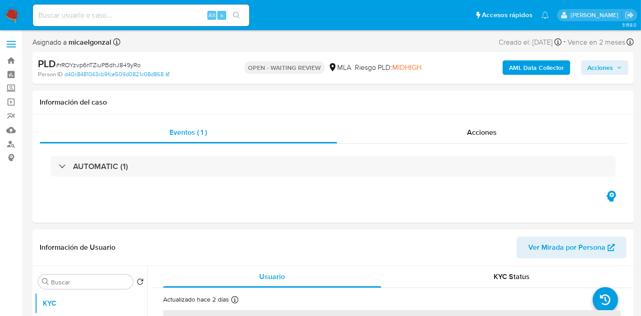
select select "10"
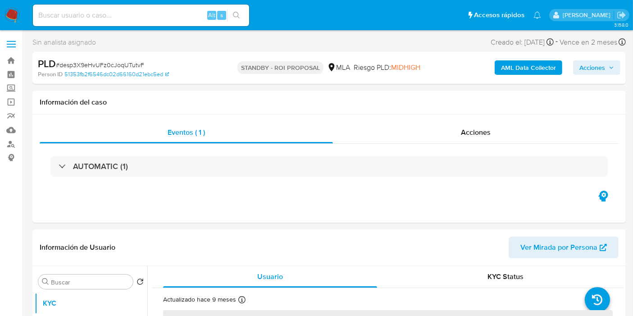
click at [13, 19] on img at bounding box center [12, 15] width 15 height 15
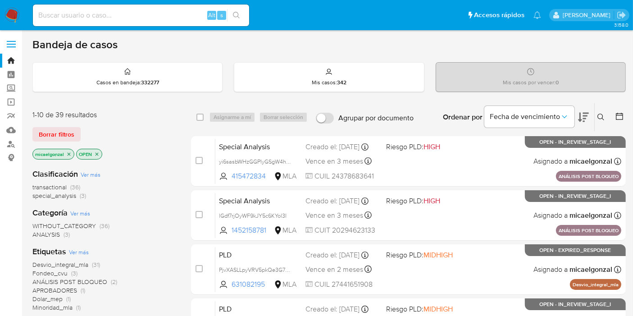
click at [69, 149] on p "micaelgonzal" at bounding box center [53, 154] width 41 height 10
click at [70, 152] on icon "close-filter" at bounding box center [68, 153] width 5 height 5
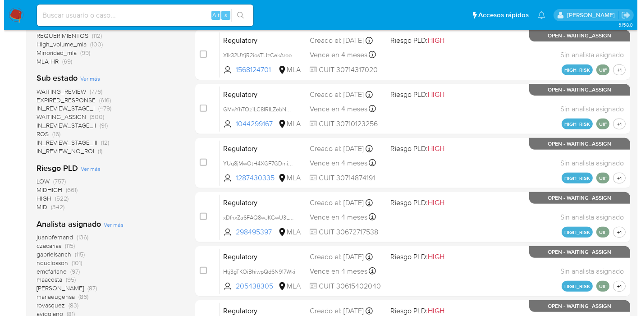
scroll to position [350, 0]
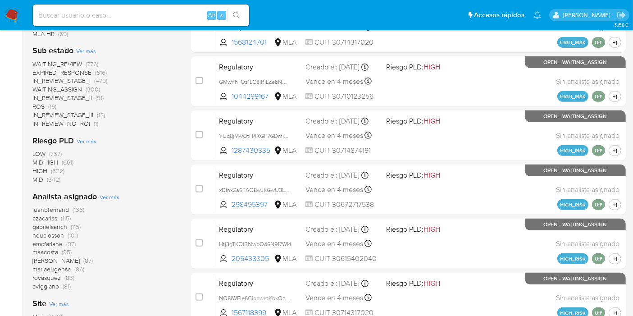
click at [117, 196] on span "Ver más" at bounding box center [110, 197] width 20 height 8
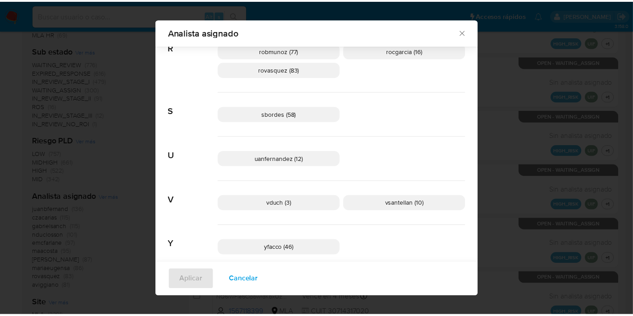
scroll to position [694, 0]
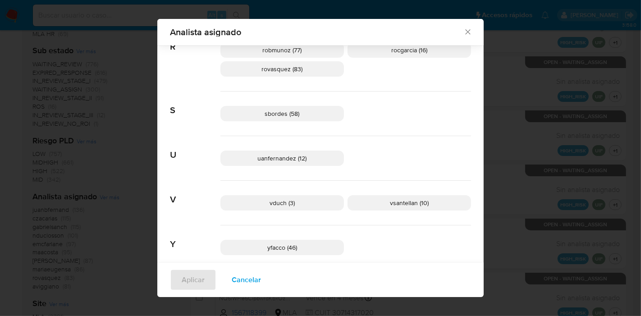
click at [464, 25] on div "Analista asignado" at bounding box center [320, 32] width 326 height 27
click at [464, 27] on div "Analista asignado" at bounding box center [320, 32] width 326 height 27
click at [464, 28] on icon "Cerrar" at bounding box center [467, 31] width 9 height 9
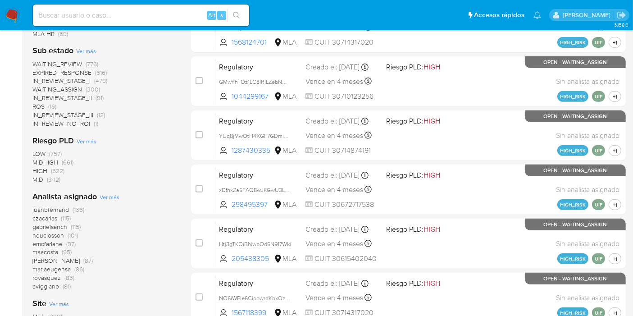
click at [18, 14] on img at bounding box center [12, 15] width 15 height 15
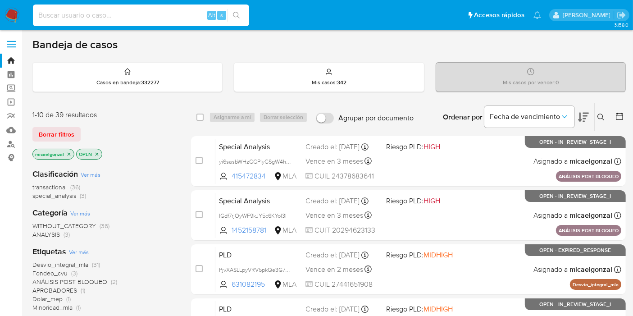
click at [106, 14] on input at bounding box center [141, 15] width 216 height 12
paste input "ujYYYYbJLT5sUdblGGUqjz8n"
type input "ujYYYYbJLT5sUdblGGUqjz8n"
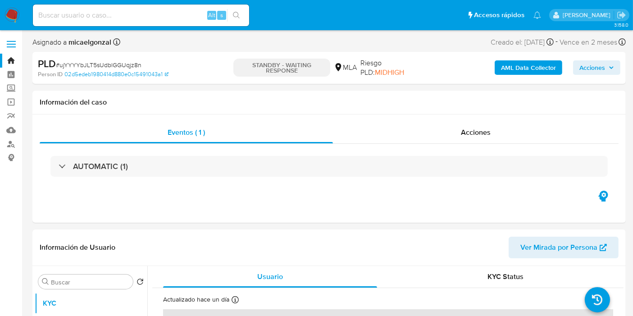
click at [14, 14] on img at bounding box center [12, 15] width 15 height 15
select select "10"
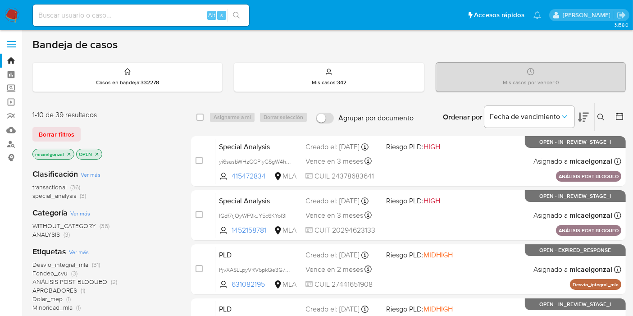
click at [118, 21] on div "Alt s" at bounding box center [141, 16] width 216 height 22
click at [126, 7] on div "Alt s" at bounding box center [141, 16] width 216 height 22
drag, startPoint x: 126, startPoint y: 7, endPoint x: 129, endPoint y: 11, distance: 5.4
click at [128, 8] on div "Alt s" at bounding box center [141, 16] width 216 height 22
click at [134, 19] on input at bounding box center [141, 15] width 216 height 12
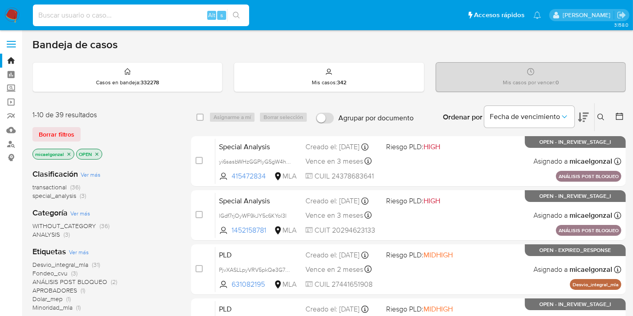
paste input "kSMvatyXCCS8BpIN6Qm57DwY"
type input "kSMvatyXCCS8BpIN6Qm57DwY"
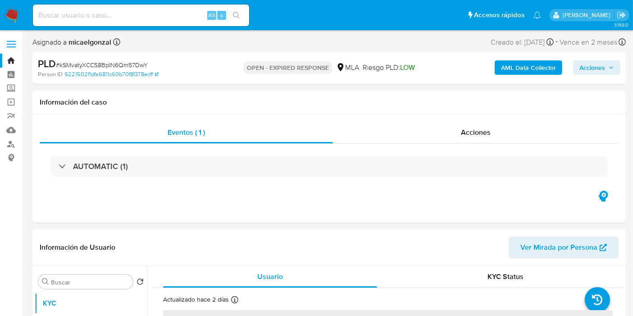
click at [19, 18] on img at bounding box center [12, 15] width 15 height 15
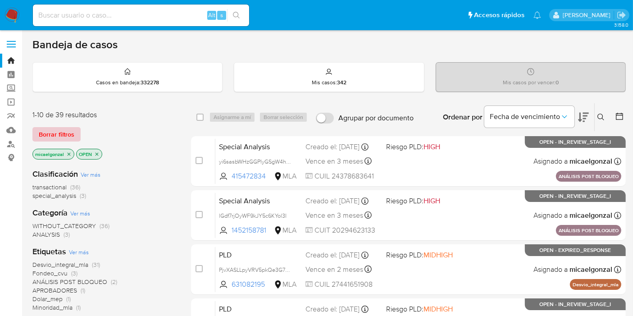
click at [59, 134] on span "Borrar filtros" at bounding box center [57, 134] width 36 height 13
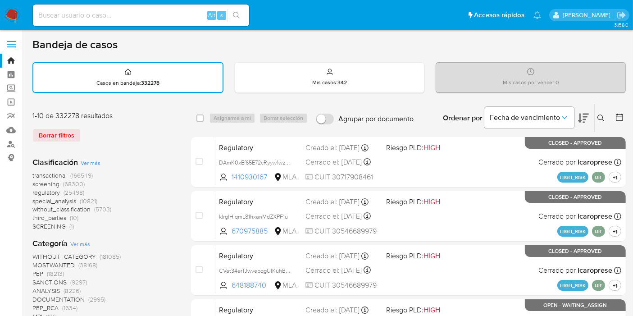
drag, startPoint x: 601, startPoint y: 113, endPoint x: 593, endPoint y: 123, distance: 12.5
click at [602, 114] on icon at bounding box center [600, 117] width 7 height 7
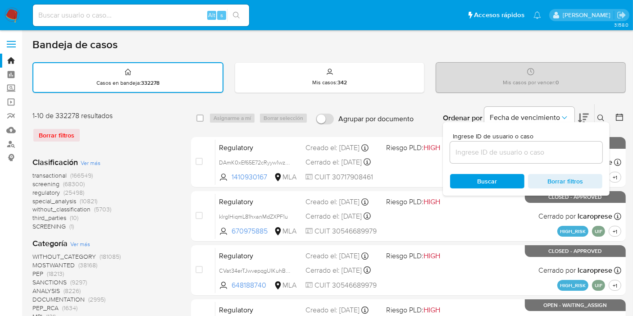
click at [543, 152] on input at bounding box center [526, 152] width 152 height 12
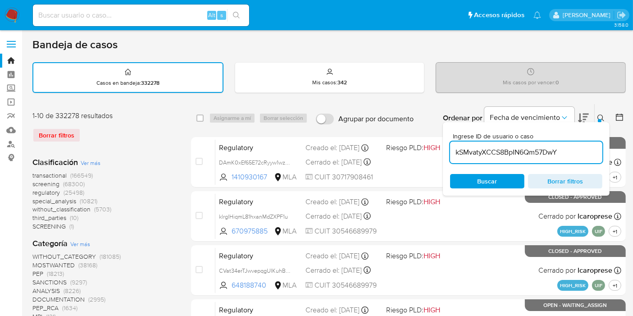
type input "kSMvatyXCCS8BpIN6Qm57DwY"
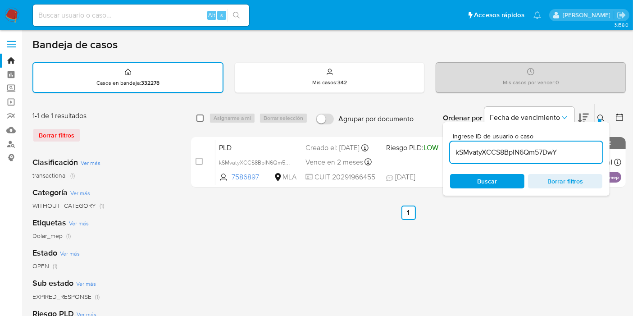
click at [199, 118] on input "checkbox" at bounding box center [199, 117] width 7 height 7
checkbox input "true"
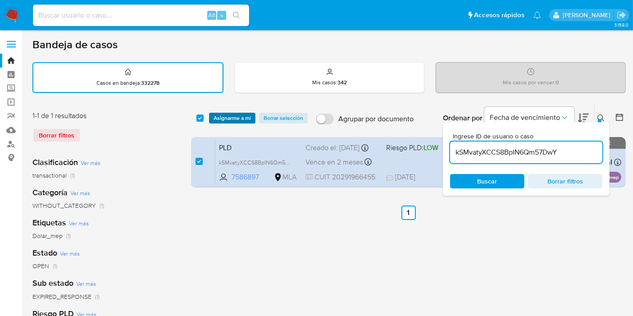
click at [230, 114] on span "Asignarme a mí" at bounding box center [232, 118] width 37 height 9
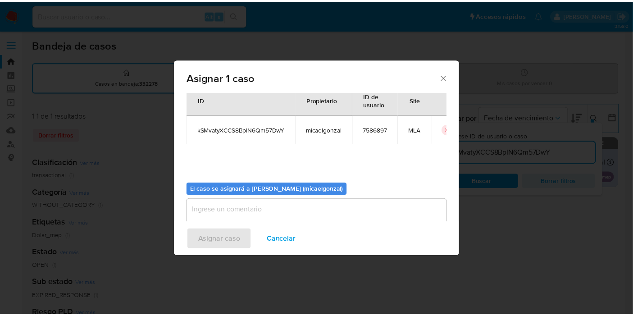
scroll to position [46, 0]
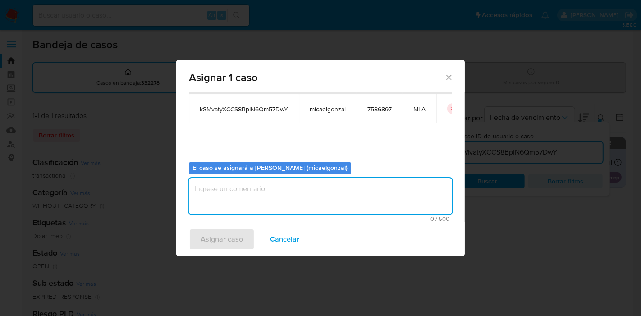
click at [259, 198] on textarea "assign-modal" at bounding box center [320, 196] width 263 height 36
click at [222, 232] on span "Asignar caso" at bounding box center [221, 239] width 42 height 20
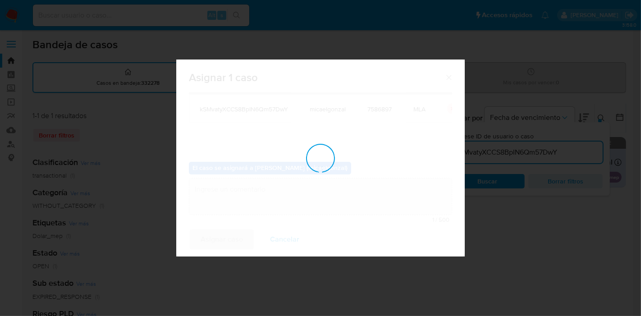
checkbox input "false"
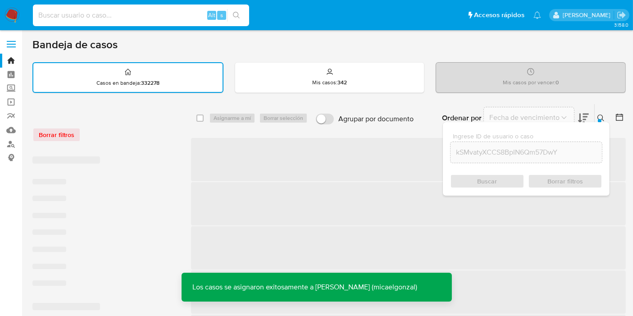
click at [158, 15] on input at bounding box center [141, 15] width 216 height 12
paste input "kSMvatyXCCS8BpIN6Qm57DwY"
type input "kSMvatyXCCS8BpIN6Qm57DwY"
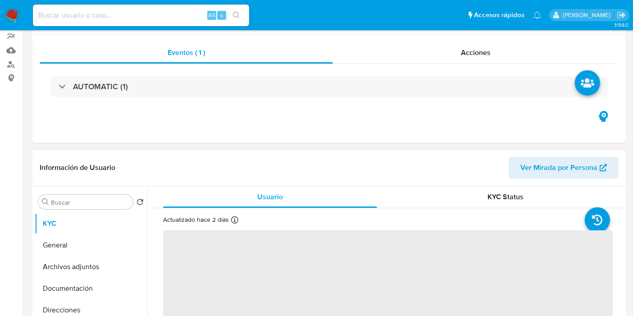
scroll to position [200, 0]
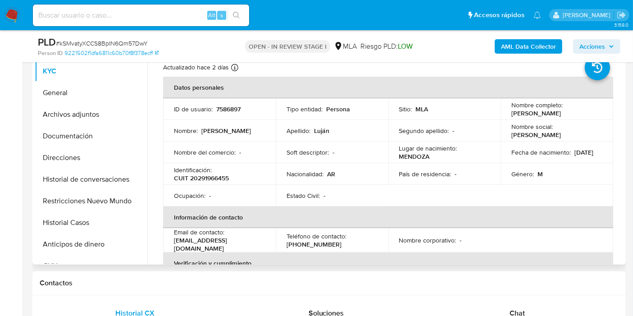
select select "10"
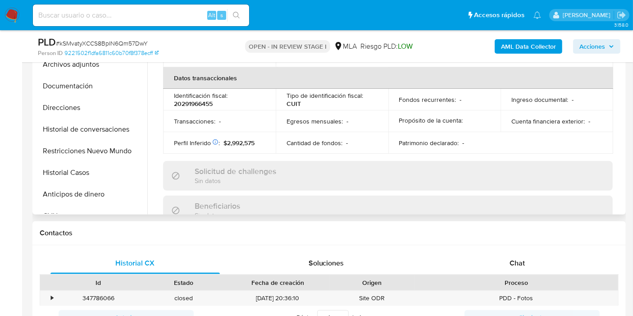
scroll to position [350, 0]
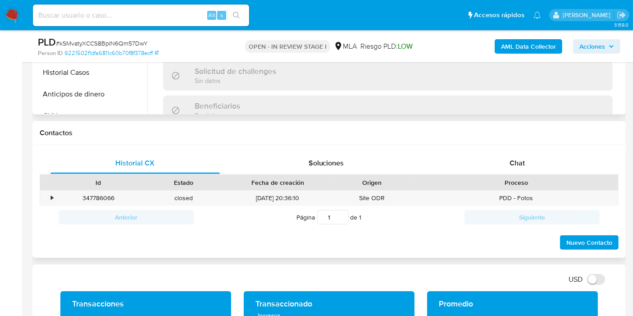
click at [554, 148] on div "Historial CX Soluciones Chat Id Estado Fecha de creación Origen Proceso • 34778…" at bounding box center [328, 201] width 593 height 113
click at [536, 173] on div "Chat" at bounding box center [516, 163] width 169 height 22
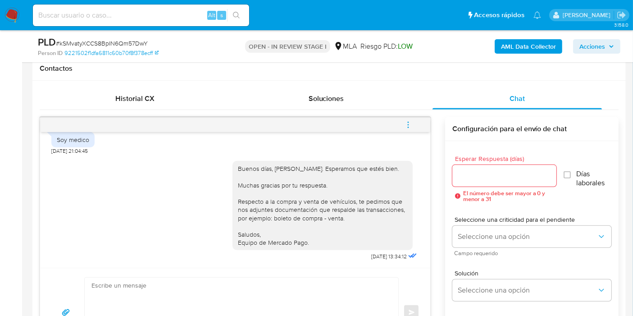
scroll to position [450, 0]
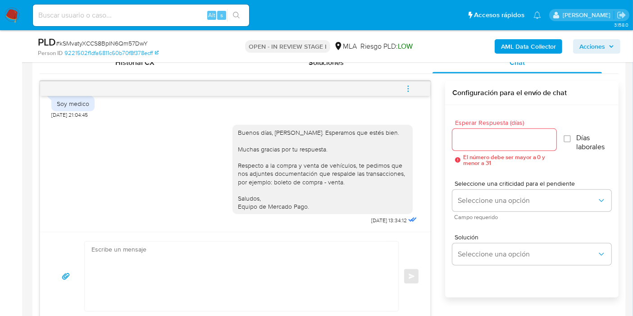
click at [246, 279] on textarea at bounding box center [238, 275] width 295 height 69
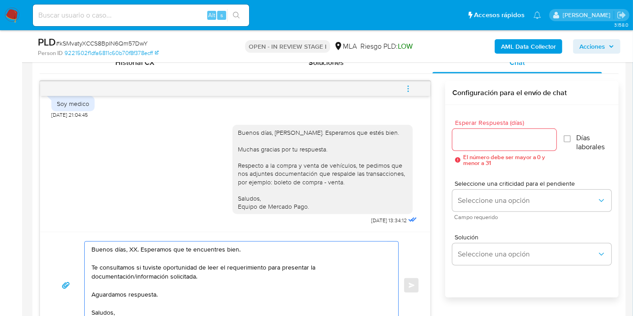
click at [128, 246] on textarea "Buenos días, XX. Esperamos que te encuentres bien. Te consultamos si tuviste op…" at bounding box center [238, 284] width 295 height 87
click at [198, 262] on textarea "Buenos días, [PERSON_NAME]. Esperamos que te encuentres bien. Te consultamos si…" at bounding box center [238, 284] width 295 height 87
click at [196, 267] on textarea "Buenos días, [PERSON_NAME]. Esperamos que te encuentres bien. Te consultamos si…" at bounding box center [238, 284] width 295 height 87
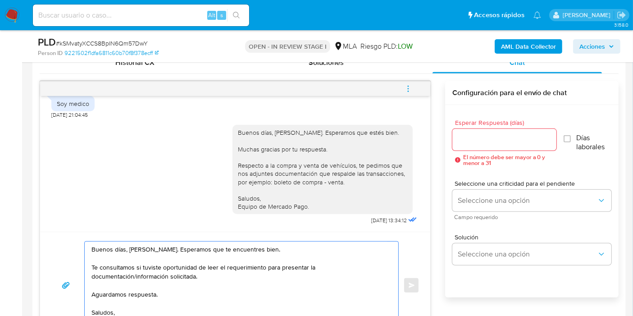
click at [231, 269] on textarea "Buenos días, [PERSON_NAME]. Esperamos que te encuentres bien. Te consultamos si…" at bounding box center [238, 284] width 295 height 87
click at [298, 165] on div "Buenos días, [PERSON_NAME]. Esperamos que estés bien. Muchas gracias por tu res…" at bounding box center [322, 169] width 169 height 82
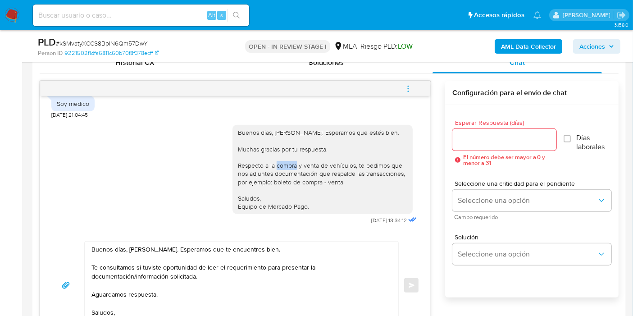
click at [298, 165] on div "Buenos días, [PERSON_NAME]. Esperamos que estés bien. Muchas gracias por tu res…" at bounding box center [322, 169] width 169 height 82
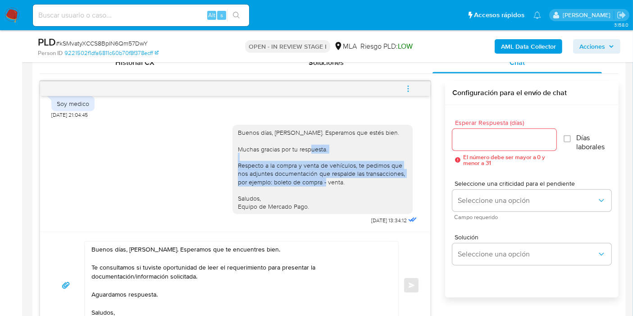
click at [298, 165] on div "Buenos días, [PERSON_NAME]. Esperamos que estés bien. Muchas gracias por tu res…" at bounding box center [322, 169] width 169 height 82
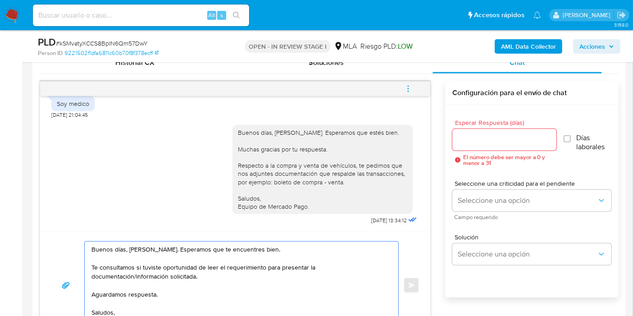
click at [226, 269] on textarea "Buenos días, [PERSON_NAME]. Esperamos que te encuentres bien. Te consultamos si…" at bounding box center [238, 284] width 295 height 87
click at [227, 276] on textarea "Buenos días, [PERSON_NAME]. Esperamos que te encuentres bien. Te consultamos si…" at bounding box center [238, 284] width 295 height 87
paste textarea "Respecto a la compra y venta de vehículos, te pedimos que nos adjuntes document…"
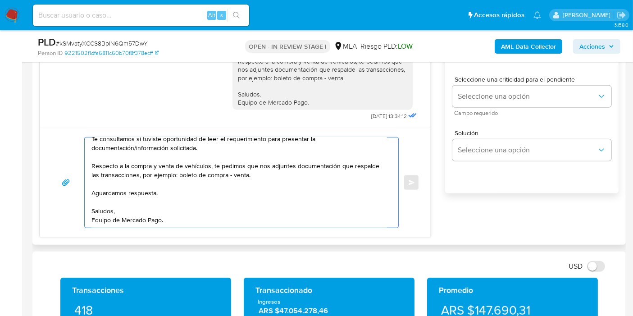
scroll to position [500, 0]
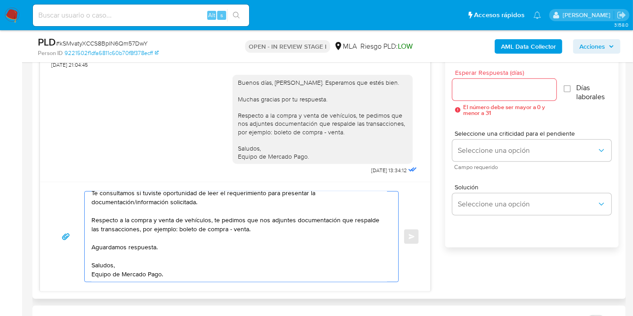
type textarea "Buenos días, [PERSON_NAME]. Esperamos que te encuentres bien. Te consultamos si…"
click at [505, 89] on input "Esperar Respuesta (días)" at bounding box center [504, 90] width 104 height 12
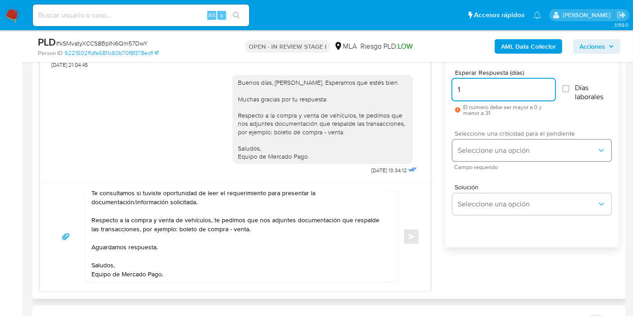
type input "1"
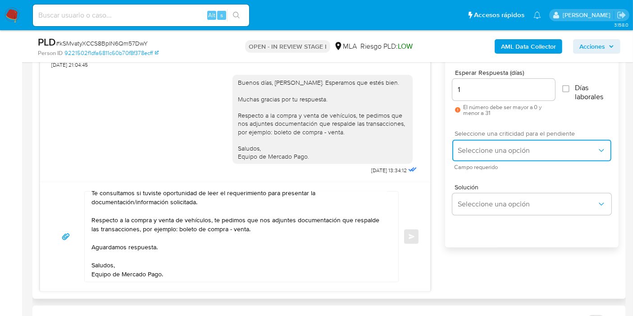
click at [484, 155] on button "Seleccione una opción" at bounding box center [531, 151] width 159 height 22
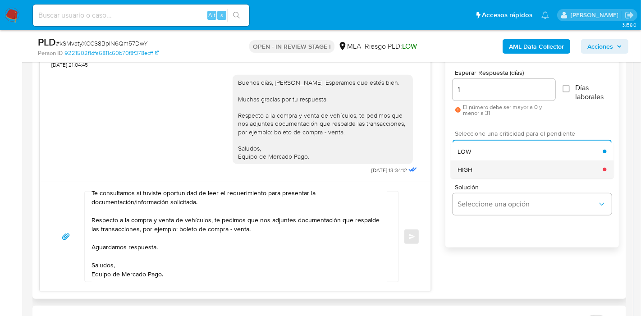
click at [473, 169] on div "HIGH" at bounding box center [529, 169] width 145 height 18
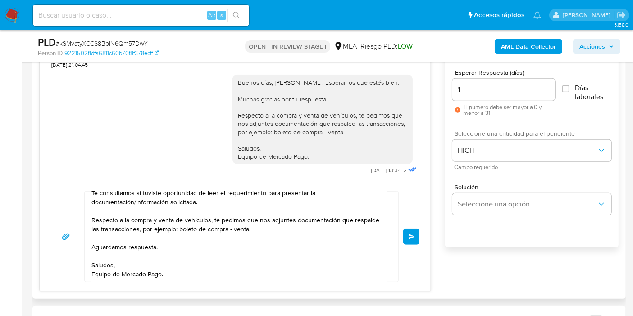
click at [409, 234] on span "Enviar" at bounding box center [412, 236] width 6 height 5
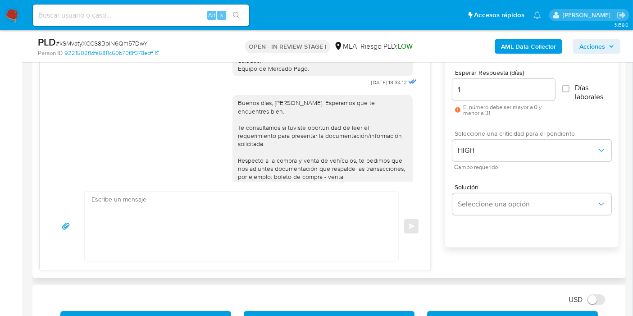
scroll to position [986, 0]
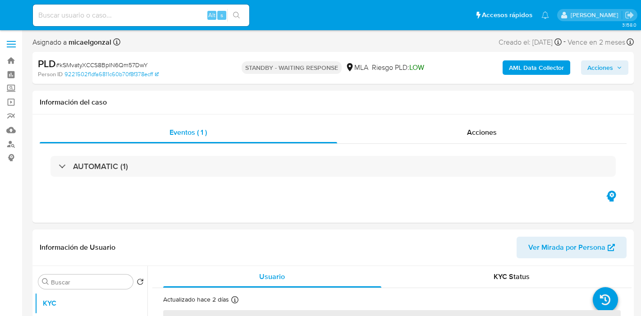
select select "10"
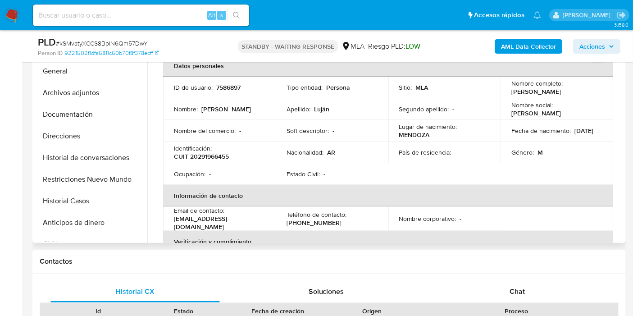
scroll to position [250, 0]
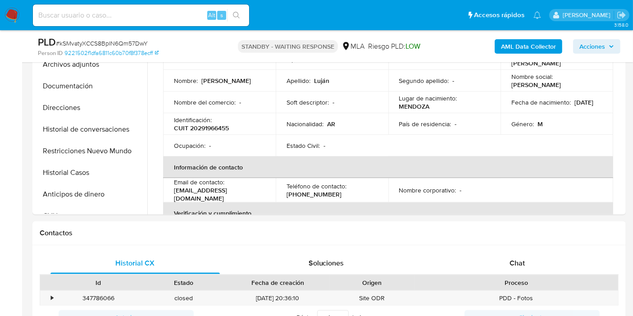
click at [20, 15] on nav "Pausado Ver notificaciones Alt s Accesos rápidos Presiona las siguientes teclas…" at bounding box center [316, 15] width 633 height 30
click at [7, 15] on img at bounding box center [12, 15] width 15 height 15
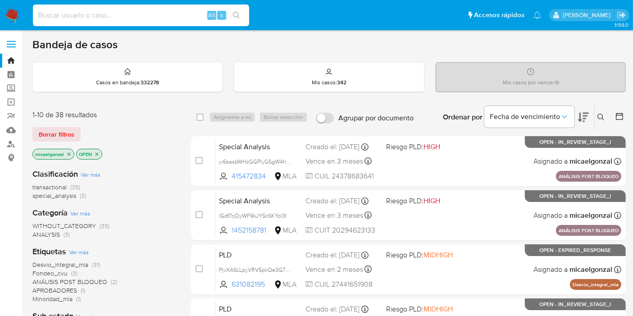
click at [119, 19] on input at bounding box center [141, 15] width 216 height 12
paste input "G09G3wWkMwfT4wAjL9MX6lnU"
type input "G09G3wWkMwfT4wAjL9MX6lnU"
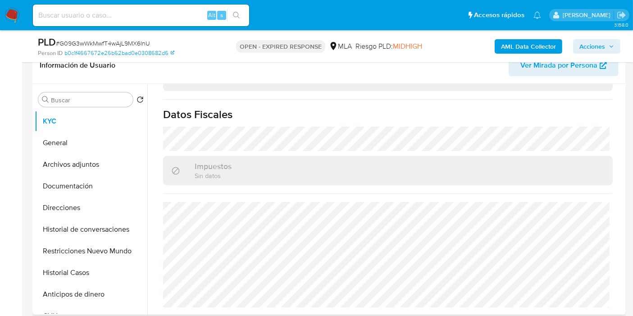
scroll to position [482, 0]
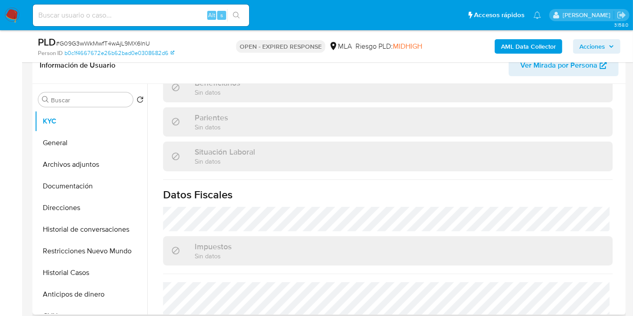
select select "10"
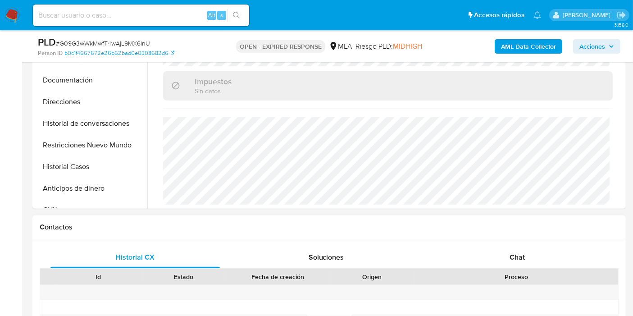
scroll to position [300, 0]
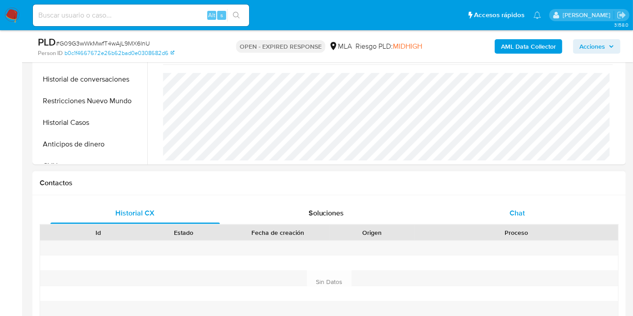
click at [501, 210] on div "Chat" at bounding box center [516, 213] width 169 height 22
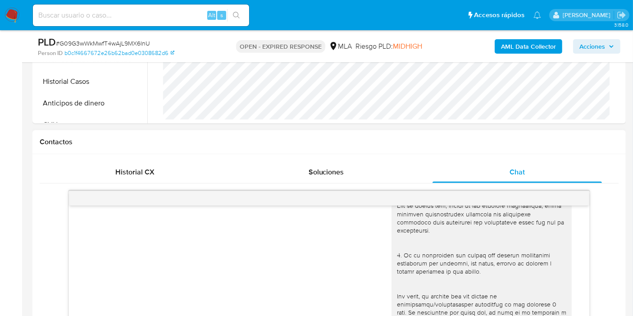
scroll to position [150, 0]
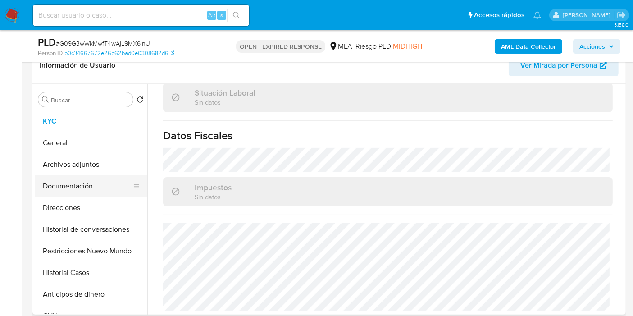
click at [109, 179] on button "Documentación" at bounding box center [87, 186] width 105 height 22
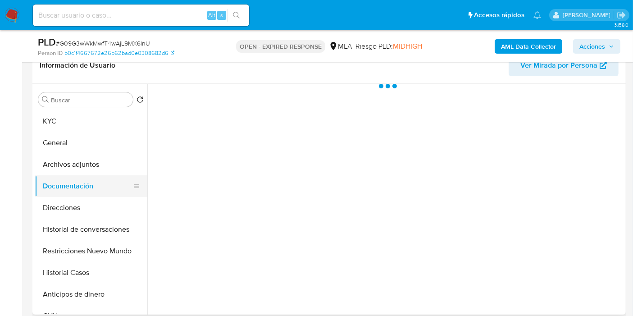
scroll to position [0, 0]
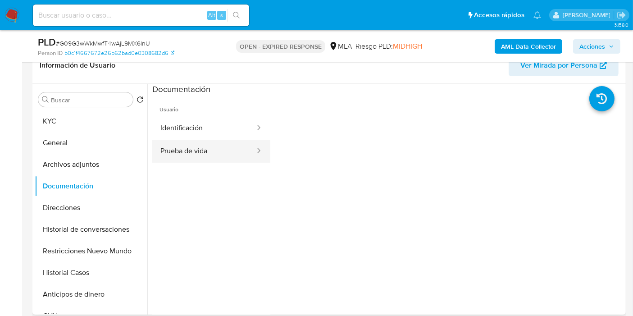
drag, startPoint x: 319, startPoint y: 143, endPoint x: 223, endPoint y: 150, distance: 96.2
click at [319, 144] on div at bounding box center [447, 239] width 354 height 288
click at [222, 150] on button "Prueba de vida" at bounding box center [204, 151] width 104 height 23
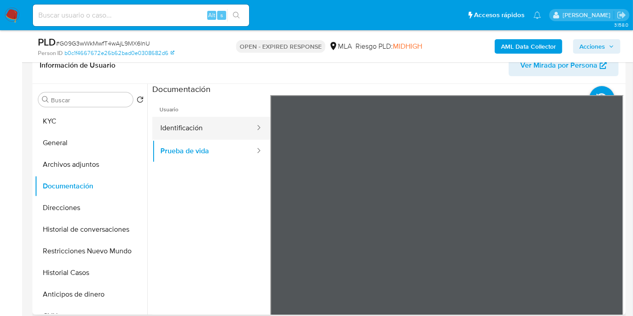
click at [223, 133] on button "Identificación" at bounding box center [204, 128] width 104 height 23
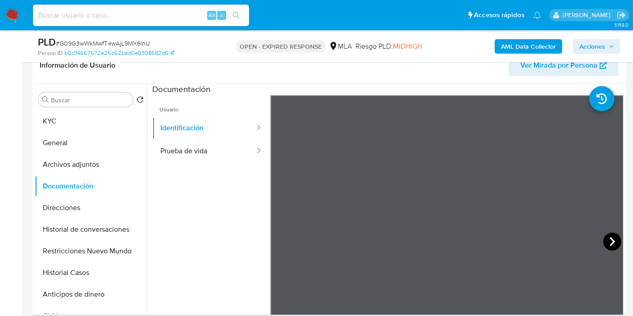
click at [601, 240] on div at bounding box center [447, 242] width 354 height 295
click at [608, 241] on icon at bounding box center [612, 241] width 18 height 18
click at [141, 107] on div "Buscar Volver al orden por defecto KYC General Archivos adjuntos Documentación …" at bounding box center [91, 199] width 113 height 229
click at [91, 125] on button "KYC" at bounding box center [87, 121] width 105 height 22
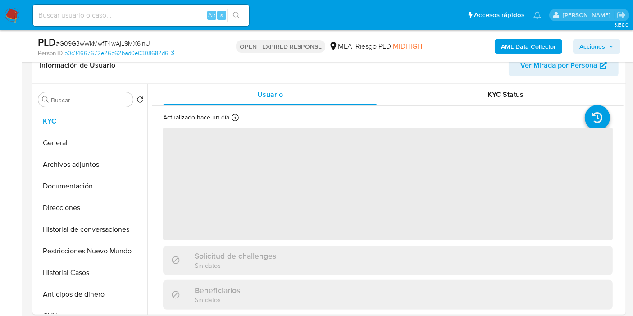
click at [11, 5] on nav "Pausado Ver notificaciones Alt s Accesos rápidos Presiona las siguientes teclas…" at bounding box center [316, 15] width 633 height 30
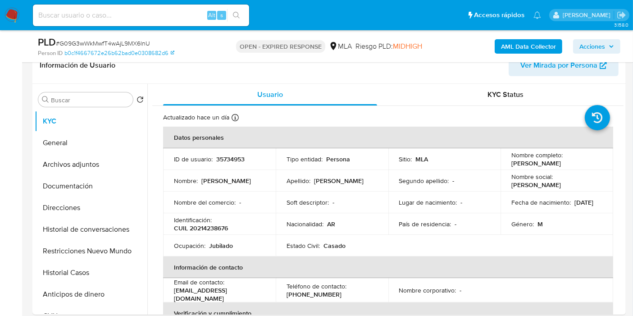
click at [17, 1] on nav "Pausado Ver notificaciones Alt s Accesos rápidos Presiona las siguientes teclas…" at bounding box center [316, 15] width 633 height 30
click at [0, 15] on nav "Pausado Ver notificaciones Alt s Accesos rápidos Presiona las siguientes teclas…" at bounding box center [316, 15] width 633 height 30
click at [5, 16] on img at bounding box center [12, 15] width 15 height 15
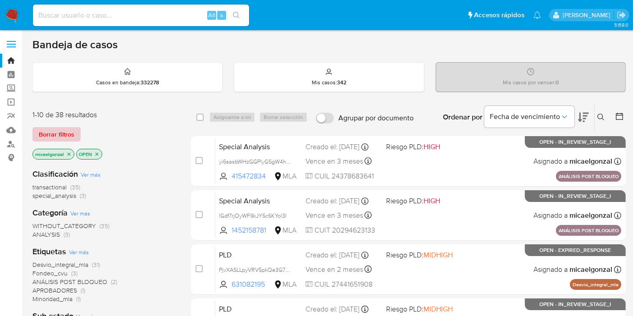
click at [77, 129] on button "Borrar filtros" at bounding box center [56, 134] width 48 height 14
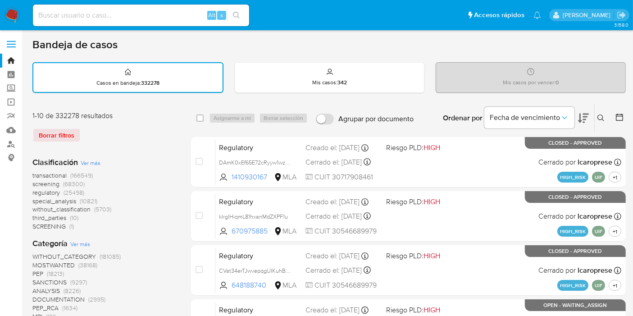
click at [602, 118] on icon at bounding box center [600, 117] width 7 height 7
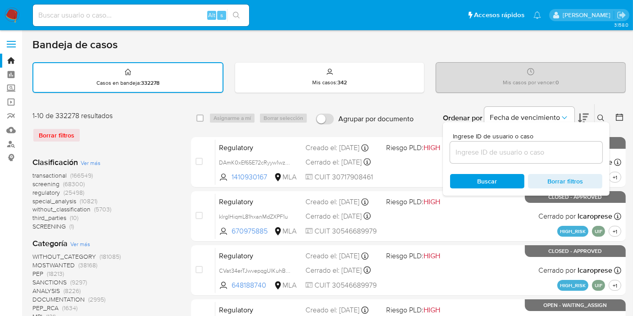
click at [556, 139] on div "Ingrese ID de usuario o caso" at bounding box center [526, 148] width 152 height 30
drag, startPoint x: 548, startPoint y: 145, endPoint x: 543, endPoint y: 153, distance: 9.7
click at [546, 150] on input at bounding box center [526, 152] width 152 height 12
click at [543, 153] on input at bounding box center [526, 152] width 152 height 12
paste input "wRZJIPA58BT1mV7LEIppCuN7"
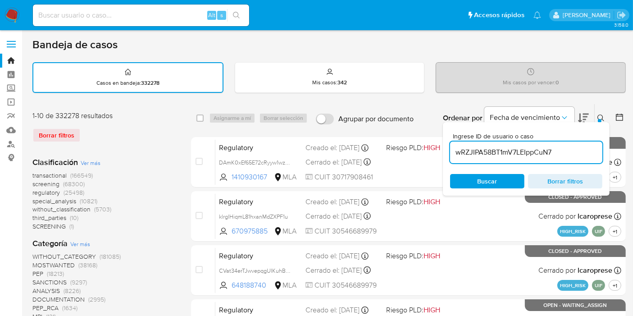
type input "wRZJIPA58BT1mV7LEIppCuN7"
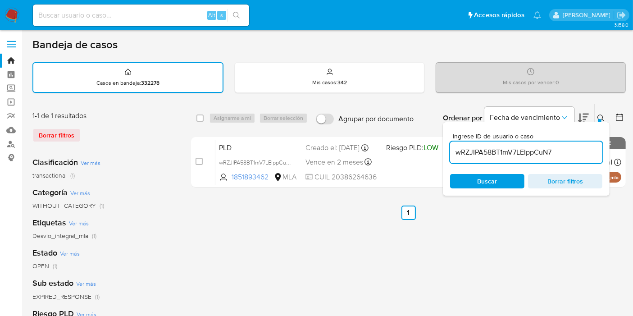
click at [203, 120] on span at bounding box center [199, 117] width 7 height 7
click at [203, 118] on input "checkbox" at bounding box center [199, 117] width 7 height 7
checkbox input "true"
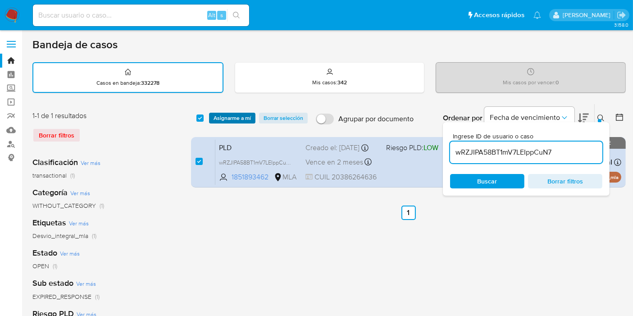
click at [234, 110] on div "select-all-cases-checkbox Asignarme a mí Borrar selección Agrupar por documento…" at bounding box center [408, 118] width 435 height 28
click at [235, 114] on span "Asignarme a mí" at bounding box center [232, 118] width 37 height 9
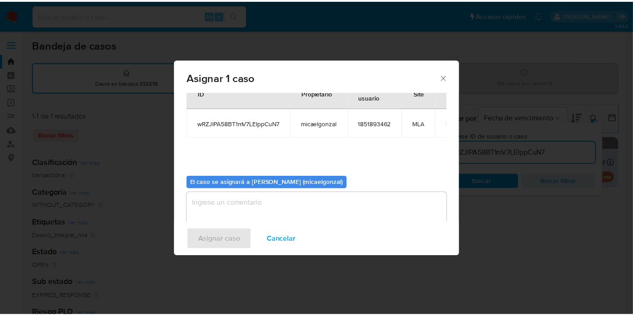
scroll to position [46, 0]
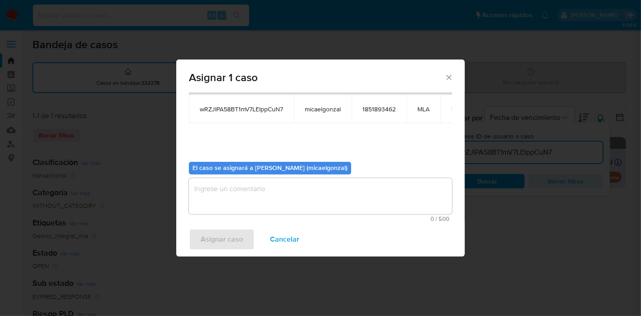
drag, startPoint x: 305, startPoint y: 214, endPoint x: 306, endPoint y: 204, distance: 10.0
click at [305, 213] on div "0 / 500 500 caracteres restantes" at bounding box center [320, 200] width 263 height 44
click at [306, 203] on textarea "assign-modal" at bounding box center [320, 196] width 263 height 36
click at [245, 237] on button "Asignar caso" at bounding box center [222, 239] width 66 height 22
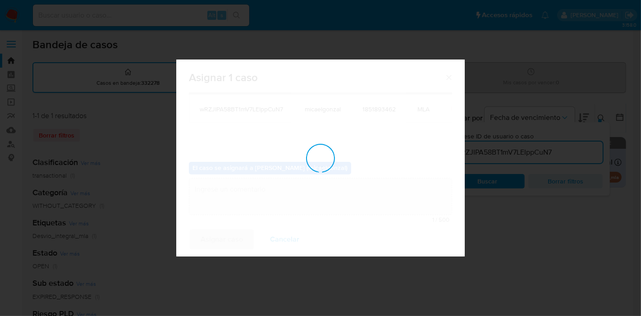
checkbox input "false"
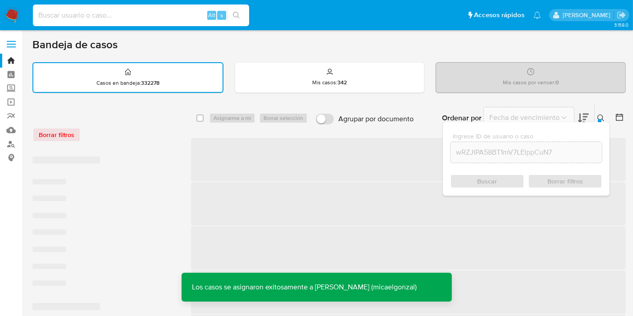
click at [188, 16] on input at bounding box center [141, 15] width 216 height 12
paste input "wRZJIPA58BT1mV7LEIppCuN7"
type input "wRZJIPA58BT1mV7LEIppCuN7"
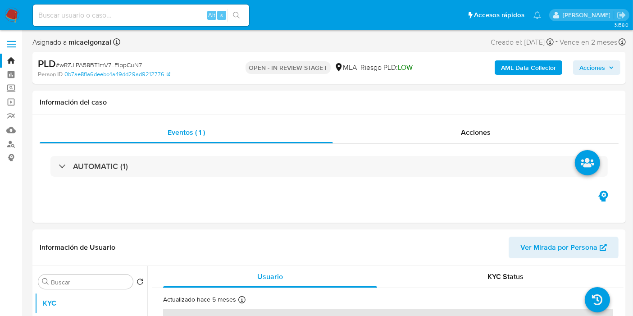
select select "10"
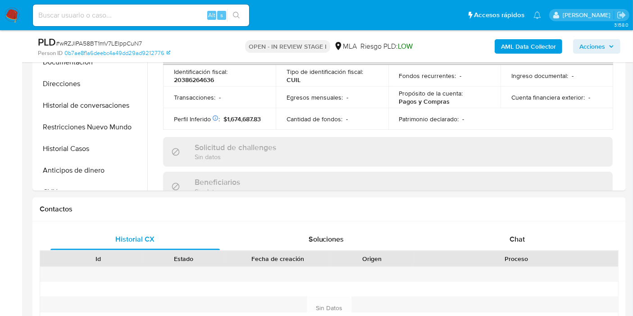
scroll to position [400, 0]
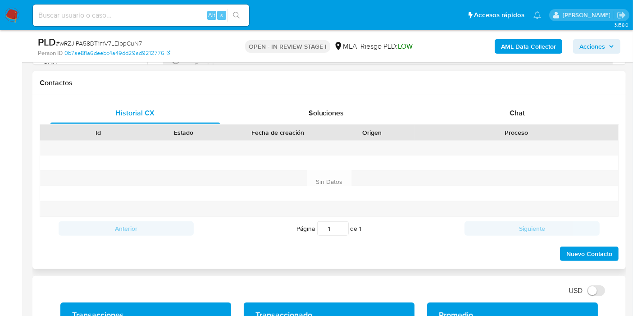
click at [505, 125] on div "Proceso" at bounding box center [516, 132] width 204 height 15
click at [513, 117] on span "Chat" at bounding box center [516, 113] width 15 height 10
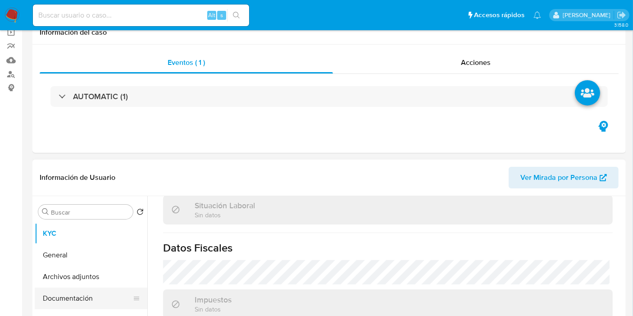
scroll to position [100, 0]
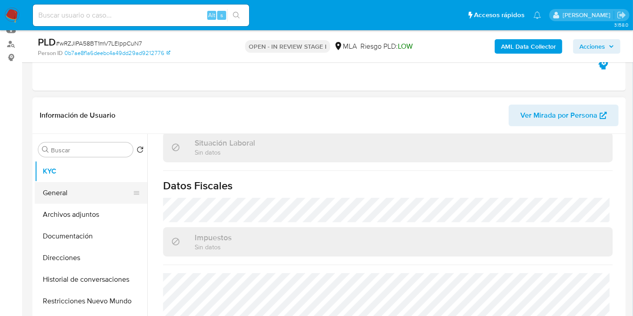
drag, startPoint x: 62, startPoint y: 187, endPoint x: 71, endPoint y: 181, distance: 10.4
click at [62, 187] on button "General" at bounding box center [87, 193] width 105 height 22
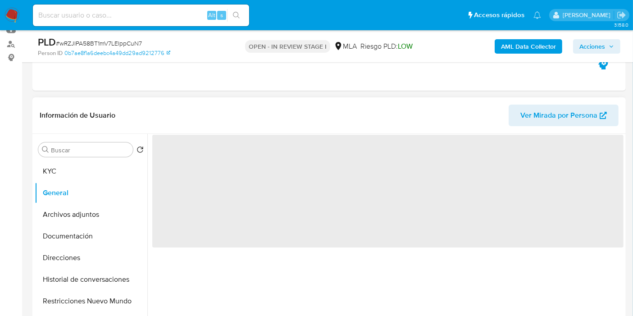
scroll to position [0, 0]
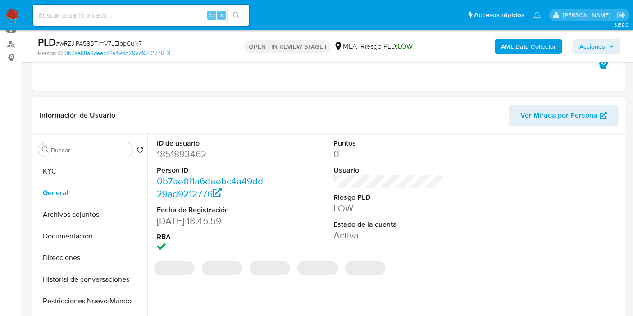
click at [200, 150] on dd "1851893462" at bounding box center [211, 154] width 109 height 13
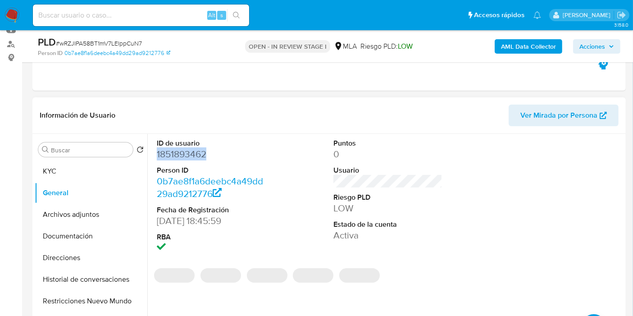
click at [199, 151] on dd "1851893462" at bounding box center [211, 154] width 109 height 13
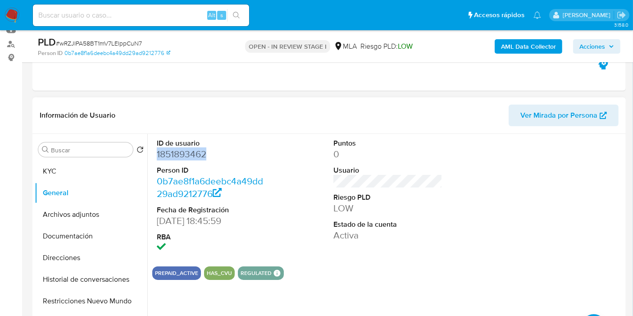
click at [199, 151] on dd "1851893462" at bounding box center [211, 154] width 109 height 13
click at [70, 160] on button "KYC" at bounding box center [87, 171] width 105 height 22
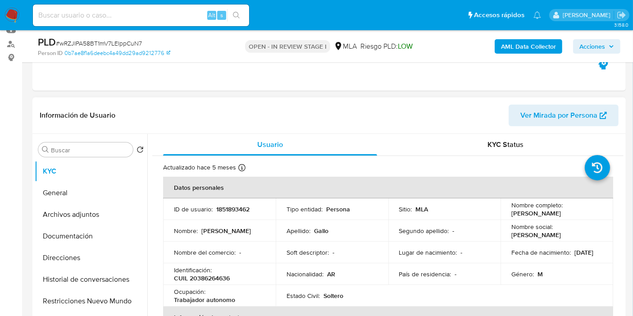
click at [222, 282] on td "Identificación : CUIL 20386264636" at bounding box center [219, 274] width 113 height 22
click at [223, 280] on p "CUIL 20386264636" at bounding box center [202, 278] width 56 height 8
copy p "20386264636"
click at [56, 253] on button "Direcciones" at bounding box center [87, 258] width 105 height 22
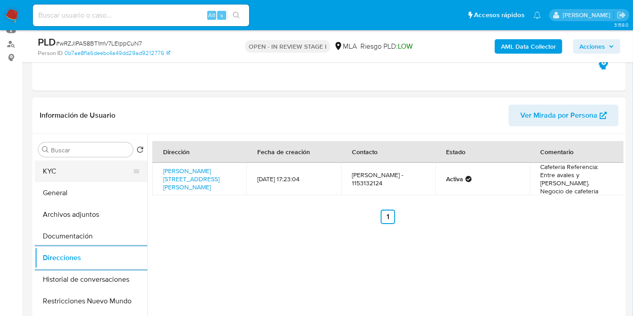
click at [105, 166] on button "KYC" at bounding box center [87, 171] width 105 height 22
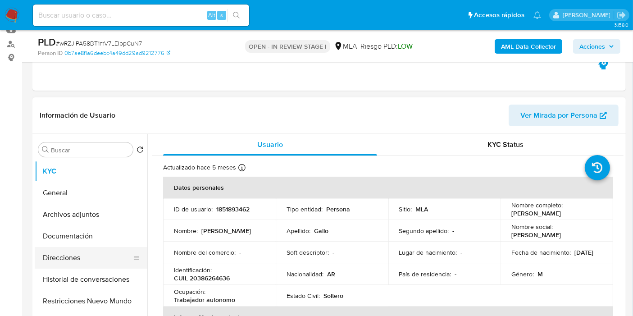
click at [62, 250] on button "Direcciones" at bounding box center [87, 258] width 105 height 22
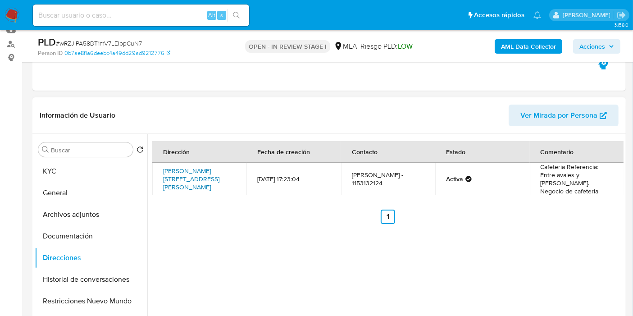
click at [192, 173] on link "Quirós 2635, Parque Chas, Capital Federal, 1427, Argentina 2635" at bounding box center [191, 178] width 56 height 25
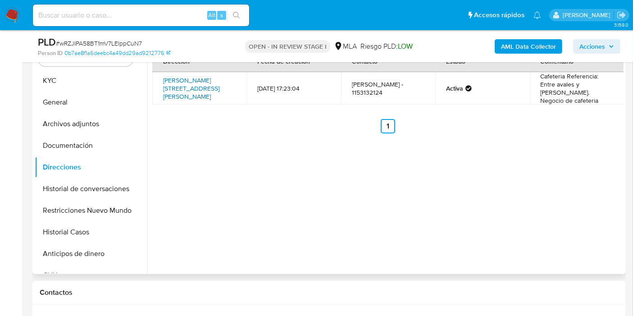
scroll to position [100, 0]
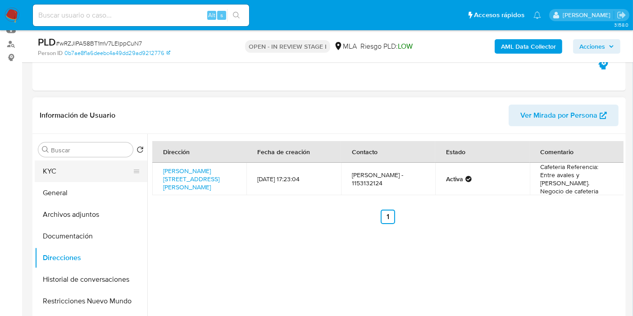
click at [64, 178] on button "KYC" at bounding box center [87, 171] width 105 height 22
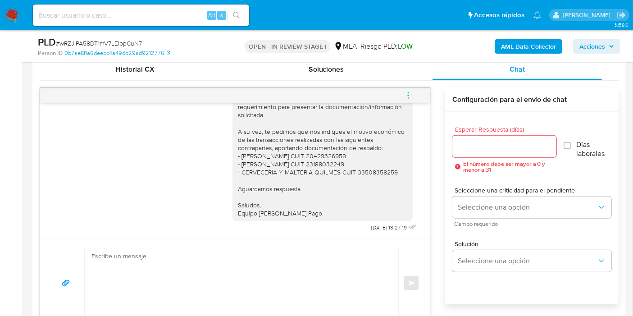
scroll to position [400, 0]
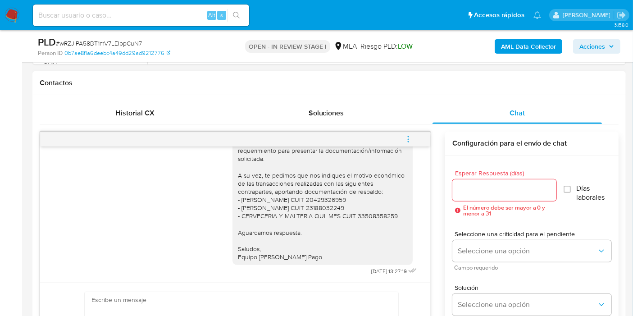
click at [408, 133] on span "menu-action" at bounding box center [408, 139] width 8 height 22
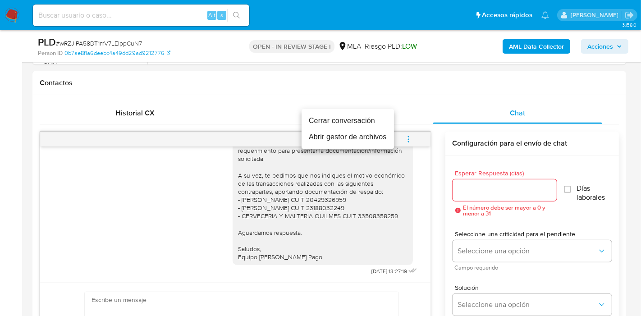
drag, startPoint x: 359, startPoint y: 117, endPoint x: 365, endPoint y: 128, distance: 12.5
click at [359, 117] on li "Cerrar conversación" at bounding box center [347, 121] width 92 height 16
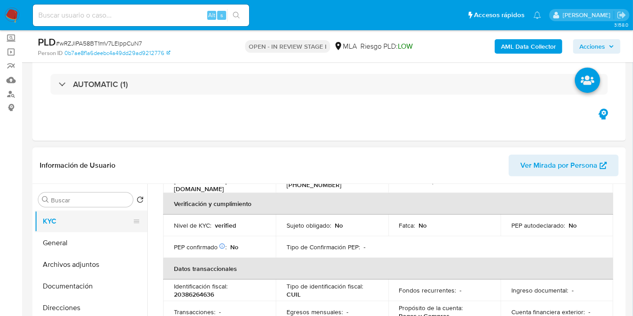
scroll to position [182, 0]
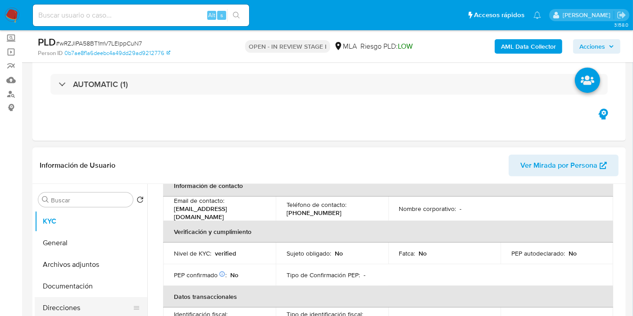
drag, startPoint x: 66, startPoint y: 303, endPoint x: 73, endPoint y: 297, distance: 9.3
click at [67, 303] on button "Direcciones" at bounding box center [87, 308] width 105 height 22
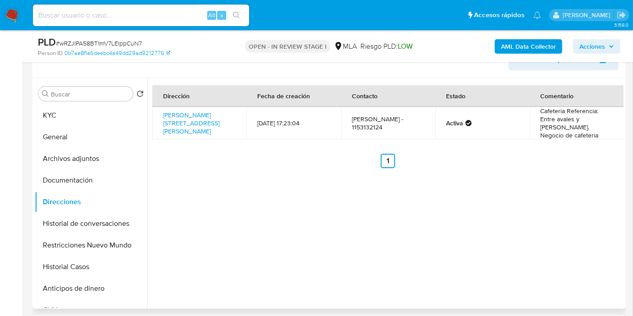
scroll to position [100, 0]
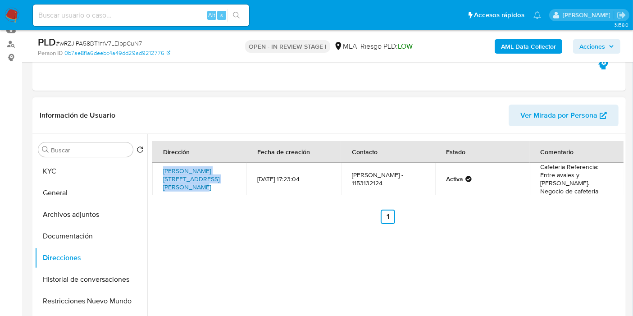
drag, startPoint x: 159, startPoint y: 169, endPoint x: 221, endPoint y: 174, distance: 61.9
click at [221, 174] on td "Quirós 2635, Parque Chas, Capital Federal, 1427, Argentina 2635" at bounding box center [199, 179] width 94 height 32
copy link "Quirós 2635, Parque Chas, Capital Federal"
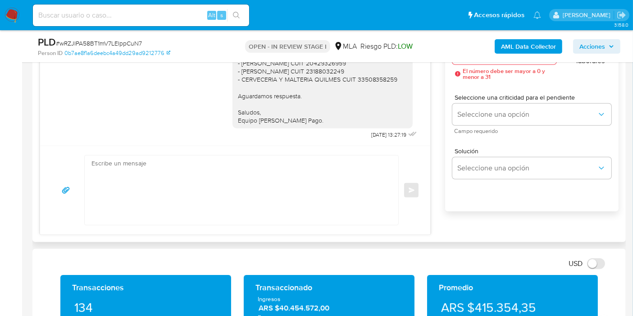
scroll to position [550, 0]
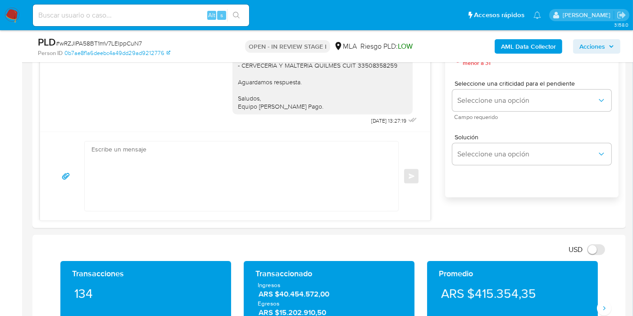
click at [298, 188] on textarea at bounding box center [238, 175] width 295 height 69
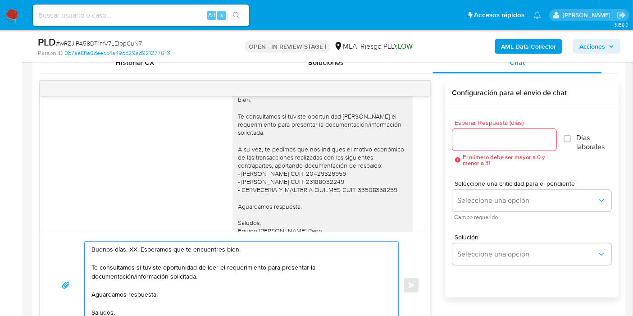
scroll to position [589, 0]
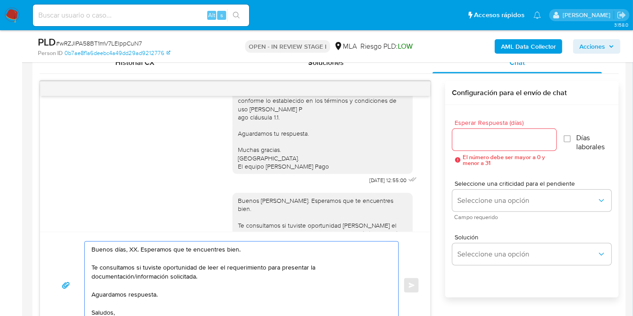
click at [130, 252] on textarea "Buenos días, XX. Esperamos que te encuentres bien. Te consultamos si tuviste op…" at bounding box center [238, 284] width 295 height 87
type textarea "Buenos días, Uriel. Esperamos que te encuentres bien. Te consultamos si tuviste…"
drag, startPoint x: 454, startPoint y: 148, endPoint x: 478, endPoint y: 136, distance: 27.0
click at [457, 146] on div at bounding box center [504, 140] width 104 height 22
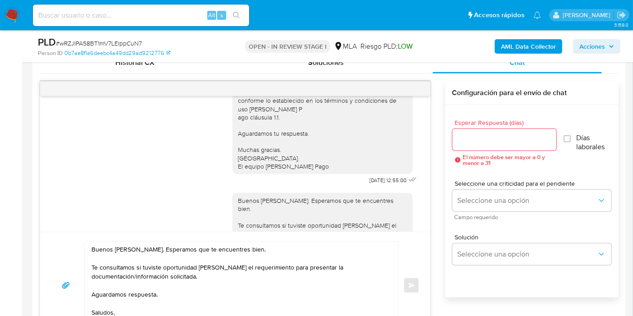
click at [479, 136] on input "Esperar Respuesta (días)" at bounding box center [504, 140] width 104 height 12
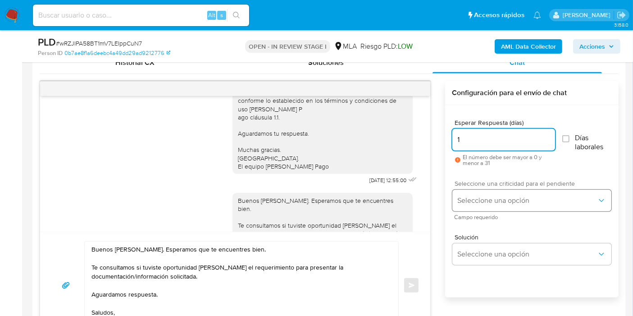
type input "1"
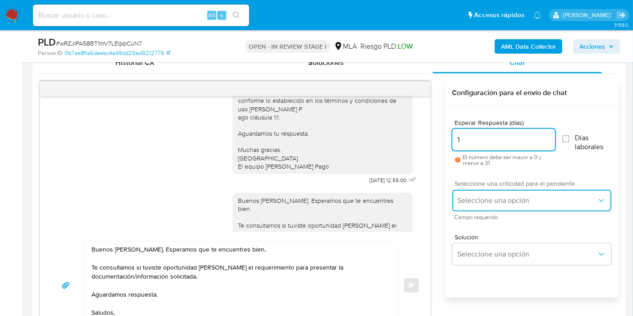
click at [481, 196] on span "Seleccione una opción" at bounding box center [527, 200] width 139 height 9
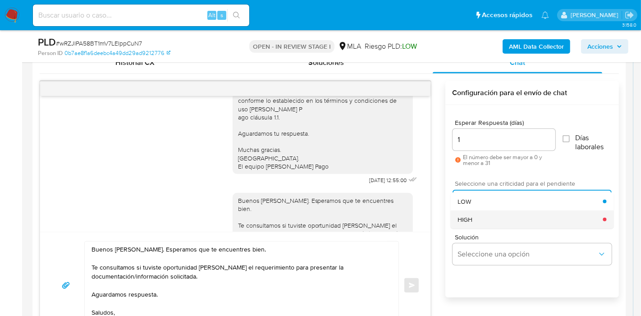
click at [474, 214] on div "HIGH" at bounding box center [529, 219] width 145 height 18
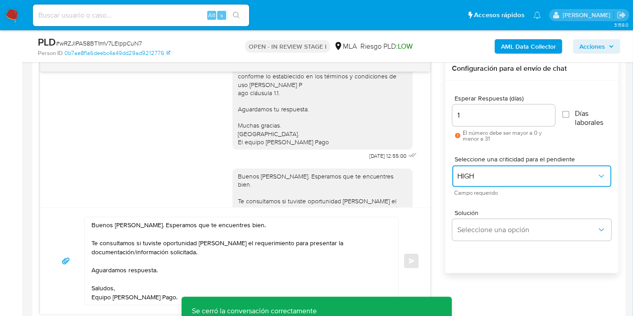
scroll to position [550, 0]
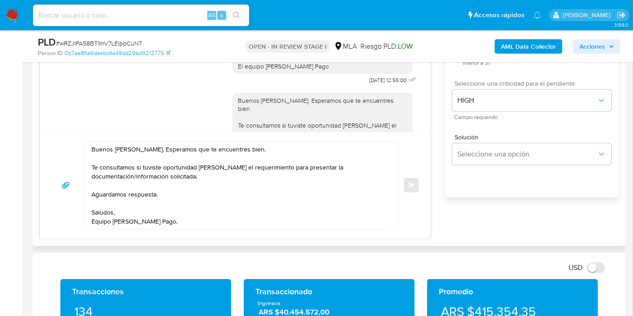
click at [484, 80] on span "Seleccione una criticidad para el pendiente" at bounding box center [533, 83] width 159 height 6
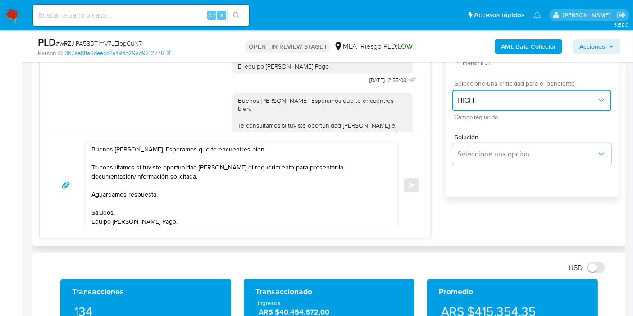
click at [487, 102] on span "HIGH" at bounding box center [527, 100] width 139 height 9
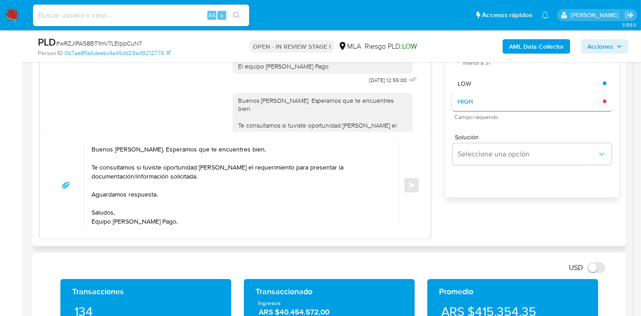
click at [487, 102] on div "HIGH" at bounding box center [529, 101] width 145 height 18
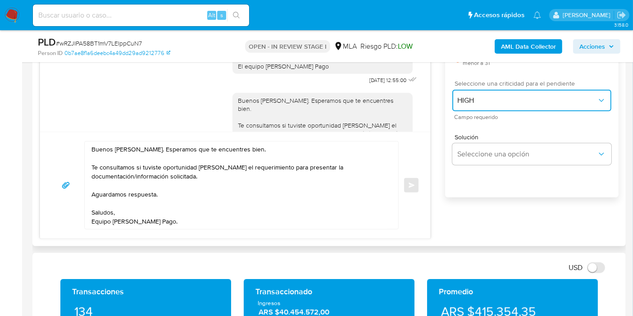
click at [487, 102] on span "HIGH" at bounding box center [527, 100] width 139 height 9
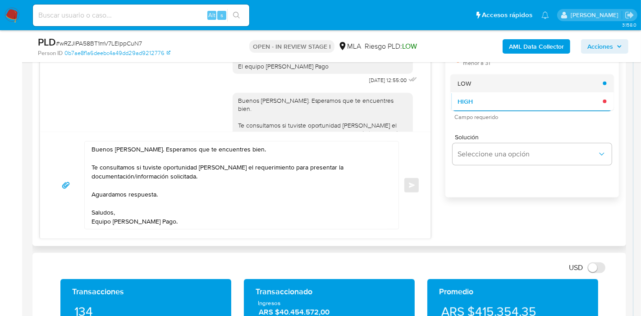
click at [493, 85] on div "LOW" at bounding box center [529, 83] width 145 height 18
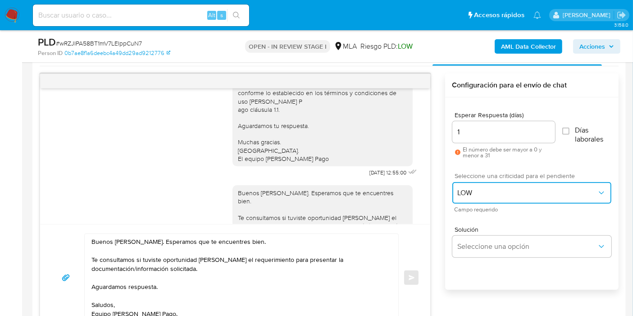
scroll to position [400, 0]
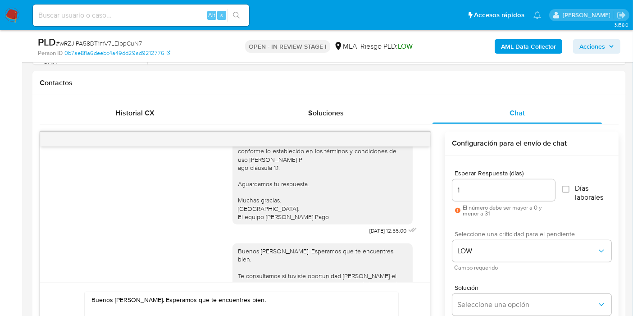
drag, startPoint x: 484, startPoint y: 128, endPoint x: 480, endPoint y: 147, distance: 19.3
click at [482, 140] on div "18/08/2025 17:41:54 Hola, Esperamos que te encuentres muy bien. Te consultamos …" at bounding box center [329, 256] width 579 height 265
click at [469, 192] on input "1" at bounding box center [503, 190] width 103 height 12
drag, startPoint x: 469, startPoint y: 191, endPoint x: 440, endPoint y: 187, distance: 30.1
click at [468, 191] on input "1" at bounding box center [503, 190] width 103 height 12
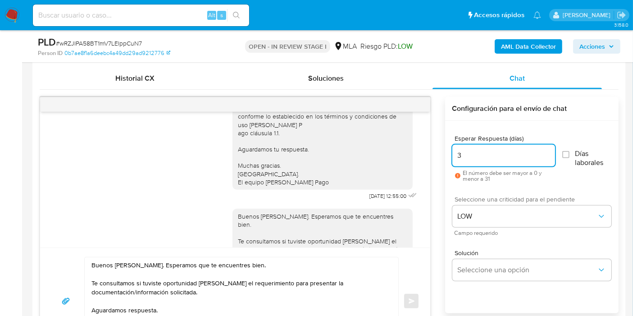
scroll to position [450, 0]
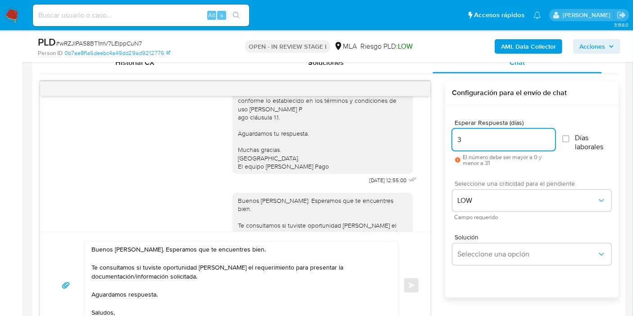
click at [479, 143] on input "3" at bounding box center [503, 140] width 103 height 12
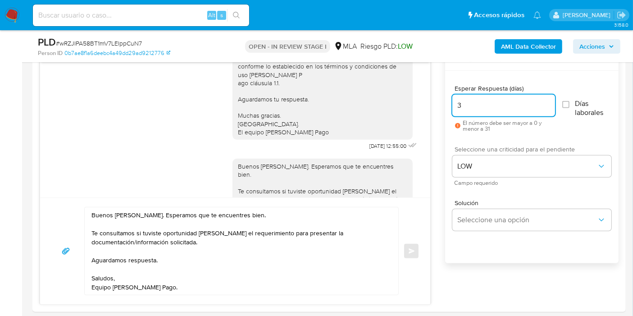
scroll to position [500, 0]
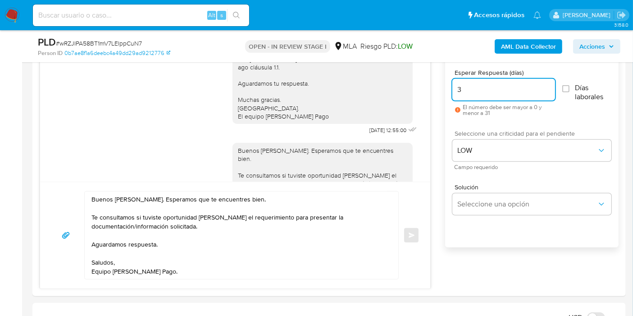
type input "3"
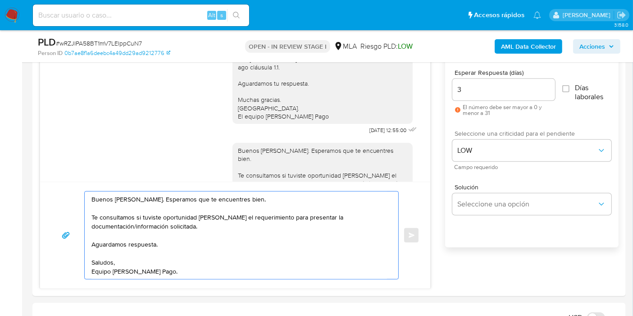
drag, startPoint x: 163, startPoint y: 269, endPoint x: 141, endPoint y: 224, distance: 49.6
click at [141, 224] on textarea "Buenos días, Uriel. Esperamos que te encuentres bien. Te consultamos si tuviste…" at bounding box center [238, 234] width 295 height 87
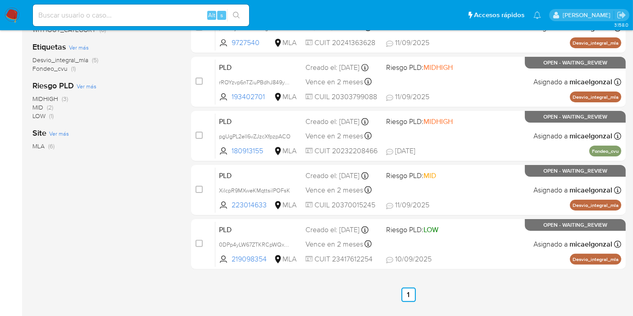
scroll to position [232, 0]
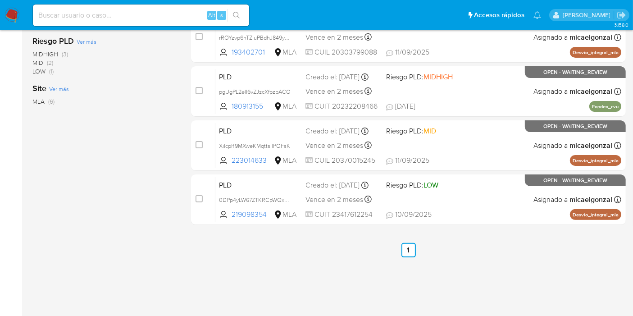
click at [10, 12] on img at bounding box center [12, 15] width 15 height 15
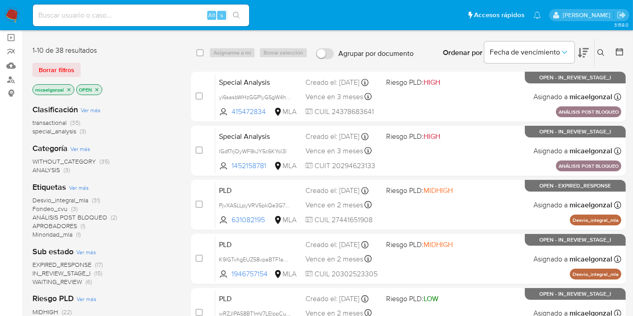
scroll to position [150, 0]
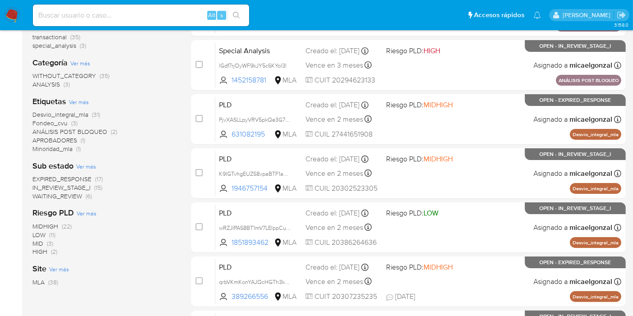
click at [77, 192] on span "WAITING_REVIEW" at bounding box center [57, 195] width 50 height 9
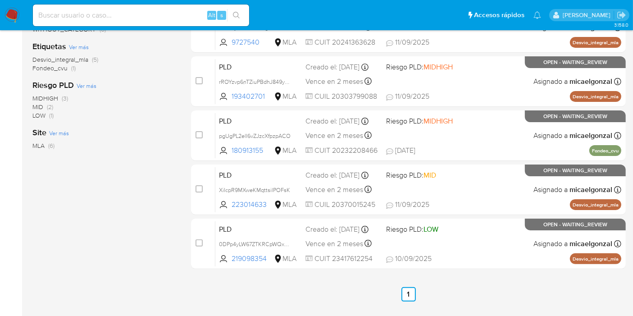
scroll to position [232, 0]
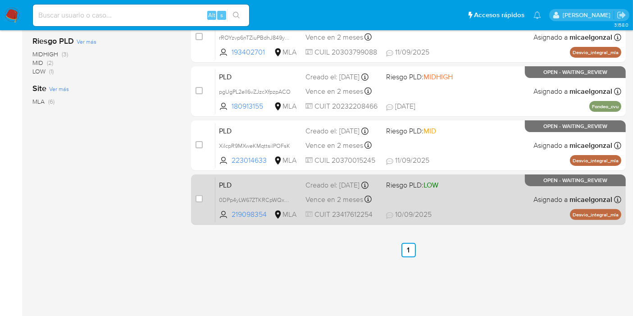
click at [470, 195] on div "PLD 0DPp4yLW67ZTKRCpWQxEGF9P 219098354 MLA Riesgo PLD: LOW Creado el: [DATE] Cr…" at bounding box center [418, 199] width 406 height 45
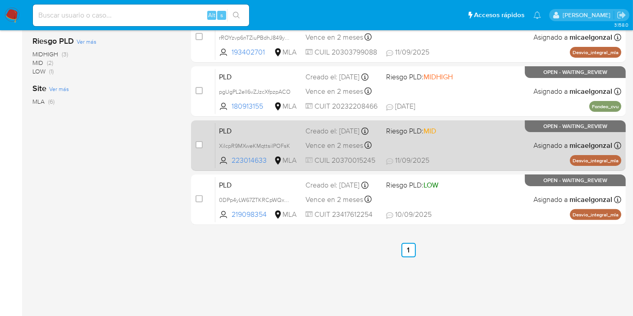
click at [531, 157] on span "[DATE] [DATE] 13:58" at bounding box center [463, 160] width 154 height 10
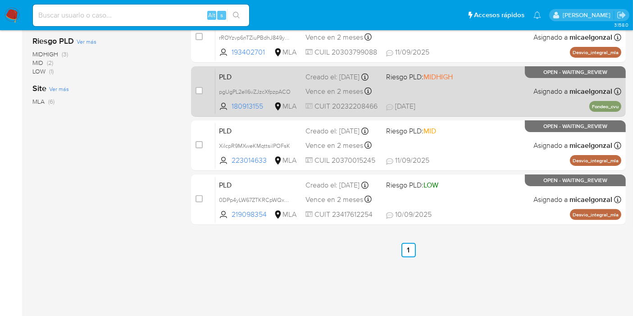
click at [437, 89] on div "PLD pgUgPL2elI6vZJzcXfpzpACO 180913155 MLA Riesgo PLD: MIDHIGH Creado el: [DATE…" at bounding box center [418, 90] width 406 height 45
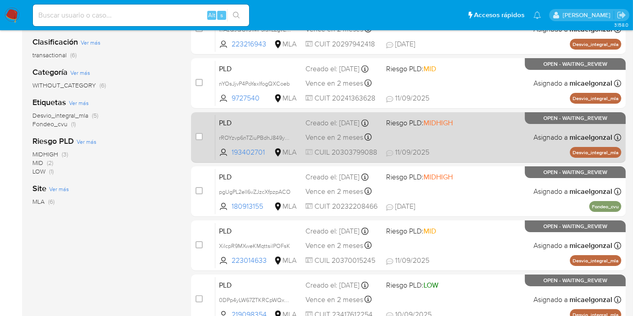
scroll to position [82, 0]
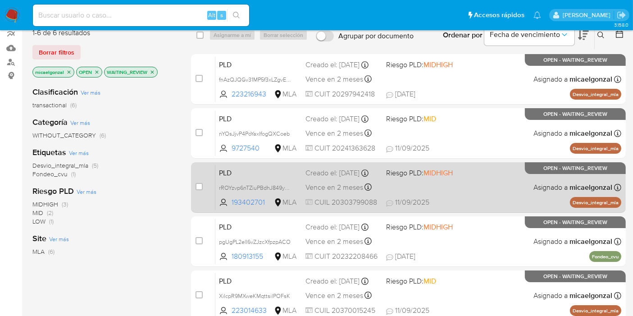
click at [475, 186] on div "PLD rROYzvp6nTZiuPBdhJ849yRo 193402701 MLA Riesgo PLD: MIDHIGH Creado el: [DATE…" at bounding box center [418, 186] width 406 height 45
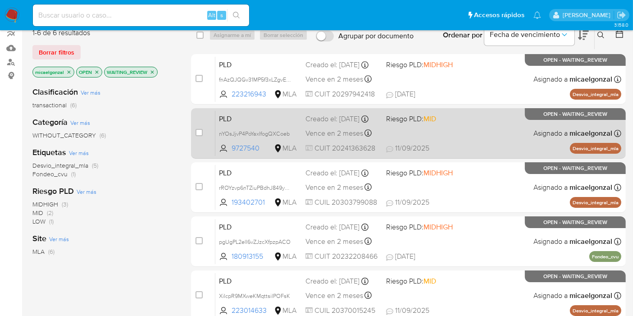
click at [432, 153] on span "[DATE] [DATE] 16:55" at bounding box center [463, 148] width 154 height 10
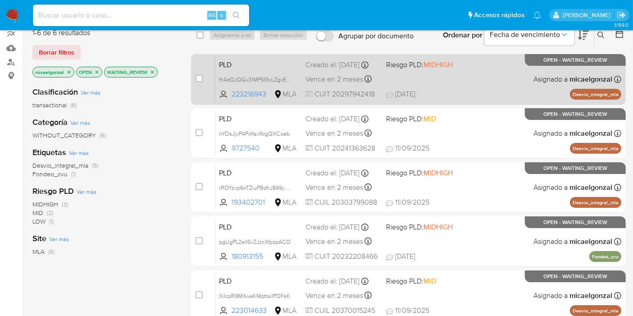
click at [439, 81] on div "PLD fnAzQJQGv31MP5f3xLZgvEDP 223216943 MLA Riesgo PLD: MIDHIGH Creado el: [DATE…" at bounding box center [418, 78] width 406 height 45
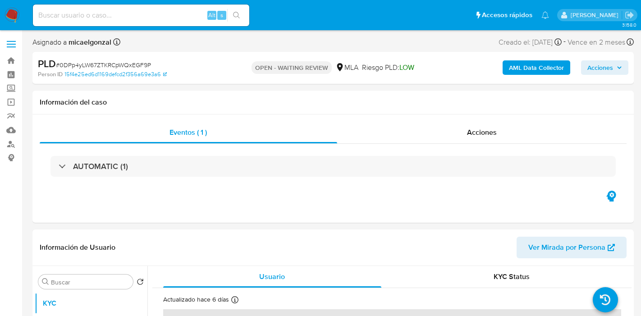
select select "10"
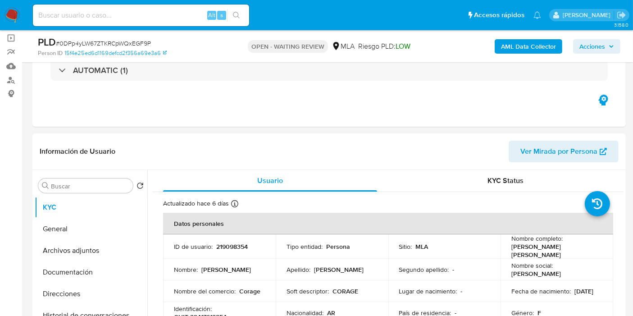
scroll to position [100, 0]
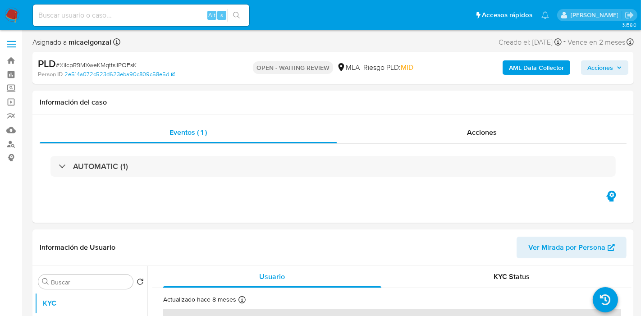
select select "10"
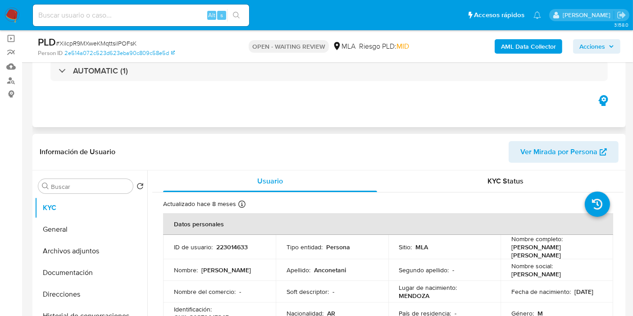
scroll to position [100, 0]
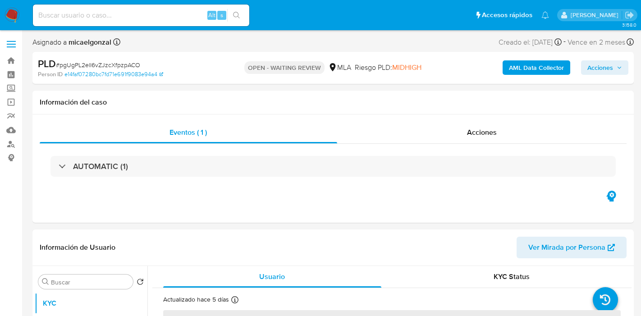
select select "10"
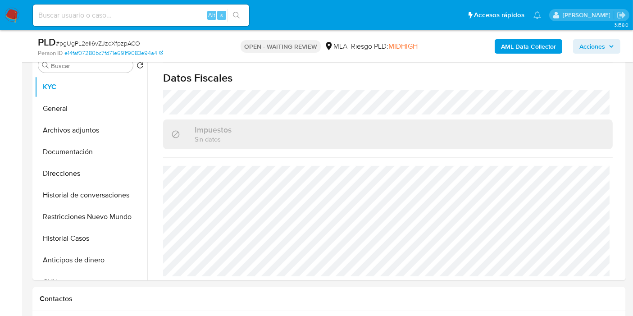
scroll to position [200, 0]
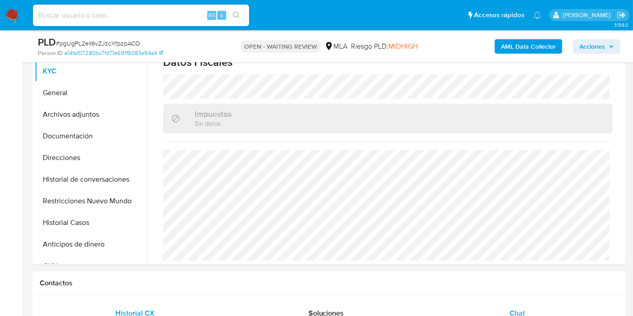
click at [536, 315] on div "Chat" at bounding box center [516, 313] width 169 height 22
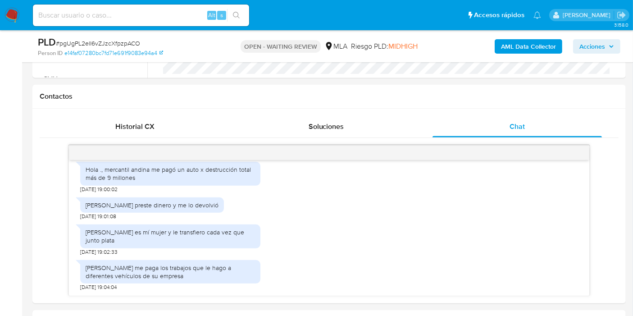
scroll to position [450, 0]
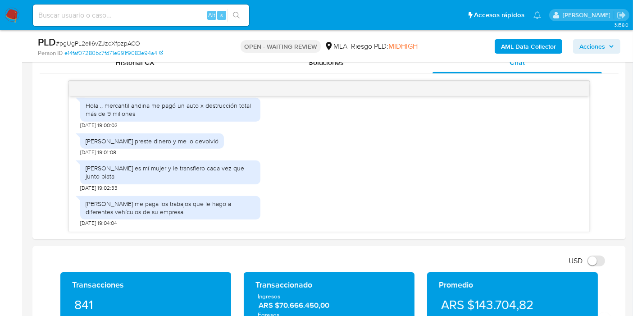
click at [4, 14] on nav "Pausado Ver notificaciones Alt s Accesos rápidos Presiona las siguientes teclas…" at bounding box center [316, 15] width 633 height 30
click at [10, 15] on img at bounding box center [12, 15] width 15 height 15
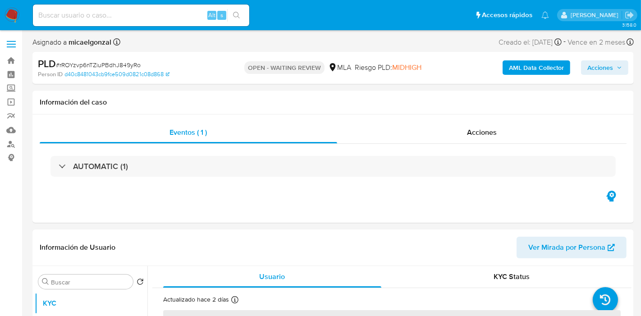
select select "10"
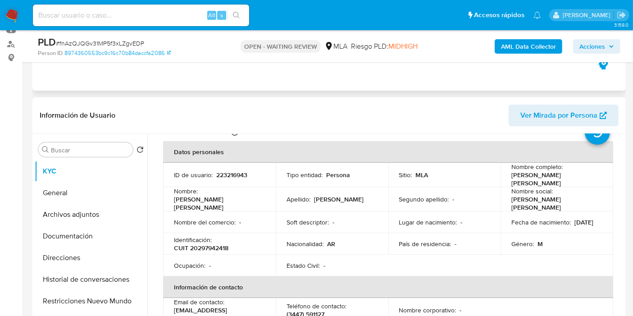
scroll to position [50, 0]
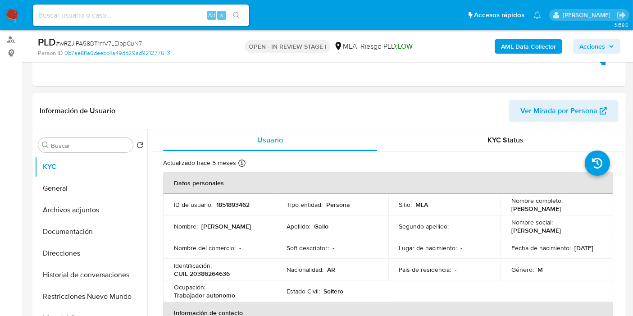
scroll to position [150, 0]
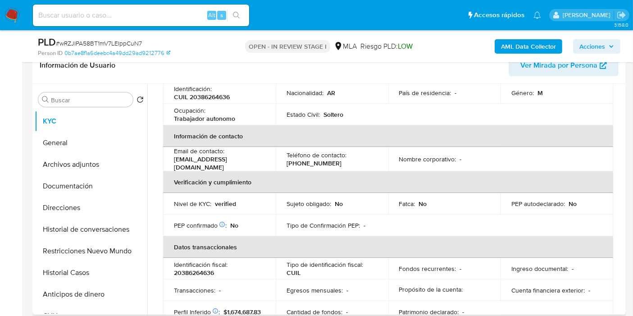
select select "10"
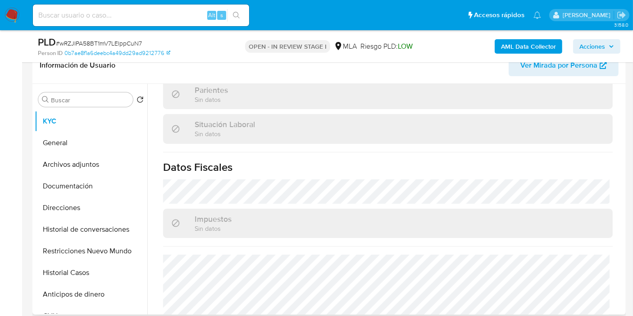
scroll to position [482, 0]
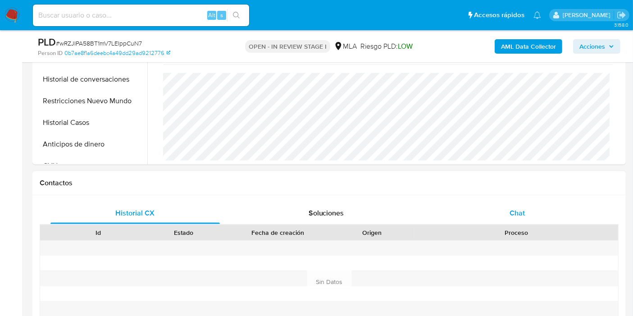
click at [561, 202] on div "Chat" at bounding box center [516, 213] width 169 height 22
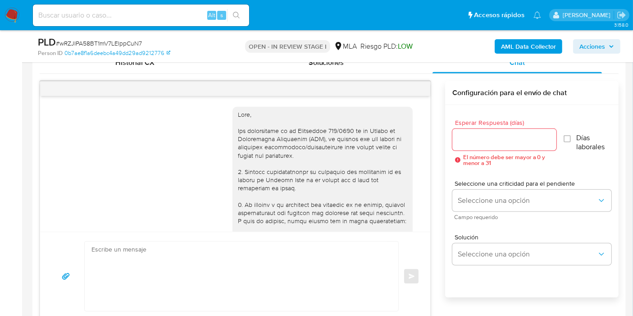
scroll to position [739, 0]
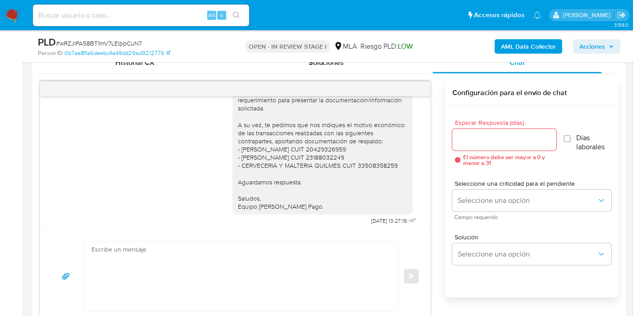
drag, startPoint x: 204, startPoint y: 232, endPoint x: 179, endPoint y: 253, distance: 33.2
click at [202, 233] on div "Enviar" at bounding box center [235, 276] width 390 height 89
click at [179, 253] on textarea at bounding box center [238, 275] width 295 height 69
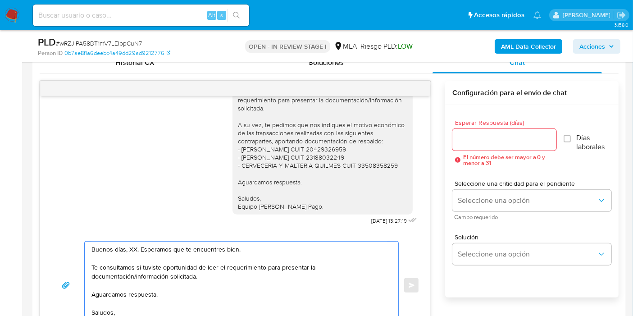
type textarea "Buenos días, XX. Esperamos que te encuentres bien. Te consultamos si tuviste op…"
click at [470, 140] on input "Esperar Respuesta (días)" at bounding box center [504, 140] width 104 height 12
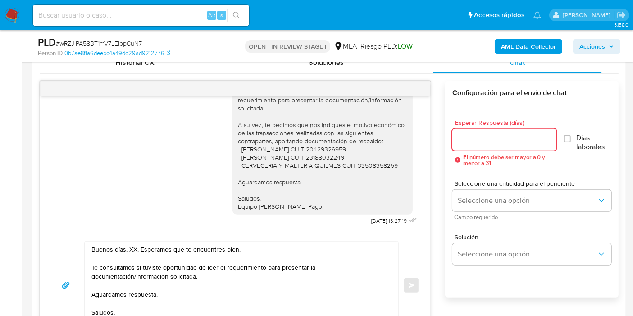
click at [464, 139] on input "Esperar Respuesta (días)" at bounding box center [504, 140] width 104 height 12
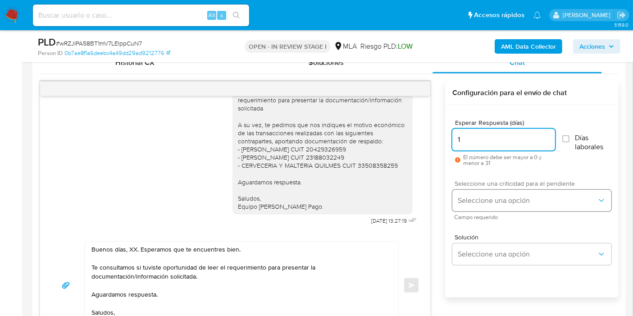
type input "1"
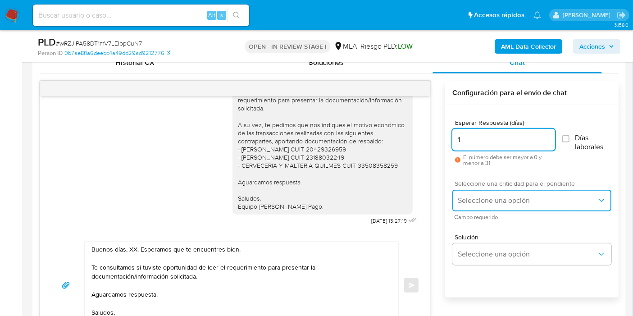
click at [475, 192] on button "Seleccione una opción" at bounding box center [531, 201] width 159 height 22
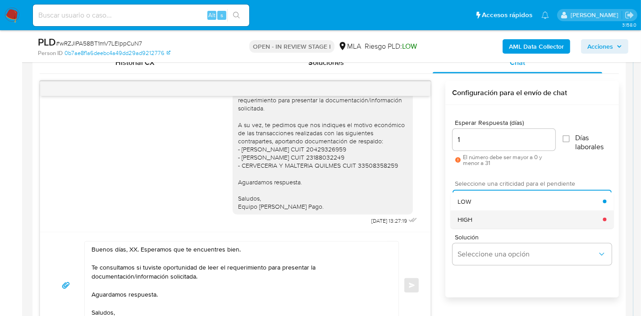
click at [473, 215] on div "HIGH" at bounding box center [529, 219] width 145 height 18
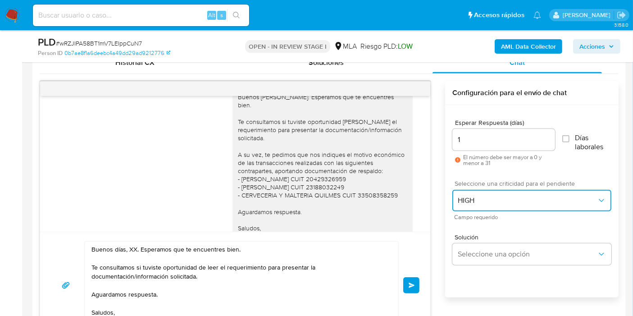
scroll to position [639, 0]
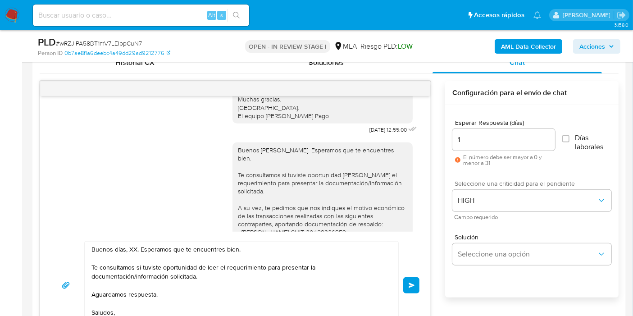
click at [133, 246] on textarea "Buenos días, XX. Esperamos que te encuentres bien. Te consultamos si tuviste op…" at bounding box center [238, 284] width 295 height 87
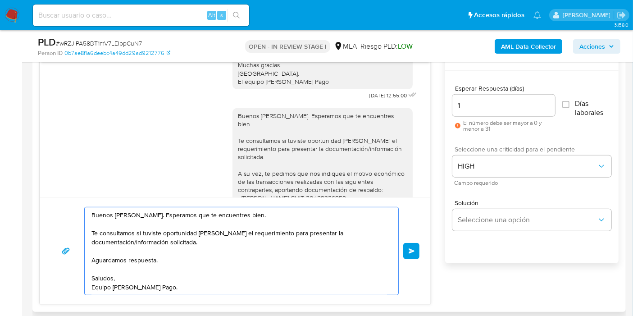
scroll to position [500, 0]
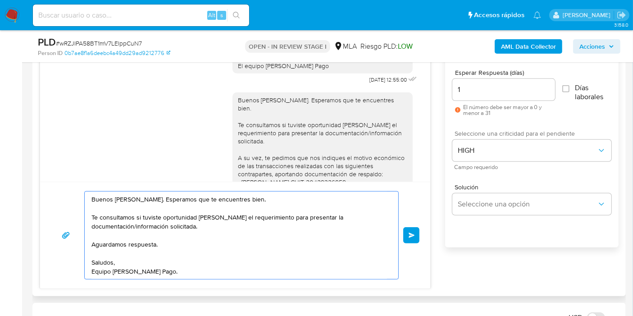
type textarea "Buenos [PERSON_NAME]. Esperamos que te encuentres bien. Te consultamos si tuvis…"
click at [408, 224] on div "Buenos [PERSON_NAME]. Esperamos que te encuentres bien. Te consultamos si tuvis…" at bounding box center [235, 235] width 368 height 88
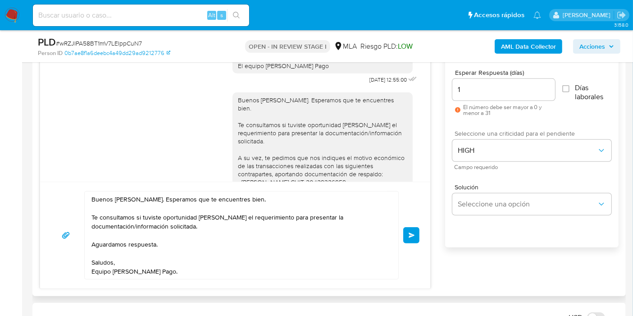
click at [403, 231] on div "Buenos [PERSON_NAME]. Esperamos que te encuentres bien. Te consultamos si tuvis…" at bounding box center [235, 235] width 368 height 88
click at [413, 237] on button "Enviar" at bounding box center [411, 235] width 16 height 16
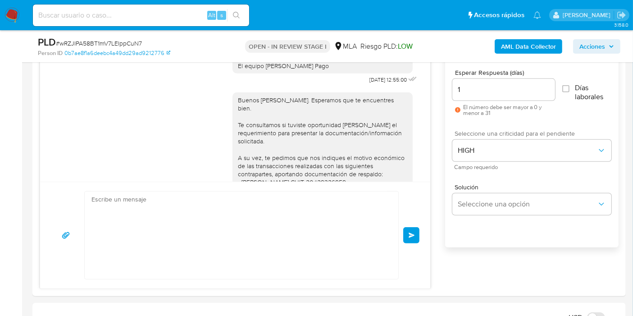
scroll to position [847, 0]
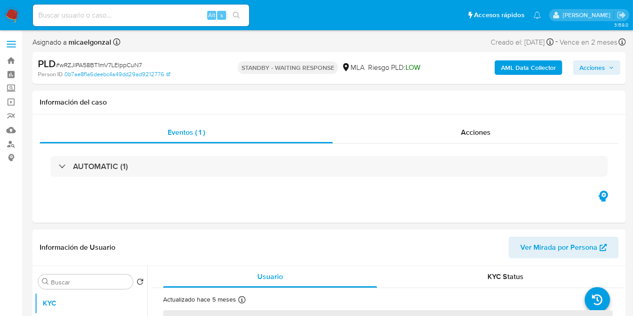
select select "10"
click at [112, 19] on input at bounding box center [141, 15] width 216 height 12
paste input "euEuy85pdnzwdK2OzqvhjMmZ"
type input "euEuy85pdnzwdK2OzqvhjMmZ"
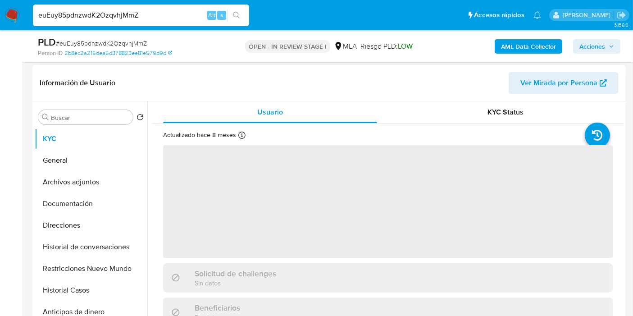
scroll to position [200, 0]
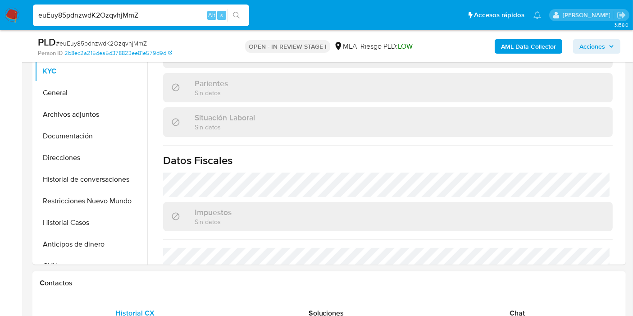
select select "10"
click at [542, 309] on div "Chat" at bounding box center [516, 313] width 169 height 22
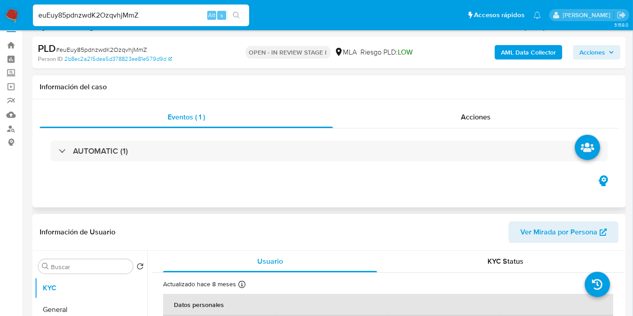
scroll to position [0, 0]
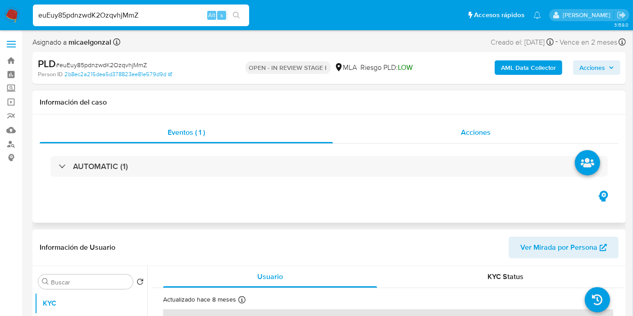
click at [472, 134] on span "Acciones" at bounding box center [476, 132] width 30 height 10
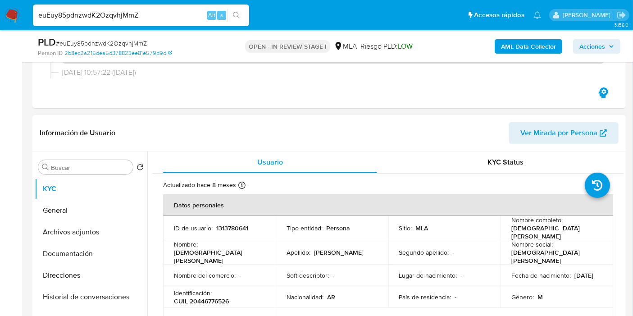
scroll to position [150, 0]
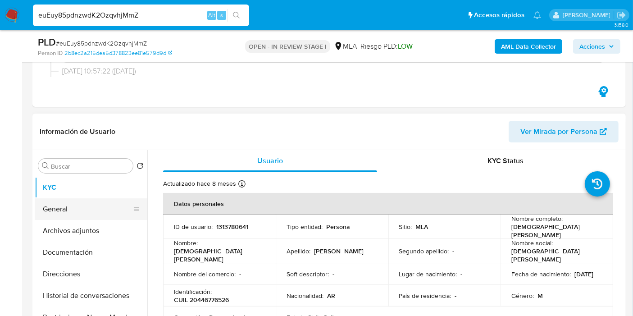
click at [95, 203] on button "General" at bounding box center [87, 209] width 105 height 22
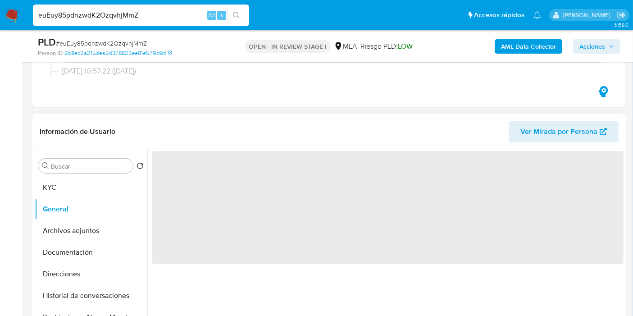
click at [195, 173] on span "‌" at bounding box center [387, 207] width 471 height 113
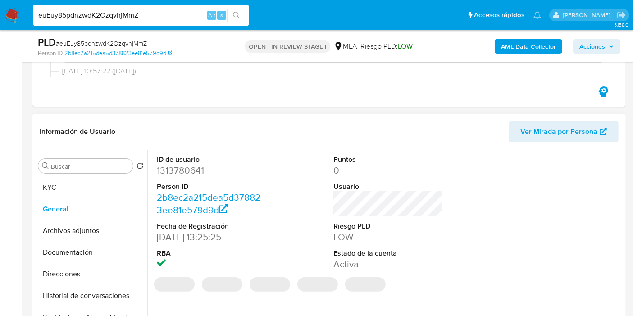
click at [195, 169] on dd "1313780641" at bounding box center [211, 170] width 109 height 13
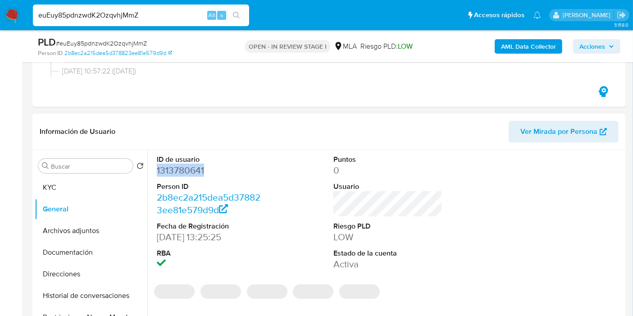
copy dd "1313780641"
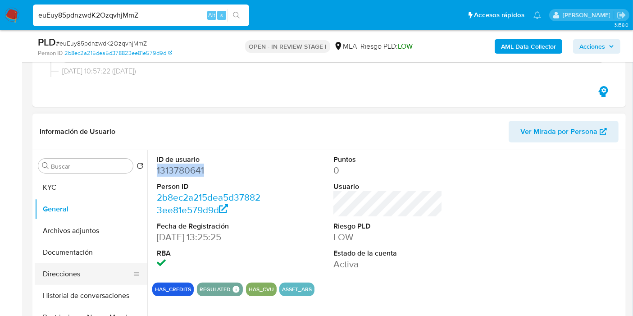
click at [62, 276] on button "Direcciones" at bounding box center [87, 274] width 105 height 22
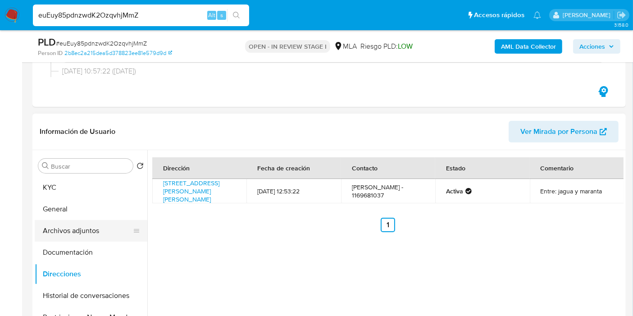
click at [40, 235] on button "Archivos adjuntos" at bounding box center [87, 231] width 105 height 22
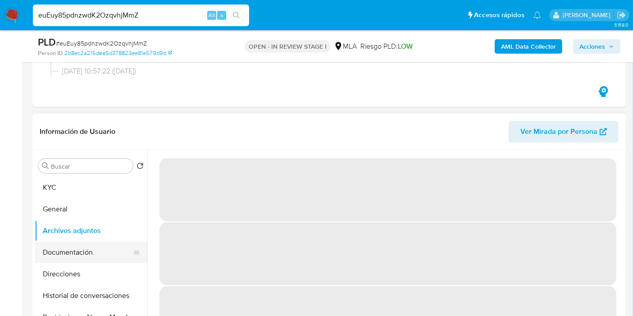
click at [91, 251] on button "Documentación" at bounding box center [87, 252] width 105 height 22
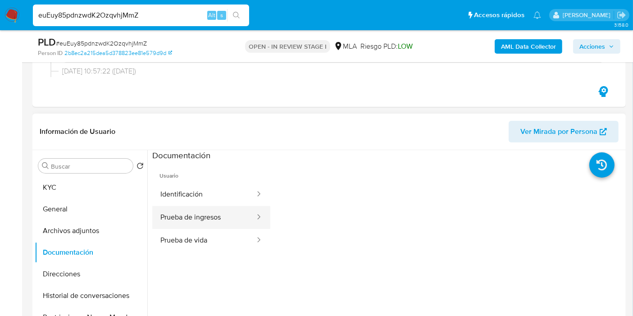
click at [249, 221] on div at bounding box center [256, 217] width 14 height 10
click at [206, 210] on button "Prueba de ingresos" at bounding box center [204, 217] width 104 height 23
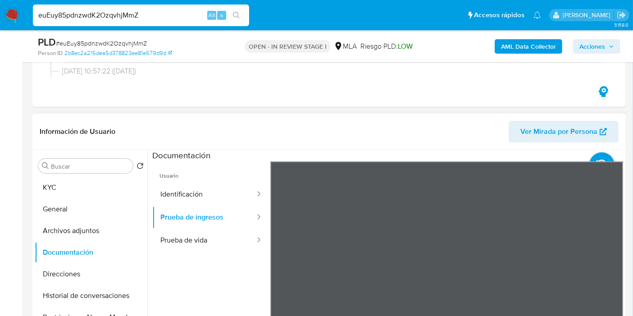
scroll to position [76, 0]
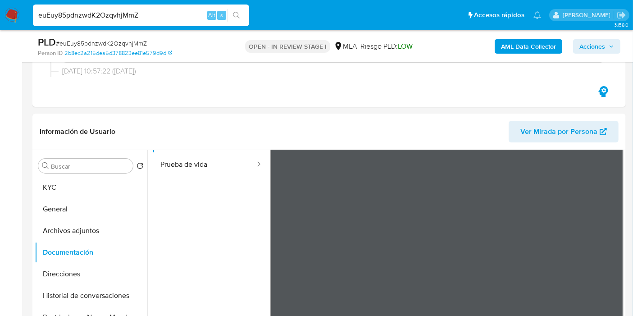
click at [176, 144] on div "Información de Usuario Ver Mirada por Persona Buscar Volver al orden por defect…" at bounding box center [328, 247] width 593 height 267
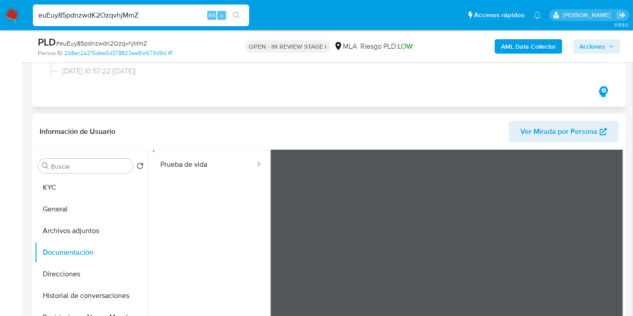
click at [69, 179] on button "KYC" at bounding box center [87, 188] width 105 height 22
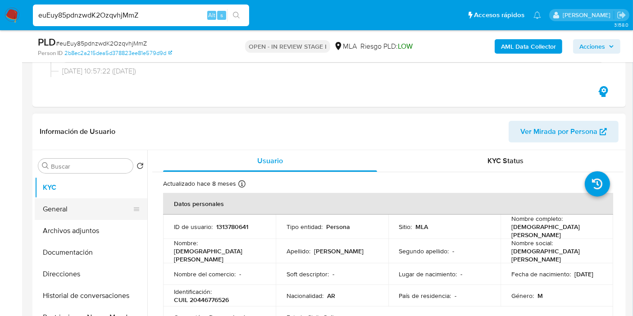
click at [61, 209] on button "General" at bounding box center [87, 209] width 105 height 22
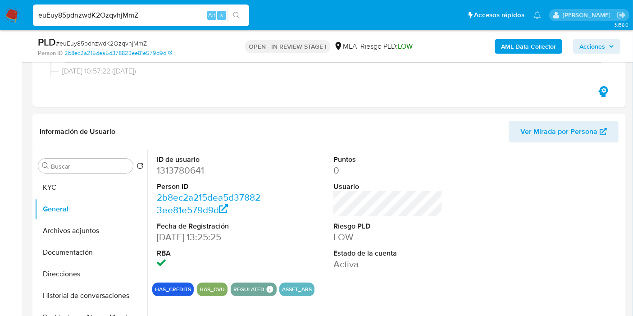
click at [137, 13] on input "euEuy85pdnzwdK2OzqvhjMmZ" at bounding box center [141, 15] width 216 height 12
paste input "G4VpCFImIzqYZwpGYacPpSPi"
type input "G4VpCFImIzqYZwpGYacPpSPi"
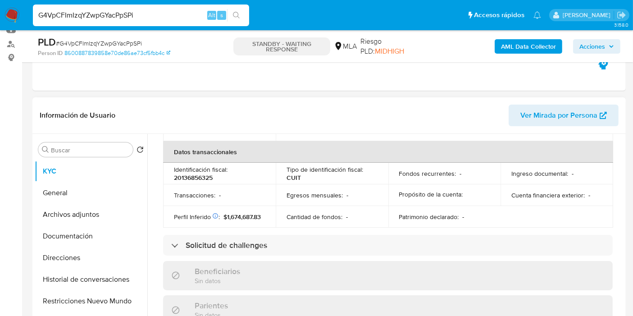
scroll to position [473, 0]
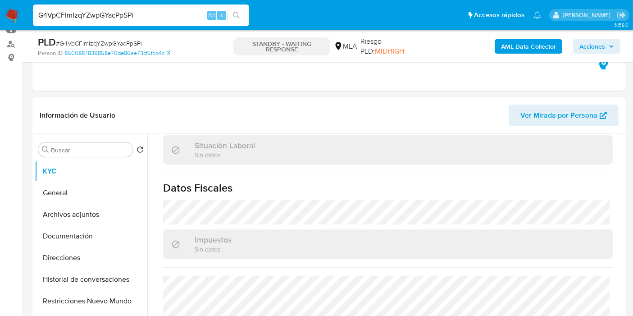
select select "10"
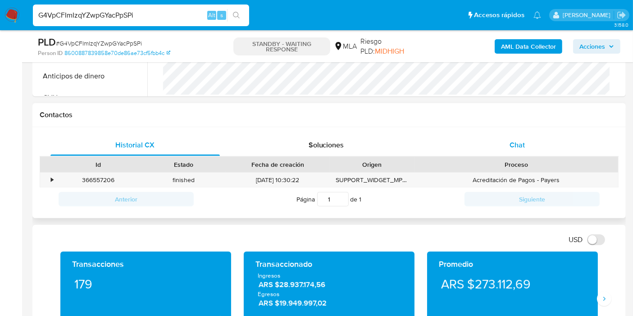
scroll to position [372, 0]
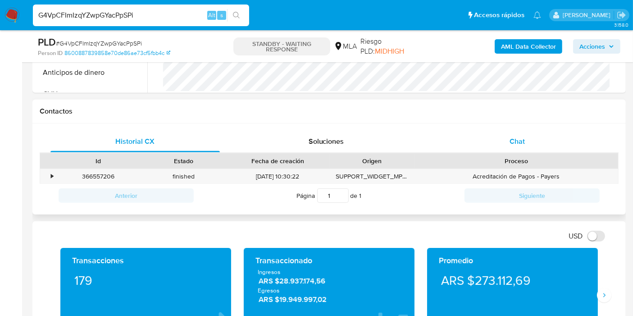
click at [569, 137] on div "Chat" at bounding box center [516, 142] width 169 height 22
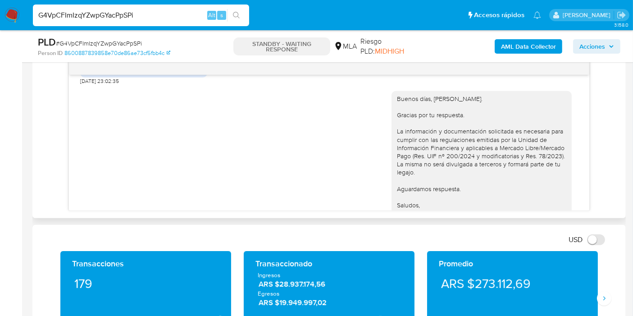
scroll to position [568, 0]
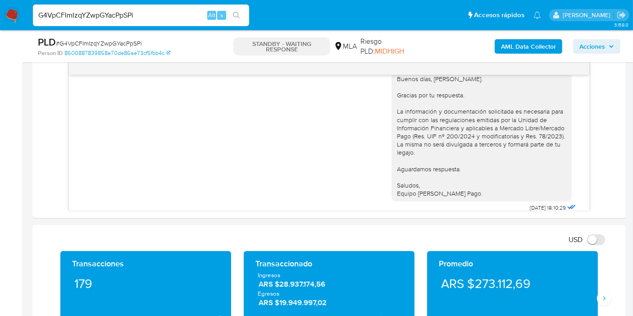
click at [18, 14] on img at bounding box center [12, 15] width 15 height 15
